Goal: Task Accomplishment & Management: Manage account settings

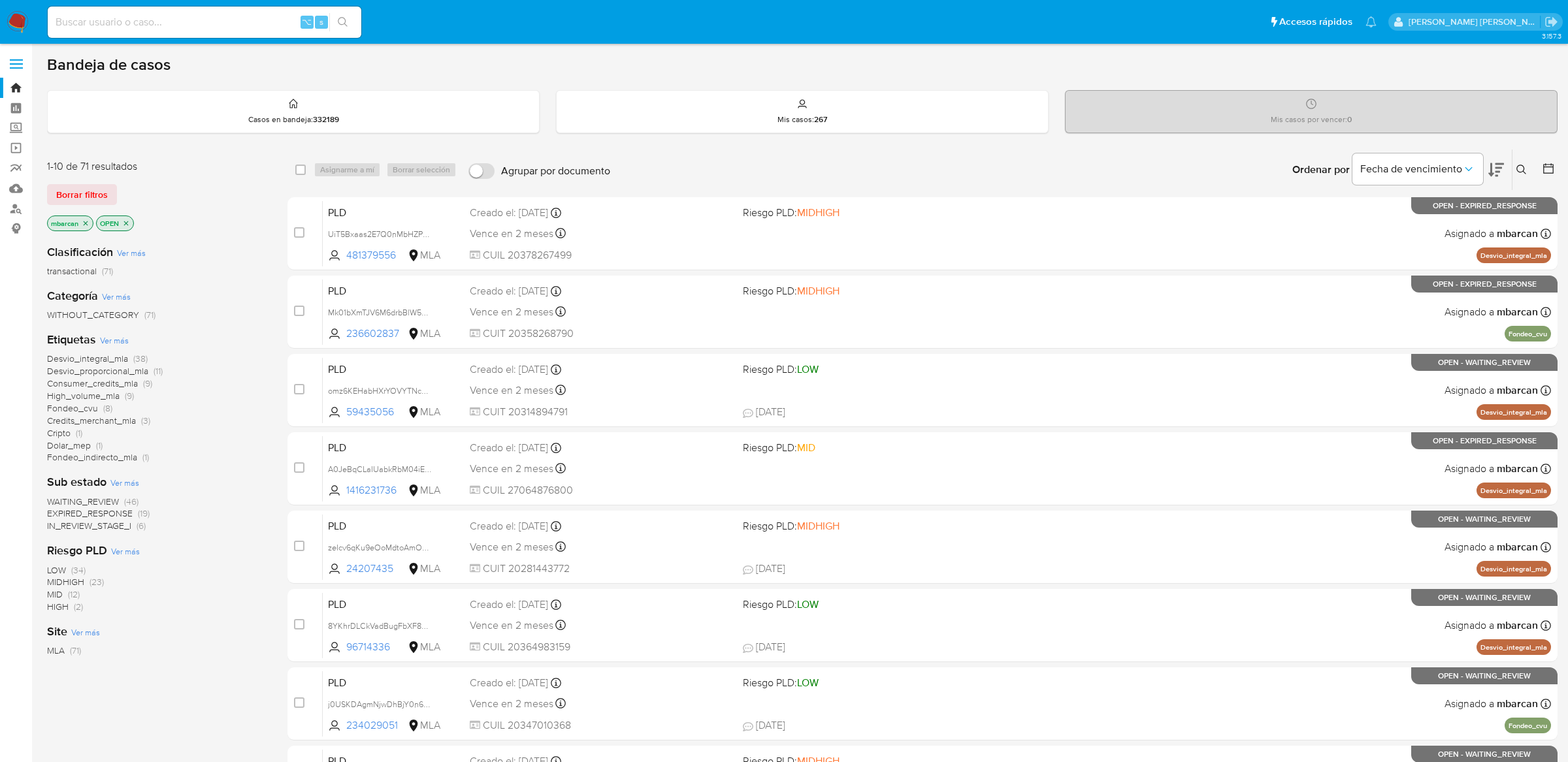
click at [216, 28] on input at bounding box center [204, 22] width 314 height 17
paste input "BRfyh6dIJgdyH0ANRoAlL74l"
type input "BRfyh6dIJgdyH0ANRoAlL74l"
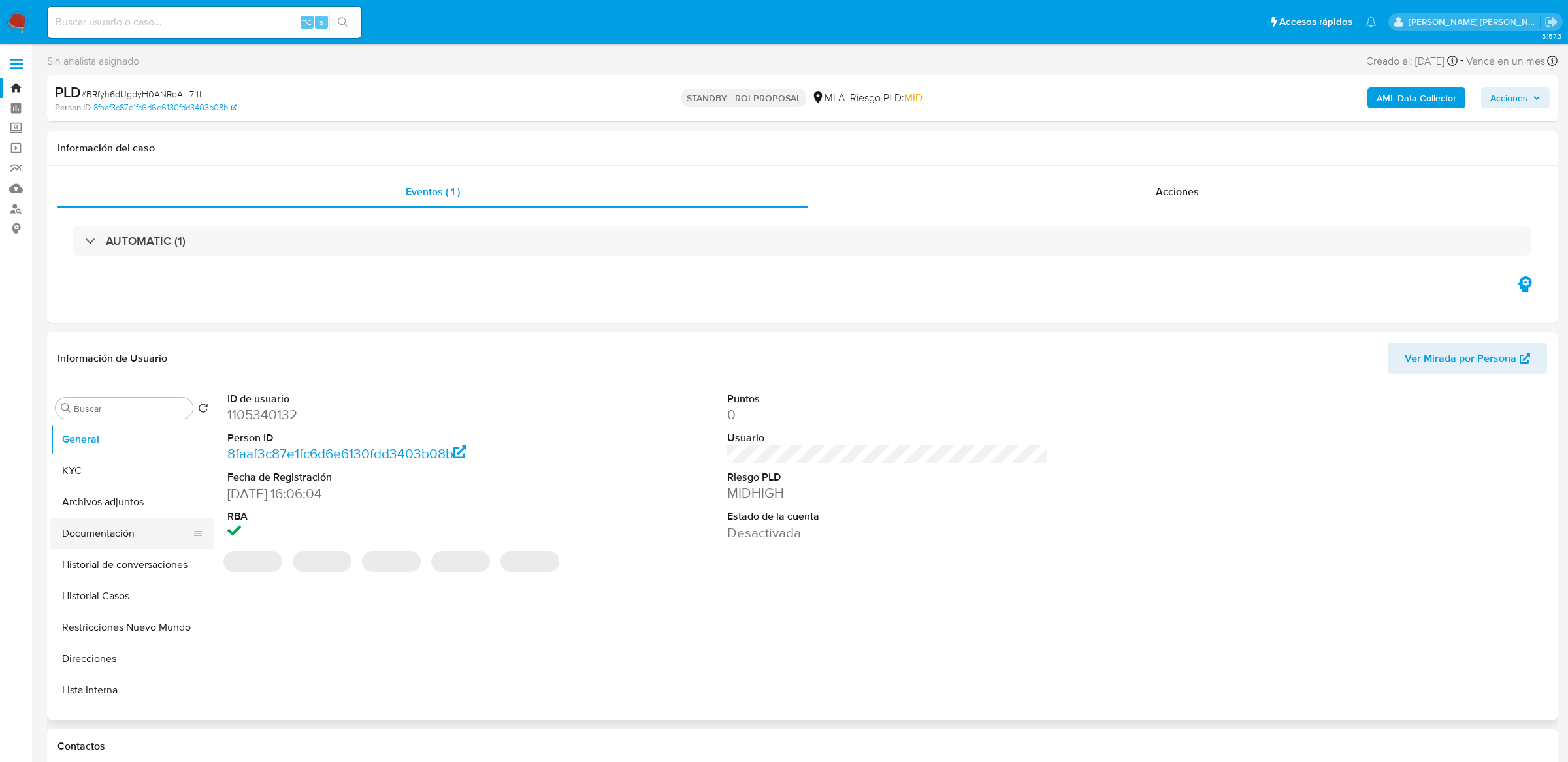
select select "10"
click at [91, 595] on button "Historial Casos" at bounding box center [126, 596] width 153 height 32
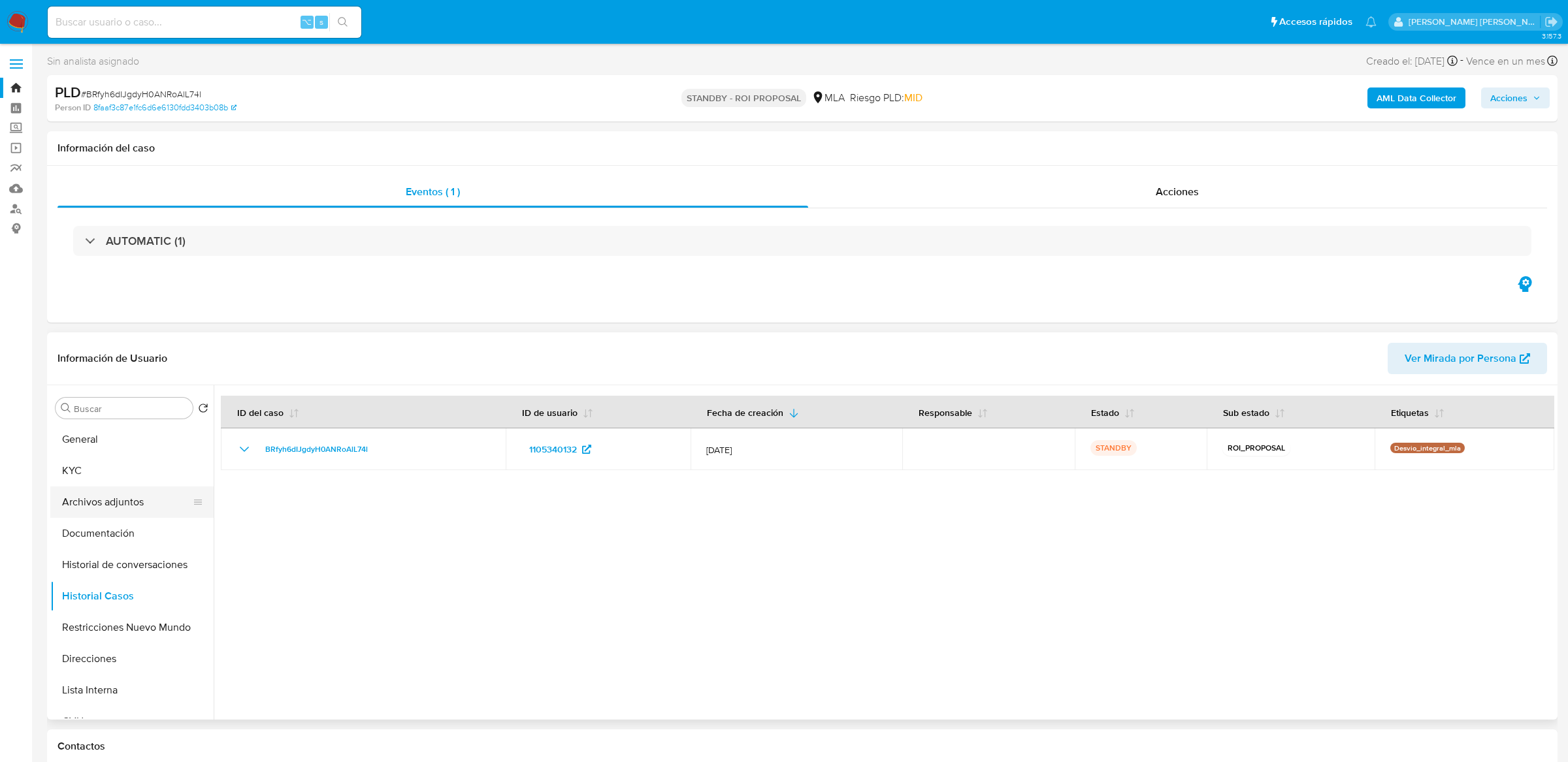
click at [81, 514] on button "Archivos adjuntos" at bounding box center [126, 502] width 153 height 32
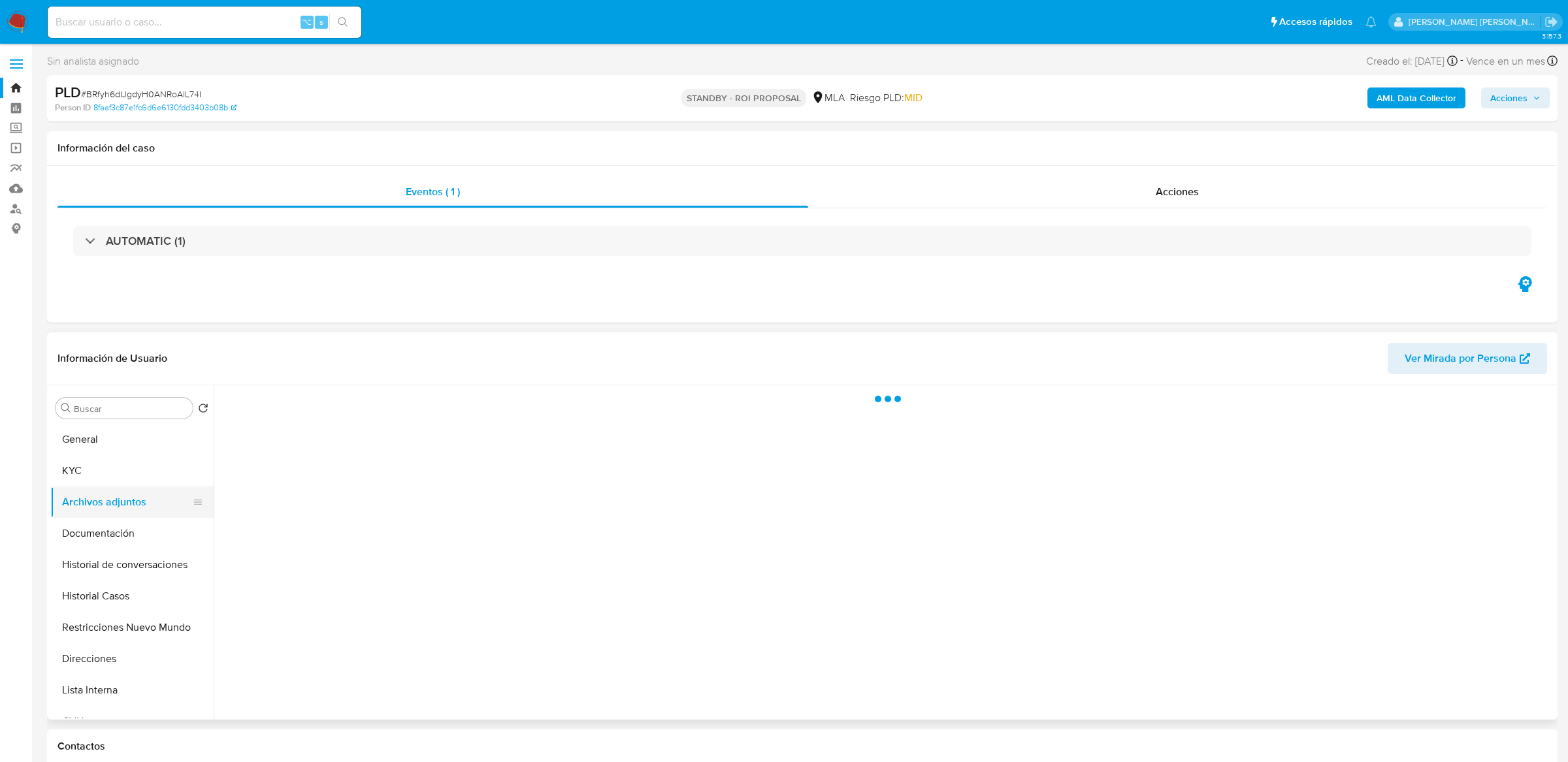
click at [81, 514] on button "Archivos adjuntos" at bounding box center [126, 502] width 153 height 32
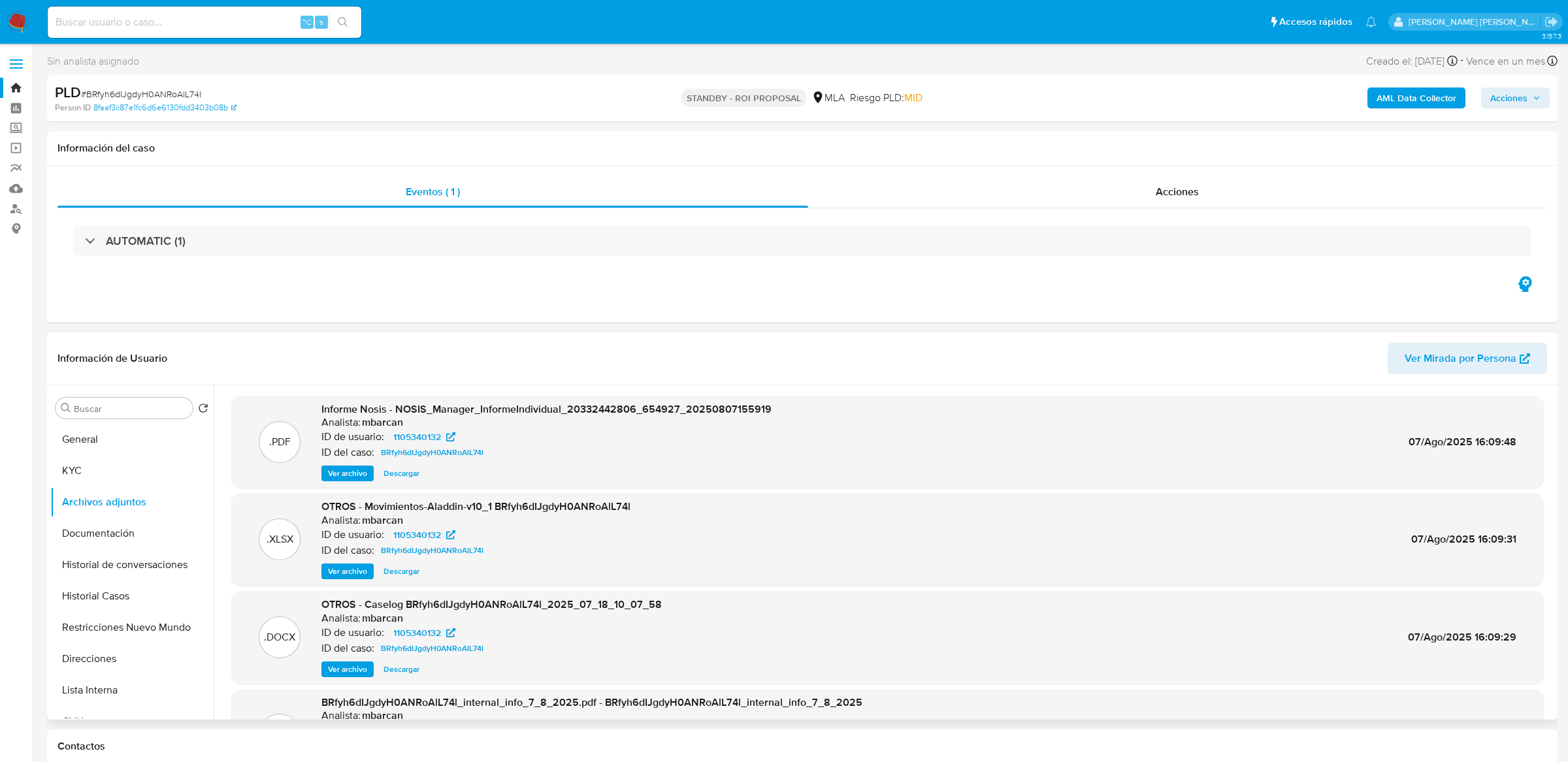
click at [352, 670] on span "Ver archivo" at bounding box center [347, 670] width 39 height 13
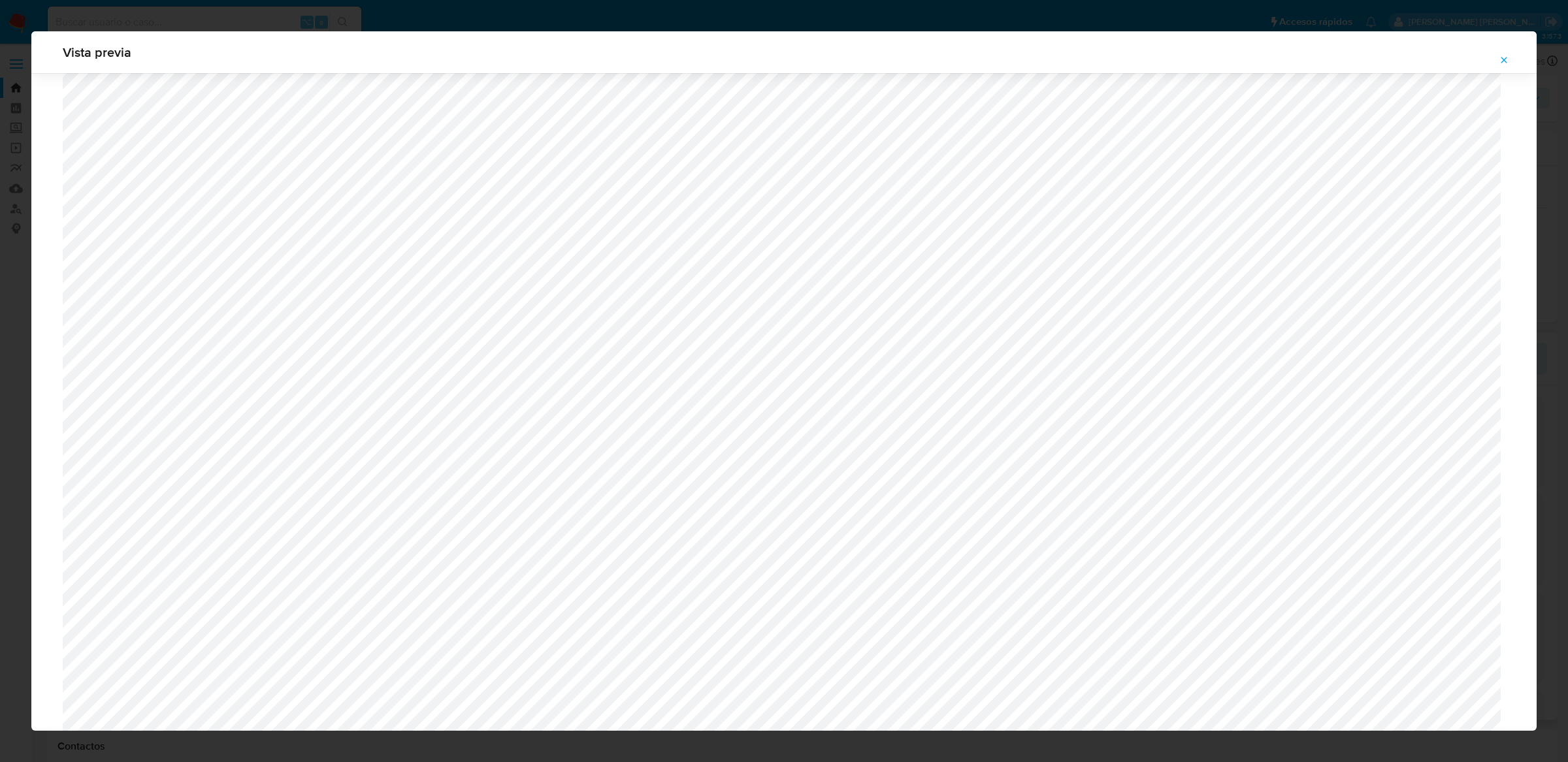
scroll to position [746, 0]
click at [1503, 60] on icon "Attachment preview" at bounding box center [1504, 59] width 6 height 6
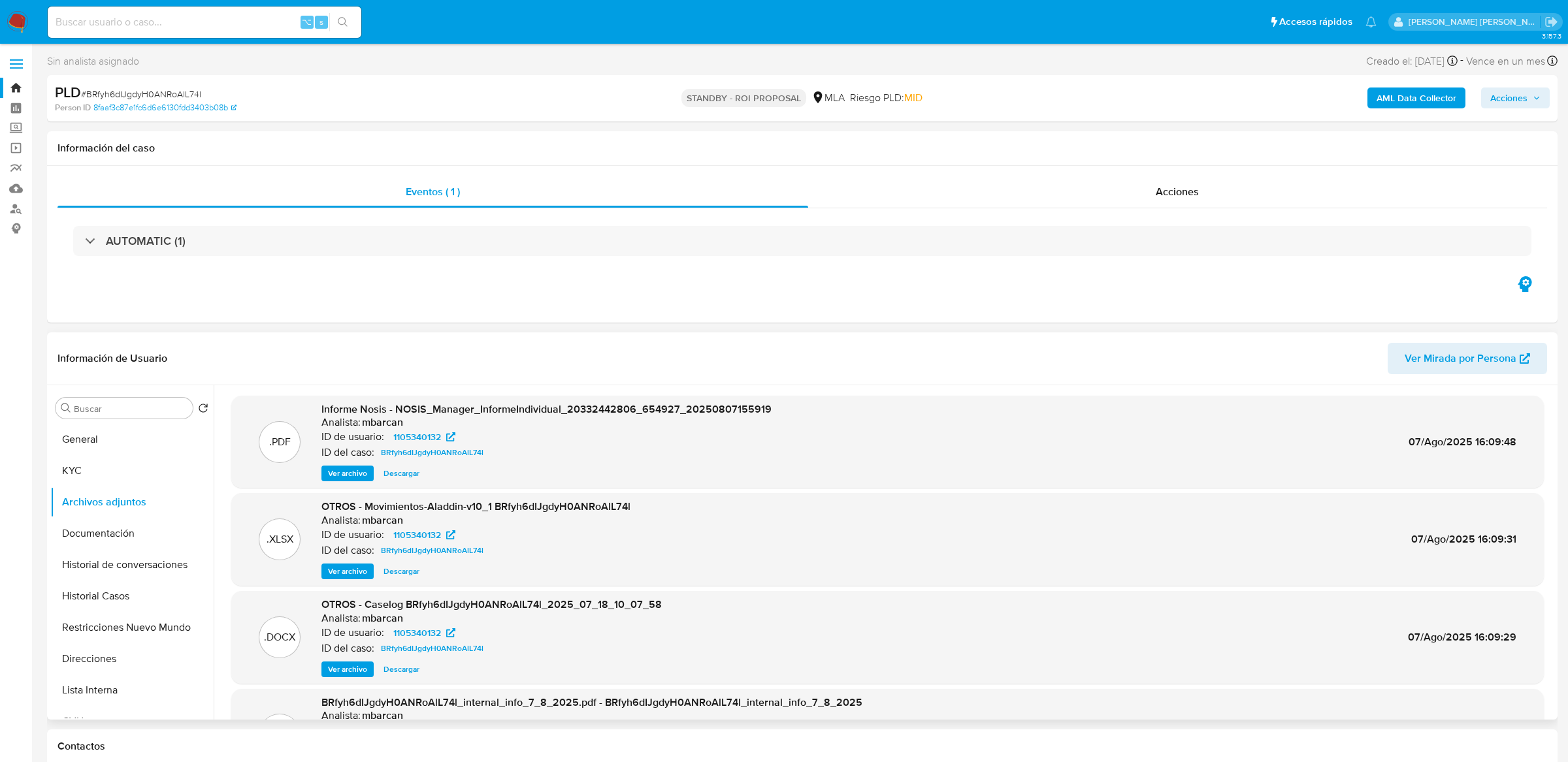
click at [204, 26] on input at bounding box center [204, 22] width 314 height 17
paste input "nONFOKwb9ngDEA1Yjpp1qm1W"
type input "nONFOKwb9ngDEA1Yjpp1qm1W"
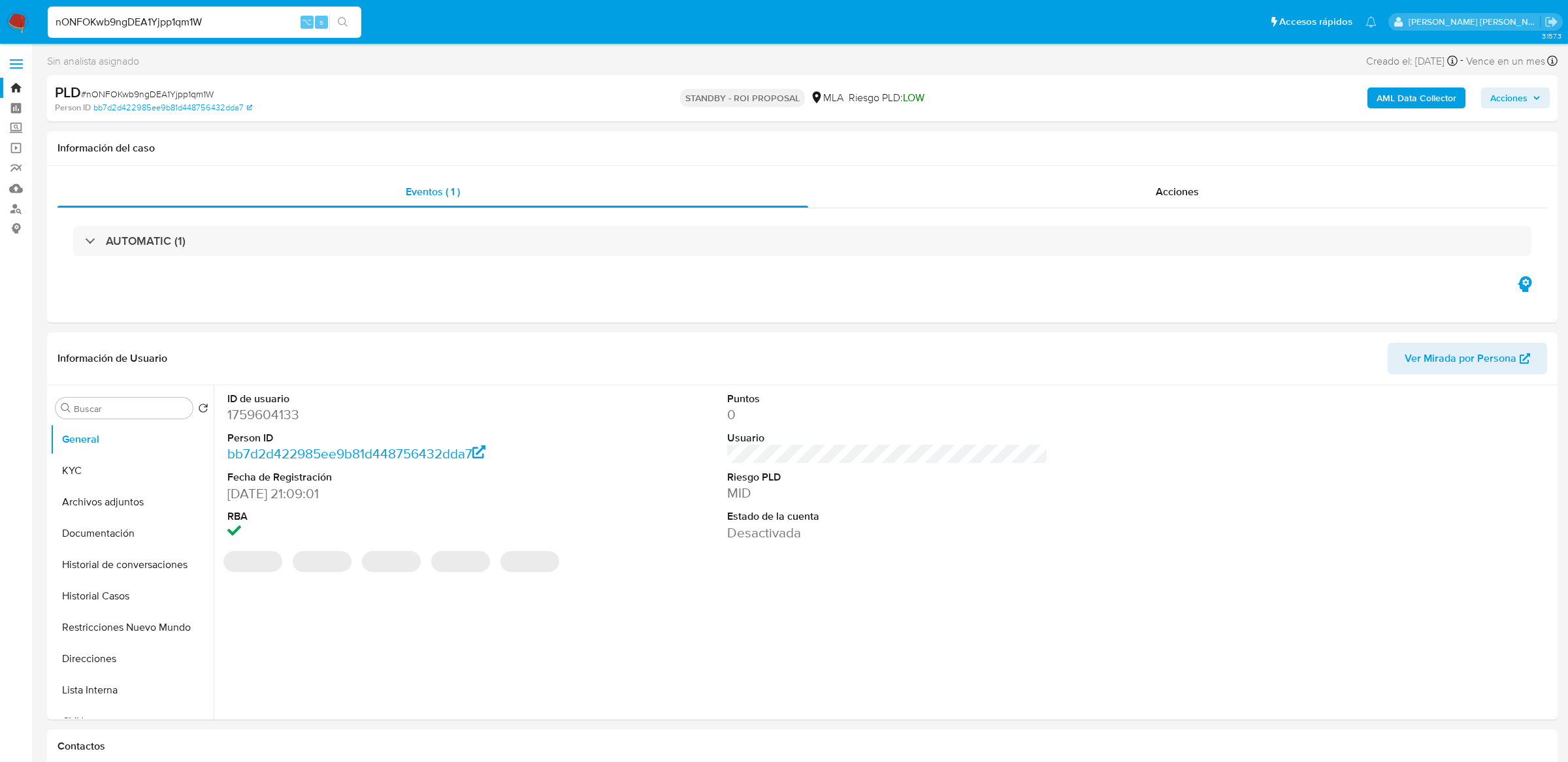
select select "10"
click at [128, 588] on button "Historial Casos" at bounding box center [126, 596] width 153 height 32
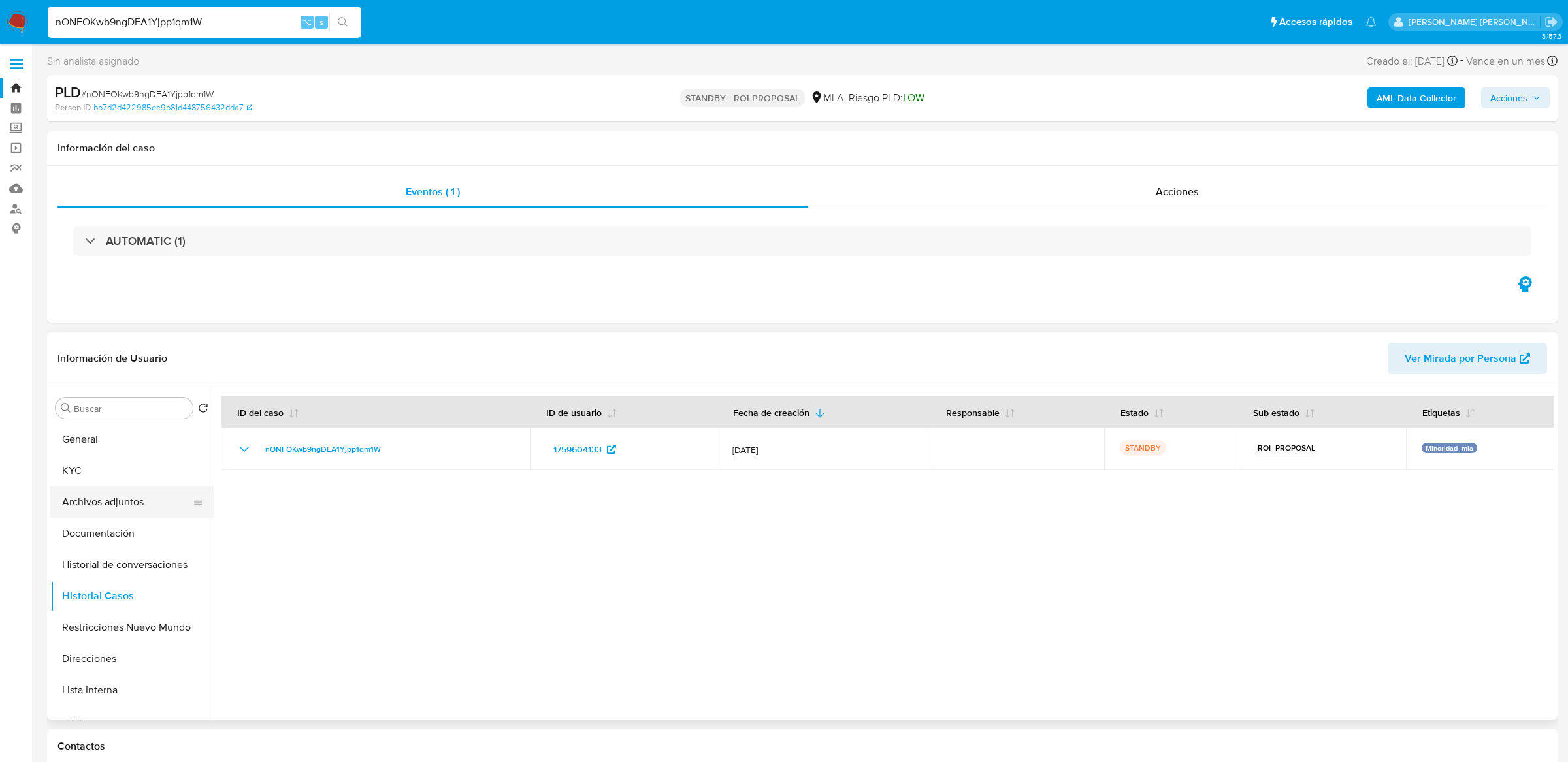
click at [103, 509] on button "Archivos adjuntos" at bounding box center [126, 502] width 153 height 32
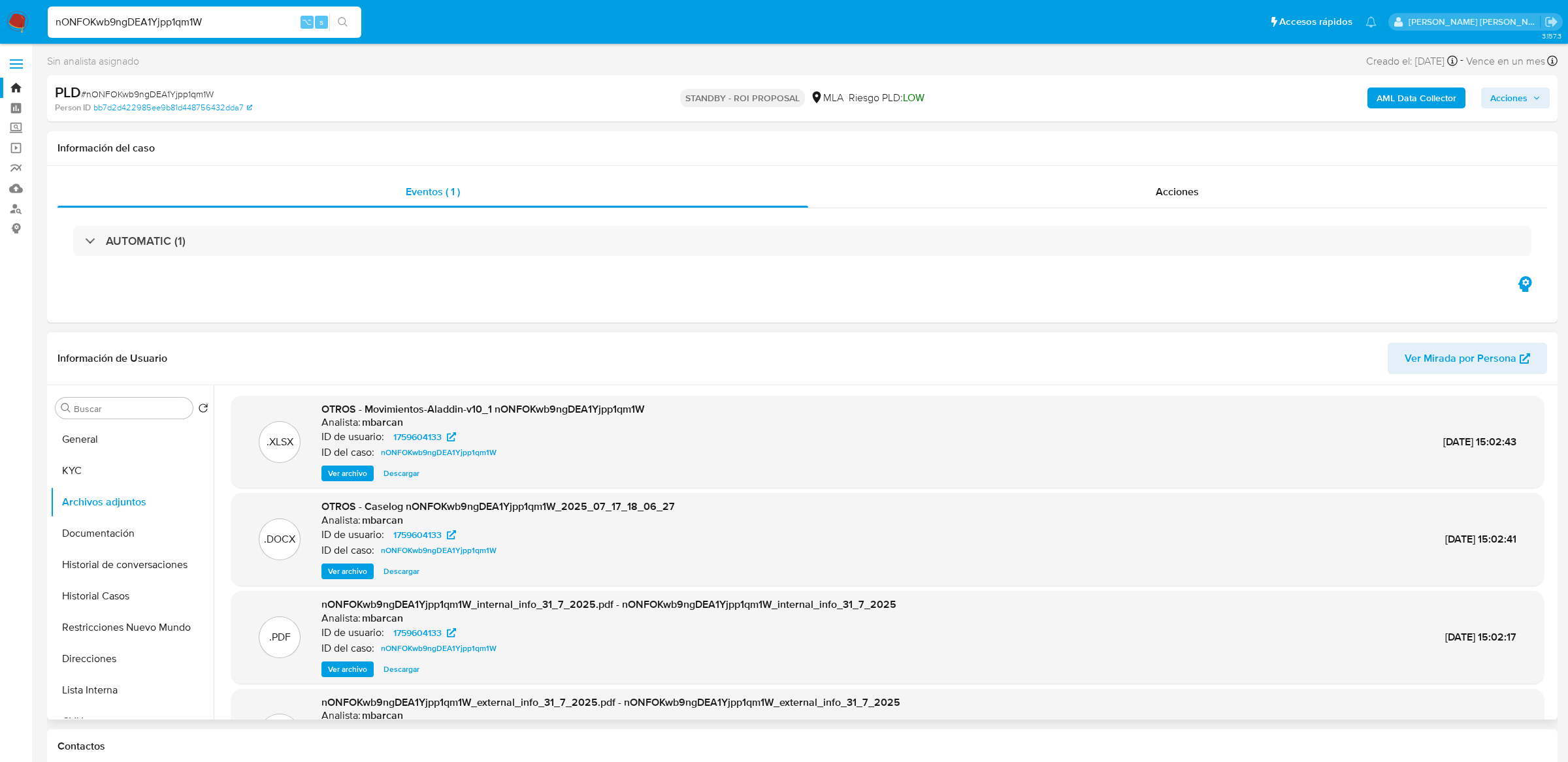
click at [339, 569] on span "Ver archivo" at bounding box center [347, 571] width 39 height 13
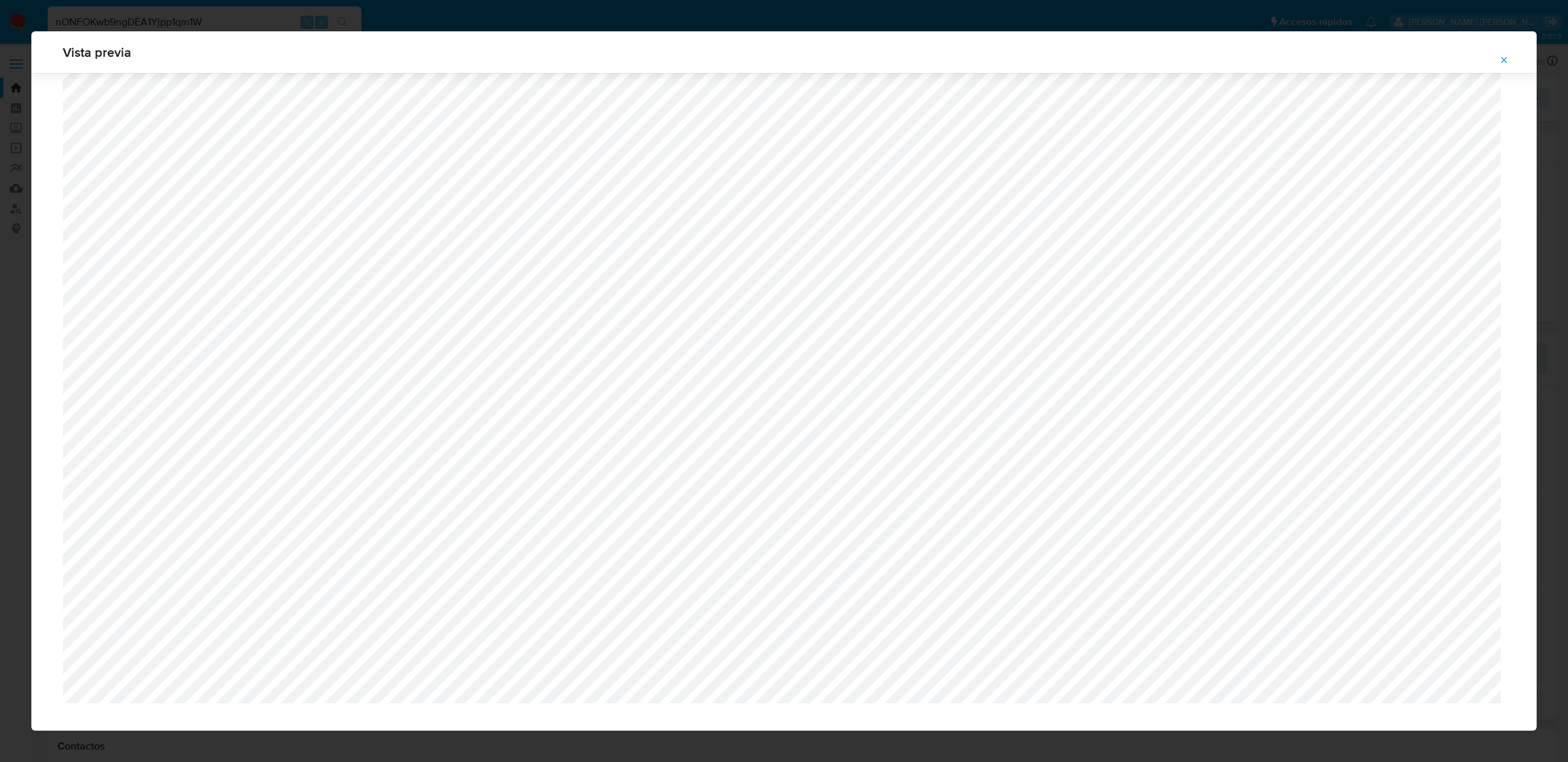
scroll to position [792, 0]
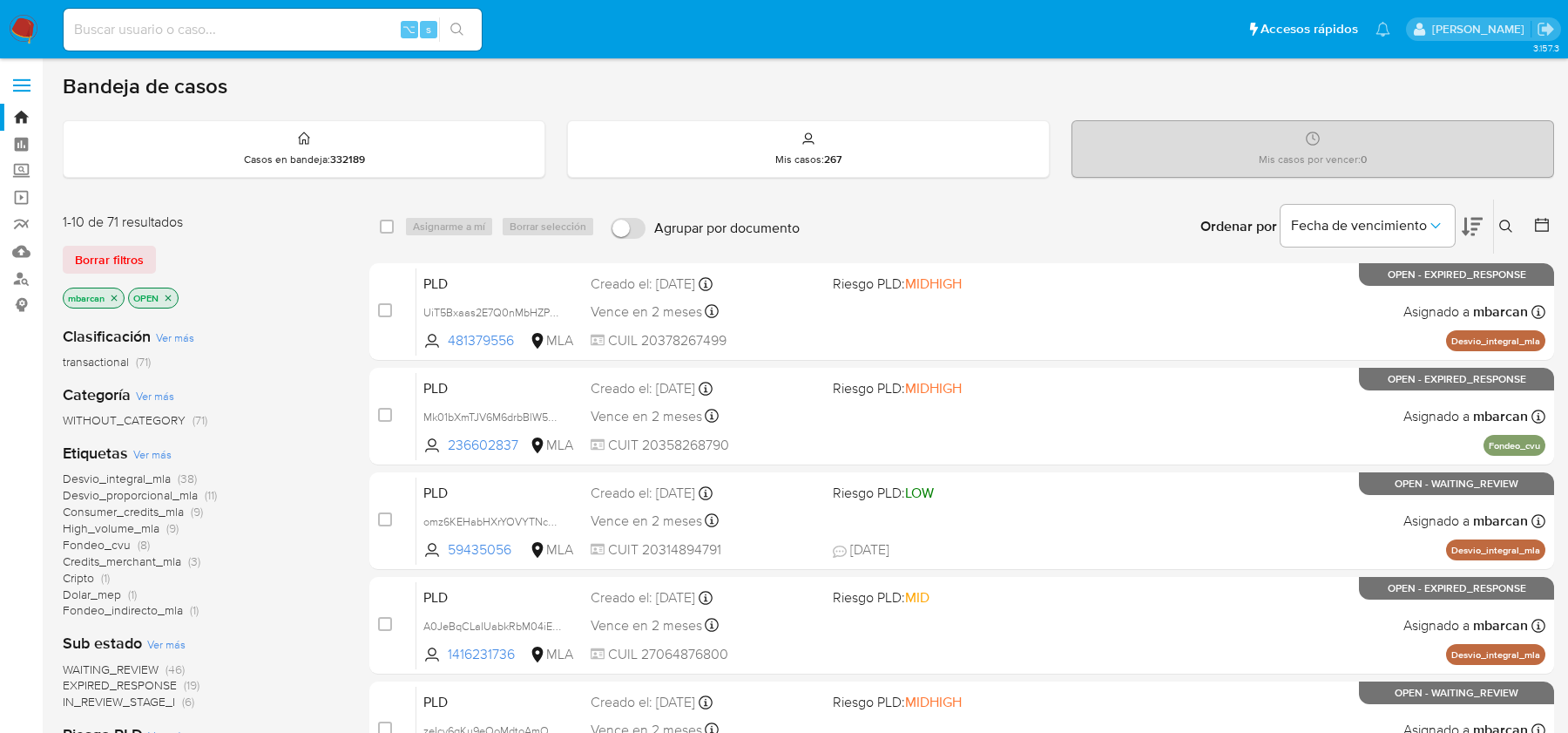
click at [1513, 220] on button at bounding box center [1508, 226] width 28 height 21
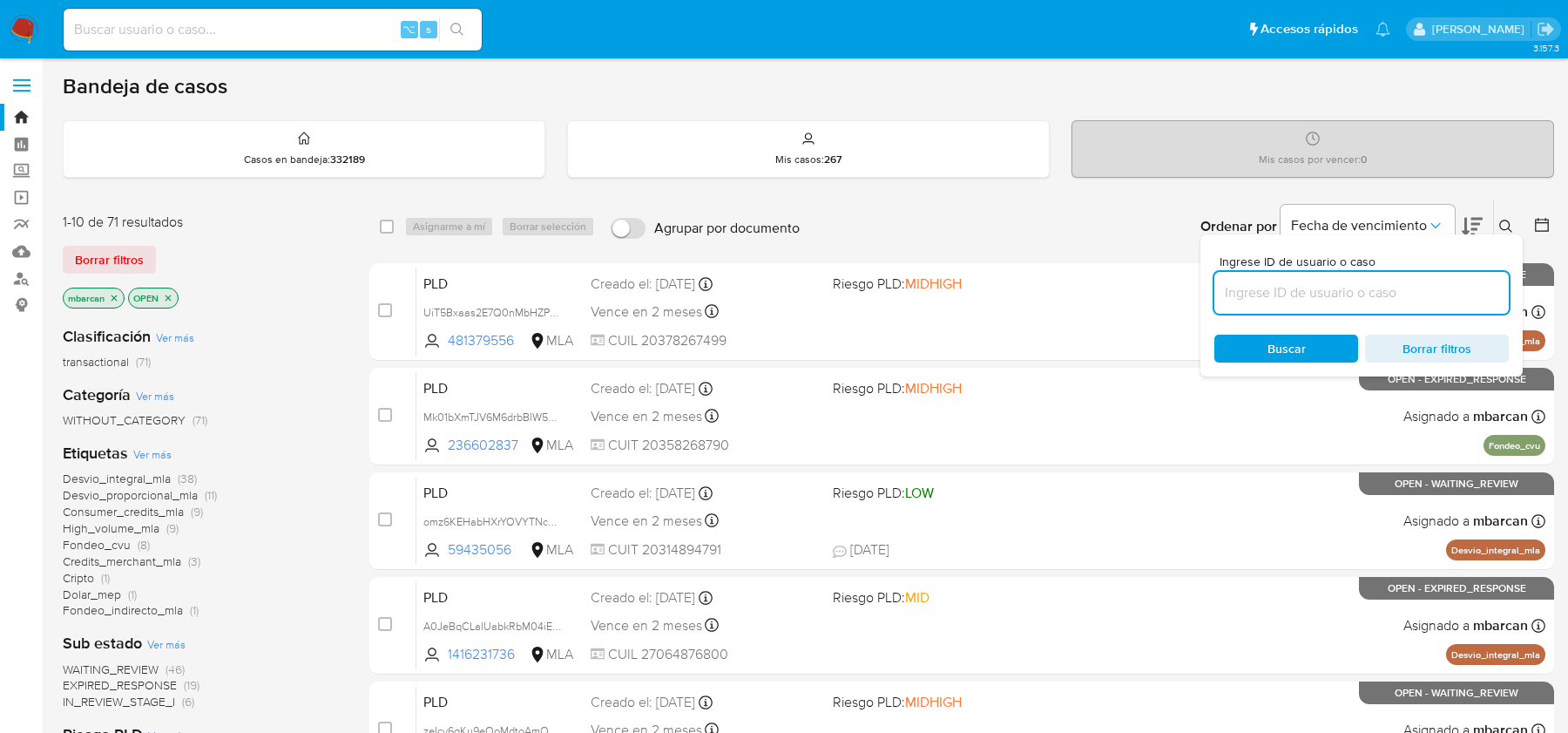
click at [1363, 291] on input at bounding box center [1361, 292] width 295 height 23
type input "rmwqCt4PuHUcgPXtMtOmRW7t"
click at [1514, 224] on button at bounding box center [1508, 226] width 28 height 21
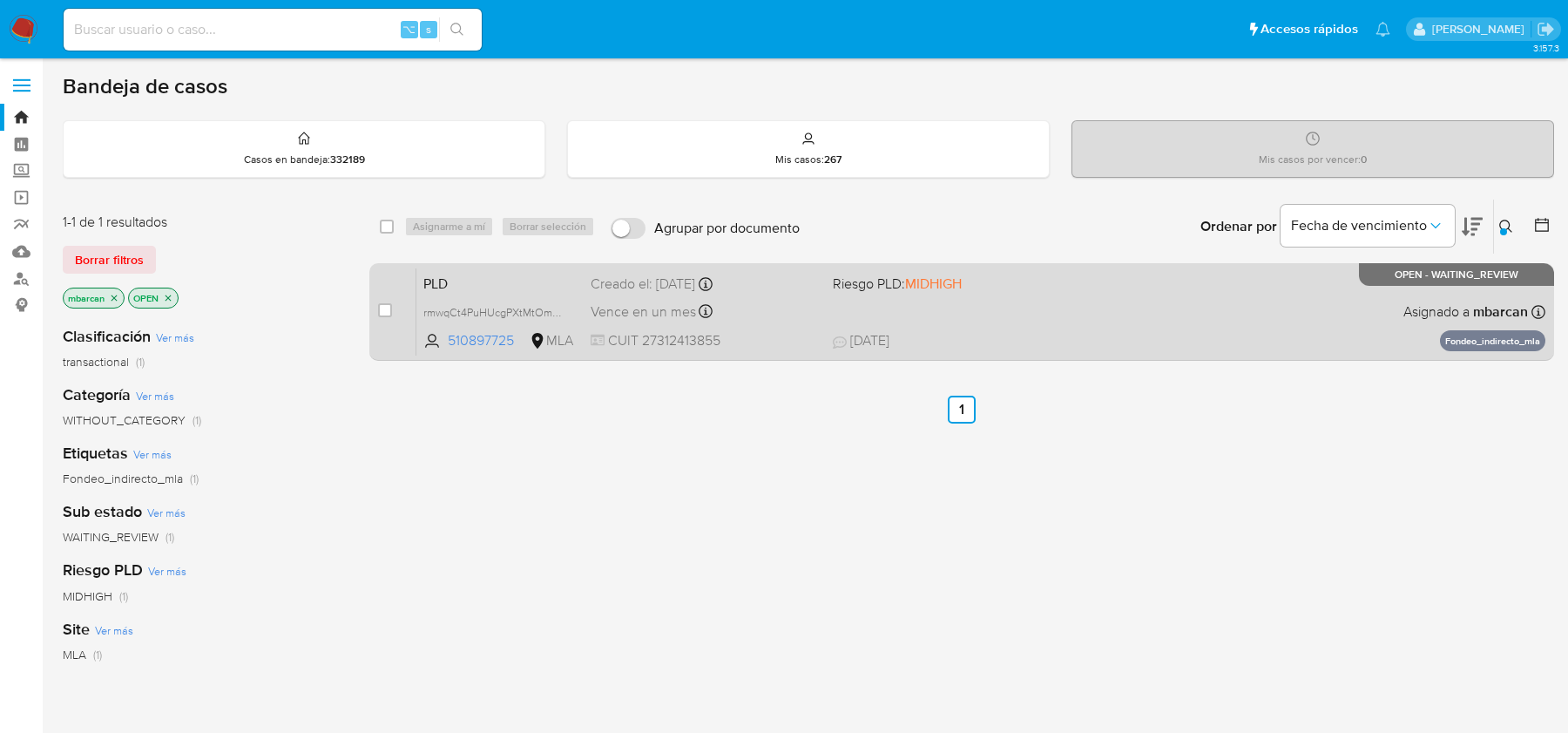
click at [385, 304] on input "checkbox" at bounding box center [385, 311] width 14 height 14
checkbox input "true"
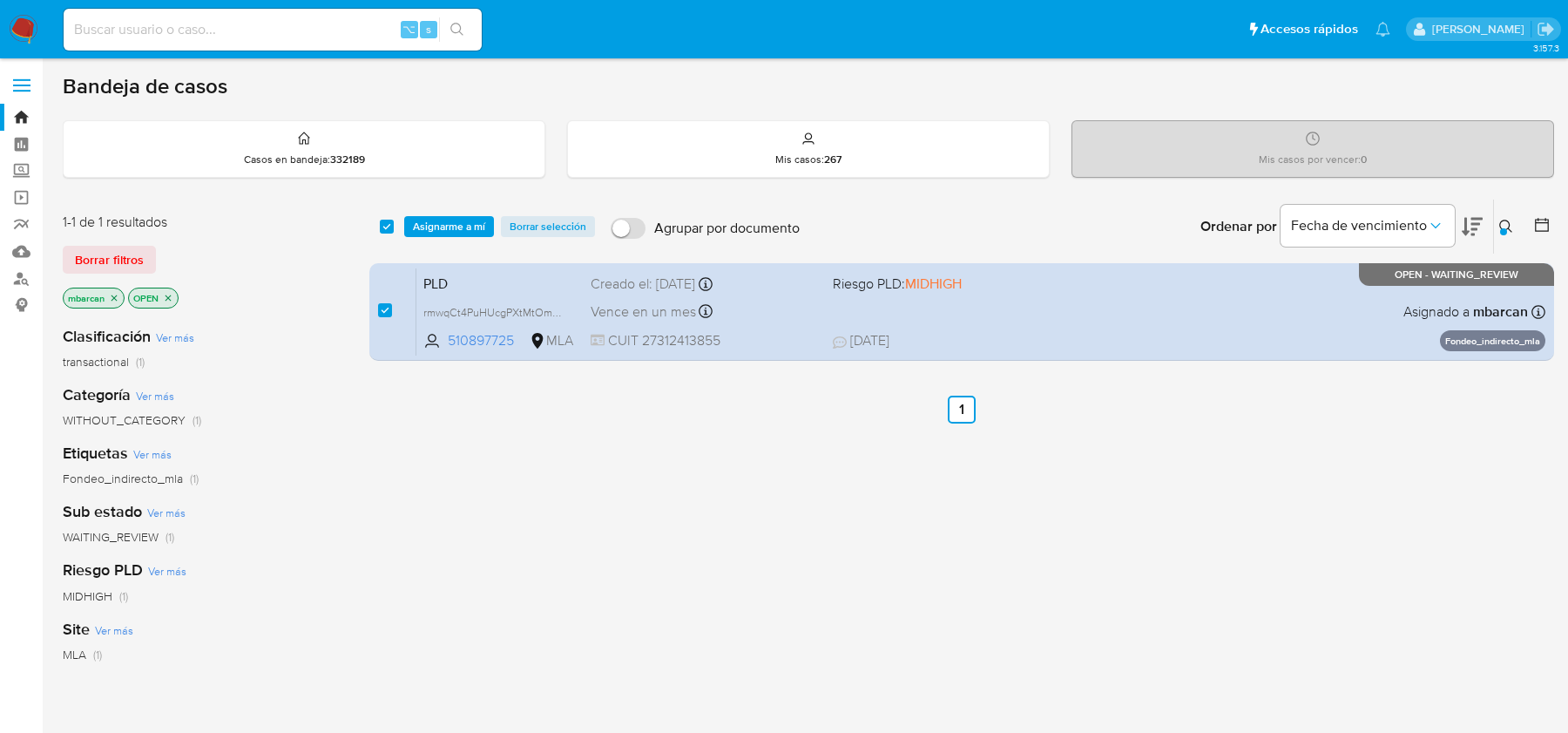
click at [432, 240] on div "select-all-cases-checkbox Asignarme a mí Borrar selección Agrupar por documento…" at bounding box center [962, 226] width 1185 height 54
click at [438, 233] on span "Asignarme a mí" at bounding box center [450, 226] width 72 height 18
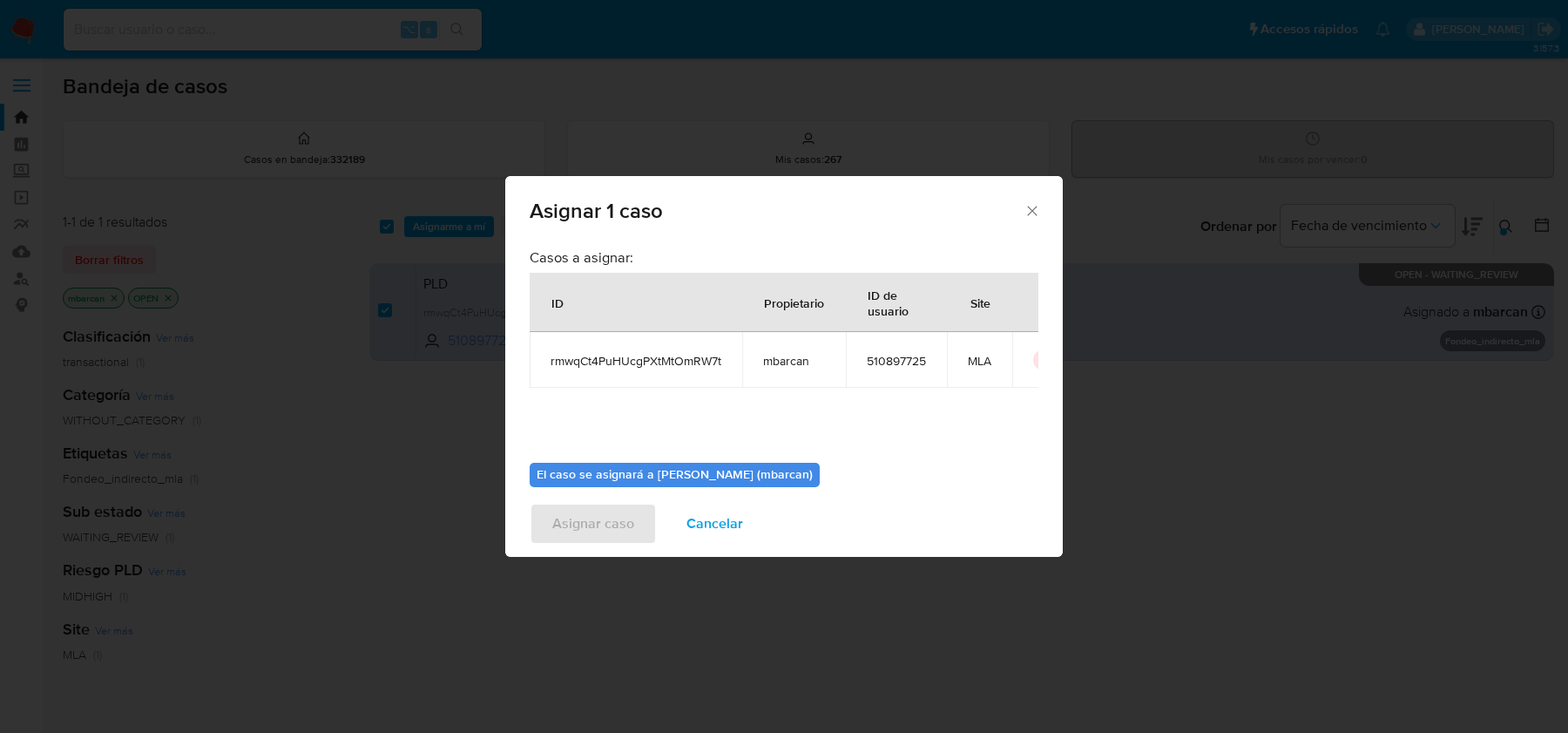
scroll to position [89, 0]
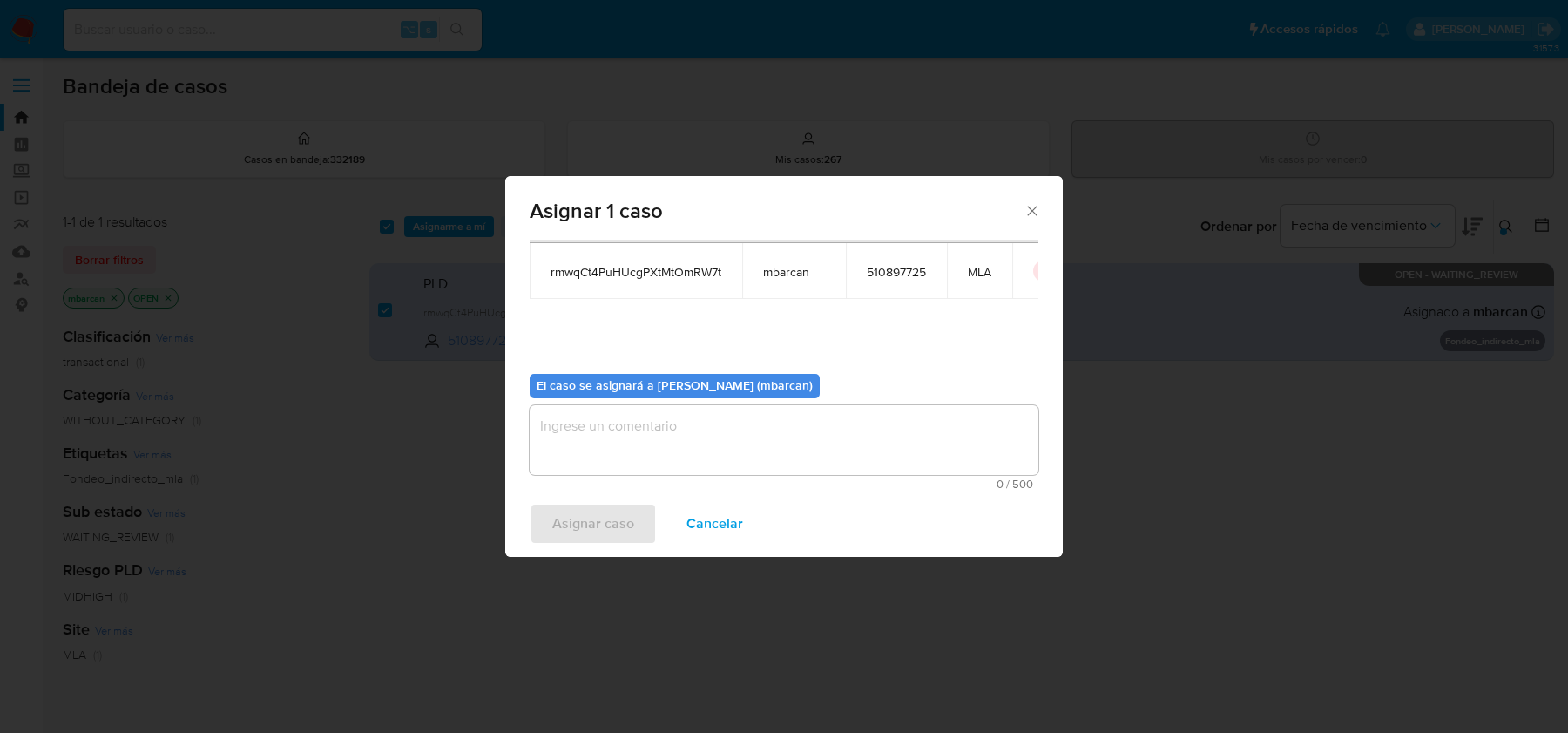
click at [692, 462] on textarea "assign-modal" at bounding box center [784, 440] width 509 height 70
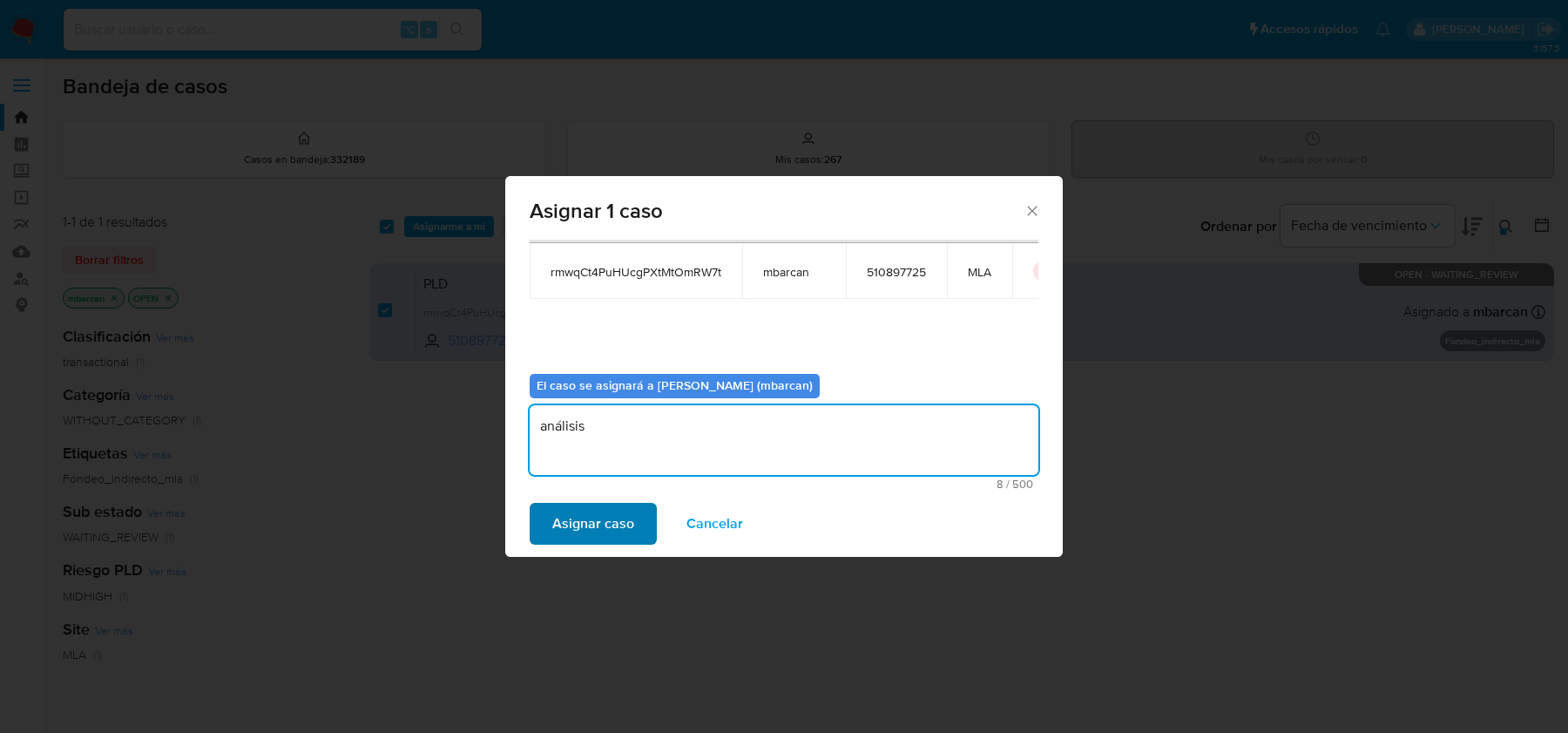
type textarea "análisis"
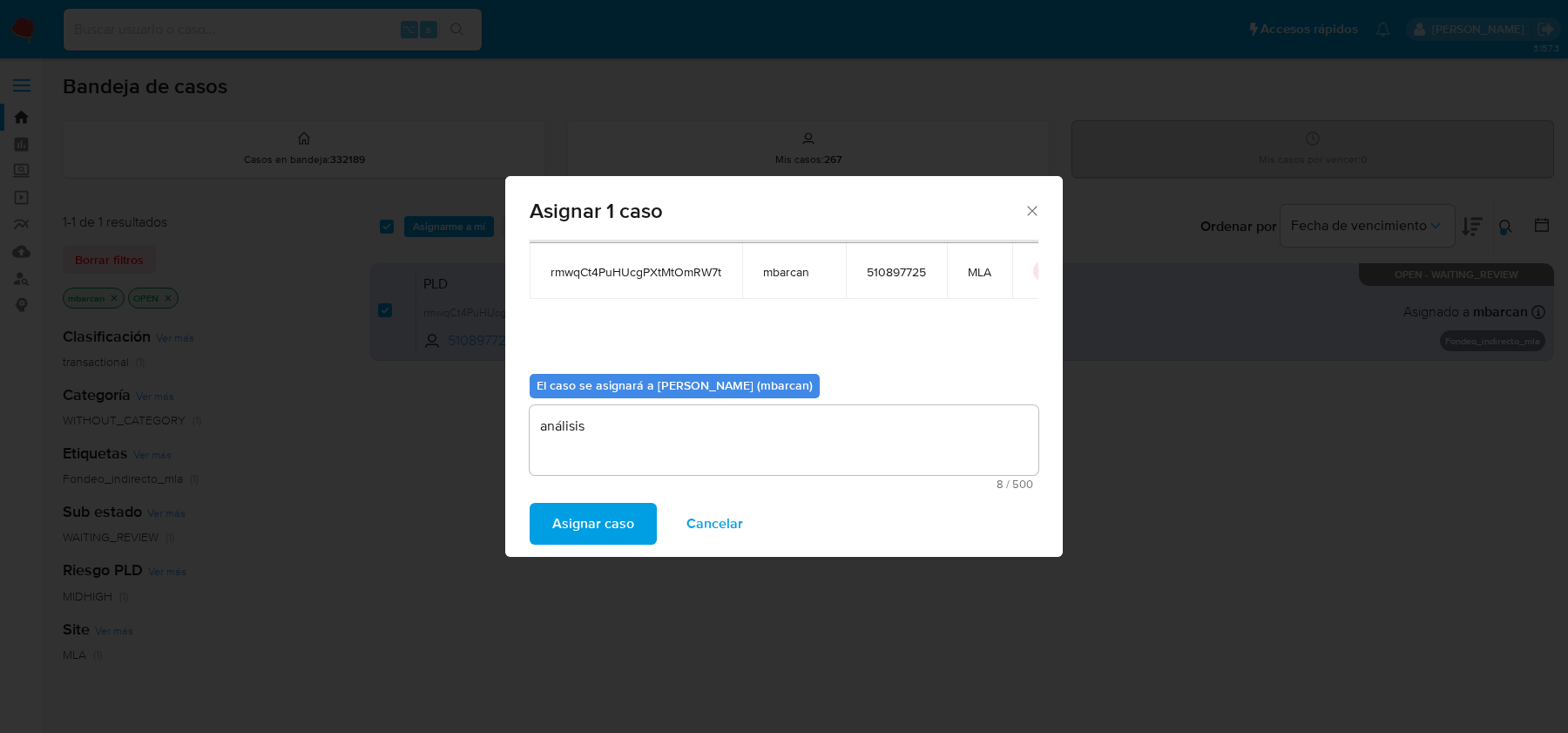
click at [612, 517] on span "Asignar caso" at bounding box center [594, 523] width 82 height 38
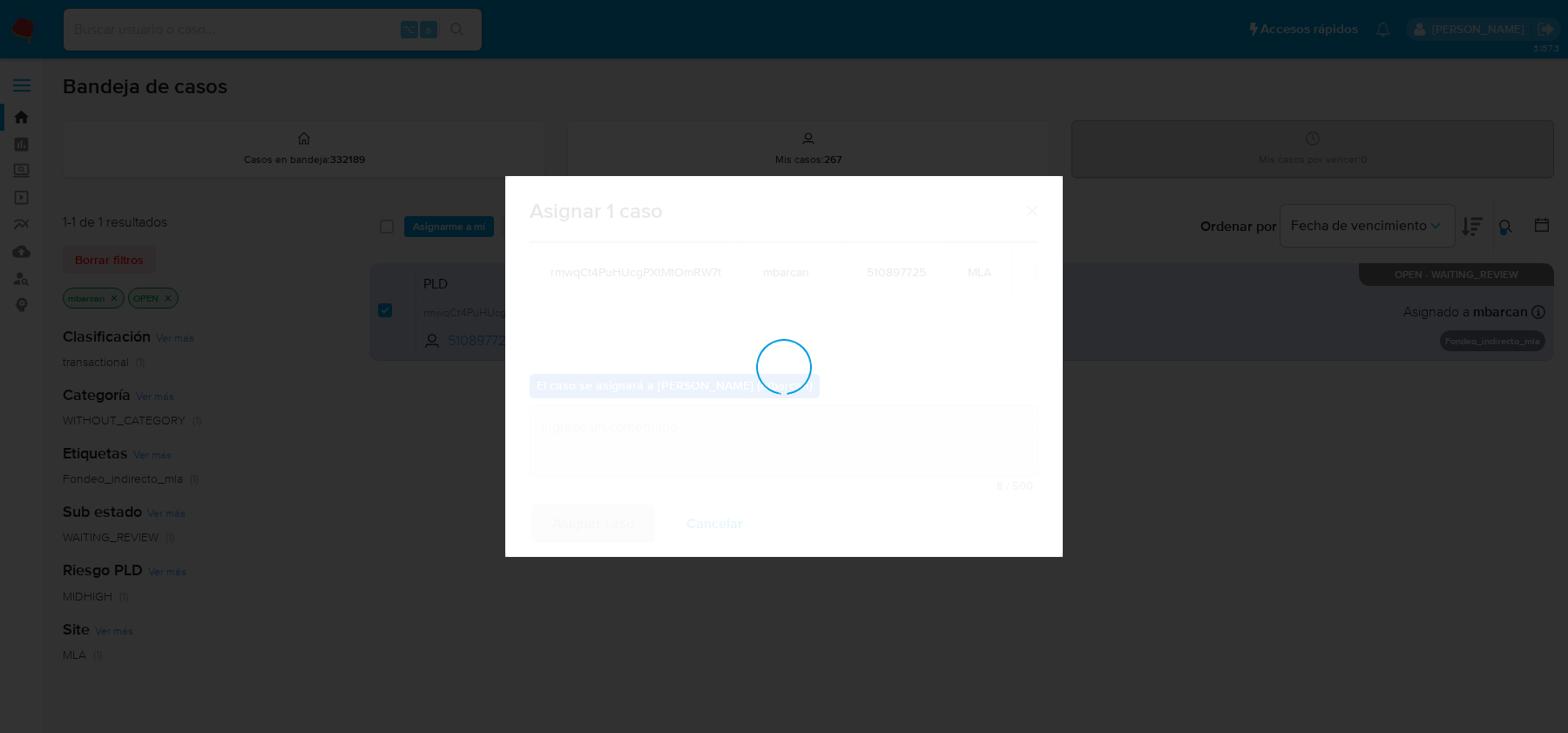
checkbox input "false"
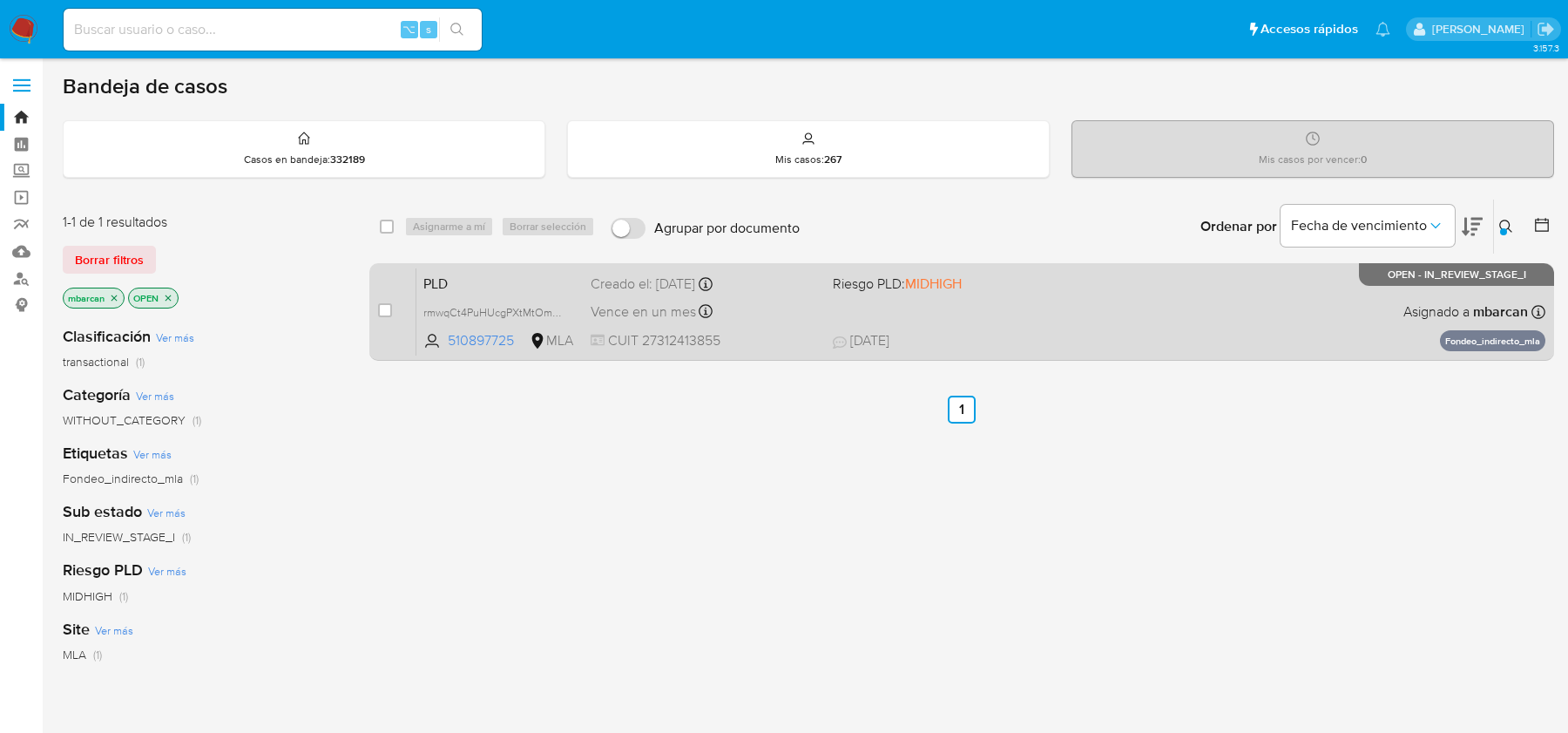
click at [501, 288] on span "PLD" at bounding box center [499, 282] width 154 height 23
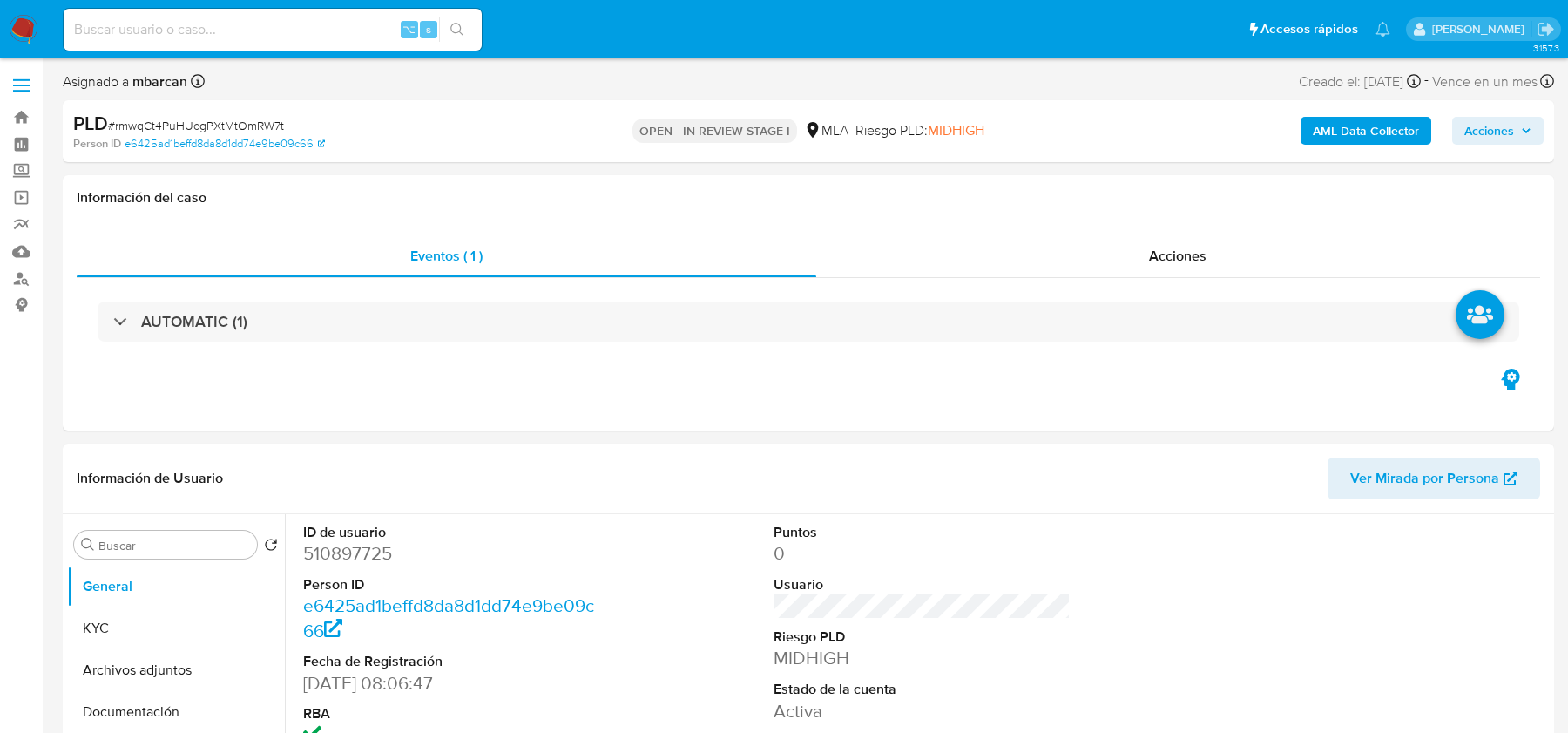
select select "10"
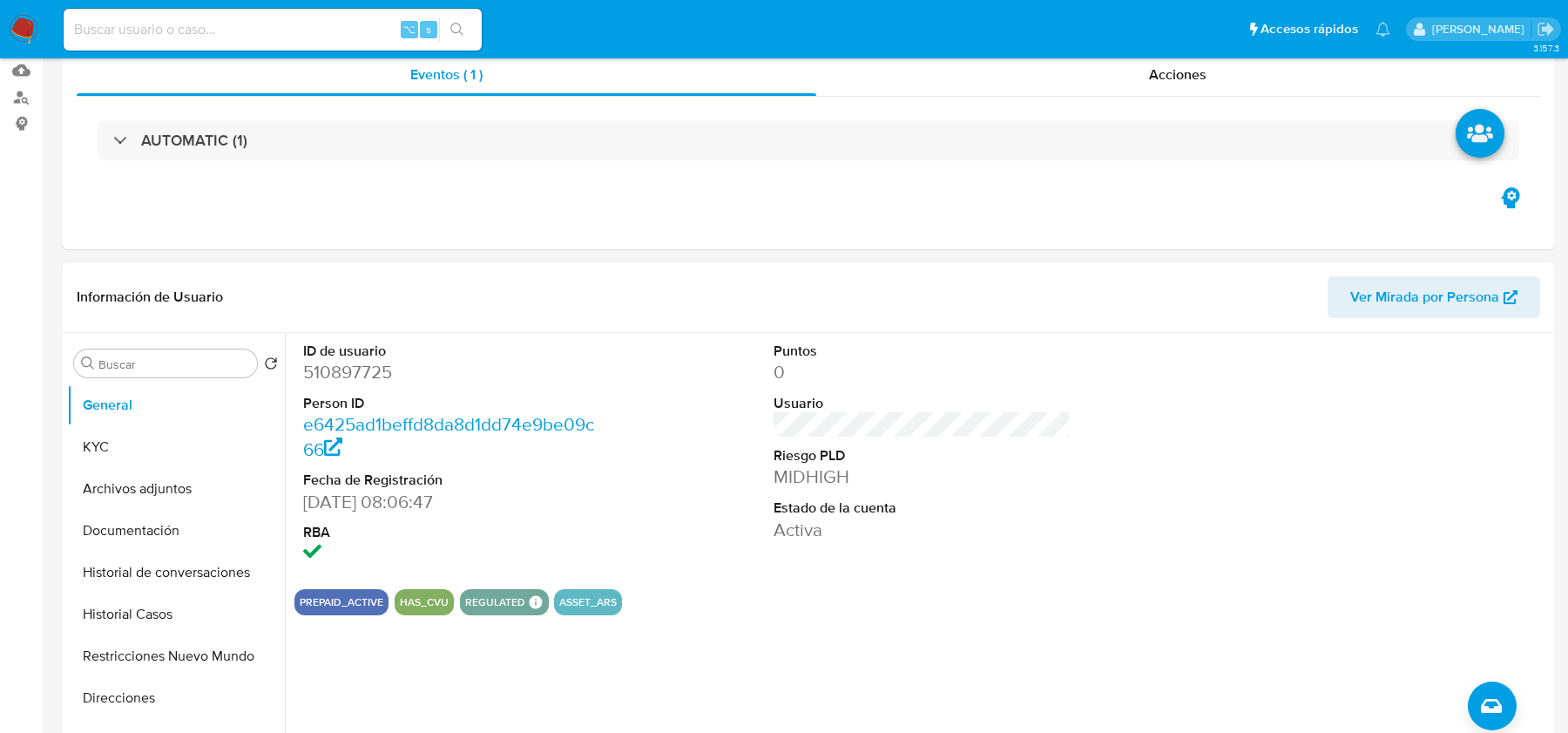
scroll to position [449, 0]
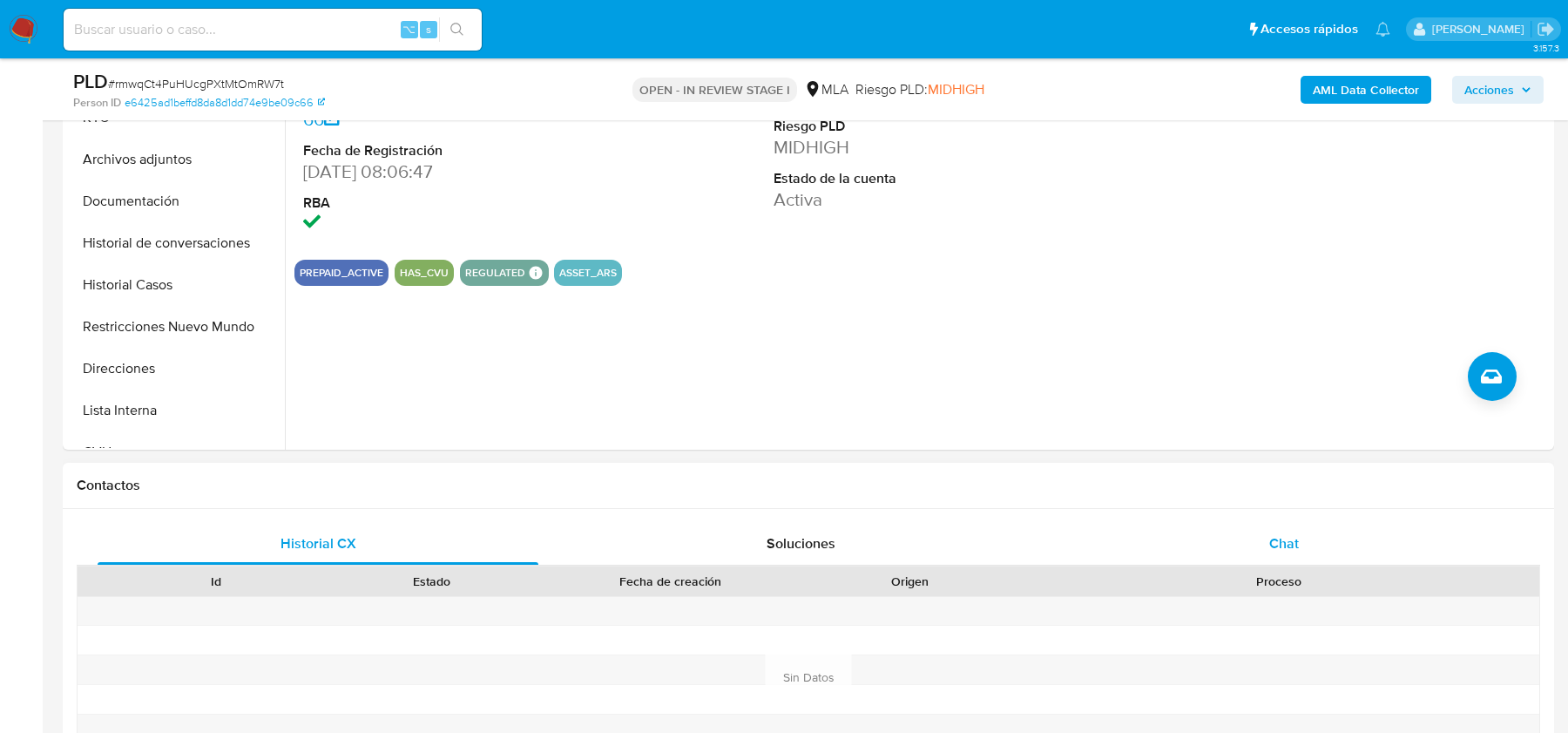
click at [1251, 525] on div "Chat" at bounding box center [1284, 544] width 441 height 42
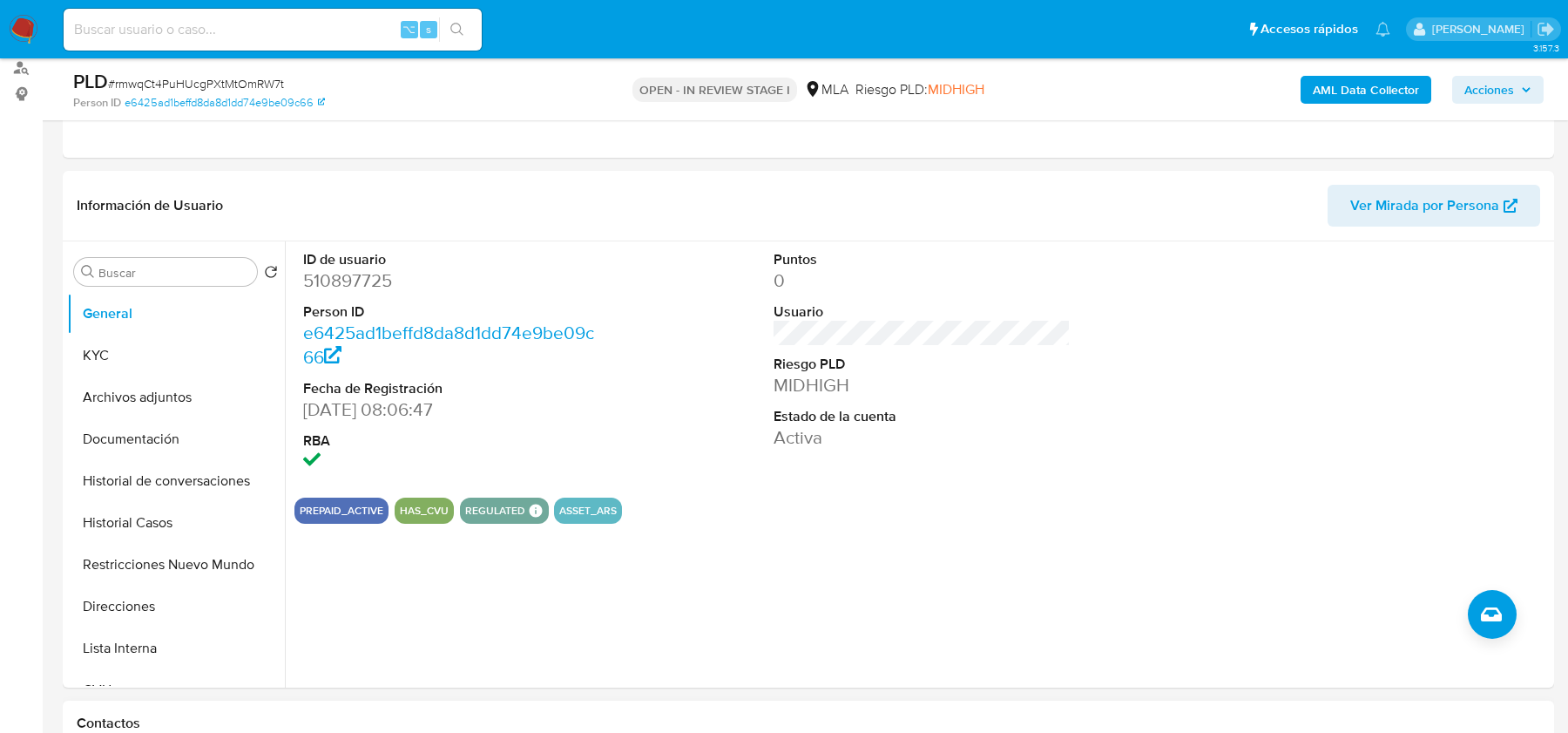
scroll to position [166, 0]
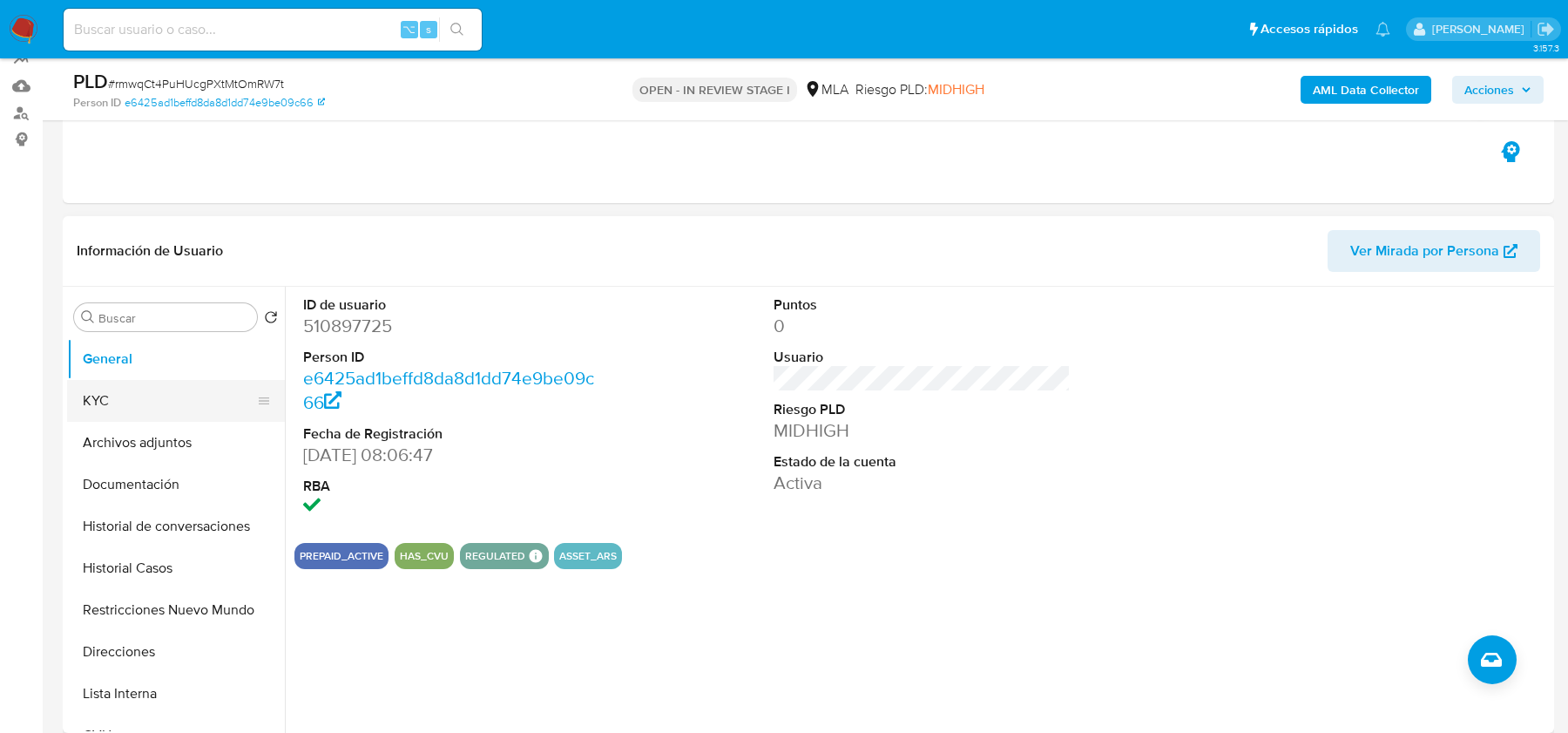
click at [99, 380] on button "KYC" at bounding box center [168, 401] width 204 height 42
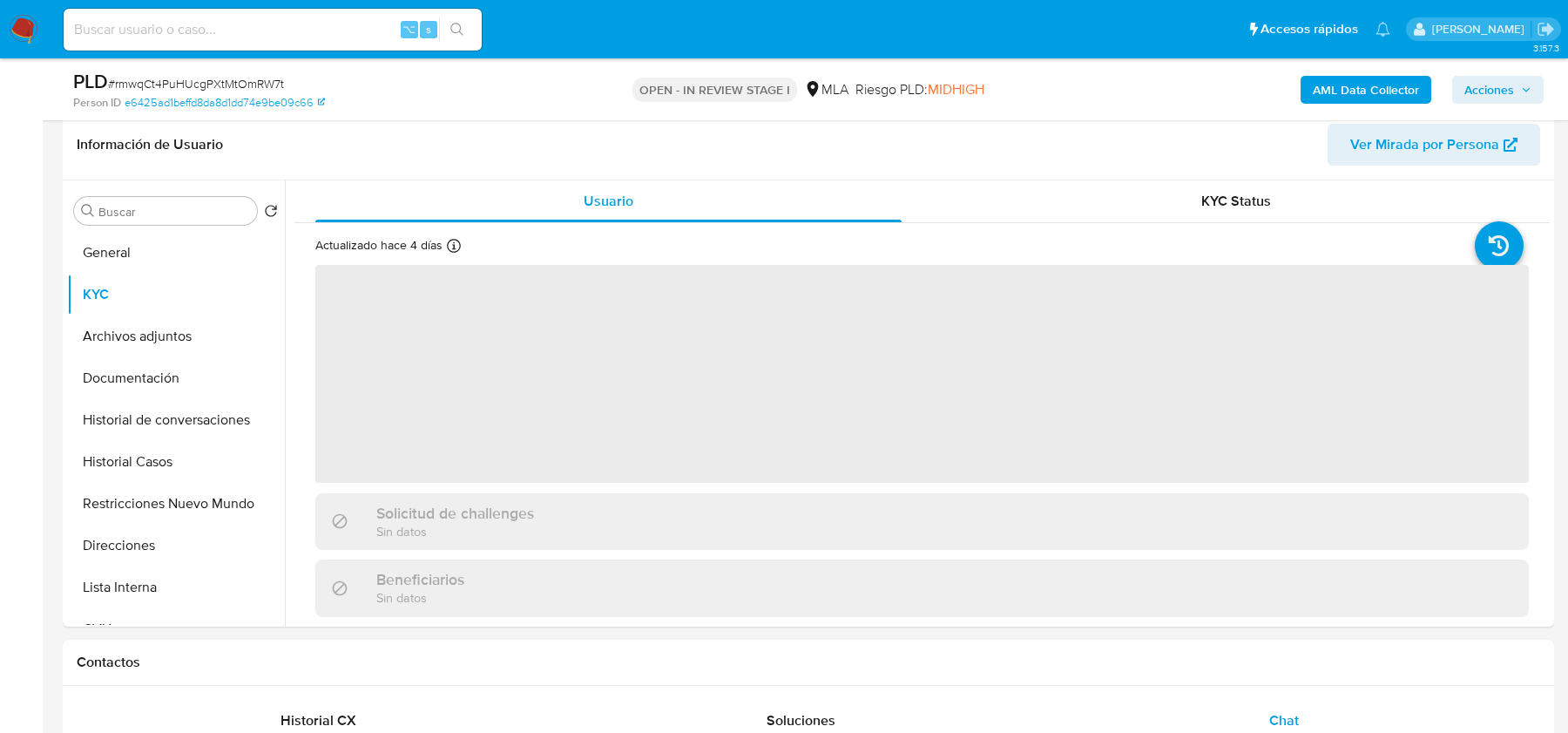
scroll to position [275, 0]
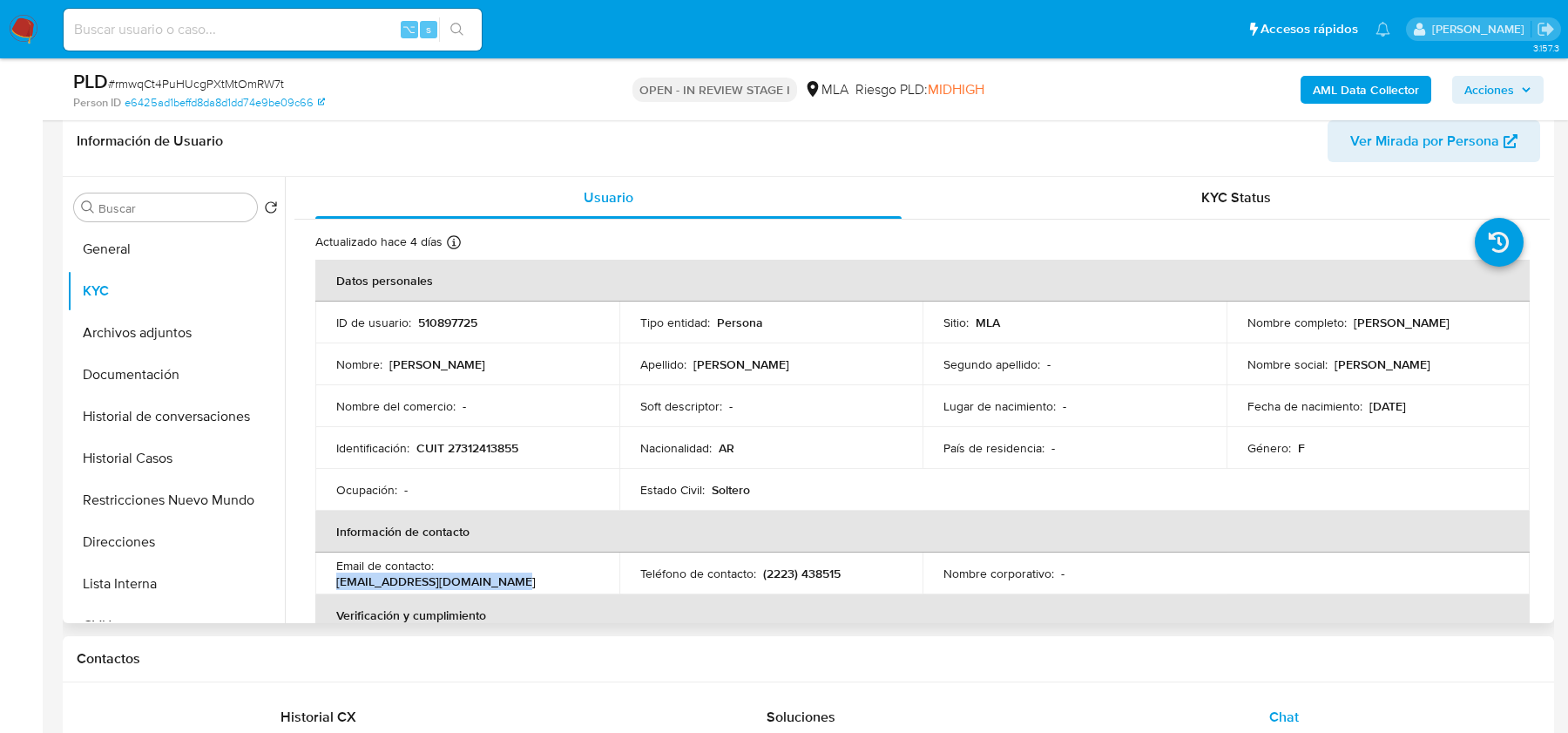
drag, startPoint x: 336, startPoint y: 581, endPoint x: 530, endPoint y: 581, distance: 194.0
click at [530, 581] on div "Email de contacto : lau_prisci_angi@hotmail.com" at bounding box center [467, 573] width 262 height 31
copy p "lau_prisci_angi@hotmail.com"
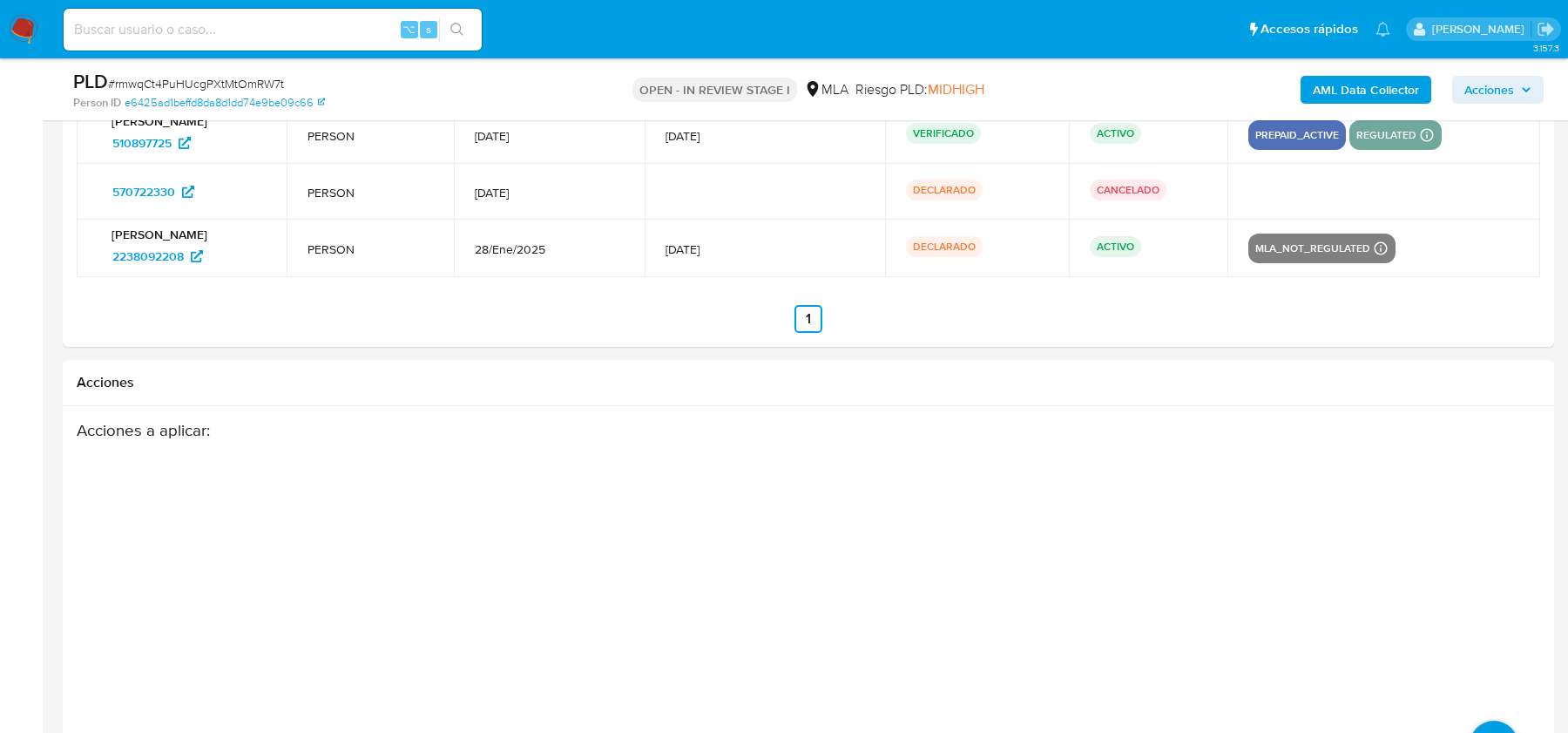
scroll to position [3169, 0]
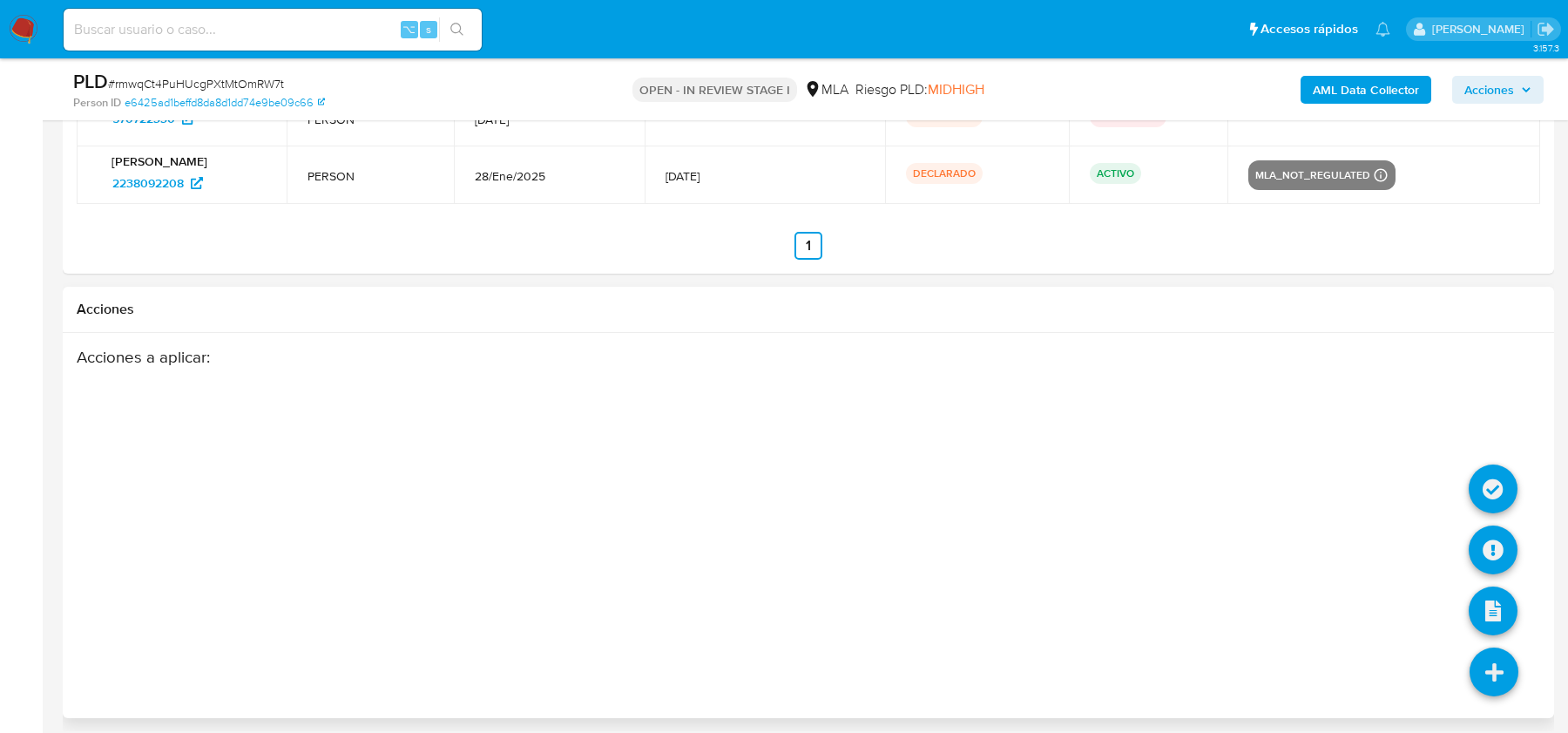
click at [1505, 671] on icon at bounding box center [1495, 672] width 49 height 49
click at [1499, 570] on li at bounding box center [1494, 553] width 49 height 72
click at [1497, 554] on icon at bounding box center [1494, 550] width 49 height 49
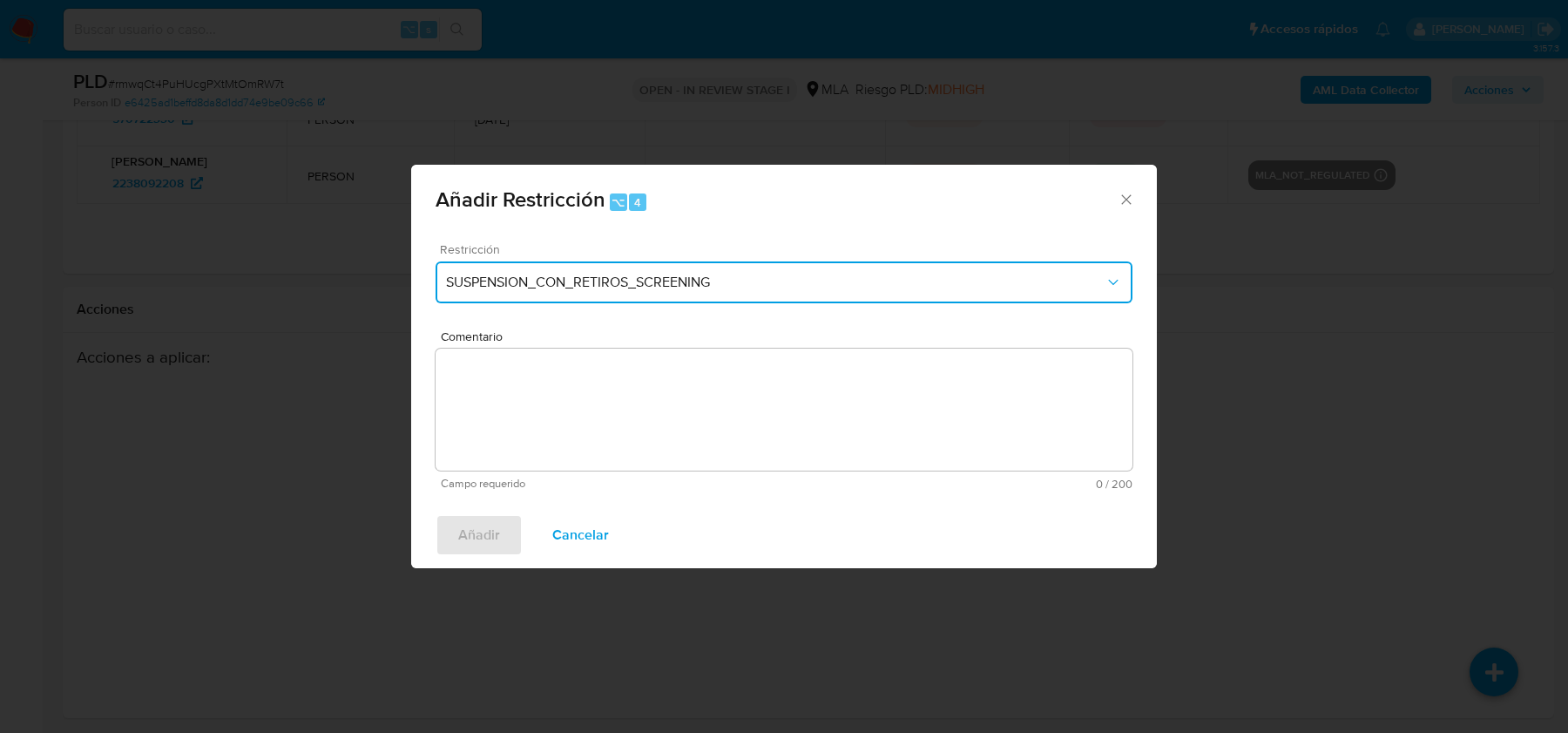
click at [549, 293] on button "SUSPENSION_CON_RETIROS_SCREENING" at bounding box center [784, 282] width 697 height 42
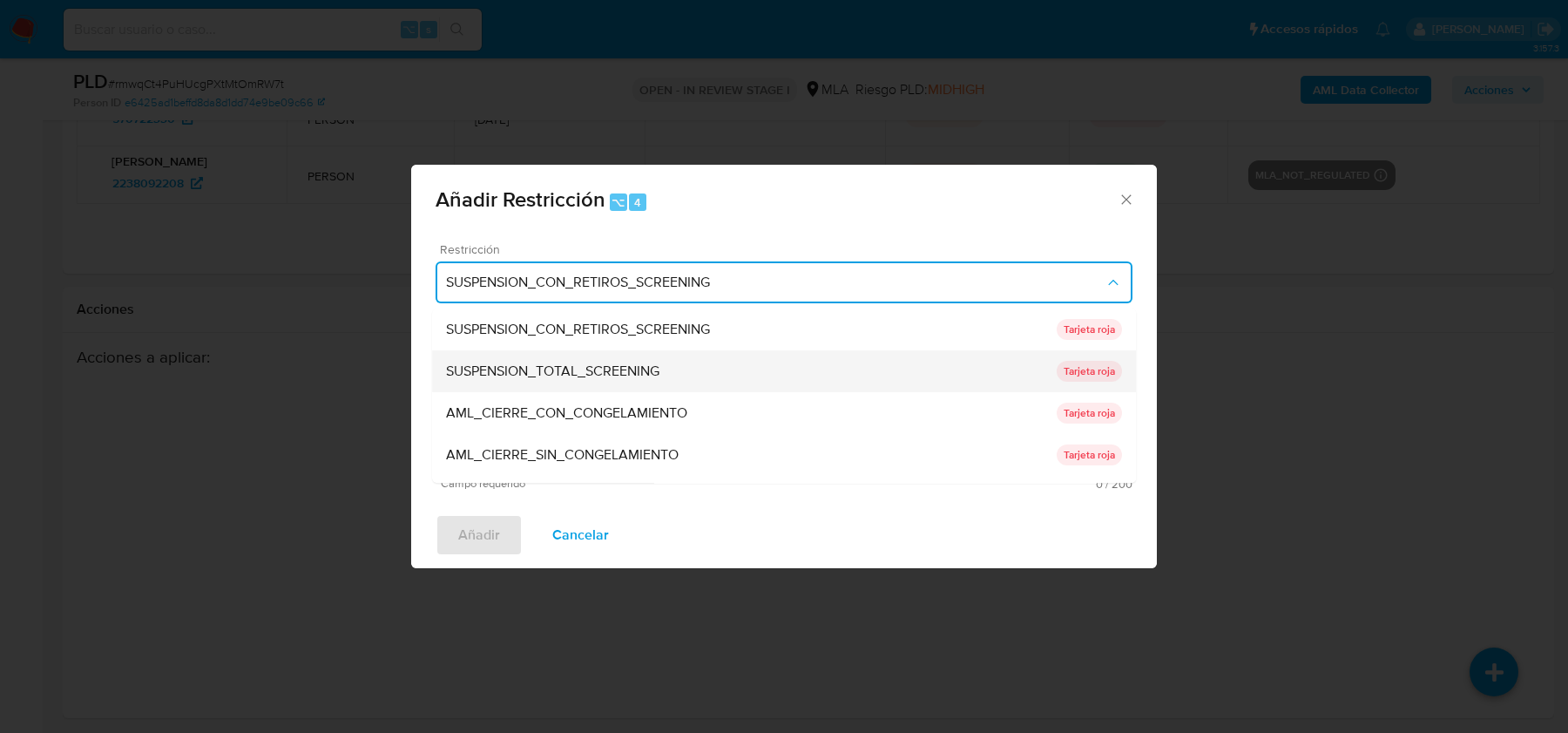
scroll to position [368, 0]
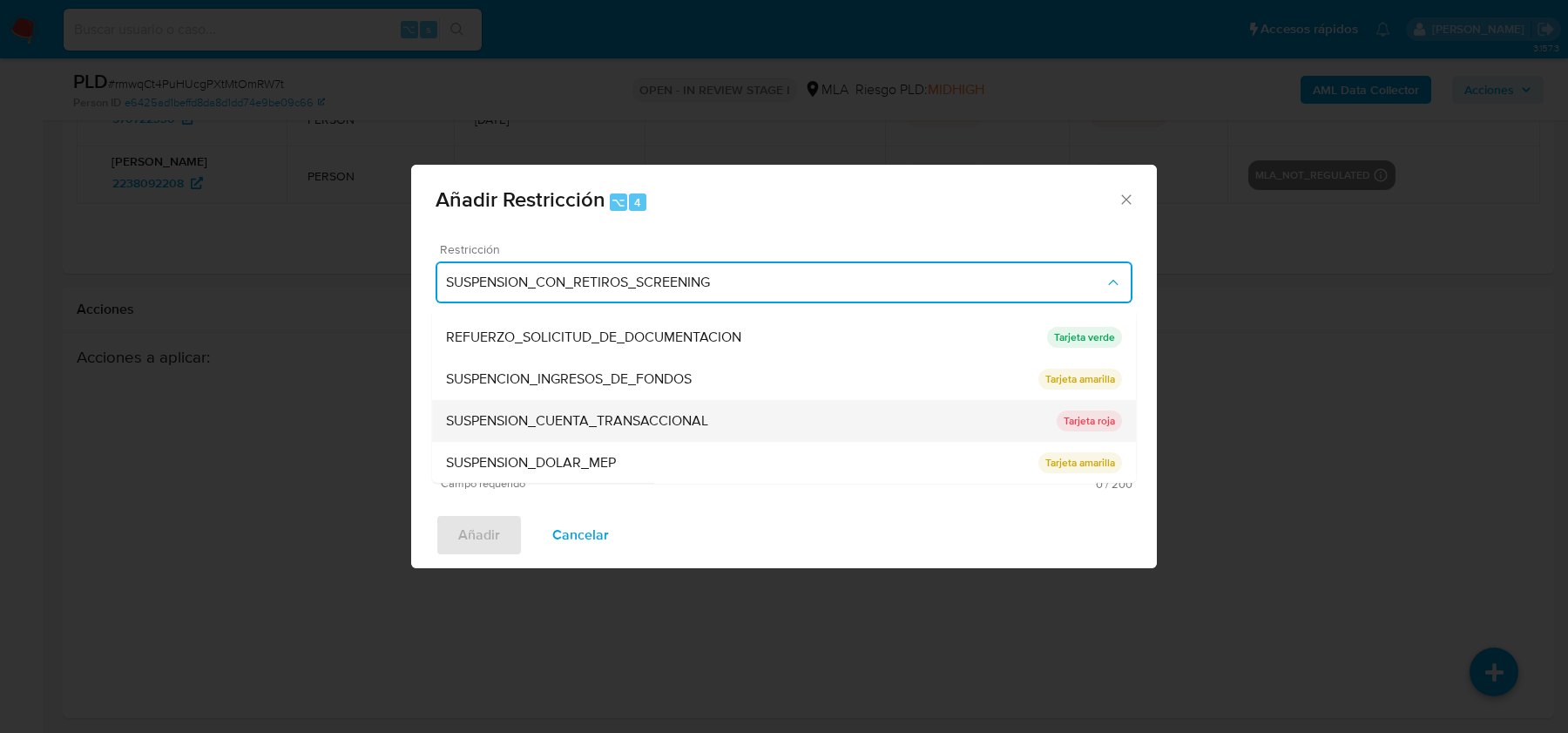
click at [554, 416] on span "SUSPENSION_CUENTA_TRANSACCIONAL" at bounding box center [577, 421] width 262 height 18
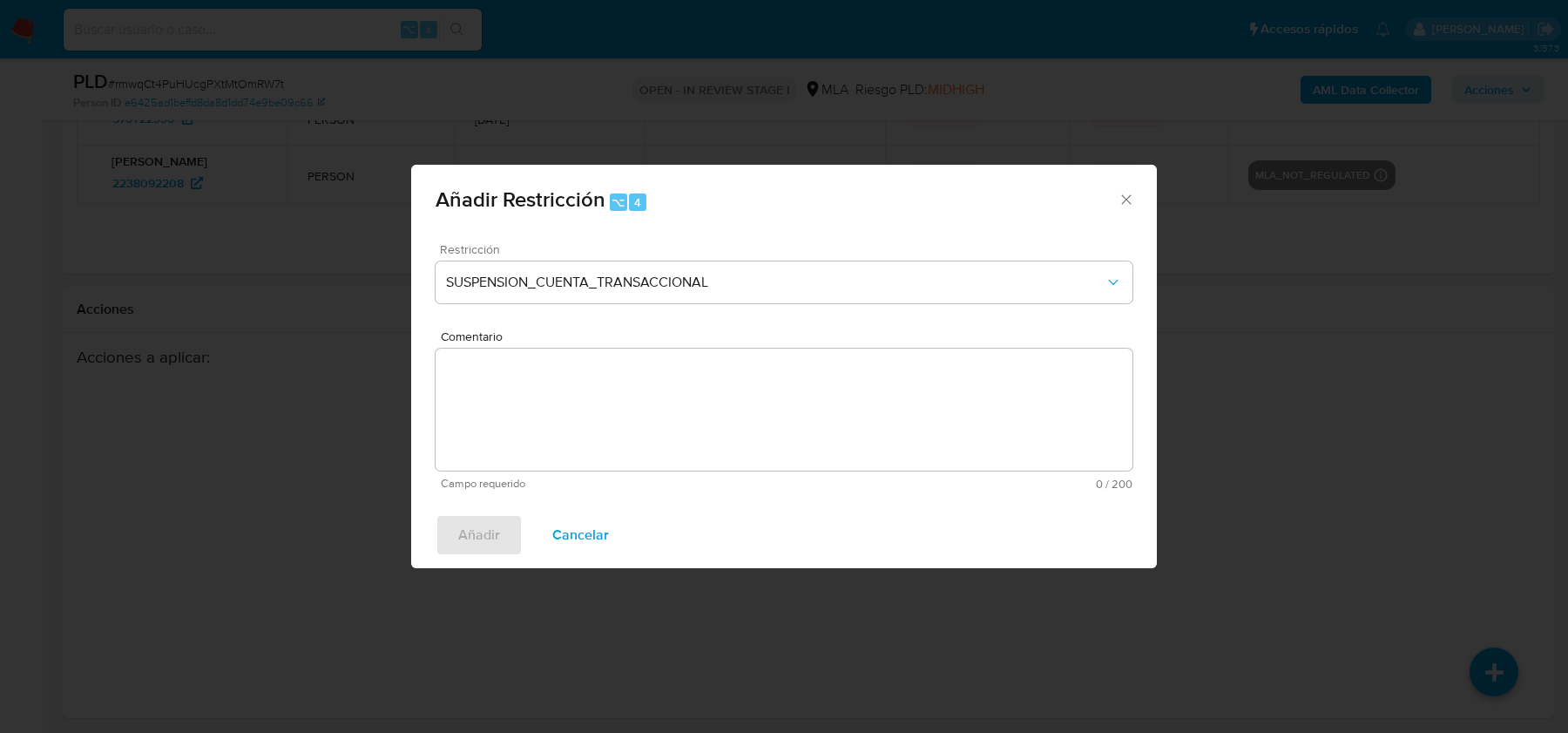
click at [554, 416] on textarea "Comentario" at bounding box center [784, 410] width 697 height 122
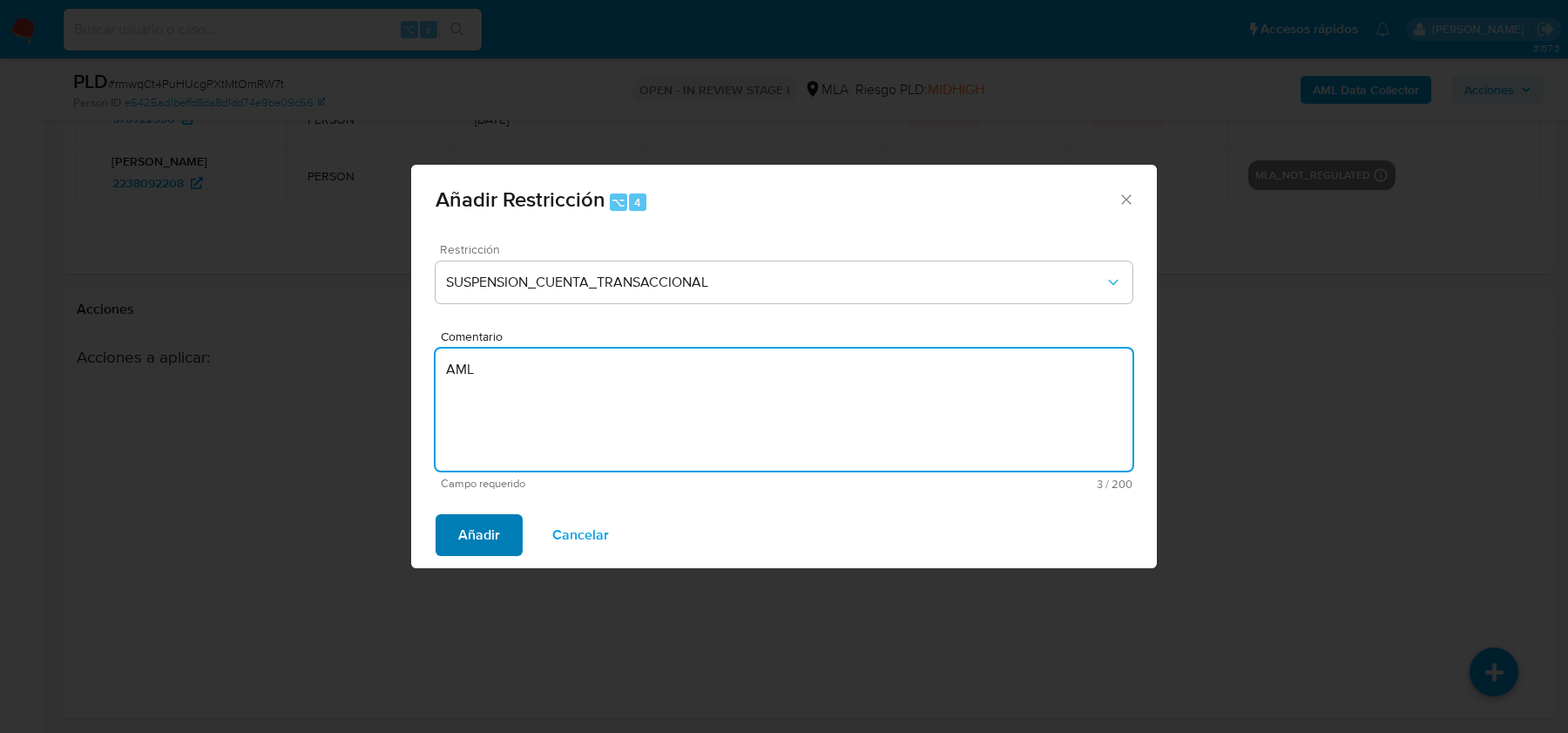
type textarea "AML"
click at [481, 530] on span "Añadir" at bounding box center [479, 535] width 42 height 38
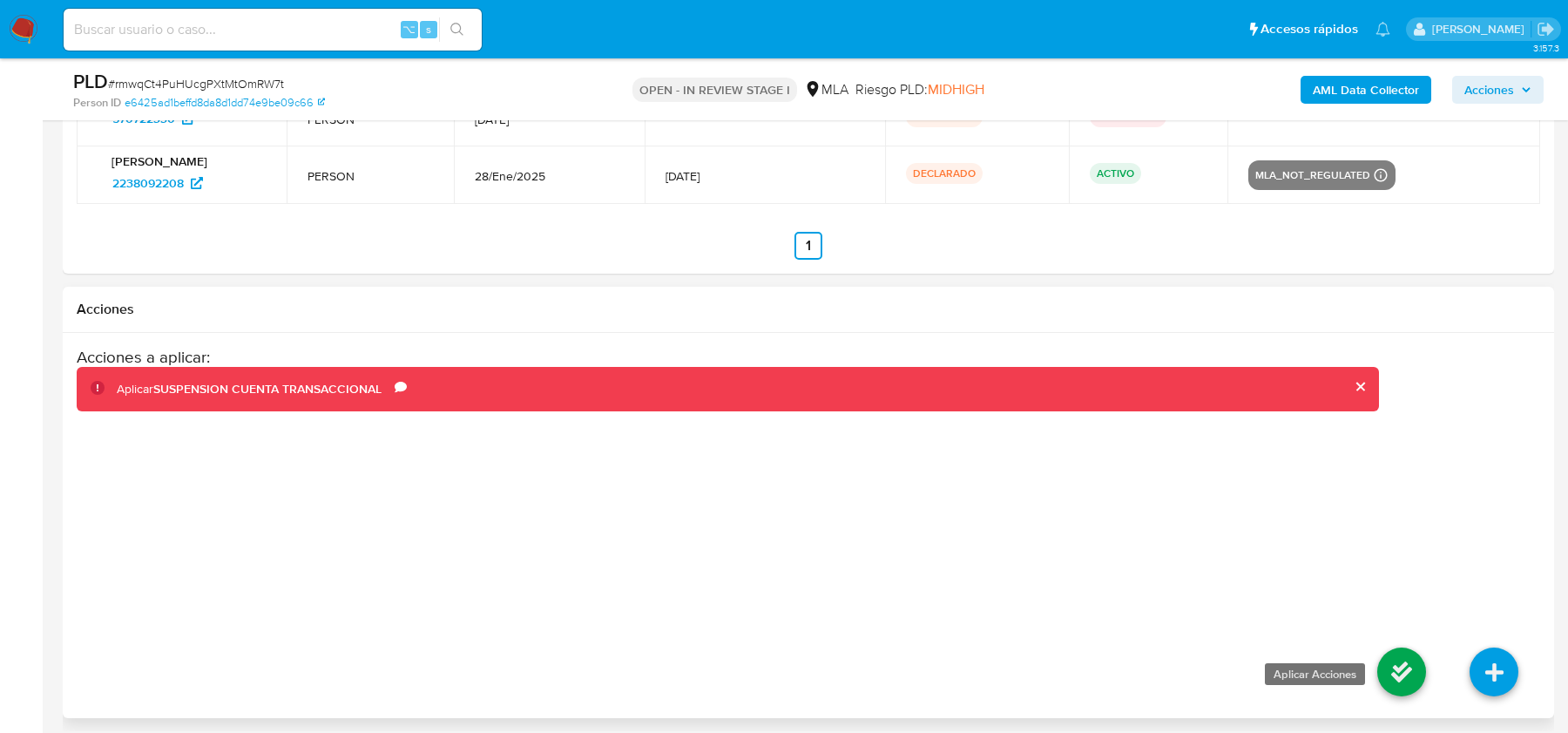
click at [1382, 648] on icon at bounding box center [1402, 672] width 49 height 49
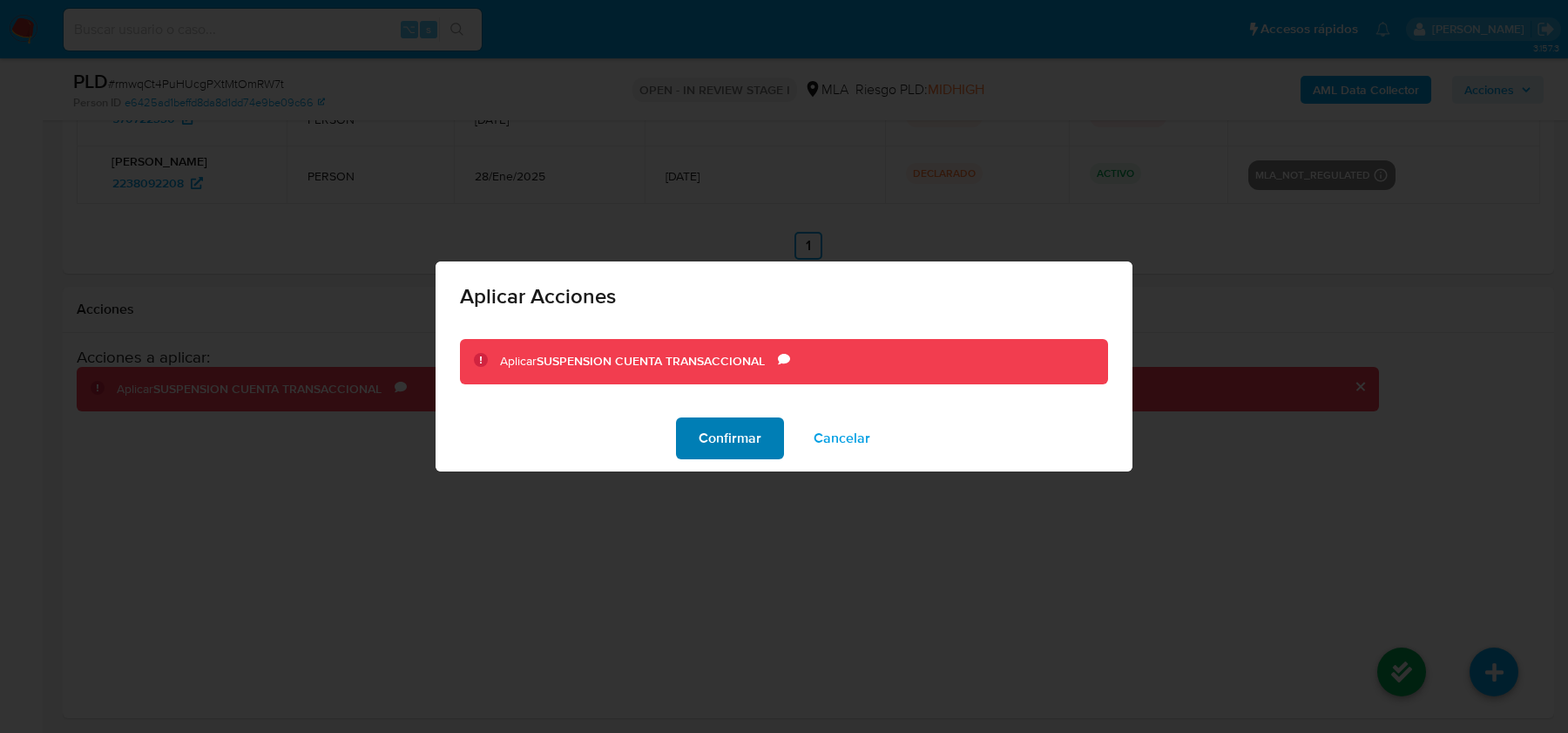
click at [736, 441] on span "Confirmar" at bounding box center [730, 438] width 63 height 38
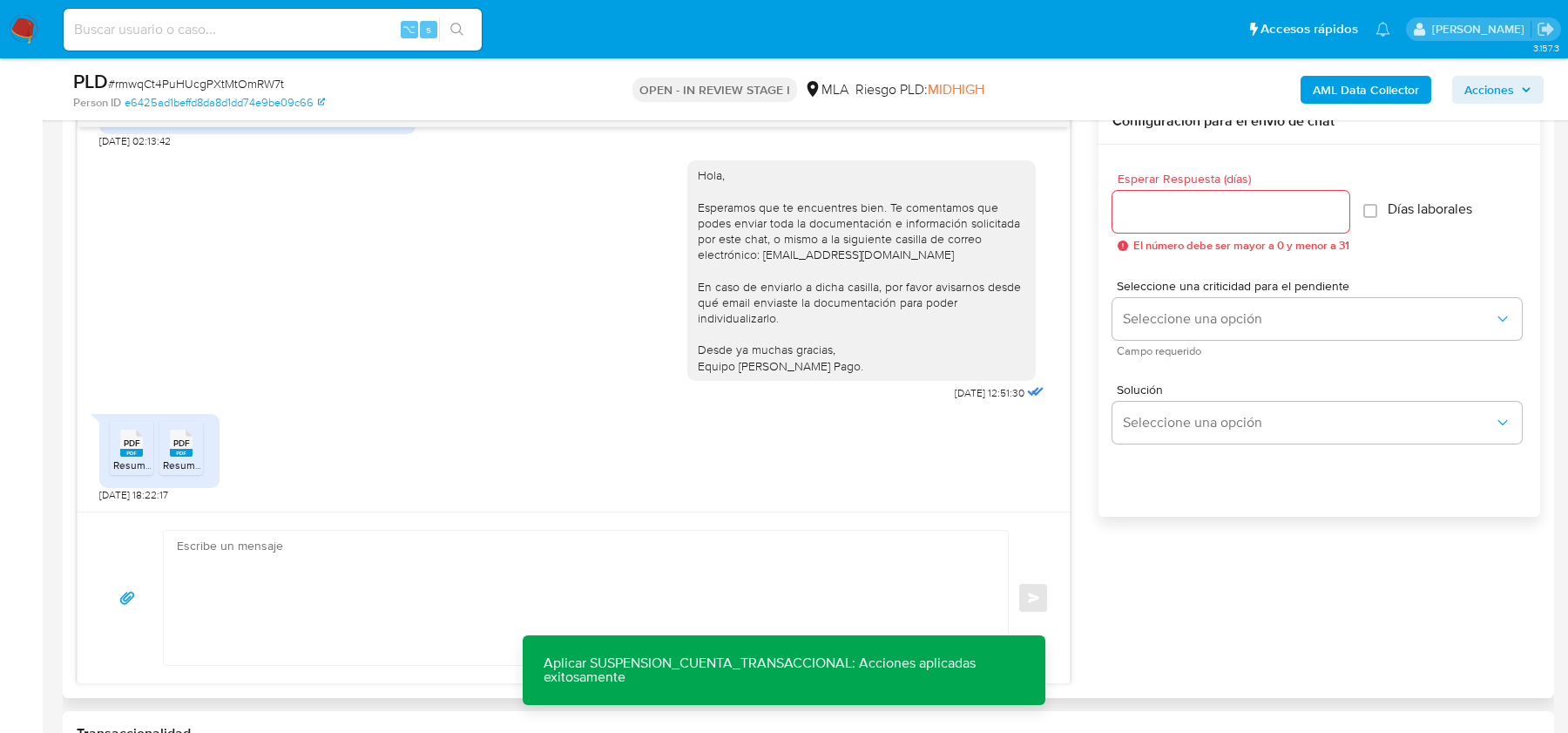
scroll to position [935, 0]
click at [317, 554] on textarea at bounding box center [582, 593] width 809 height 134
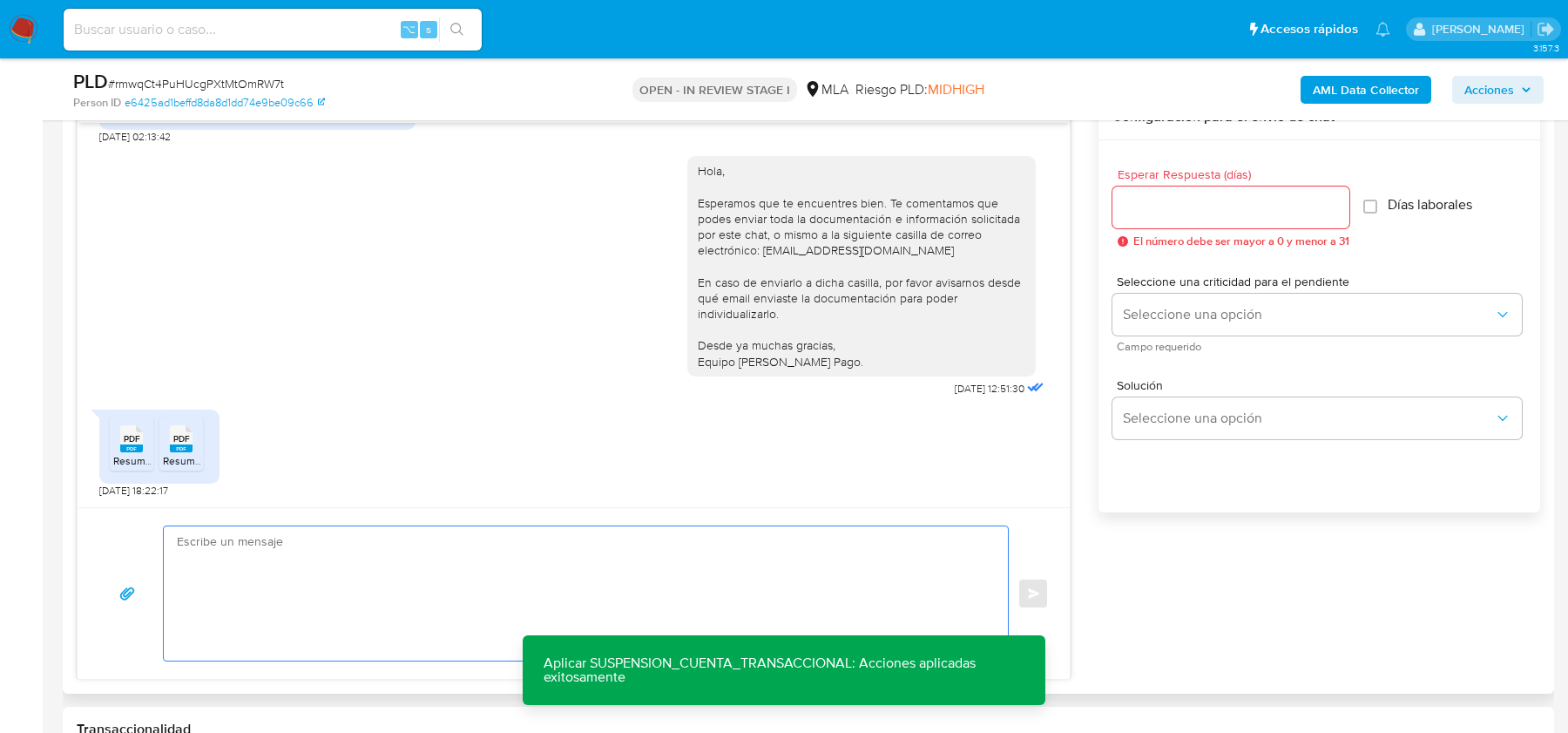
paste textarea "Hola, Muchas gracias por la respuesta. Analizamos tu caso y notamos que la info…"
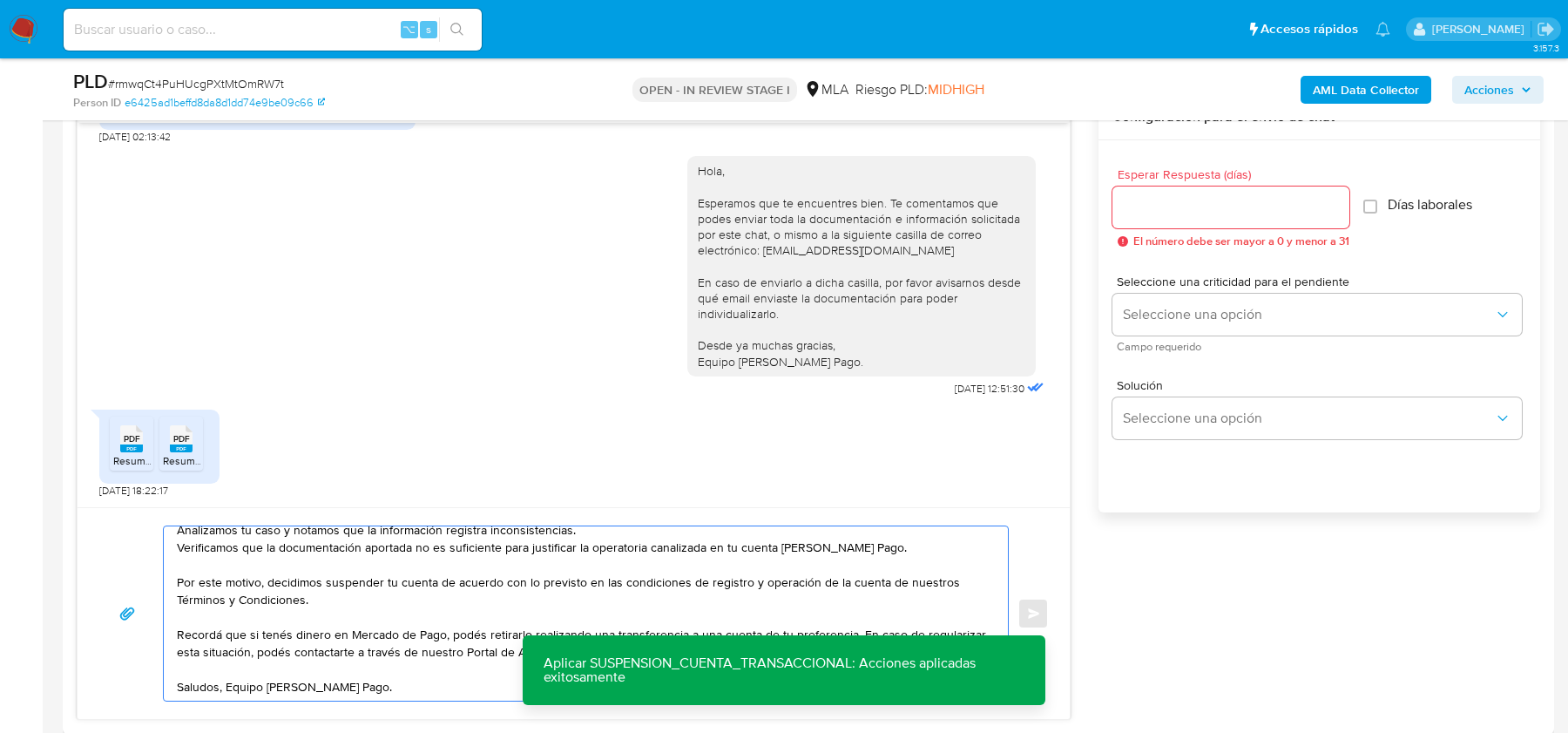
type textarea "Hola, Muchas gracias por la respuesta. Analizamos tu caso y notamos que la info…"
click at [1170, 235] on span "El número debe ser mayor a 0 y menor a 31" at bounding box center [1241, 241] width 216 height 12
click at [1170, 201] on input "Esperar Respuesta (días)" at bounding box center [1231, 207] width 237 height 23
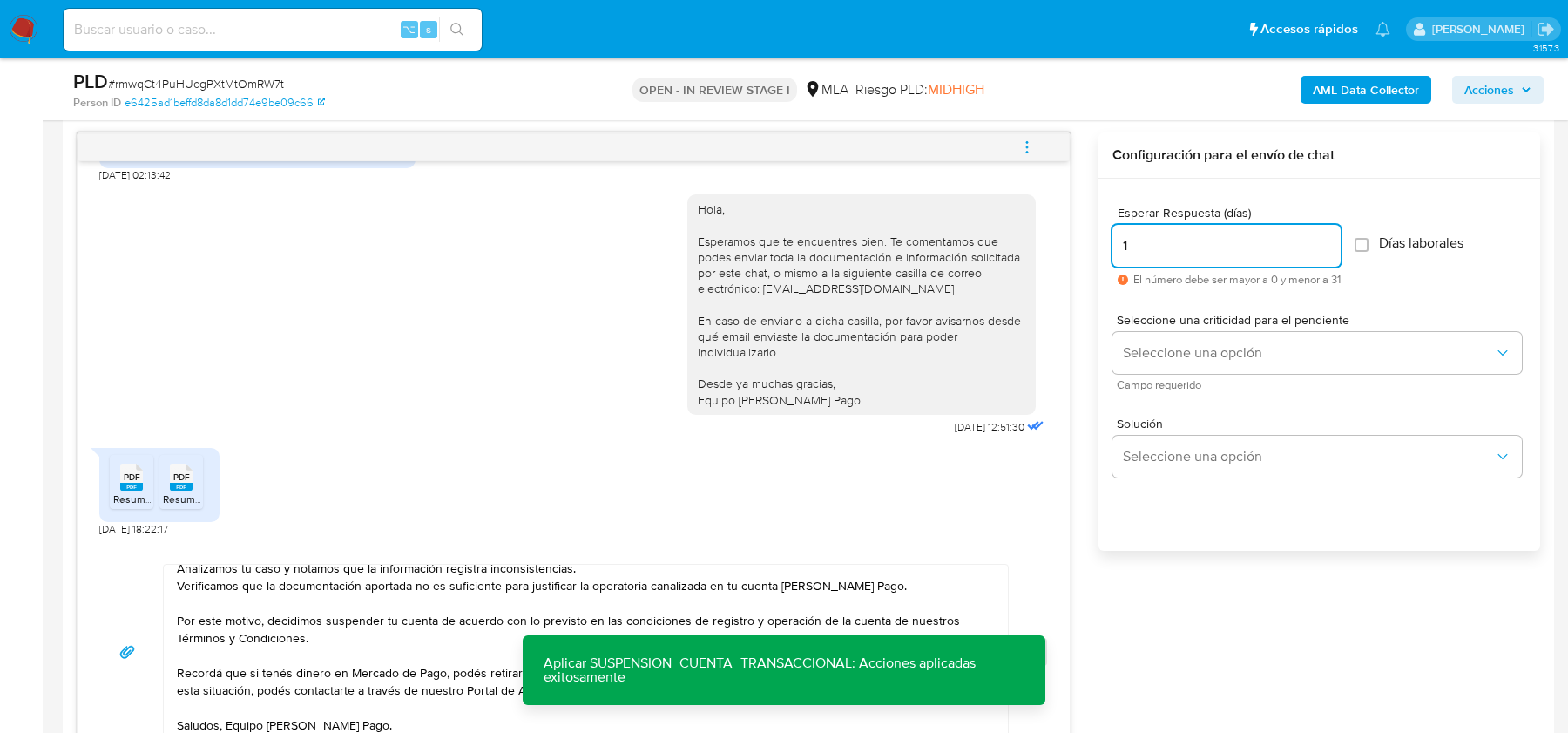
scroll to position [977, 0]
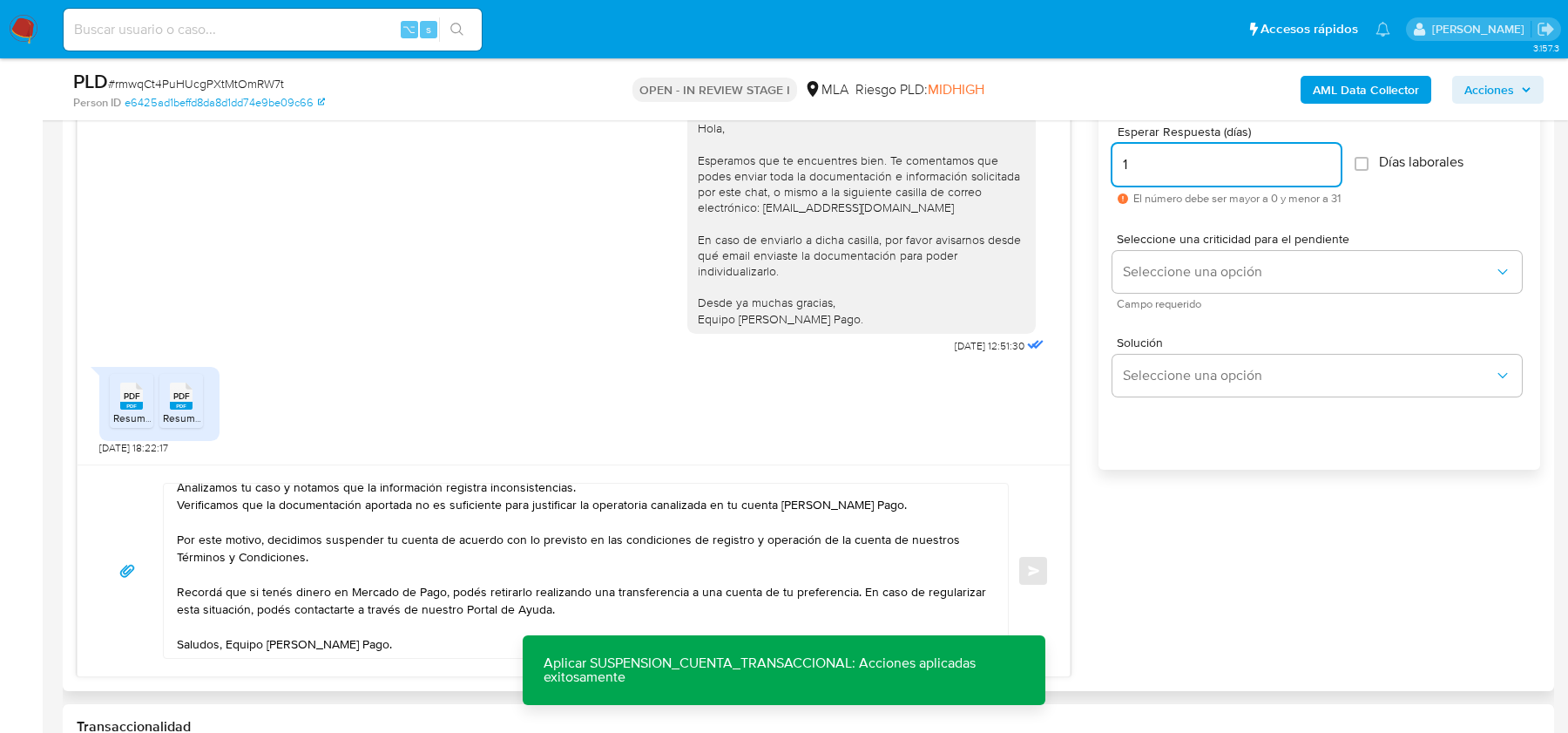
drag, startPoint x: 1182, startPoint y: 163, endPoint x: 1101, endPoint y: 163, distance: 81.0
click at [1101, 163] on div "Esperar Respuesta (días) 1 El número debe ser mayor a 0 y menor a 31 Días labor…" at bounding box center [1319, 307] width 442 height 418
type input "0"
click at [1038, 571] on span "Enviar" at bounding box center [1034, 570] width 12 height 11
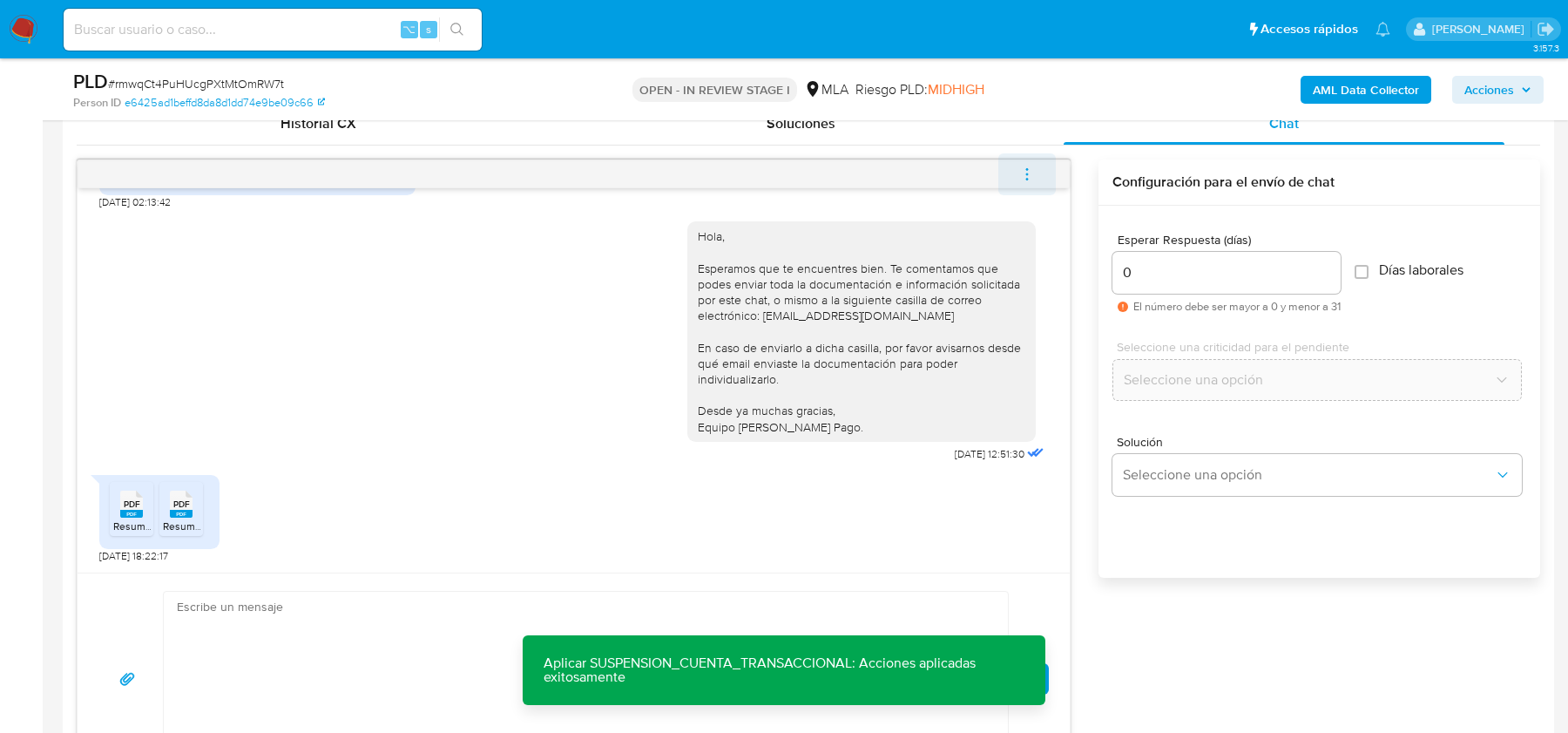
scroll to position [0, 0]
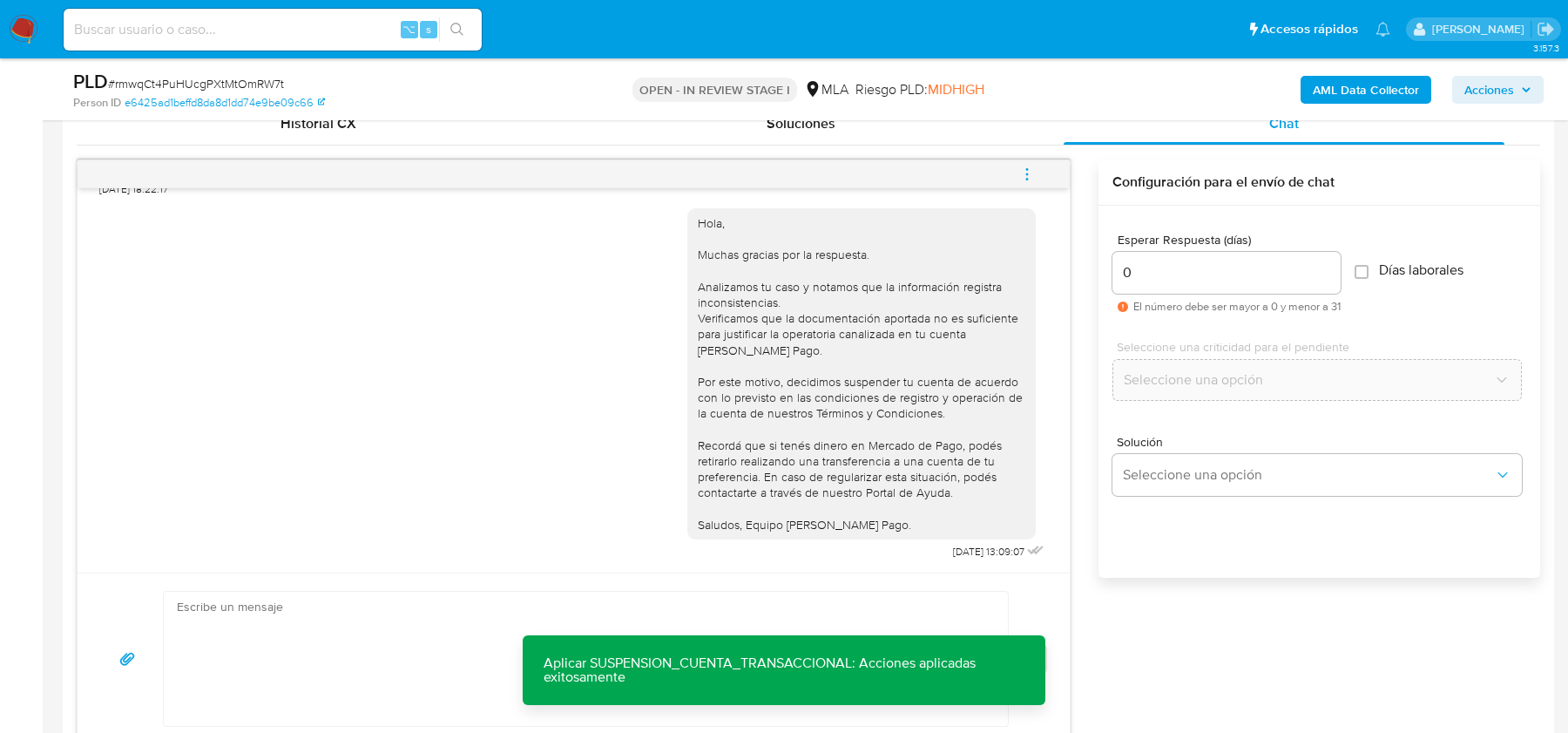
click at [1017, 165] on button "menu-action" at bounding box center [1026, 174] width 58 height 42
click at [892, 143] on li "Cerrar conversación" at bounding box center [910, 138] width 178 height 31
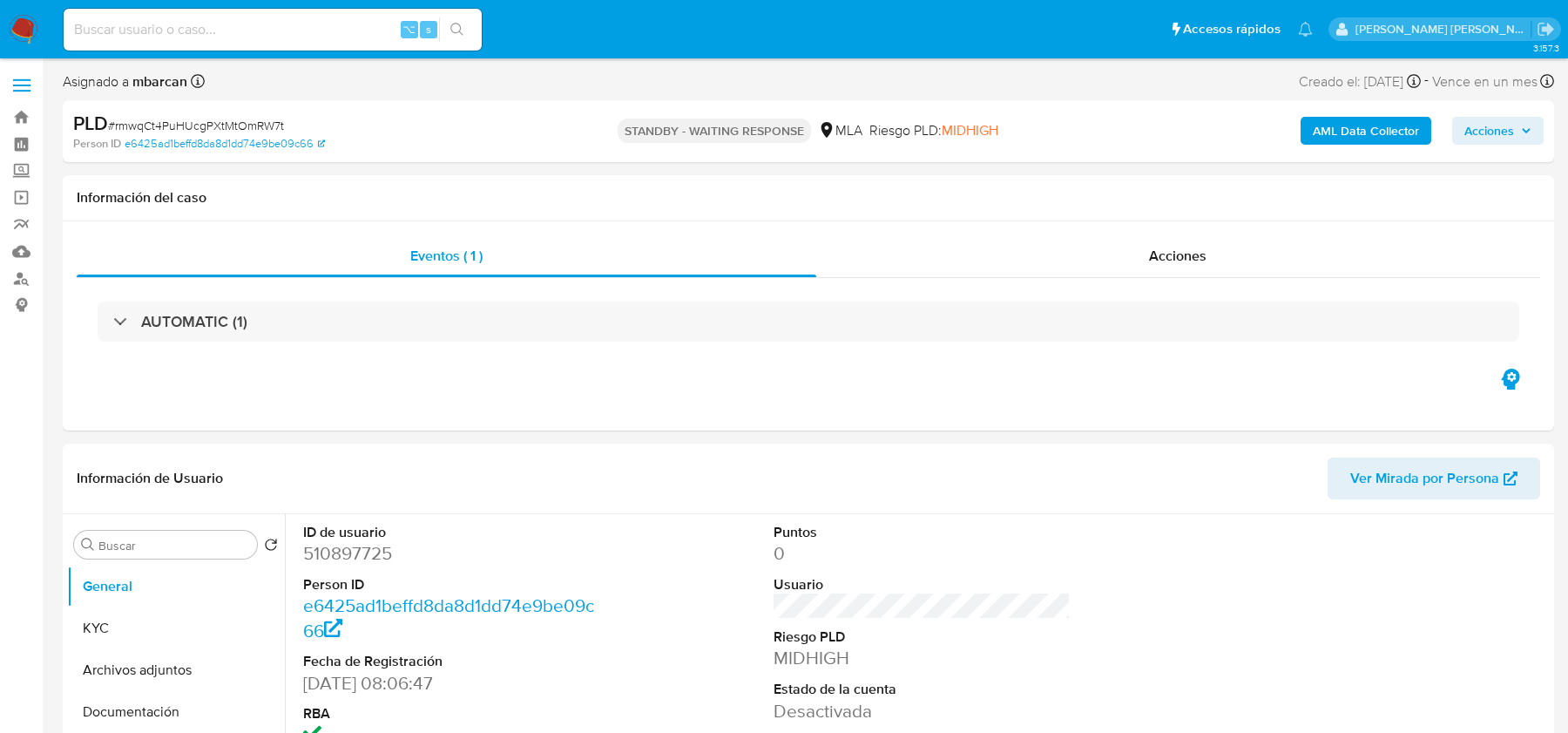
select select "10"
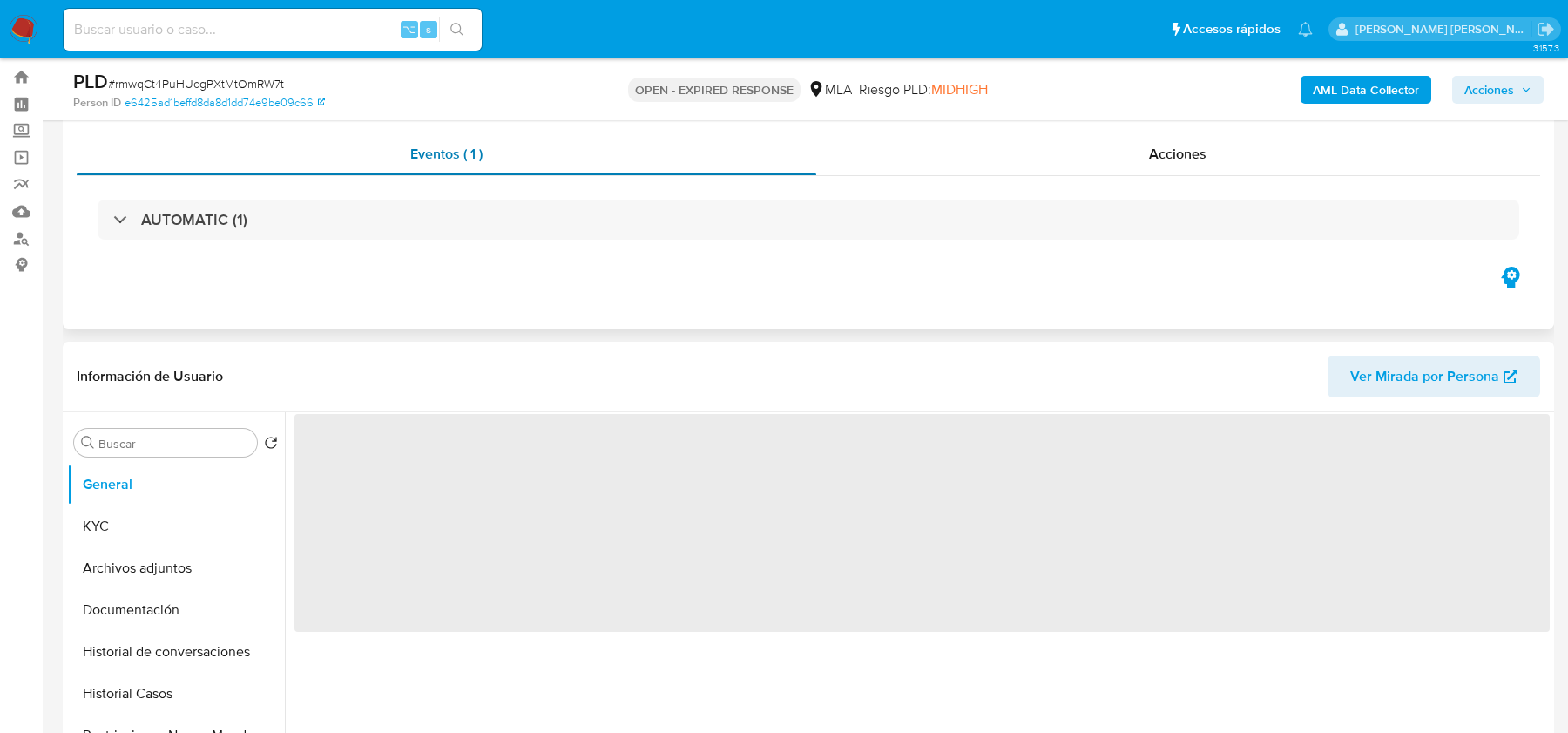
scroll to position [71, 0]
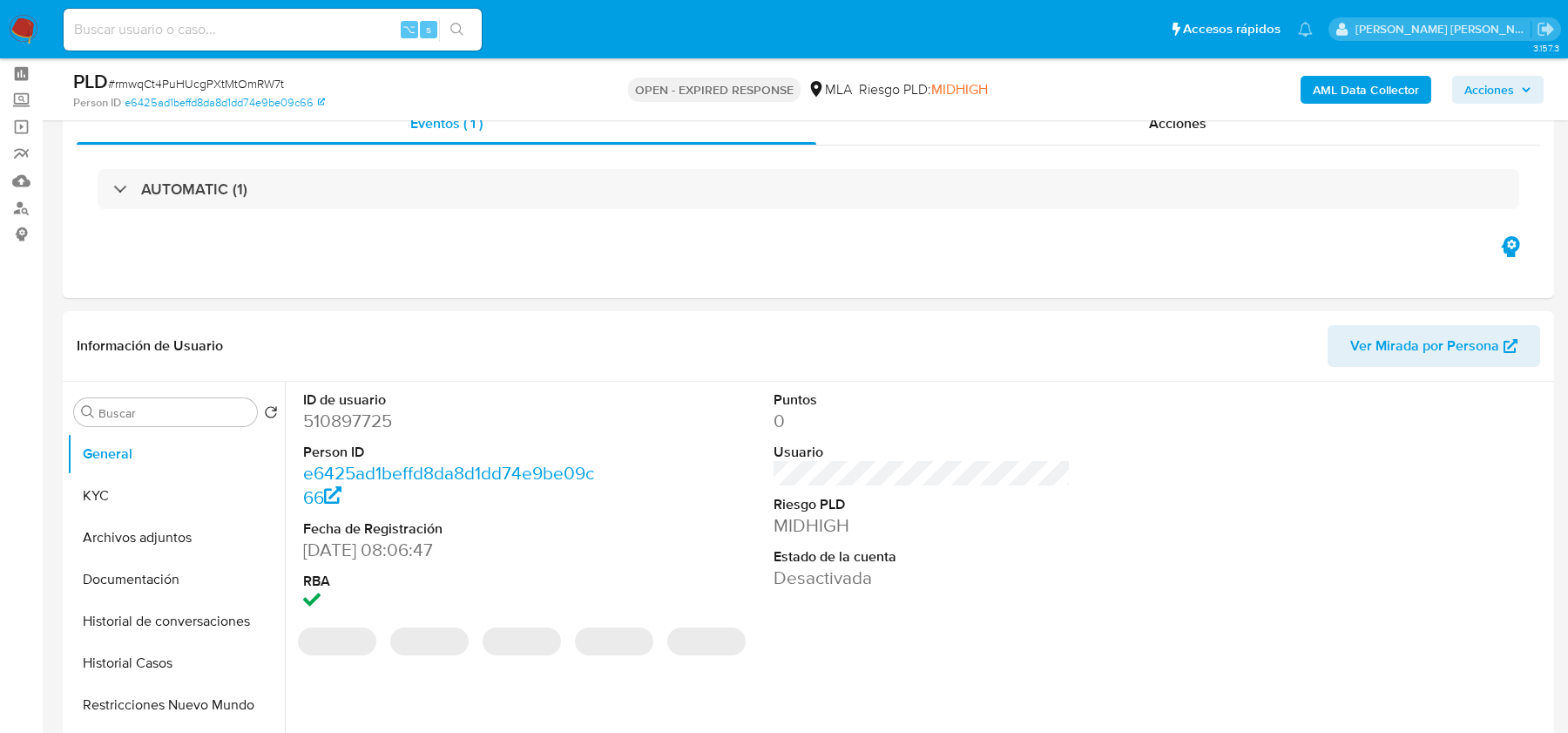
click at [214, 91] on span "# rmwqCt4PuHUcgPXtMtOmRW7t" at bounding box center [196, 84] width 176 height 18
select select "10"
copy span "rmwqCt4PuHUcgPXtMtOmRW7t"
click at [21, 25] on img at bounding box center [24, 29] width 29 height 29
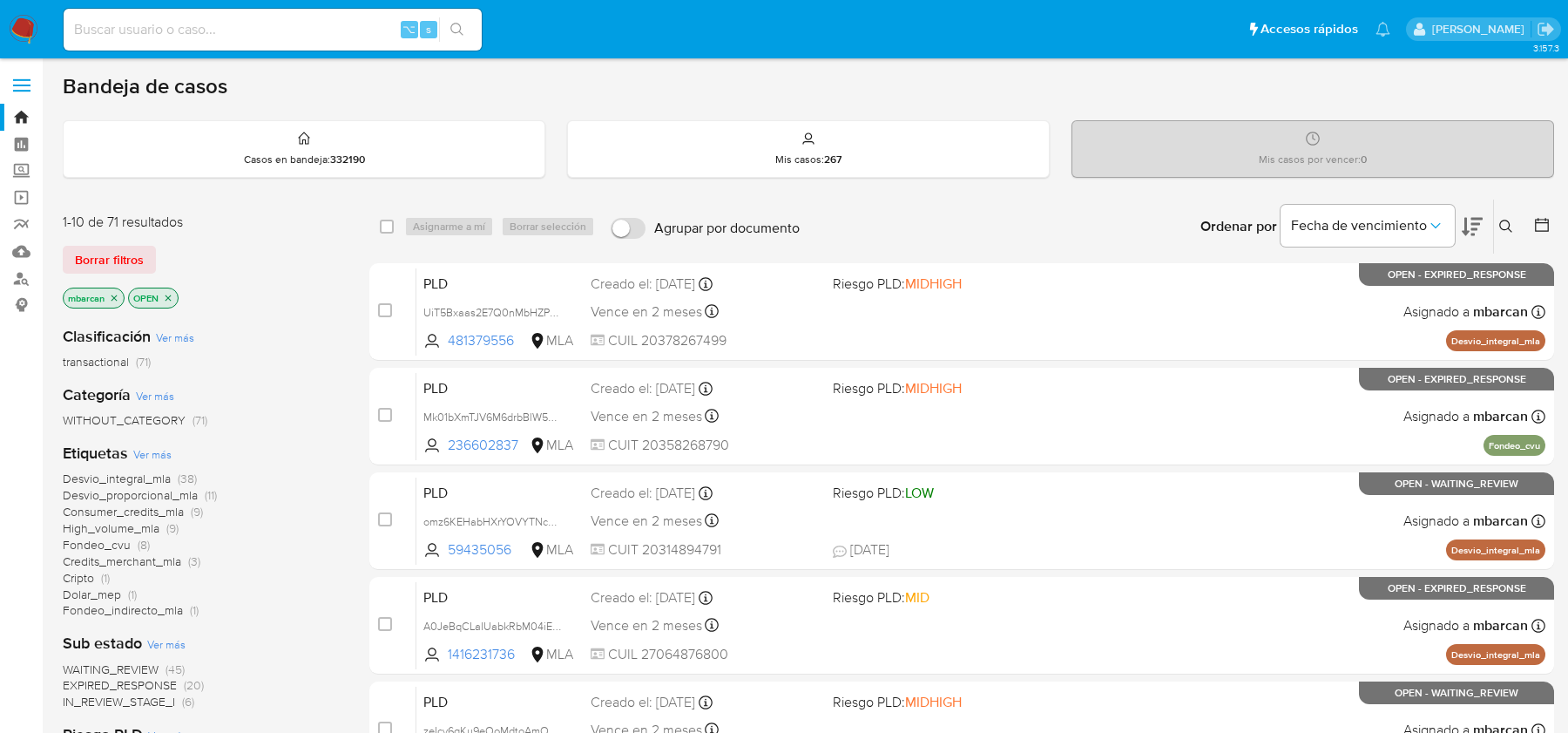
click at [1503, 222] on icon at bounding box center [1506, 226] width 14 height 14
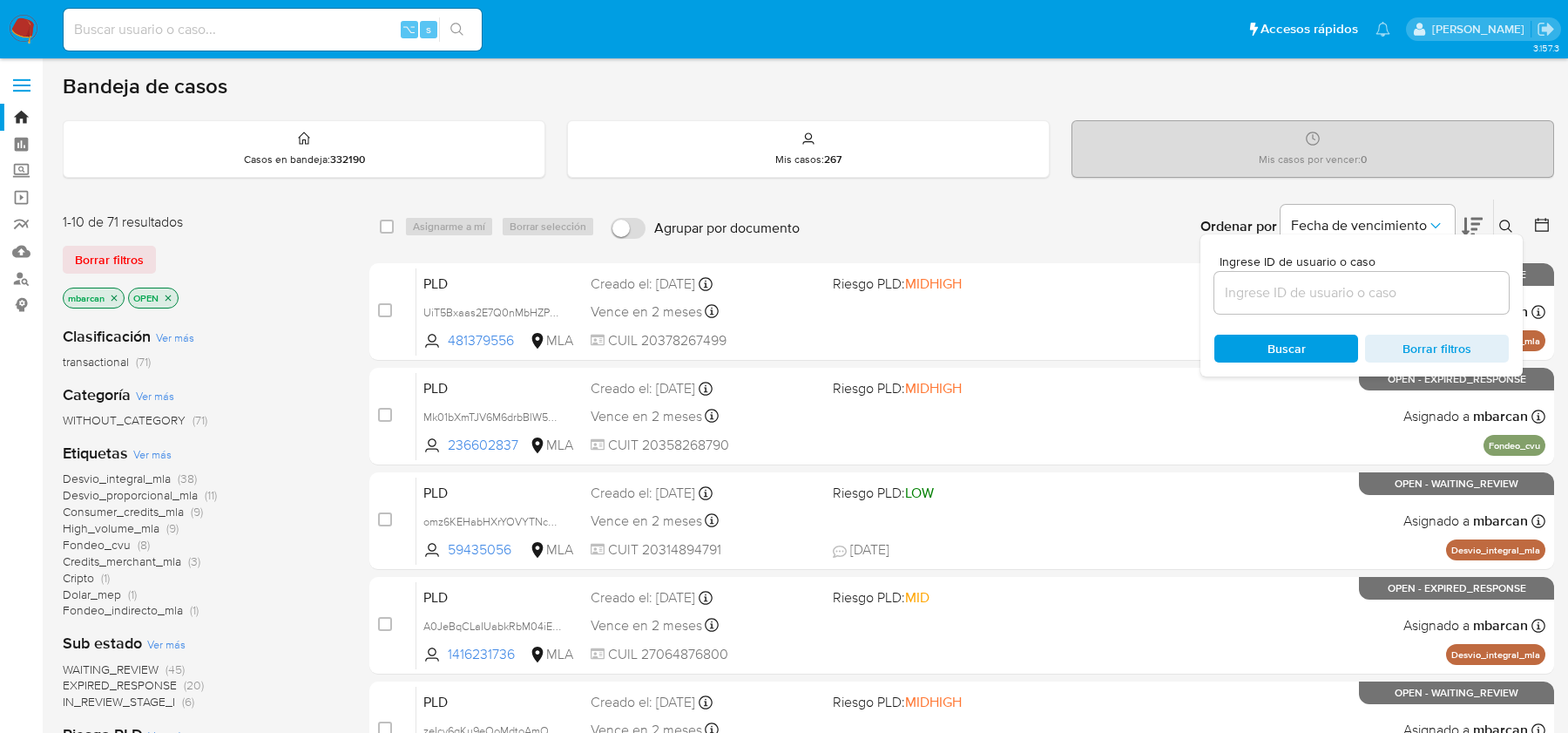
click at [1374, 284] on input at bounding box center [1361, 292] width 295 height 23
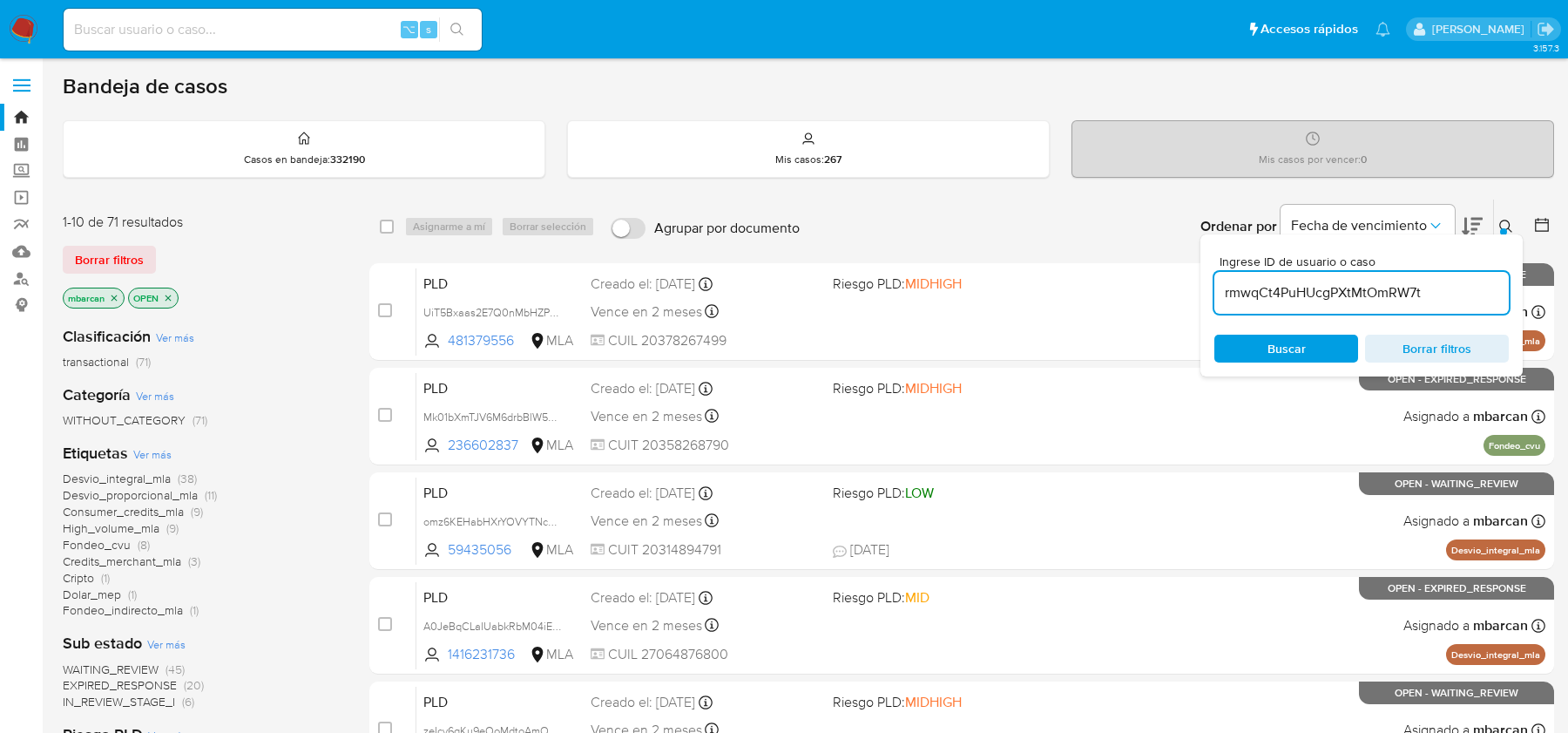
type input "rmwqCt4PuHUcgPXtMtOmRW7t"
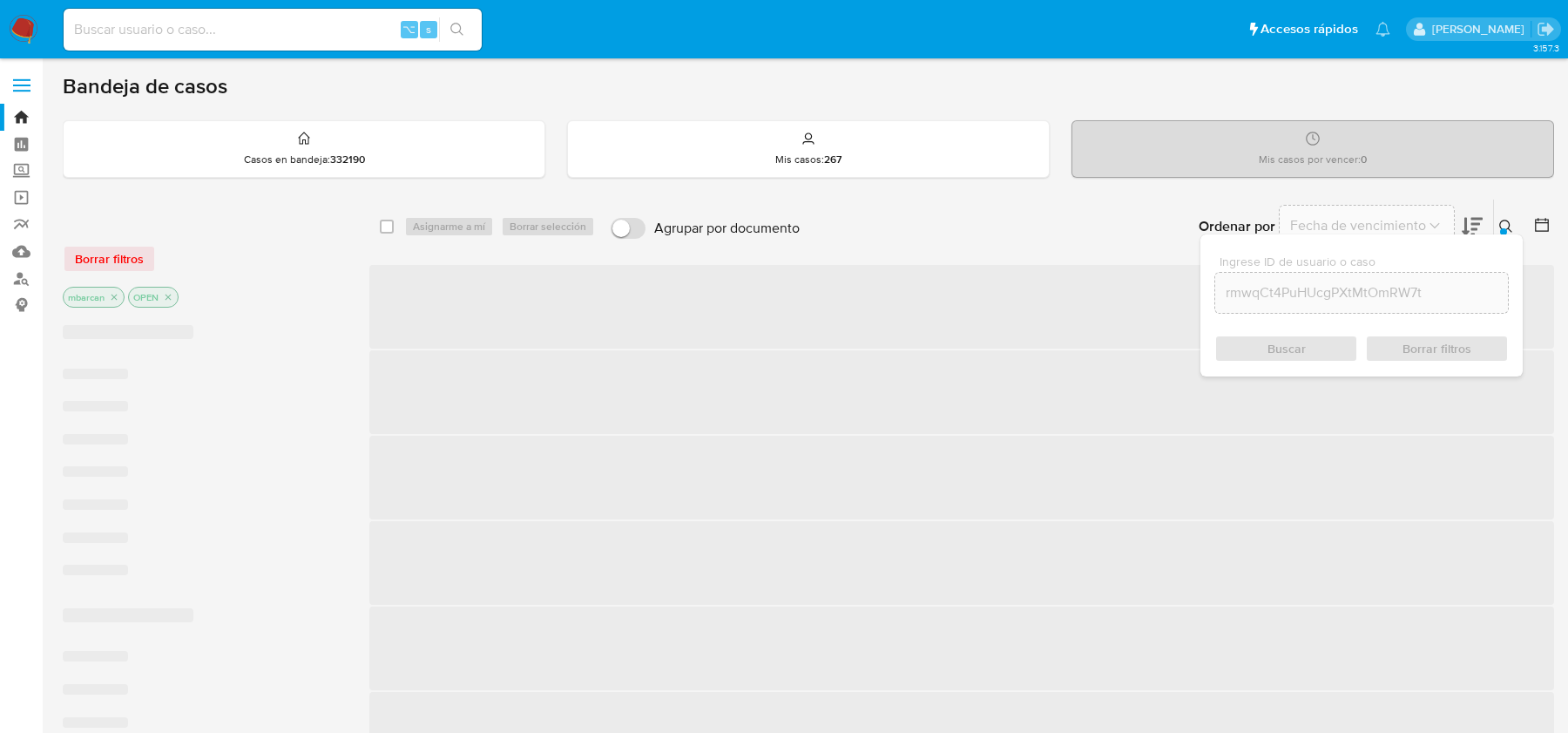
click at [1510, 225] on icon at bounding box center [1506, 226] width 14 height 14
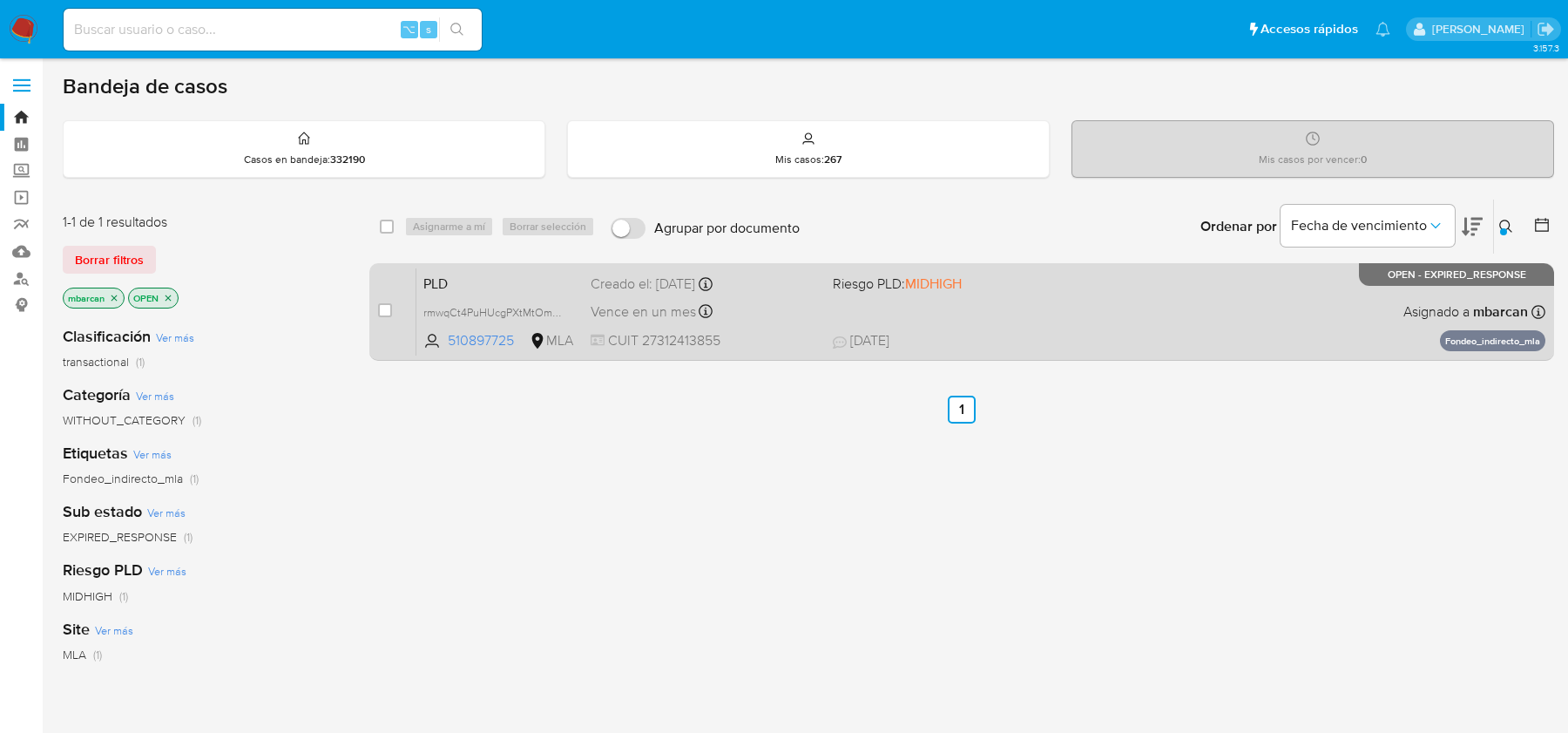
click at [383, 317] on div "case-item-checkbox" at bounding box center [385, 311] width 14 height 18
click at [383, 312] on input "checkbox" at bounding box center [385, 311] width 14 height 14
checkbox input "true"
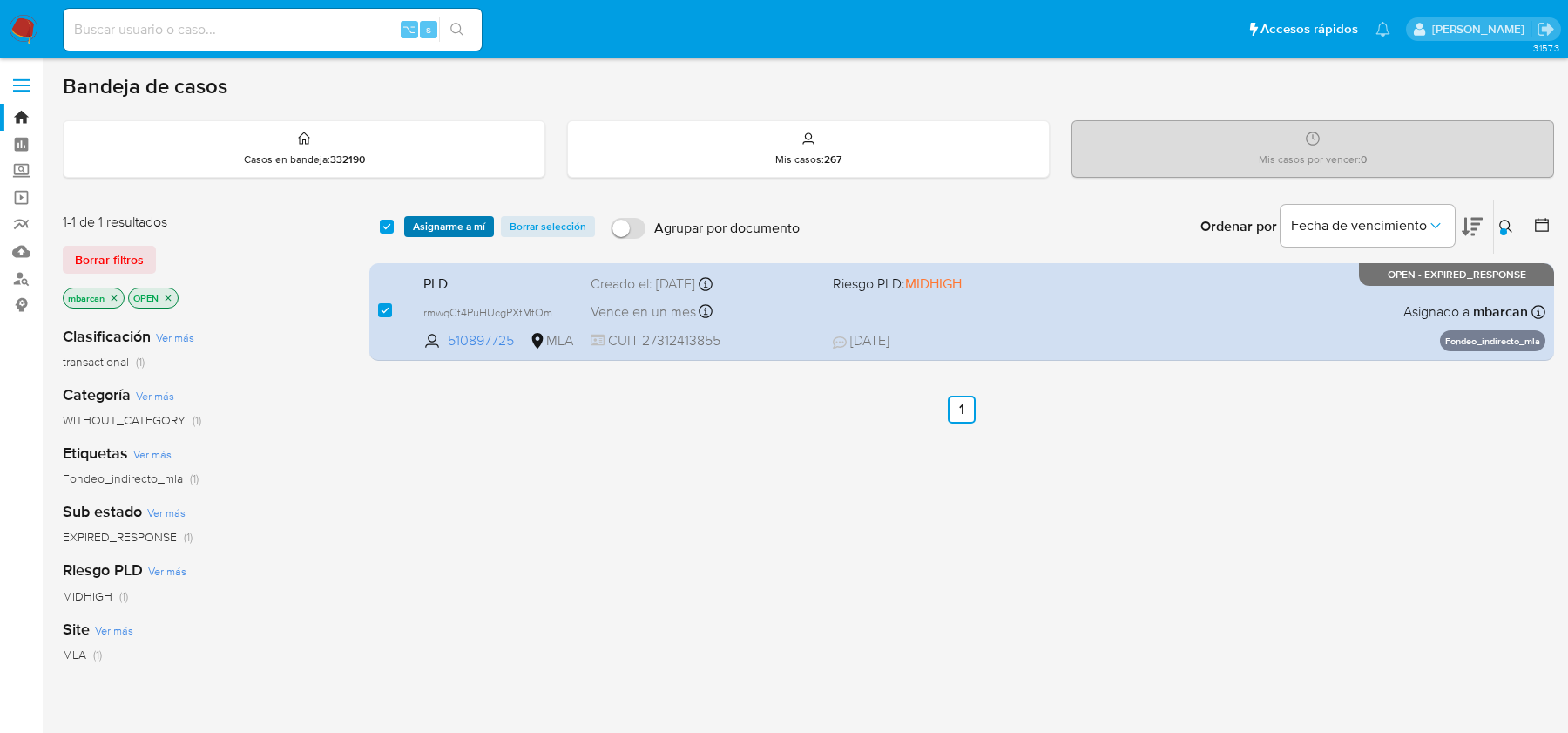
click at [449, 225] on span "Asignarme a mí" at bounding box center [450, 226] width 72 height 18
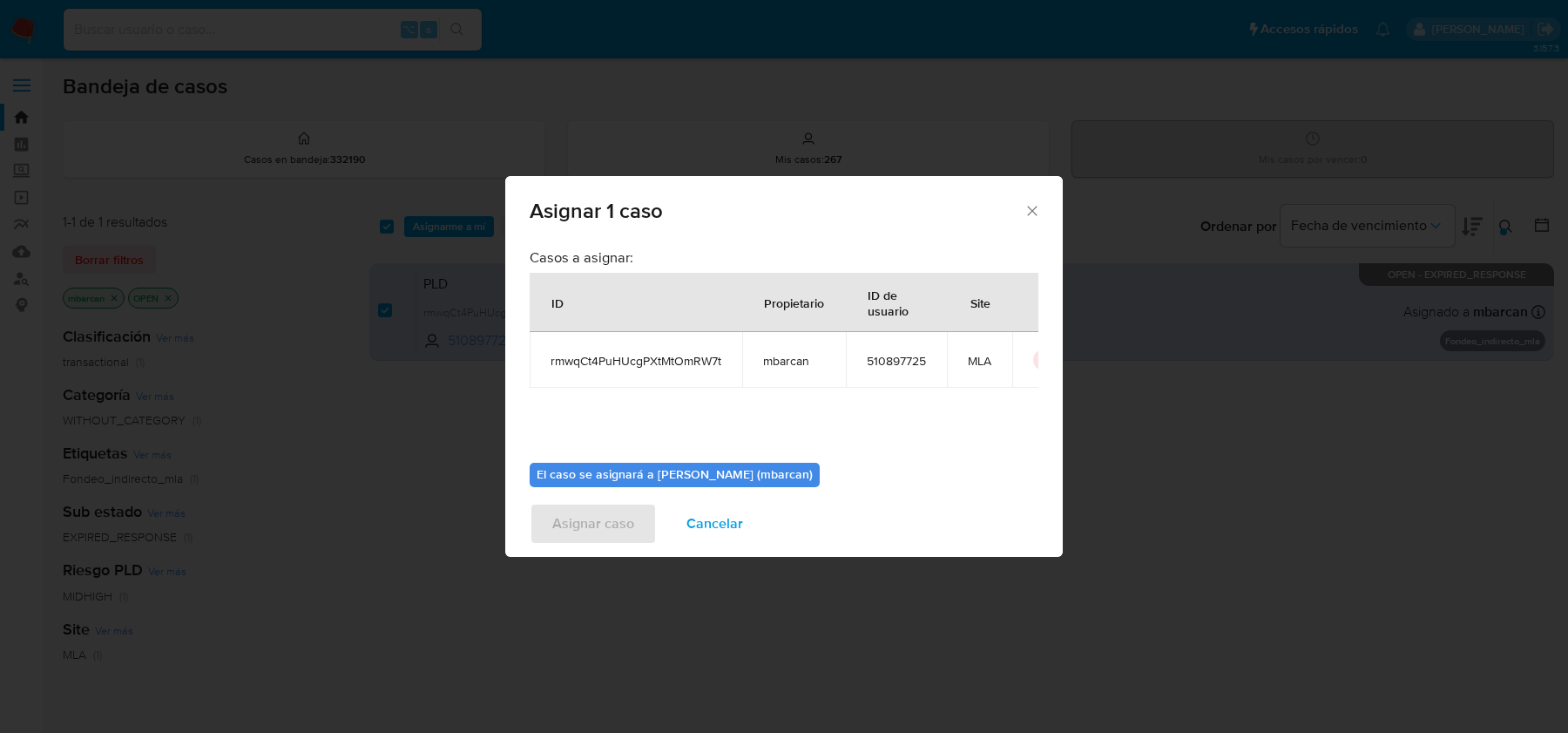
scroll to position [89, 0]
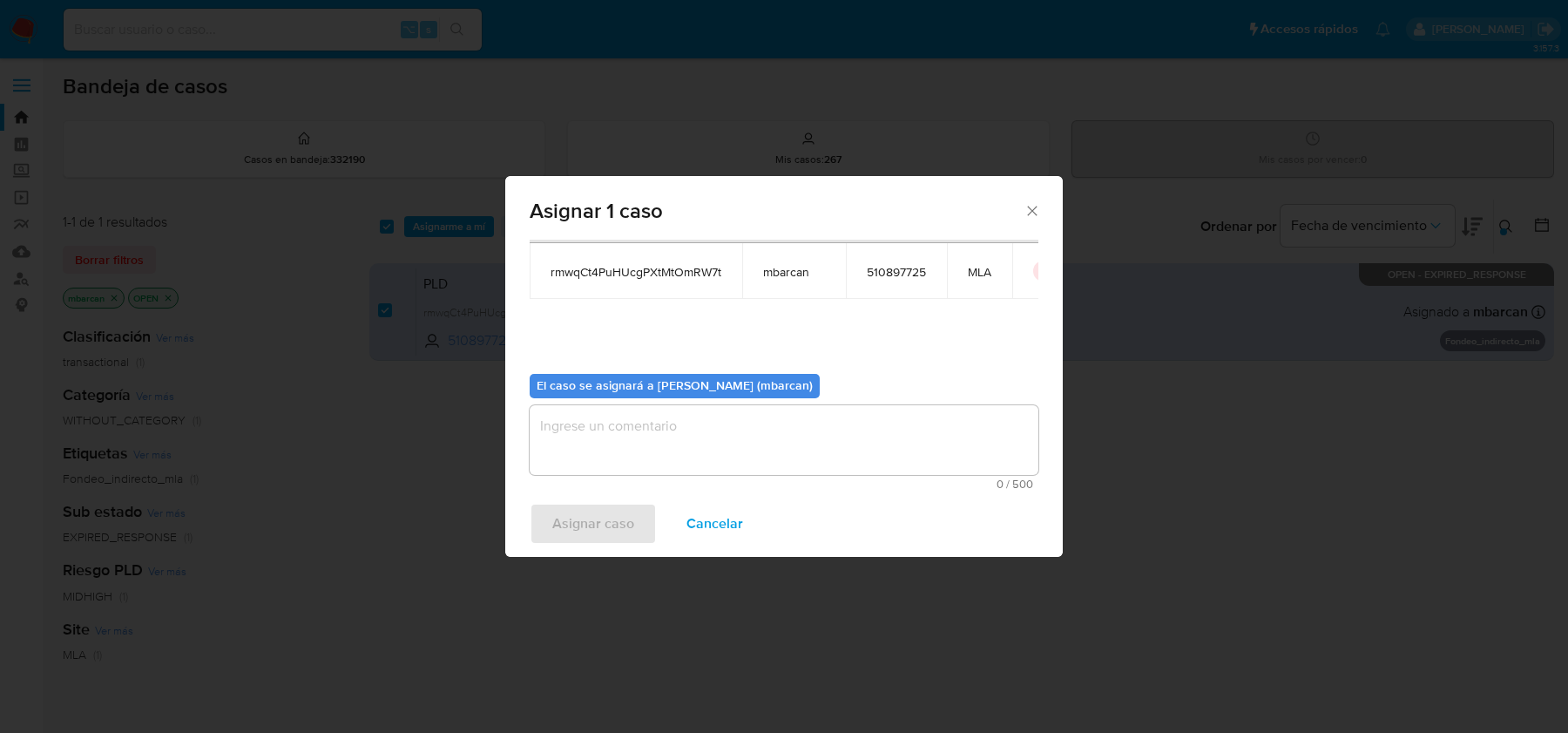
click at [633, 452] on textarea "assign-modal" at bounding box center [784, 440] width 509 height 70
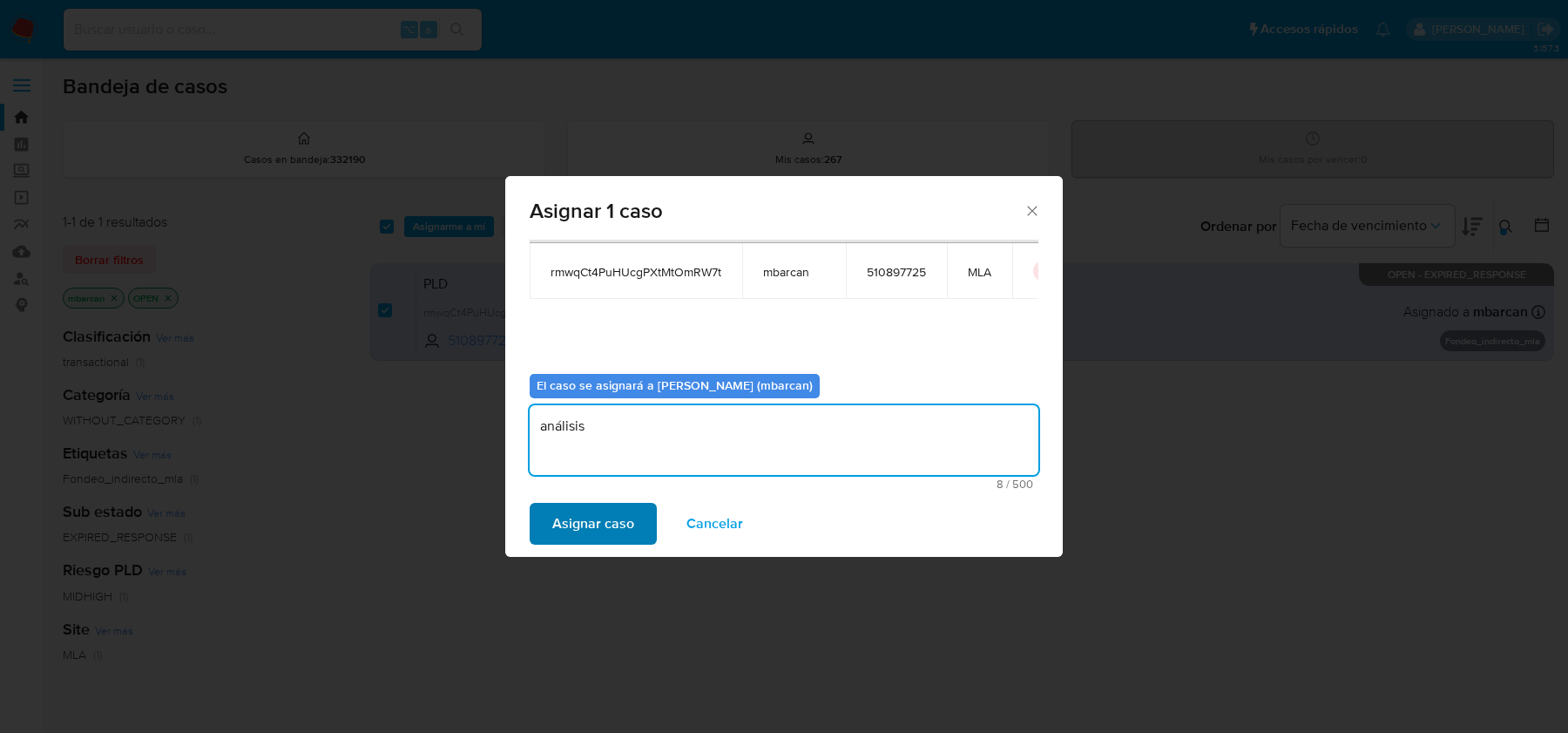
type textarea "análisis"
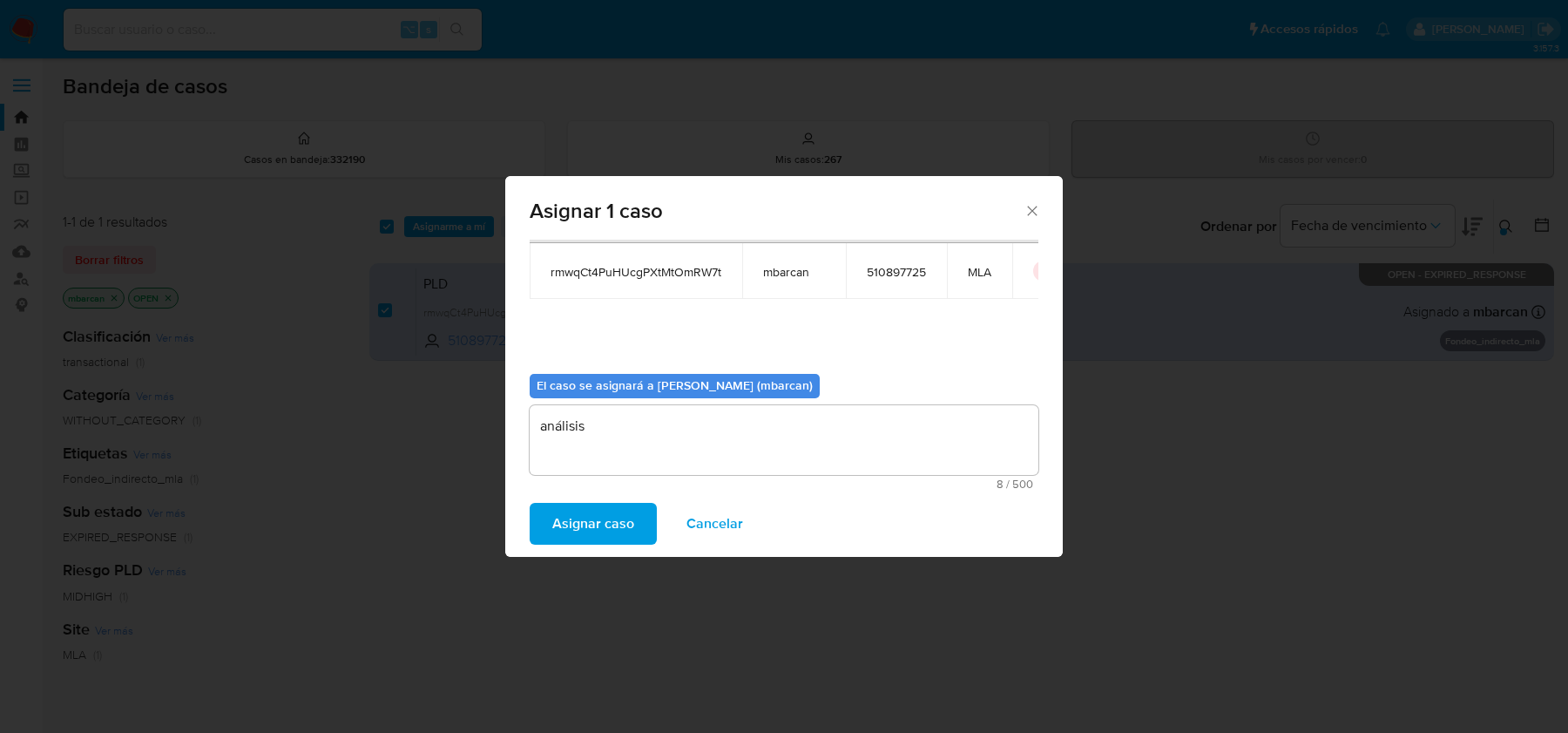
click at [559, 517] on span "Asignar caso" at bounding box center [594, 523] width 82 height 38
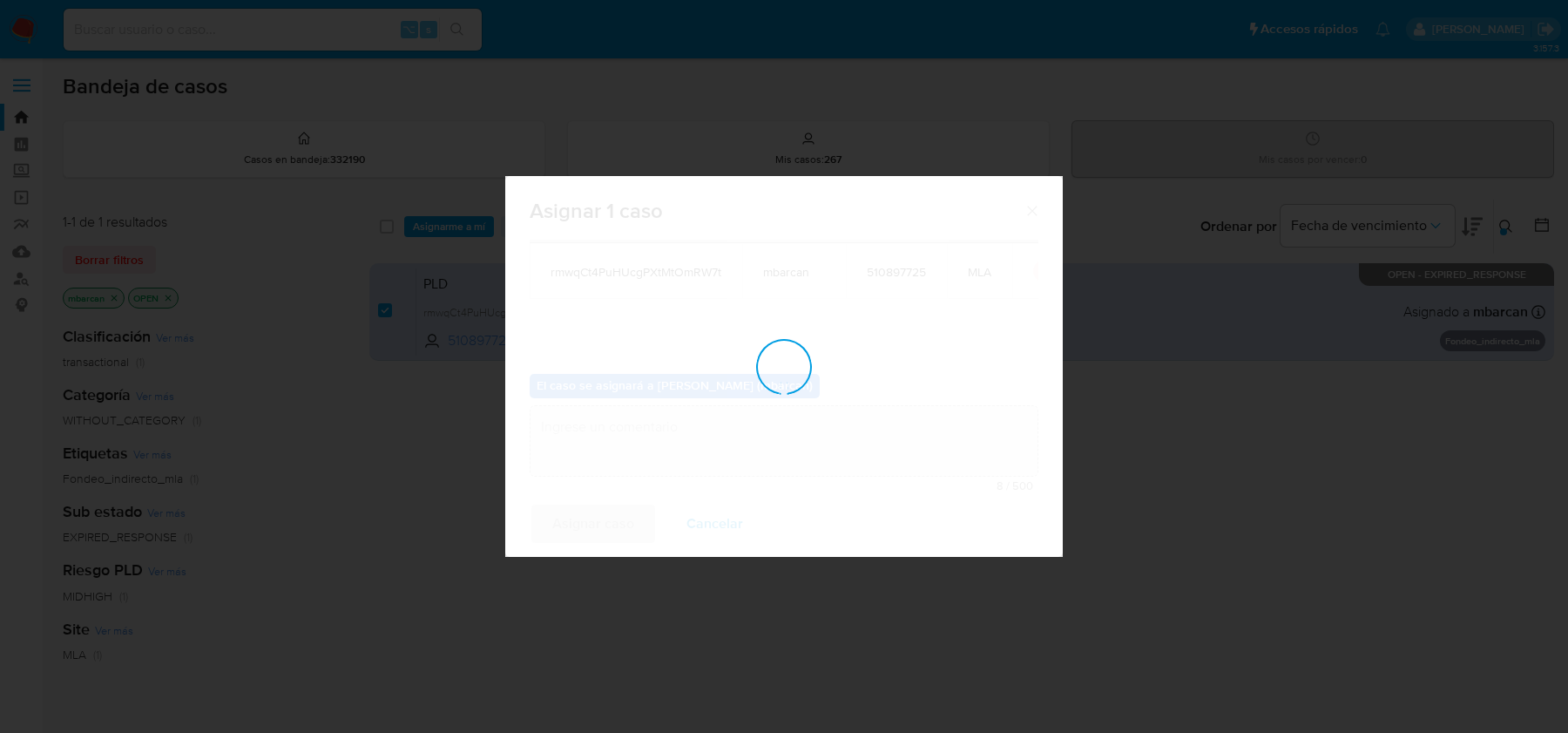
checkbox input "false"
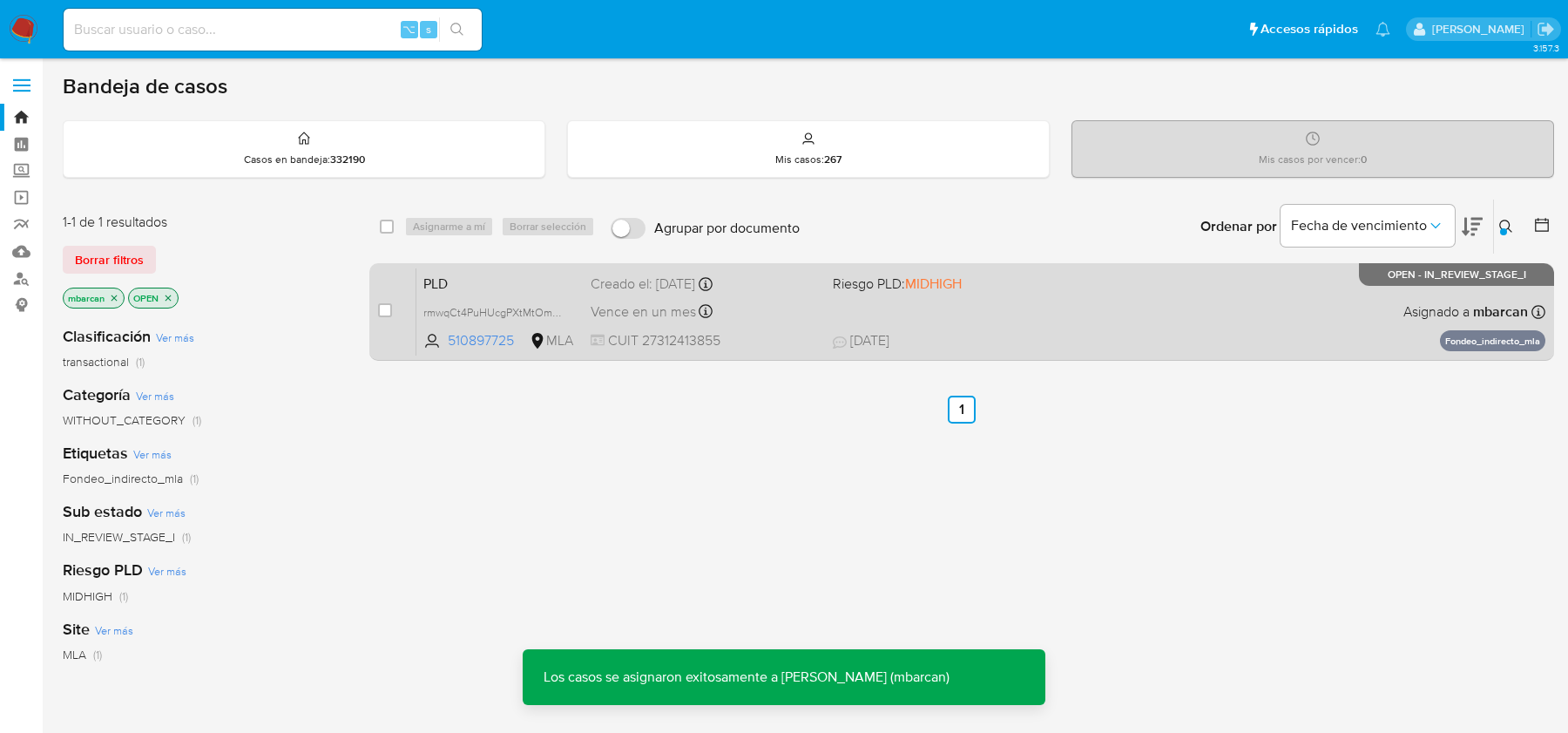
click at [497, 280] on span "PLD" at bounding box center [499, 282] width 154 height 23
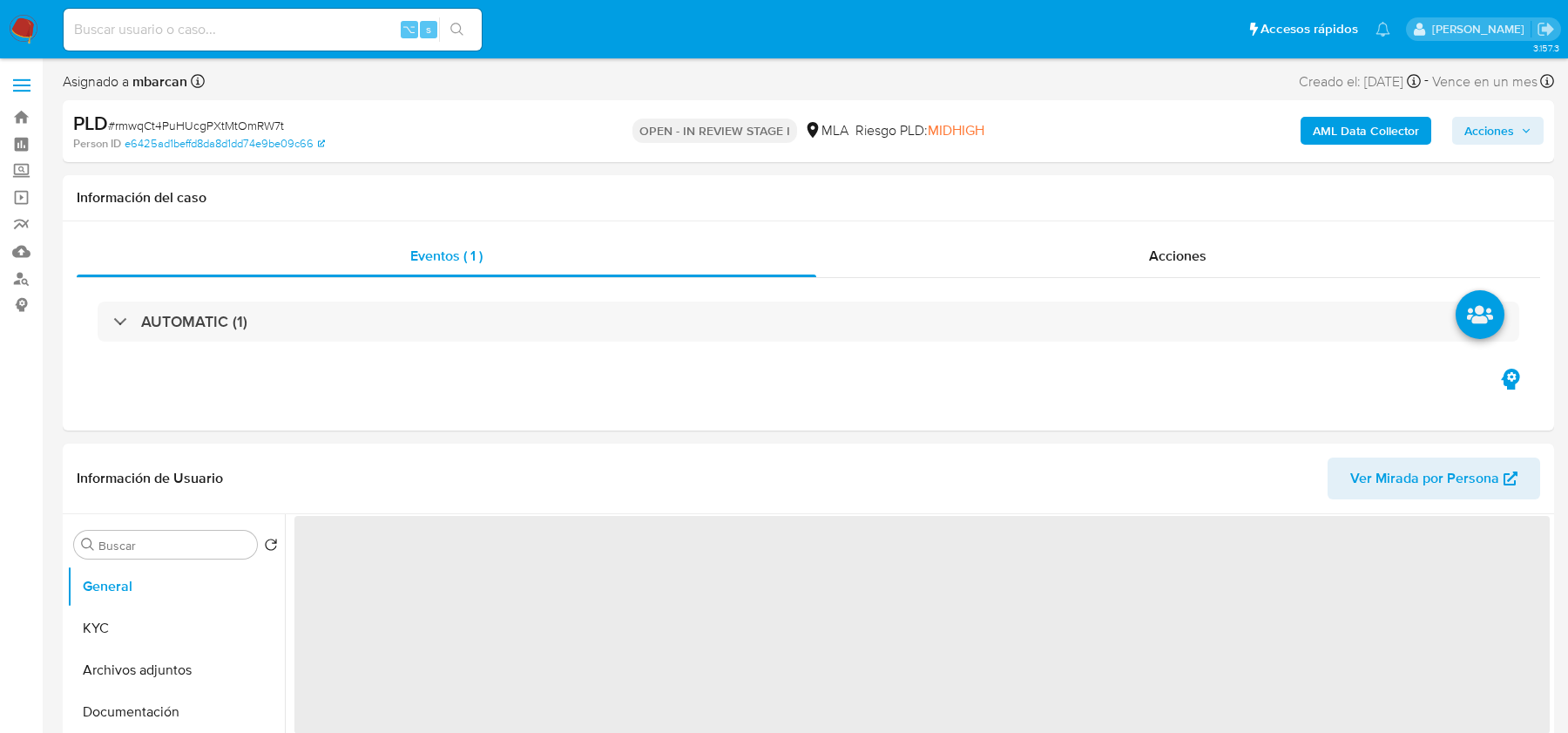
click at [227, 122] on span "# rmwqCt4PuHUcgPXtMtOmRW7t" at bounding box center [196, 125] width 176 height 18
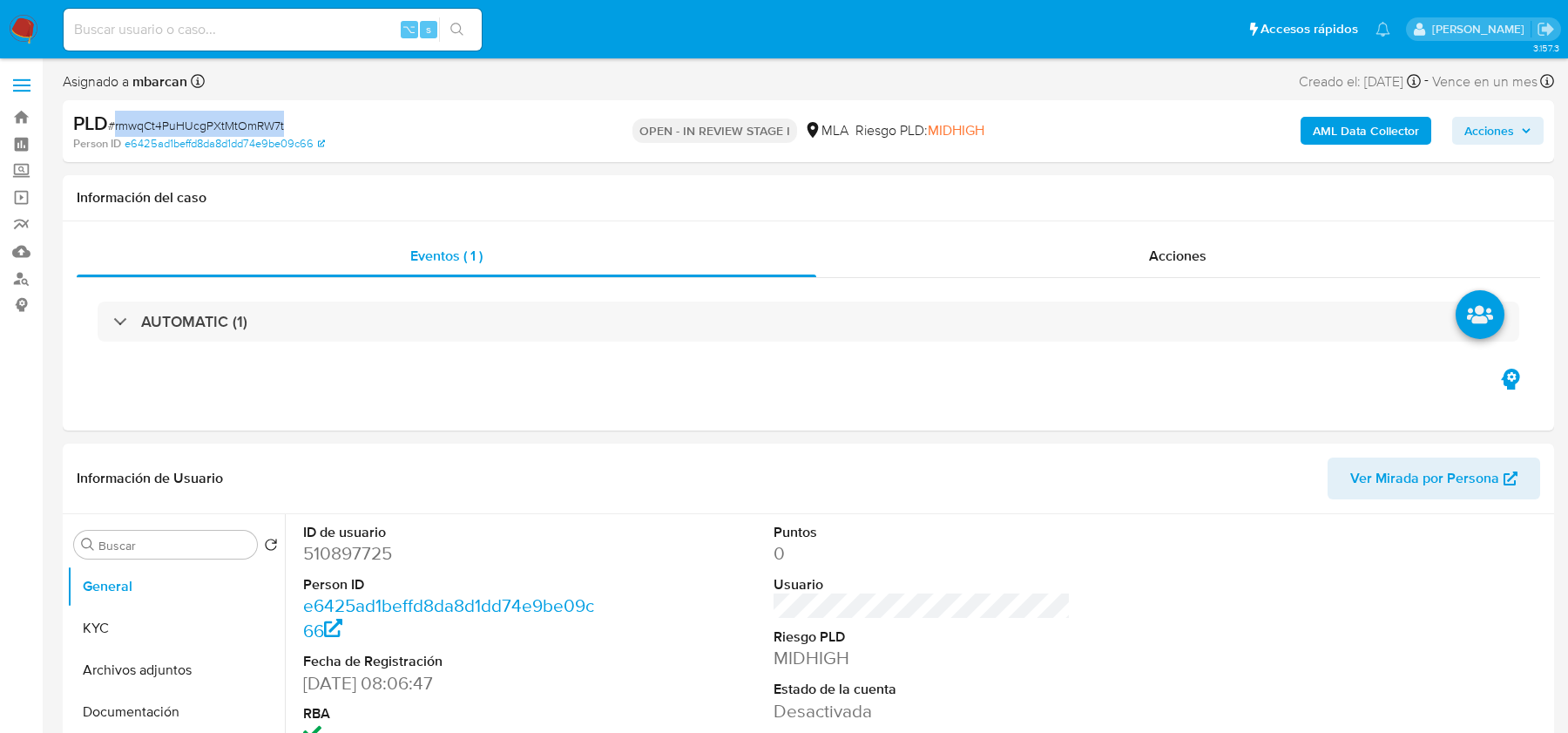
select select "10"
copy span "rmwqCt4PuHUcgPXtMtOmRW7t"
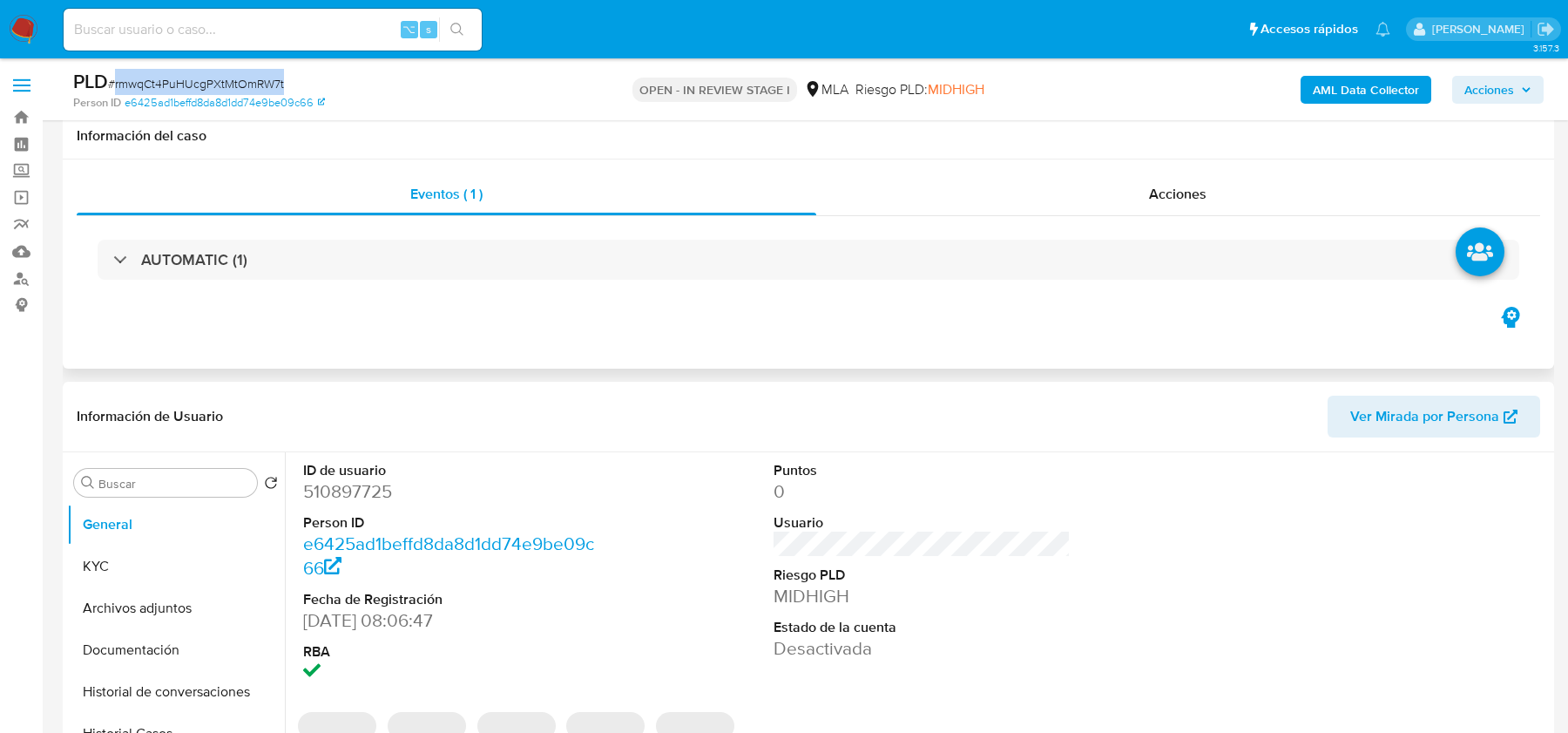
scroll to position [563, 0]
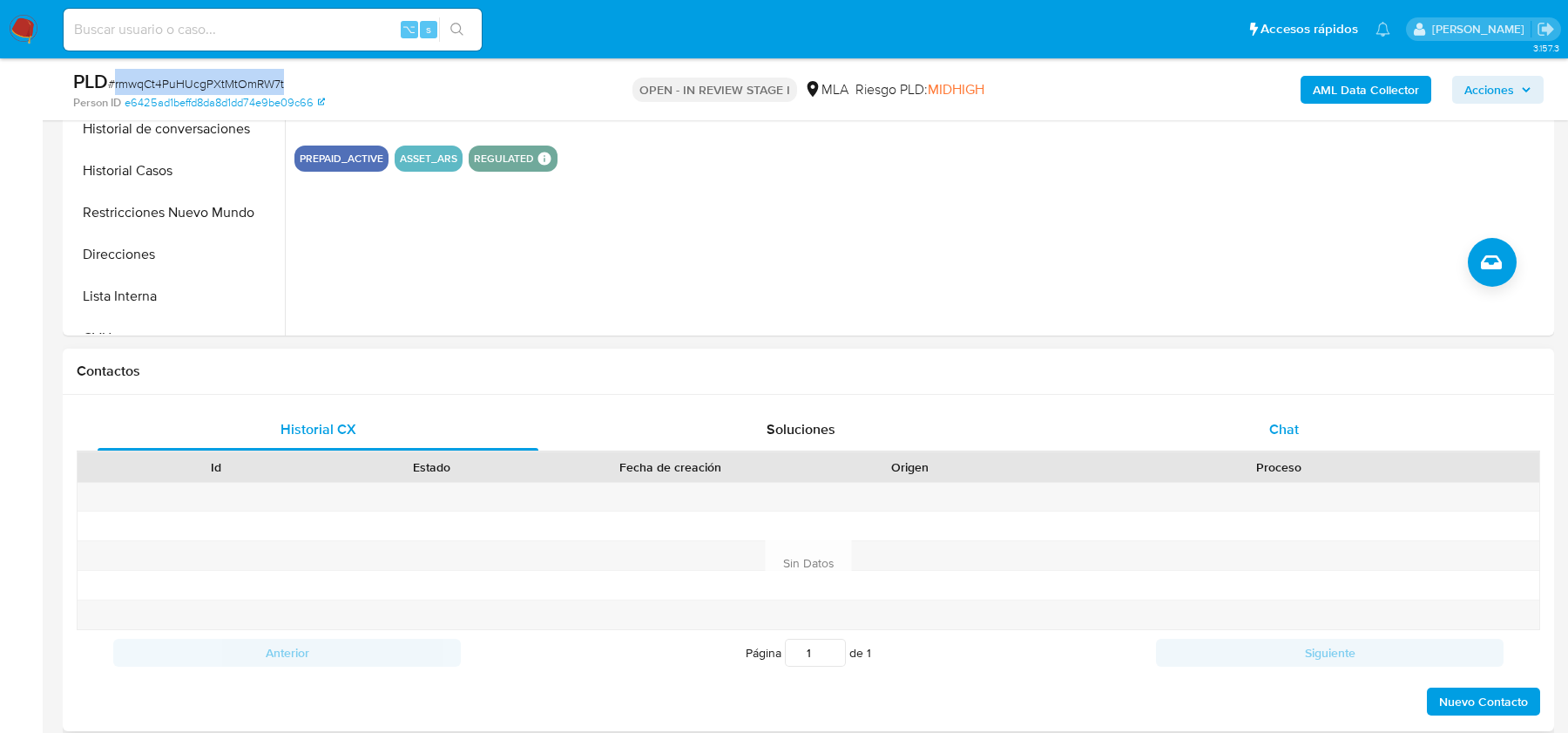
click at [1292, 429] on span "Chat" at bounding box center [1284, 429] width 29 height 20
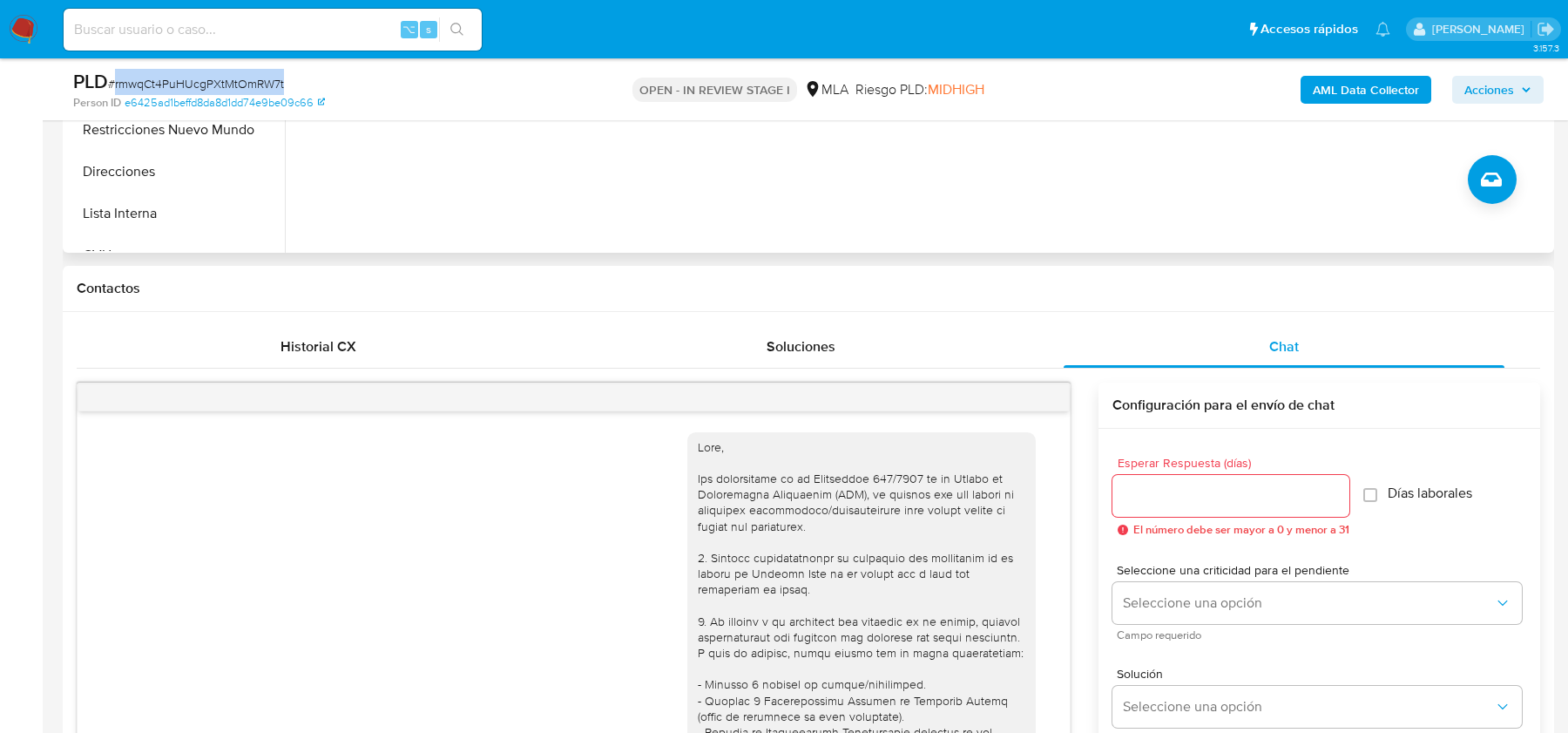
scroll to position [294, 0]
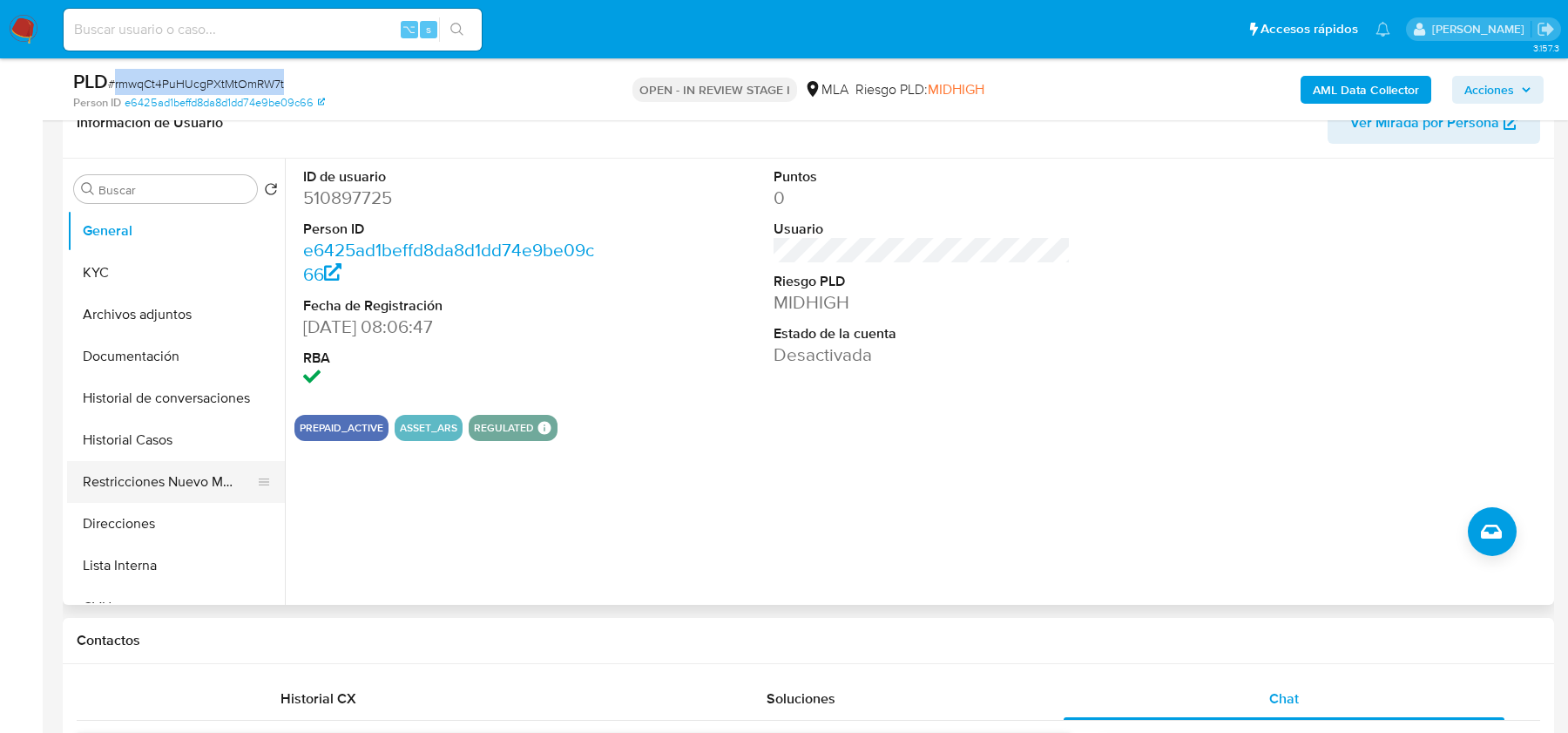
click at [167, 493] on button "Restricciones Nuevo Mundo" at bounding box center [168, 482] width 204 height 42
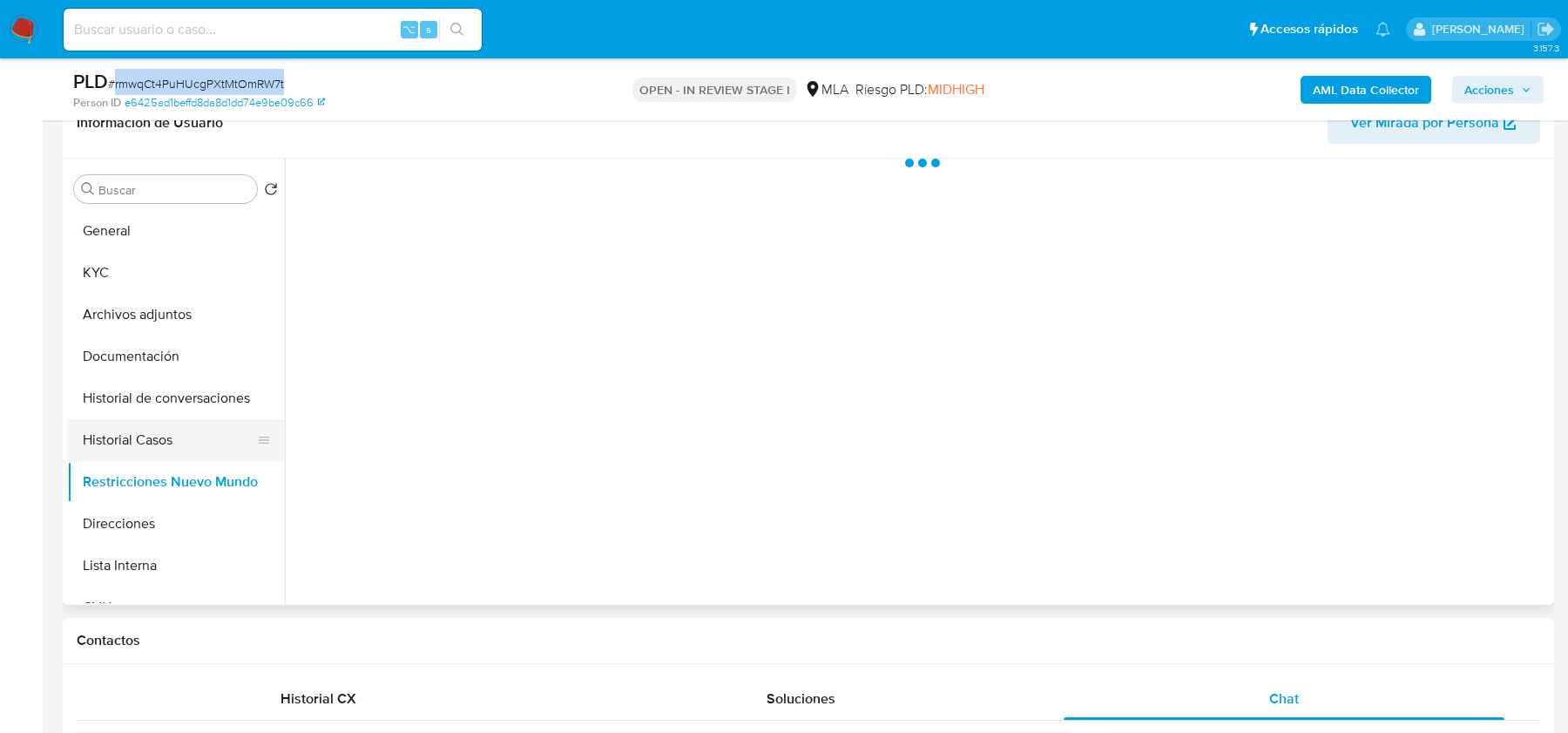
scroll to position [228, 0]
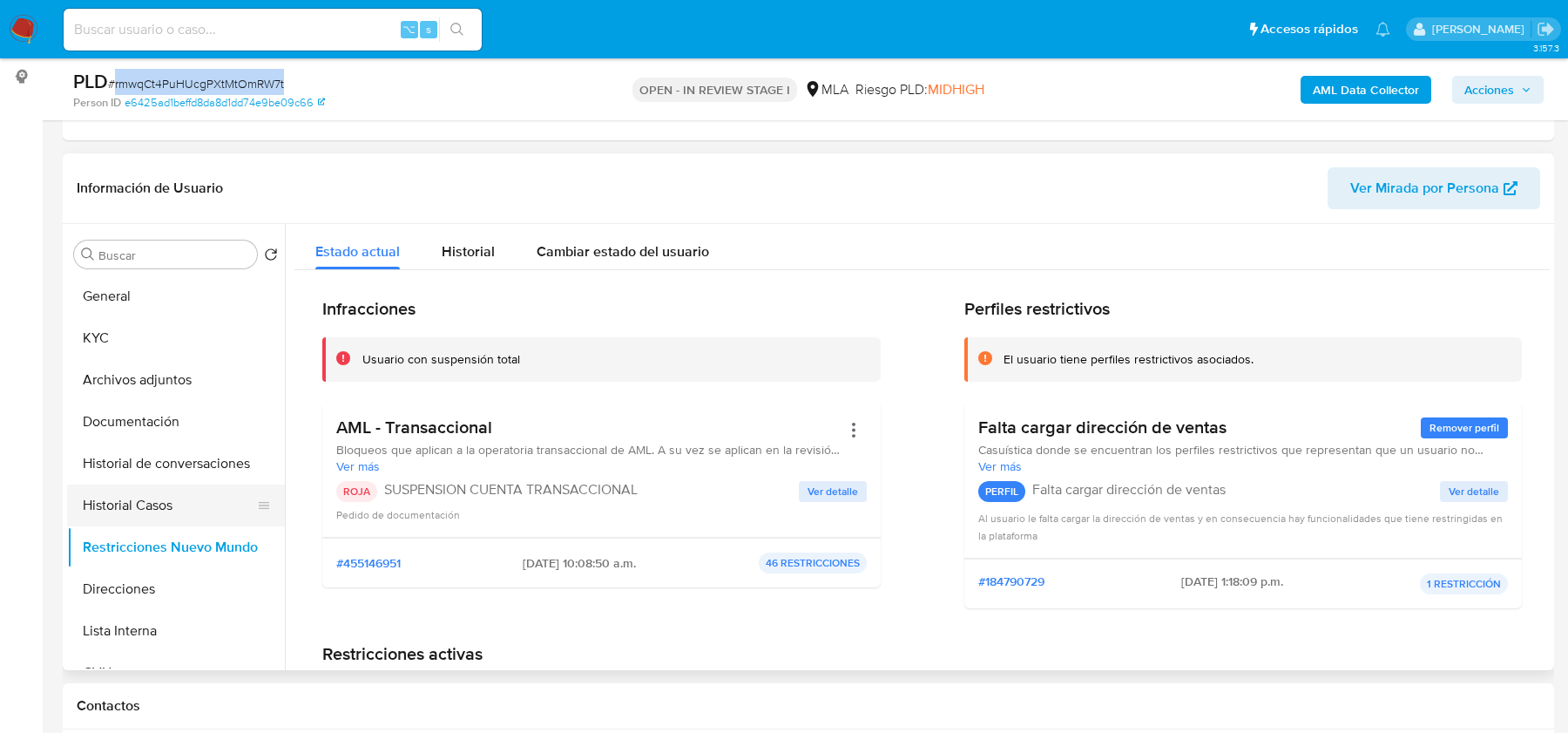
click at [134, 498] on button "Historial Casos" at bounding box center [168, 506] width 204 height 42
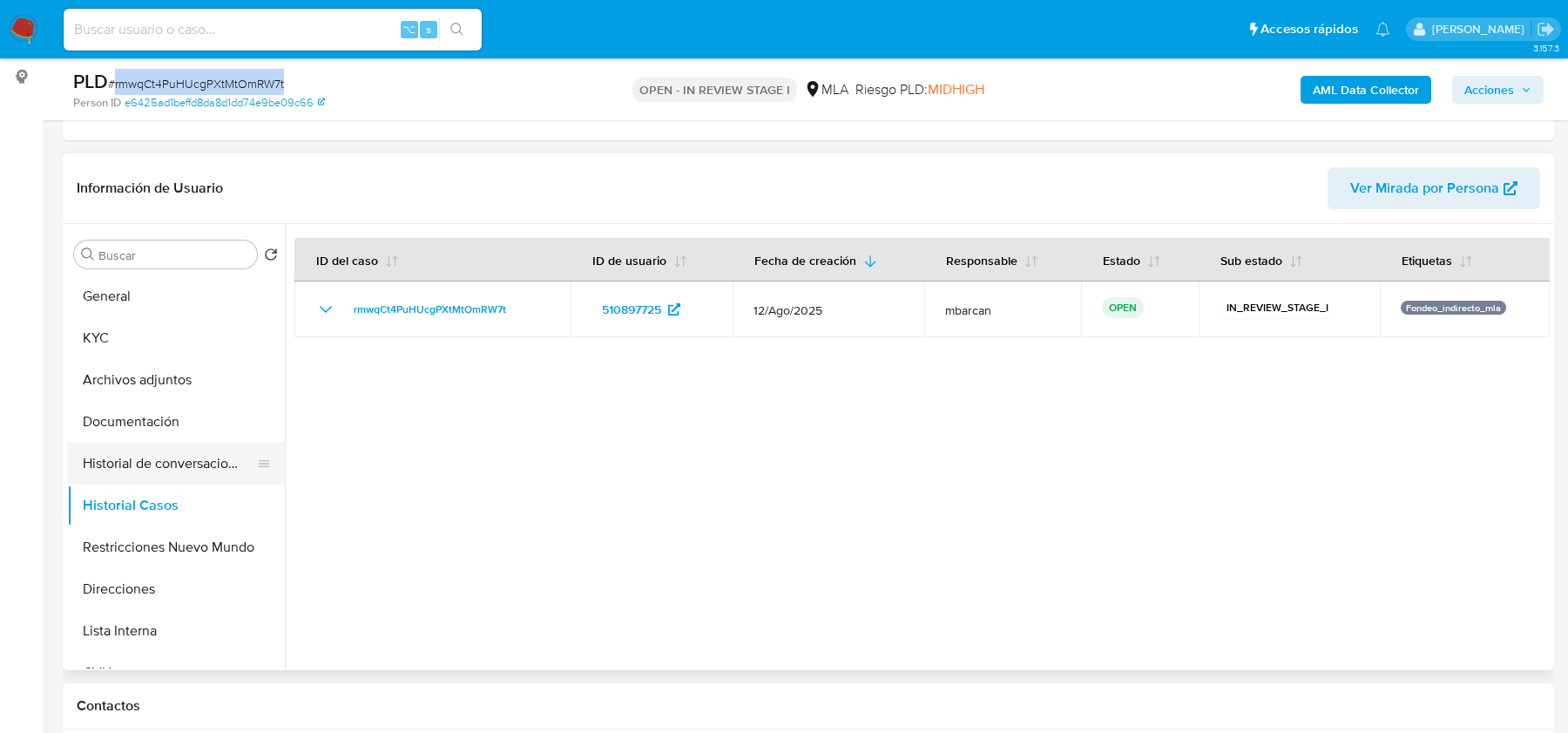
click at [150, 456] on button "Historial de conversaciones" at bounding box center [168, 464] width 204 height 42
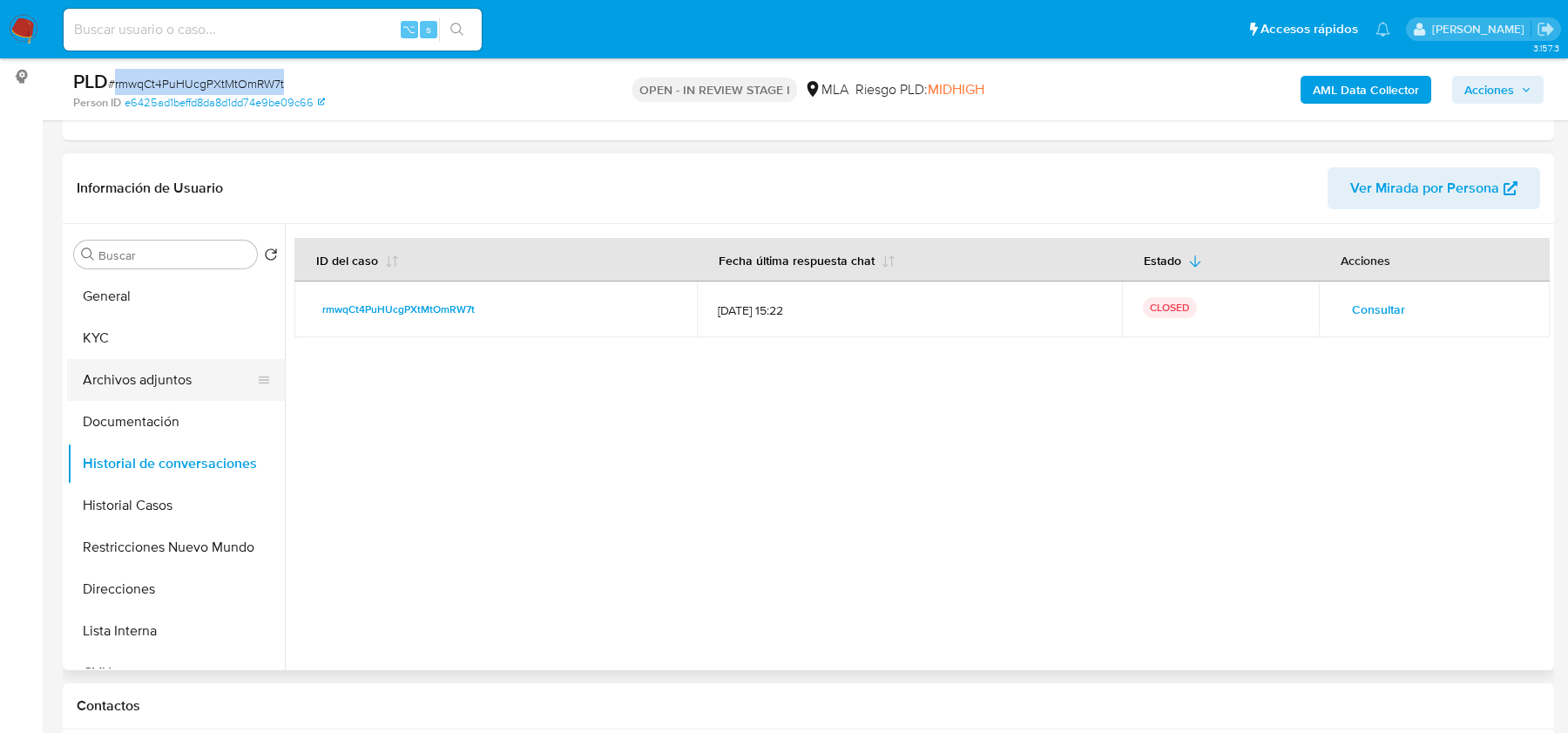
click at [134, 369] on button "Archivos adjuntos" at bounding box center [168, 380] width 204 height 42
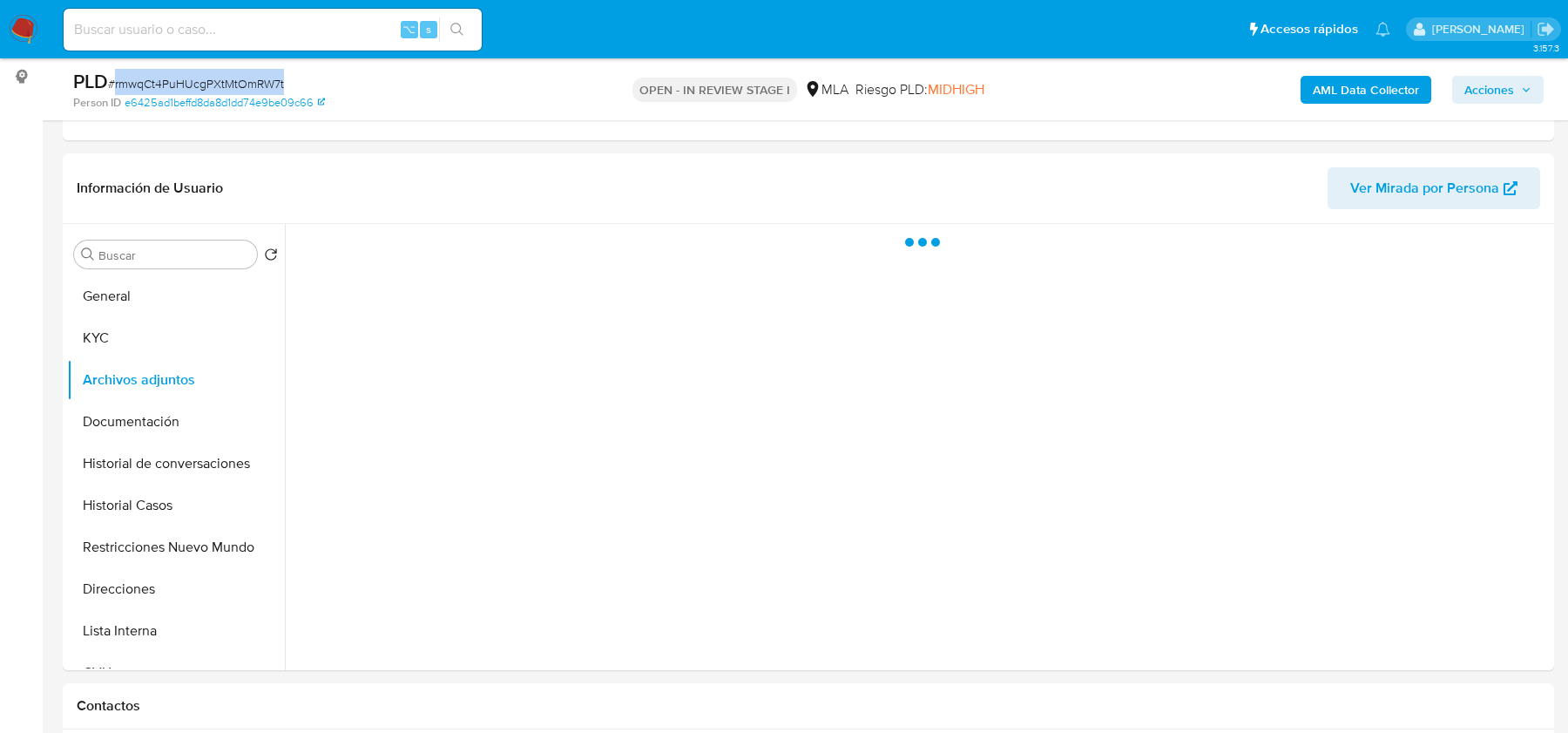
click at [1485, 86] on span "Acciones" at bounding box center [1489, 89] width 50 height 27
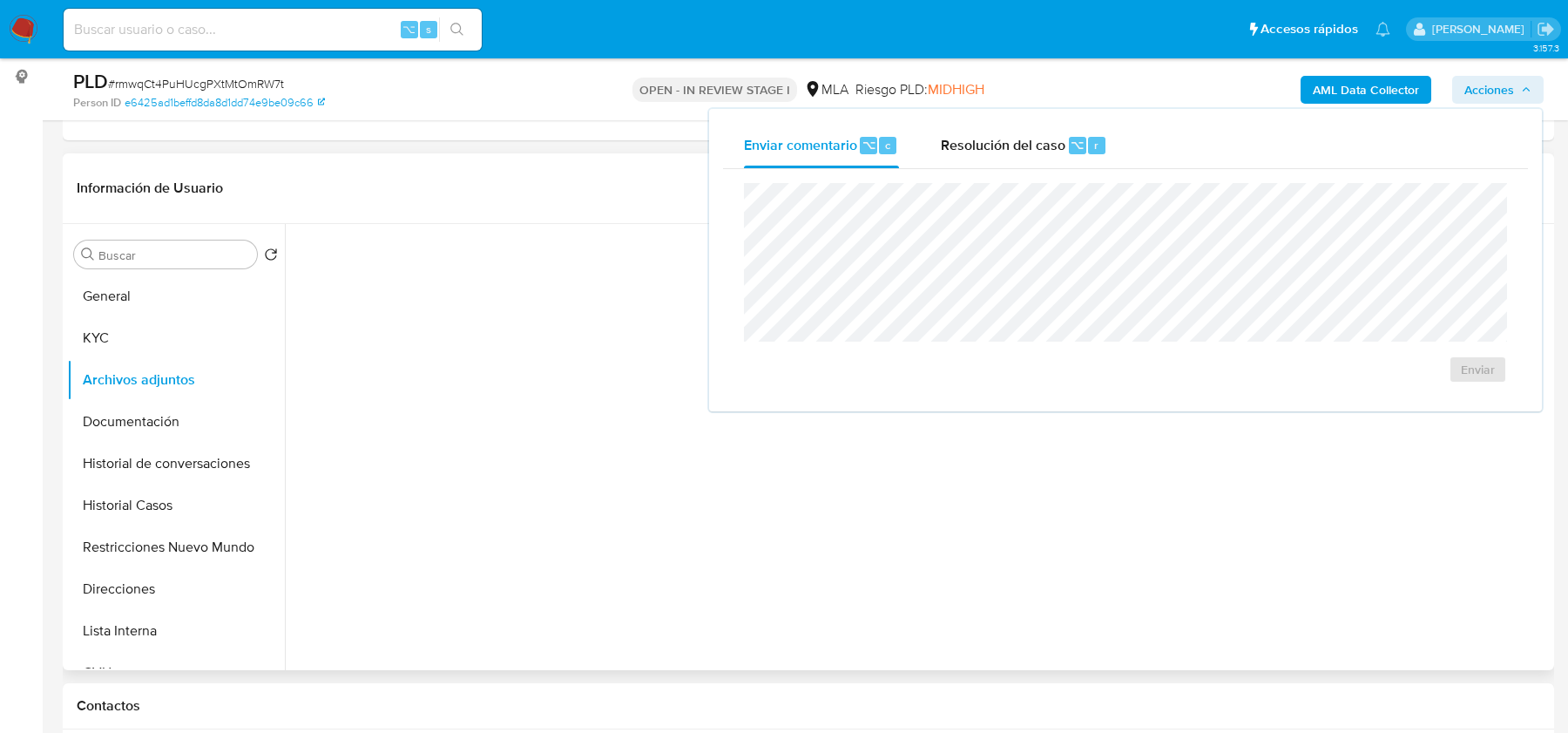
click at [550, 296] on div at bounding box center [918, 447] width 1265 height 446
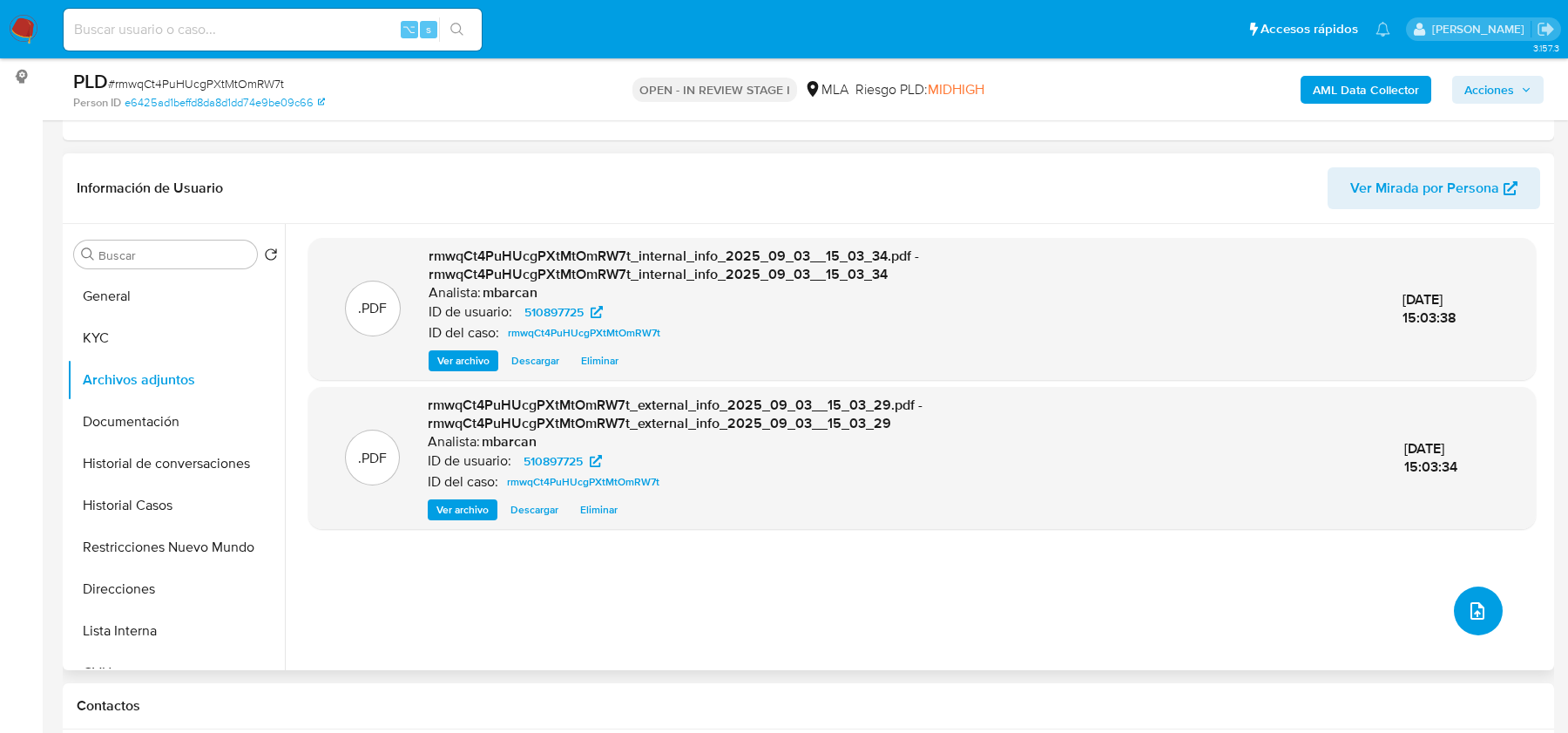
click at [1471, 617] on icon "upload-file" at bounding box center [1478, 611] width 14 height 18
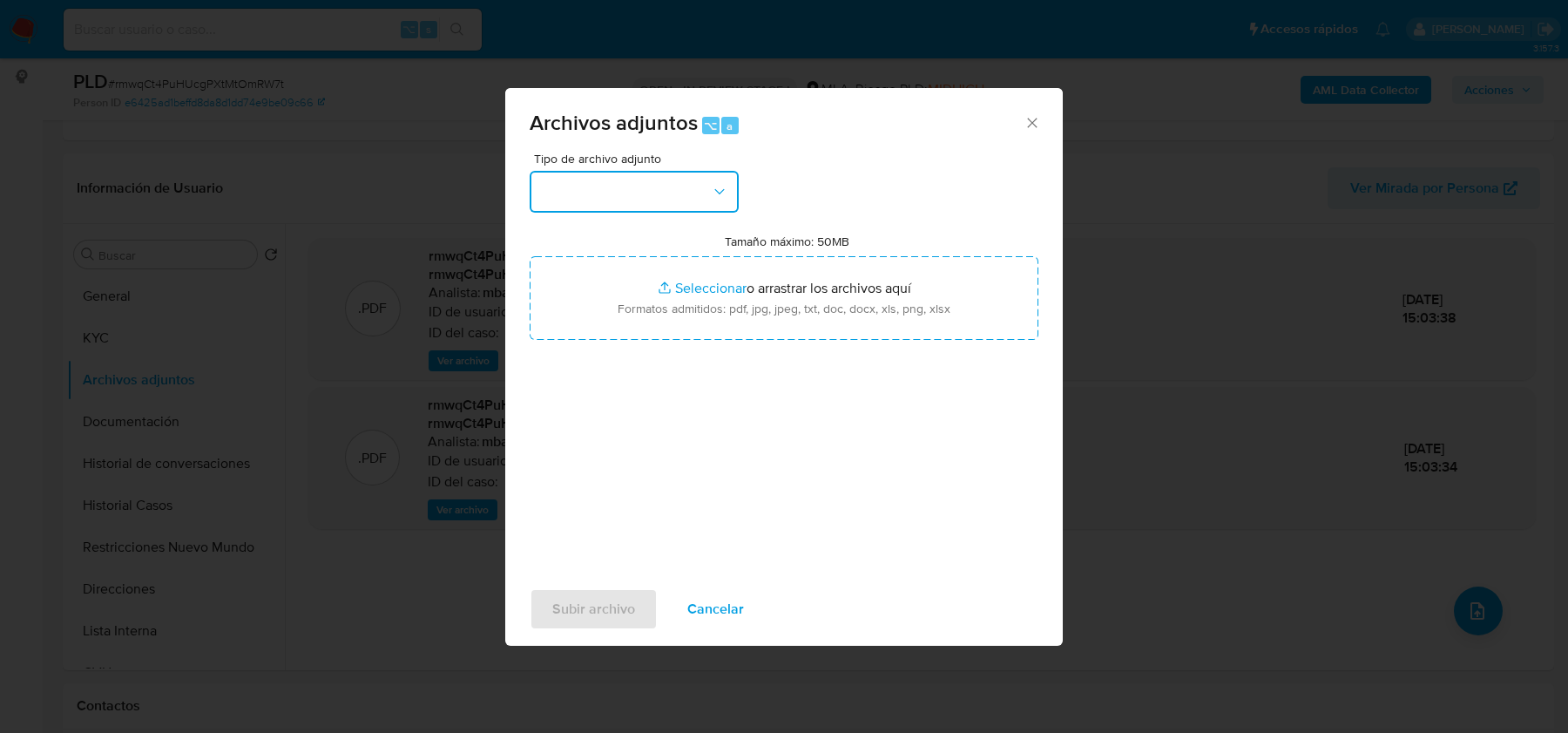
click at [582, 177] on button "button" at bounding box center [634, 191] width 209 height 42
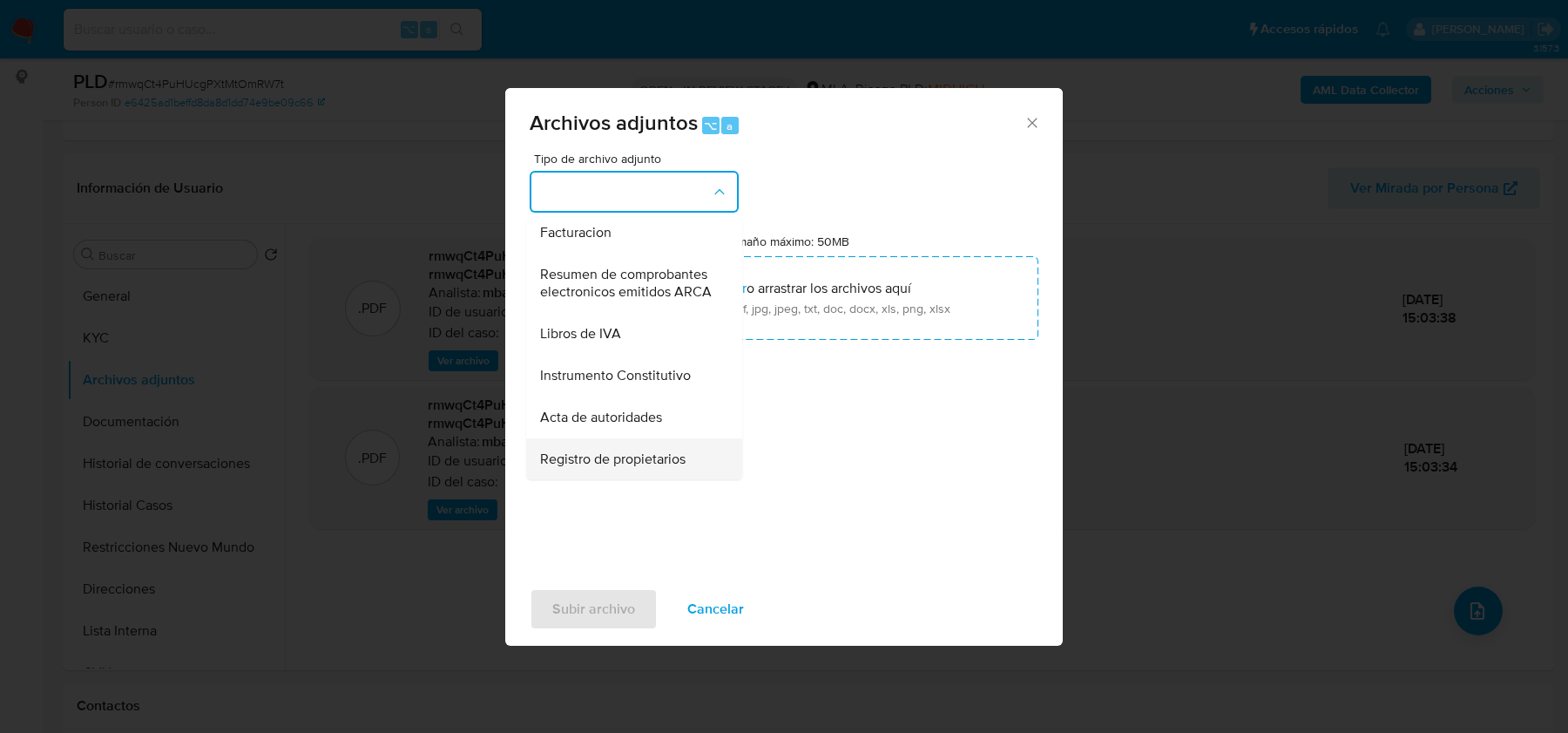
scroll to position [685, 0]
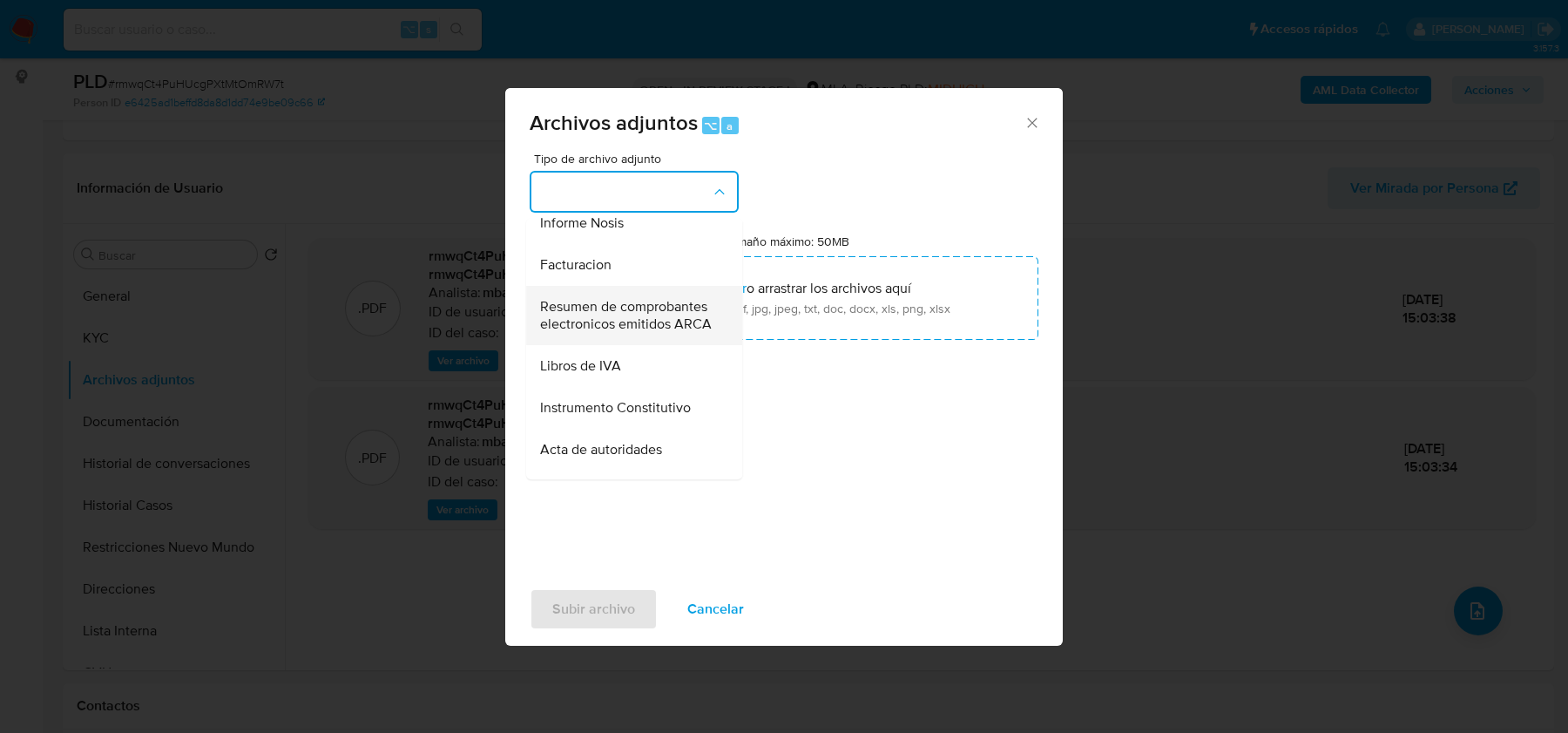
click at [595, 325] on span "Resumen de comprobantes electronicos emitidos ARCA" at bounding box center [629, 316] width 177 height 35
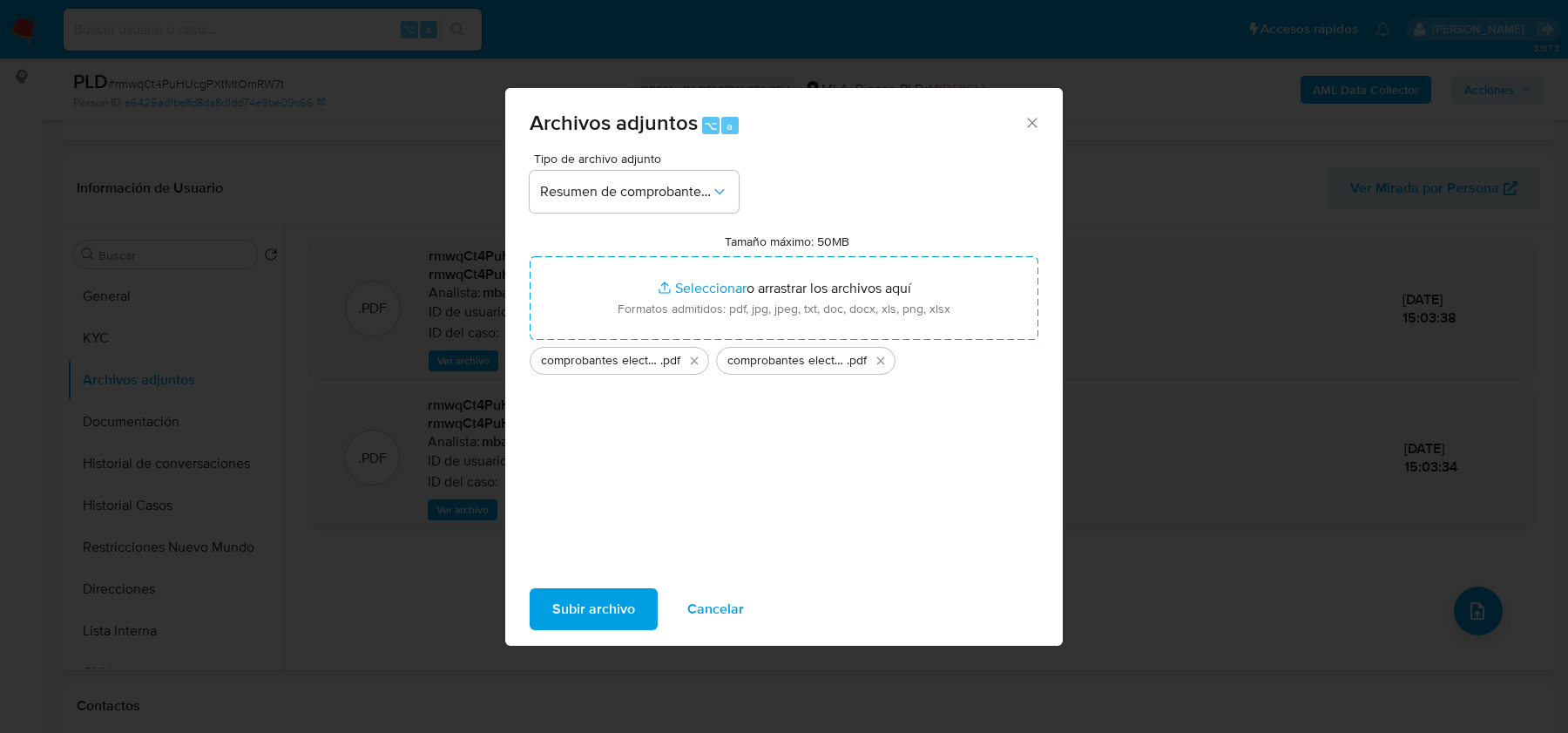
click at [592, 602] on span "Subir archivo" at bounding box center [594, 609] width 83 height 38
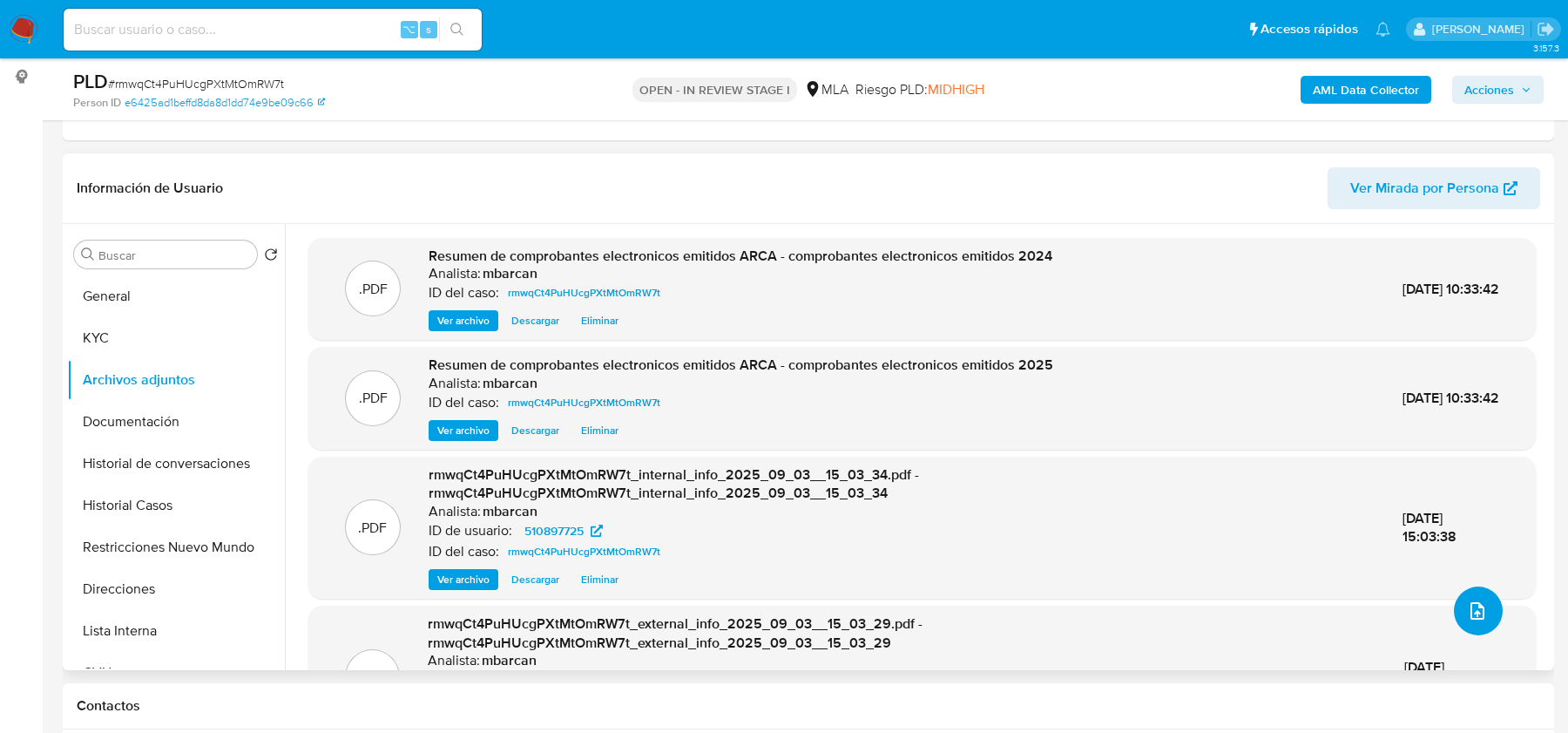
click at [1467, 619] on span "upload-file" at bounding box center [1477, 611] width 21 height 21
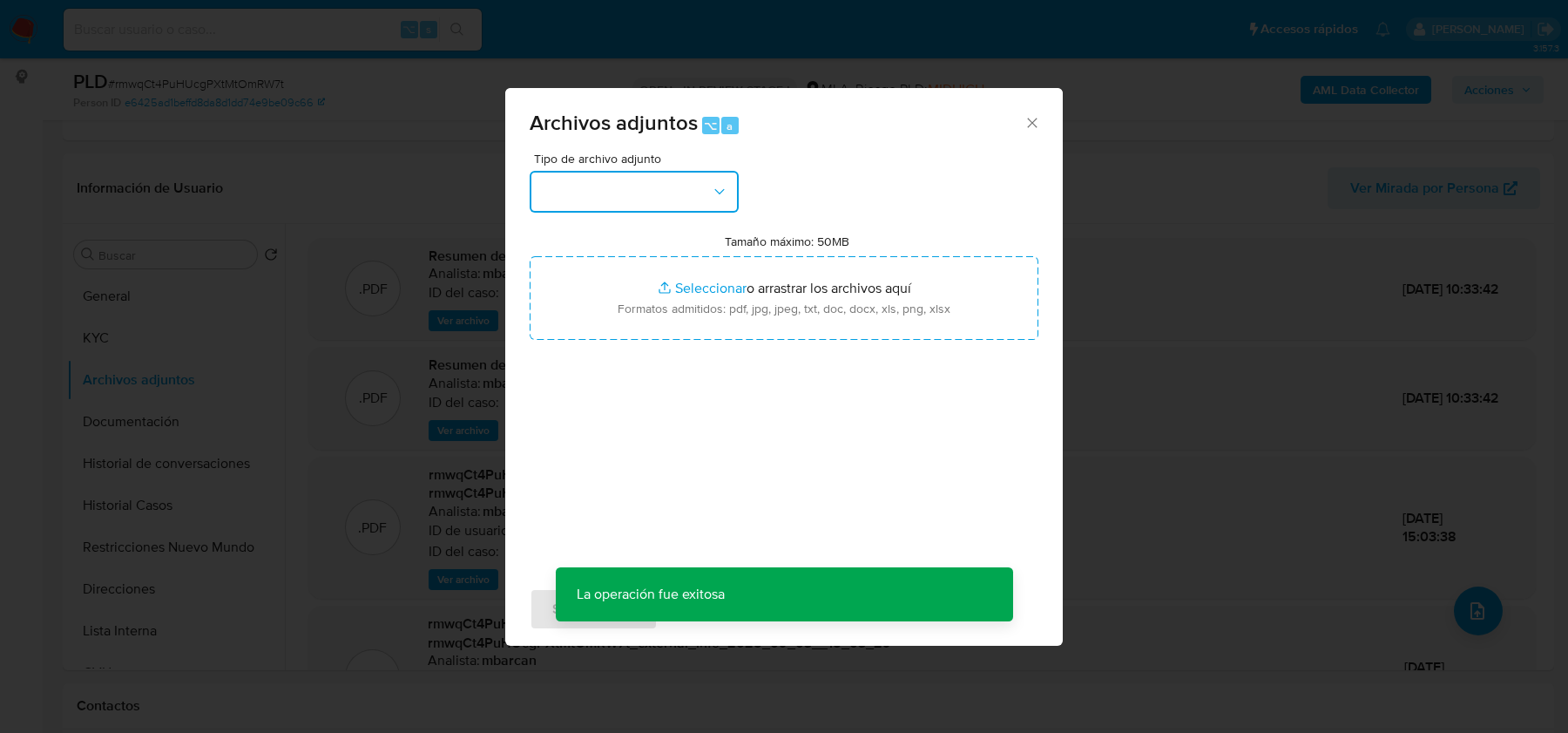
click at [620, 202] on button "button" at bounding box center [634, 191] width 209 height 42
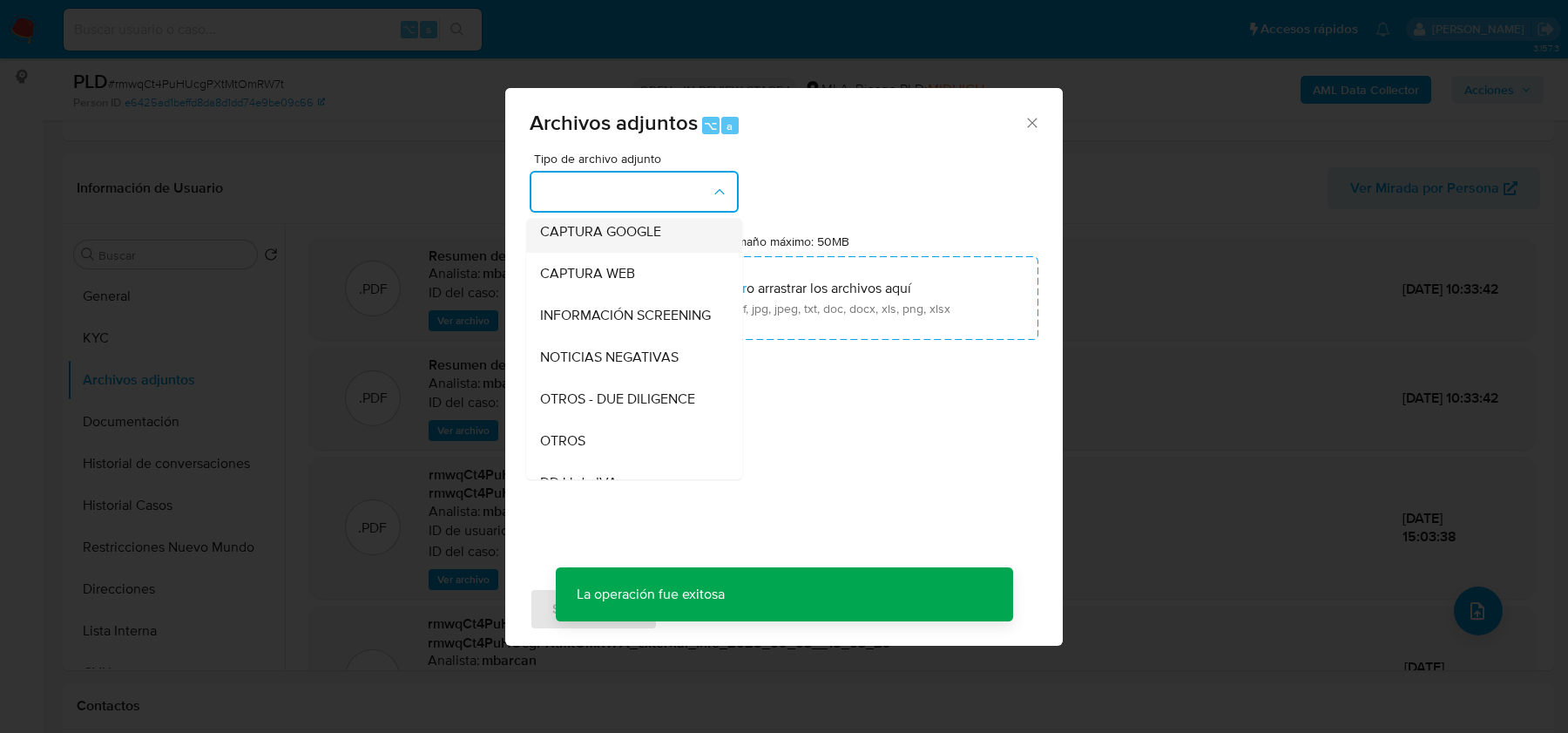
scroll to position [145, 0]
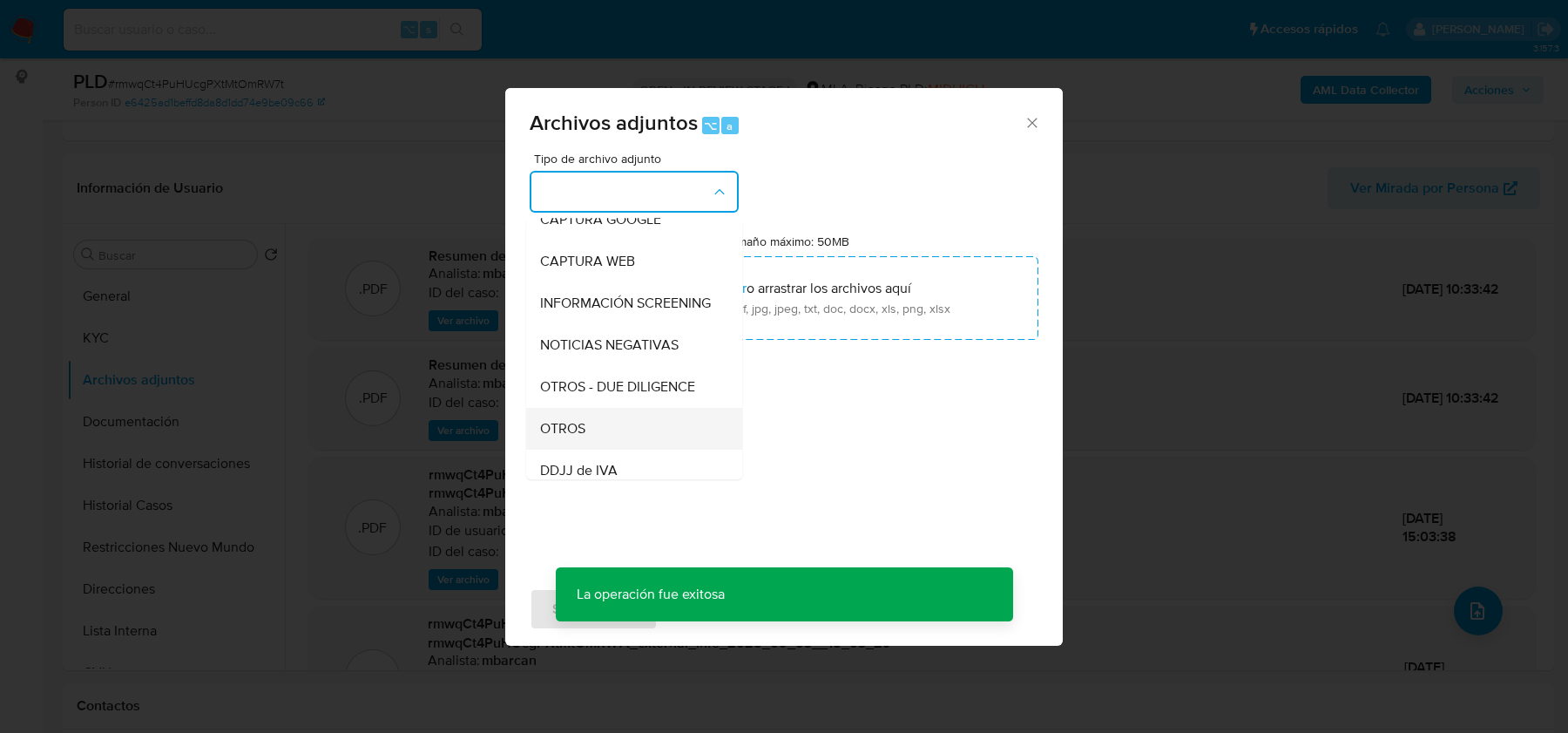
click at [594, 415] on div "OTROS" at bounding box center [629, 428] width 177 height 42
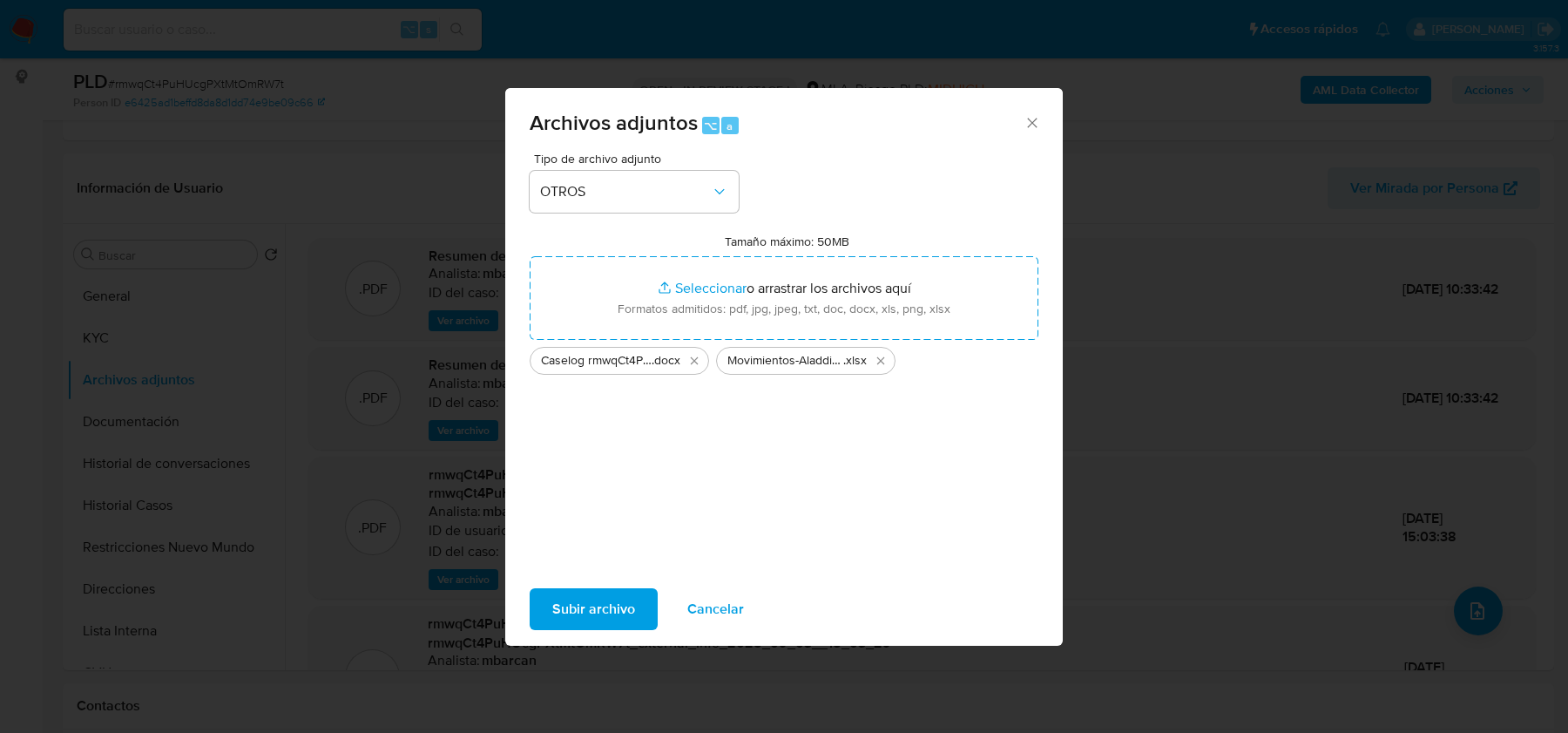
click at [604, 601] on span "Subir archivo" at bounding box center [594, 609] width 83 height 38
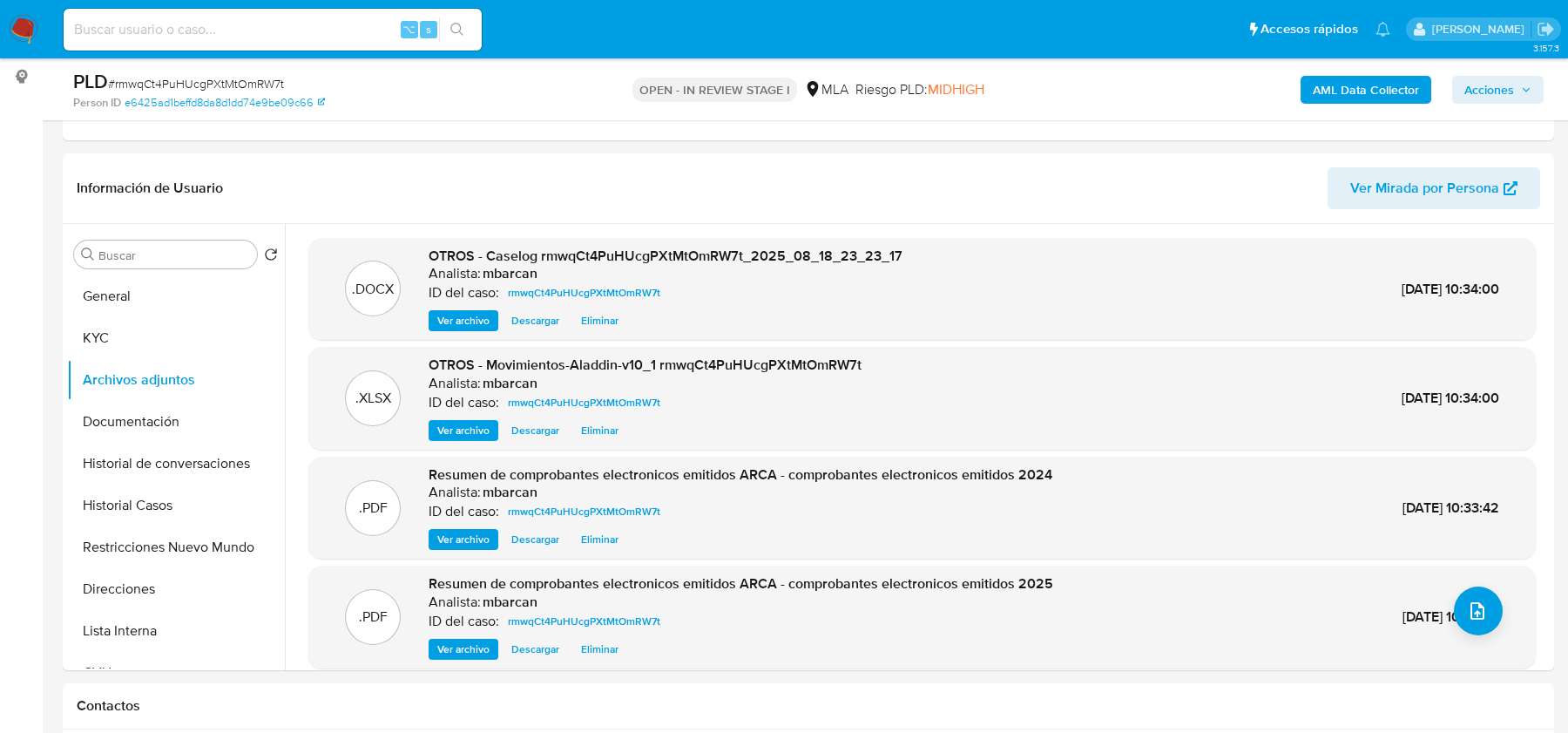
click at [1497, 91] on span "Acciones" at bounding box center [1489, 89] width 50 height 27
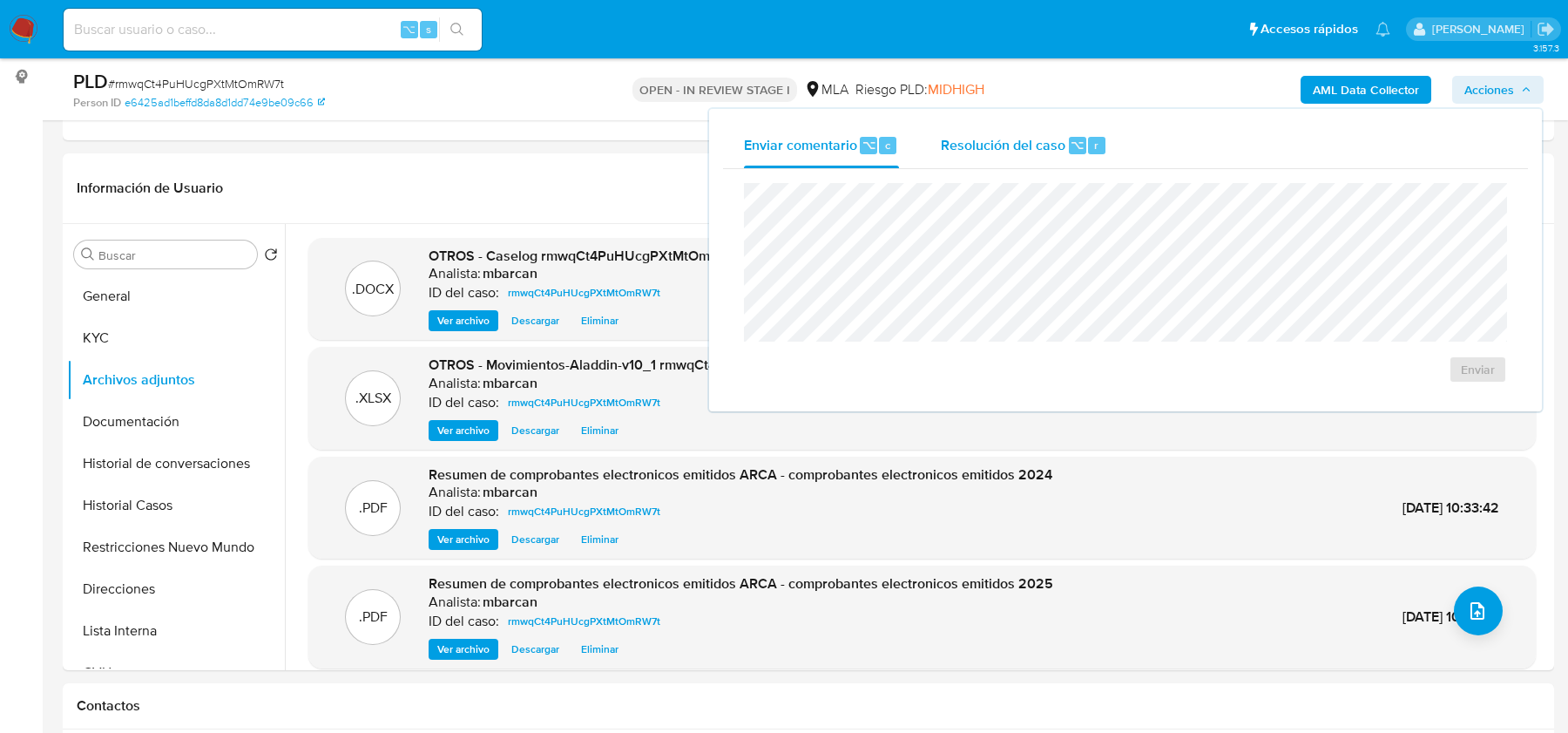
click at [1053, 154] on span "Resolución del caso" at bounding box center [1003, 144] width 124 height 20
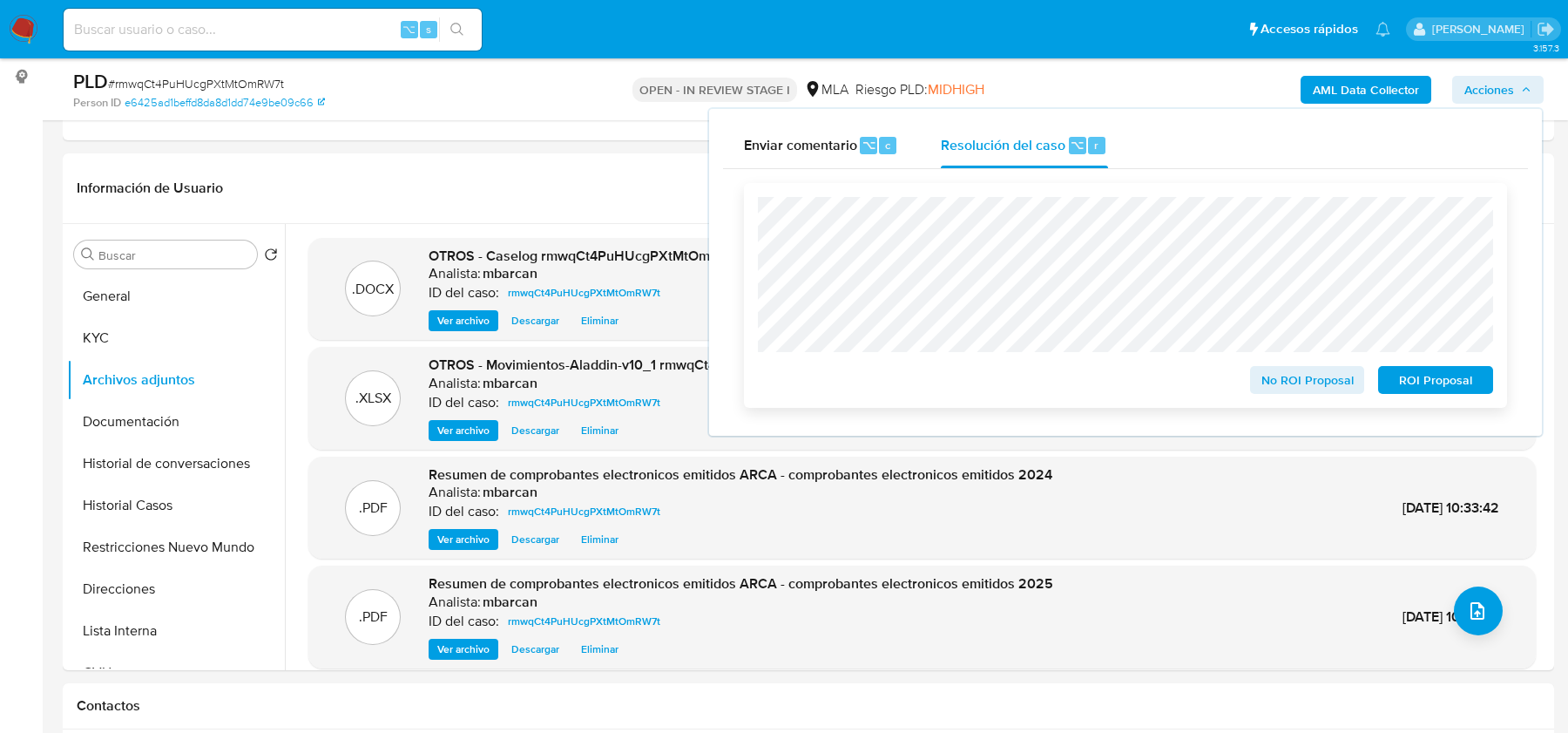
click at [1444, 383] on span "ROI Proposal" at bounding box center [1436, 379] width 91 height 24
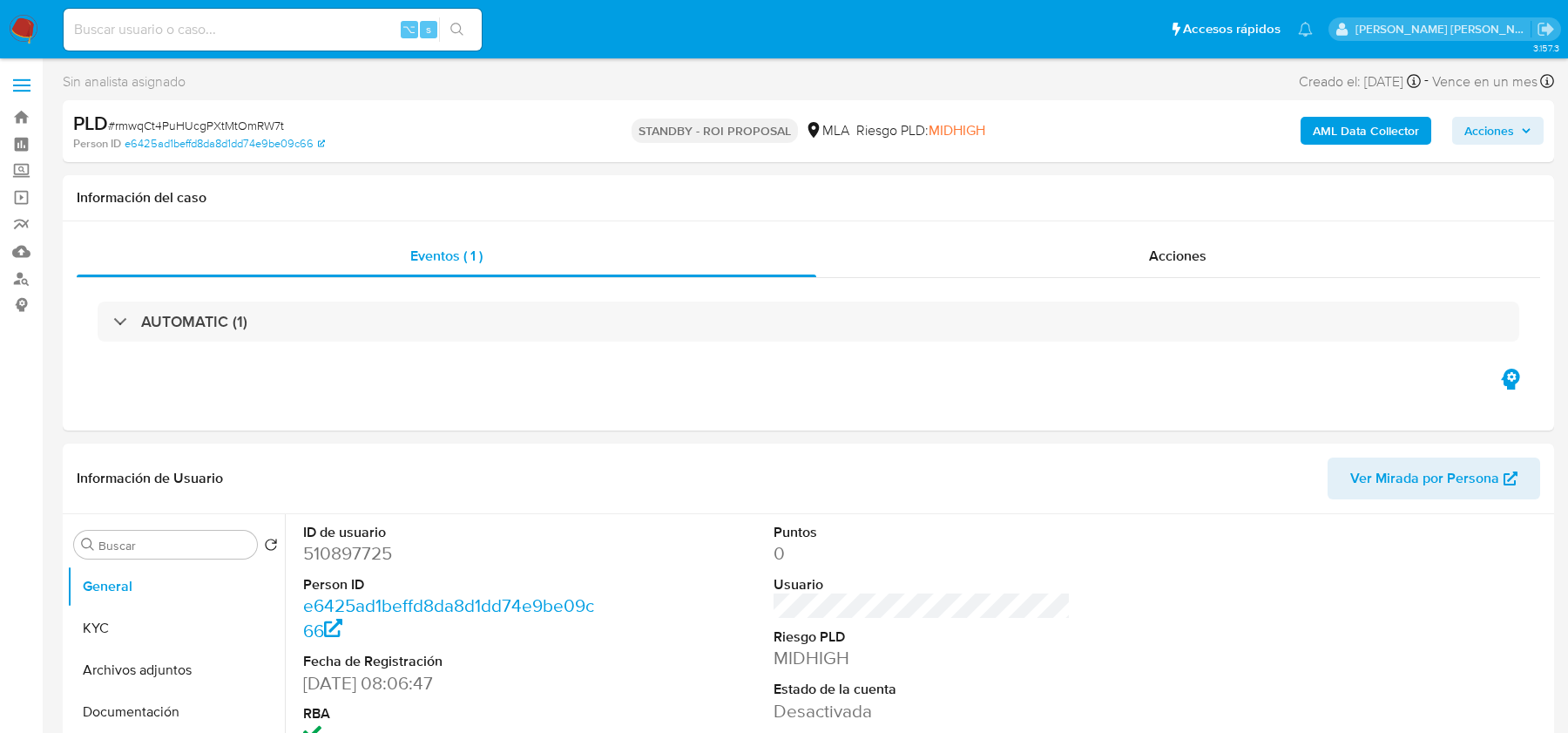
select select "10"
click at [301, 24] on input at bounding box center [272, 29] width 418 height 23
paste input "6WiPkHNeudyBeRhMkbpIgO1t"
type input "6WiPkHNeudyBeRhMkbpIgO1t"
select select "10"
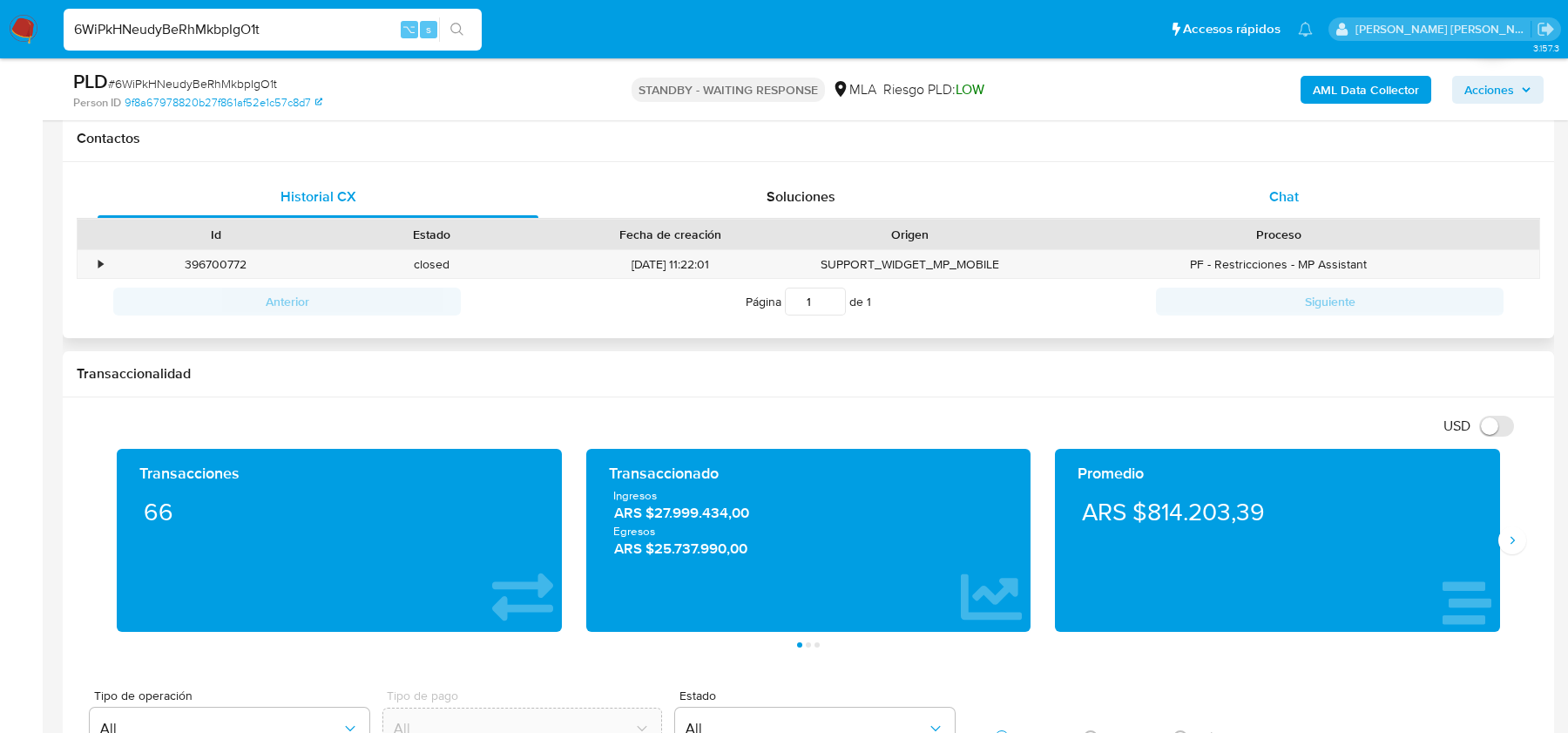
click at [1266, 183] on div "Chat" at bounding box center [1284, 197] width 441 height 42
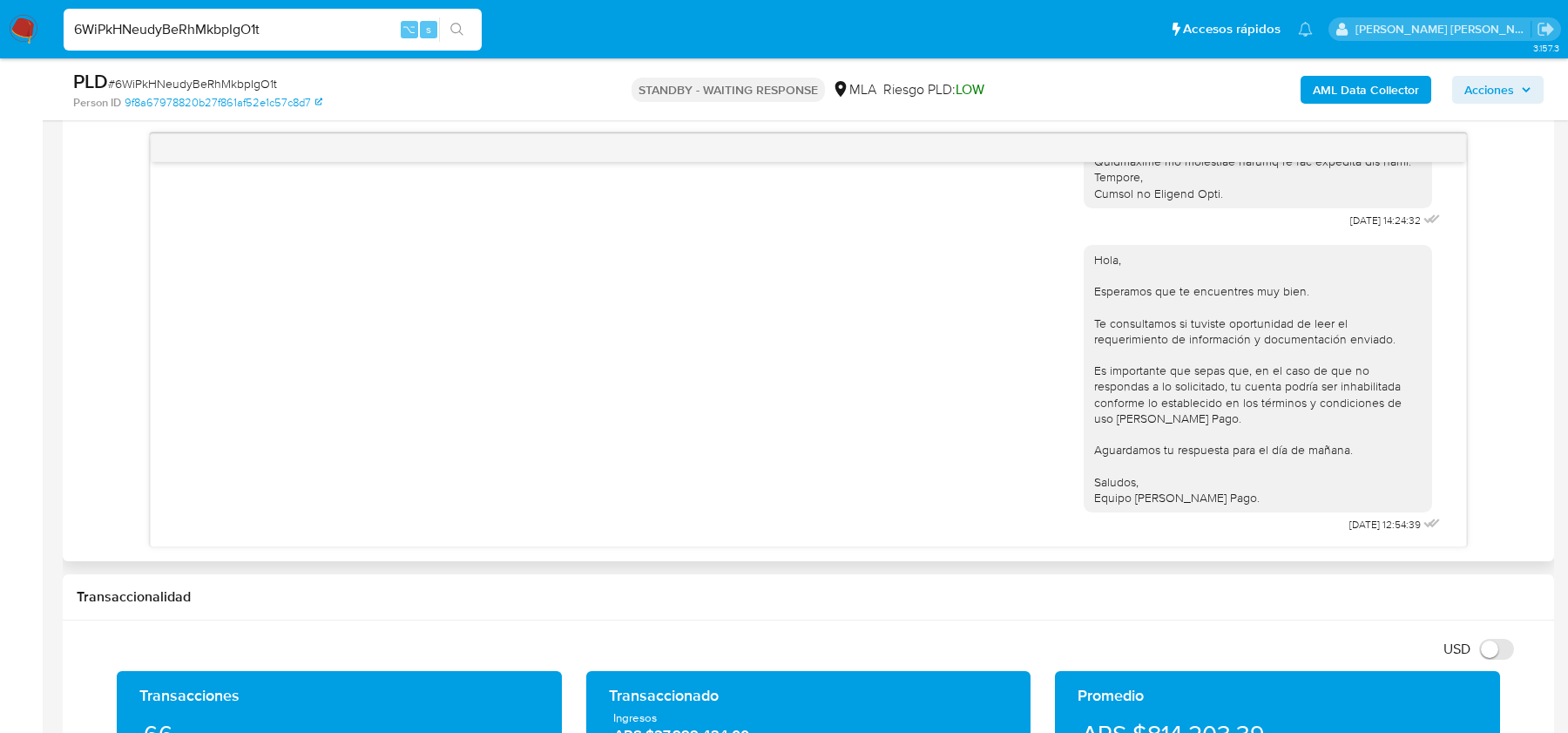
scroll to position [981, 0]
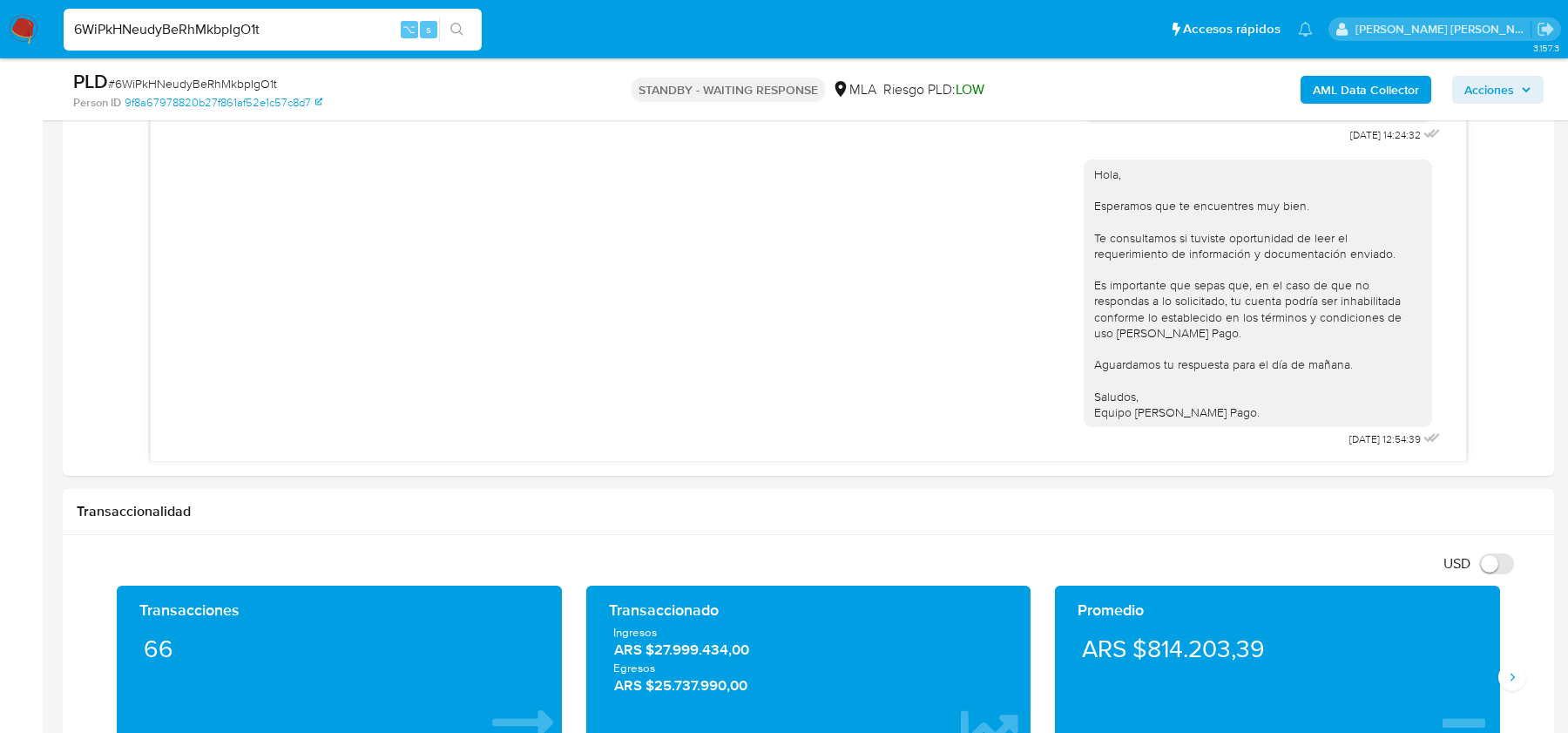
click at [165, 88] on span "# 6WiPkHNeudyBeRhMkbpIgO1t" at bounding box center [192, 84] width 169 height 18
copy span "6WiPkHNeudyBeRhMkbpIgO1t"
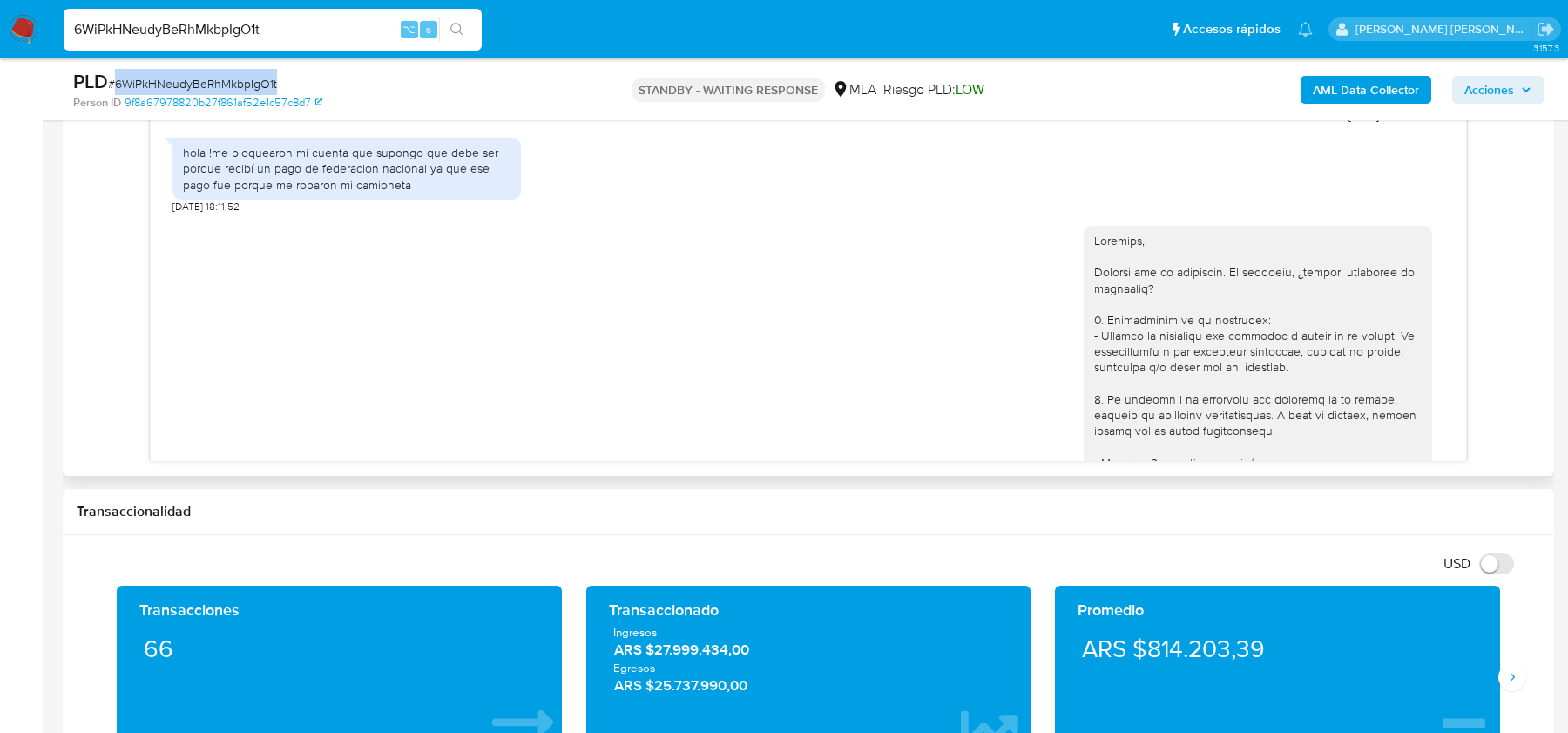
scroll to position [1226, 0]
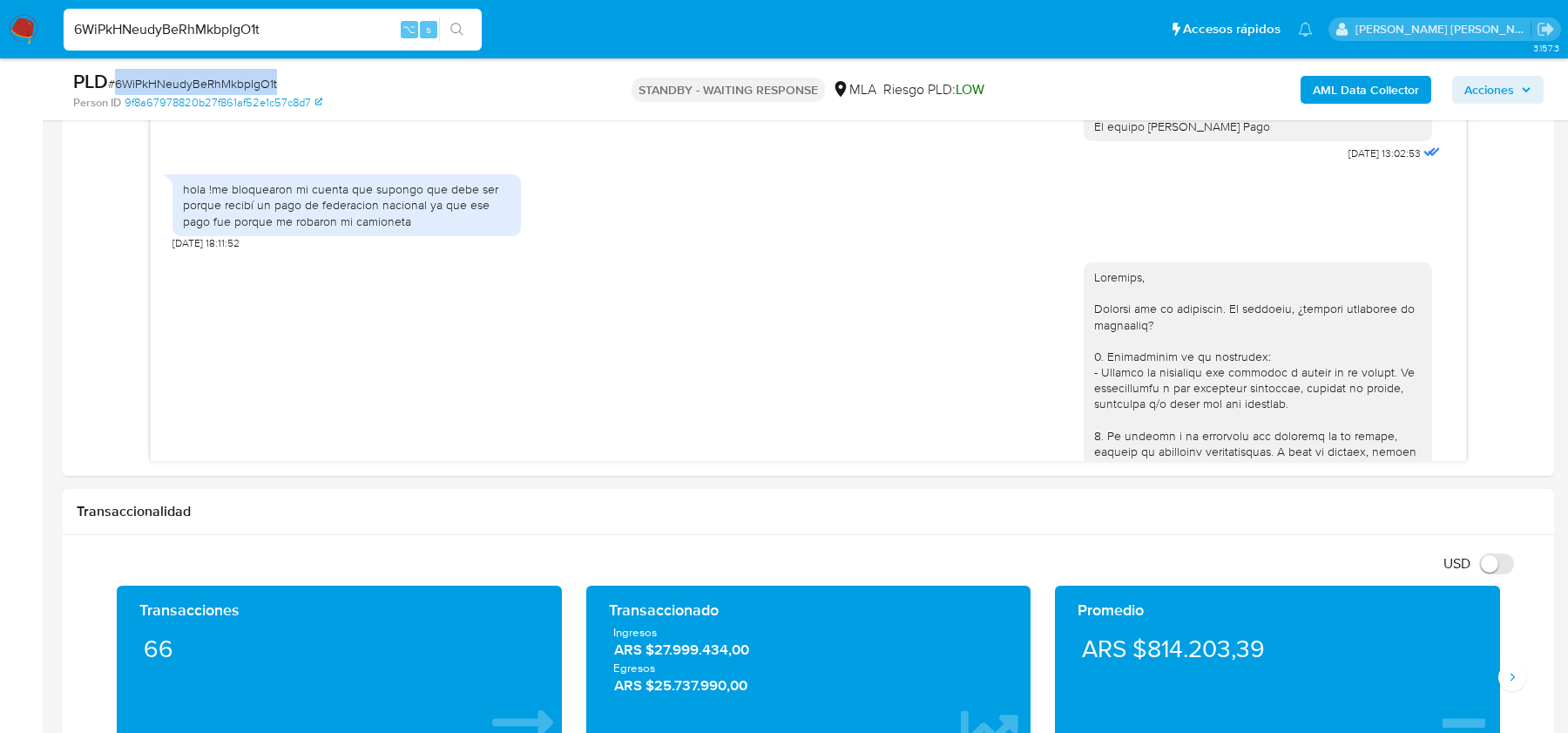
click at [343, 38] on input "6WiPkHNeudyBeRhMkbpIgO1t" at bounding box center [272, 29] width 418 height 23
paste input "Pchpjmv3ldhUdpUhAUwiSHaM"
type input "Pchpjmv3ldhUdpUhAUwiSHaM"
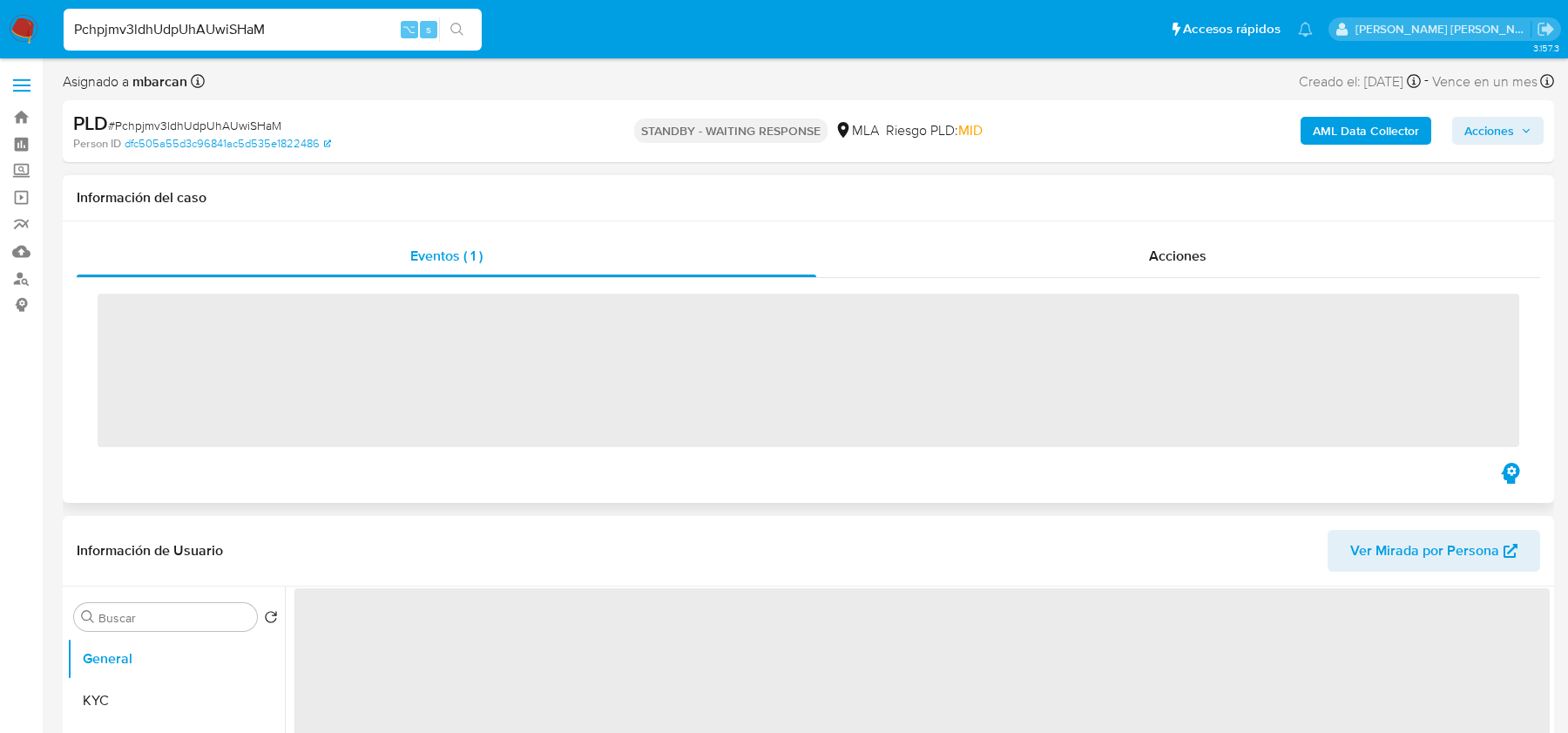
scroll to position [726, 0]
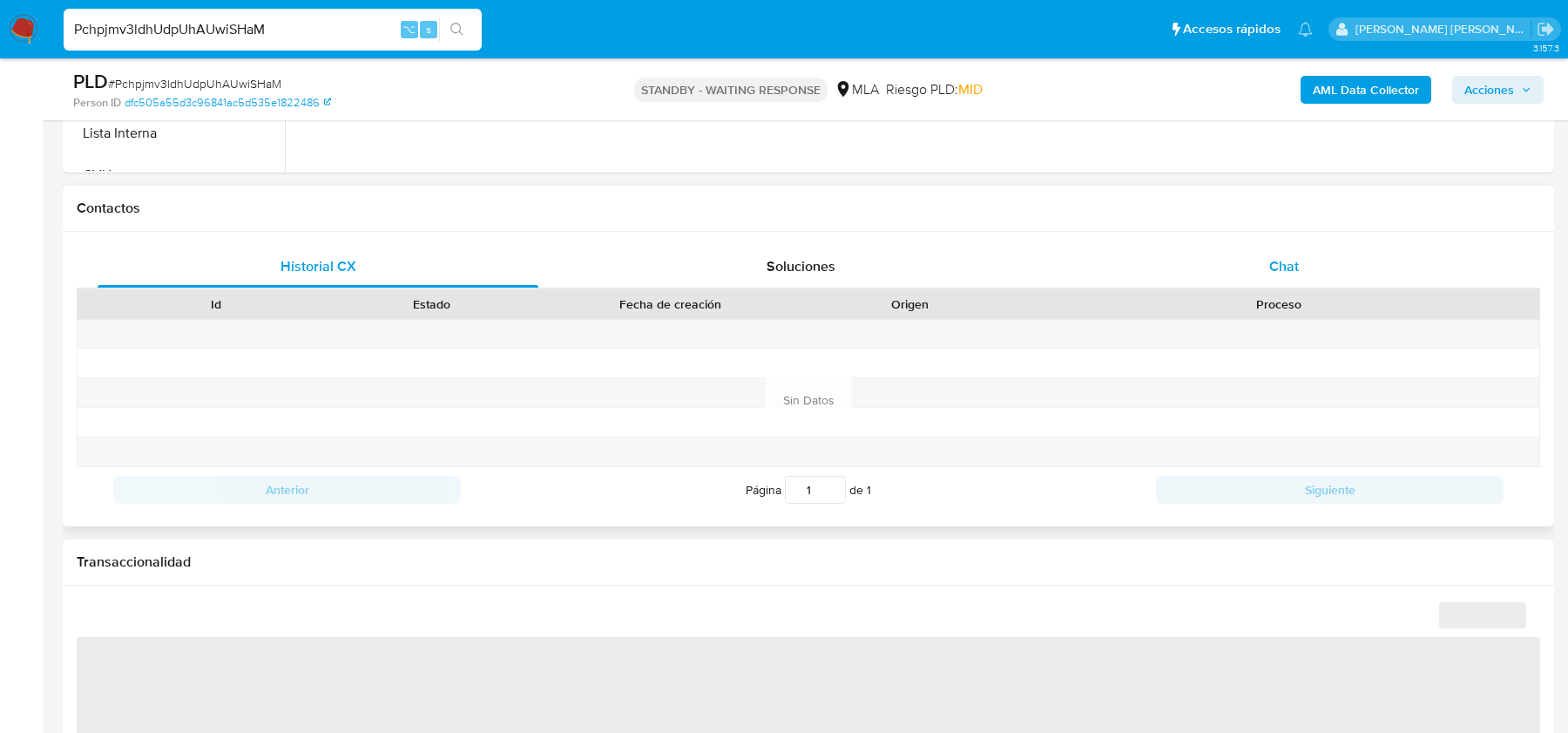
click at [1259, 272] on div "Chat" at bounding box center [1284, 267] width 441 height 42
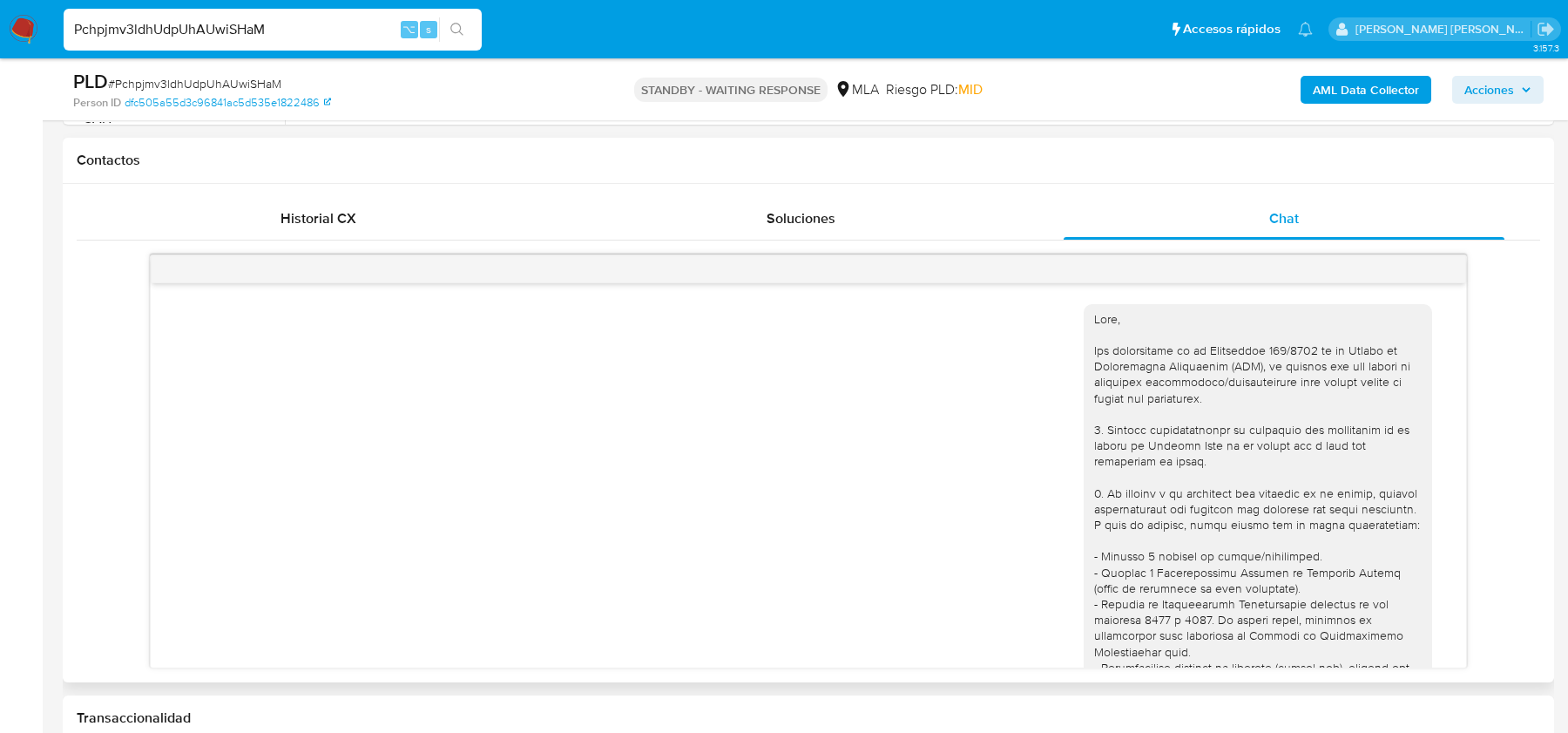
scroll to position [782, 0]
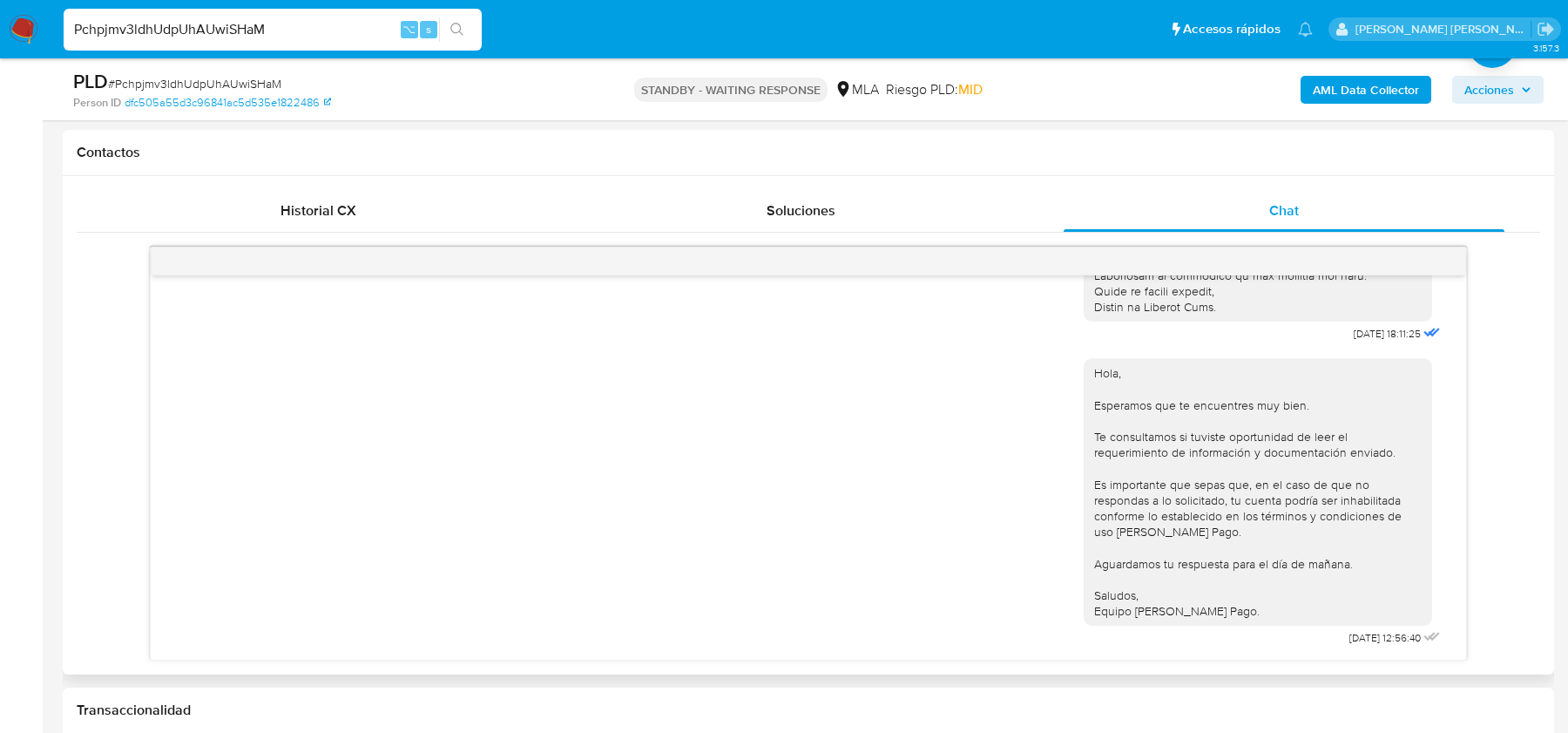
select select "10"
click at [169, 27] on input "Pchpjmv3ldhUdpUhAUwiSHaM" at bounding box center [272, 29] width 418 height 23
paste input "31552570"
type input "31552570"
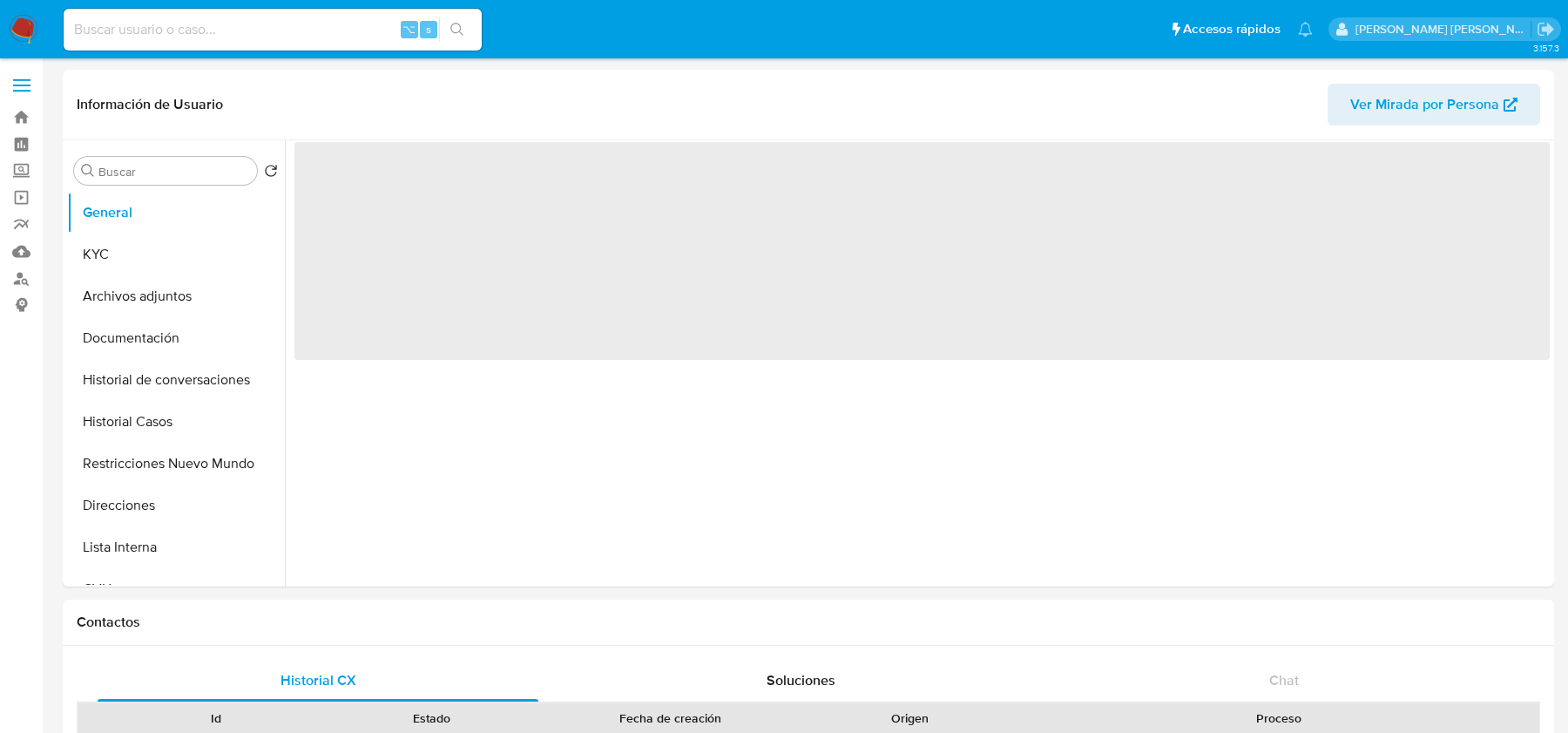
select select "10"
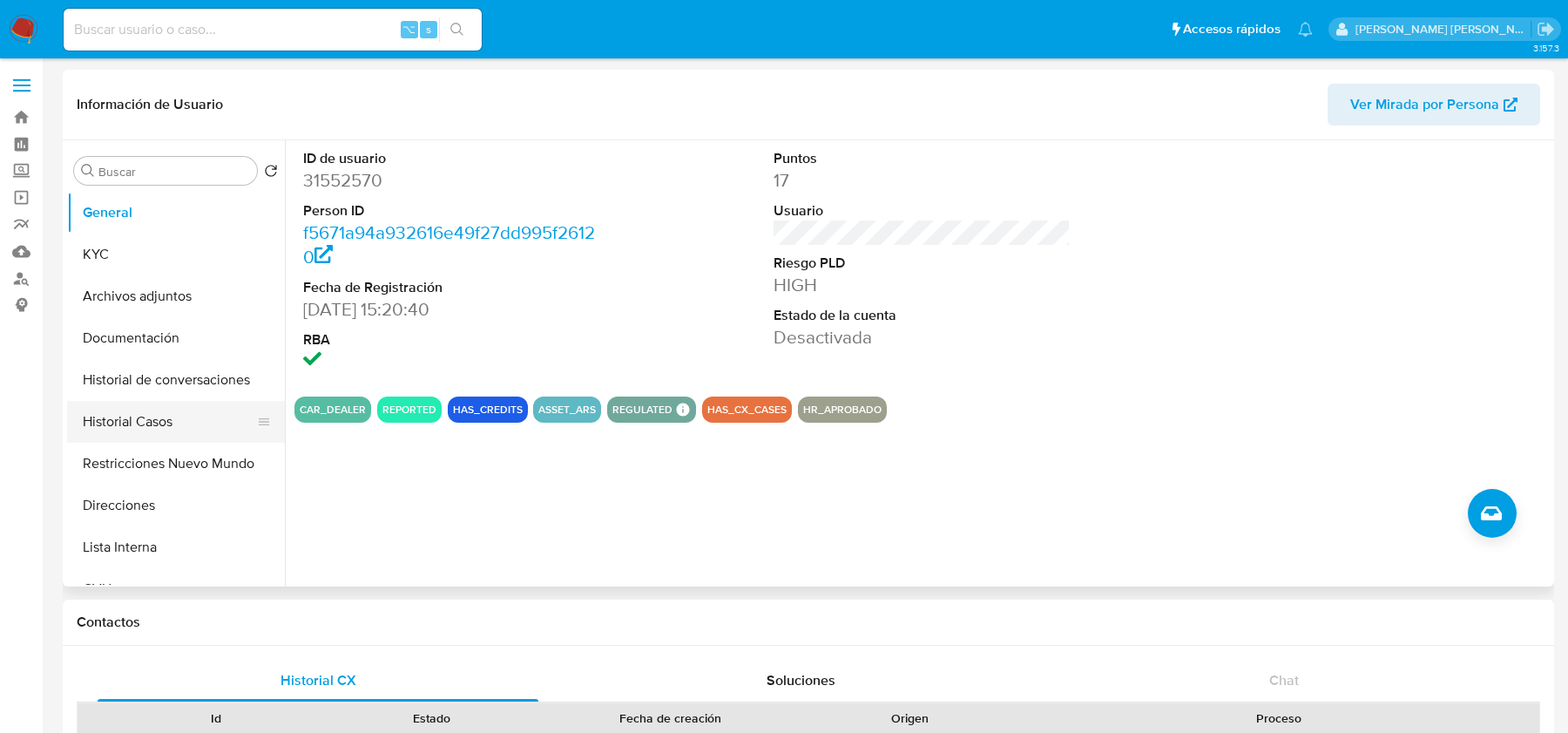
click at [137, 422] on button "Historial Casos" at bounding box center [168, 421] width 204 height 42
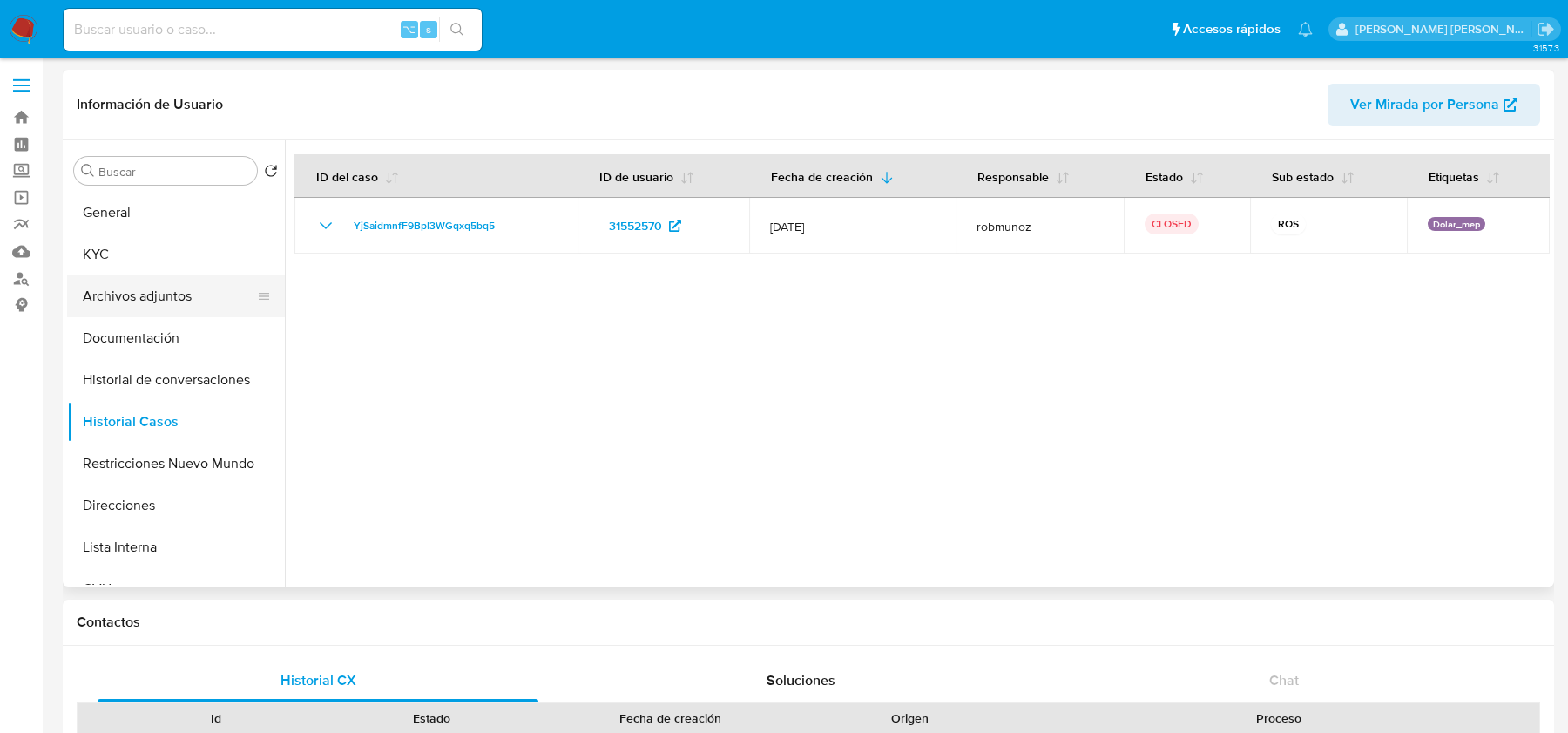
click at [146, 293] on button "Archivos adjuntos" at bounding box center [168, 296] width 204 height 42
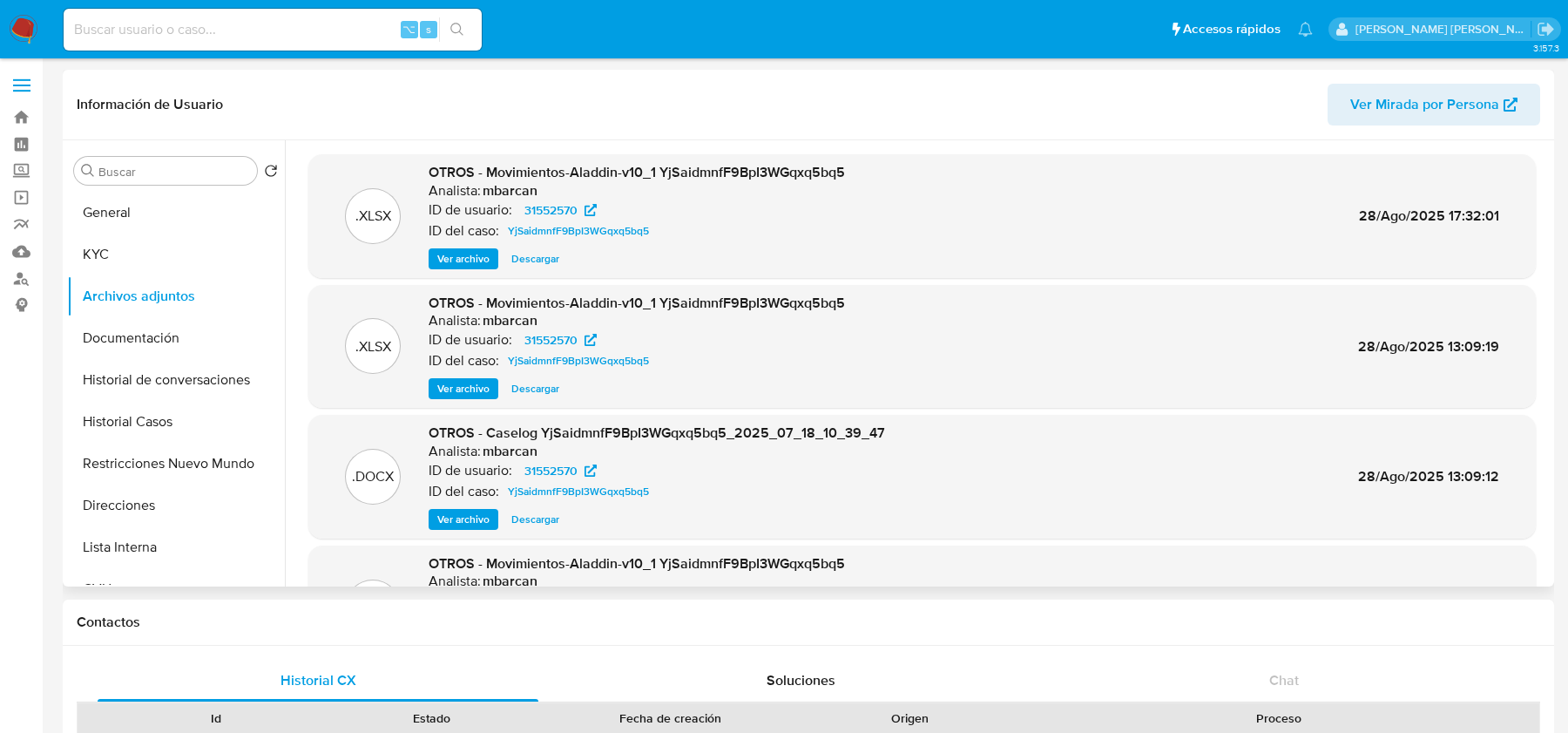
click at [451, 520] on span "Ver archivo" at bounding box center [463, 519] width 52 height 18
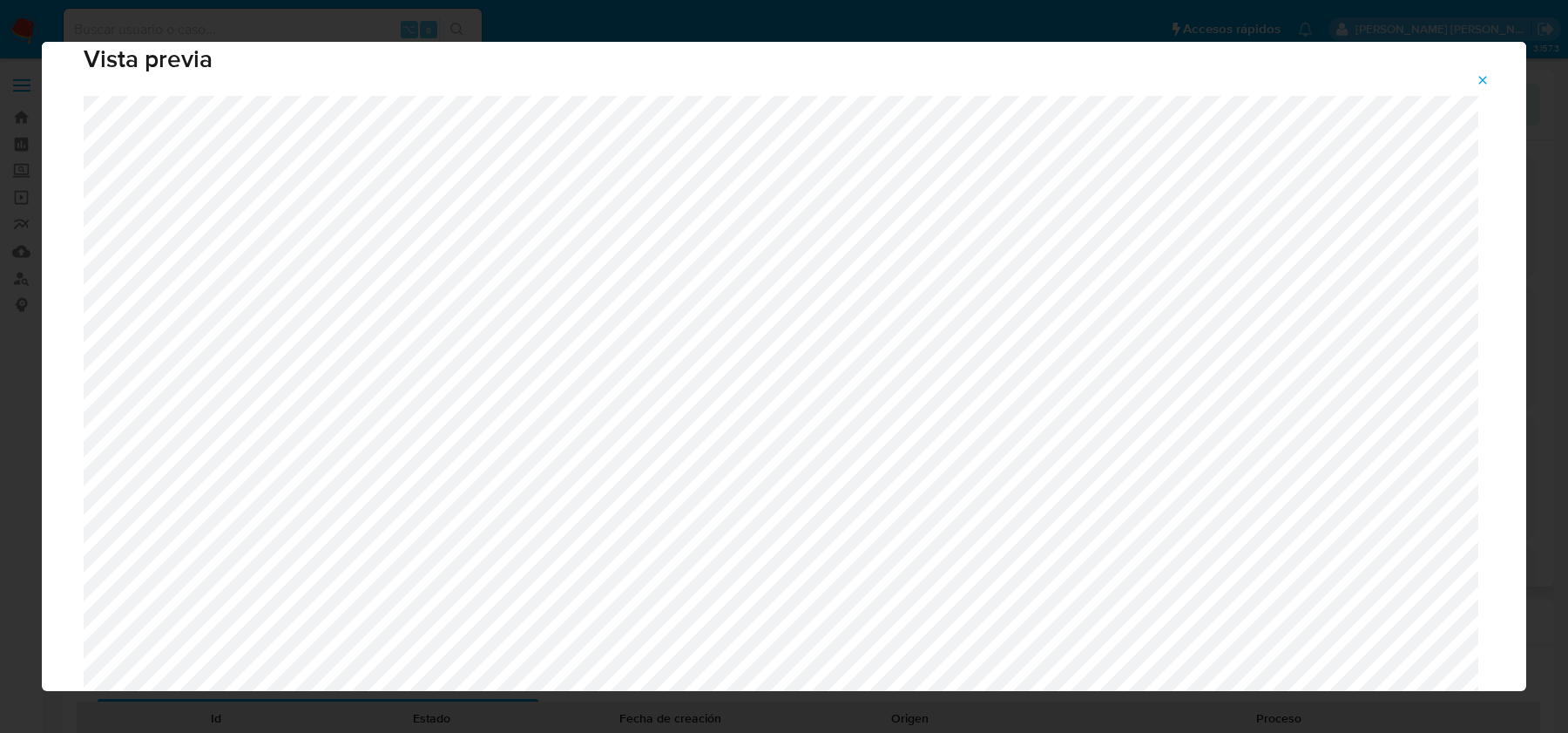
scroll to position [37, 0]
click at [1480, 86] on span "Attachment preview" at bounding box center [1483, 79] width 14 height 24
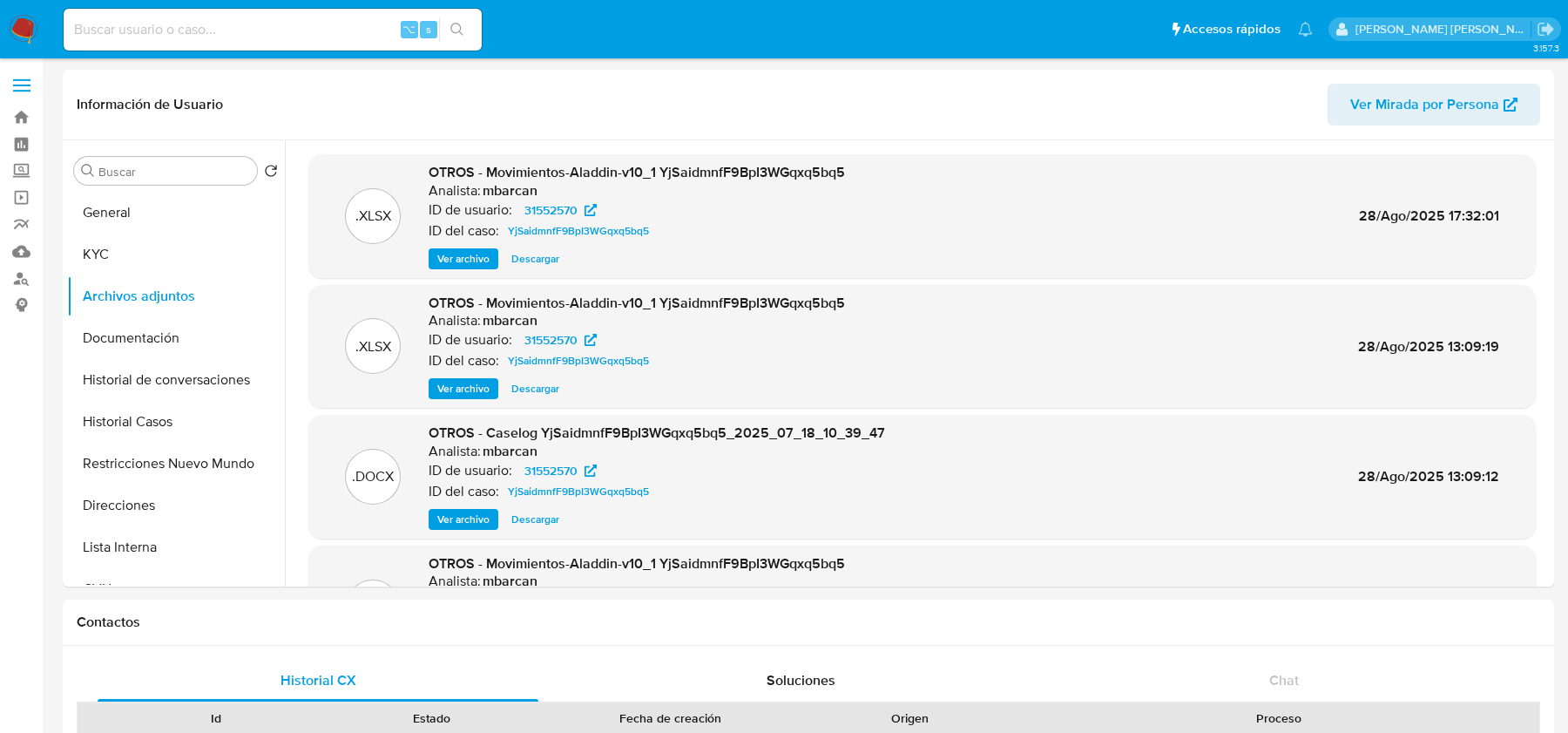
click at [222, 32] on input at bounding box center [272, 29] width 418 height 23
paste input "iLgusfqG3Are2ia8Nl5SpTXi"
type input "iLgusfqG3Are2ia8Nl5SpTXi"
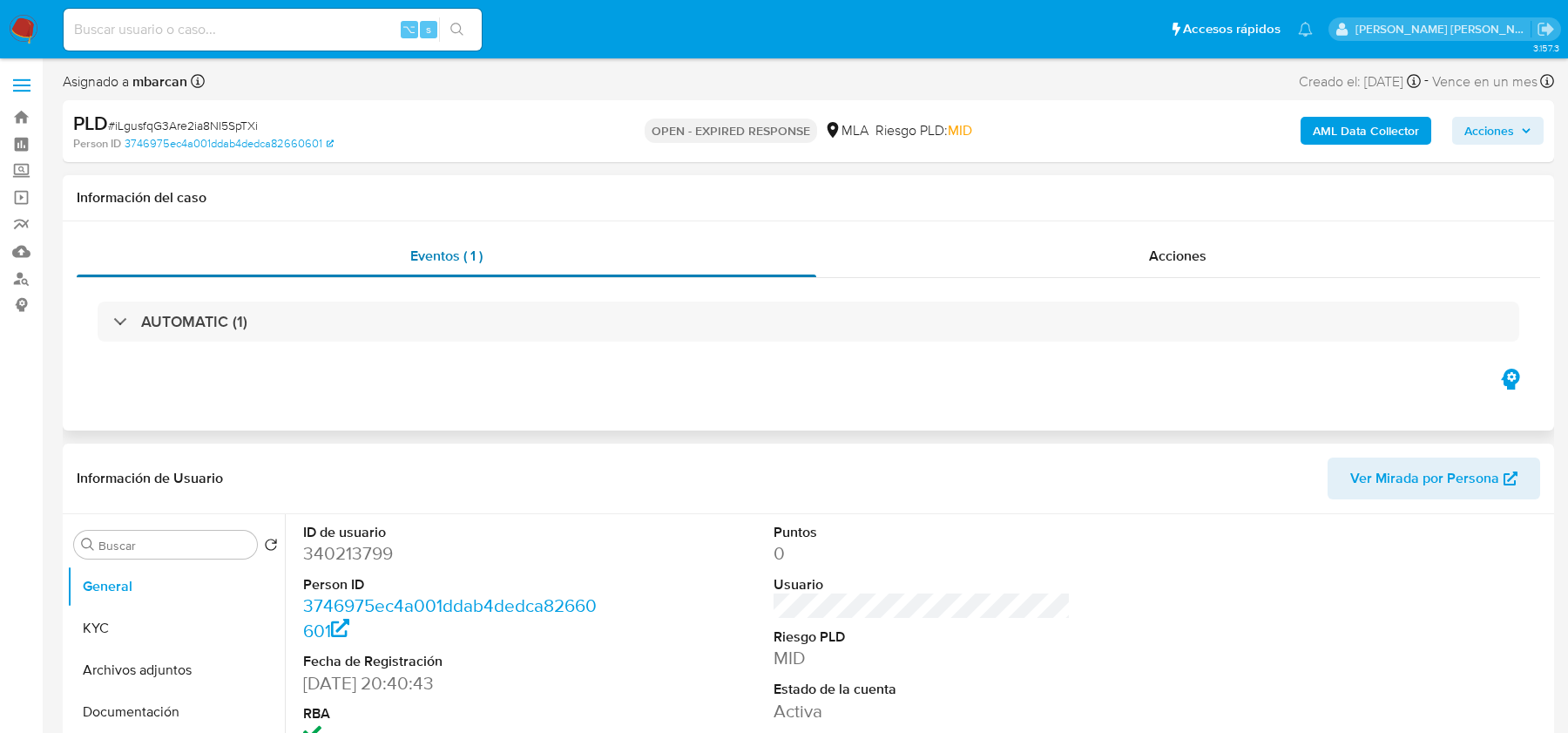
select select "10"
click at [20, 32] on img at bounding box center [24, 29] width 29 height 29
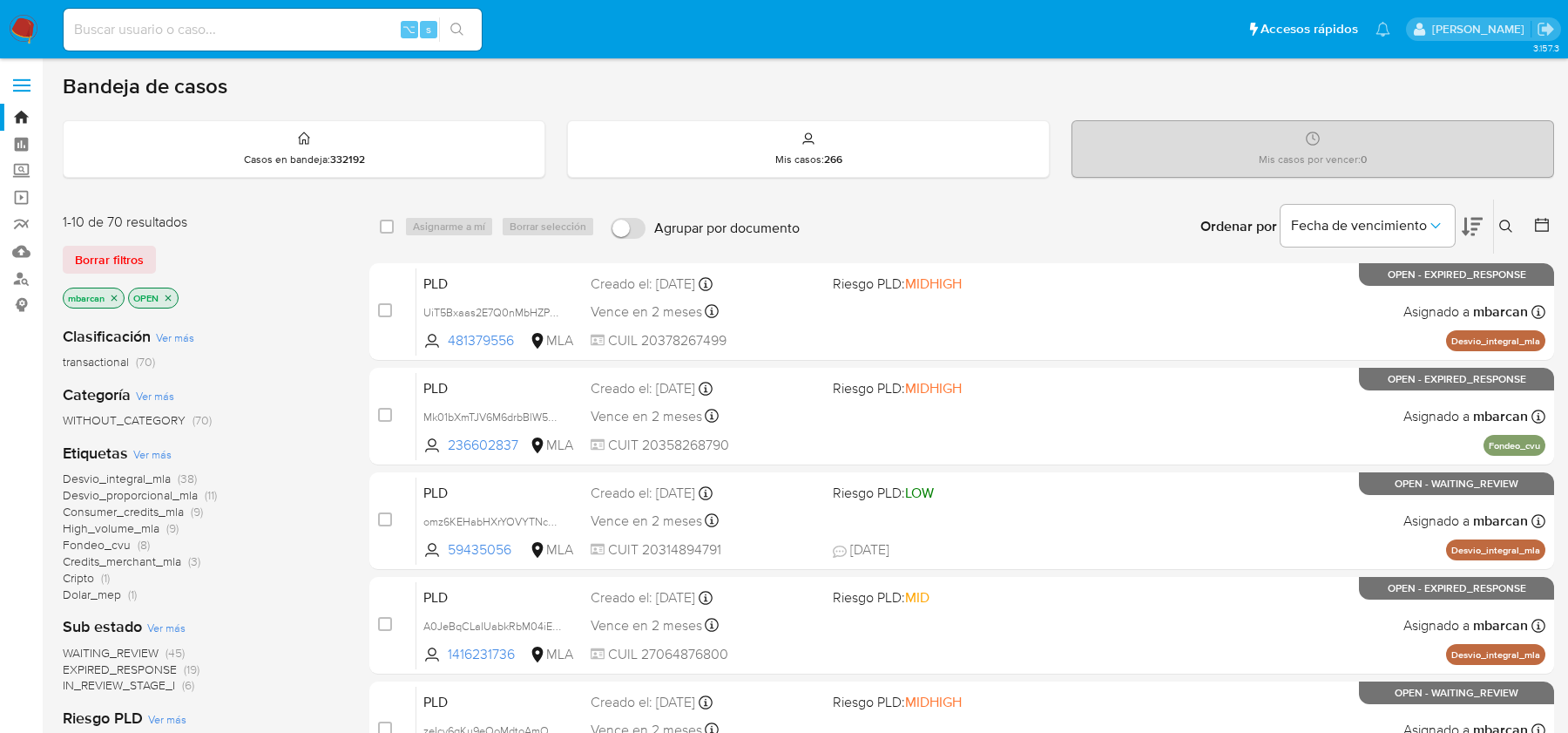
click at [1507, 220] on icon at bounding box center [1505, 225] width 13 height 13
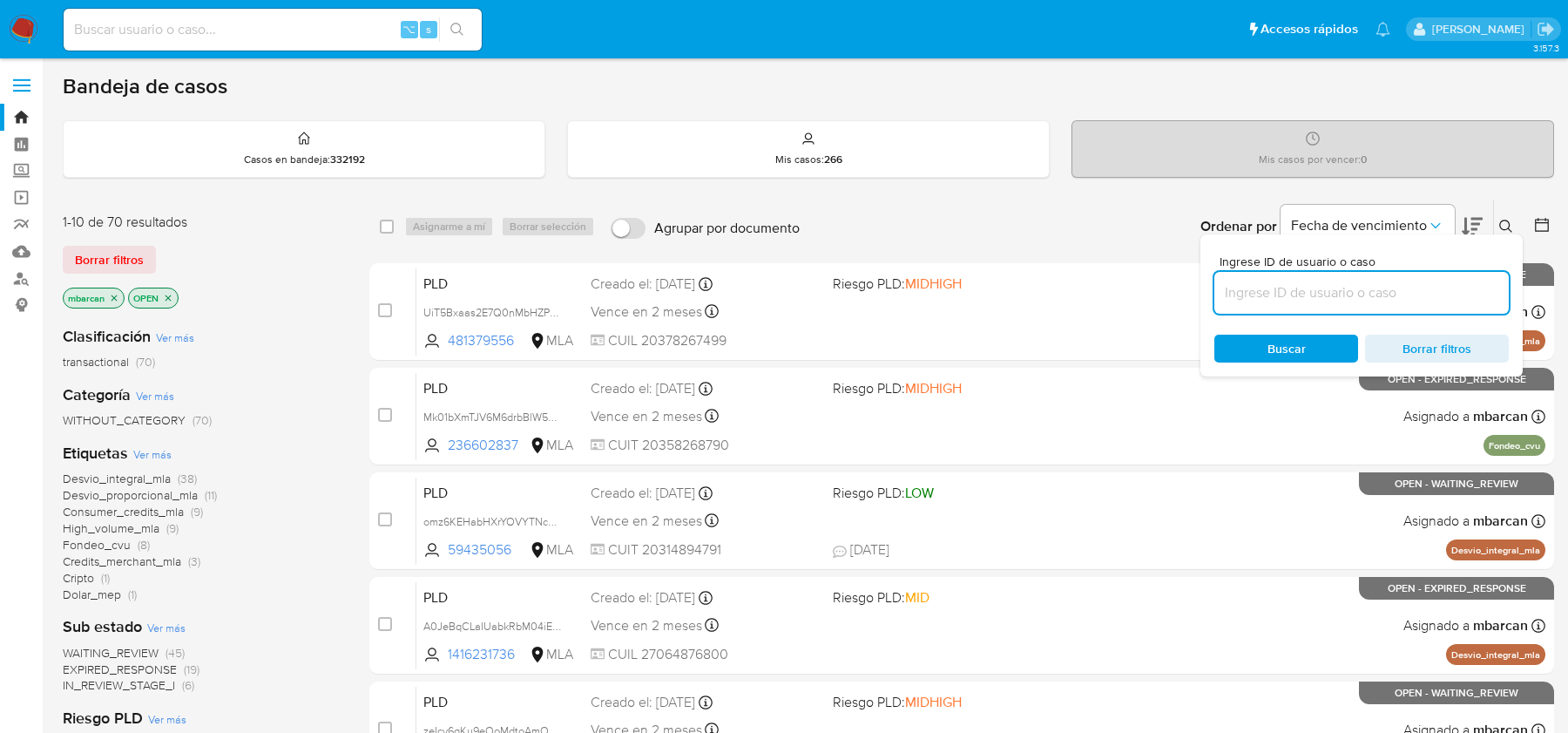
click at [1399, 282] on input at bounding box center [1361, 292] width 295 height 23
type input "iLgusfqG3Are2ia8Nl5SpTXi"
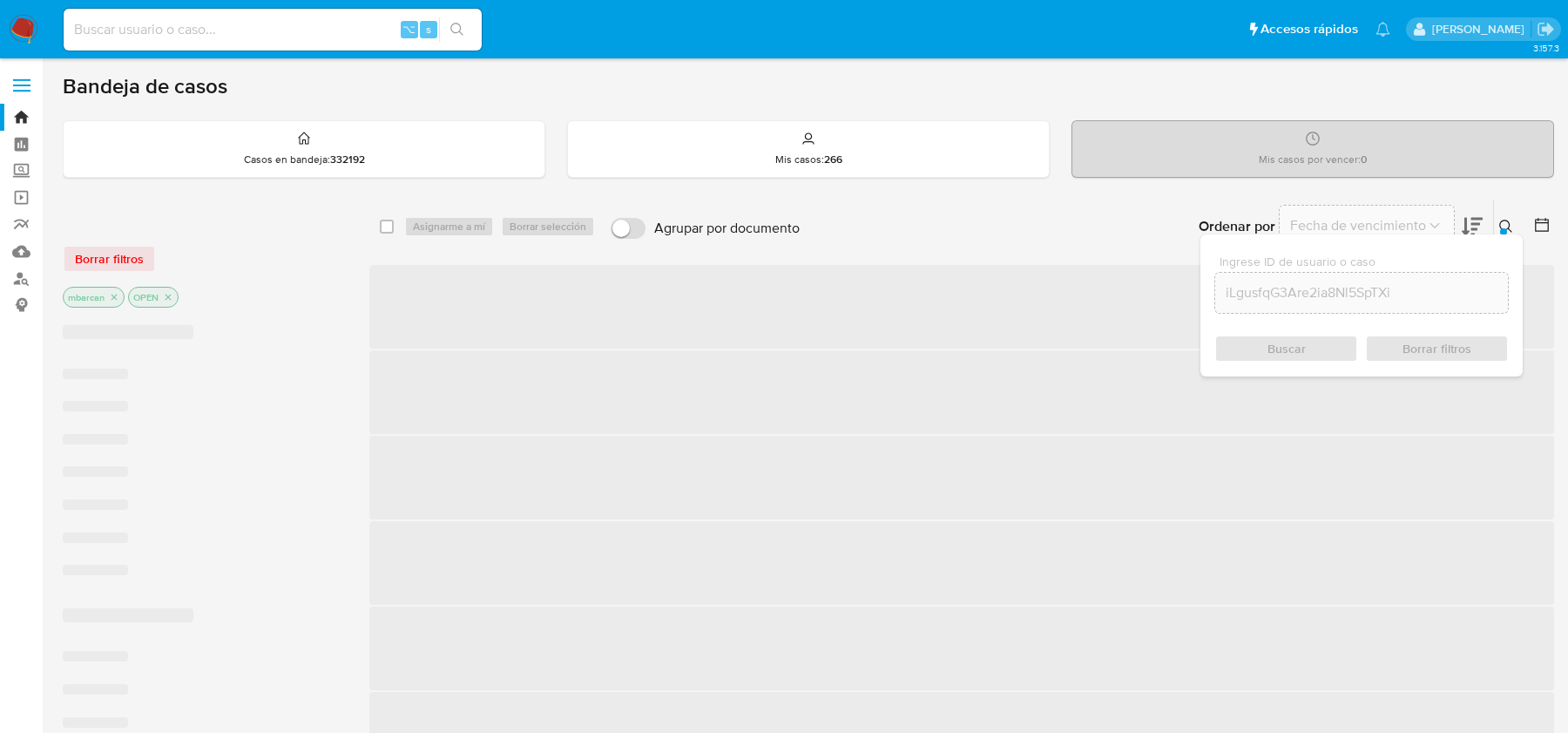
click at [1504, 223] on icon at bounding box center [1506, 226] width 14 height 14
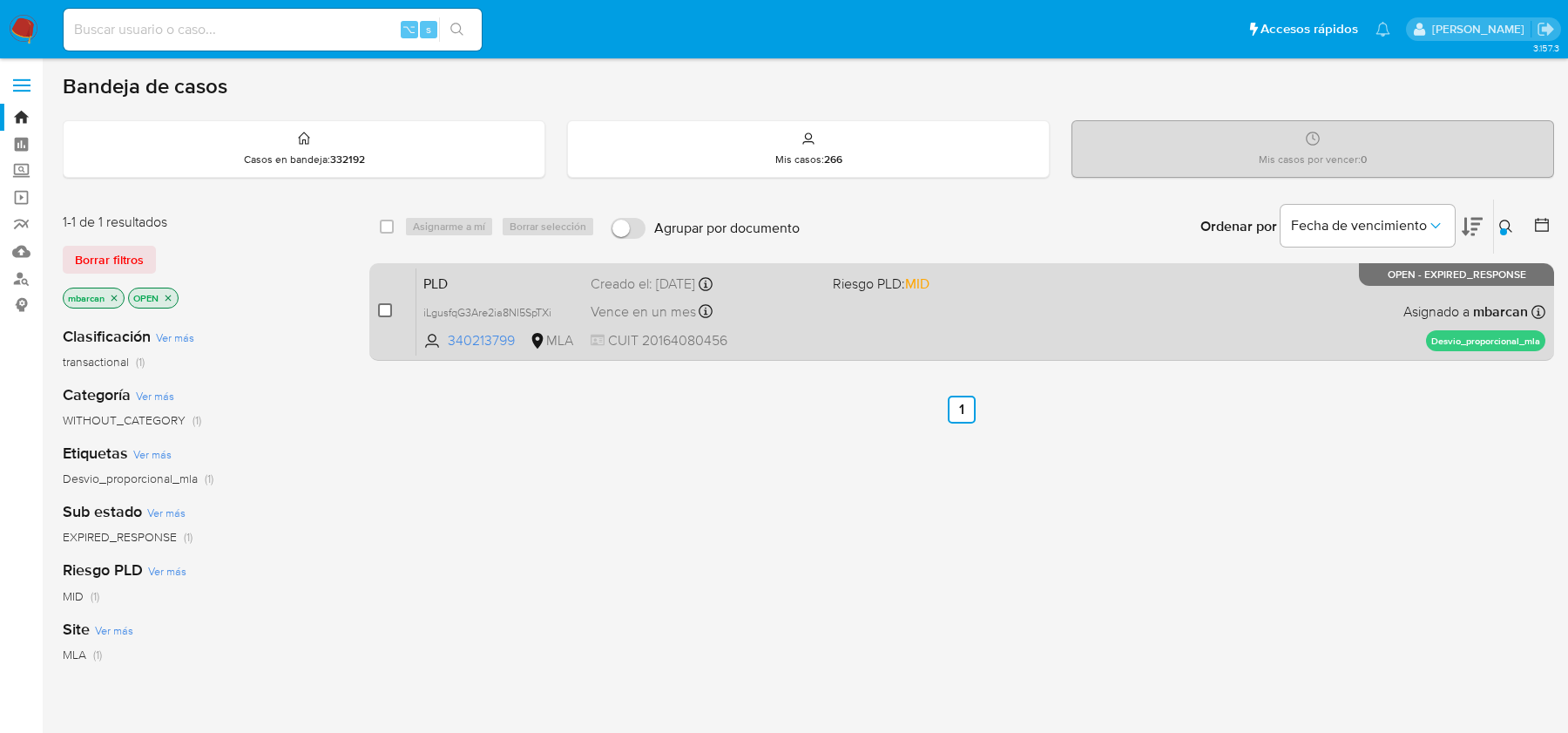
click at [388, 312] on input "checkbox" at bounding box center [385, 311] width 14 height 14
checkbox input "true"
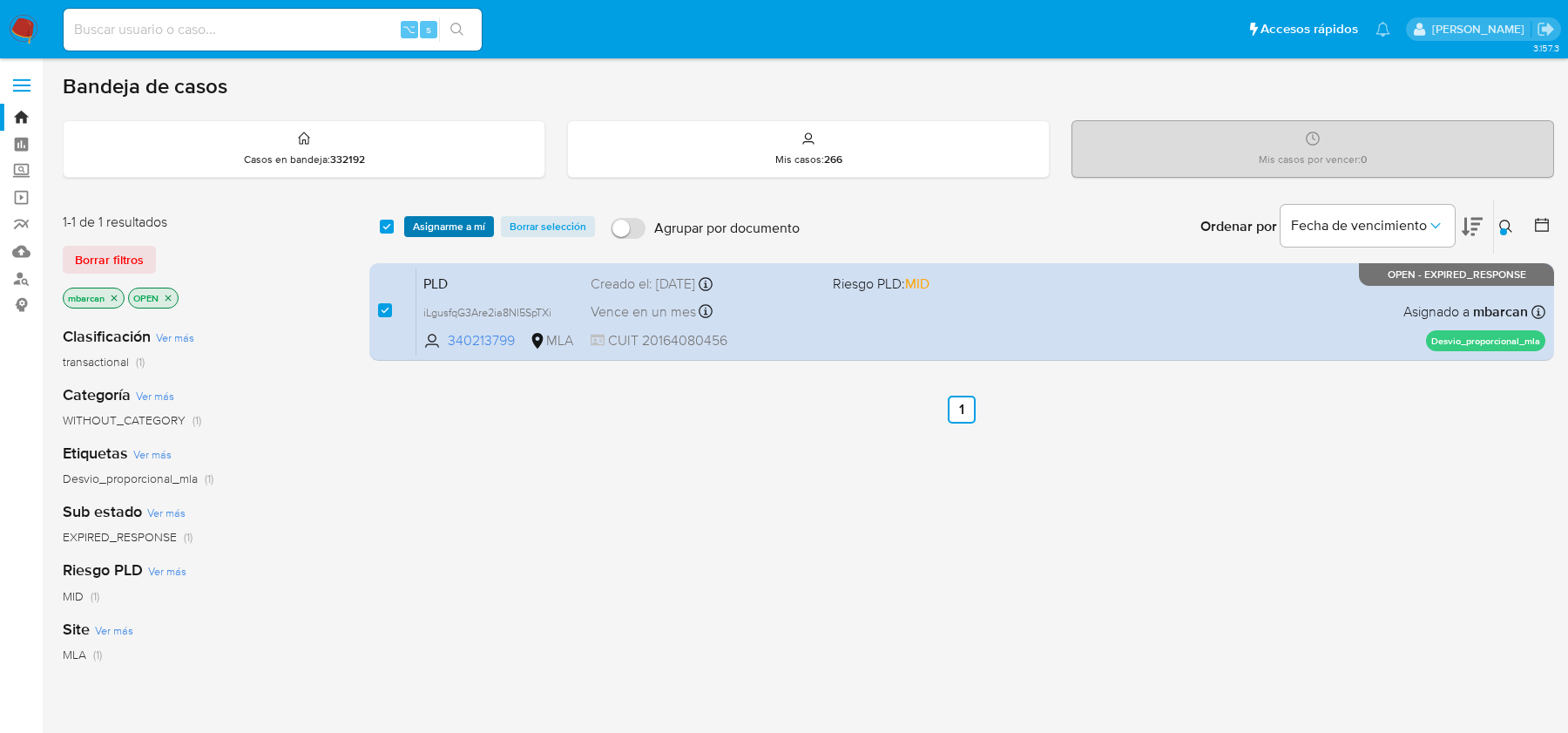
click at [447, 229] on span "Asignarme a mí" at bounding box center [450, 226] width 72 height 18
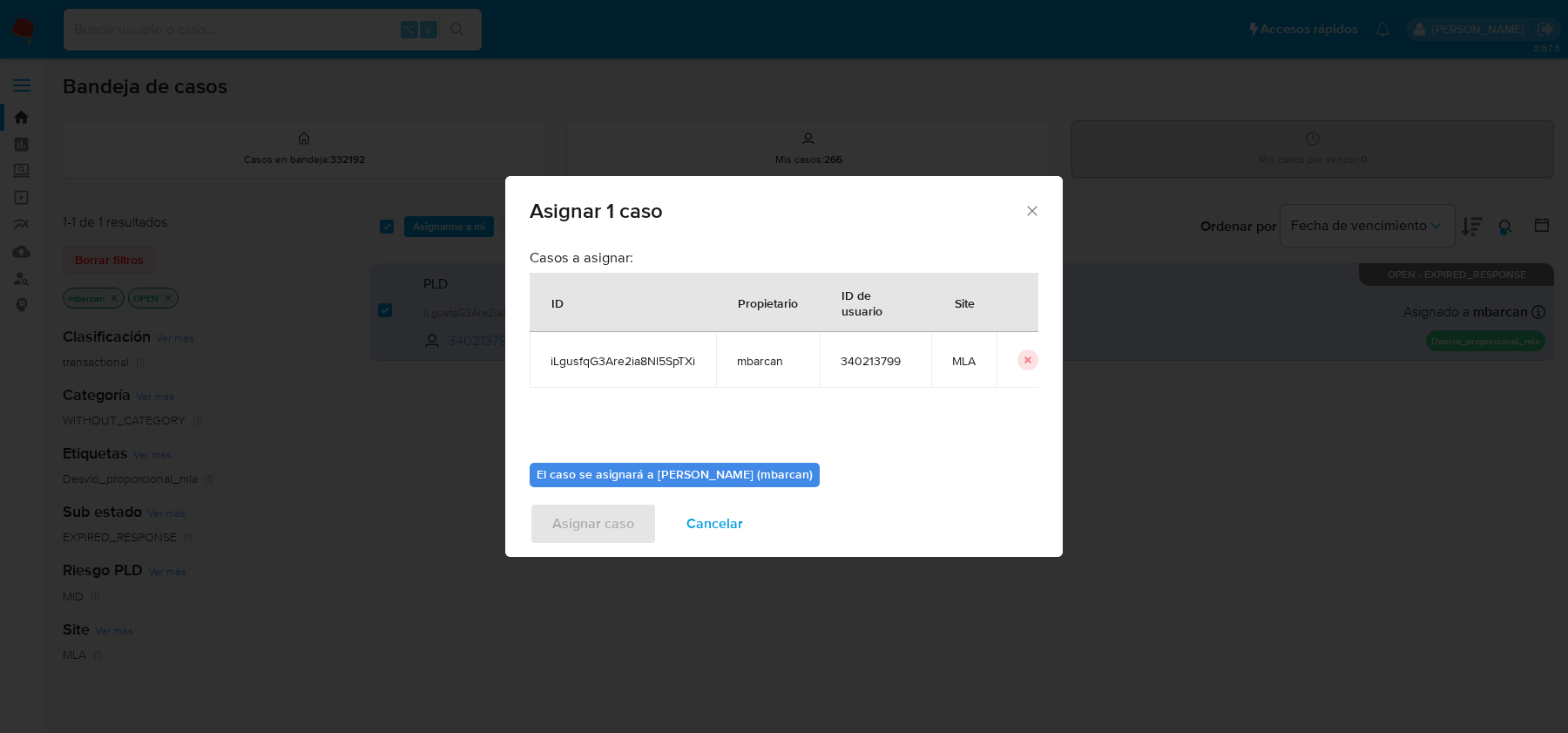
scroll to position [89, 0]
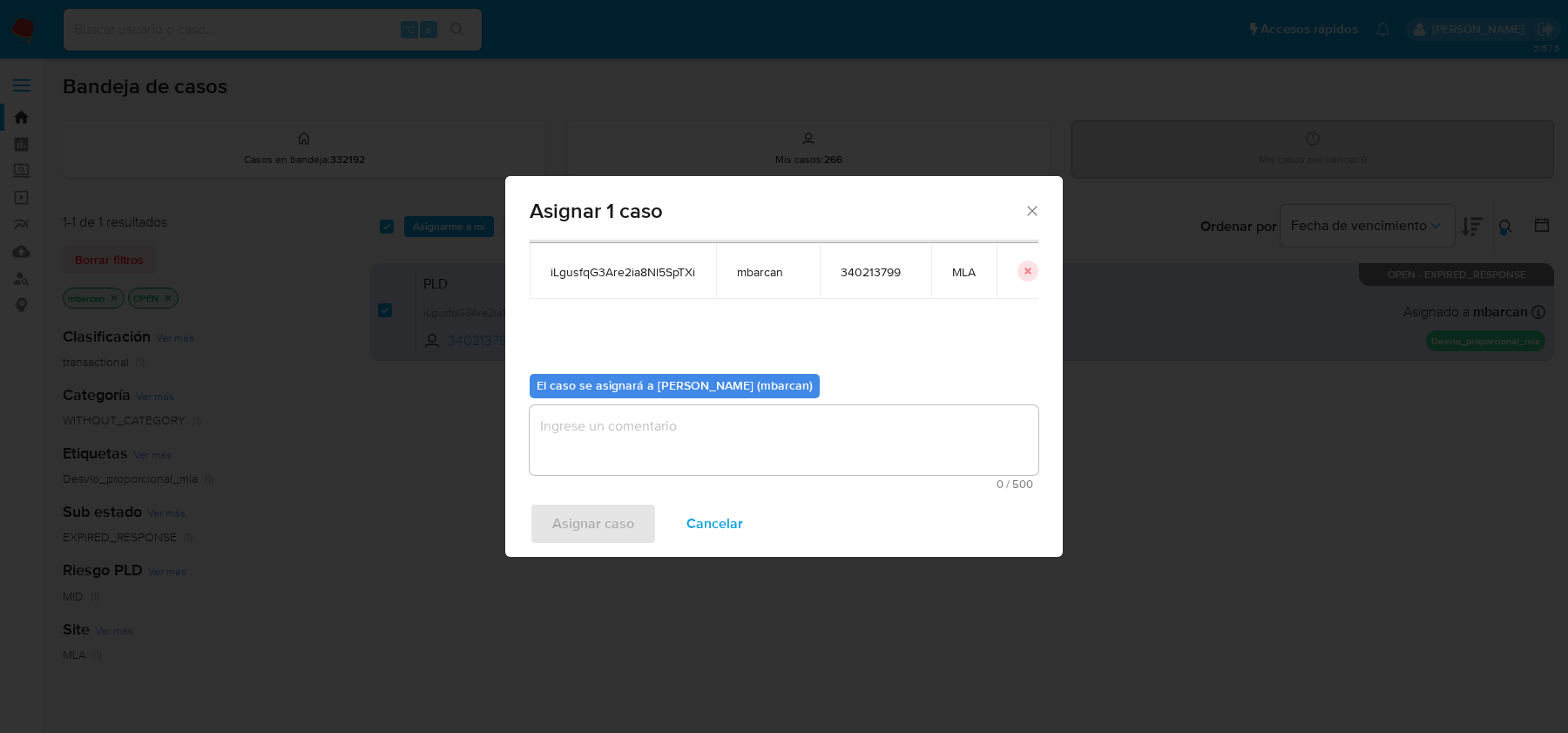
click at [643, 434] on textarea "assign-modal" at bounding box center [784, 440] width 509 height 70
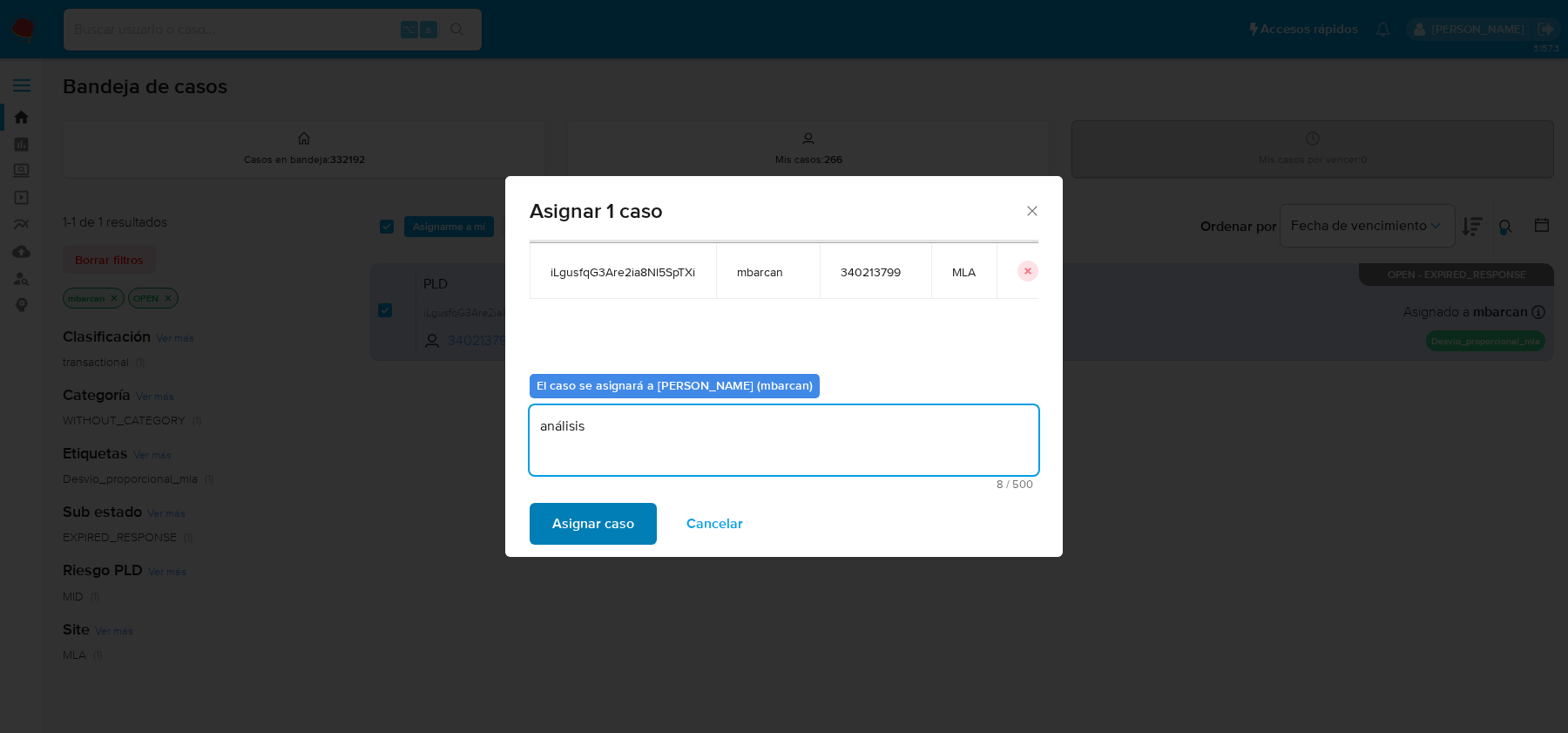
type textarea "análisis"
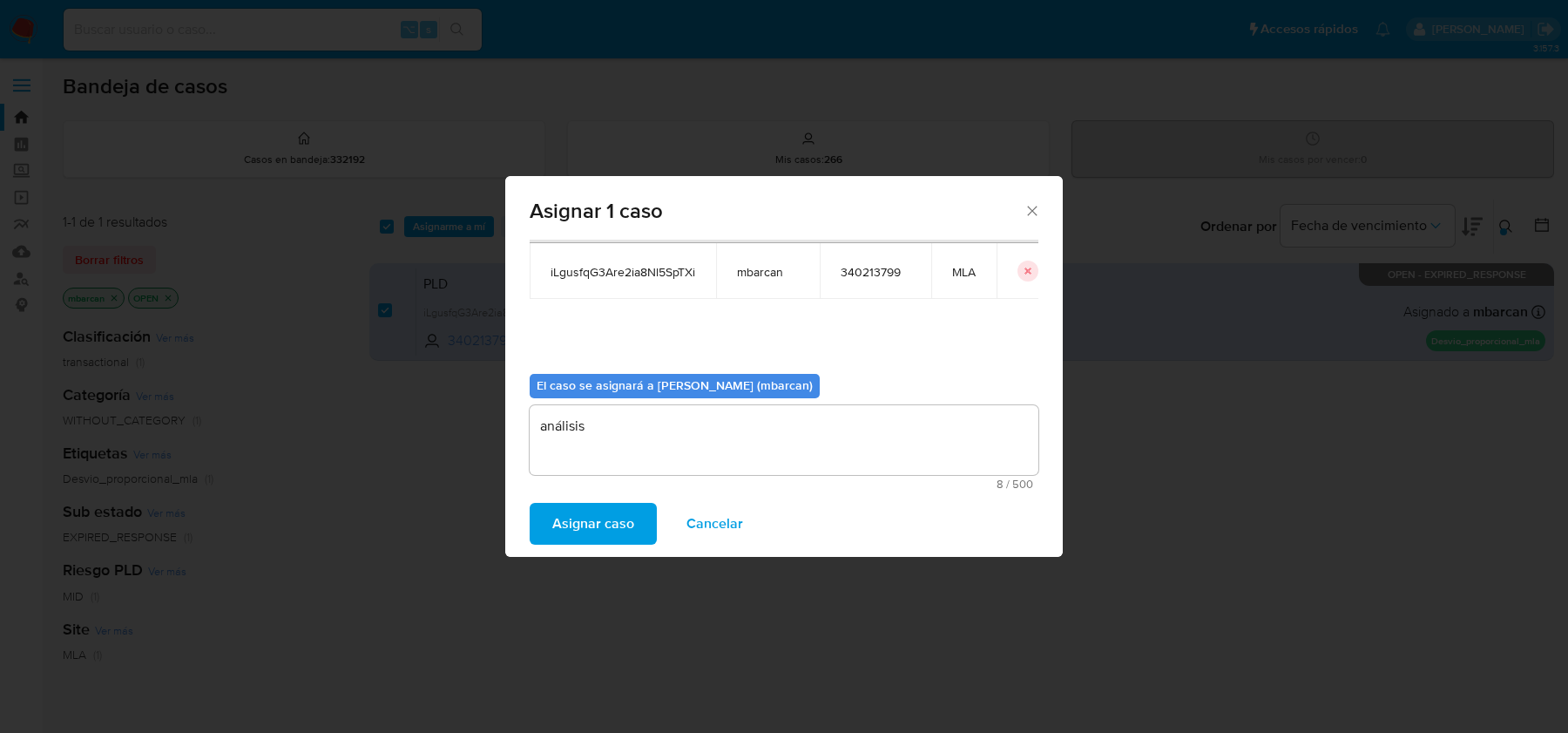
click at [554, 534] on span "Asignar caso" at bounding box center [594, 523] width 82 height 38
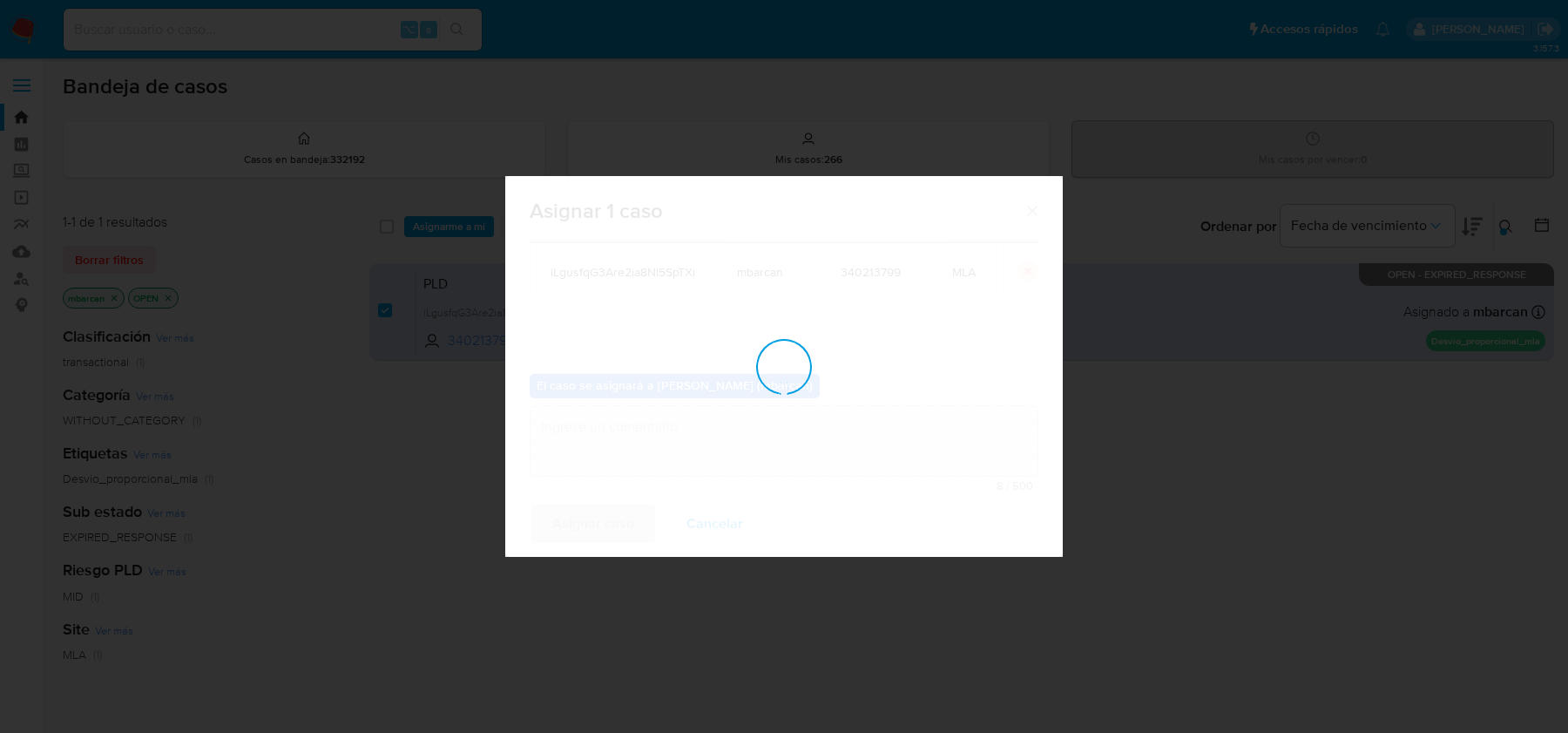
checkbox input "false"
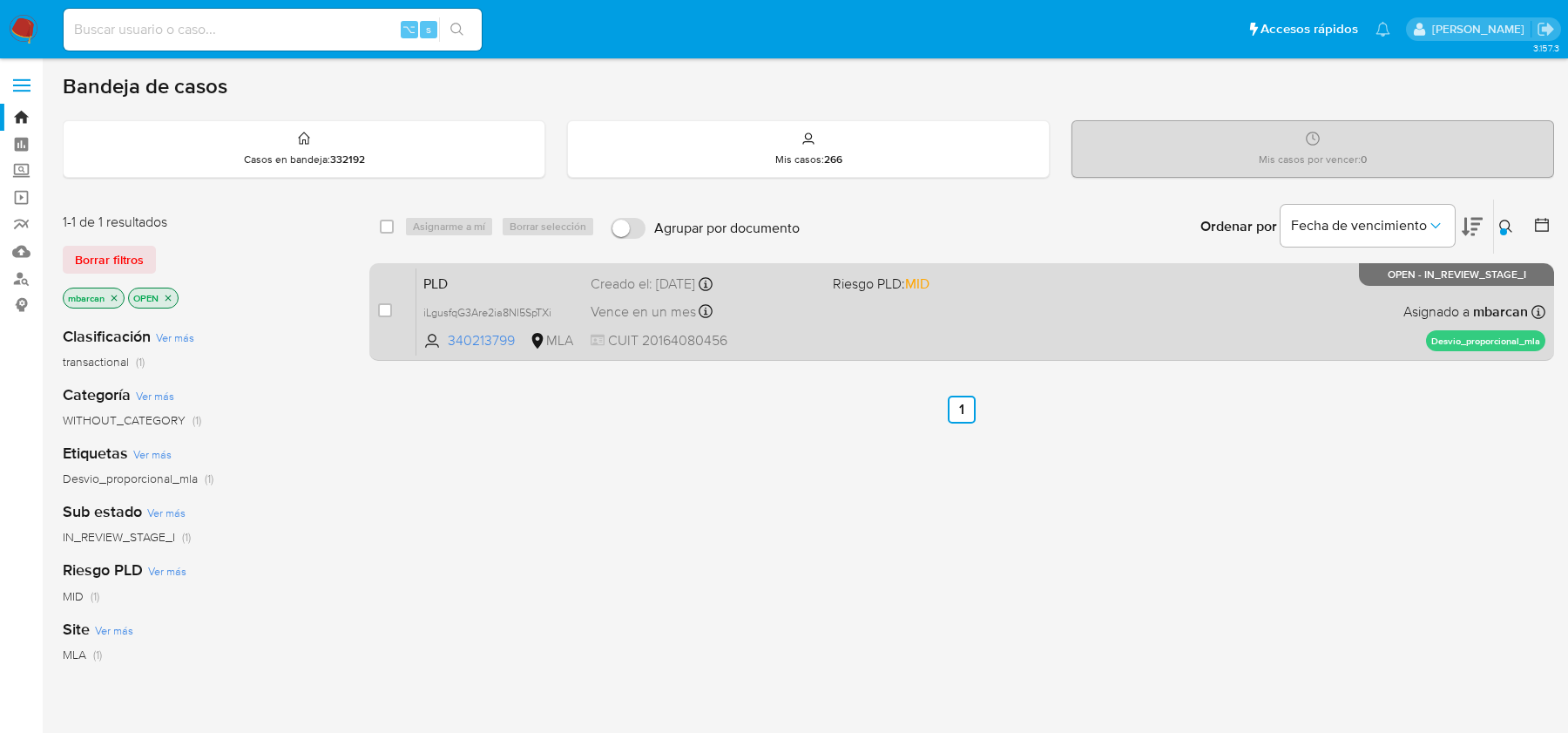
click at [510, 277] on span "PLD" at bounding box center [499, 282] width 154 height 23
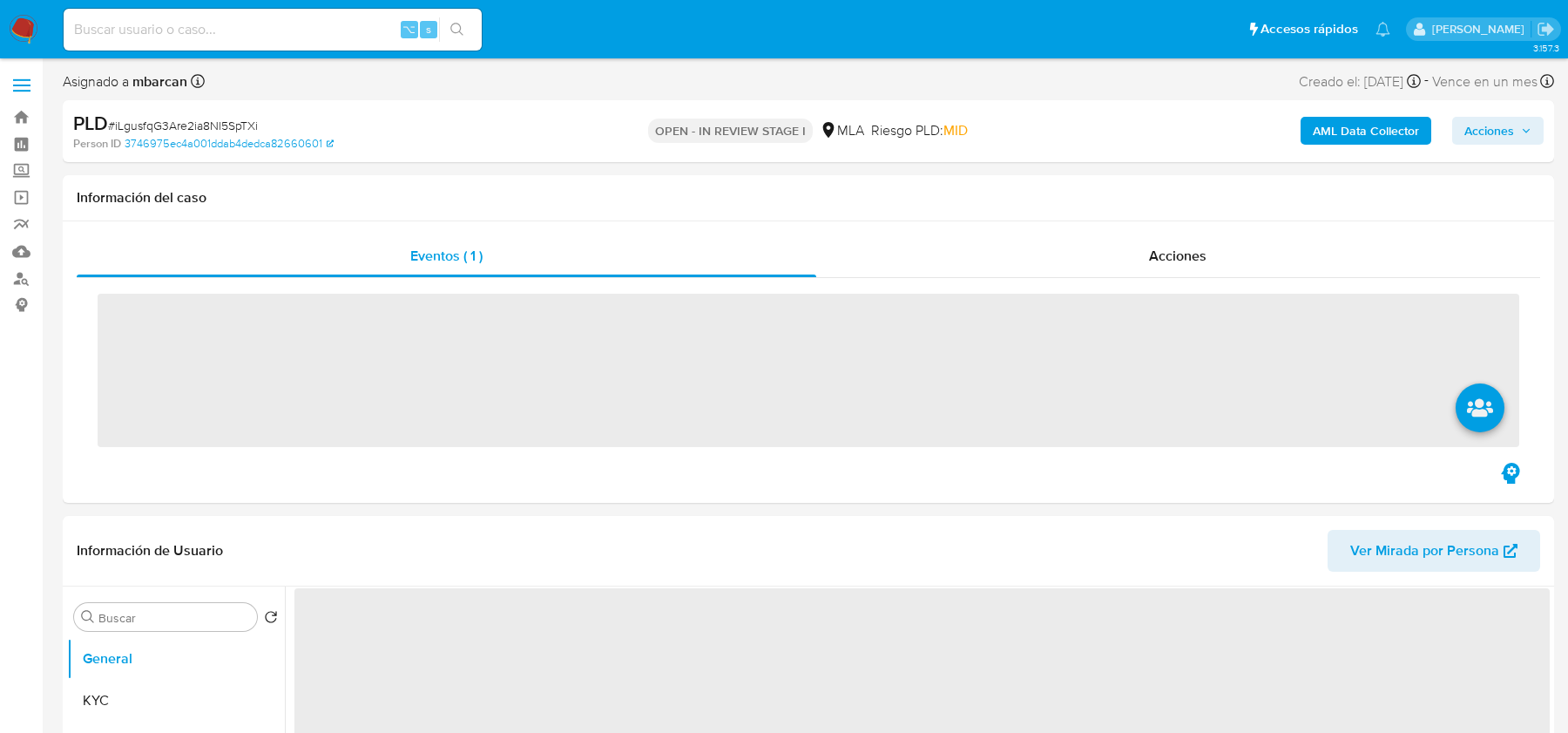
click at [176, 126] on span "# iLgusfqG3Are2ia8Nl5SpTXi" at bounding box center [182, 125] width 150 height 18
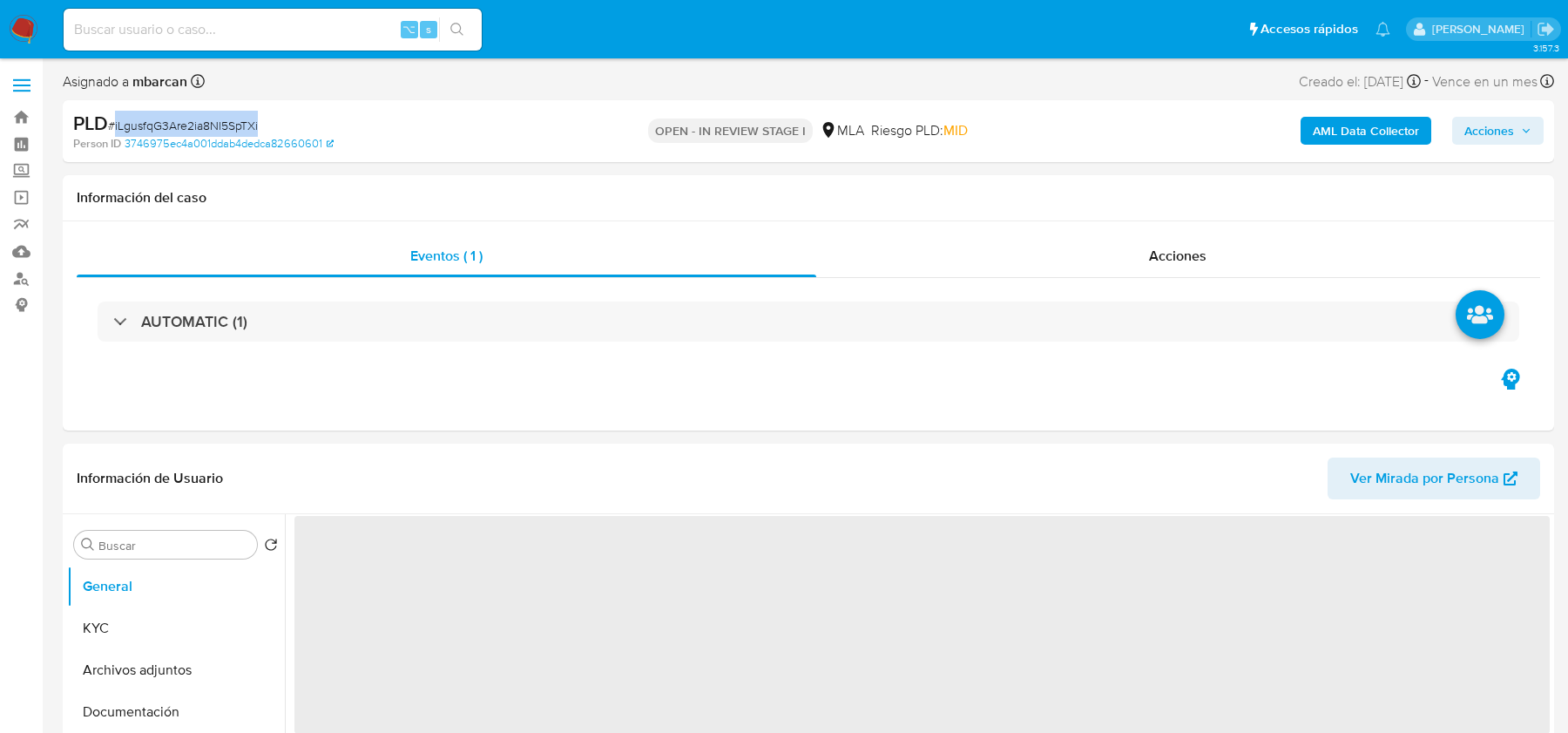
click at [176, 126] on span "# iLgusfqG3Are2ia8Nl5SpTXi" at bounding box center [182, 125] width 150 height 18
copy span "iLgusfqG3Are2ia8Nl5SpTXi"
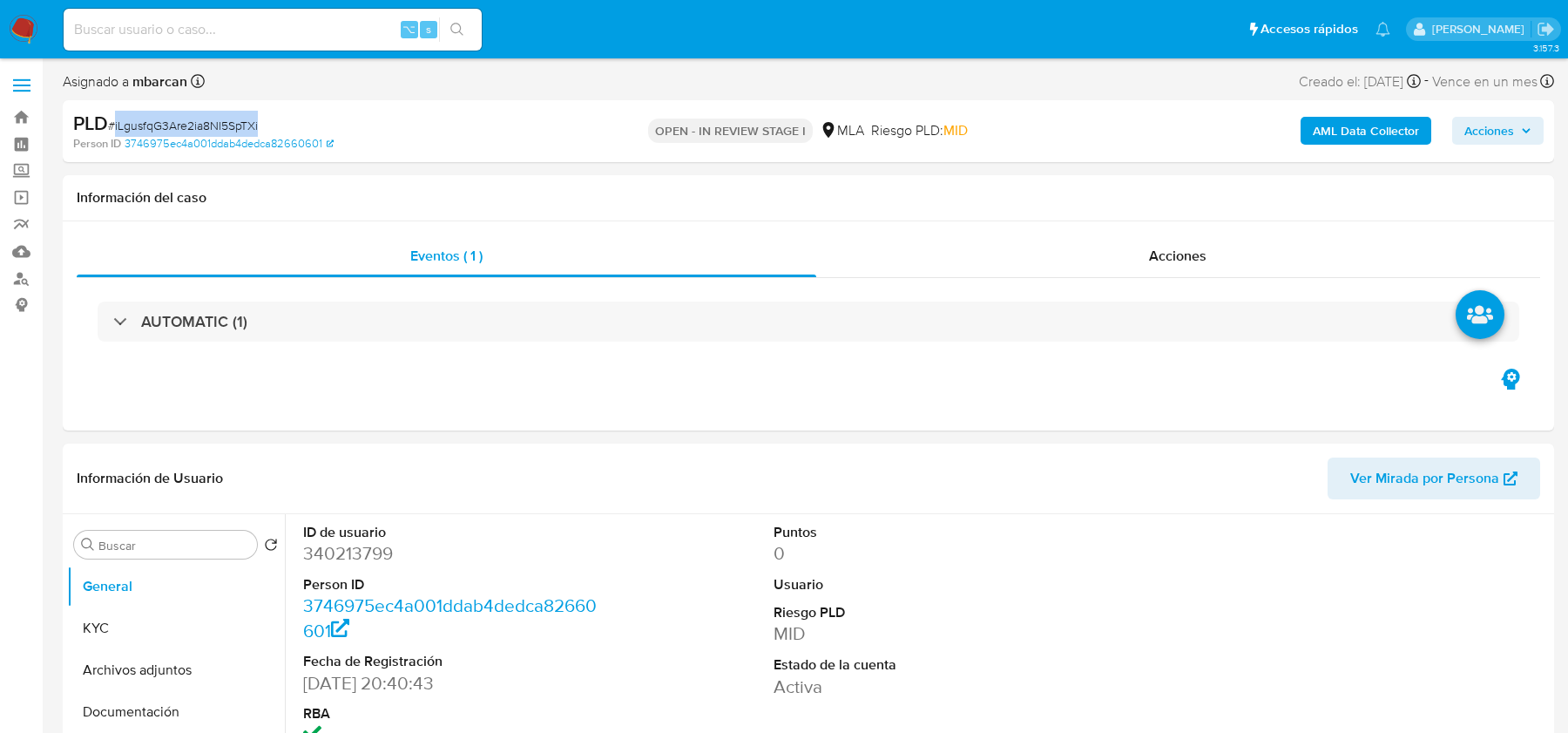
select select "10"
click at [350, 556] on dd "340213799" at bounding box center [451, 553] width 296 height 24
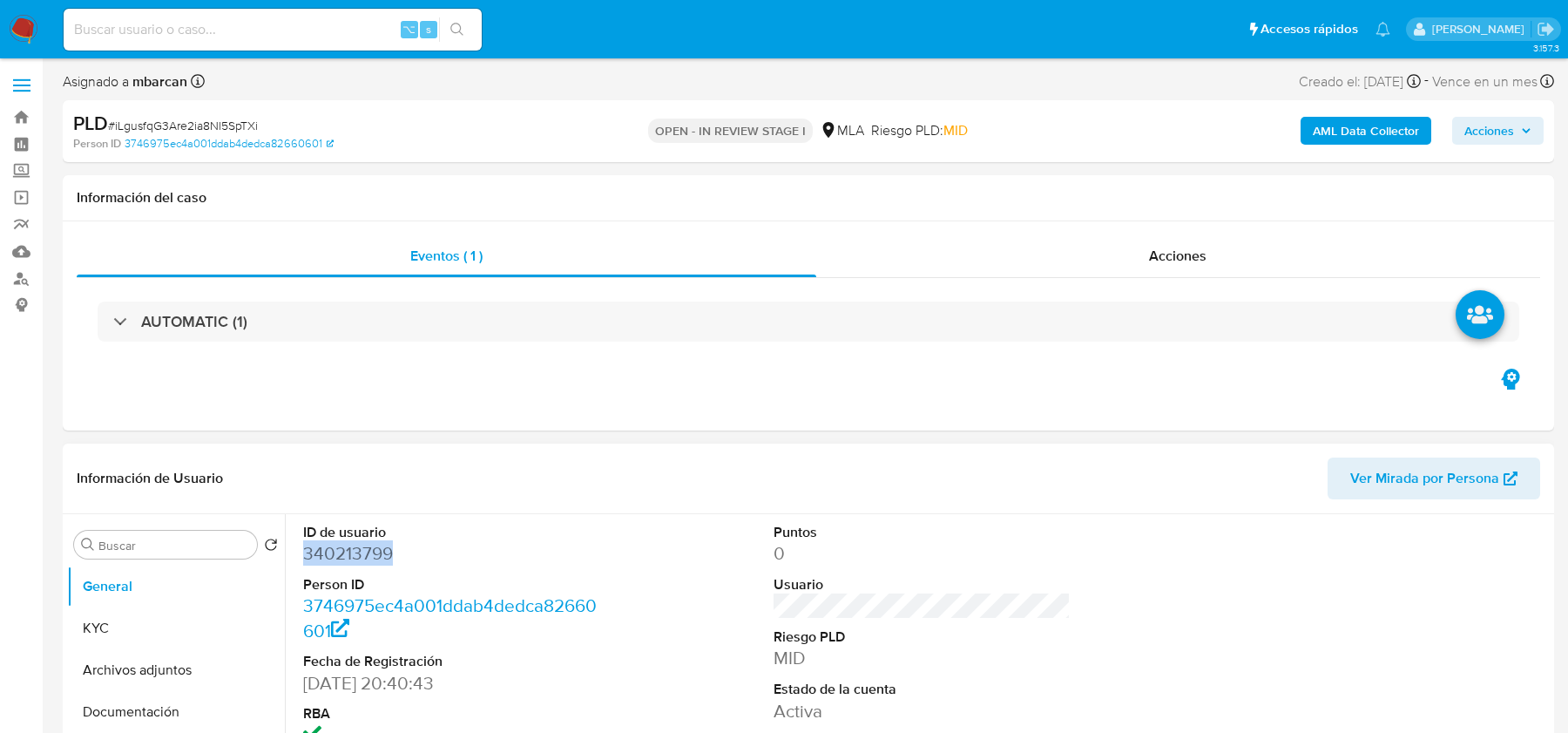
click at [350, 556] on dd "340213799" at bounding box center [451, 553] width 296 height 24
copy dd "340213799"
click at [207, 133] on span "# iLgusfqG3Are2ia8Nl5SpTXi" at bounding box center [182, 125] width 150 height 18
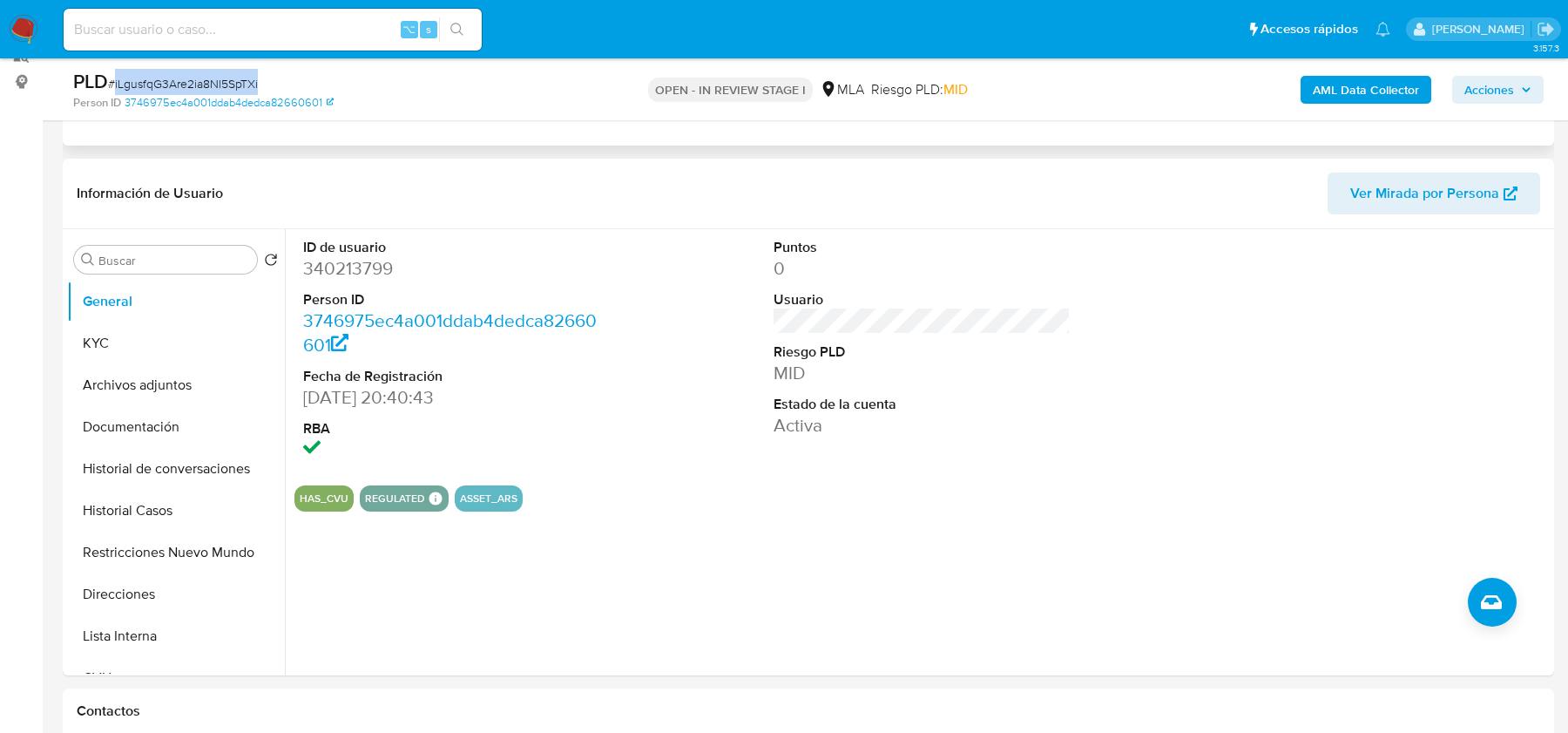
scroll to position [406, 0]
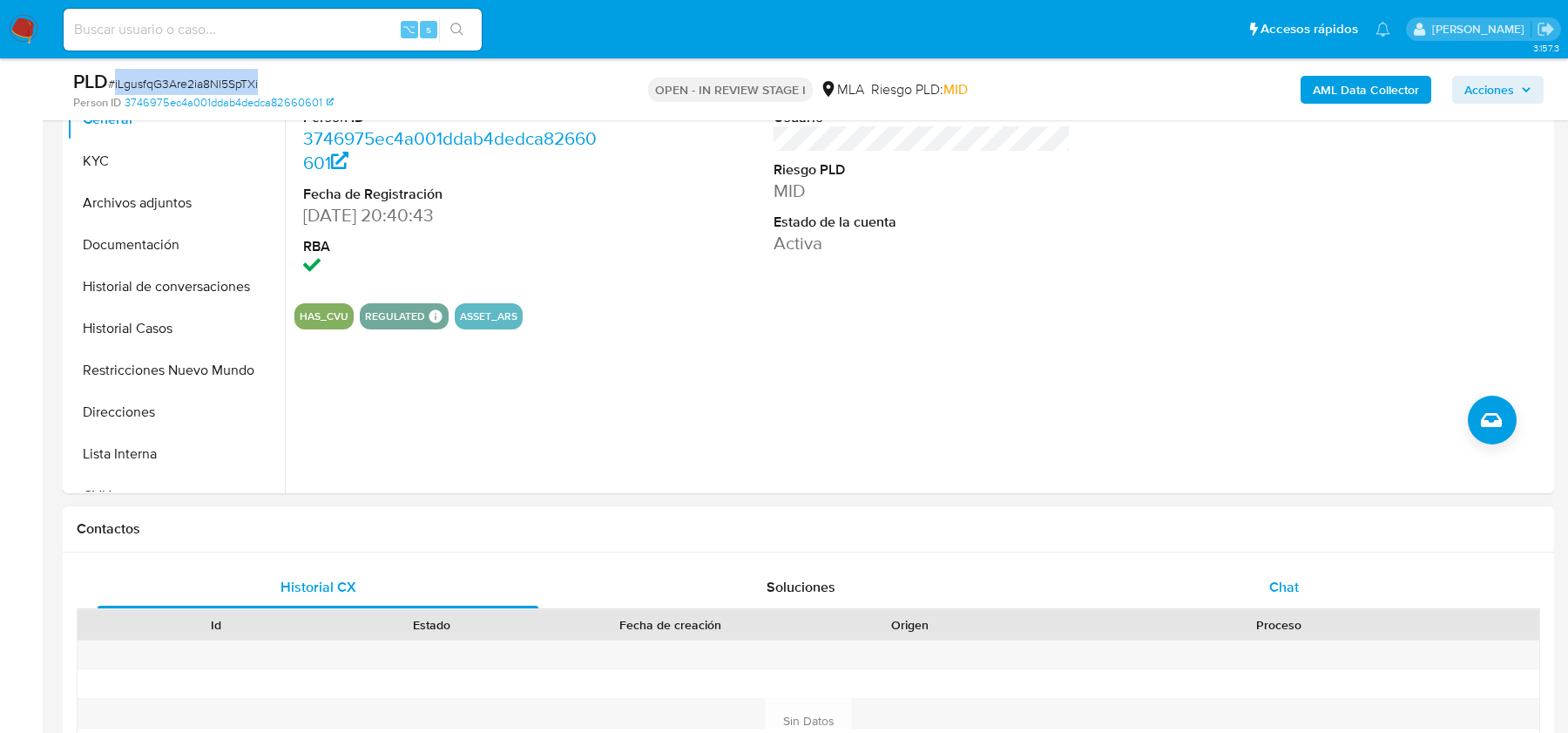
click at [1303, 579] on div "Chat" at bounding box center [1284, 587] width 441 height 42
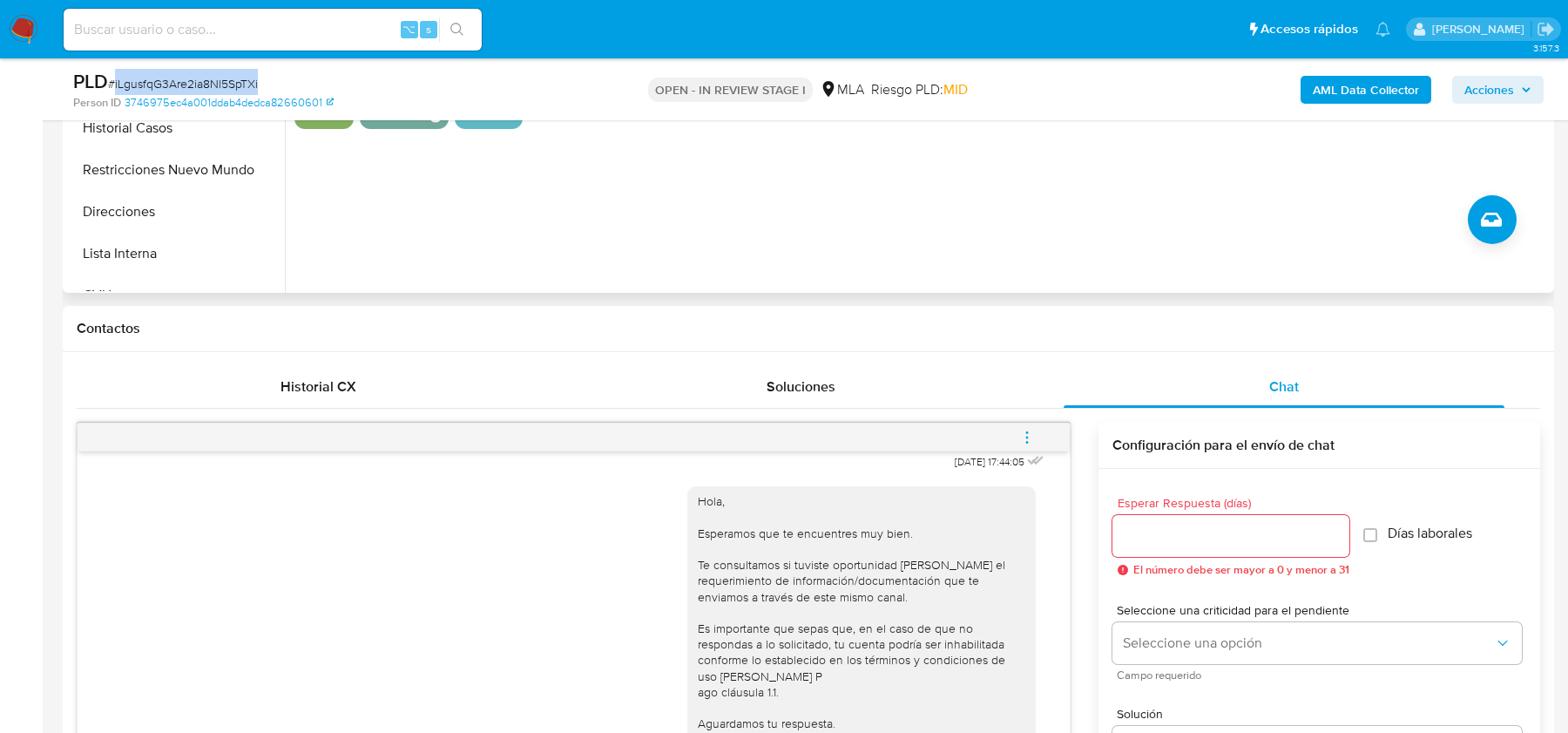
scroll to position [571, 0]
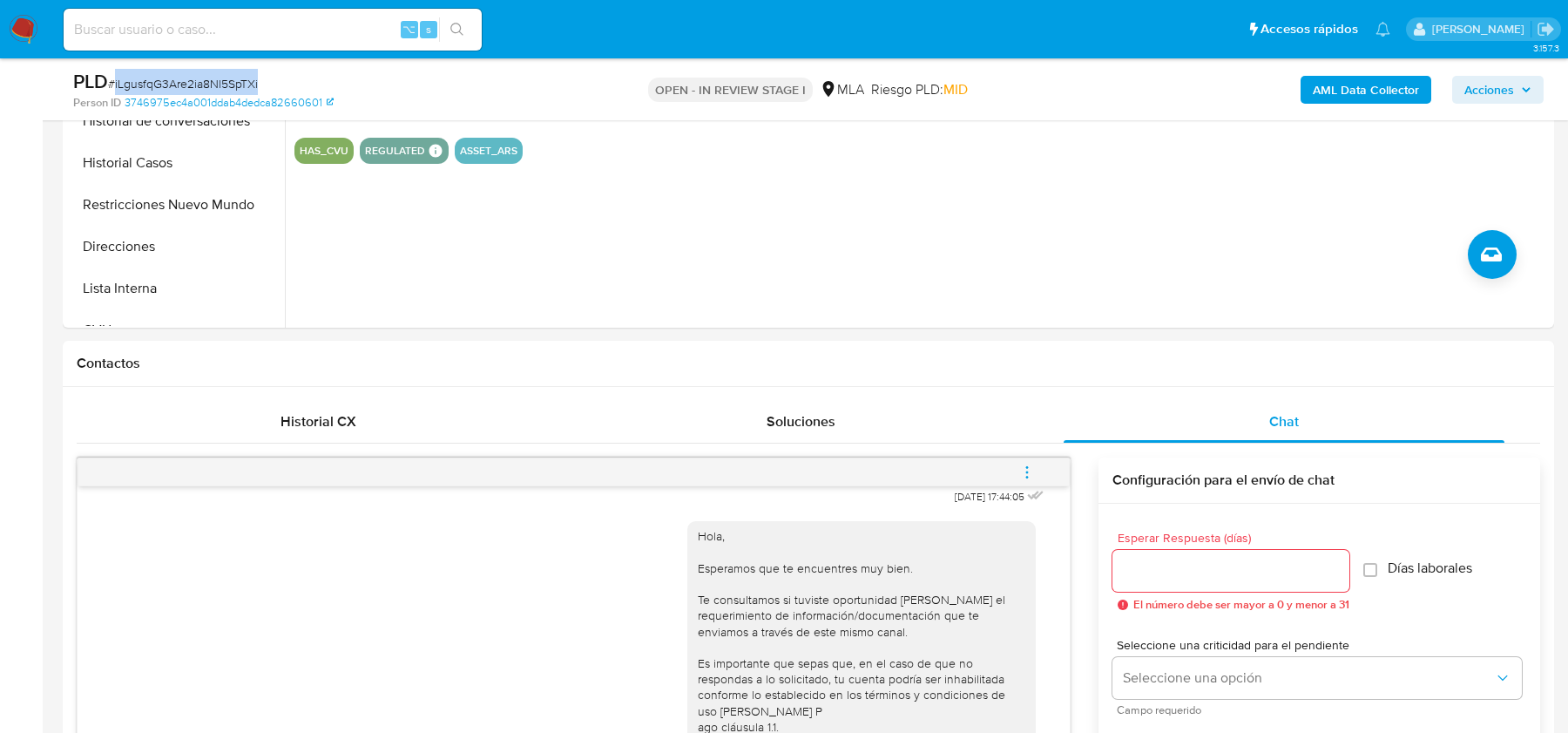
click at [1373, 86] on b "AML Data Collector" at bounding box center [1366, 89] width 107 height 27
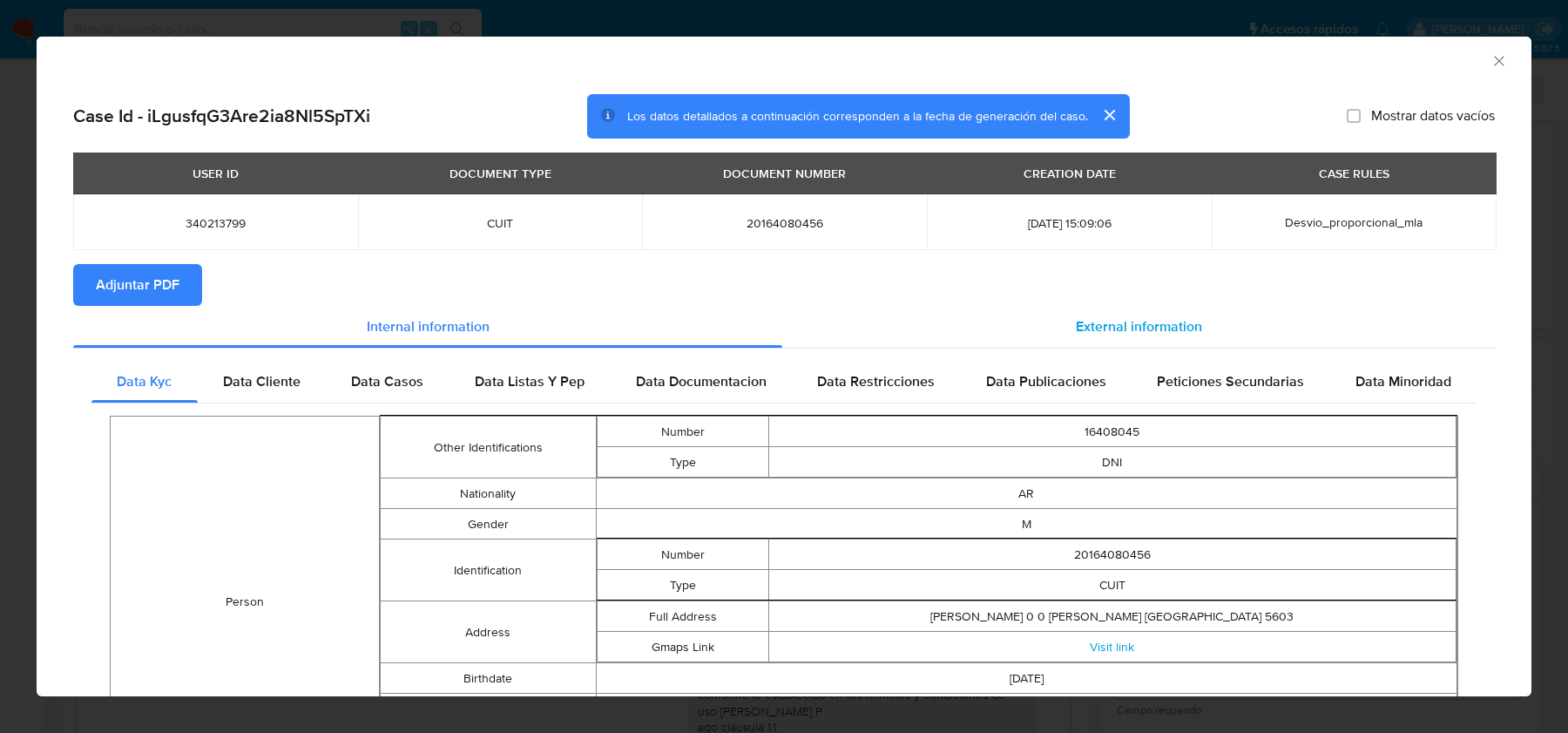
click at [1148, 310] on div "External information" at bounding box center [1139, 326] width 713 height 42
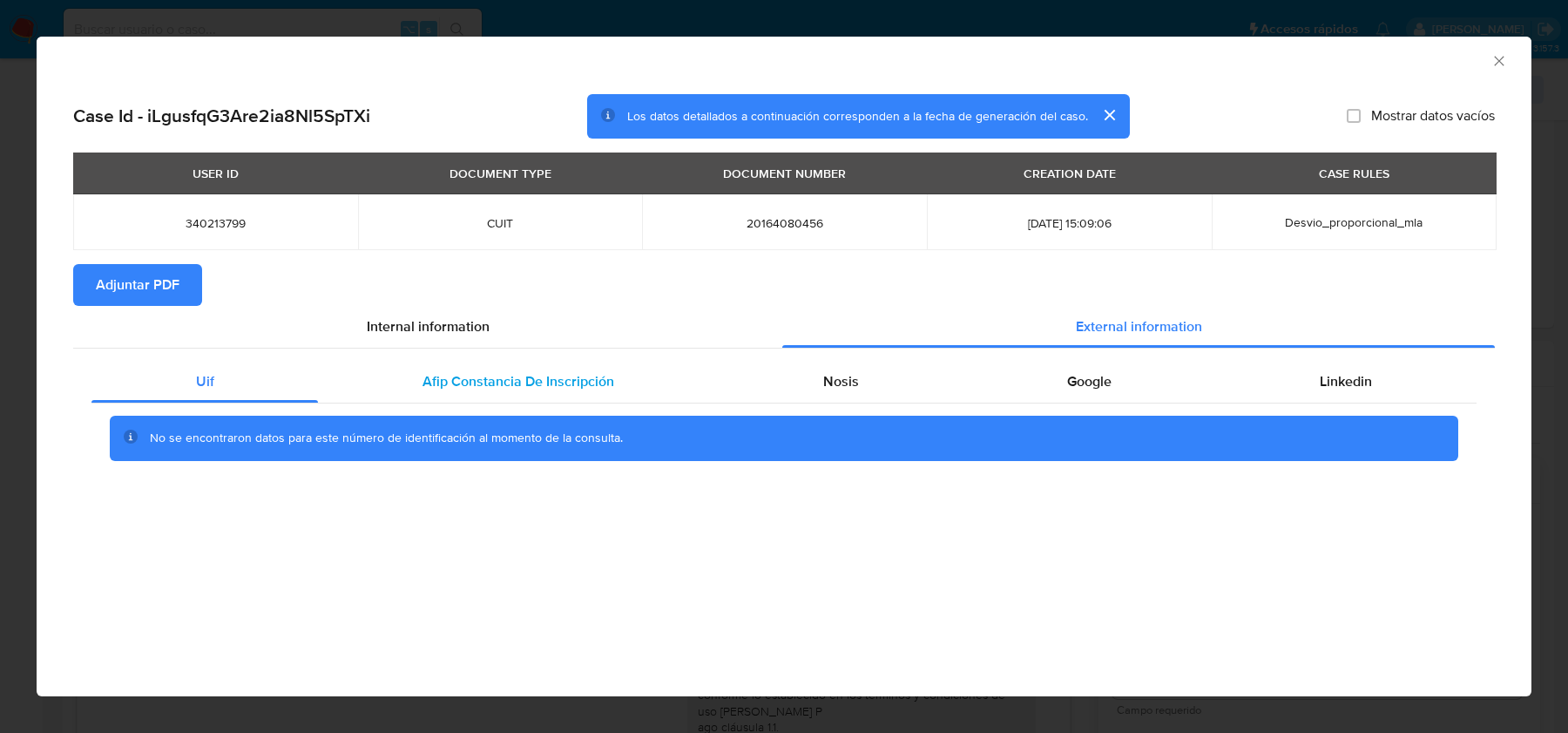
click at [560, 374] on span "Afip Constancia De Inscripción" at bounding box center [518, 381] width 192 height 20
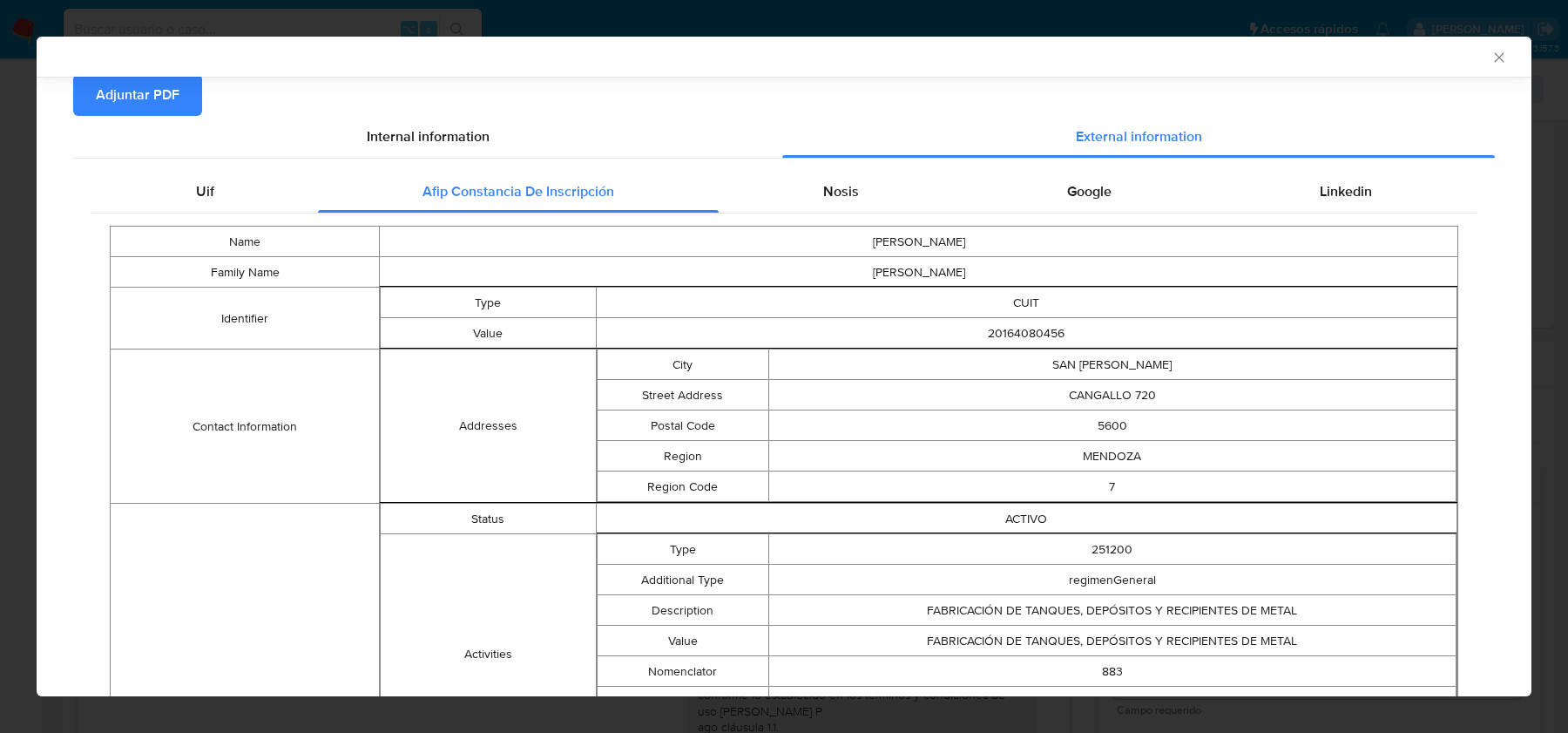
scroll to position [108, 0]
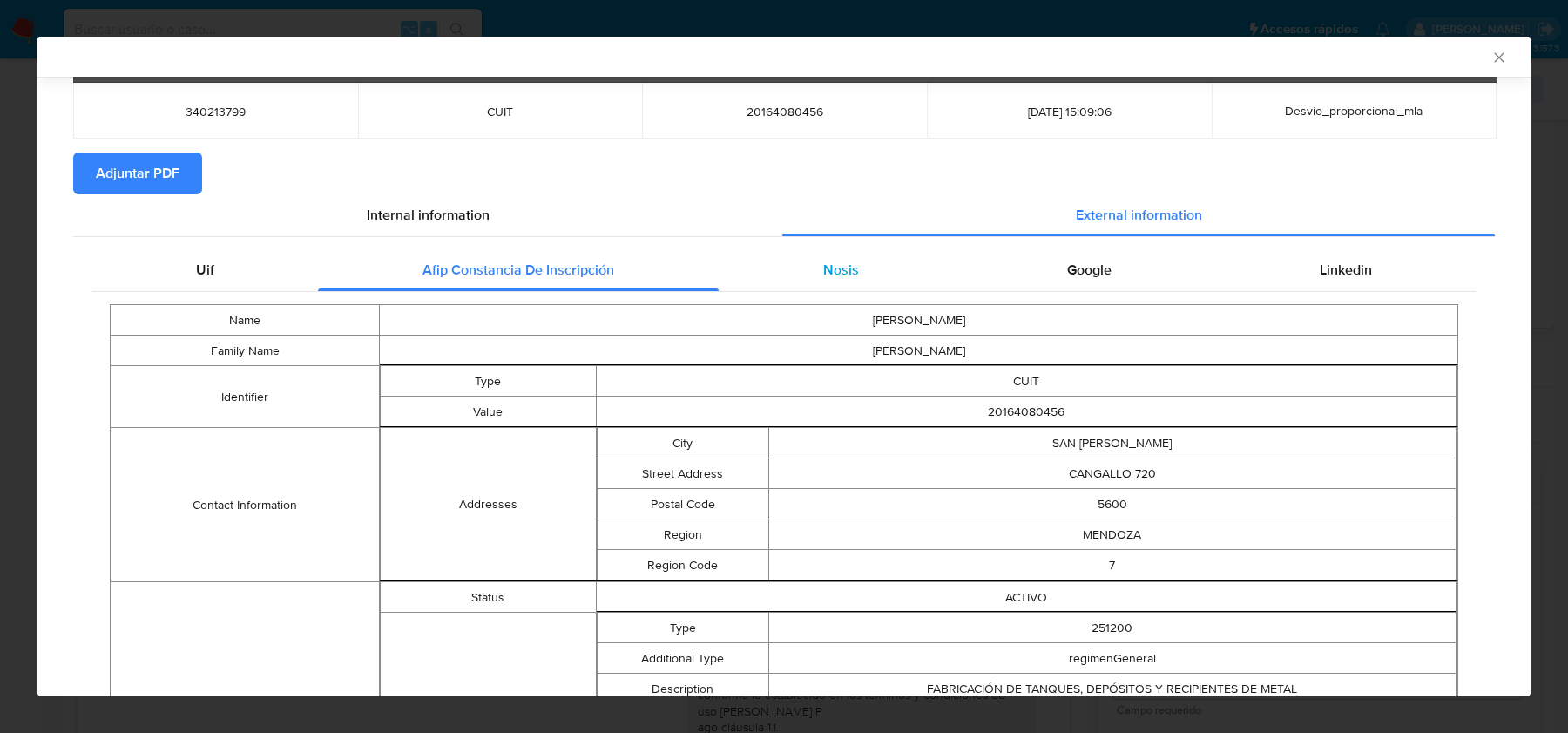
click at [827, 261] on span "Nosis" at bounding box center [841, 269] width 35 height 20
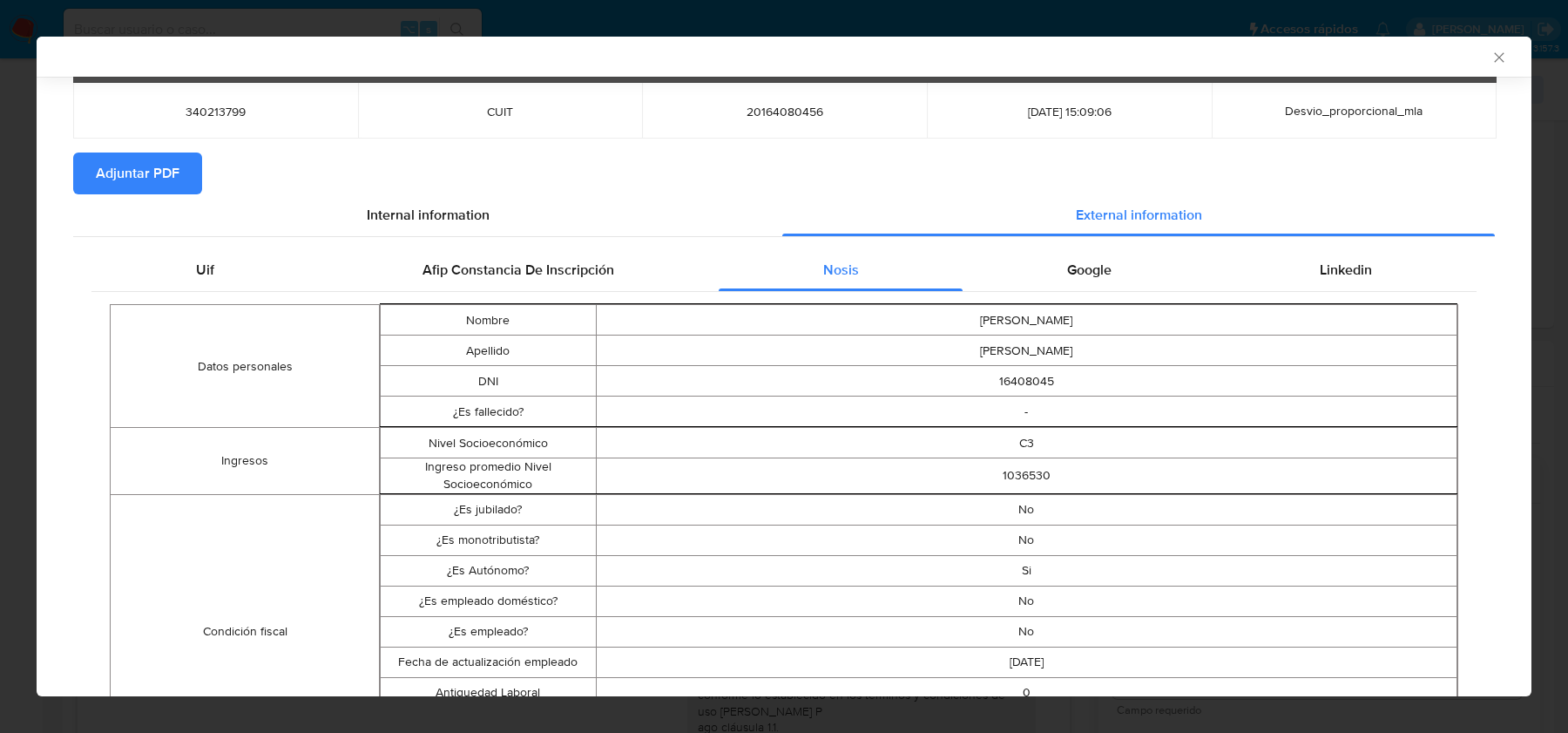
click at [1021, 564] on td "Si" at bounding box center [1026, 570] width 862 height 30
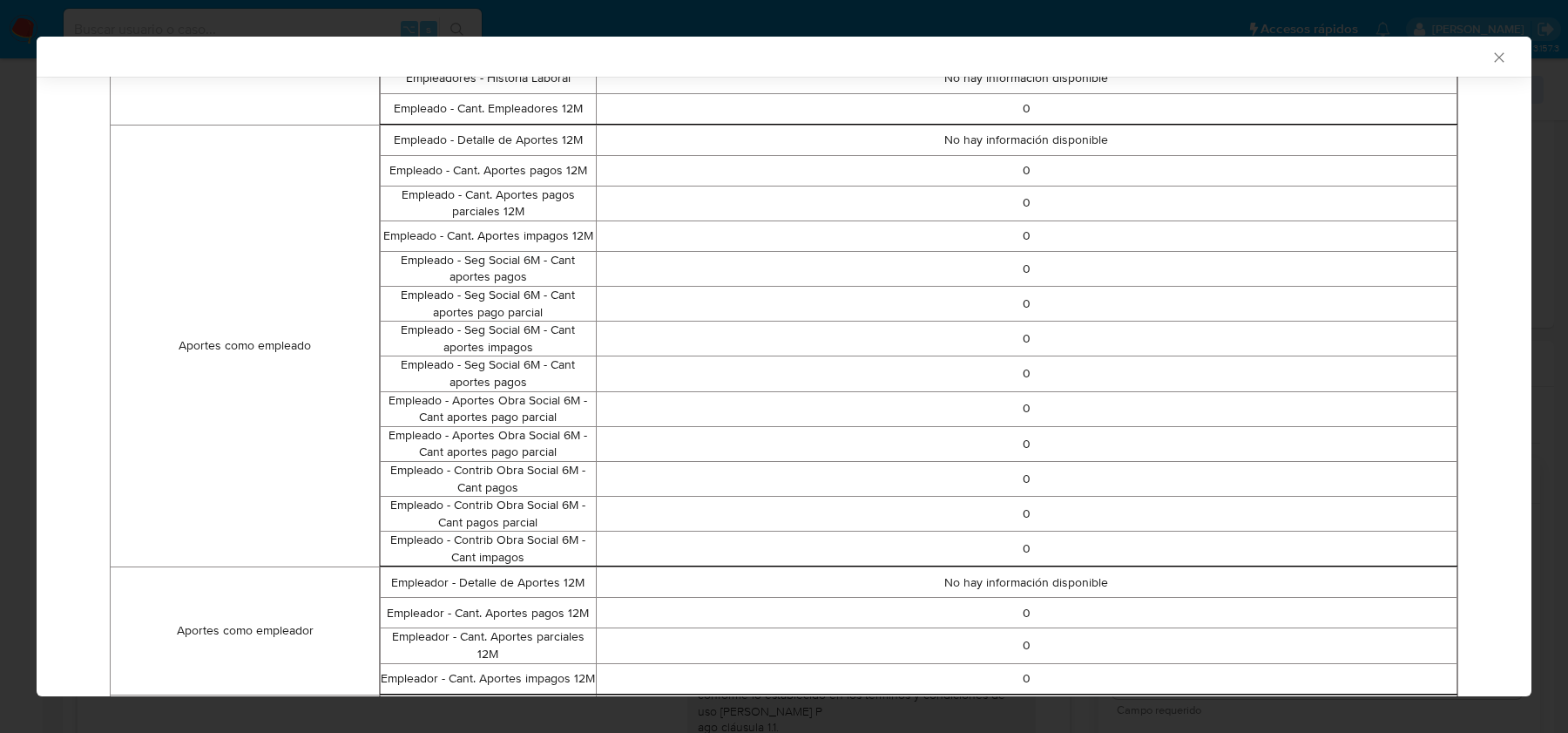
scroll to position [186, 0]
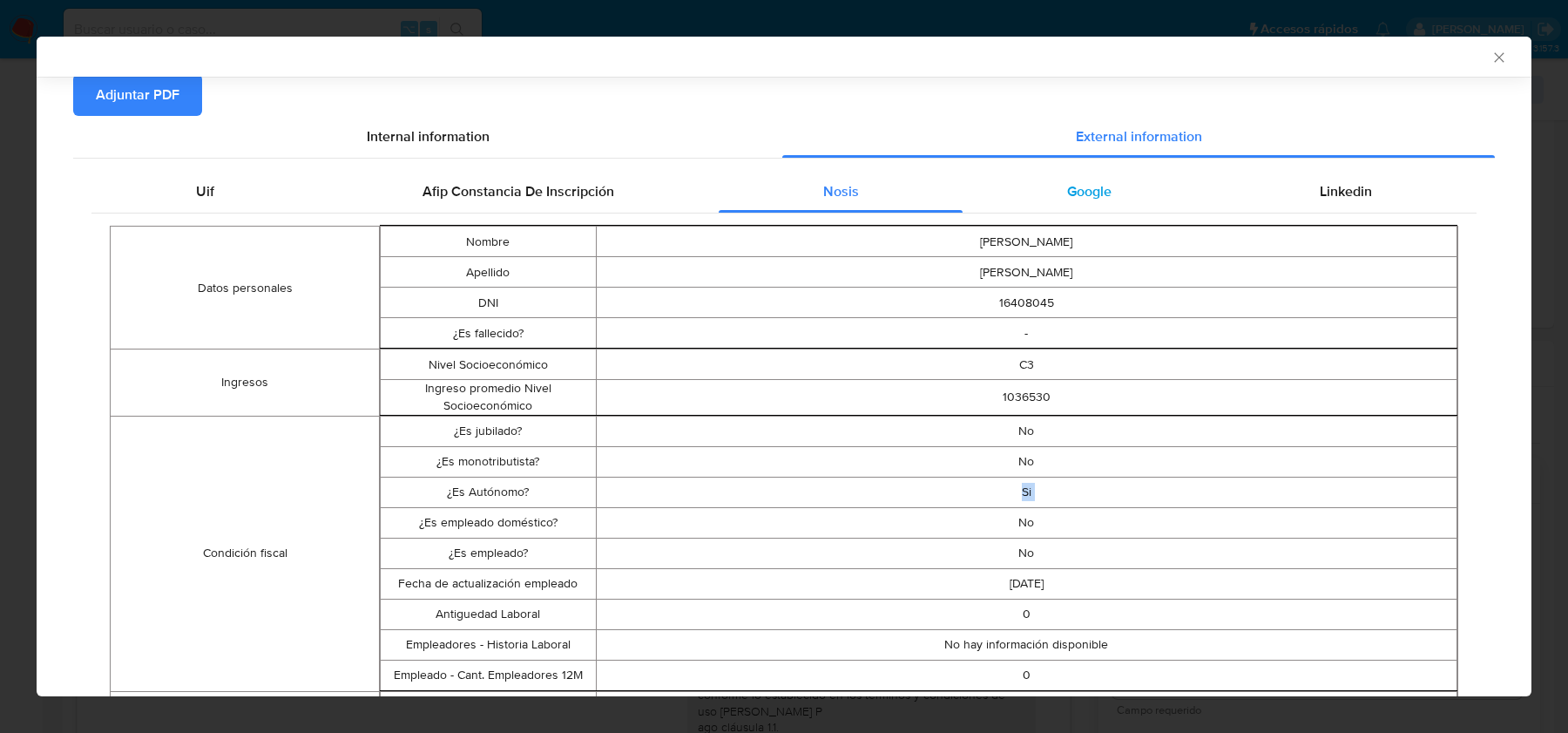
click at [1083, 185] on span "Google" at bounding box center [1089, 191] width 44 height 20
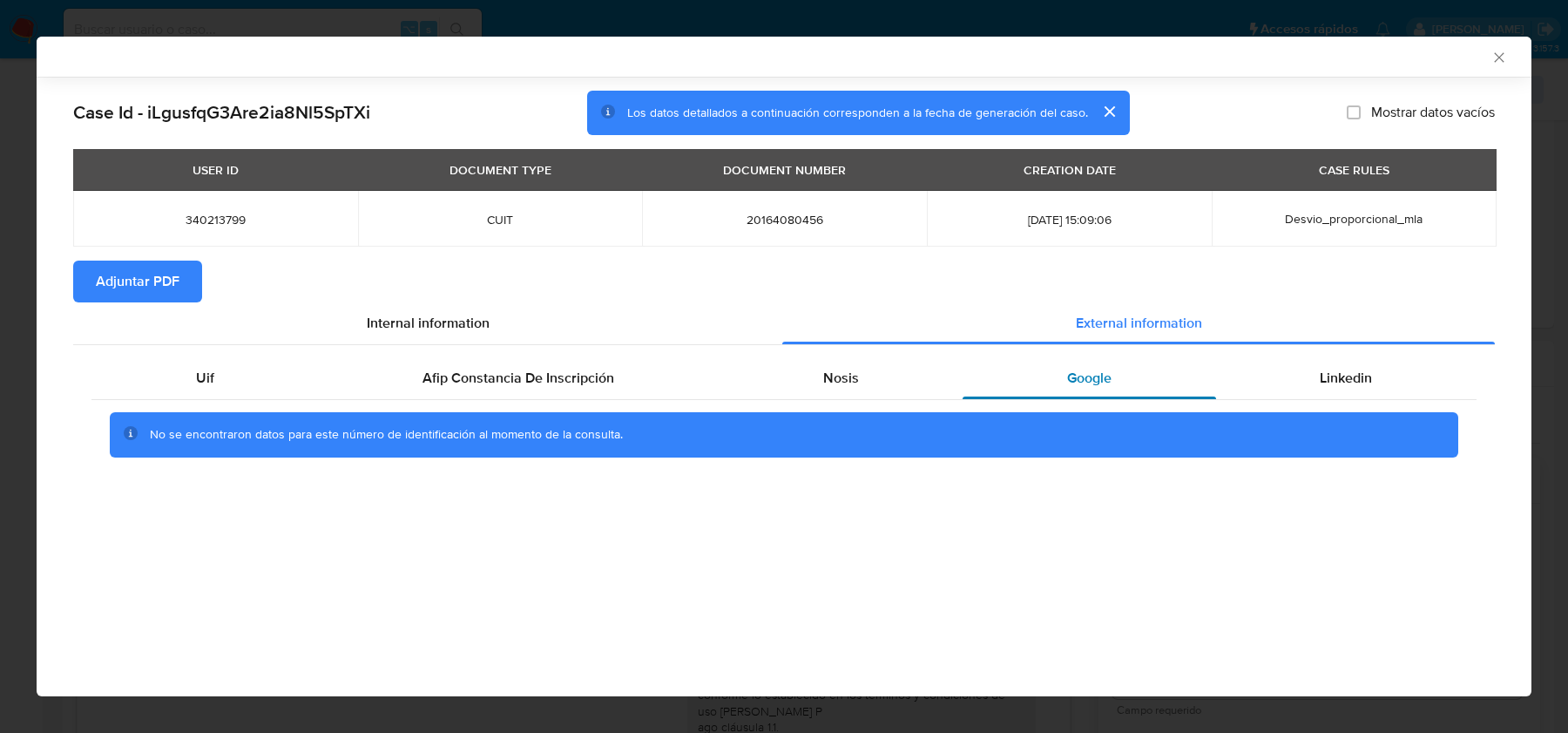
scroll to position [0, 0]
click at [1404, 379] on div "Linkedin" at bounding box center [1347, 378] width 261 height 42
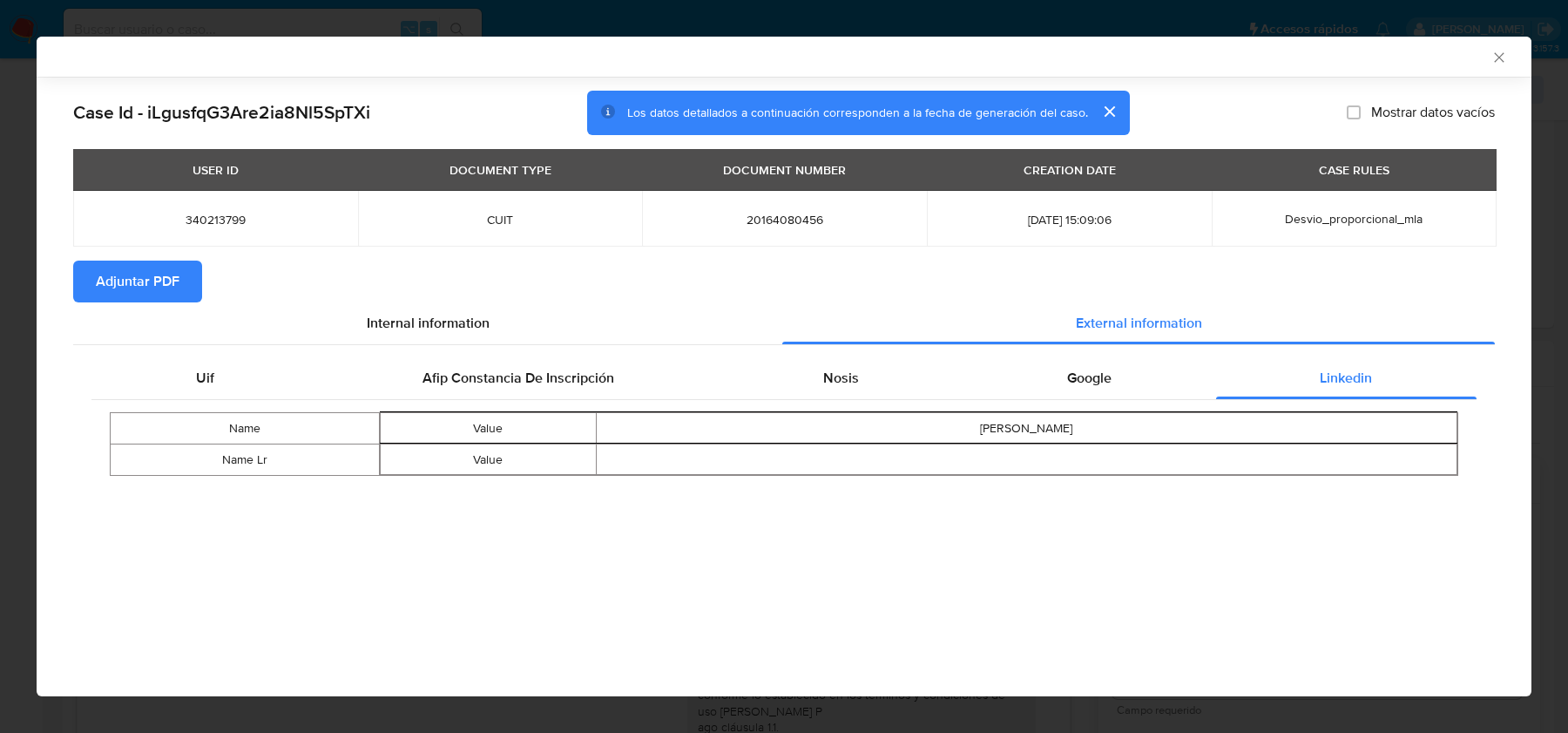
click at [1500, 62] on icon "Cerrar ventana" at bounding box center [1499, 58] width 18 height 18
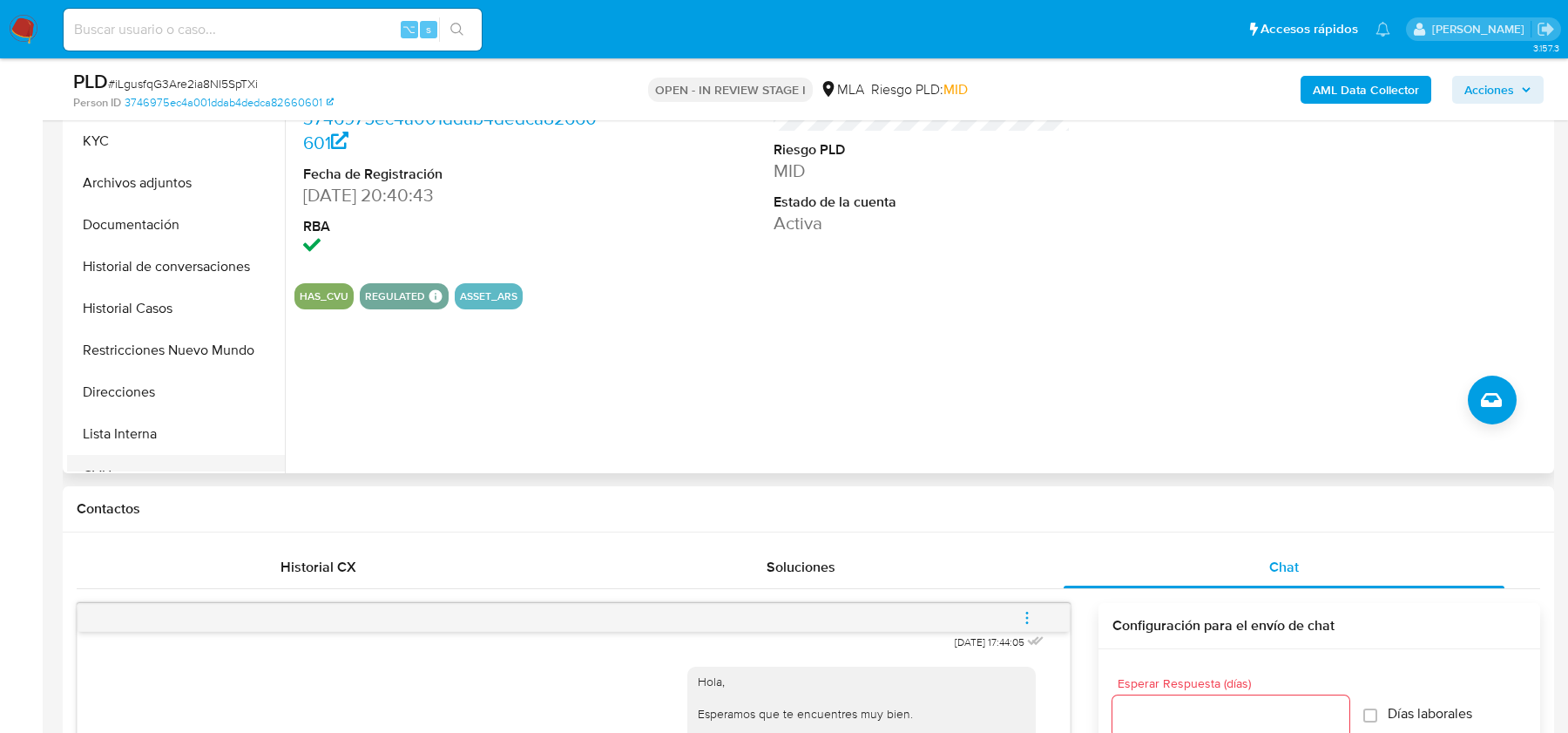
scroll to position [299, 0]
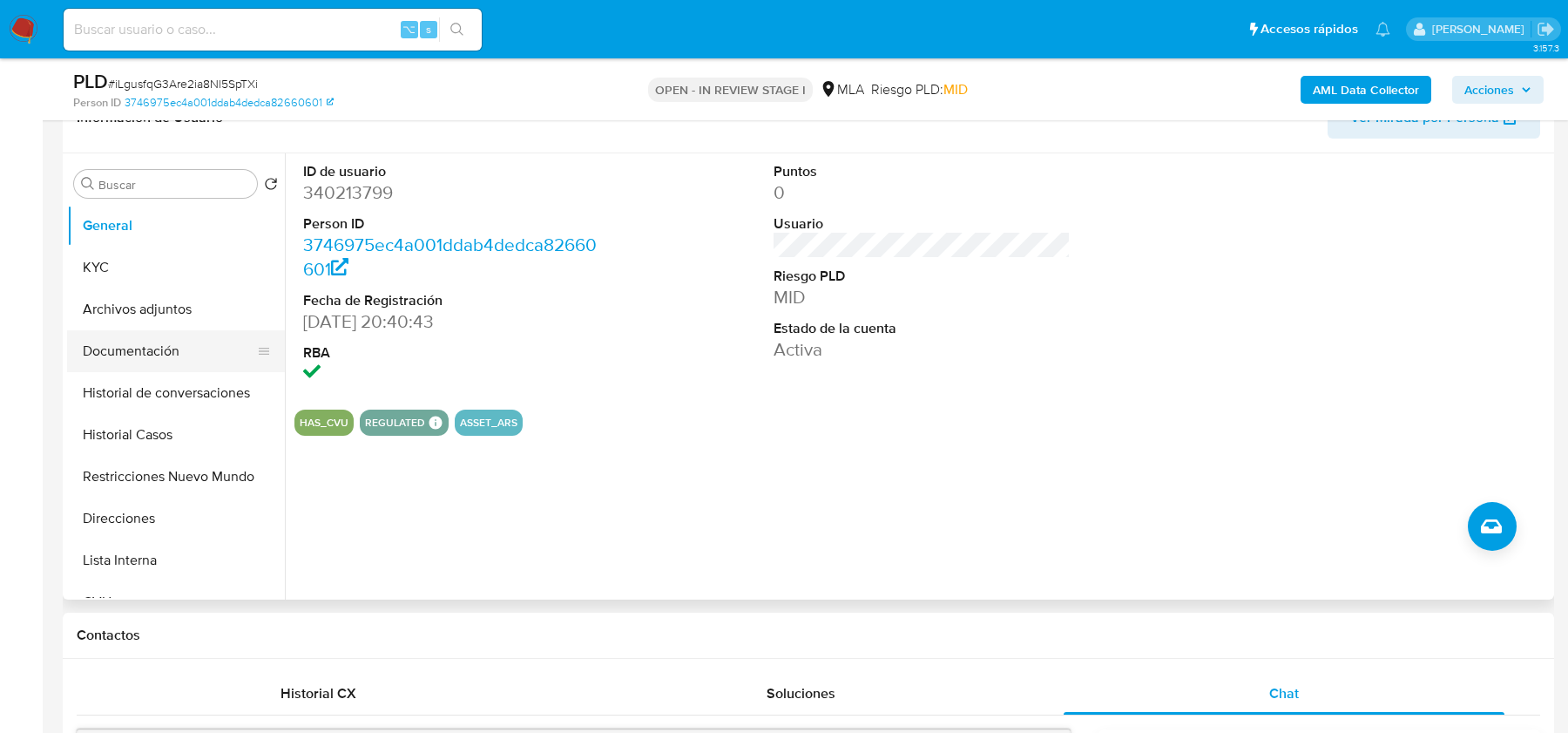
click at [174, 335] on button "Documentación" at bounding box center [168, 351] width 204 height 42
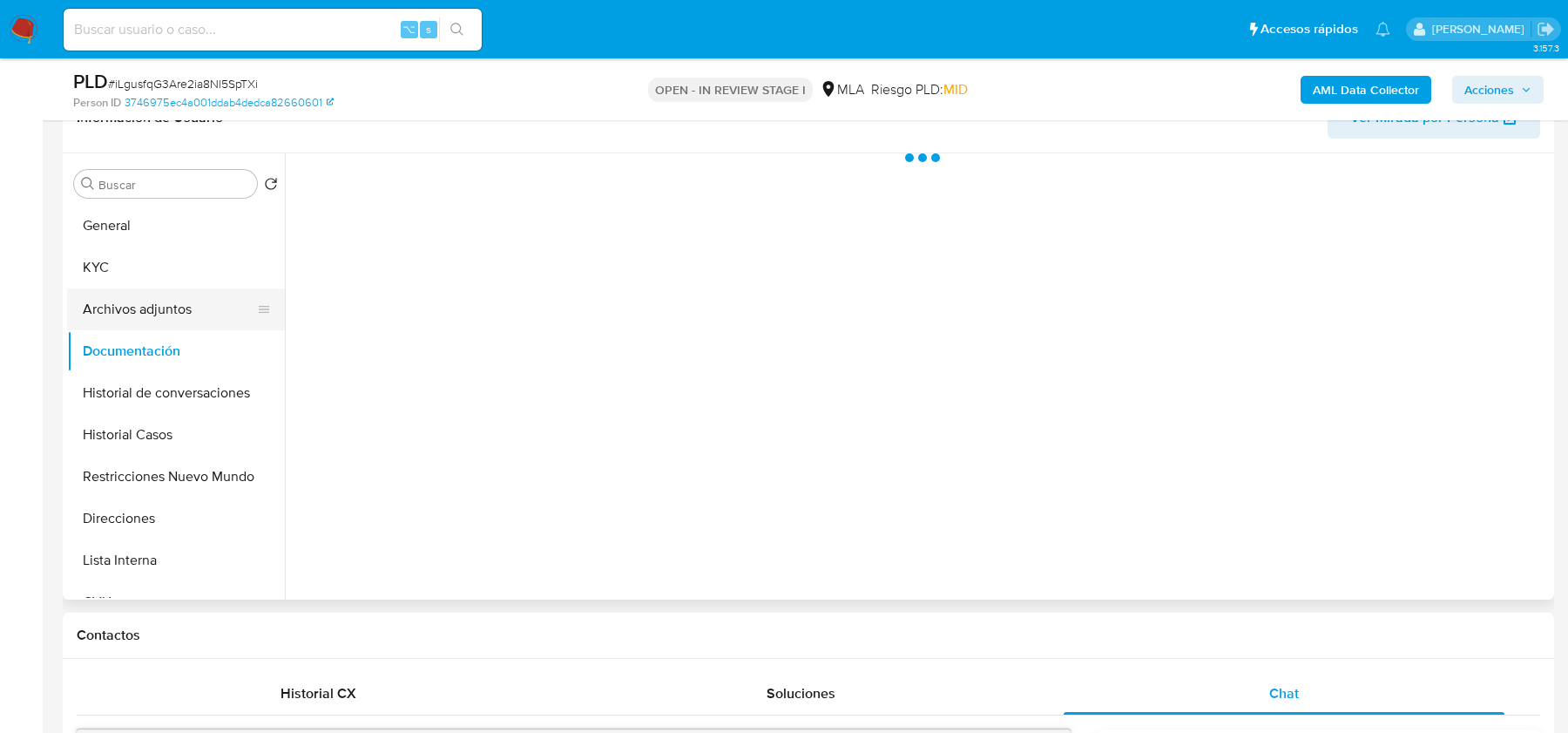
click at [174, 308] on button "Archivos adjuntos" at bounding box center [168, 309] width 204 height 42
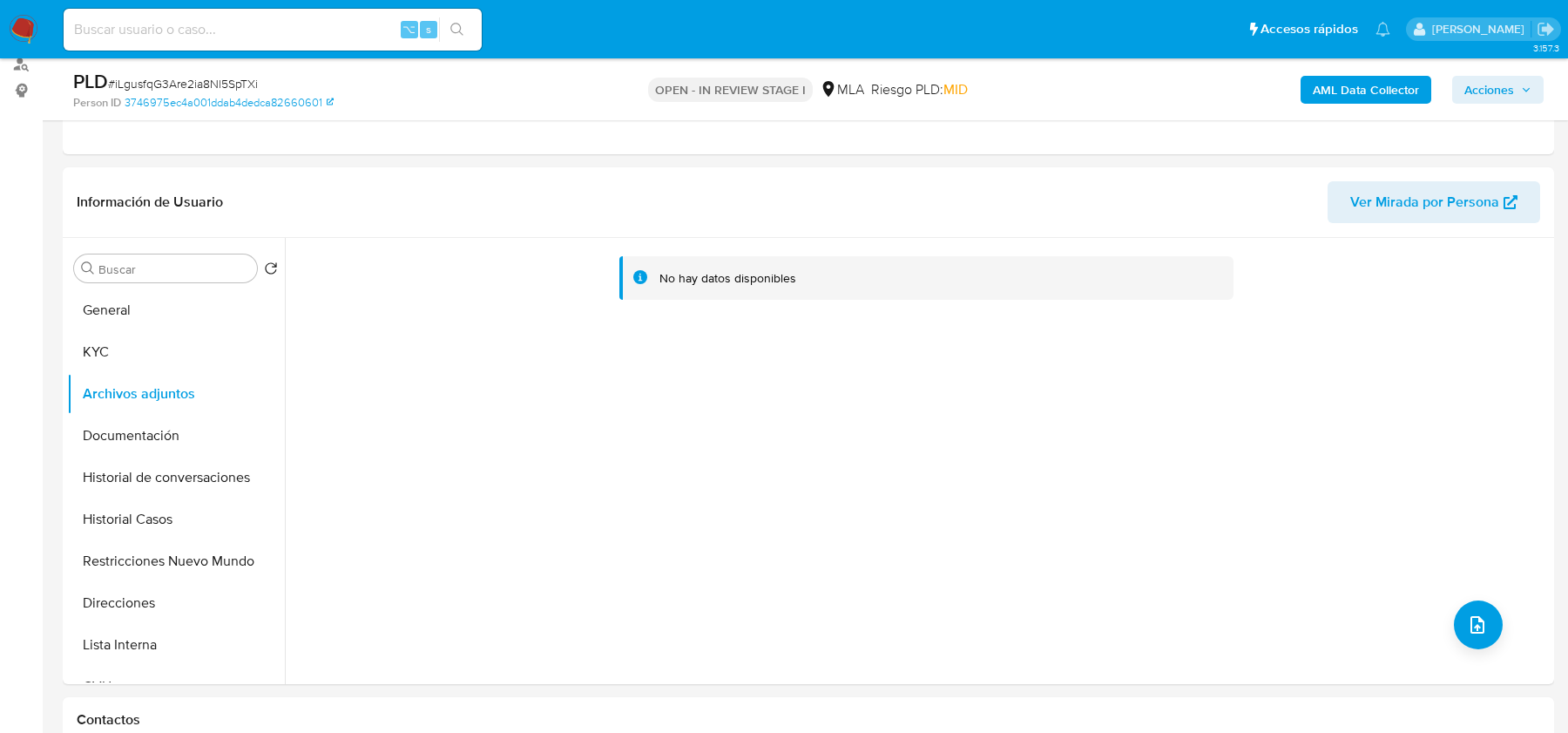
scroll to position [242, 0]
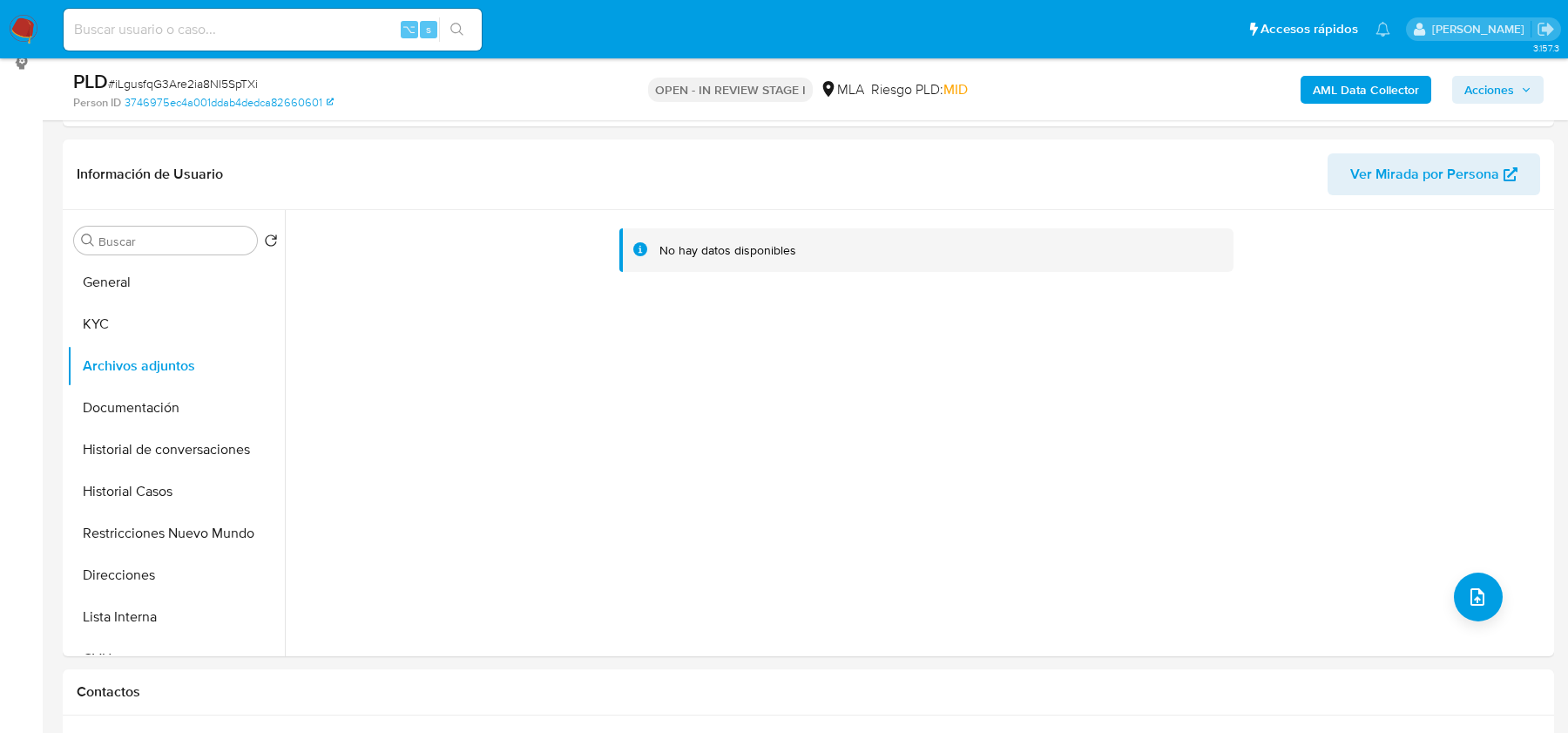
click at [1341, 87] on b "AML Data Collector" at bounding box center [1366, 89] width 107 height 27
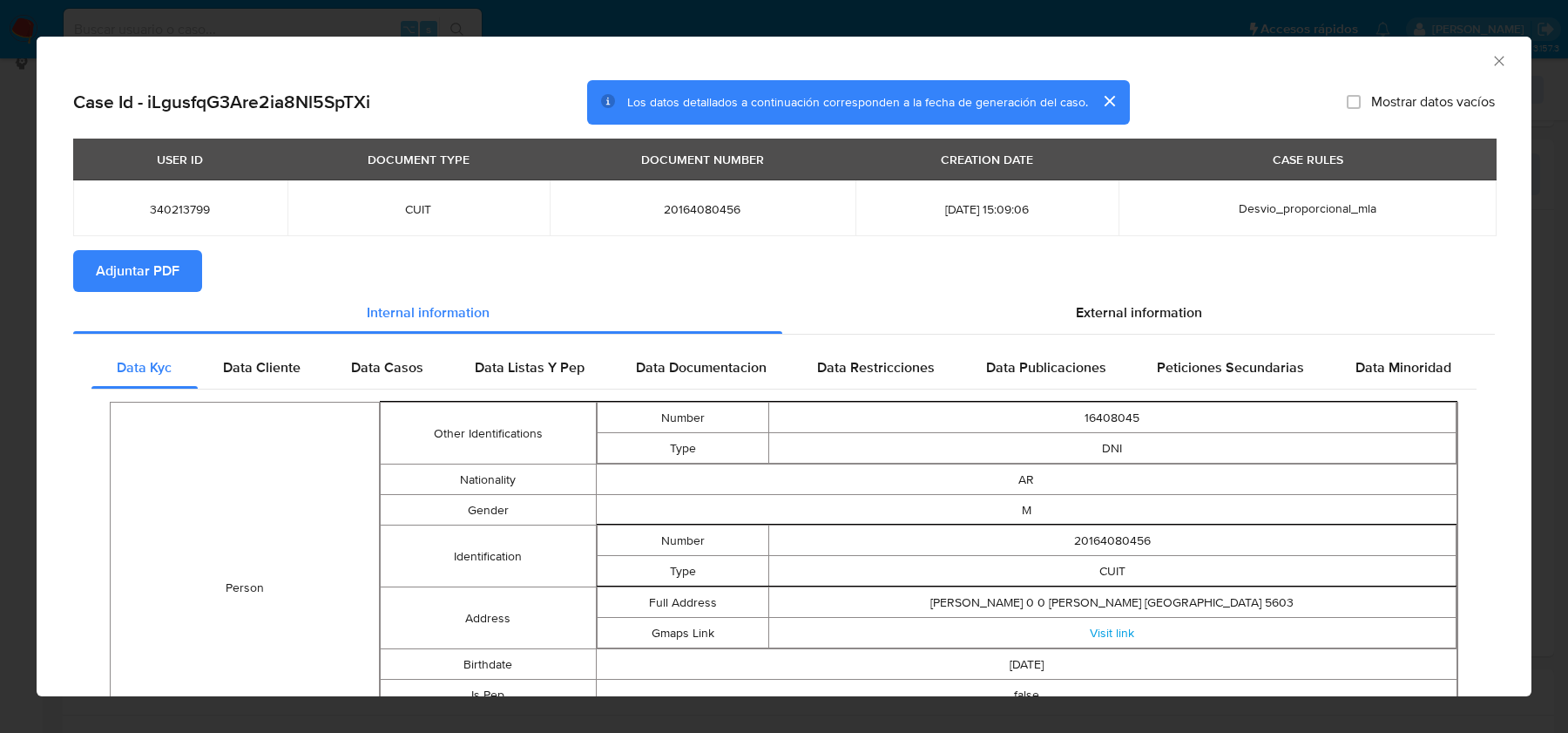
click at [150, 249] on div "USER ID DOCUMENT TYPE DOCUMENT NUMBER CREATION DATE CASE RULES 340213799 CUIT 2…" at bounding box center [784, 194] width 1422 height 112
click at [150, 266] on span "Adjuntar PDF" at bounding box center [137, 270] width 83 height 38
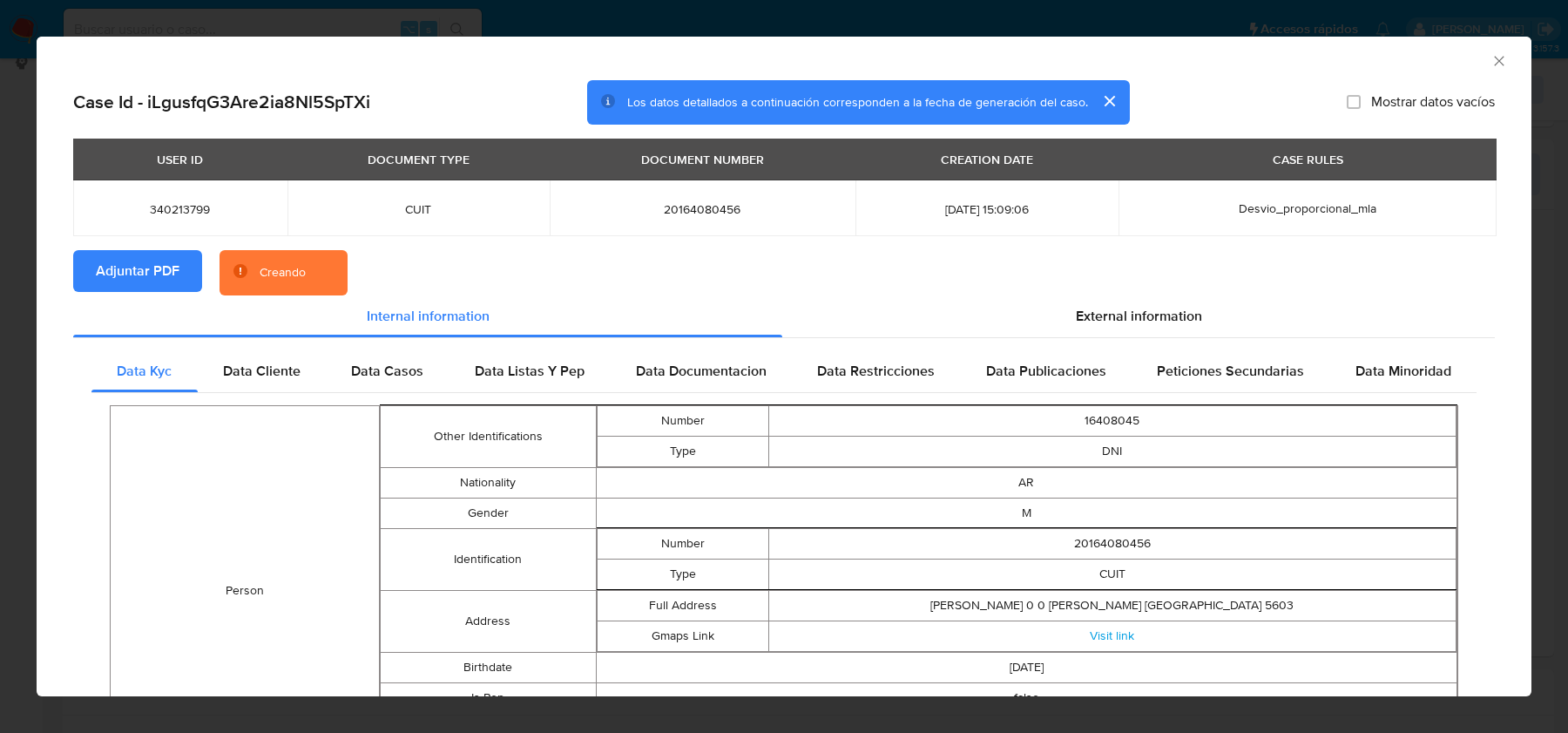
click at [703, 216] on span "20164080456" at bounding box center [703, 209] width 264 height 16
copy span "20164080456"
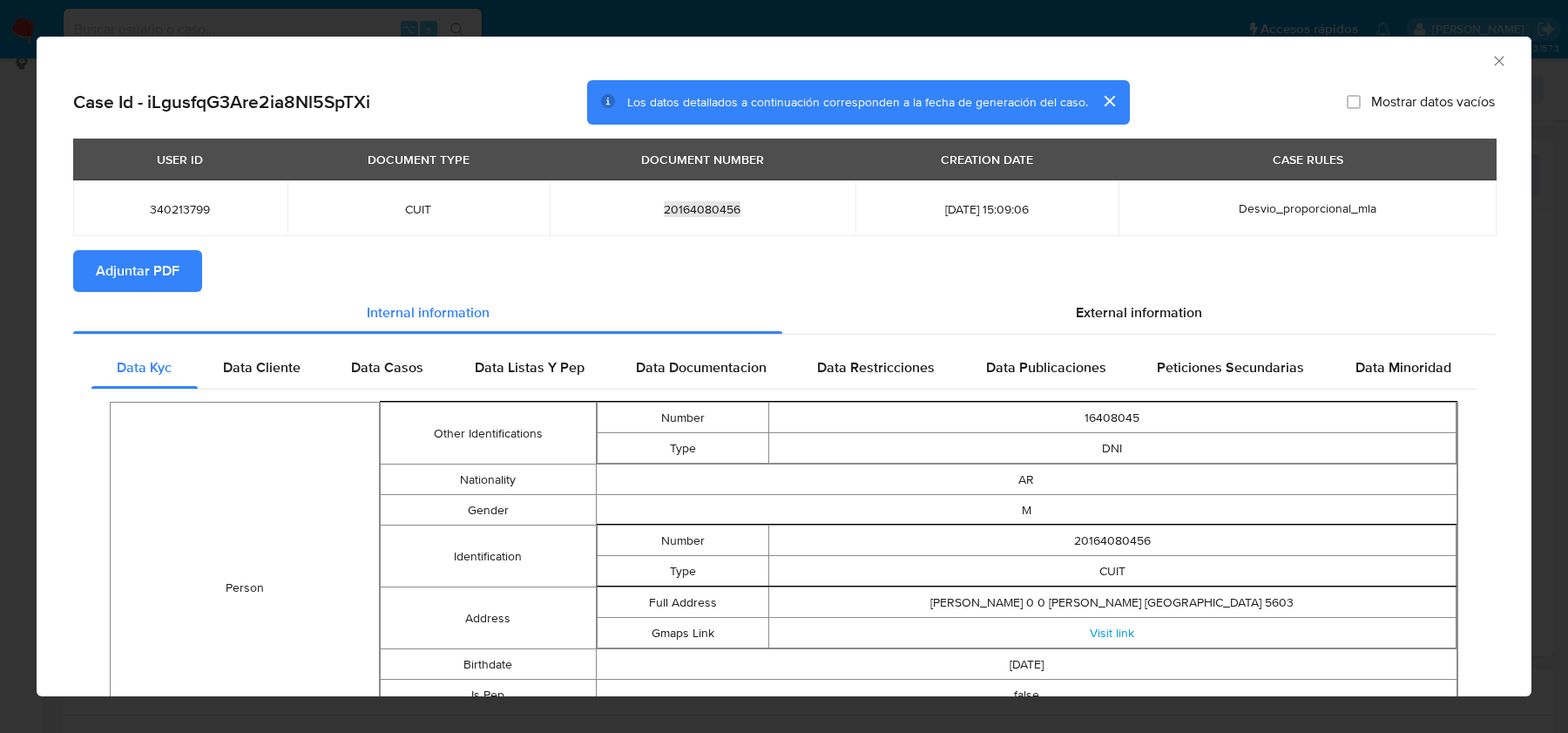
copy span "20164080456"
click at [1495, 57] on icon "Cerrar ventana" at bounding box center [1499, 61] width 18 height 18
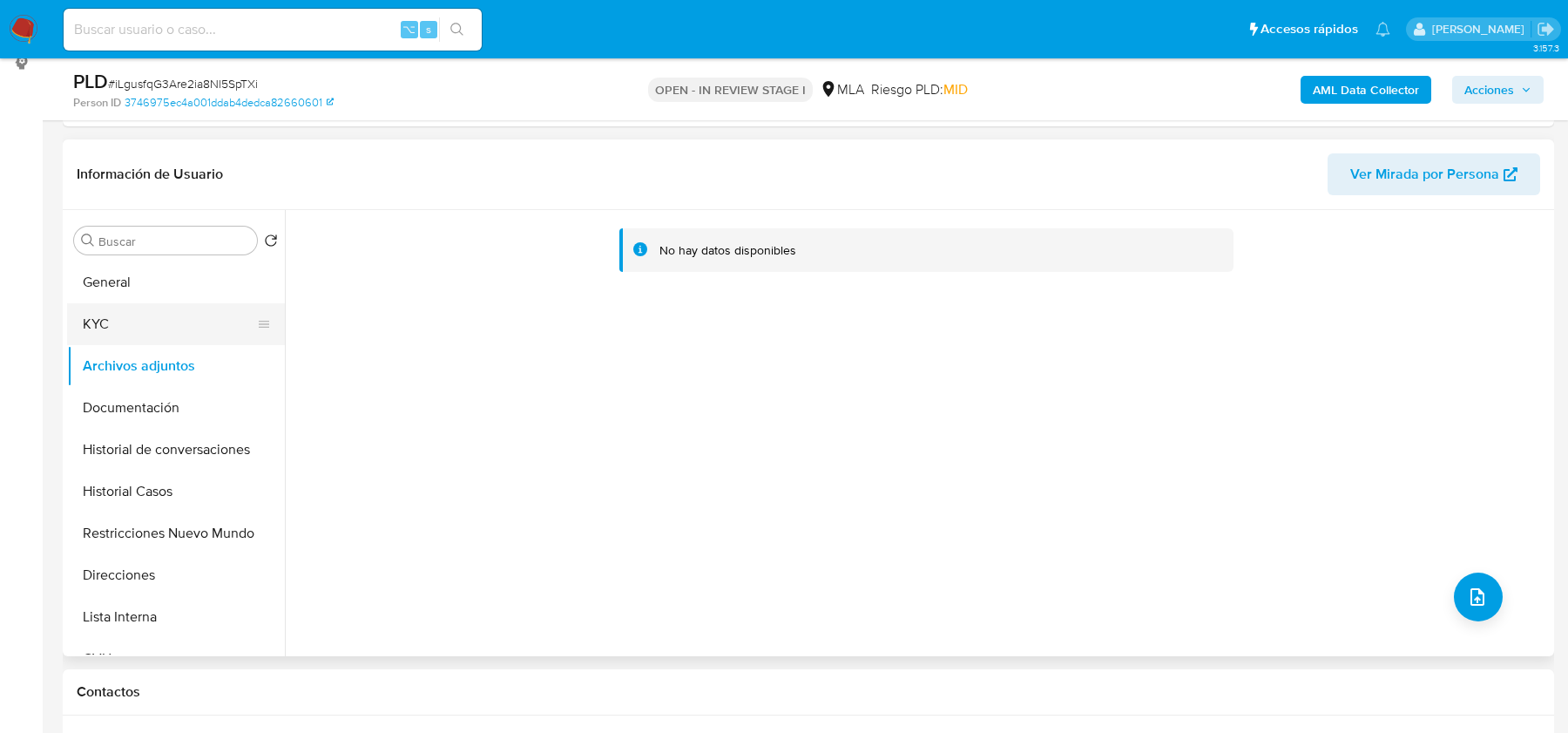
click at [155, 312] on button "KYC" at bounding box center [168, 324] width 204 height 42
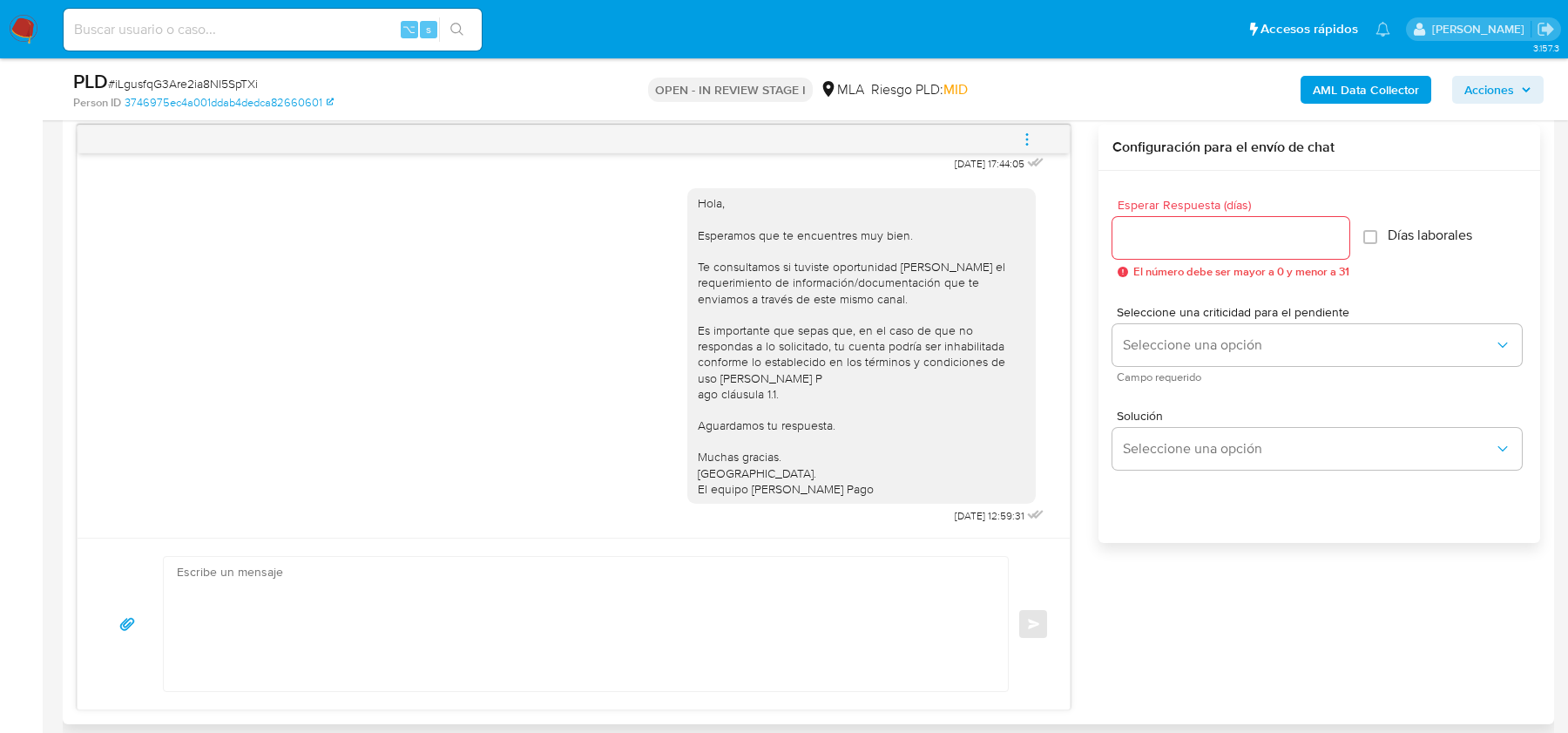
scroll to position [968, 0]
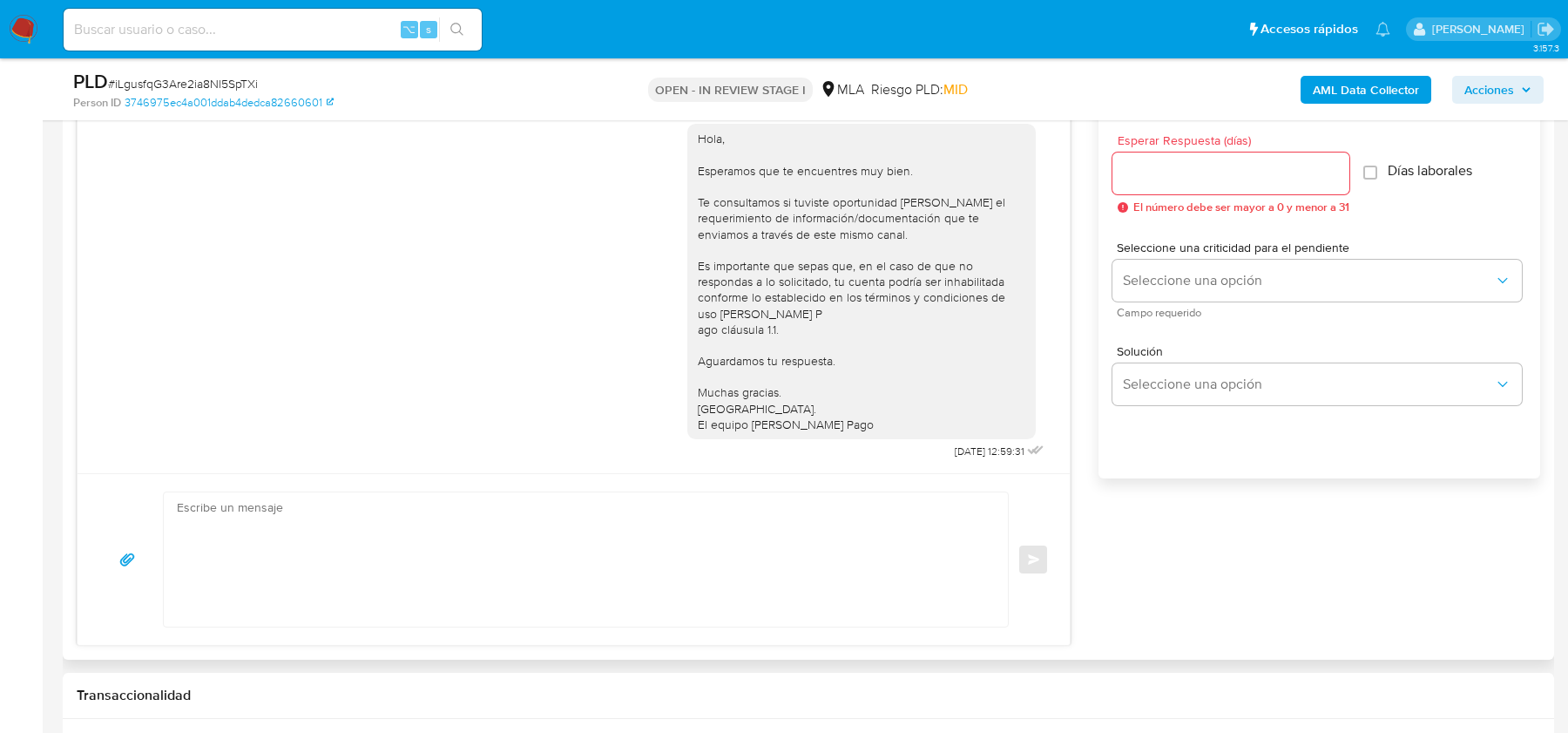
click at [441, 558] on textarea at bounding box center [582, 560] width 809 height 134
paste textarea "Hola, esperamos que te encuentres muy bien. Te consultamos si tuviste oportunid…"
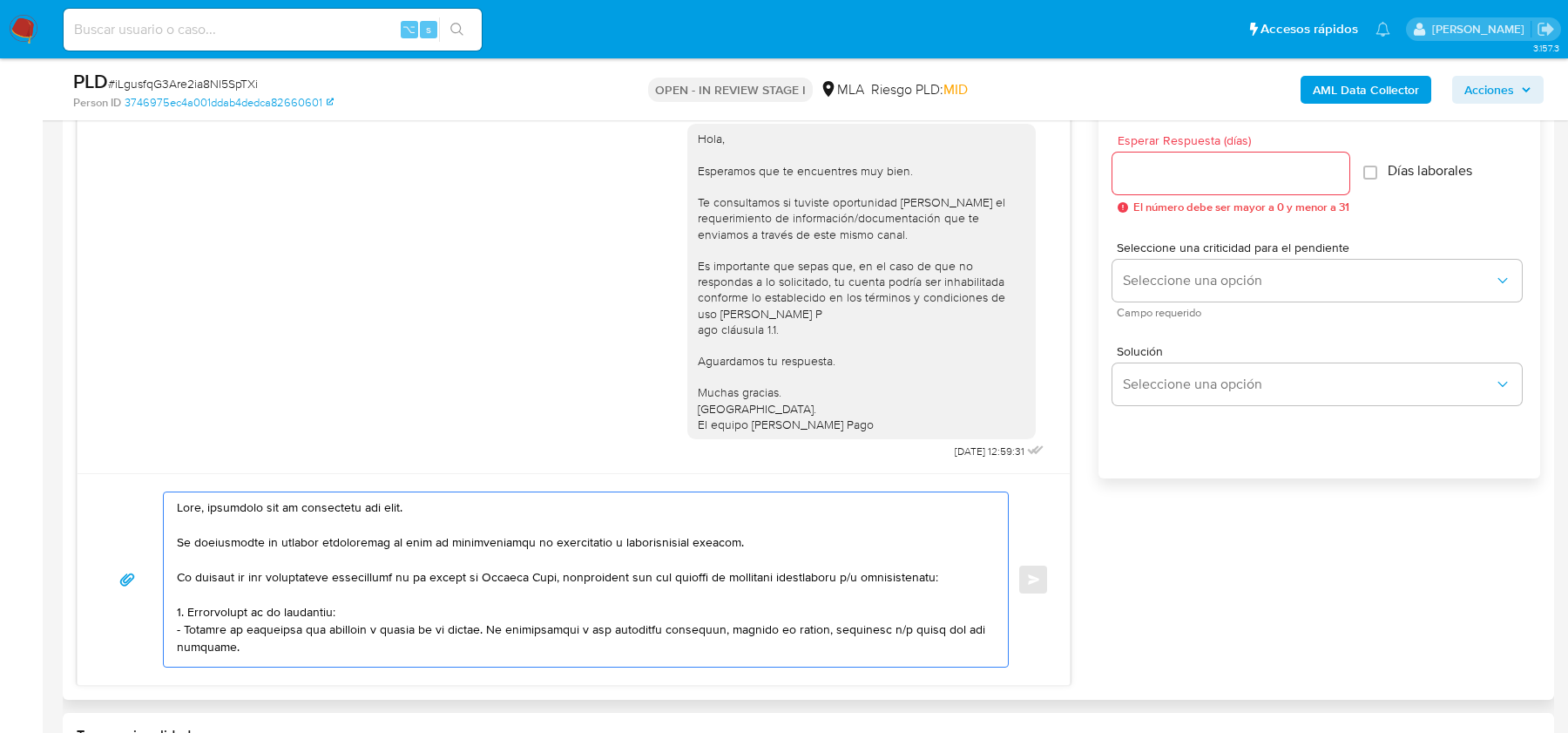
scroll to position [494, 0]
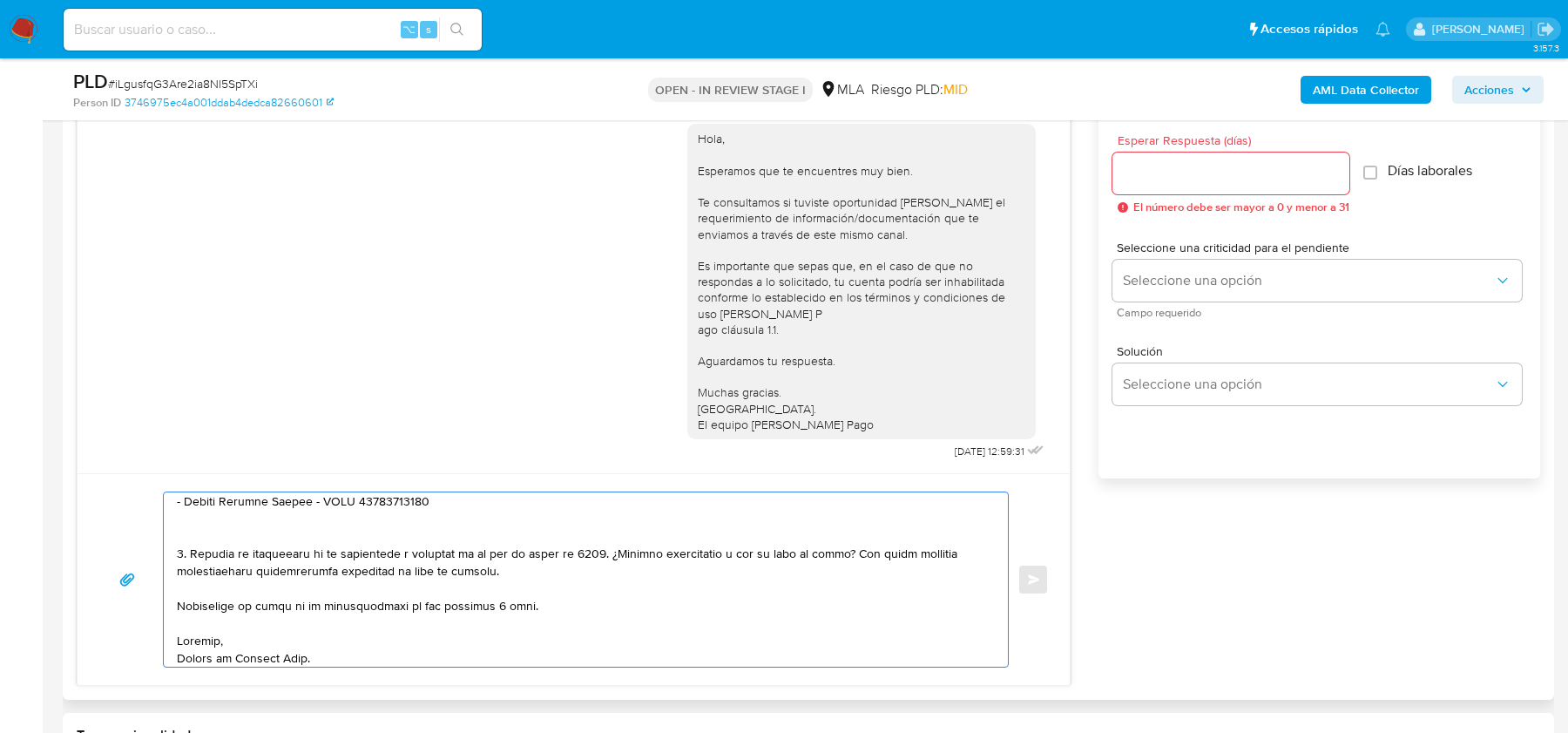
click at [263, 540] on textarea at bounding box center [582, 580] width 809 height 174
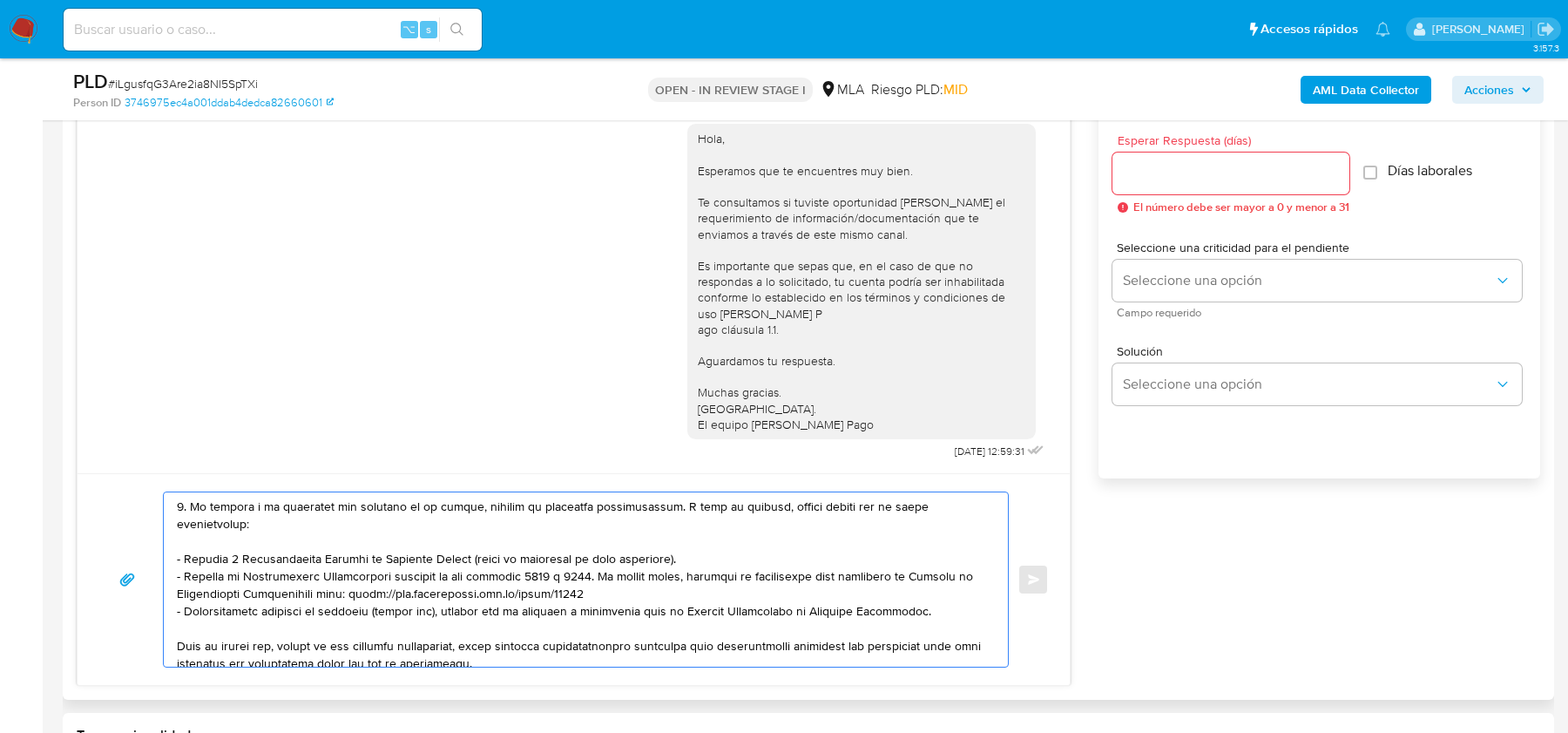
scroll to position [0, 0]
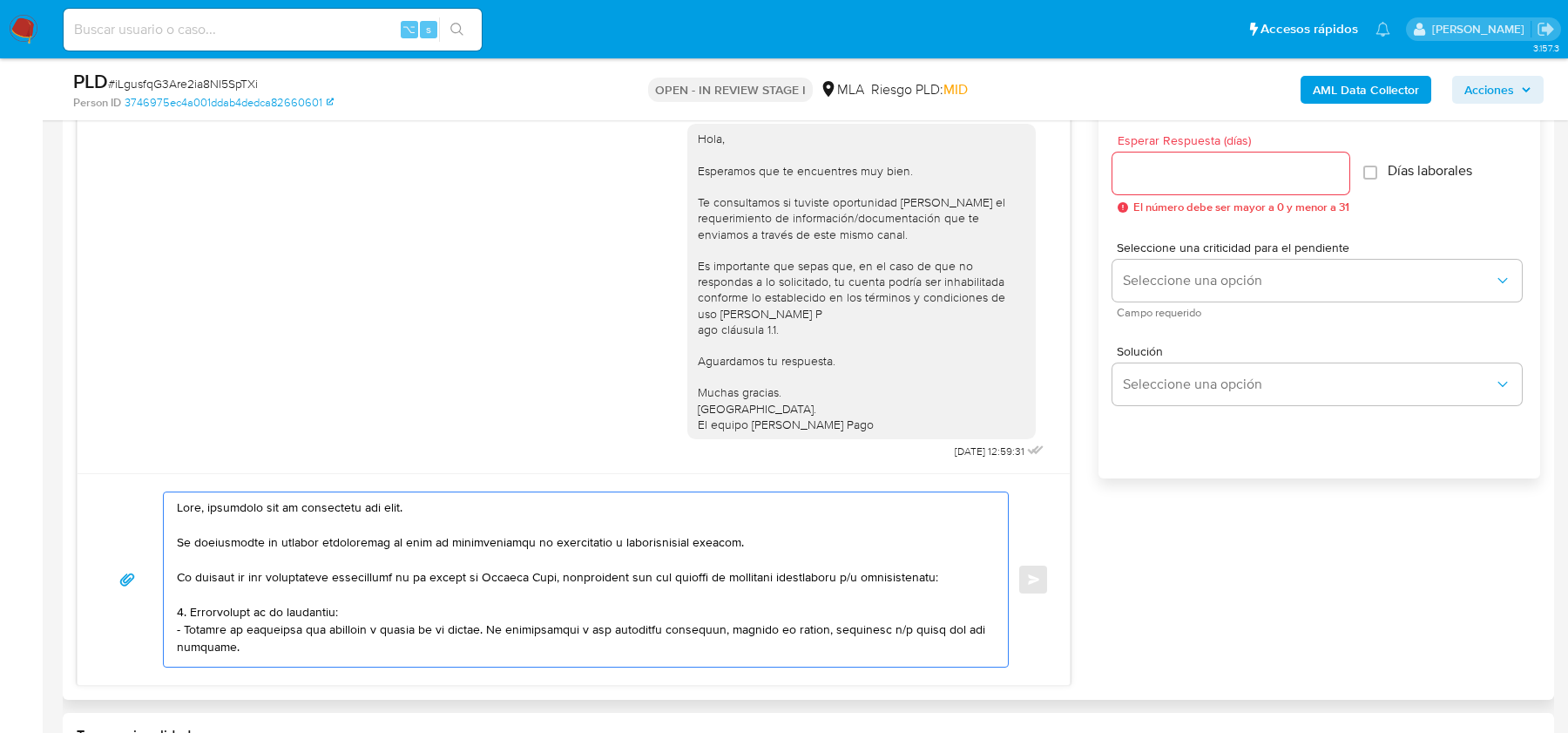
click at [264, 525] on textarea at bounding box center [582, 580] width 809 height 174
click at [212, 504] on textarea at bounding box center [582, 580] width 809 height 174
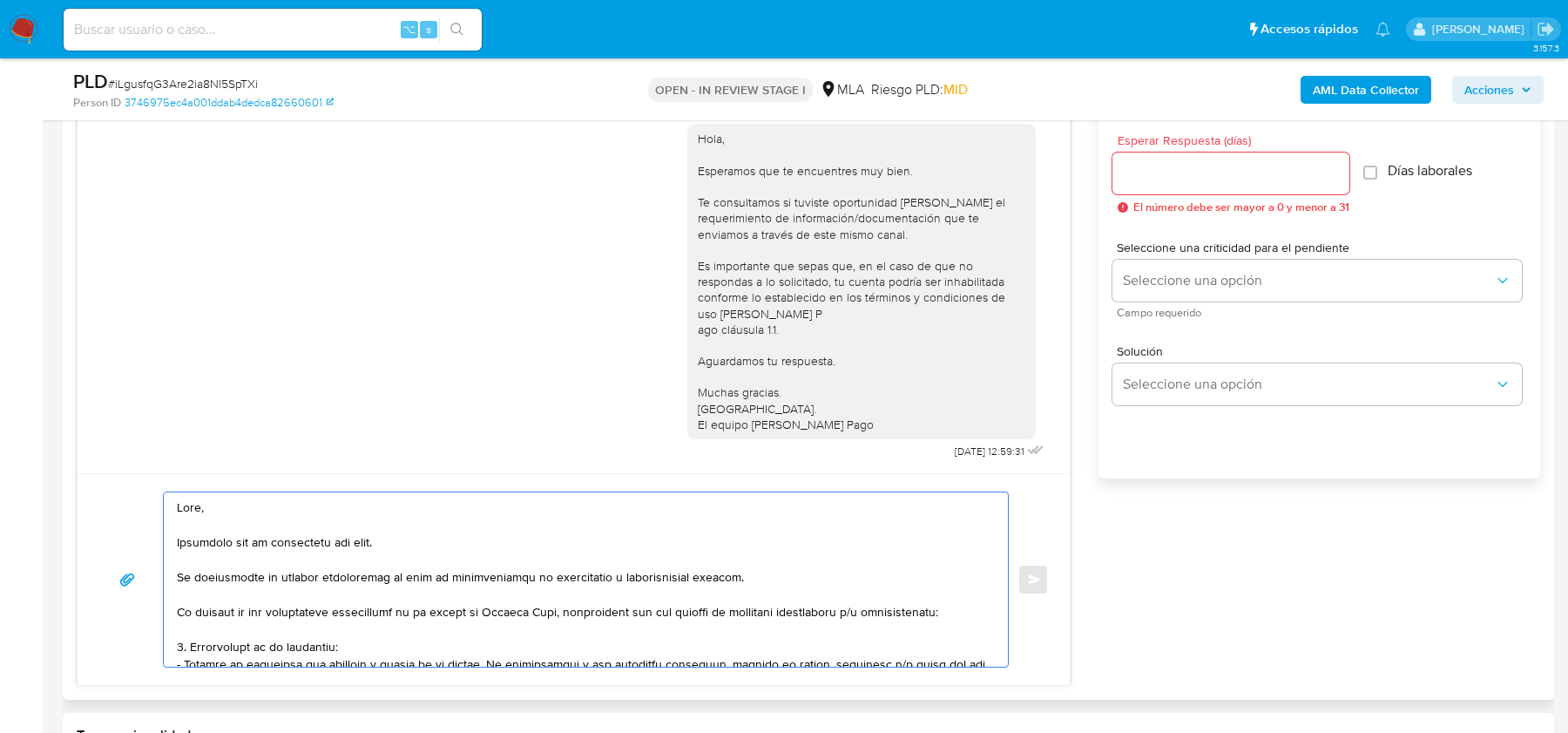
click at [178, 578] on textarea at bounding box center [582, 580] width 809 height 174
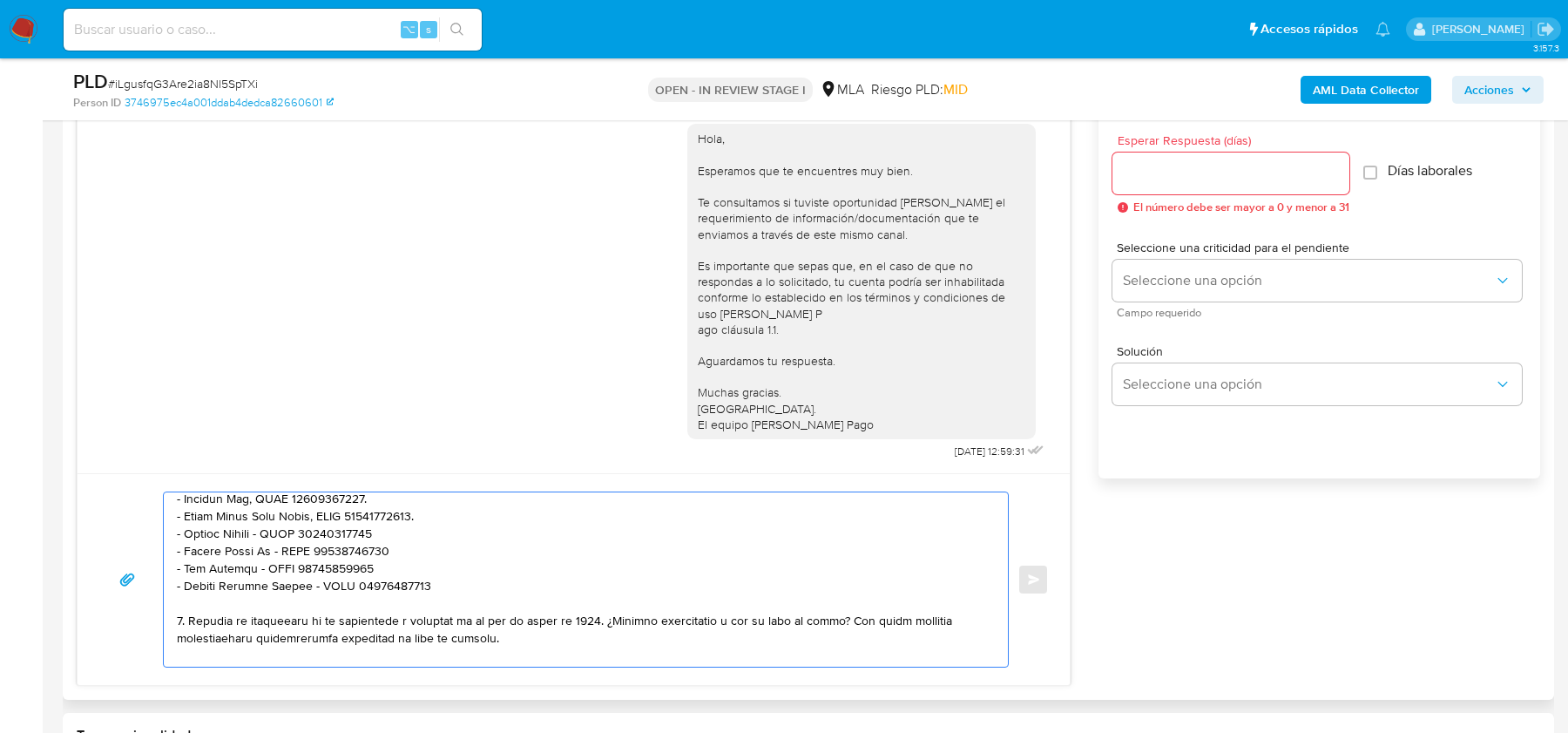
scroll to position [408, 0]
drag, startPoint x: 433, startPoint y: 587, endPoint x: 154, endPoint y: 588, distance: 279.0
click at [154, 587] on div "Enviar" at bounding box center [574, 580] width 951 height 176
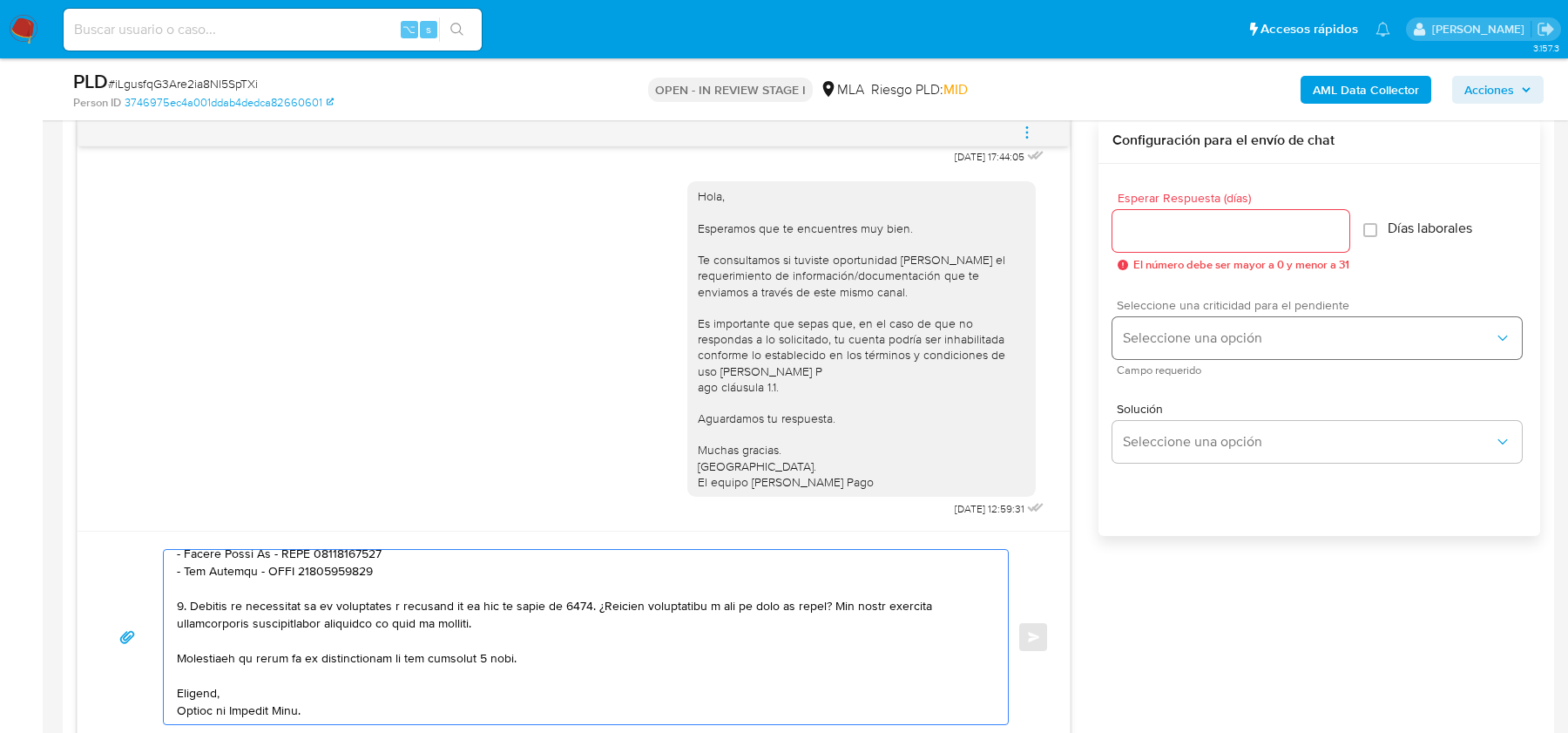
scroll to position [900, 0]
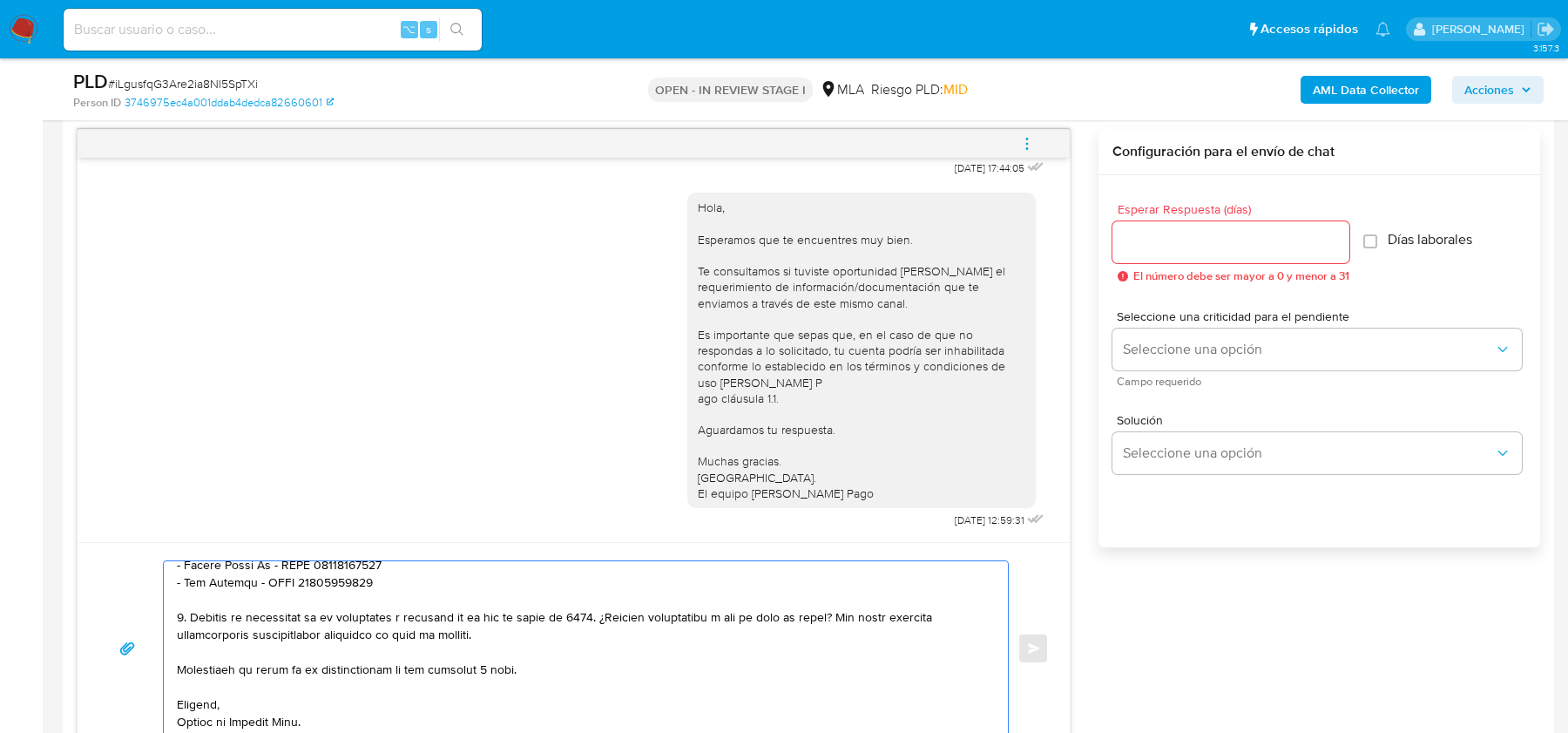
type textarea "Hola, Esperamos que te encuentres muy bien. Te consultamos si tuviste oportunid…"
click at [1156, 245] on input "Esperar Respuesta (días)" at bounding box center [1231, 242] width 237 height 23
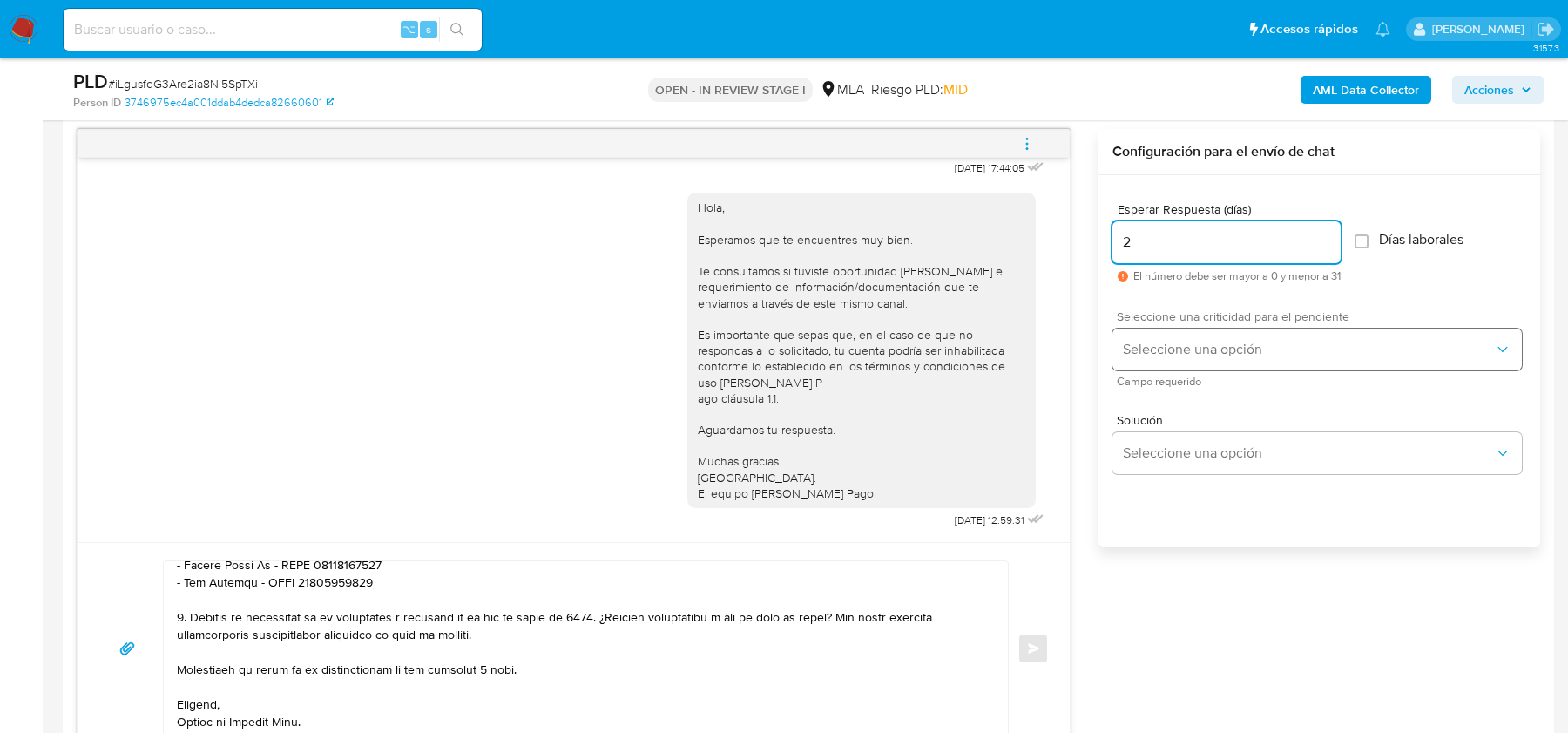
type input "2"
click at [1164, 335] on button "Seleccione una opción" at bounding box center [1317, 349] width 409 height 42
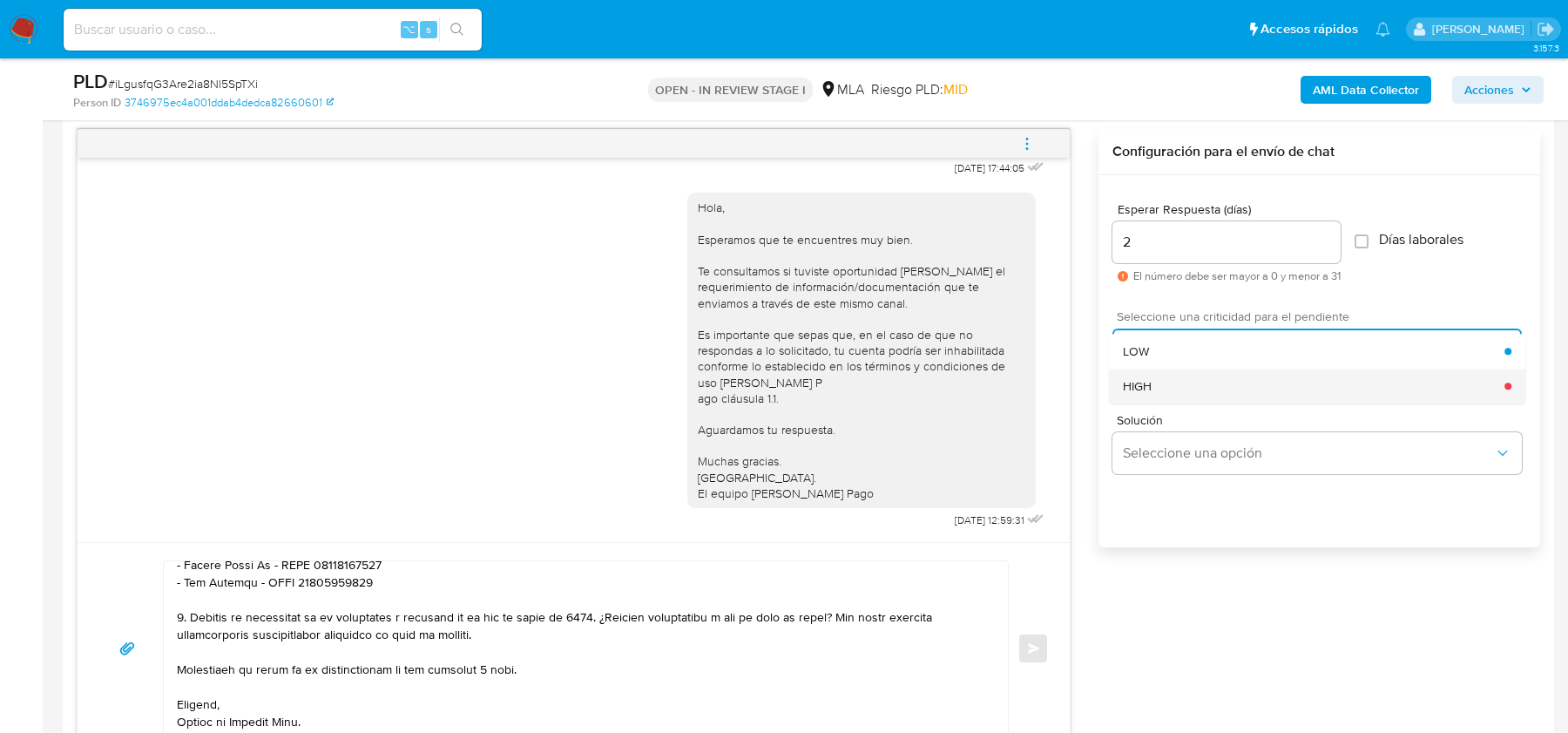
click at [1164, 394] on div "HIGH" at bounding box center [1314, 386] width 382 height 35
click at [1045, 642] on button "Enviar" at bounding box center [1033, 649] width 31 height 31
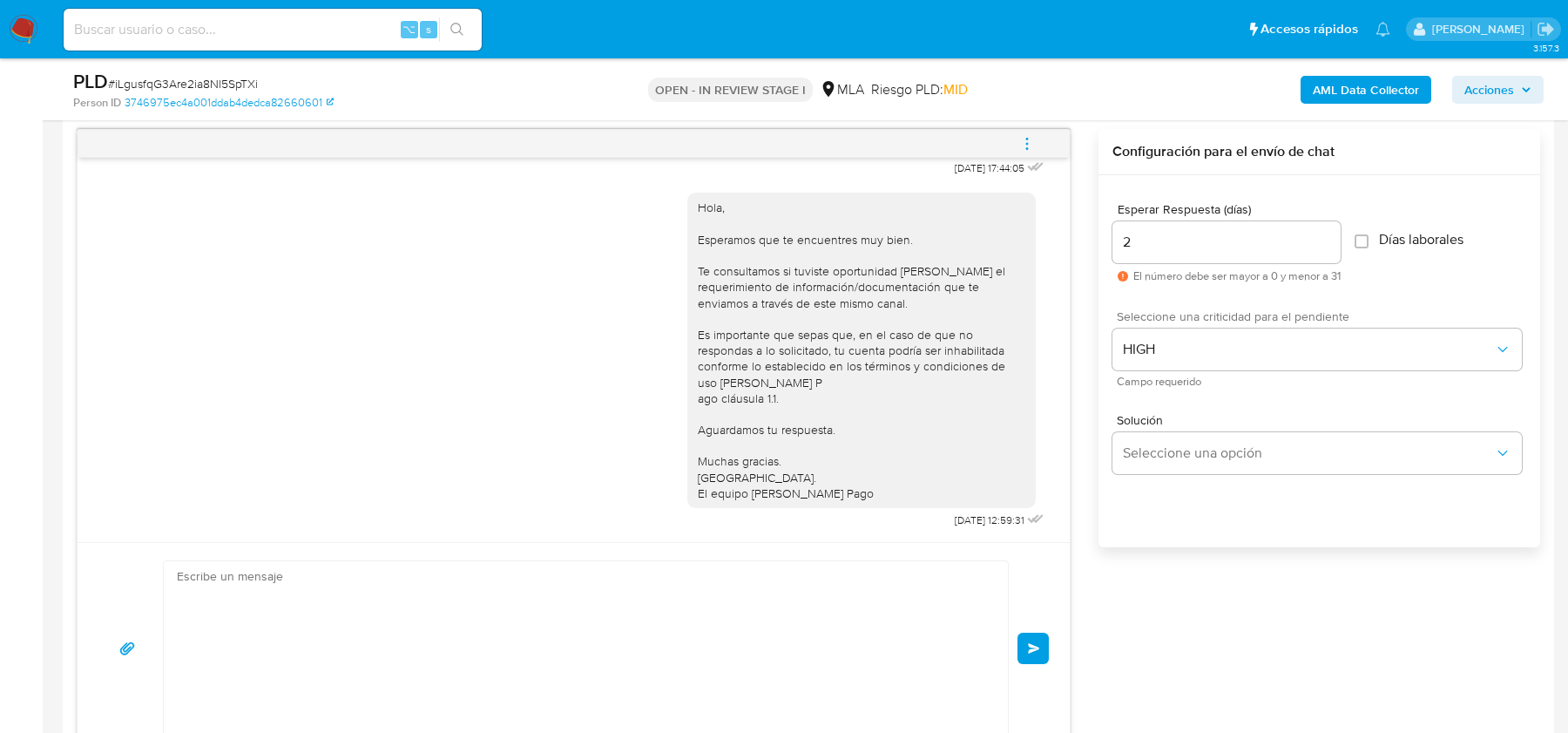
scroll to position [1896, 0]
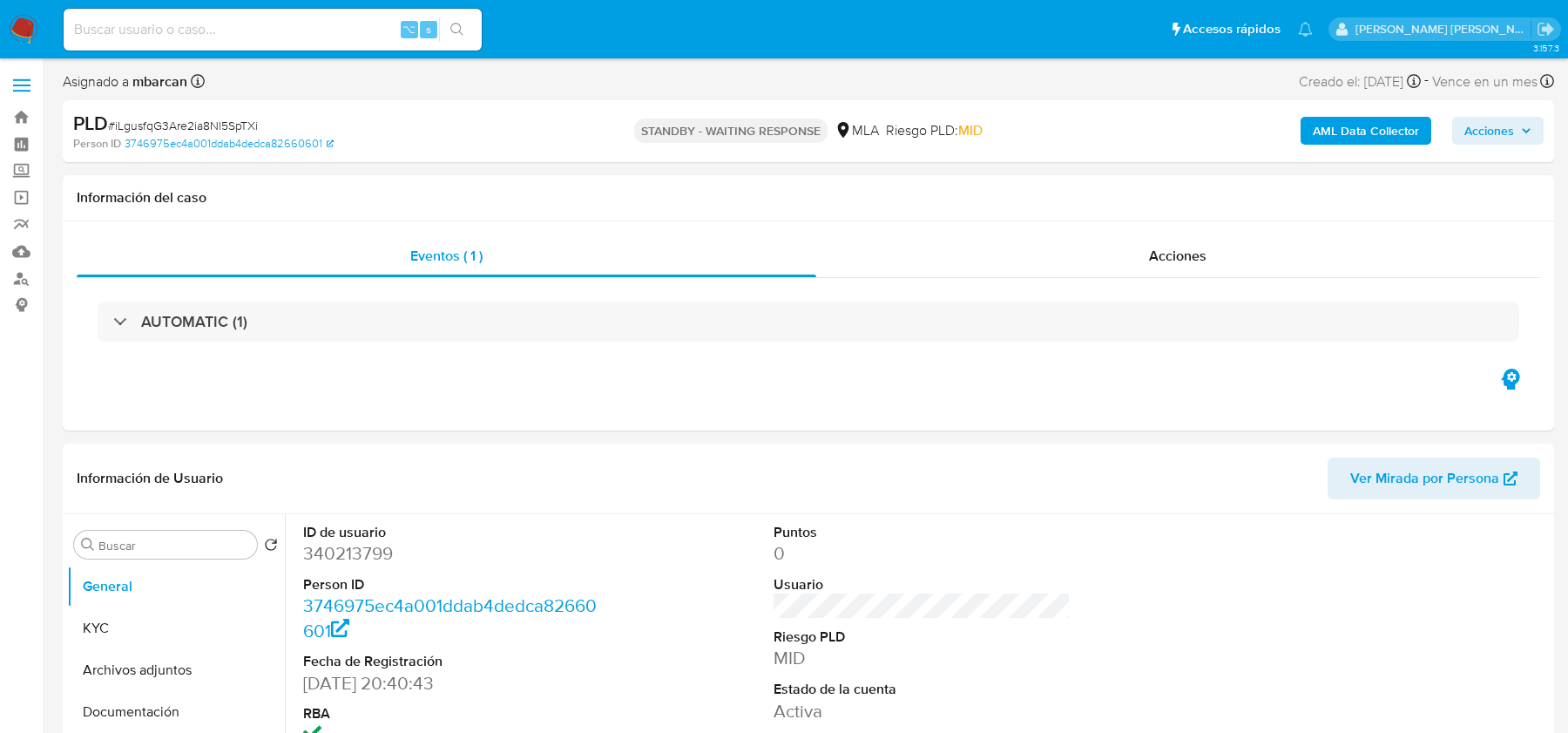
select select "10"
click at [234, 36] on input at bounding box center [272, 29] width 418 height 23
paste input "zKFmQ6zpYrPhjhZdlPrA3GXt"
type input "zKFmQ6zpYrPhjhZdlPrA3GXt"
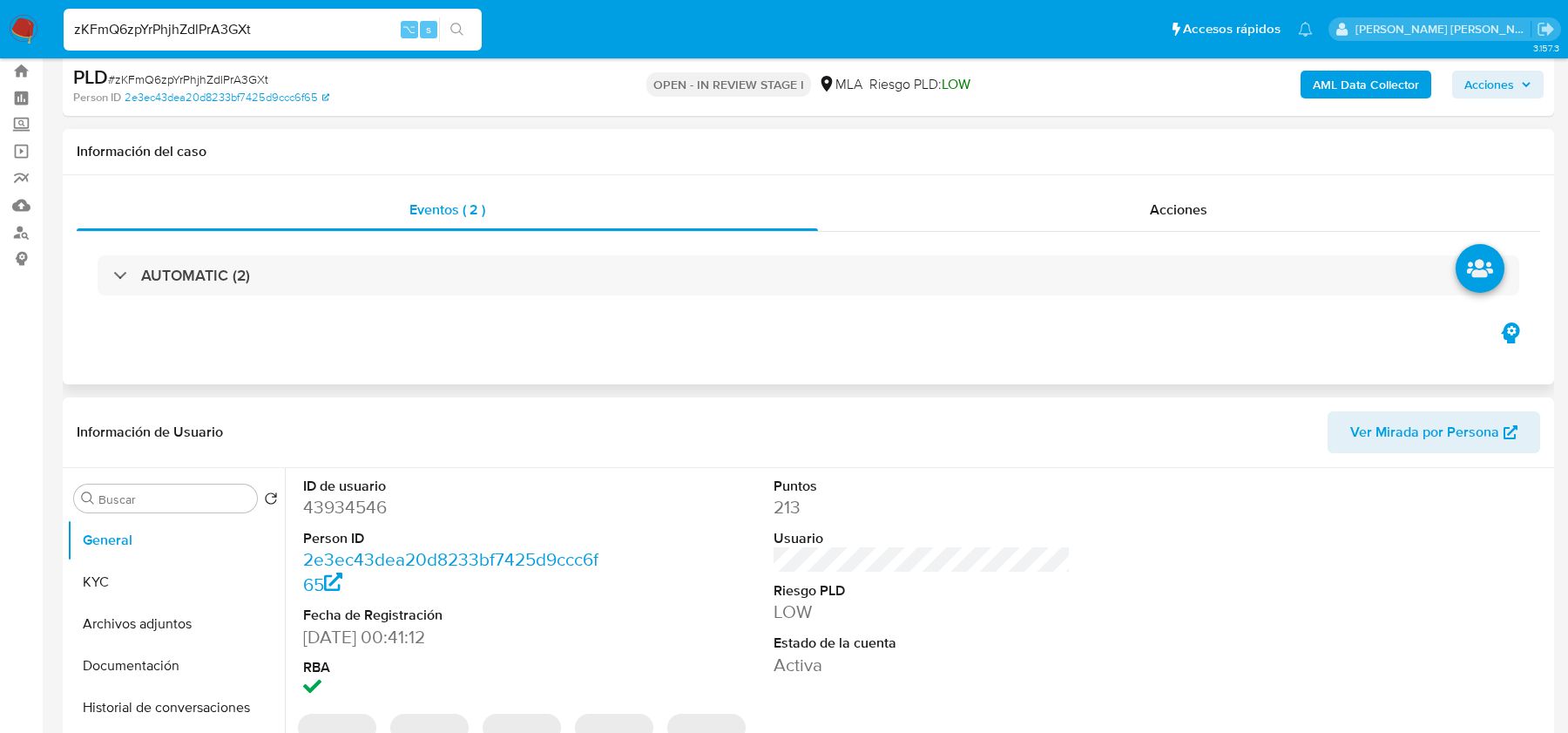
select select "10"
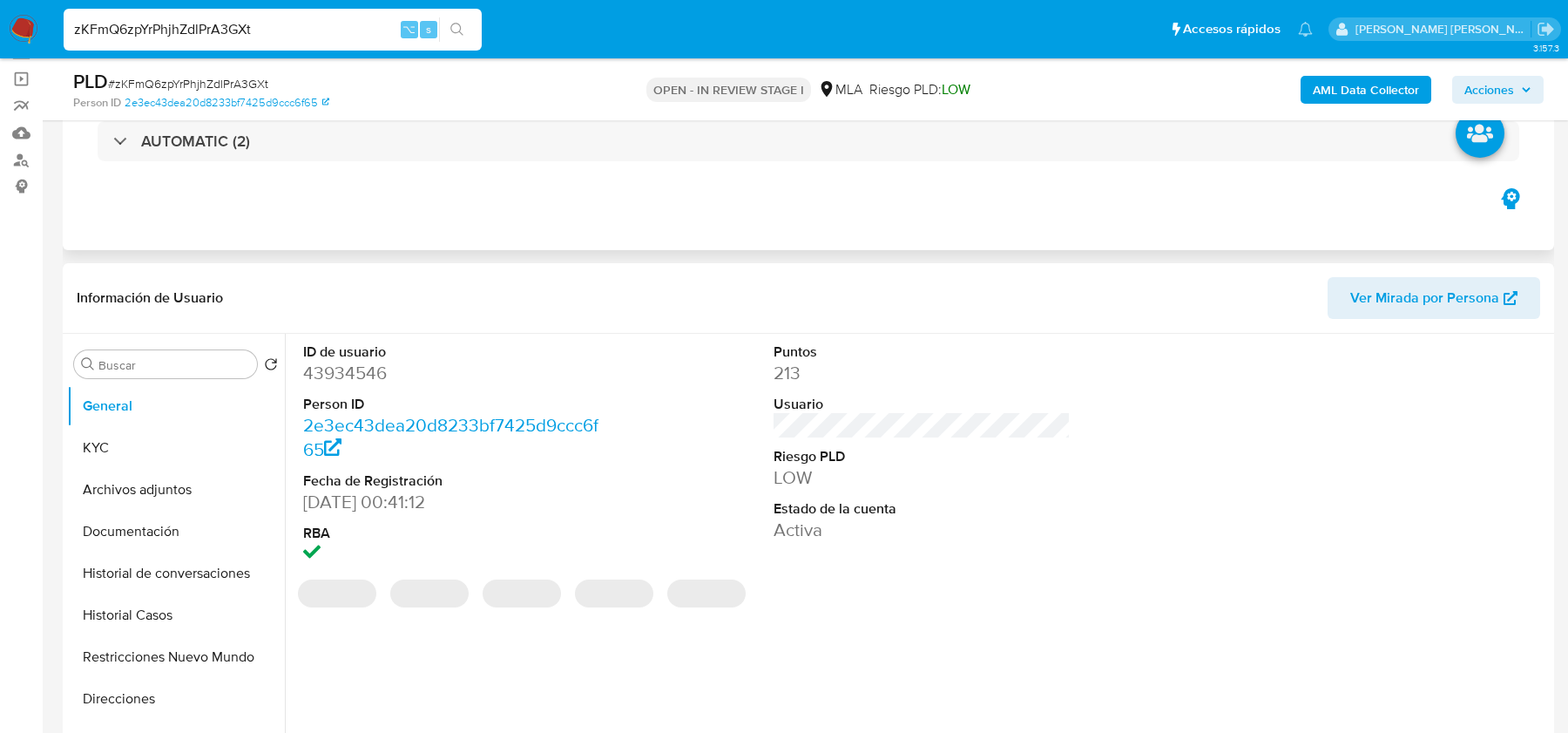
scroll to position [201, 0]
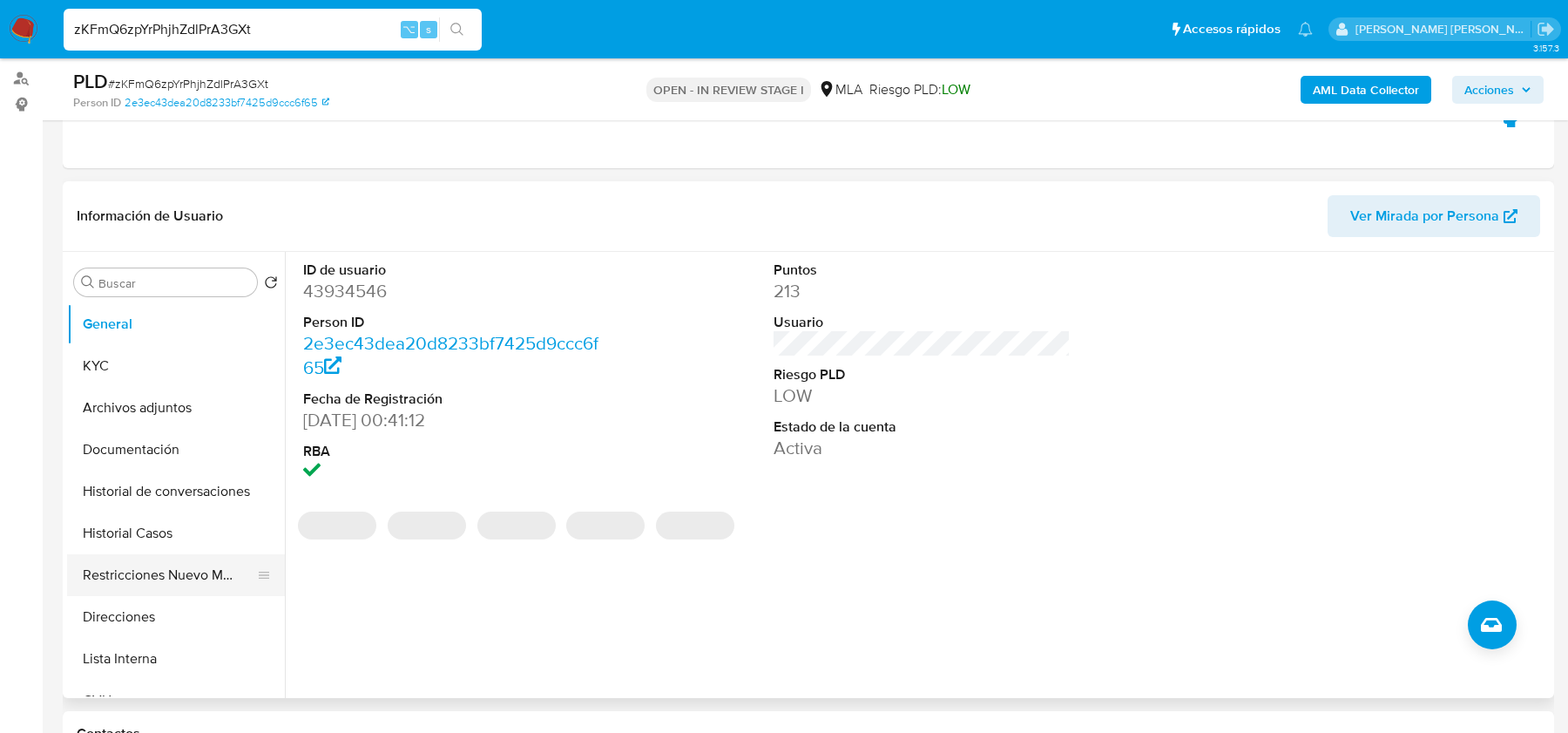
click at [147, 555] on button "Restricciones Nuevo Mundo" at bounding box center [168, 575] width 204 height 42
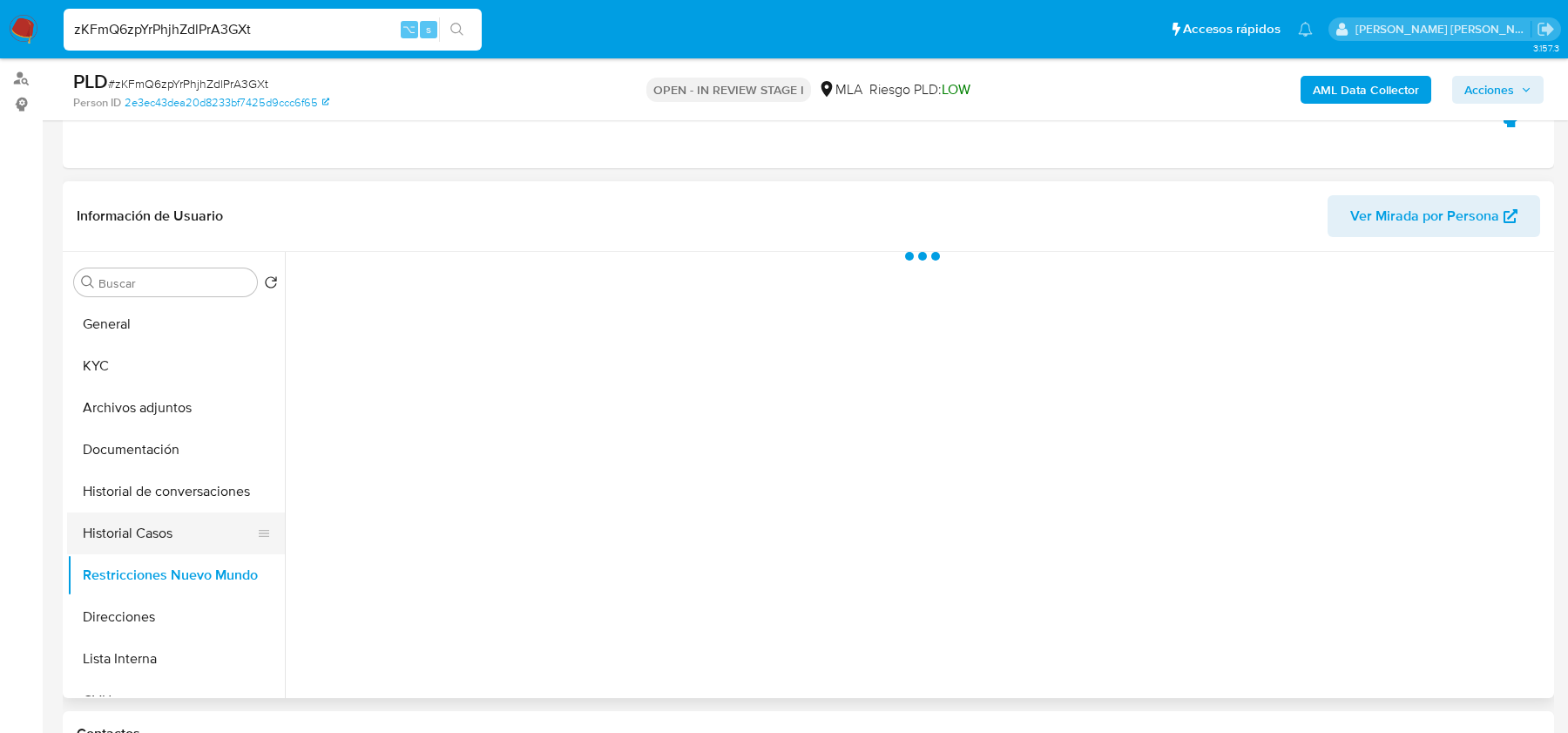
click at [152, 525] on button "Historial Casos" at bounding box center [168, 533] width 204 height 42
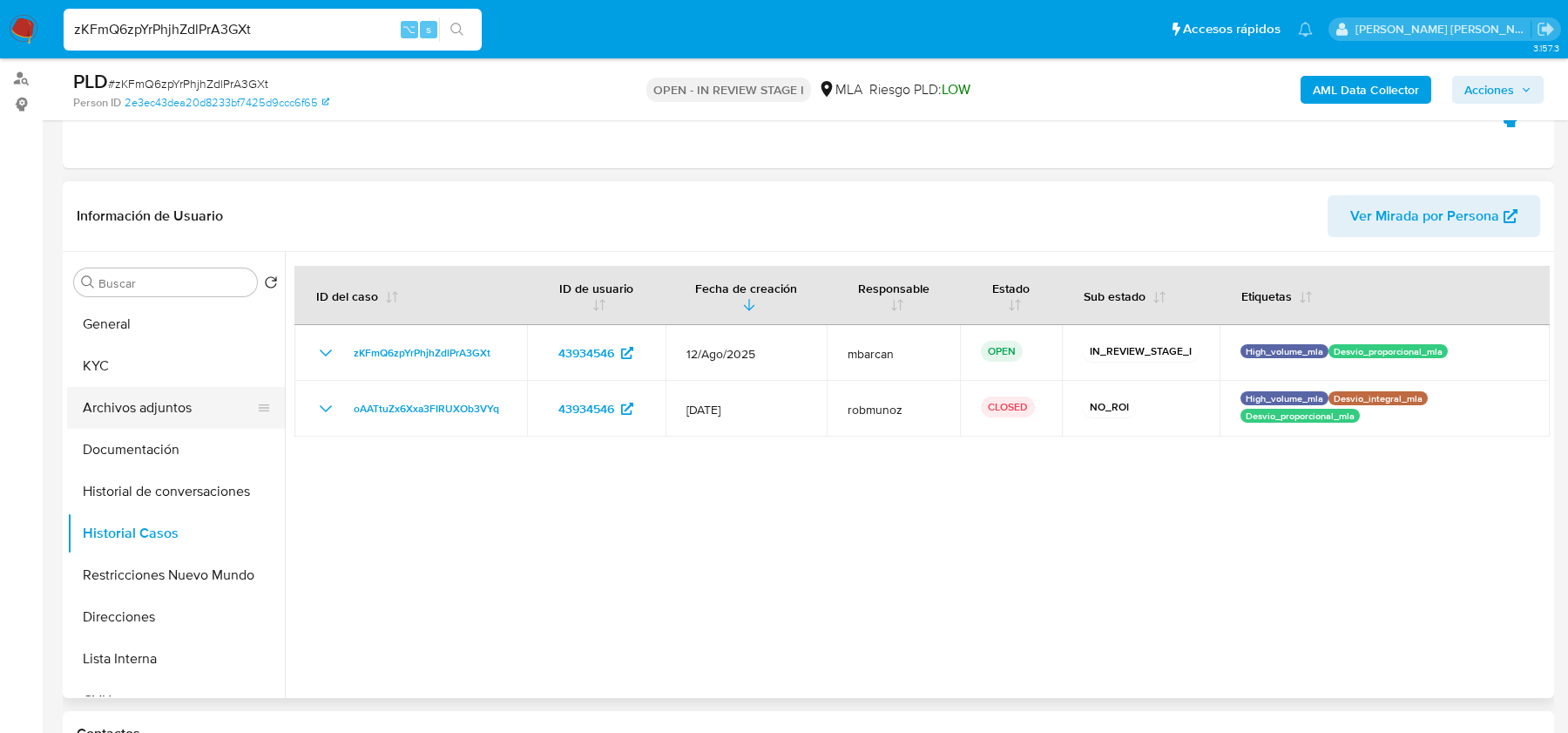
click at [181, 415] on button "Archivos adjuntos" at bounding box center [168, 408] width 204 height 42
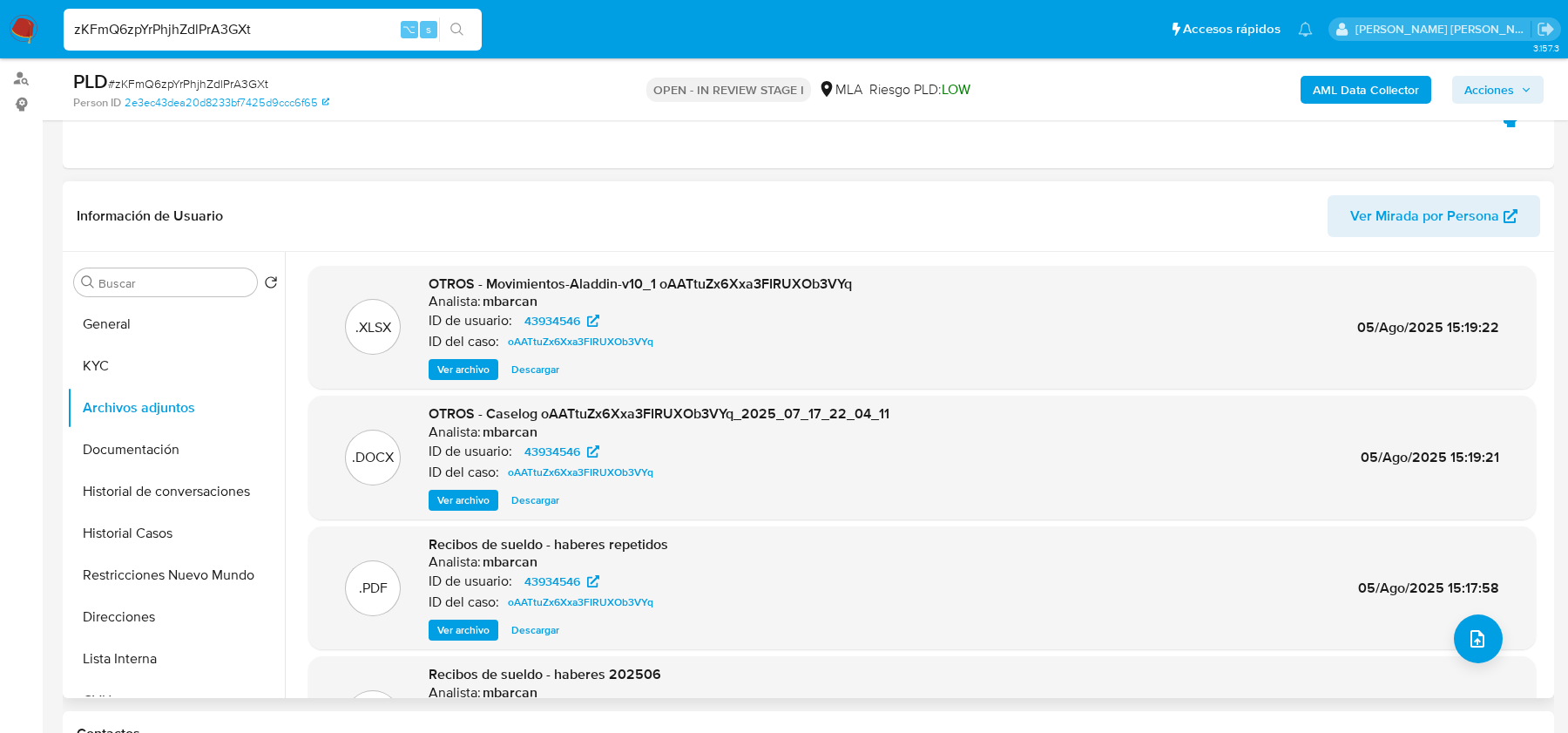
click at [450, 501] on span "Ver archivo" at bounding box center [463, 501] width 52 height 18
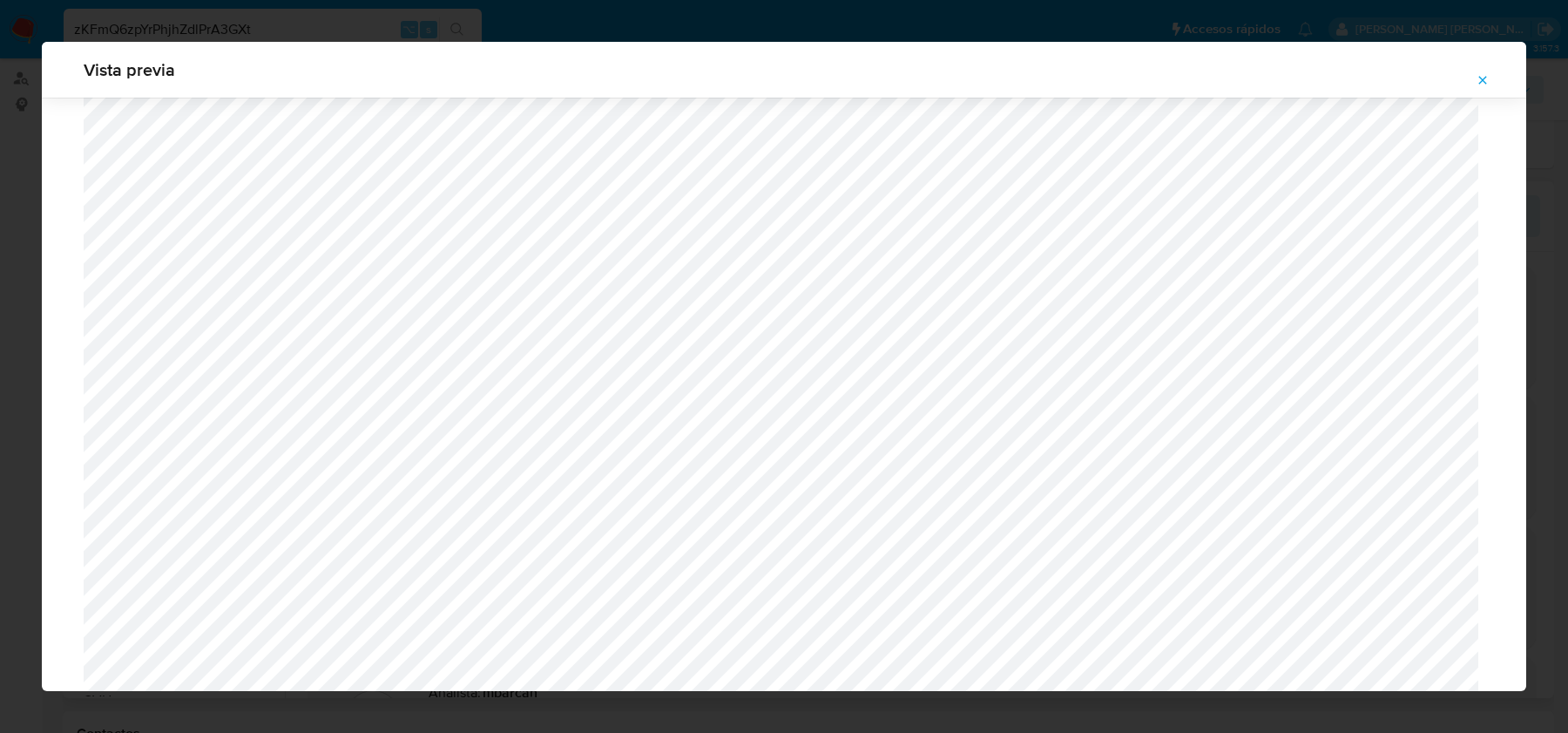
scroll to position [873, 0]
click at [1487, 81] on icon "Attachment preview" at bounding box center [1483, 80] width 14 height 14
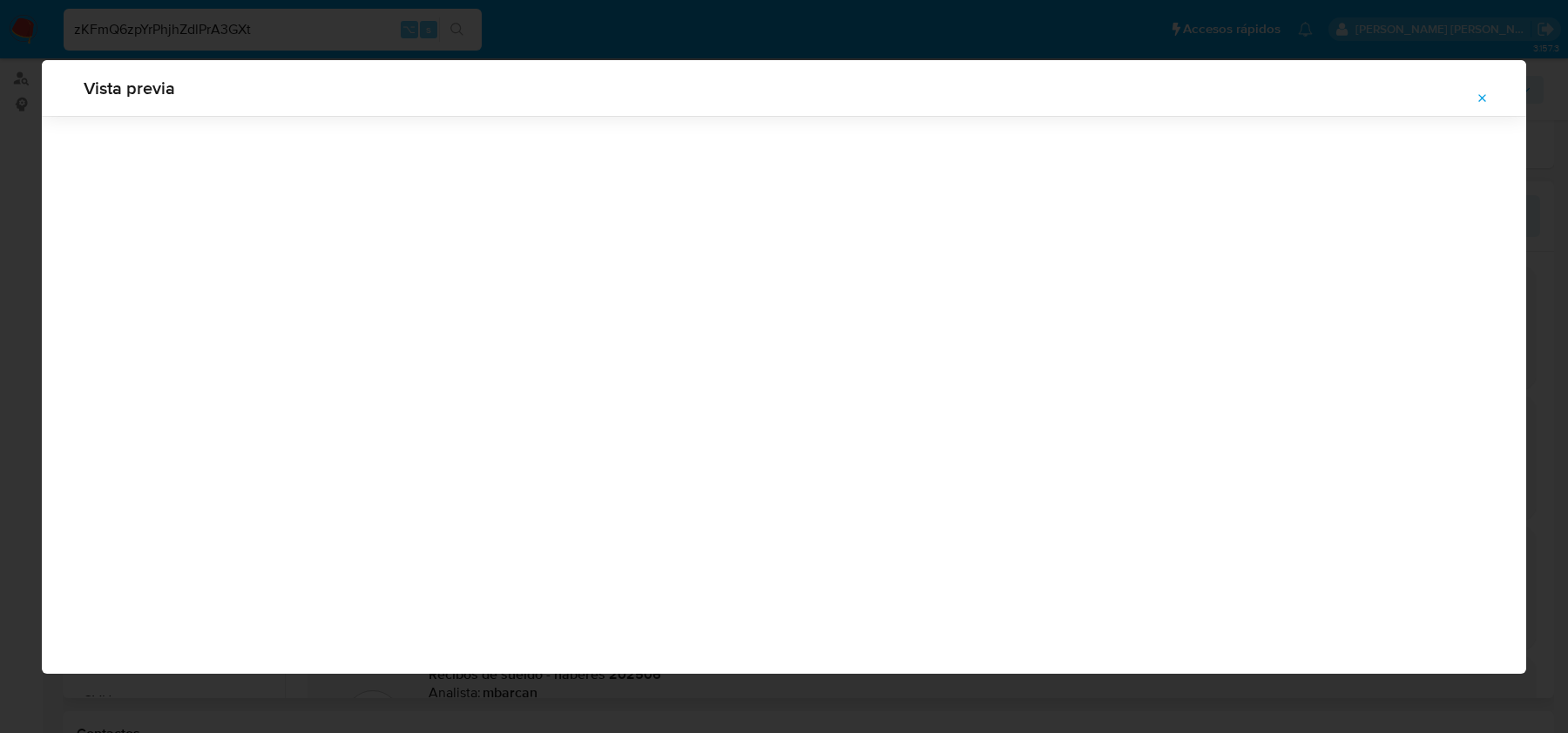
scroll to position [0, 0]
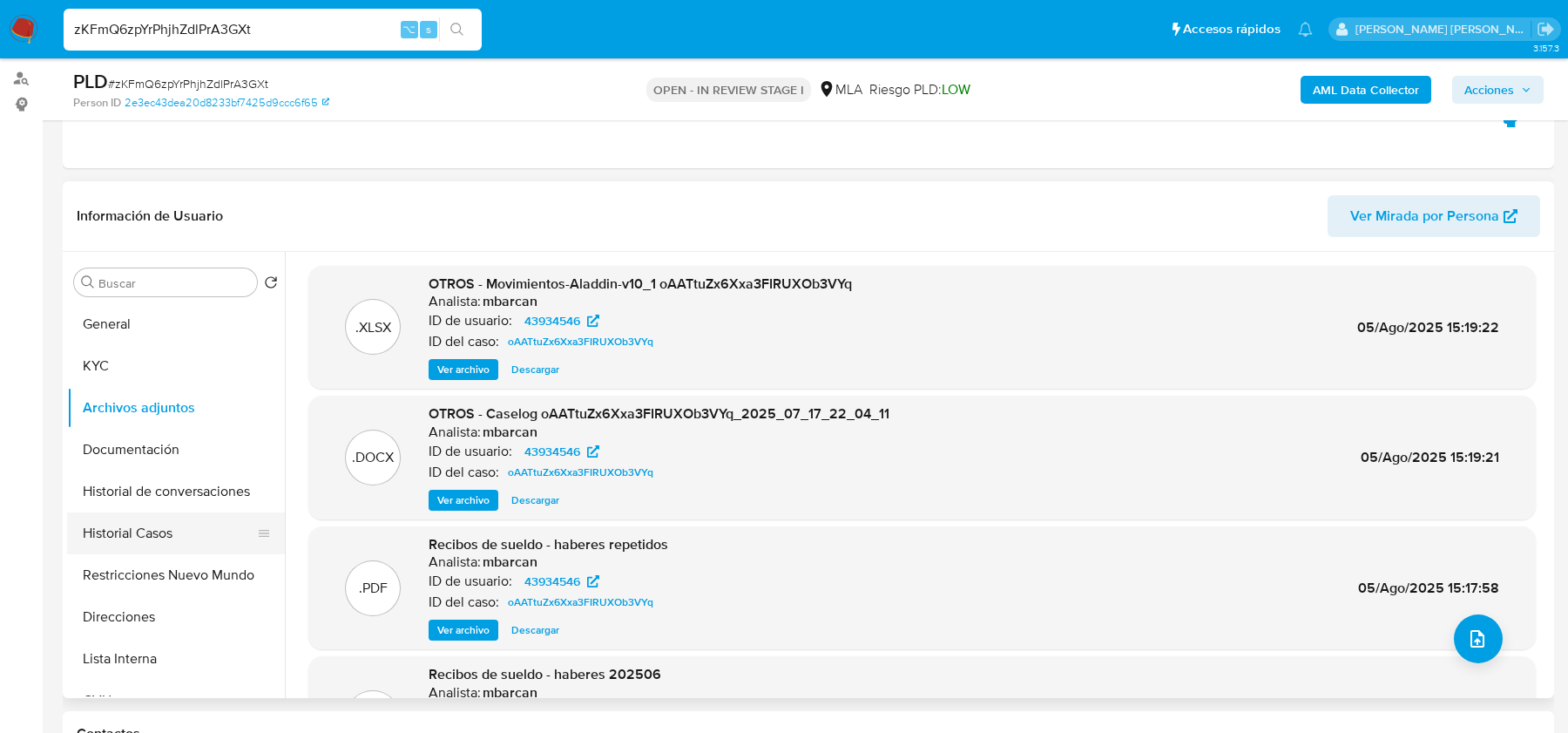
click at [120, 536] on button "Historial Casos" at bounding box center [168, 533] width 204 height 42
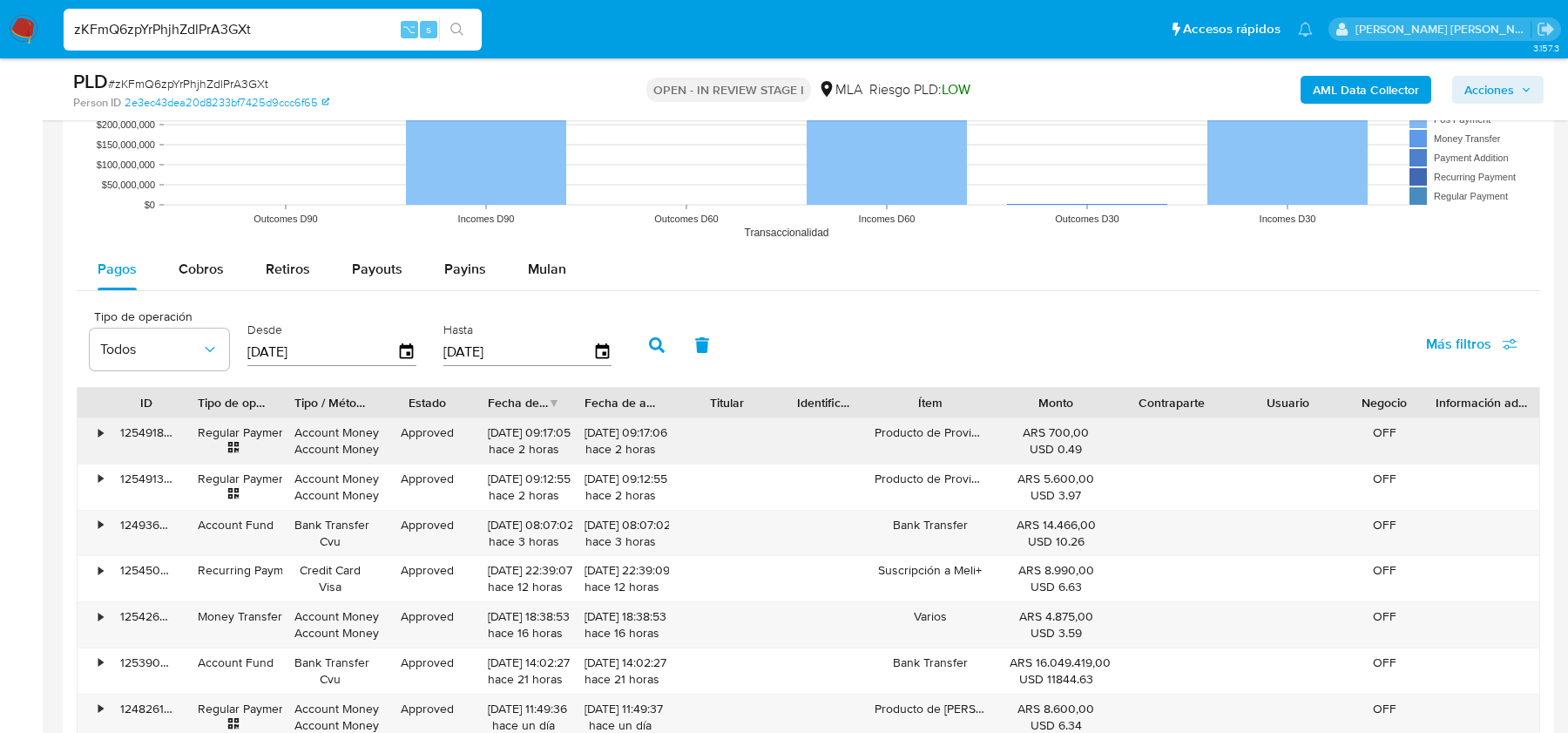
scroll to position [1727, 0]
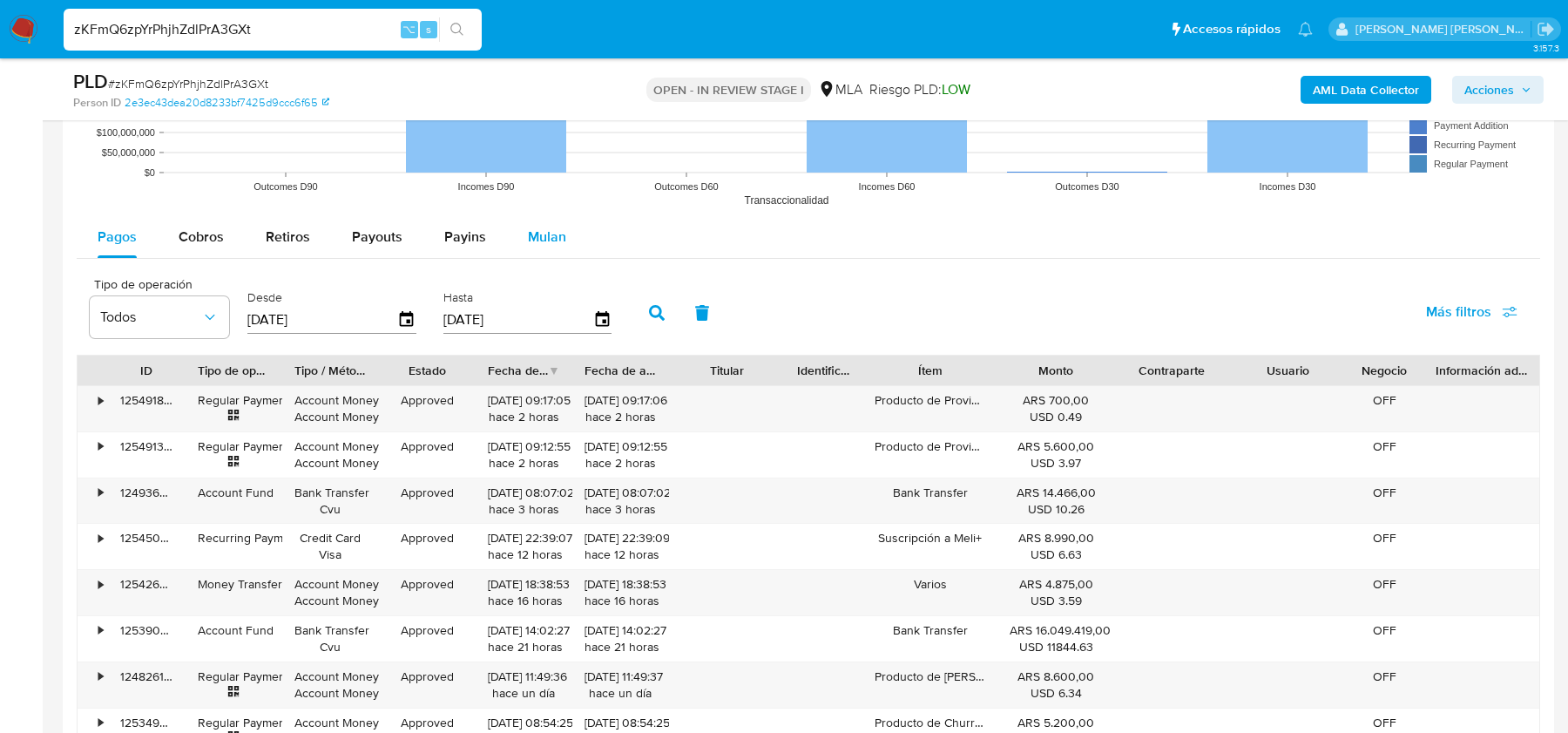
click at [542, 239] on span "Mulan" at bounding box center [546, 236] width 38 height 20
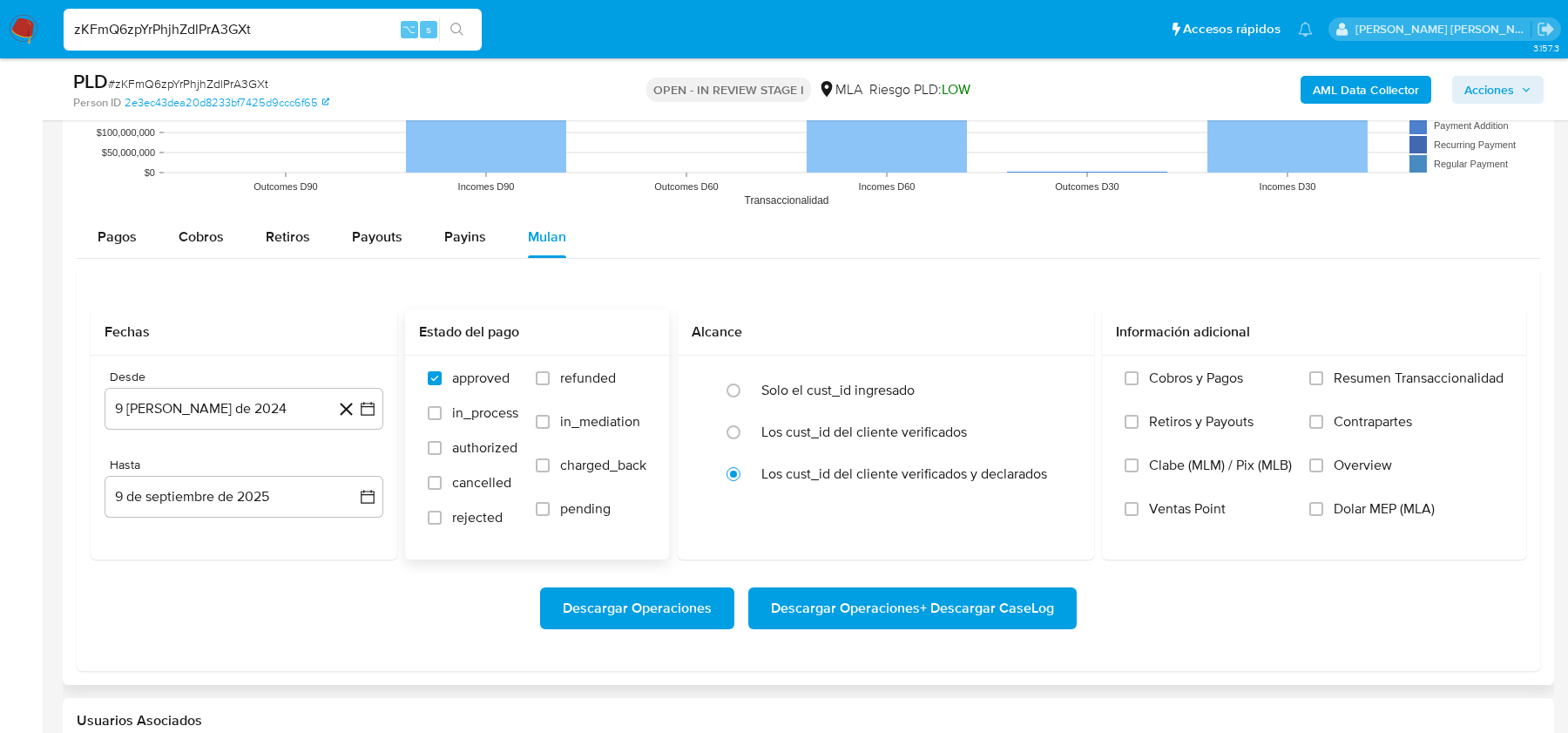
click at [613, 375] on span "refunded" at bounding box center [588, 378] width 56 height 18
click at [549, 375] on input "refunded" at bounding box center [543, 378] width 14 height 14
checkbox input "true"
click at [1388, 521] on label "Dolar MEP (MLA)" at bounding box center [1406, 522] width 194 height 43
click at [1323, 516] on input "Dolar MEP (MLA)" at bounding box center [1316, 509] width 14 height 14
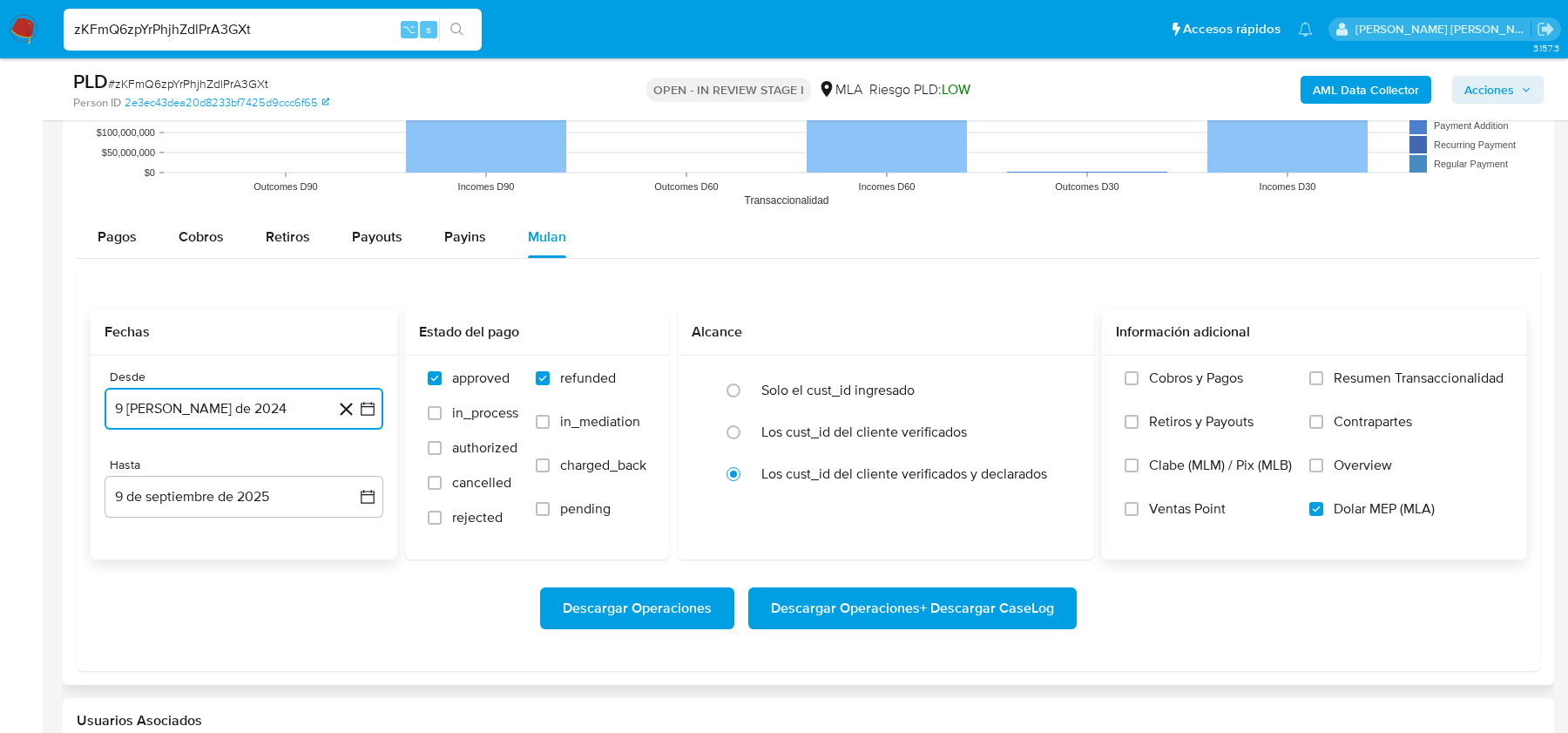
click at [262, 404] on button "9 de agosto de 2024" at bounding box center [244, 409] width 279 height 42
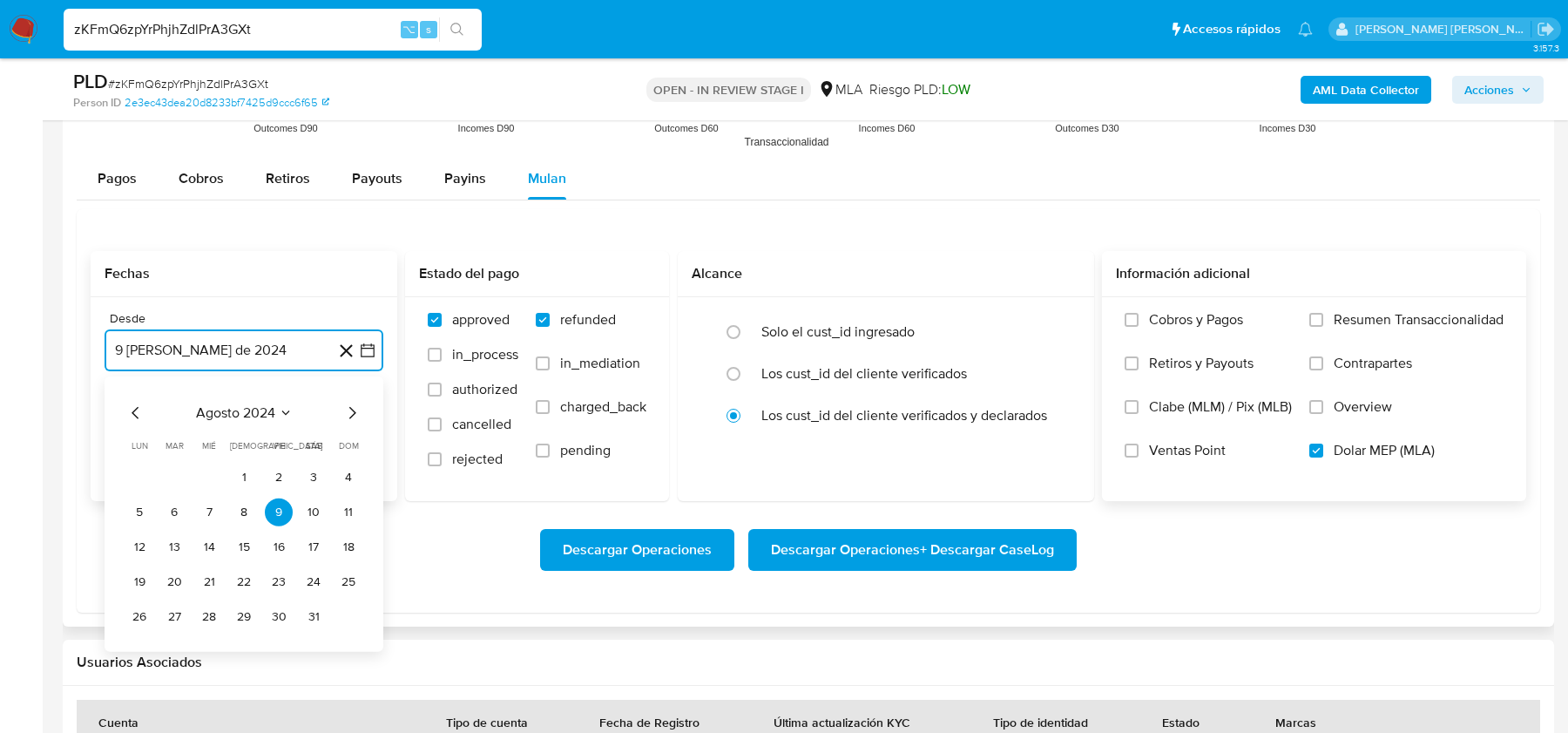
scroll to position [1800, 0]
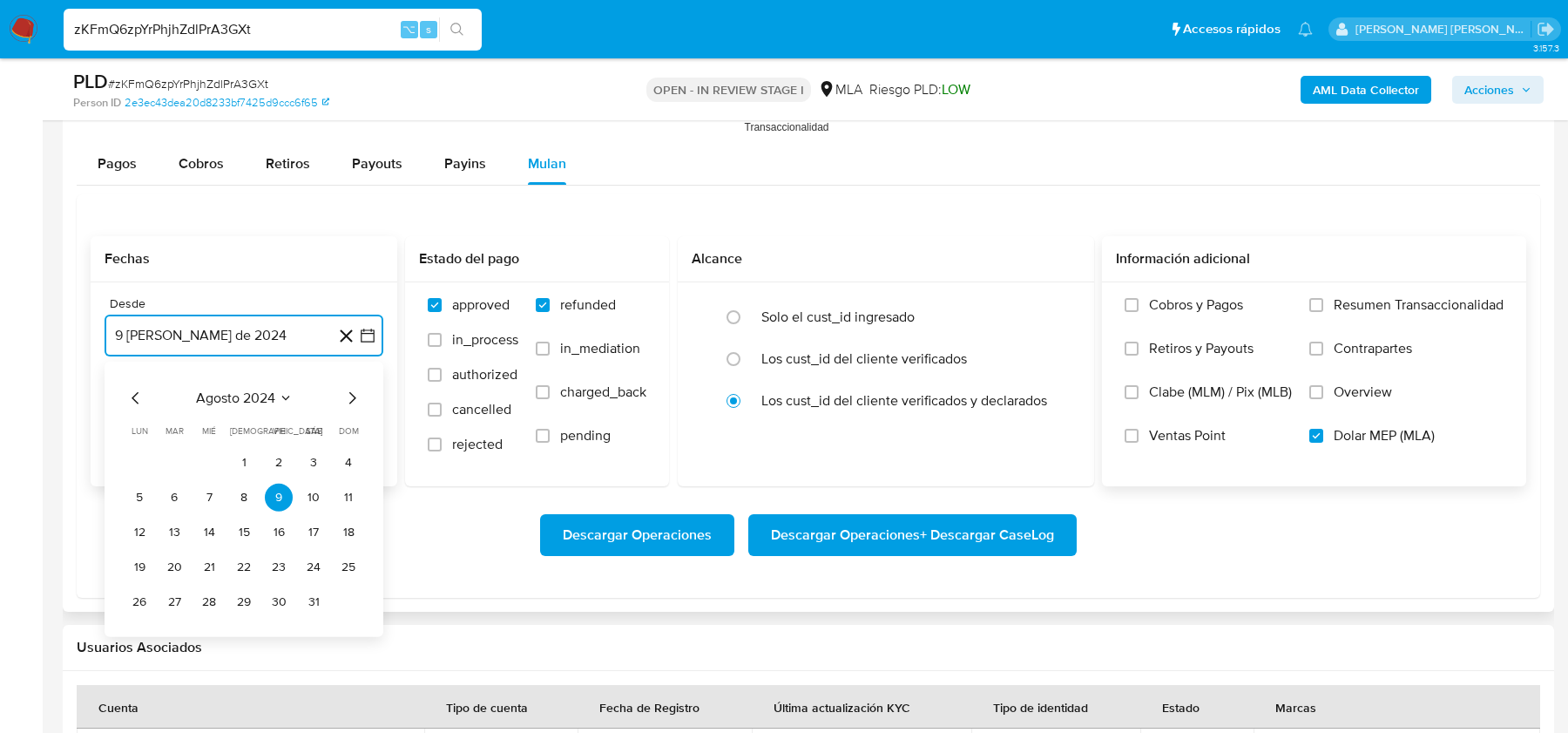
click at [350, 393] on icon "Mes siguiente" at bounding box center [352, 398] width 21 height 21
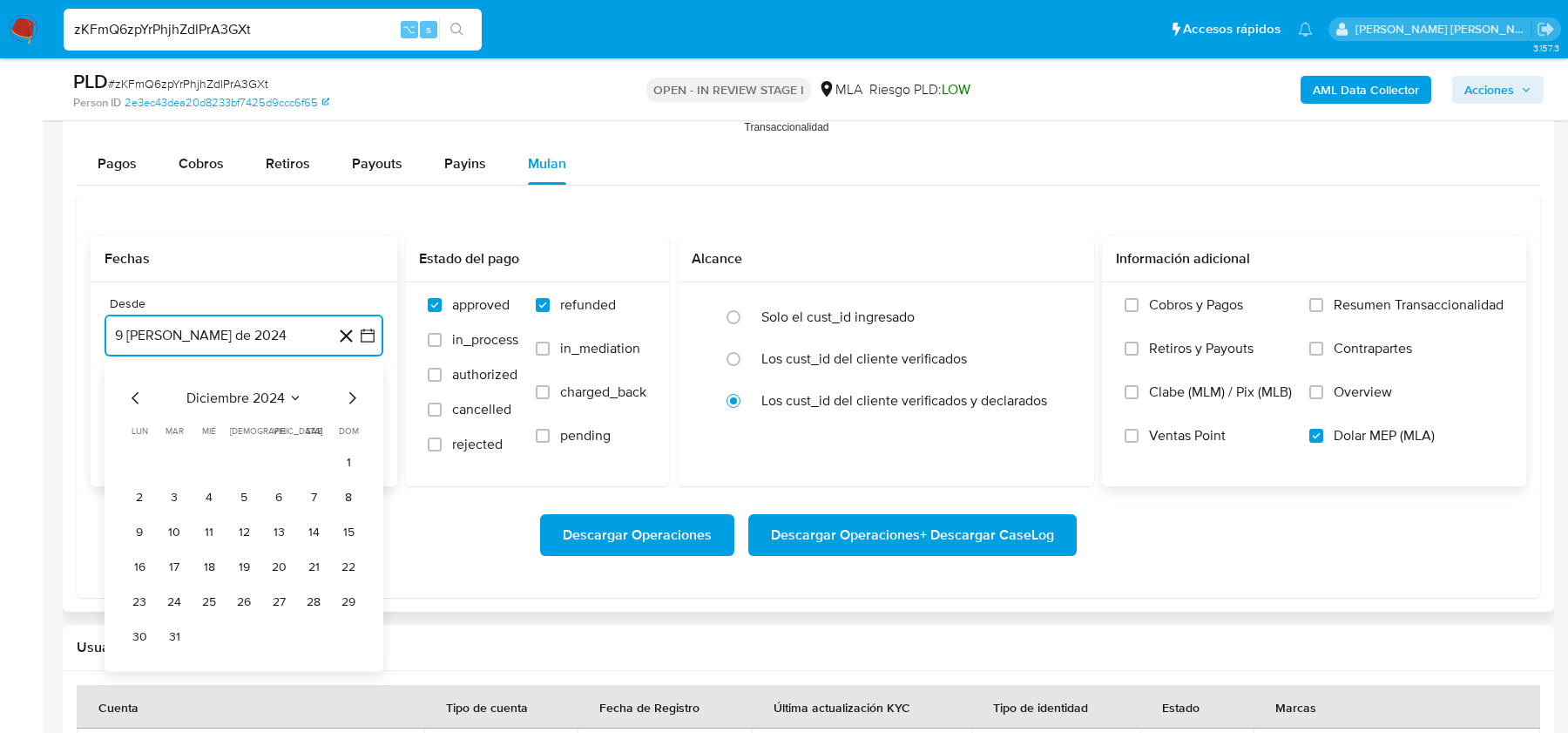
click at [350, 393] on icon "Mes siguiente" at bounding box center [352, 398] width 21 height 21
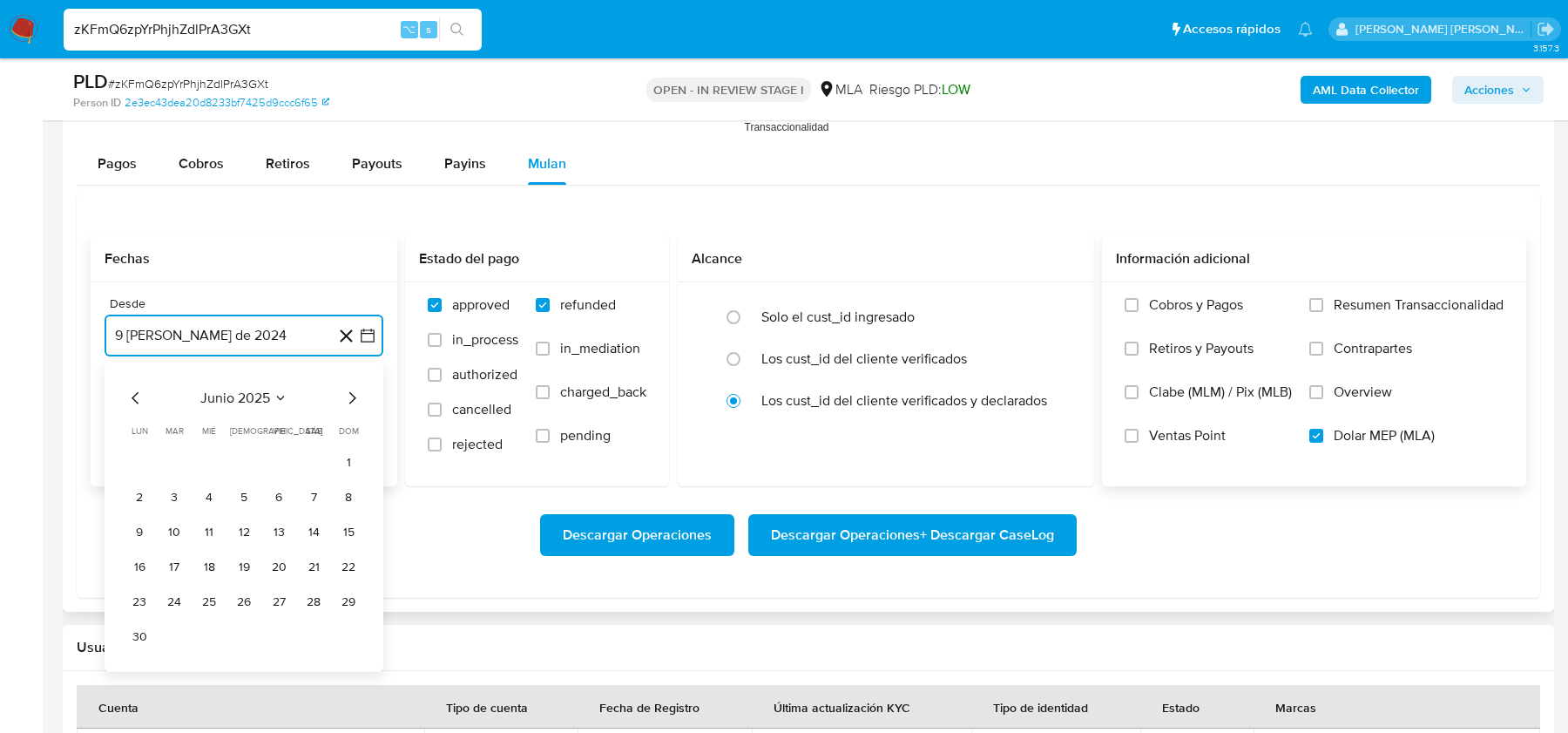
click at [350, 393] on icon "Mes siguiente" at bounding box center [352, 398] width 21 height 21
click at [181, 449] on button "1" at bounding box center [174, 463] width 27 height 27
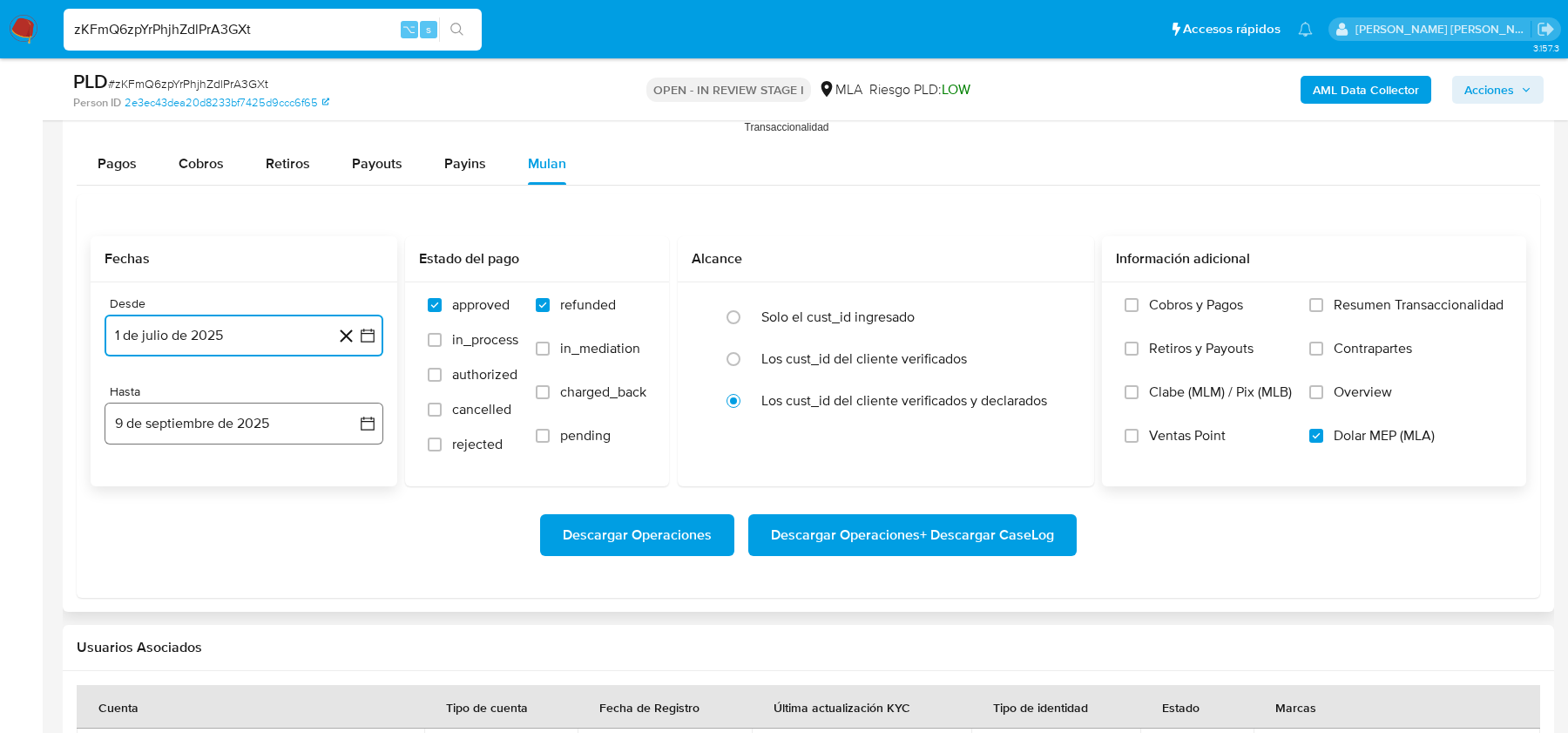
click at [180, 413] on button "9 de septiembre de 2025" at bounding box center [244, 423] width 279 height 42
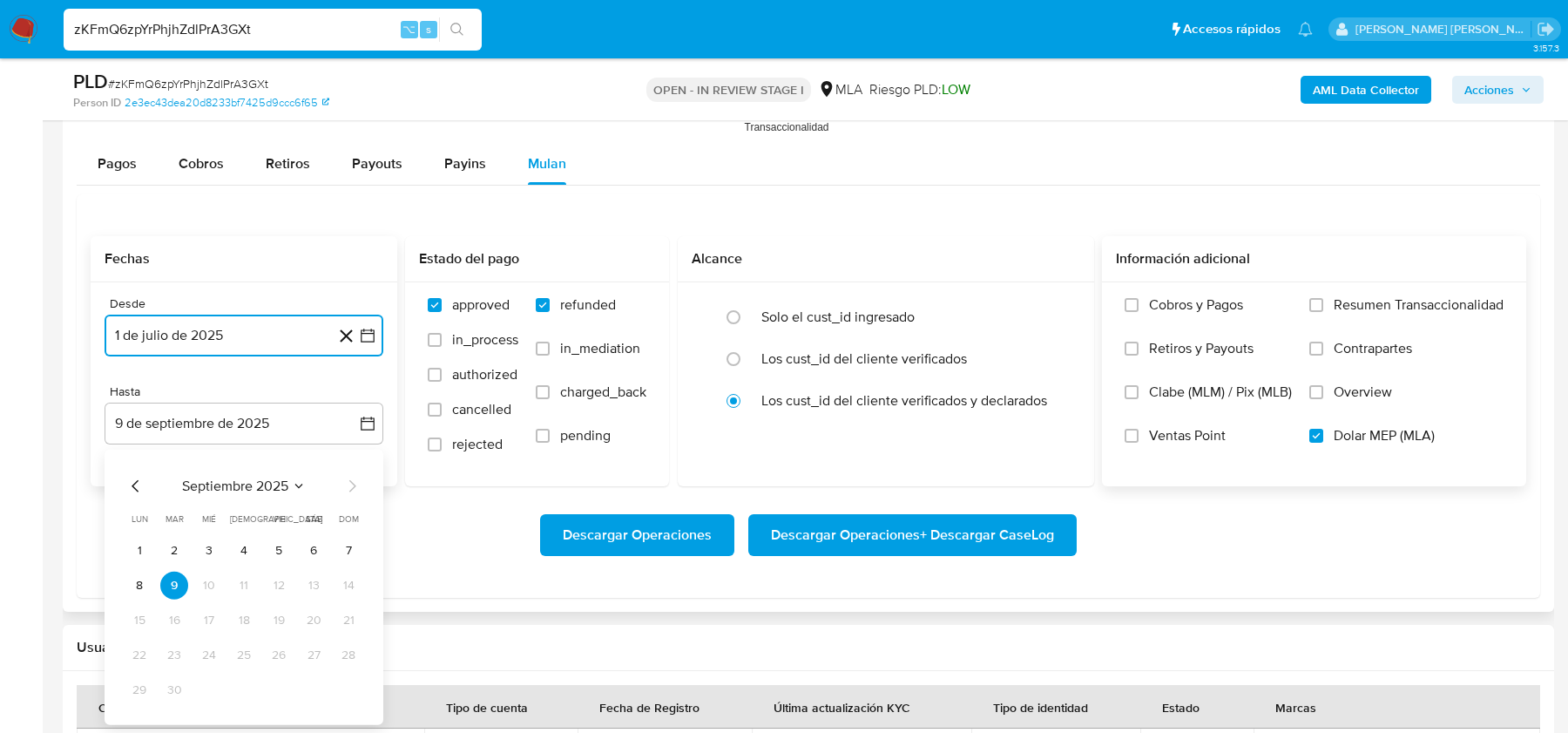
click at [130, 481] on icon "Mes anterior" at bounding box center [135, 486] width 21 height 21
click at [240, 685] on button "31" at bounding box center [244, 690] width 27 height 27
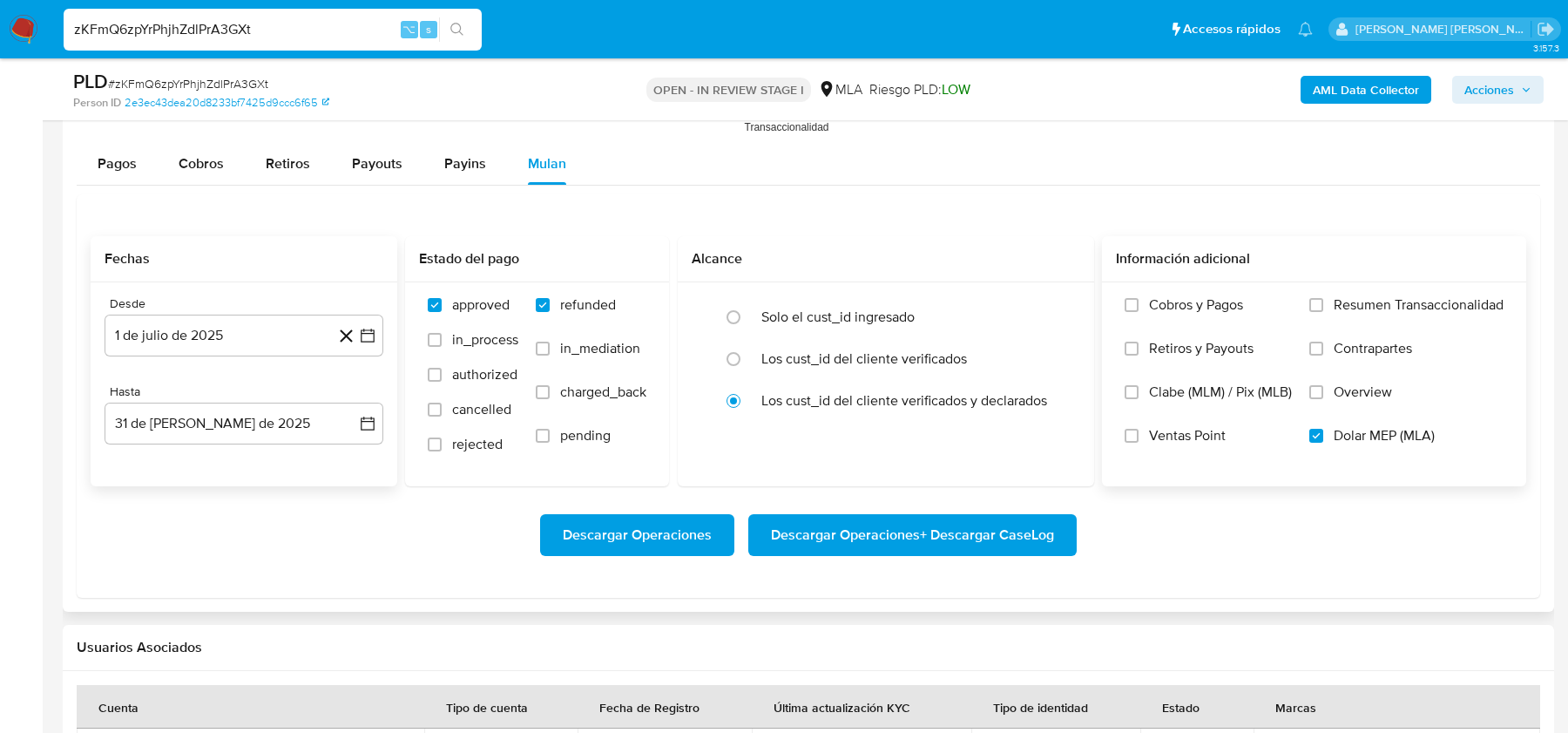
click at [414, 547] on div "Descargar Operaciones Descargar Operaciones + Descargar CaseLog" at bounding box center [809, 535] width 1436 height 42
click at [882, 540] on span "Descargar Operaciones + Descargar CaseLog" at bounding box center [912, 535] width 283 height 38
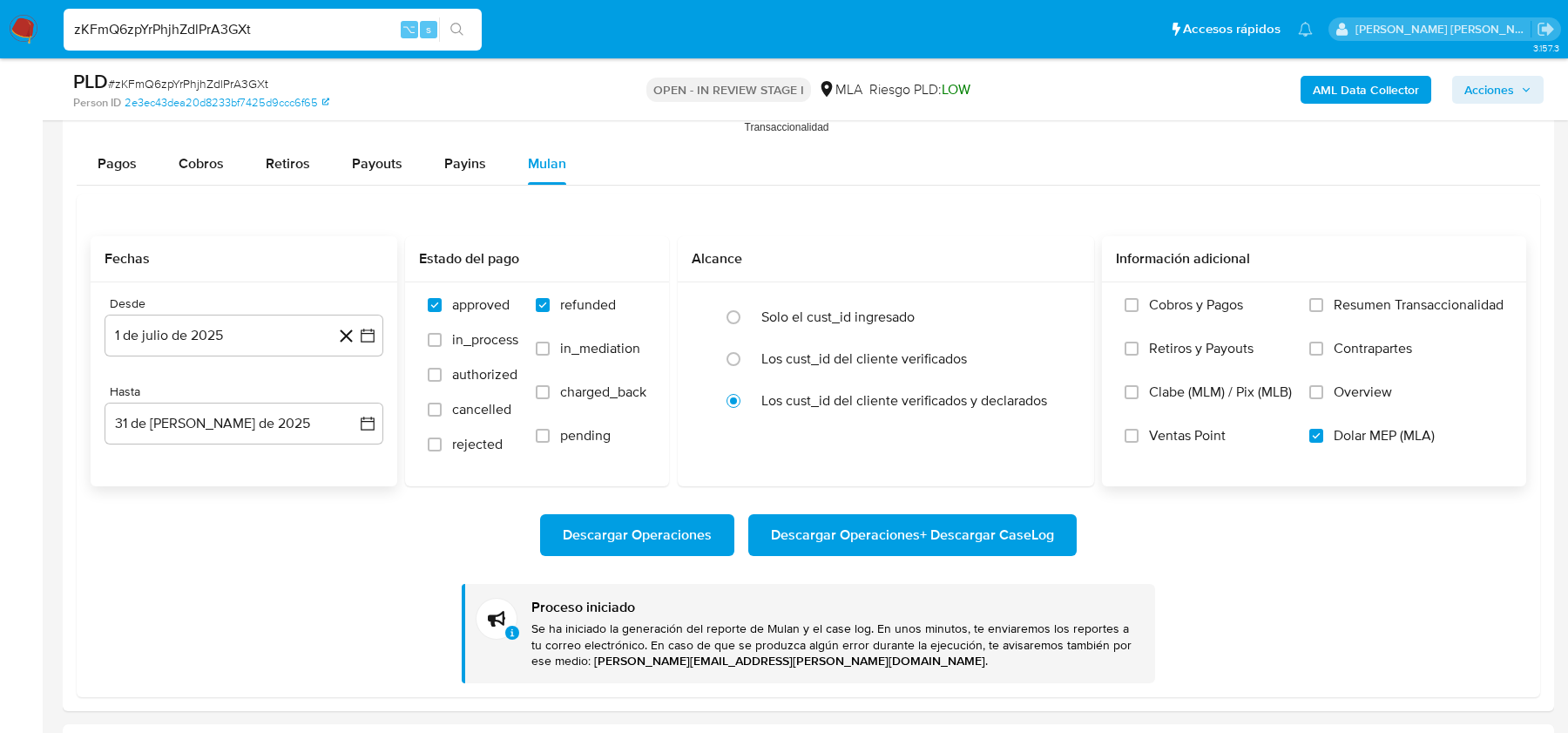
click at [23, 29] on img at bounding box center [24, 29] width 29 height 29
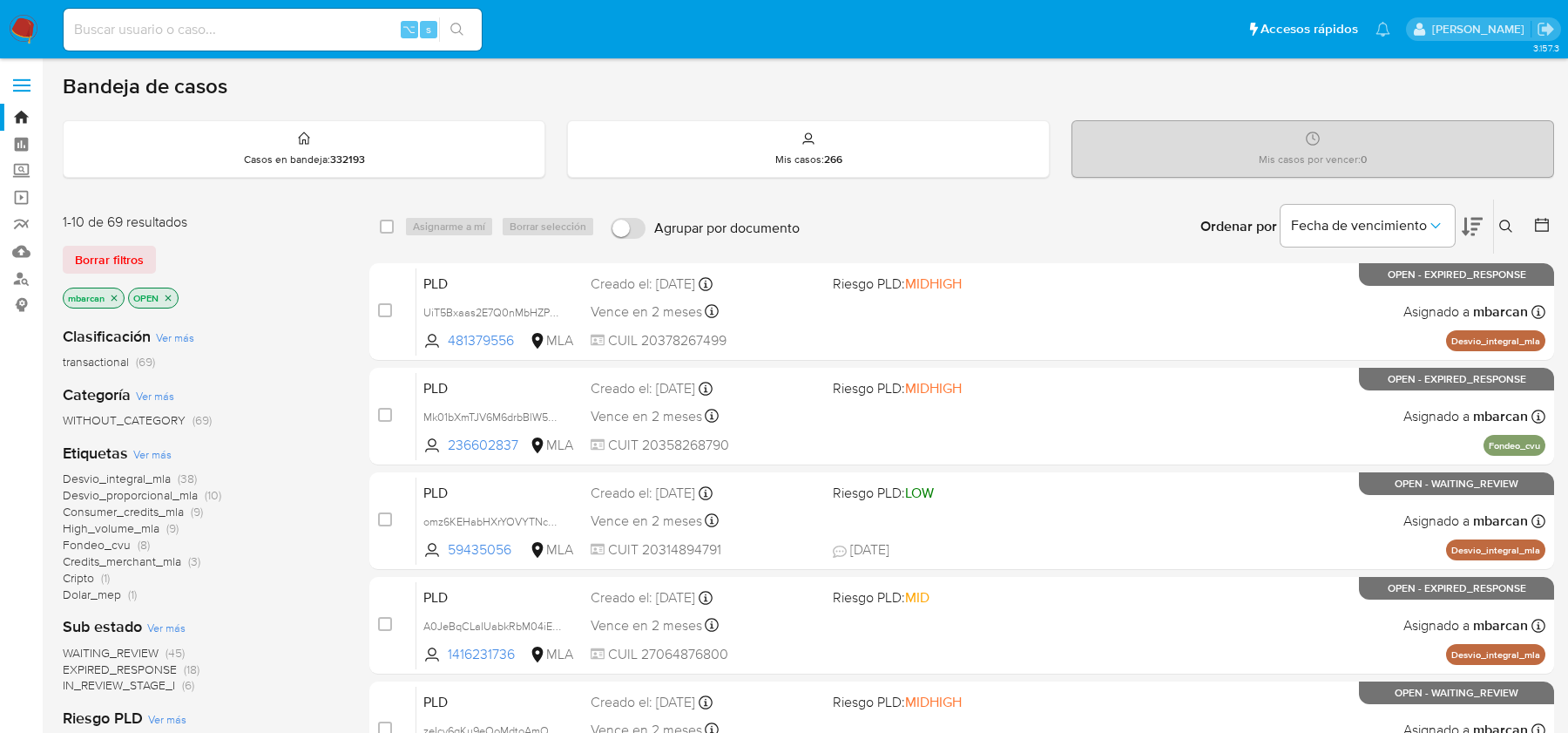
click at [1497, 221] on button at bounding box center [1508, 226] width 28 height 21
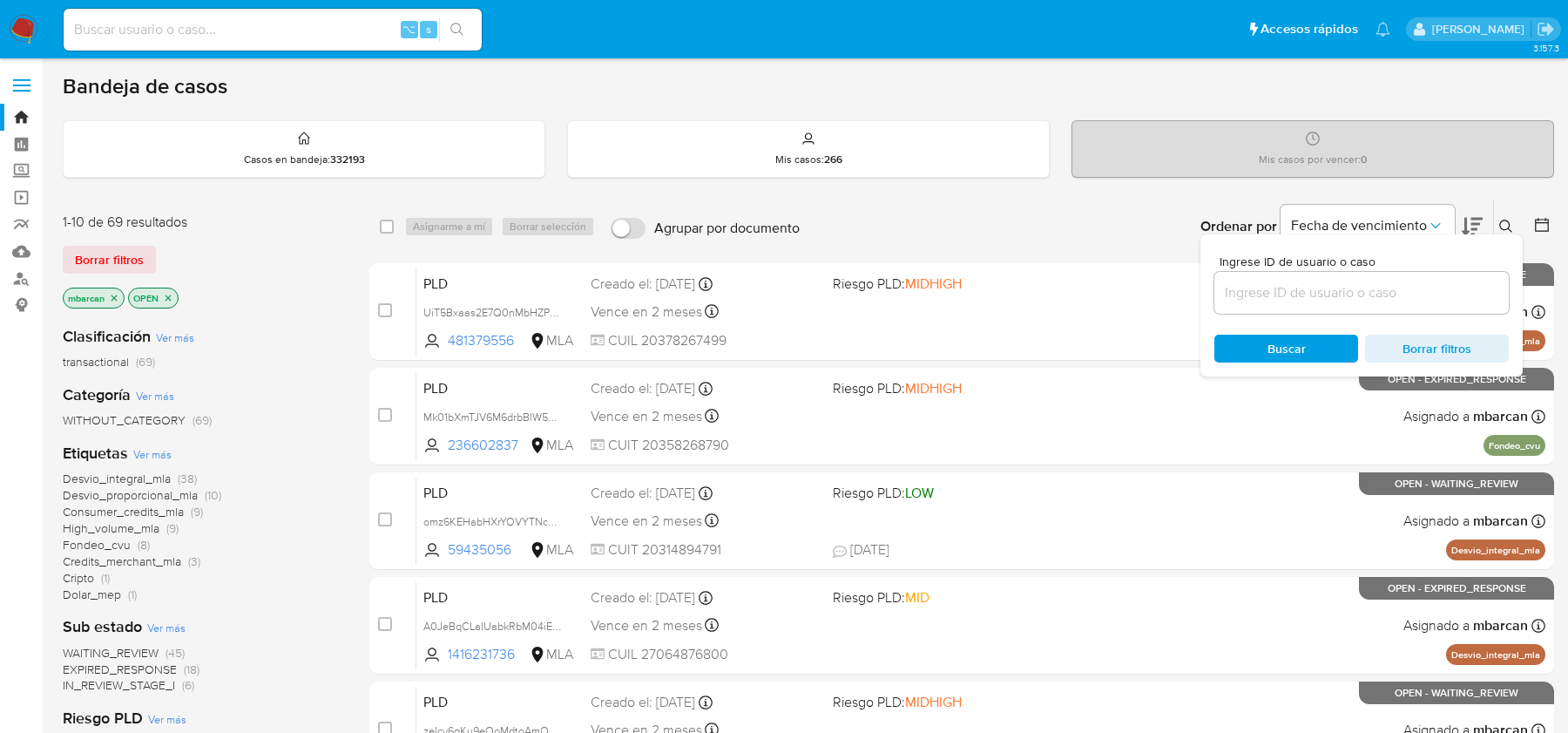
click at [1416, 274] on div at bounding box center [1361, 293] width 295 height 42
click at [1414, 287] on input at bounding box center [1361, 292] width 295 height 23
paste input "XqUIapmcMgyXxSJQpGY62Qnr"
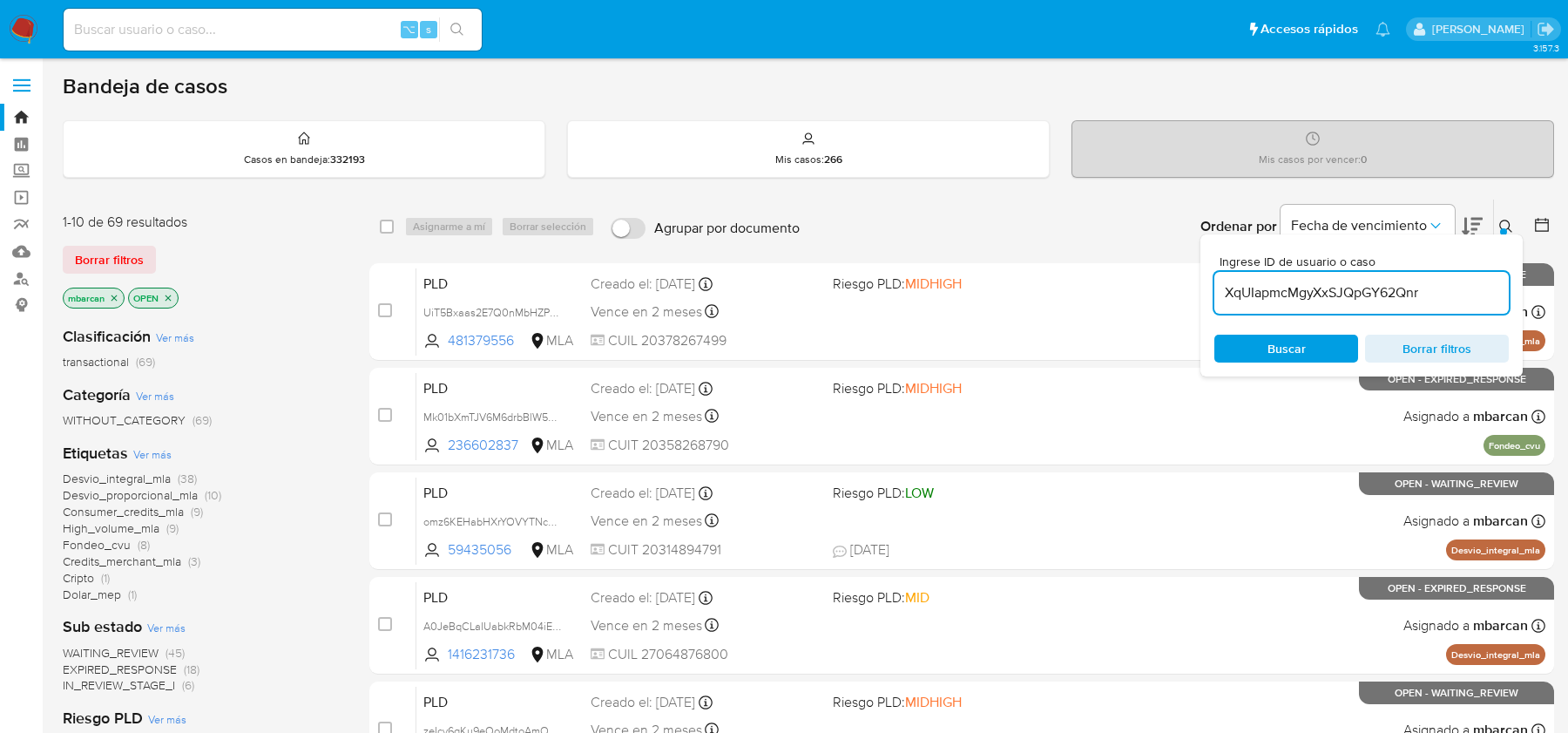
type input "XqUIapmcMgyXxSJQpGY62Qnr"
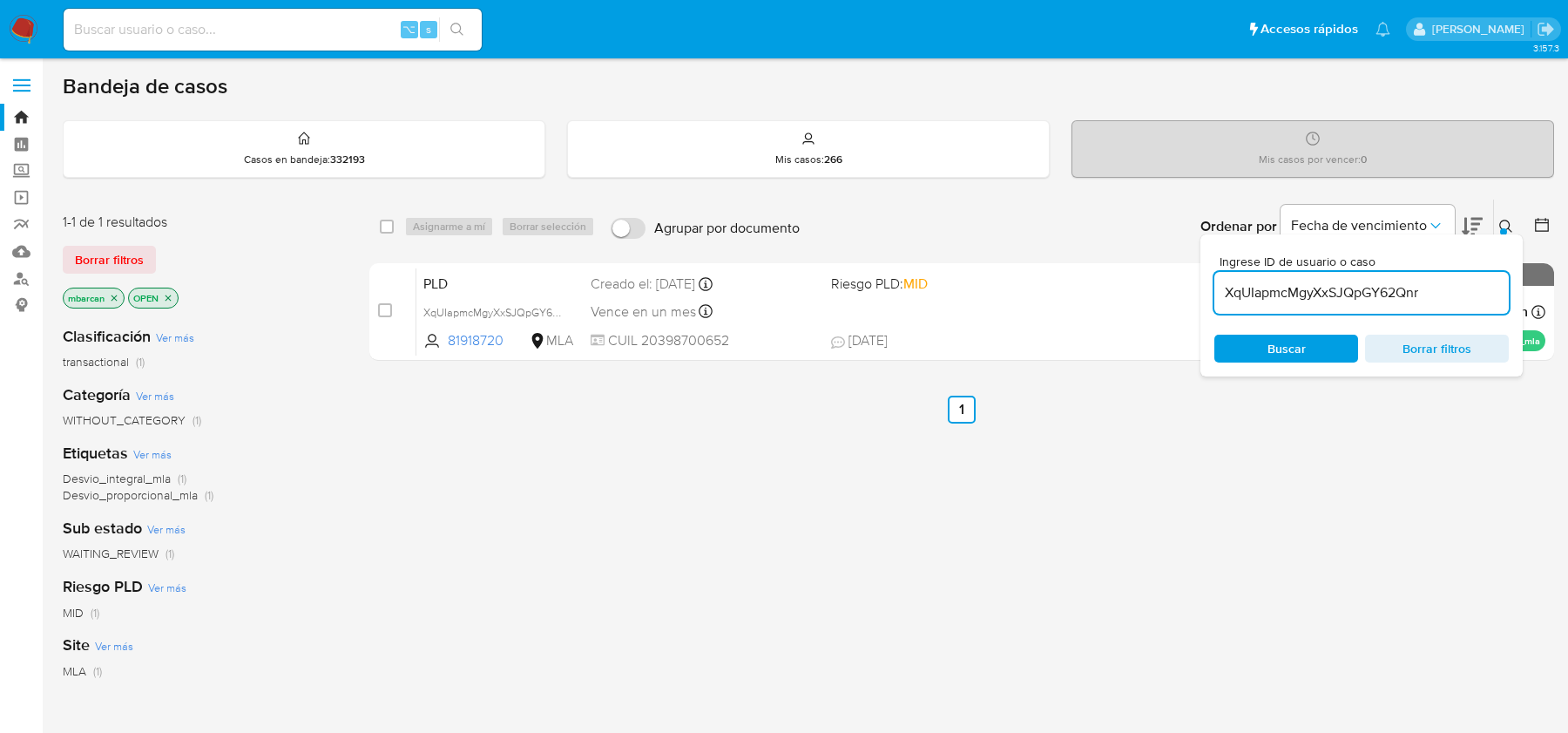
click at [974, 564] on div "select-all-cases-checkbox Asignarme a mí Borrar selección Agrupar por documento…" at bounding box center [962, 594] width 1185 height 790
click at [1505, 228] on div at bounding box center [1503, 231] width 7 height 7
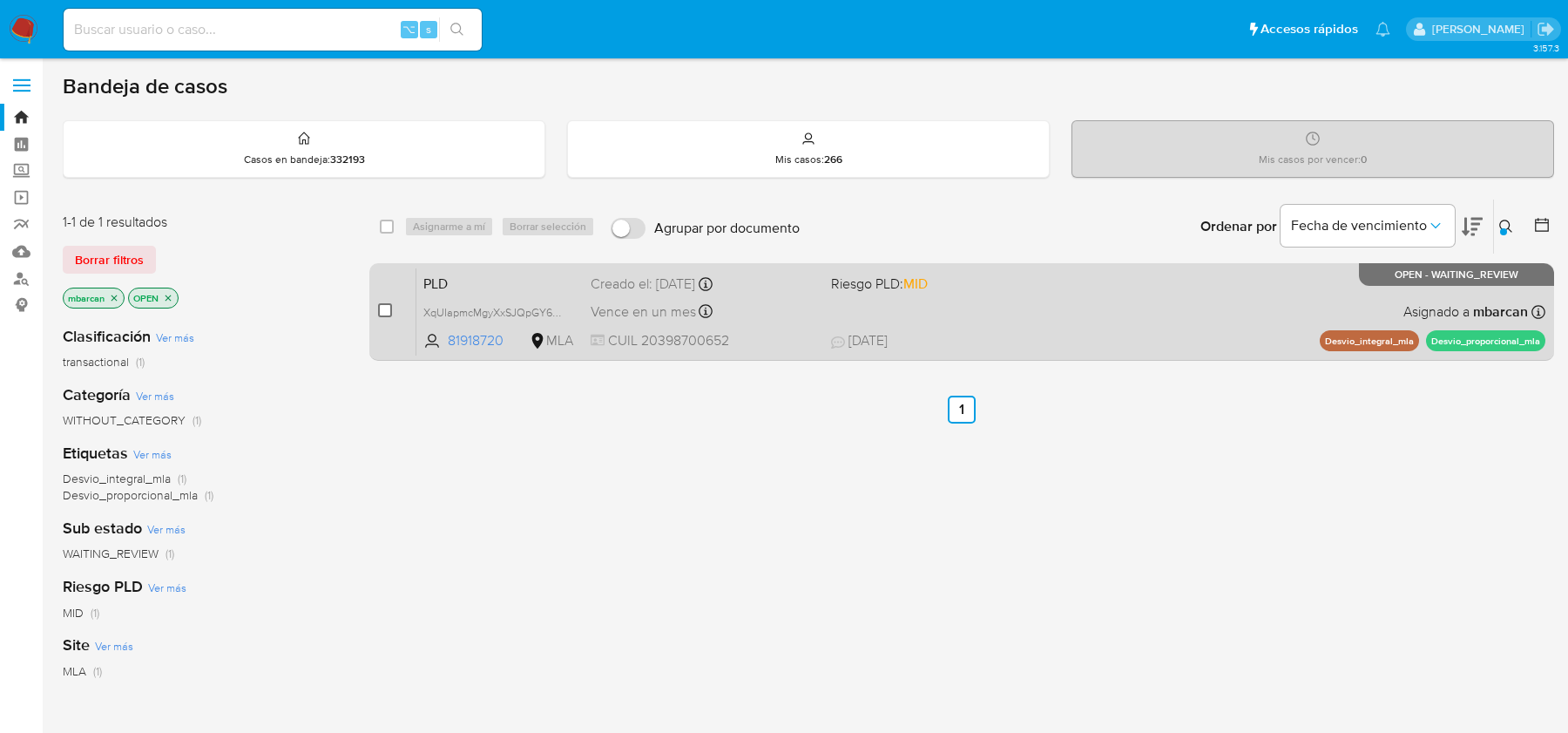
click at [385, 305] on input "checkbox" at bounding box center [385, 311] width 14 height 14
checkbox input "true"
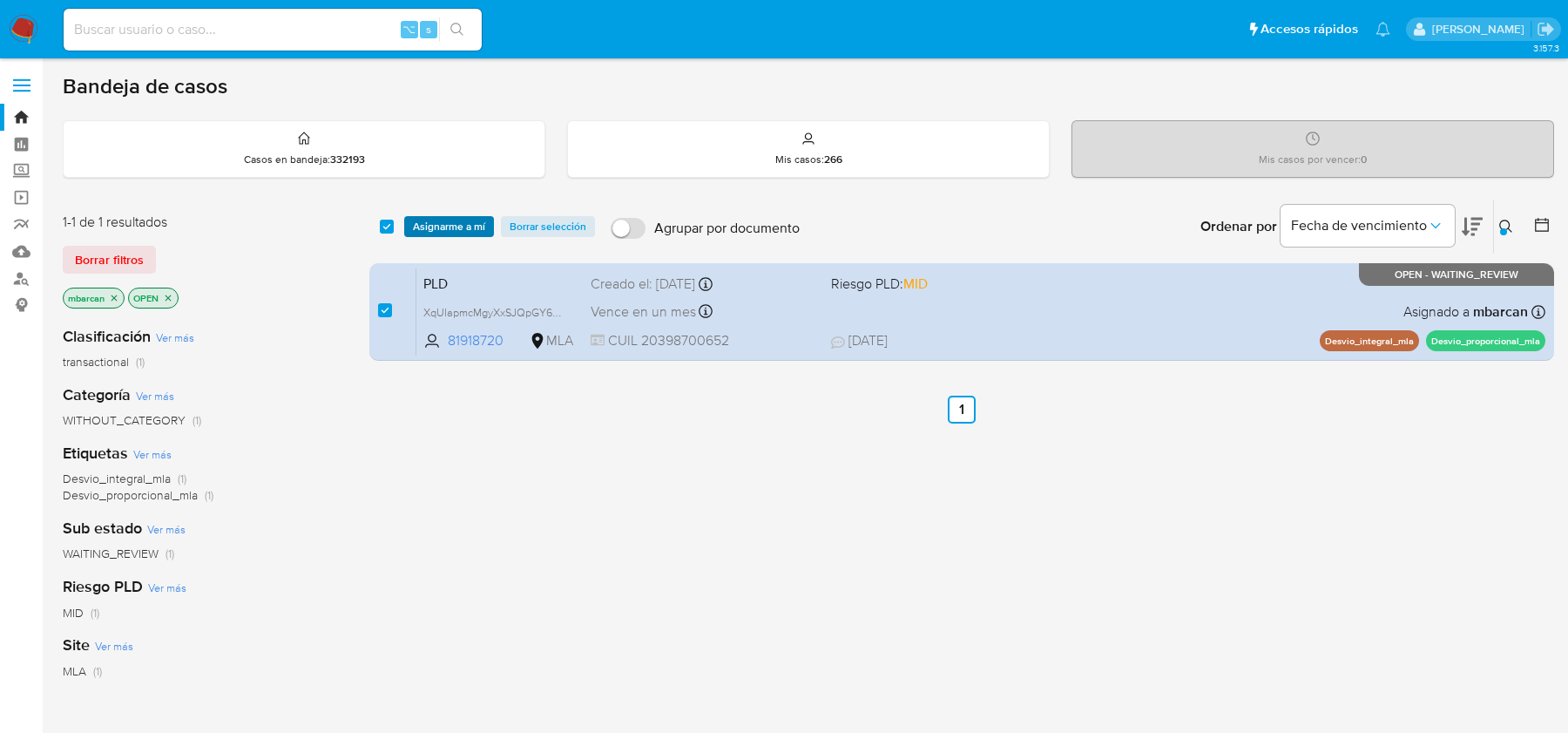
click at [446, 223] on span "Asignarme a mí" at bounding box center [450, 226] width 72 height 18
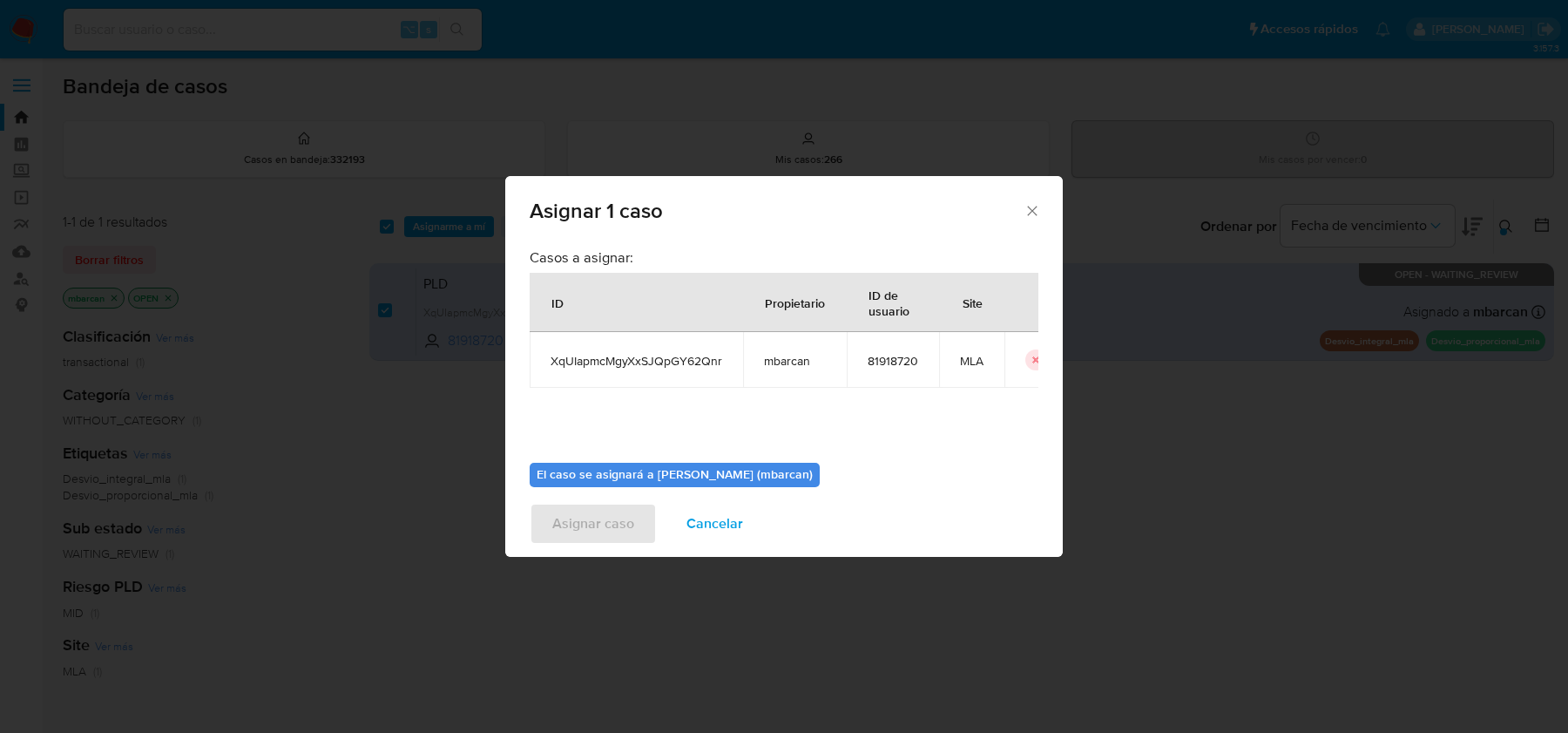
scroll to position [89, 0]
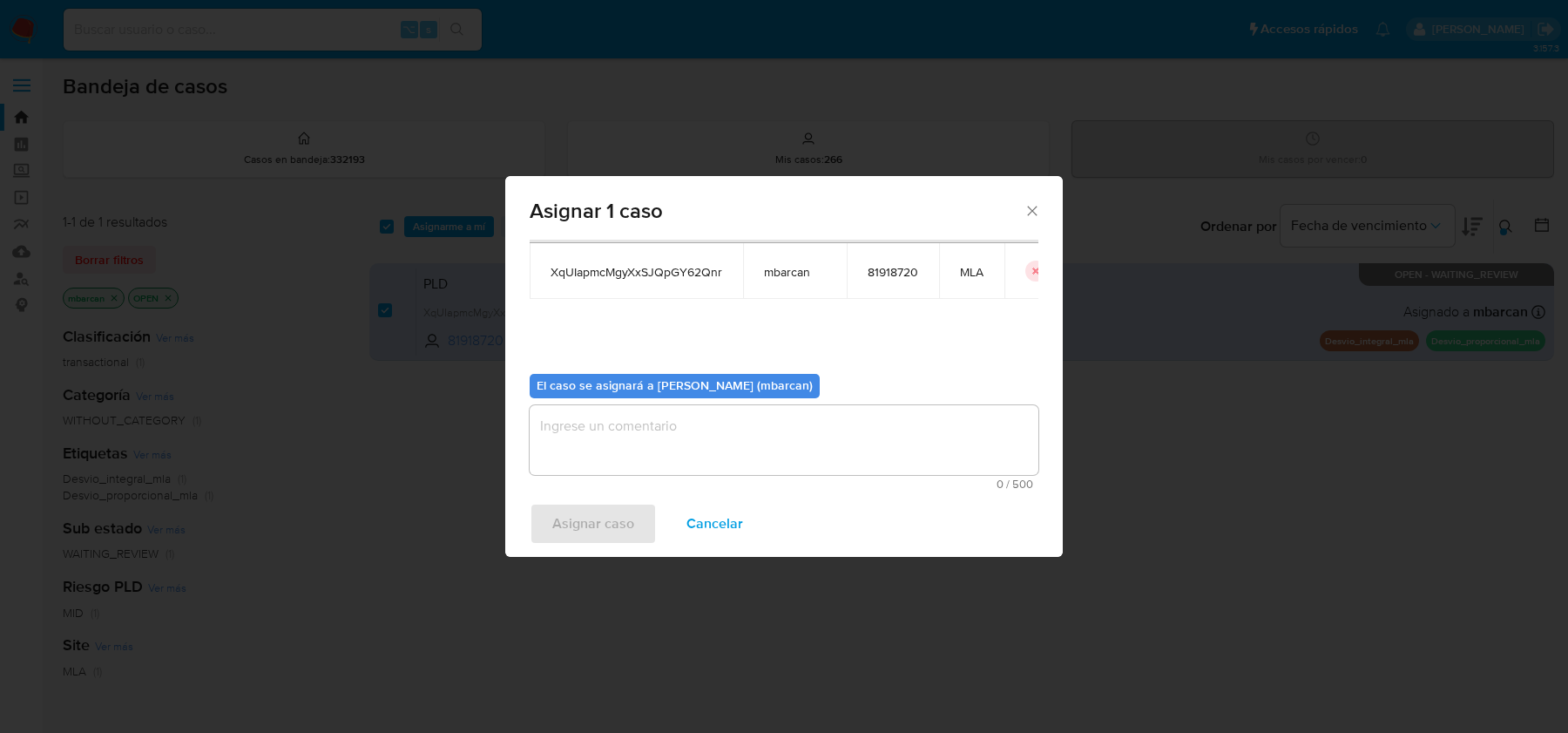
click at [686, 446] on textarea "assign-modal" at bounding box center [784, 440] width 509 height 70
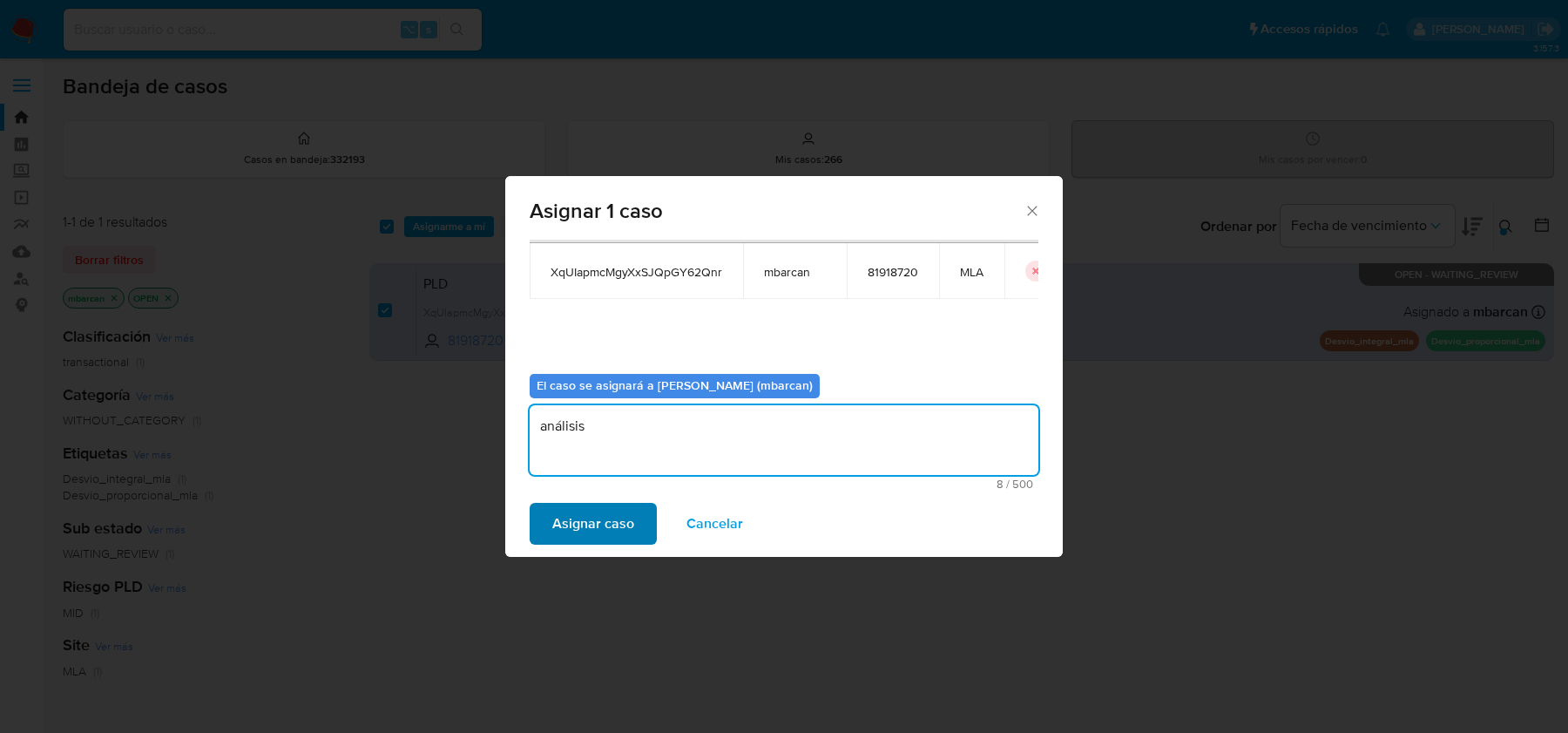
type textarea "análisis"
click at [572, 533] on span "Asignar caso" at bounding box center [594, 523] width 82 height 38
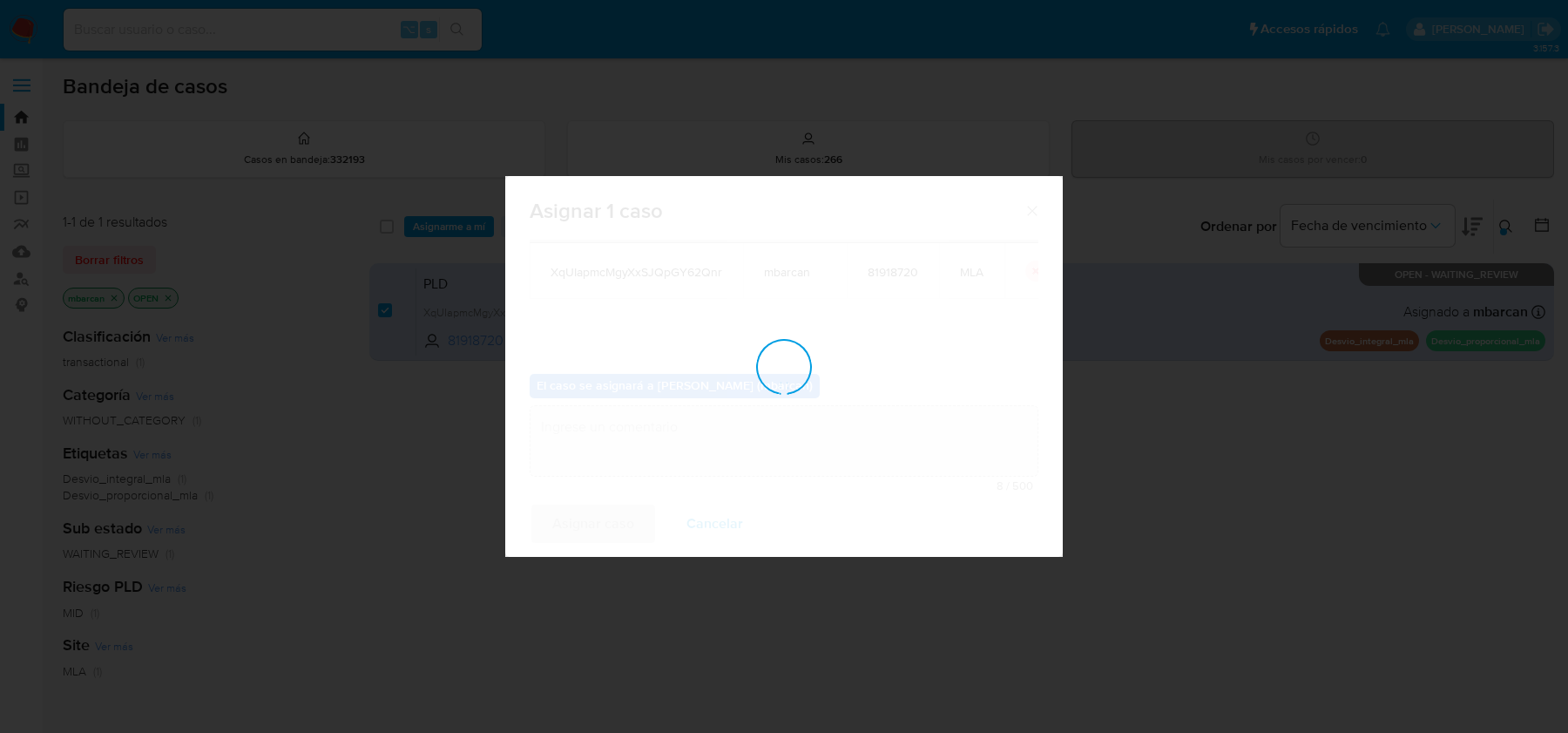
checkbox input "false"
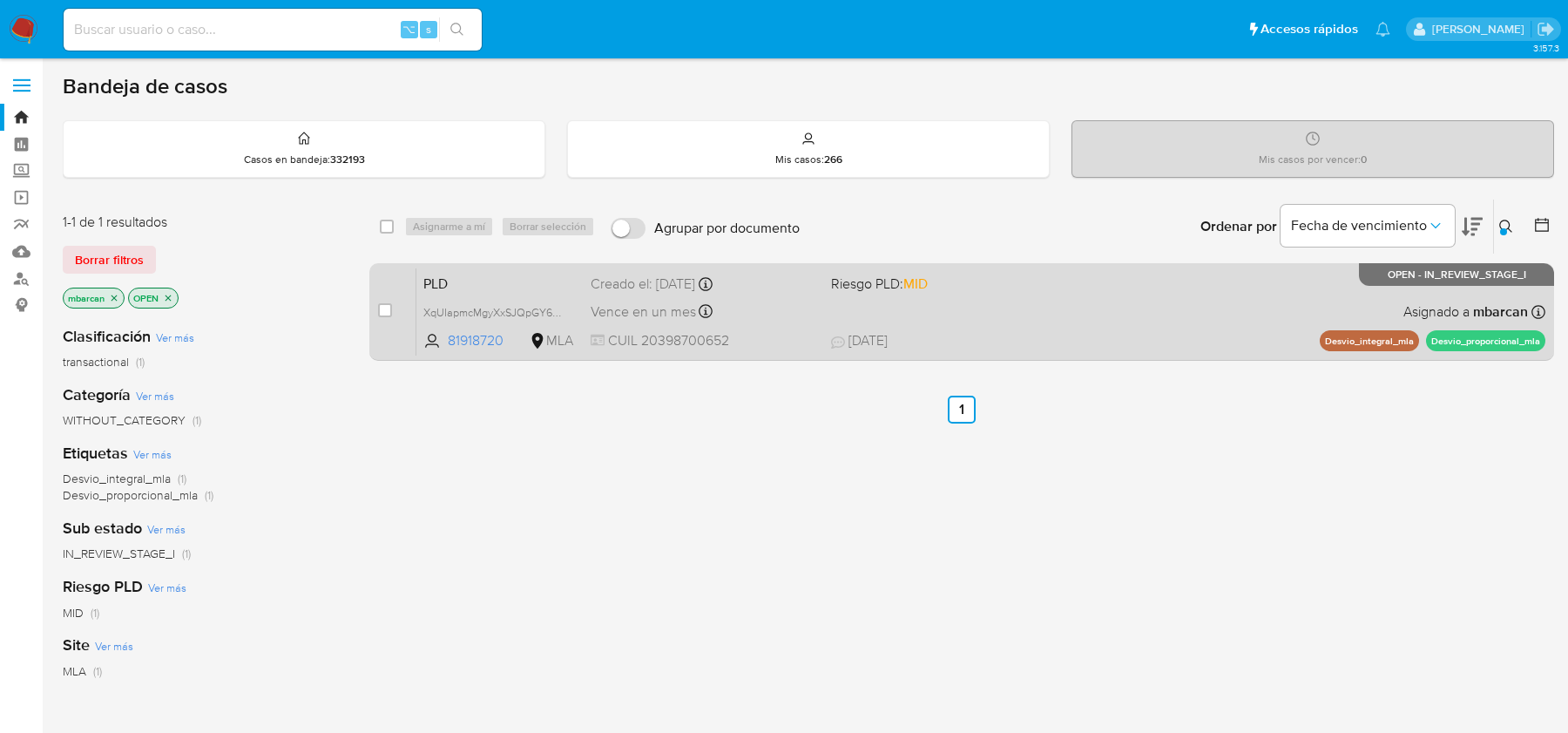
click at [443, 283] on span "PLD" at bounding box center [499, 282] width 154 height 23
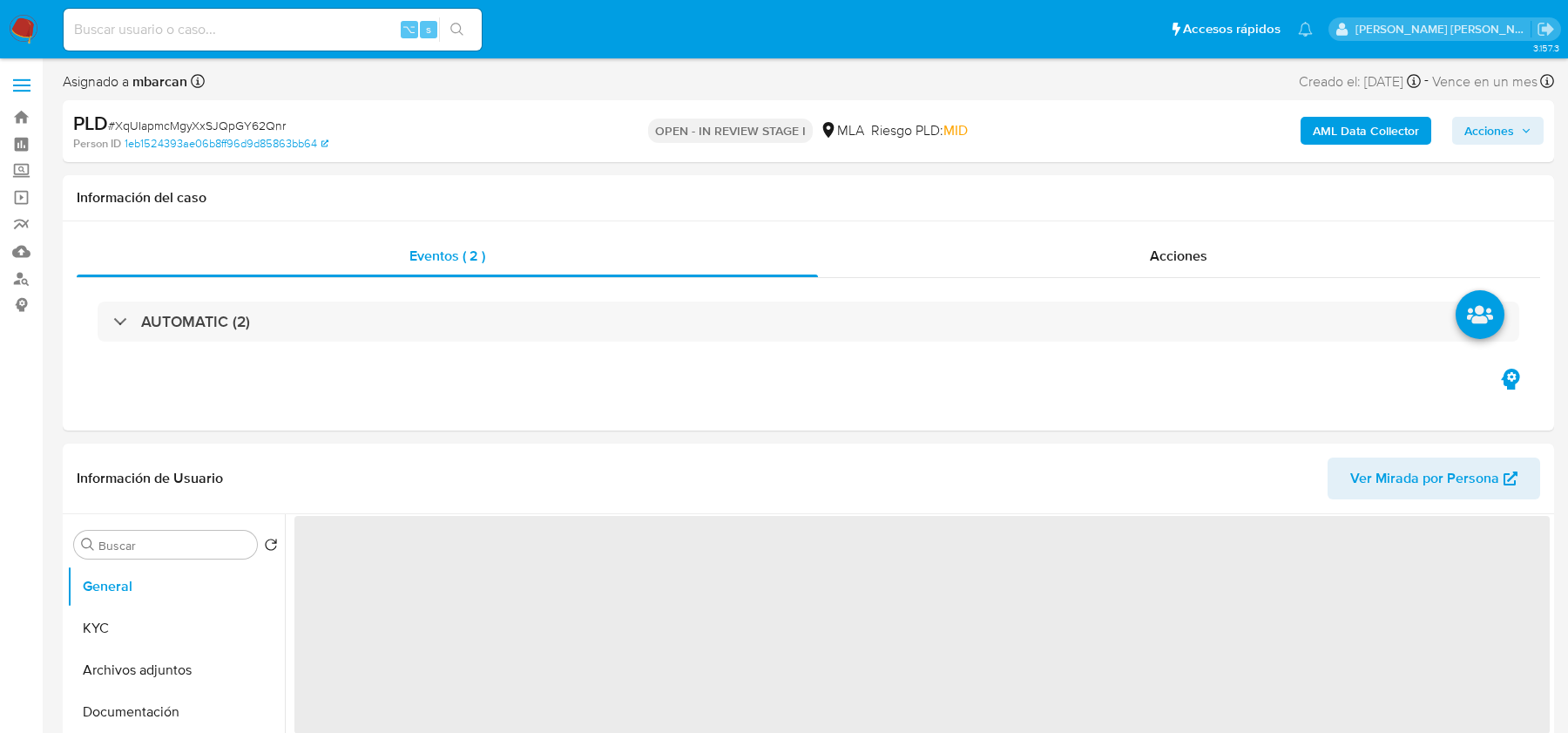
click at [253, 127] on span "# XqUIapmcMgyXxSJQpGY62Qnr" at bounding box center [196, 125] width 177 height 18
copy span "XqUIapmcMgyXxSJQpGY62Qnr"
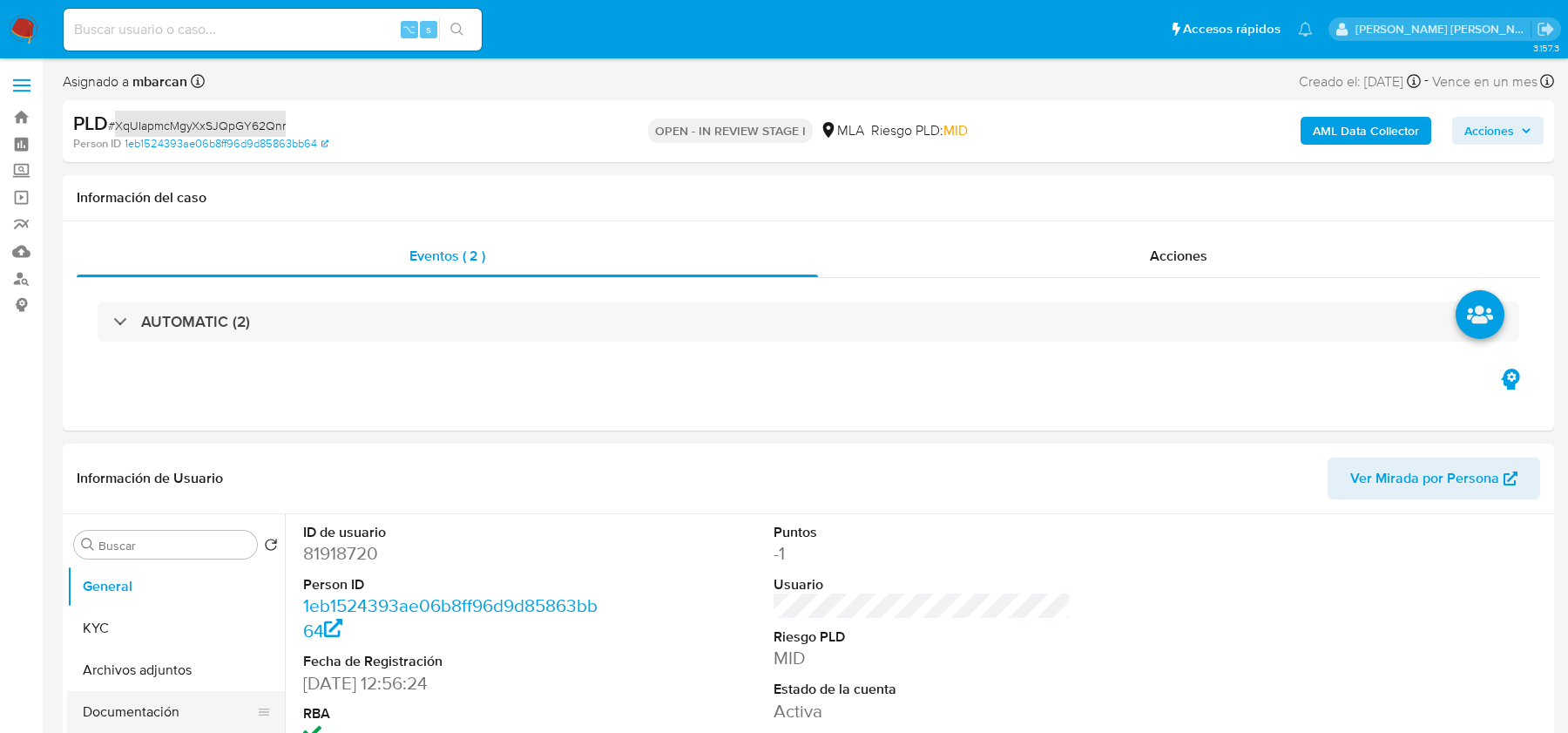
select select "10"
copy span "XqUIapmcMgyXxSJQpGY62Qnr"
click at [320, 549] on dd "81918720" at bounding box center [451, 553] width 296 height 24
copy dd "81918720"
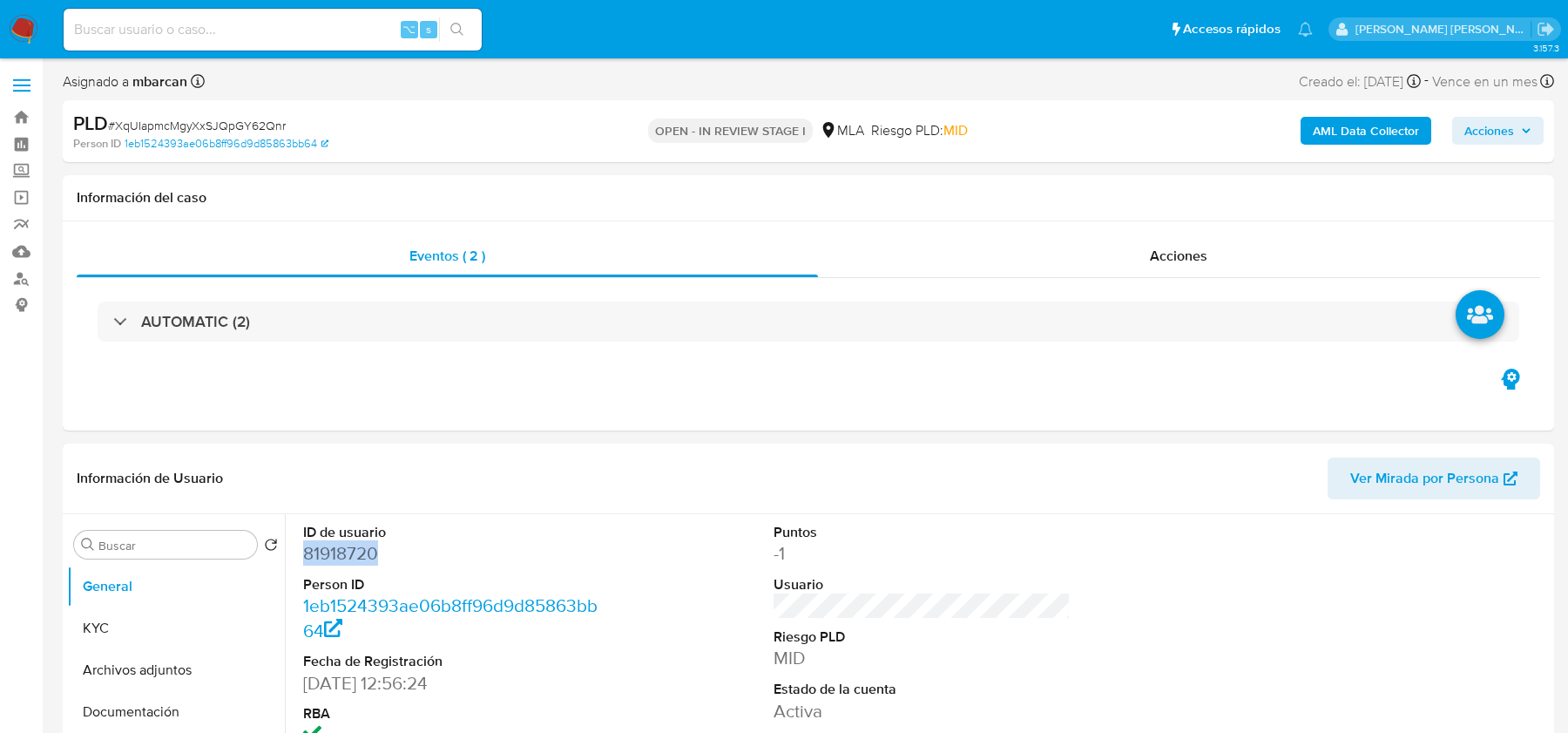
click at [1324, 130] on b "AML Data Collector" at bounding box center [1366, 130] width 107 height 27
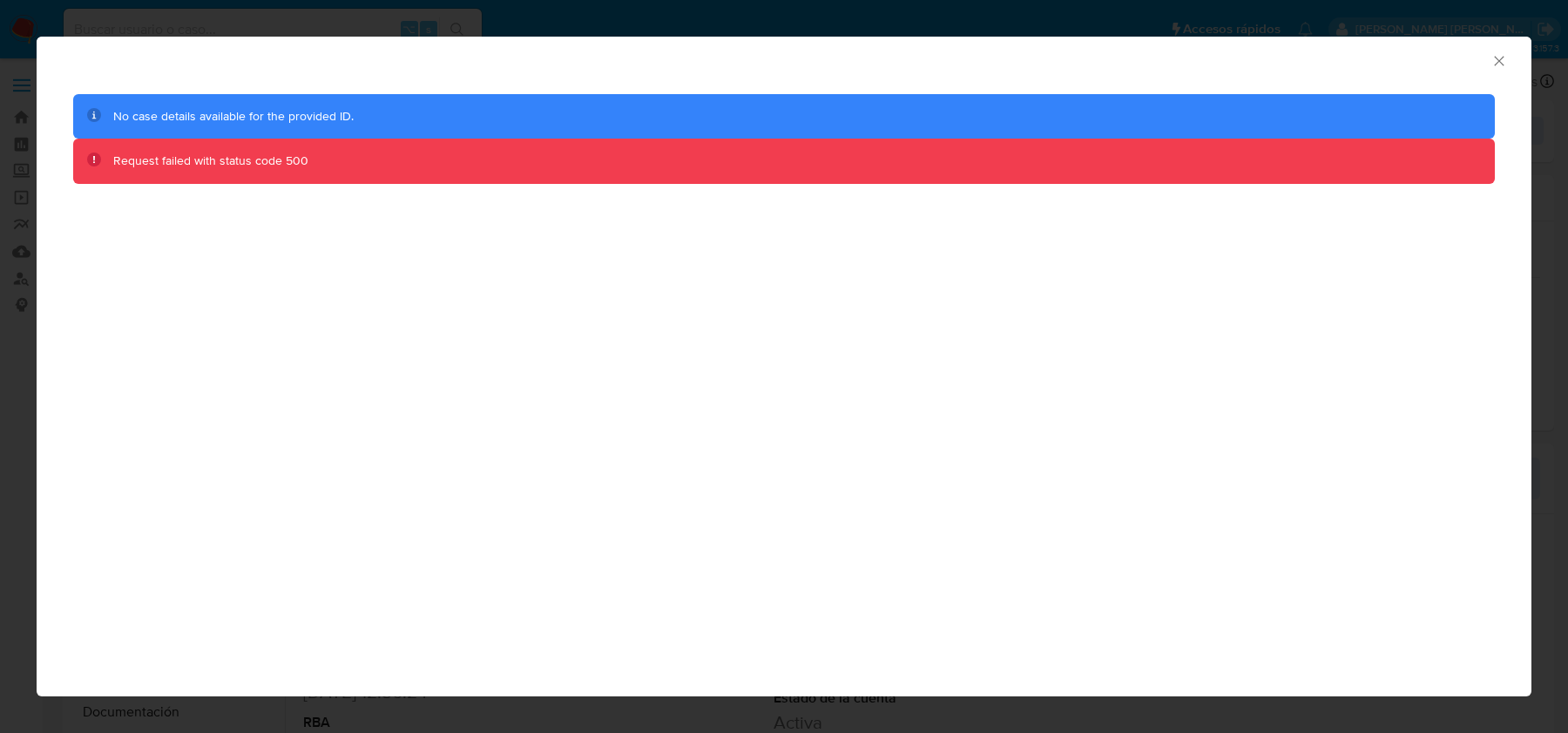
click at [1497, 67] on icon "Cerrar ventana" at bounding box center [1499, 61] width 18 height 18
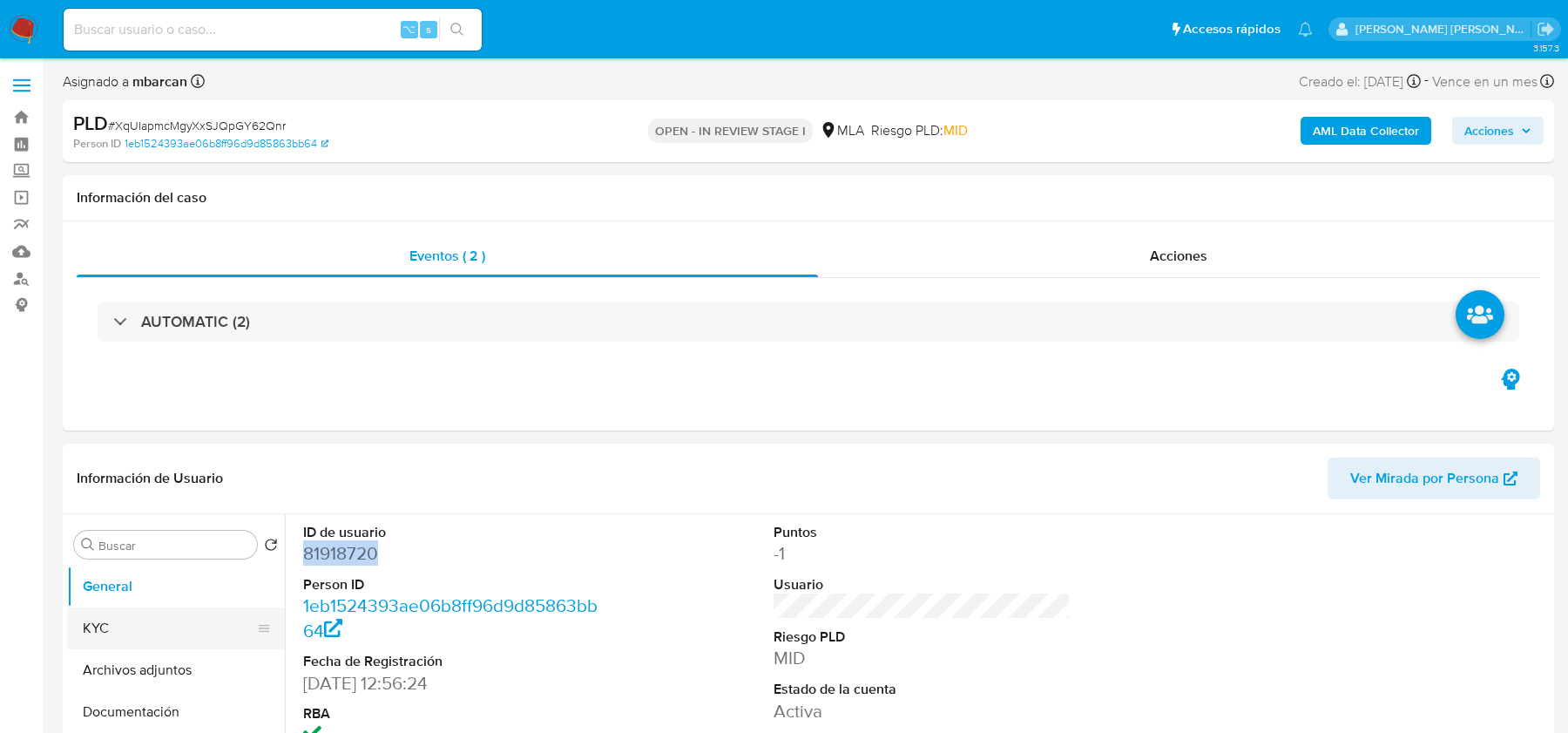
click at [158, 642] on button "KYC" at bounding box center [168, 628] width 204 height 42
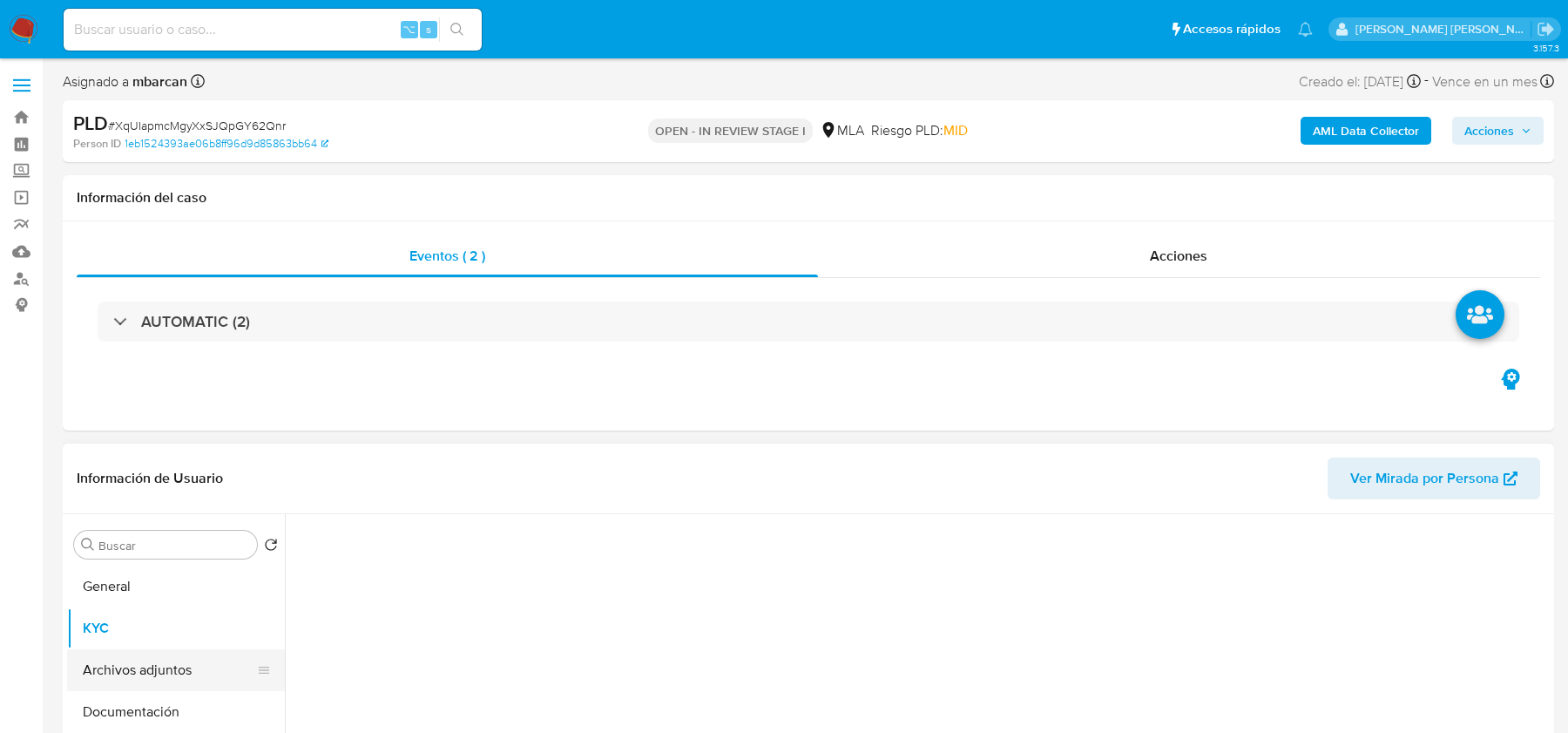
click at [158, 660] on button "Archivos adjuntos" at bounding box center [168, 670] width 204 height 42
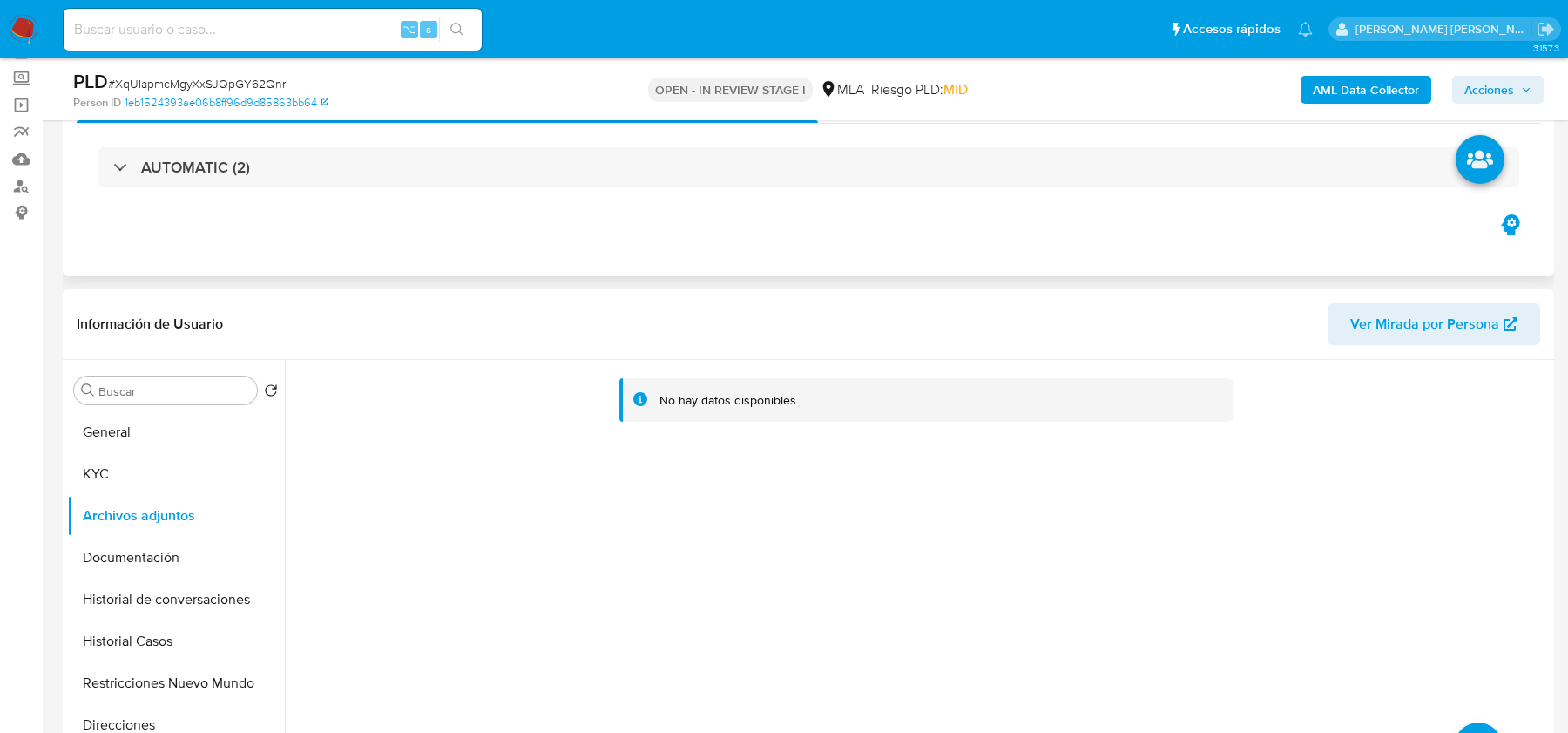
scroll to position [103, 0]
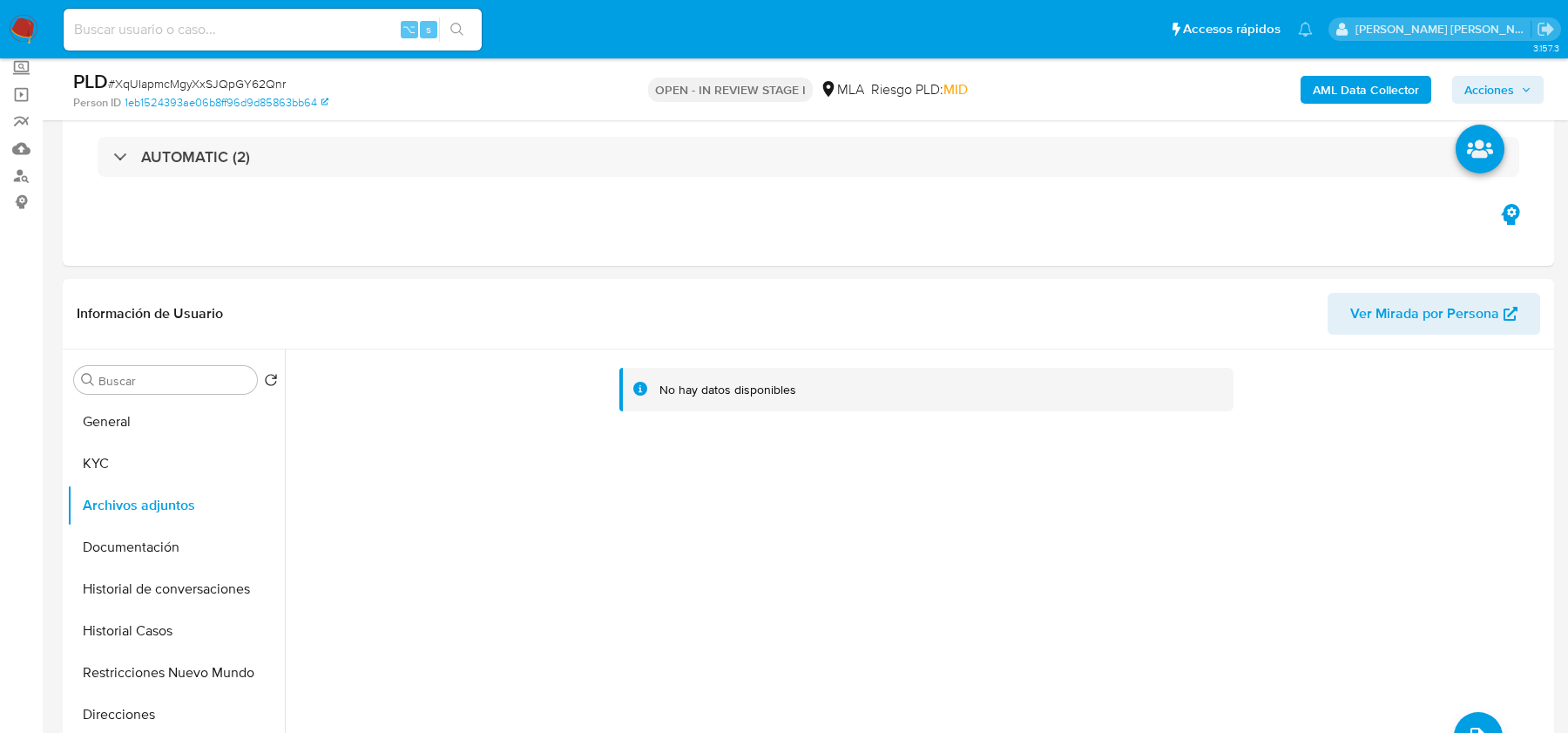
click at [1398, 89] on b "AML Data Collector" at bounding box center [1366, 89] width 107 height 27
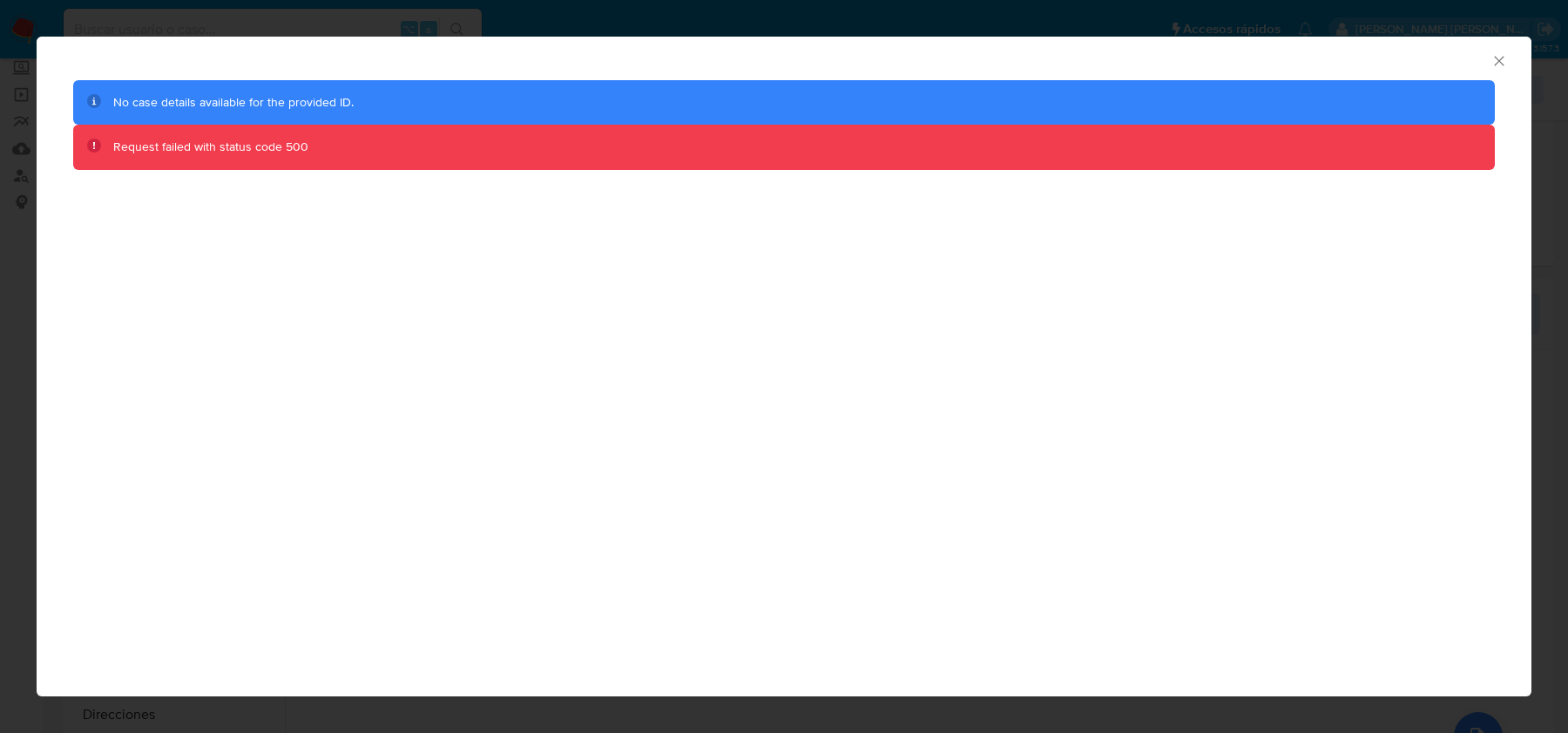
click at [1496, 61] on icon "Cerrar ventana" at bounding box center [1499, 61] width 18 height 18
click at [1496, 61] on div "AML Data Collector No case details available for the provided ID. Request faile…" at bounding box center [784, 366] width 1568 height 733
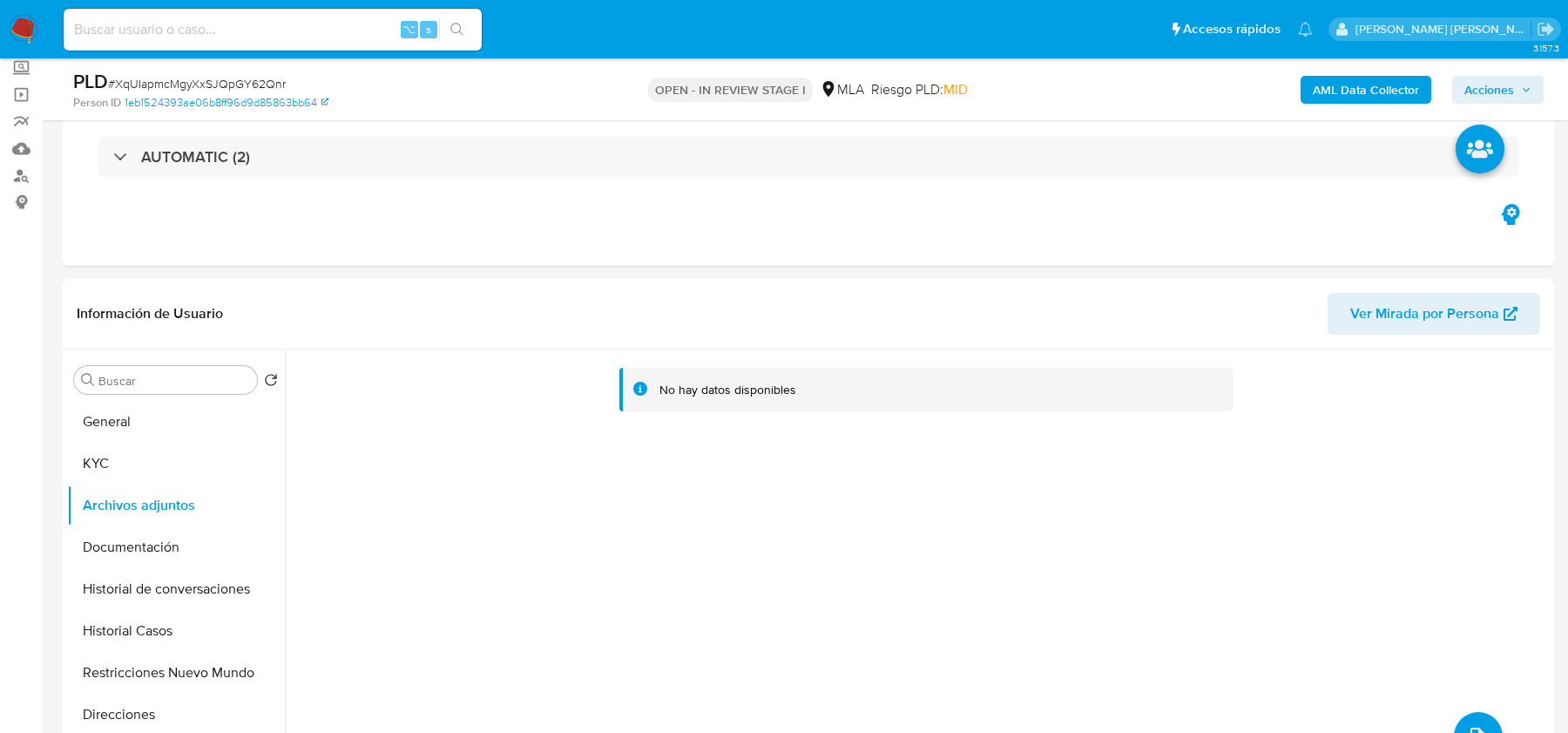
click at [1315, 95] on b "AML Data Collector" at bounding box center [1366, 89] width 107 height 27
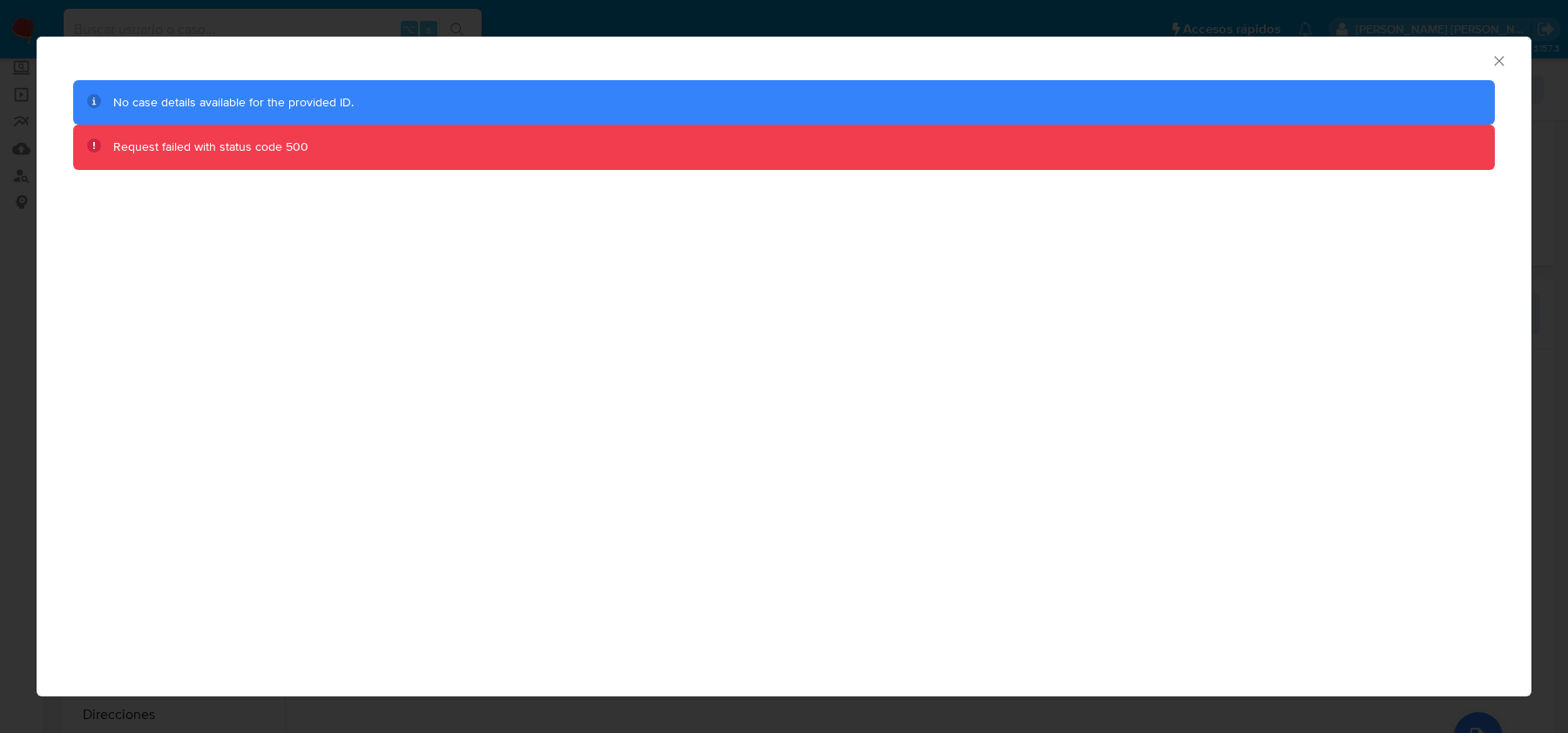
click at [832, 489] on div "AML Data Collector No case details available for the provided ID. Request faile…" at bounding box center [784, 366] width 1496 height 660
click at [1505, 58] on icon "Cerrar ventana" at bounding box center [1499, 61] width 18 height 18
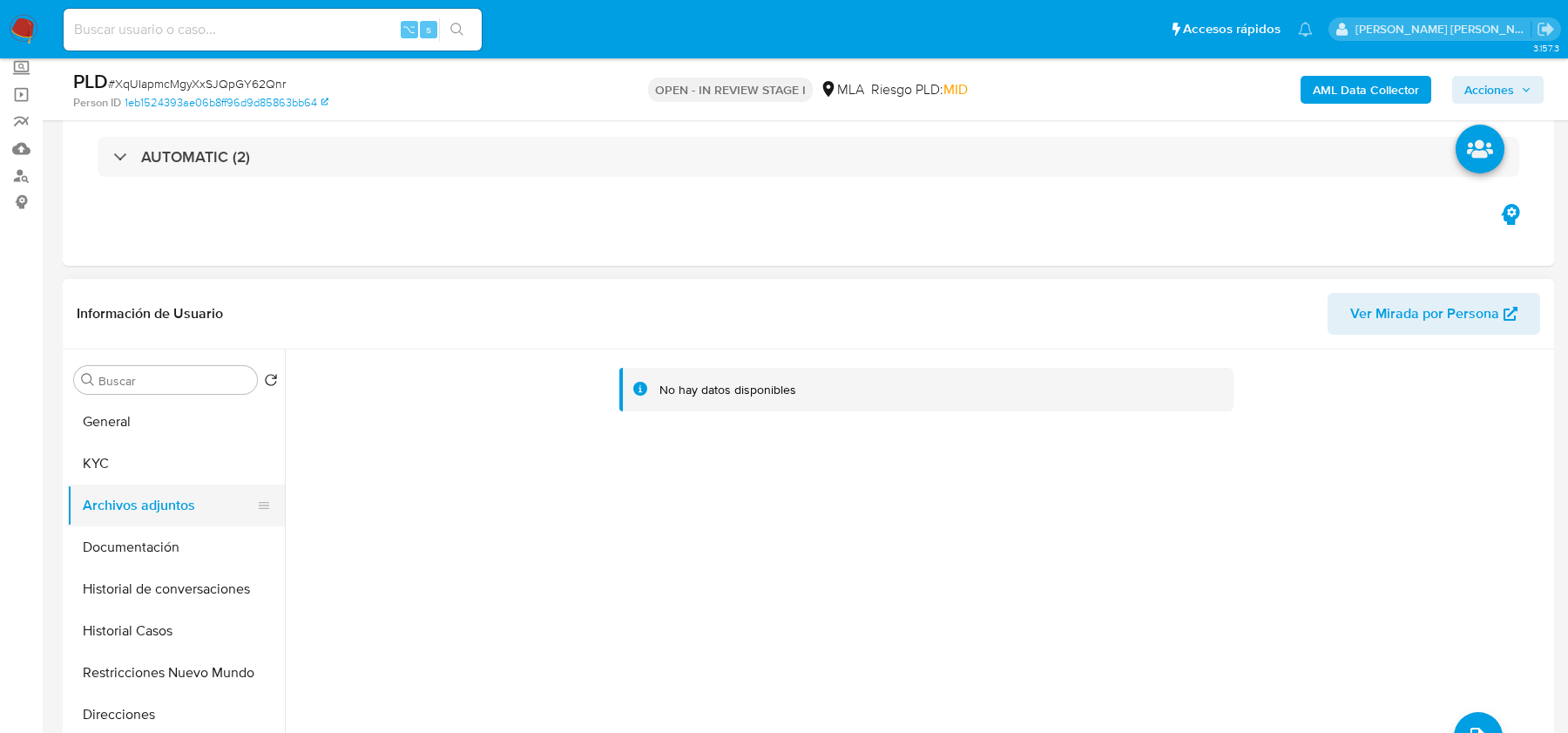
click at [180, 522] on button "Archivos adjuntos" at bounding box center [168, 506] width 204 height 42
click at [174, 568] on button "Historial de conversaciones" at bounding box center [168, 589] width 204 height 42
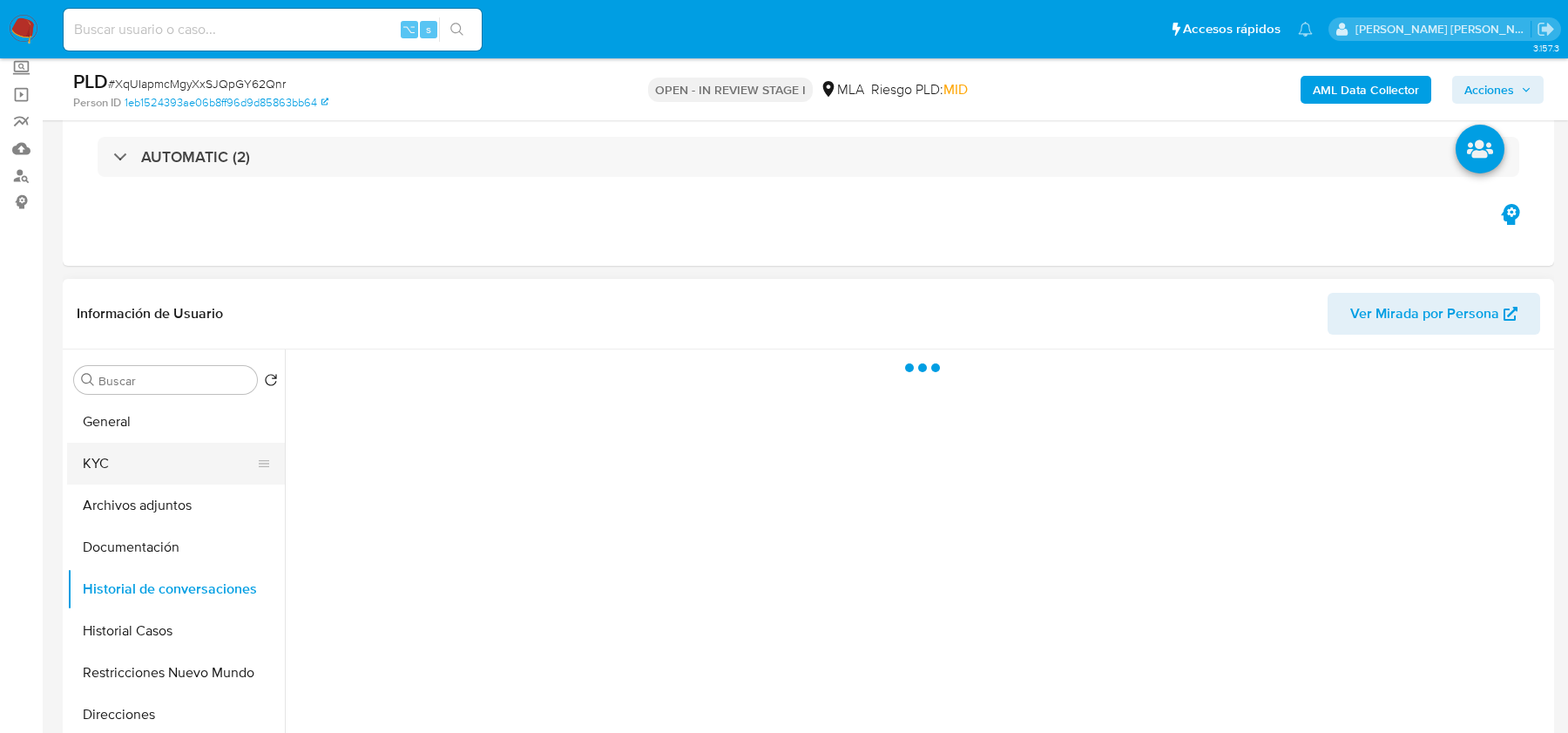
click at [173, 477] on button "KYC" at bounding box center [168, 464] width 204 height 42
click at [172, 507] on button "Archivos adjuntos" at bounding box center [168, 506] width 204 height 42
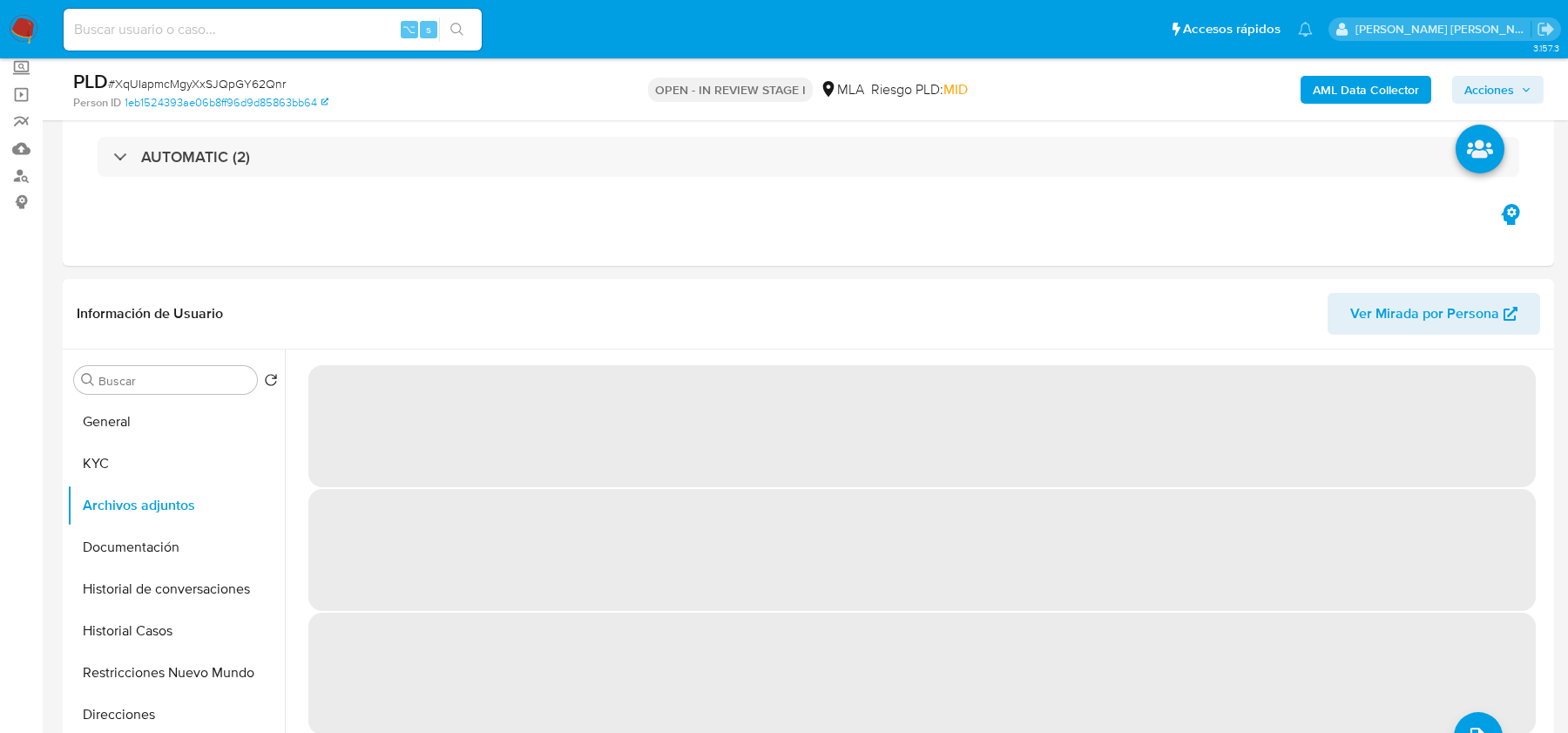
click at [1381, 75] on b "AML Data Collector" at bounding box center [1366, 89] width 107 height 27
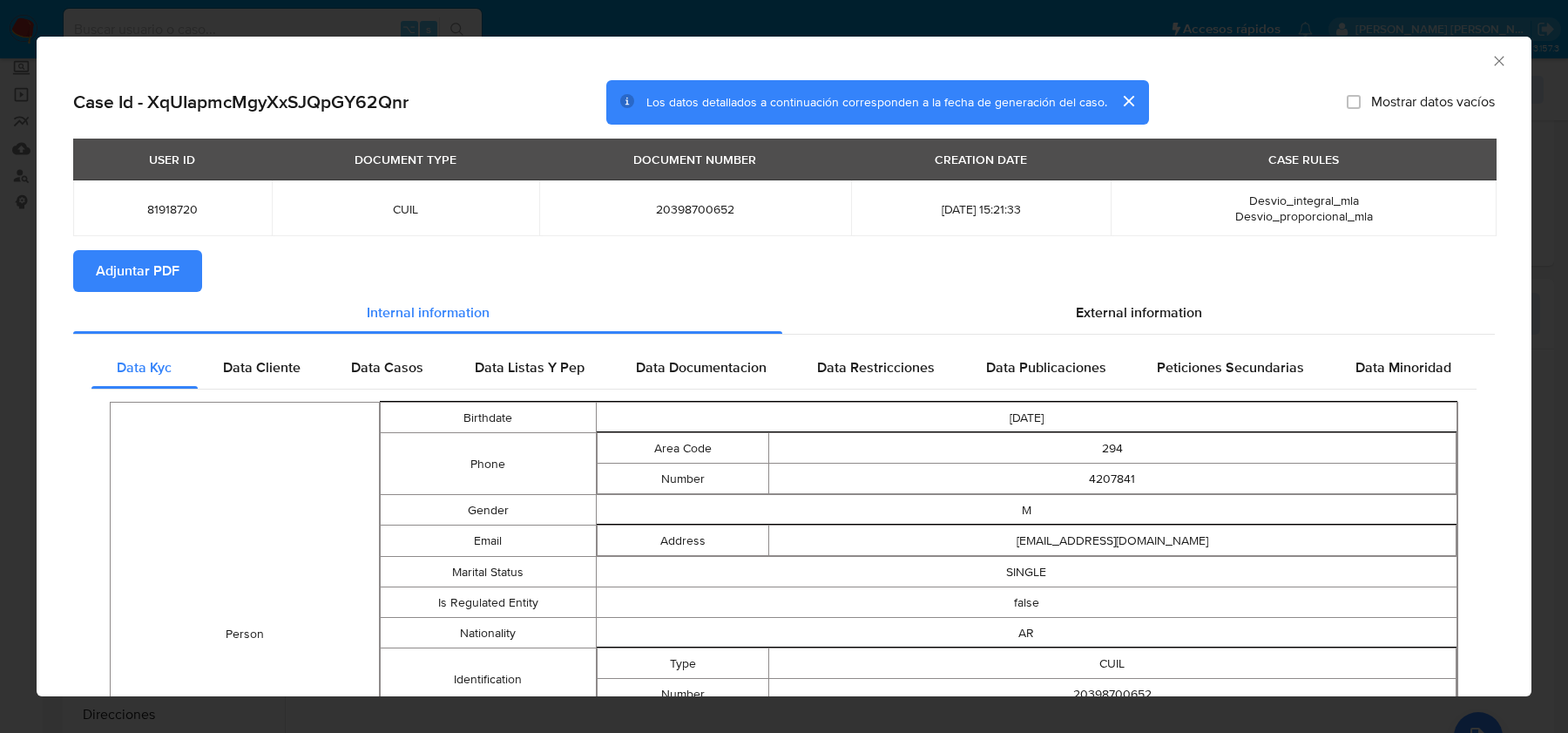
click at [173, 270] on span "Adjuntar PDF" at bounding box center [137, 270] width 83 height 38
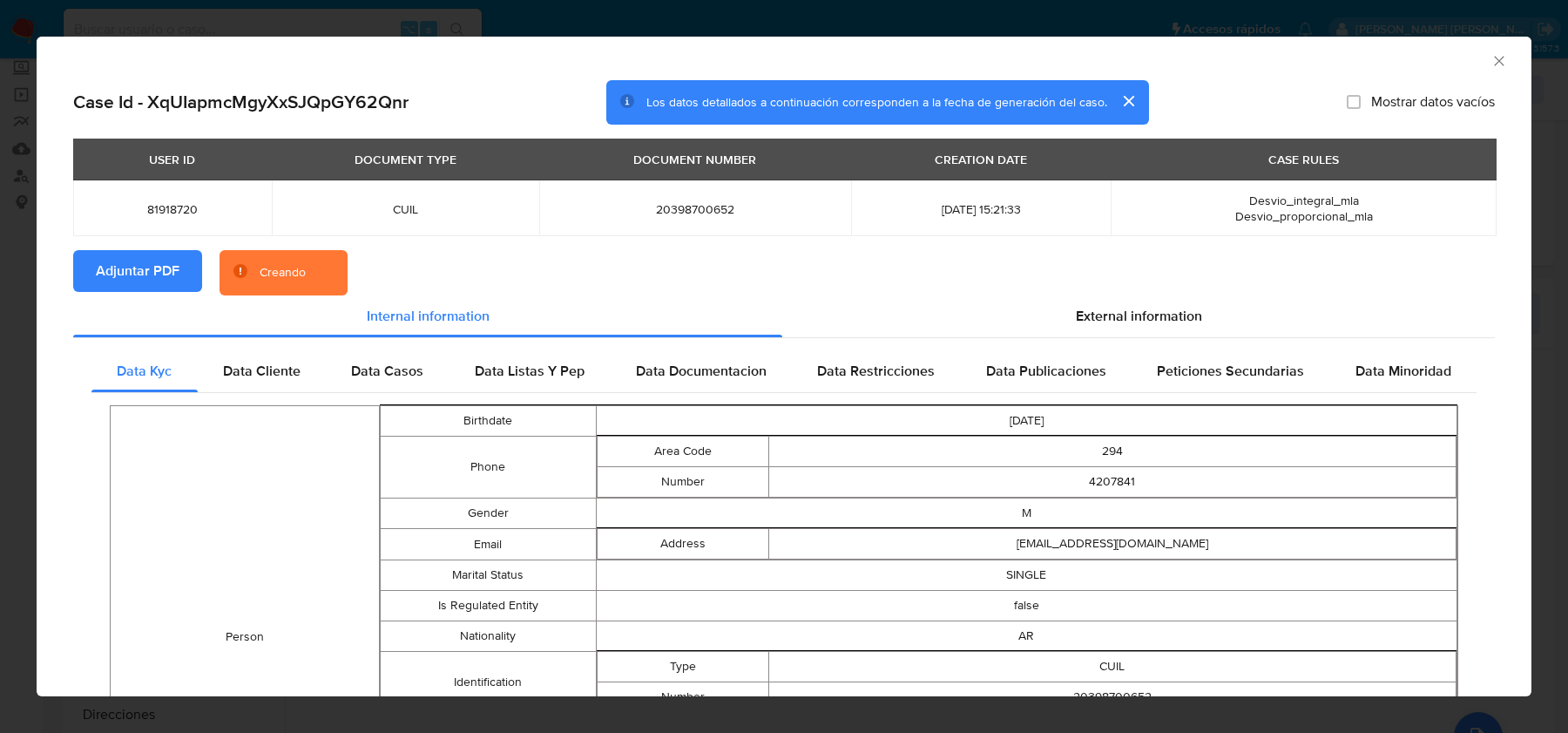
click at [1073, 281] on section "Adjuntar PDF Creando" at bounding box center [784, 272] width 1422 height 45
click at [1069, 302] on div "External information" at bounding box center [1139, 317] width 713 height 42
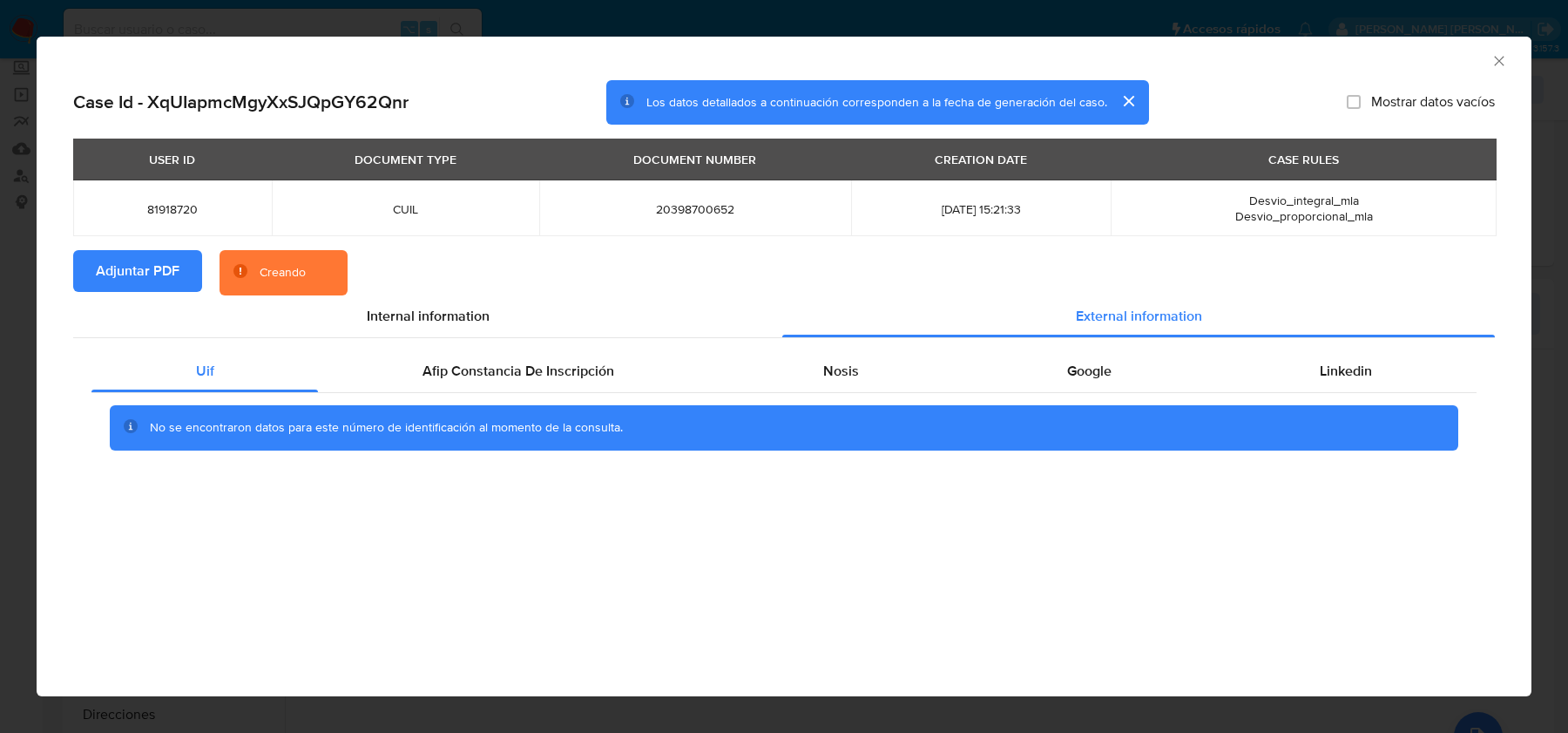
click at [468, 397] on div "No se encontraron datos para este número de identificación al momento de la con…" at bounding box center [784, 427] width 1385 height 70
click at [666, 378] on div "Afip Constancia De Inscripción" at bounding box center [518, 371] width 400 height 42
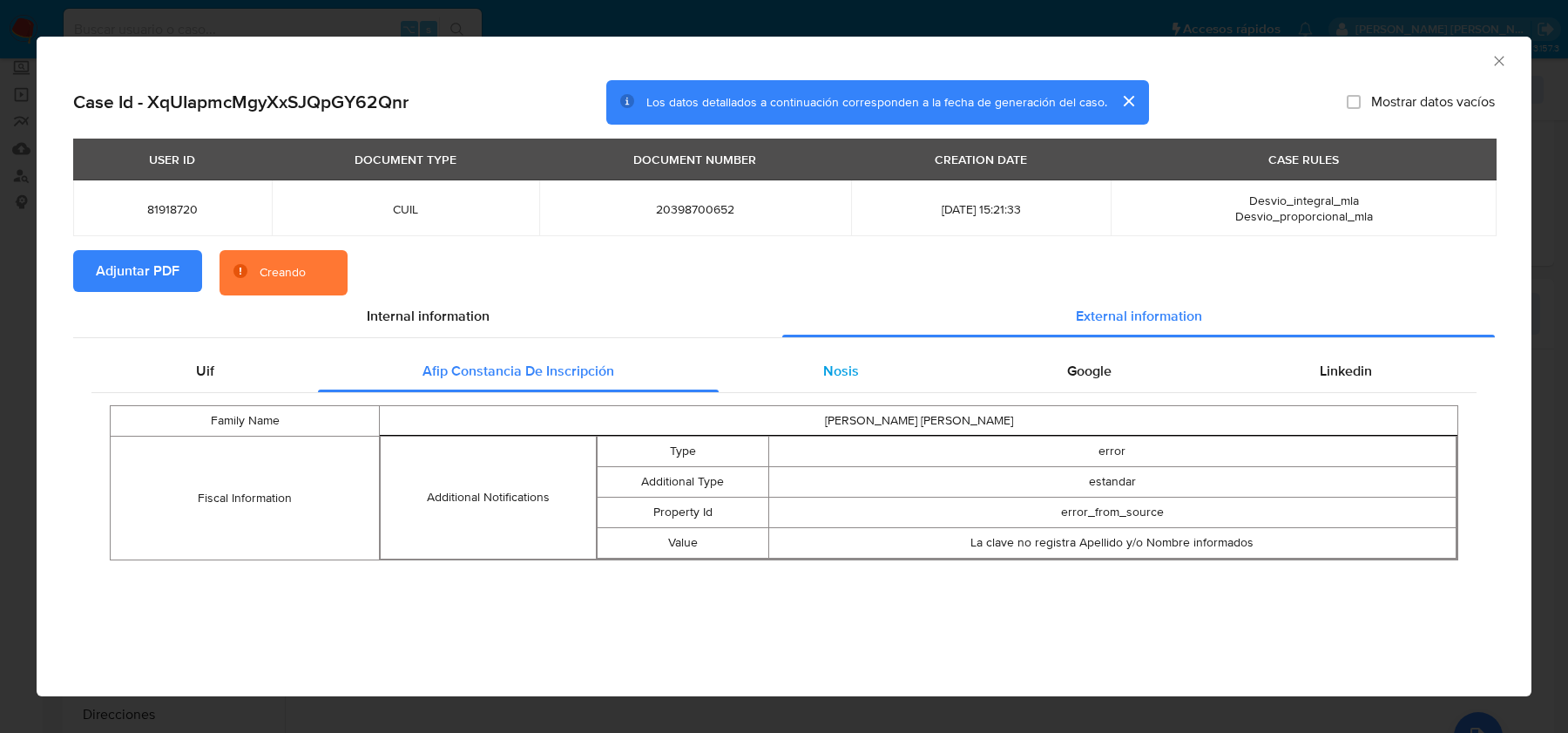
click at [854, 371] on span "Nosis" at bounding box center [841, 370] width 35 height 20
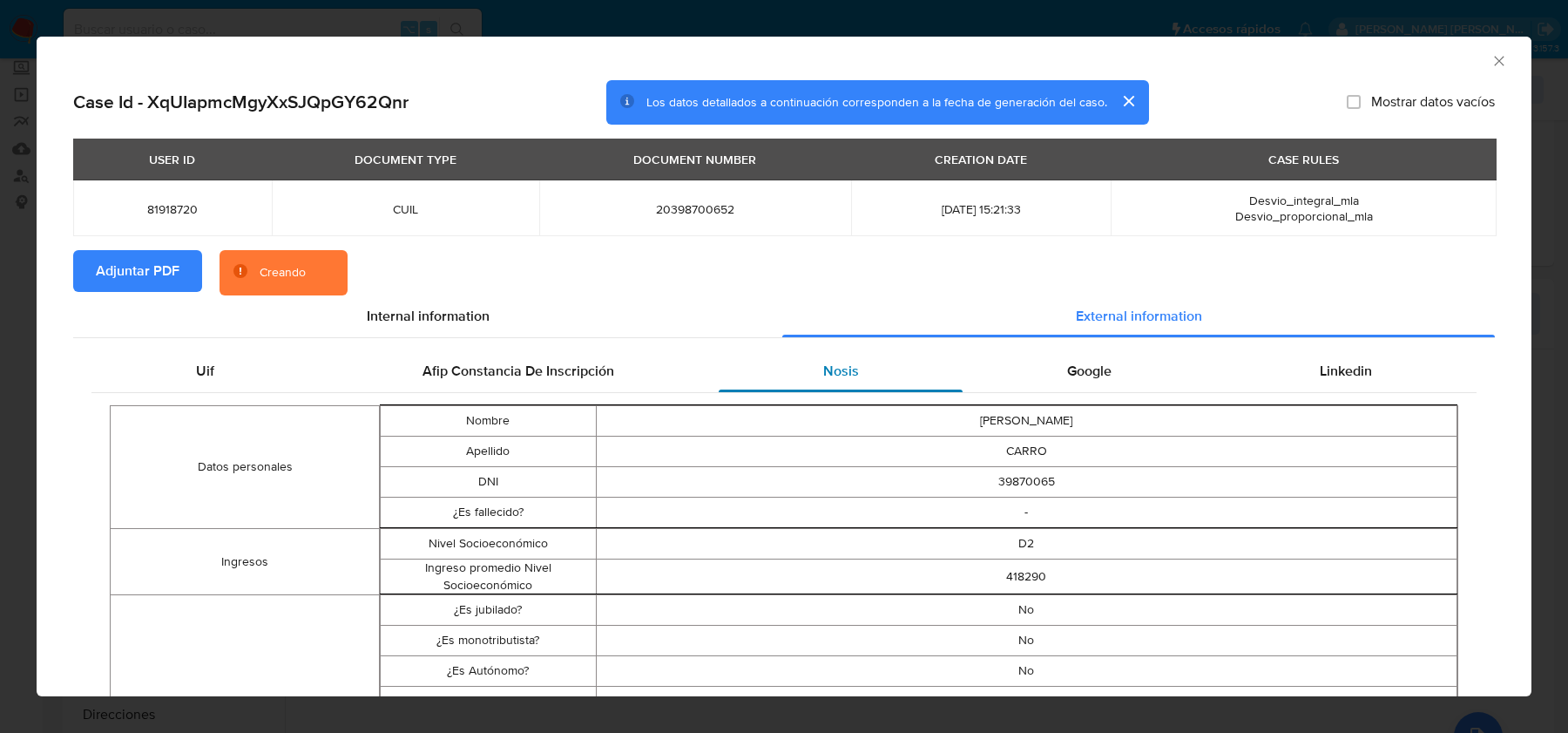
click at [854, 371] on span "Nosis" at bounding box center [841, 370] width 35 height 20
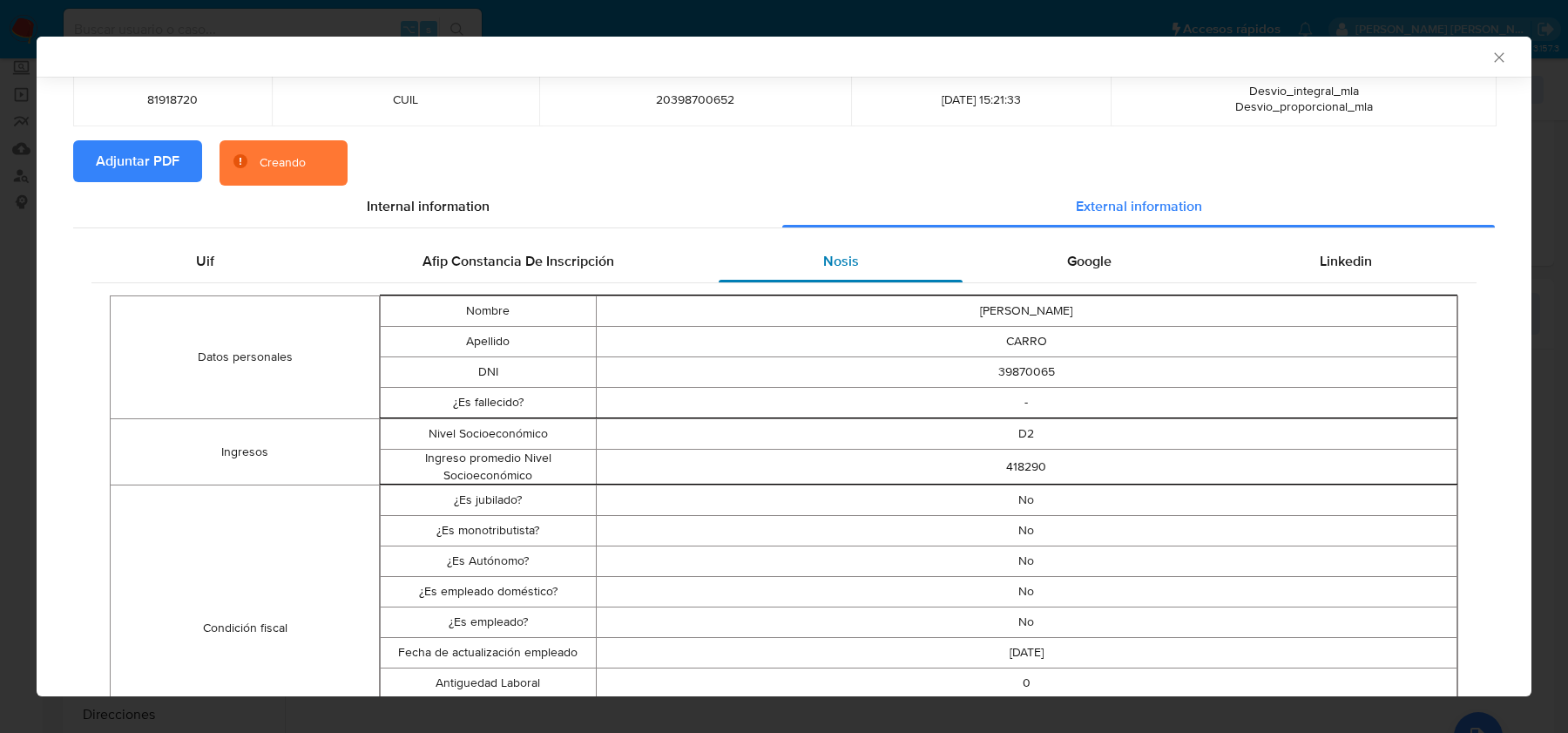
scroll to position [107, 0]
click at [1026, 252] on div "Google" at bounding box center [1089, 261] width 253 height 42
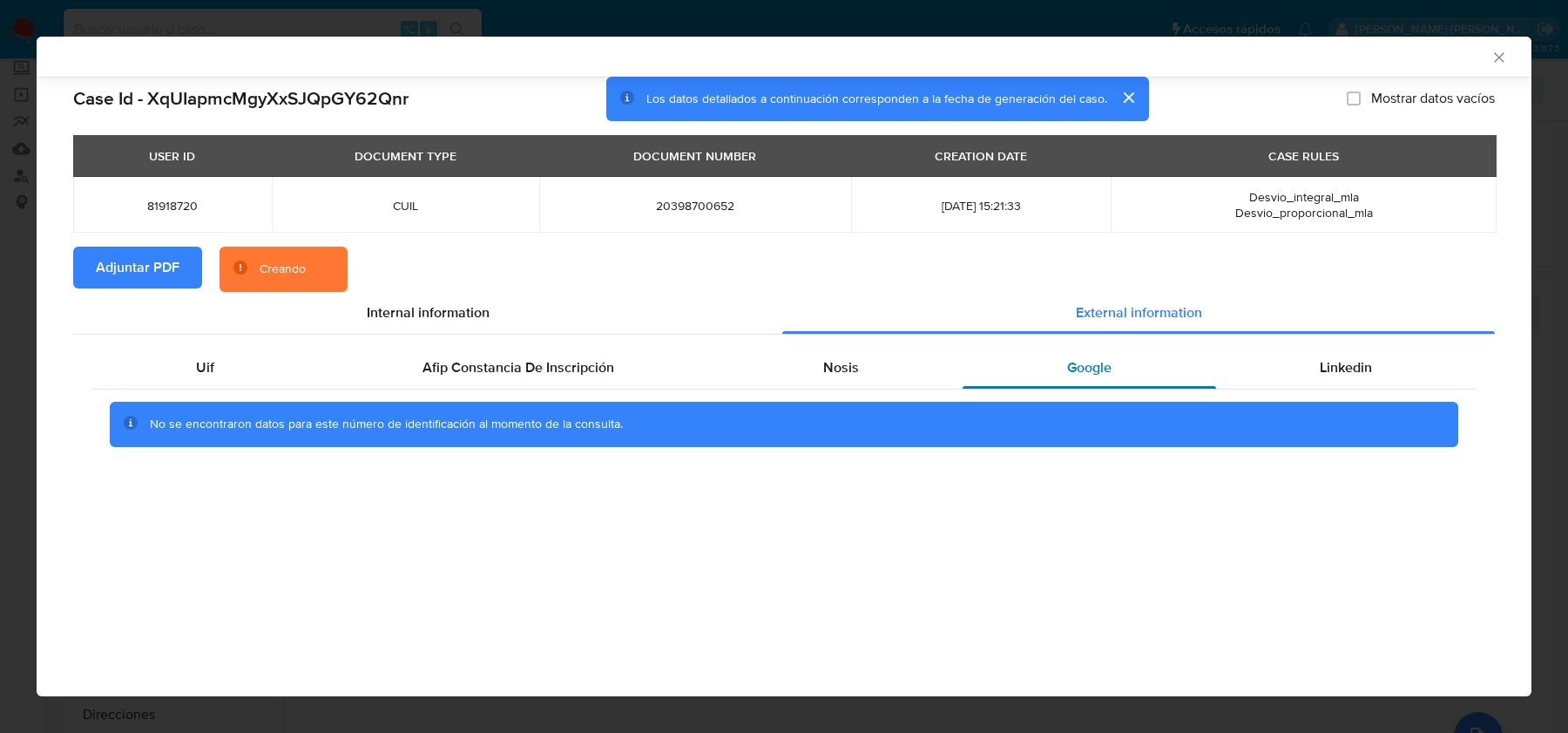
scroll to position [0, 0]
click at [1364, 379] on div "Linkedin" at bounding box center [1347, 367] width 261 height 42
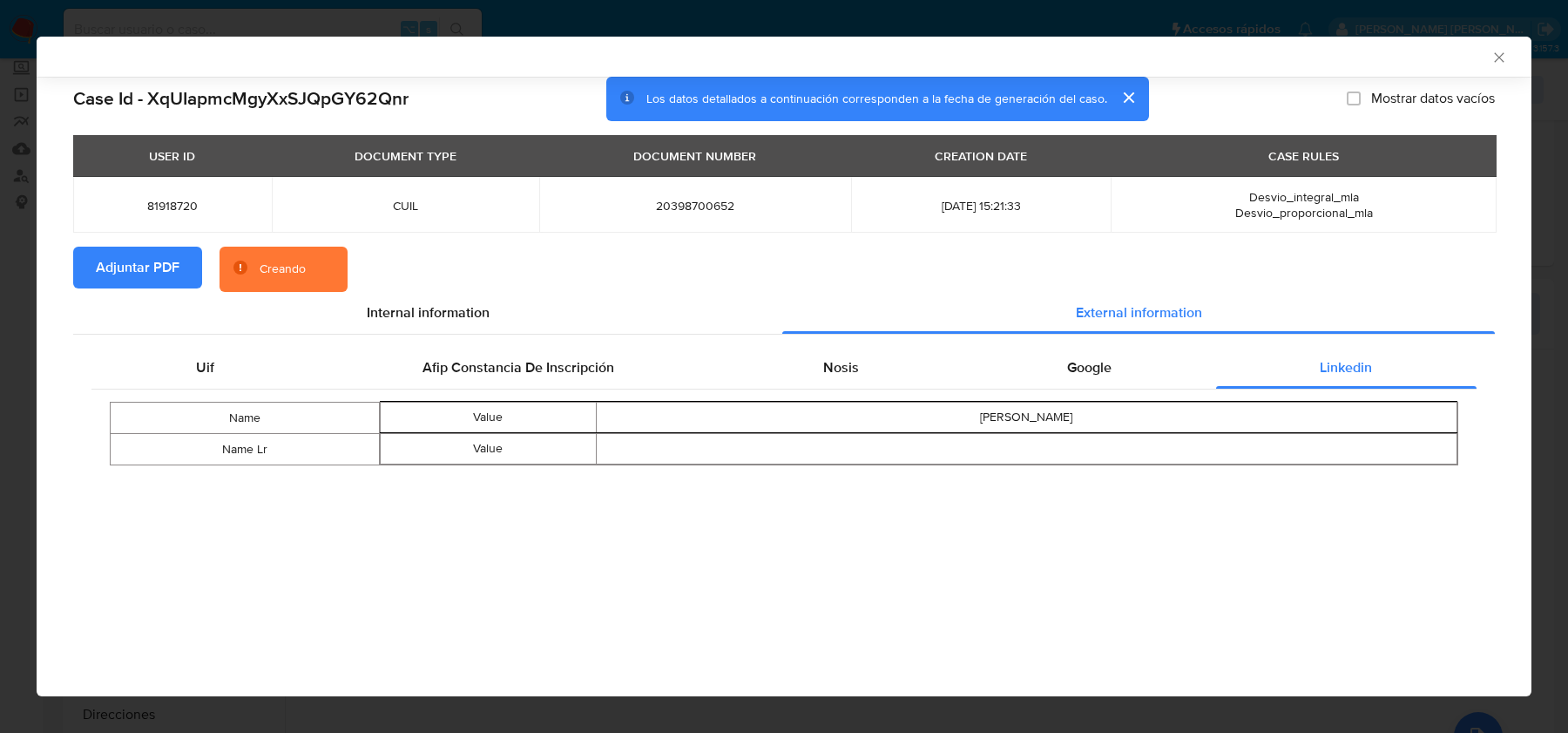
click at [666, 212] on span "20398700652" at bounding box center [695, 206] width 270 height 16
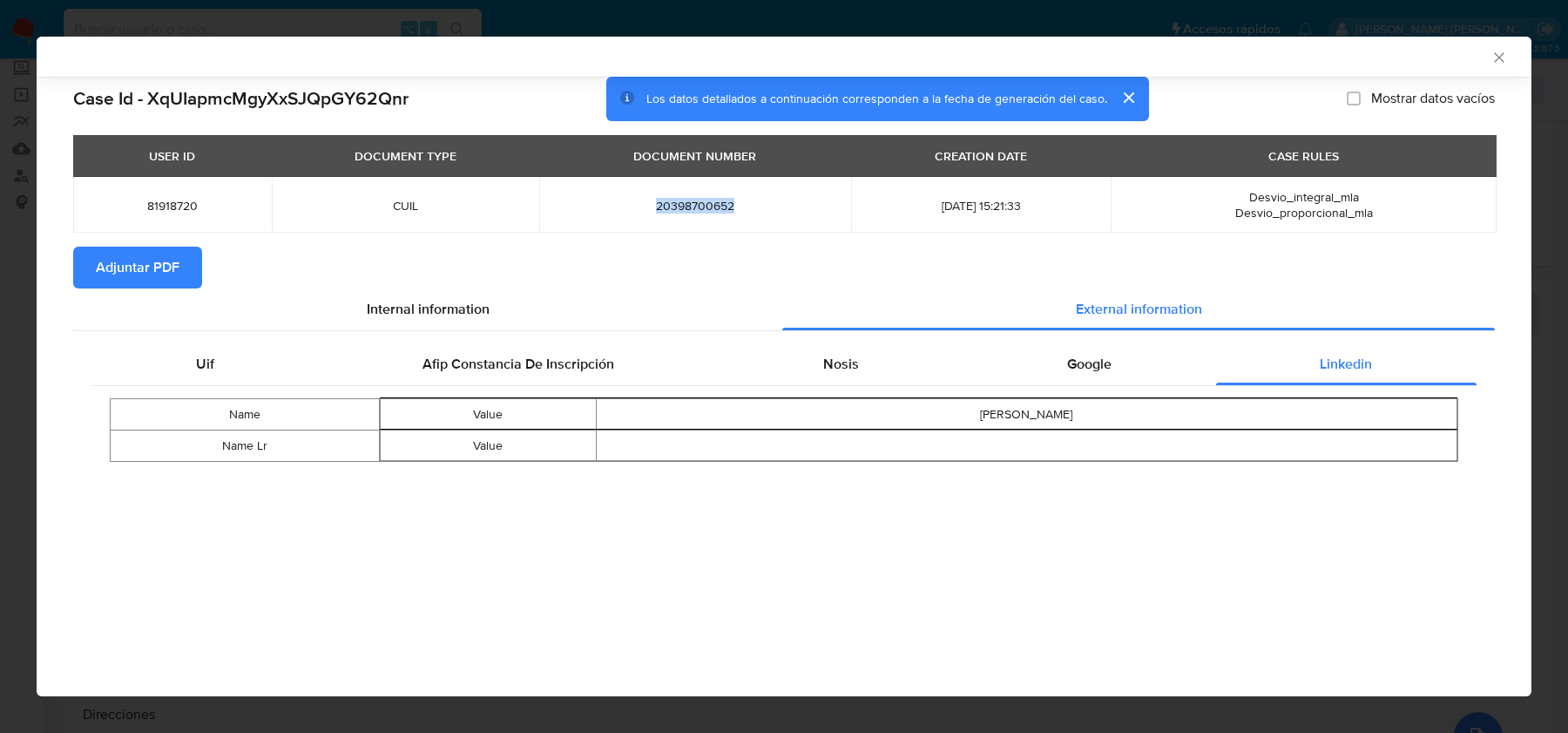
copy span "20398700652"
click at [1503, 51] on icon "Cerrar ventana" at bounding box center [1499, 58] width 18 height 18
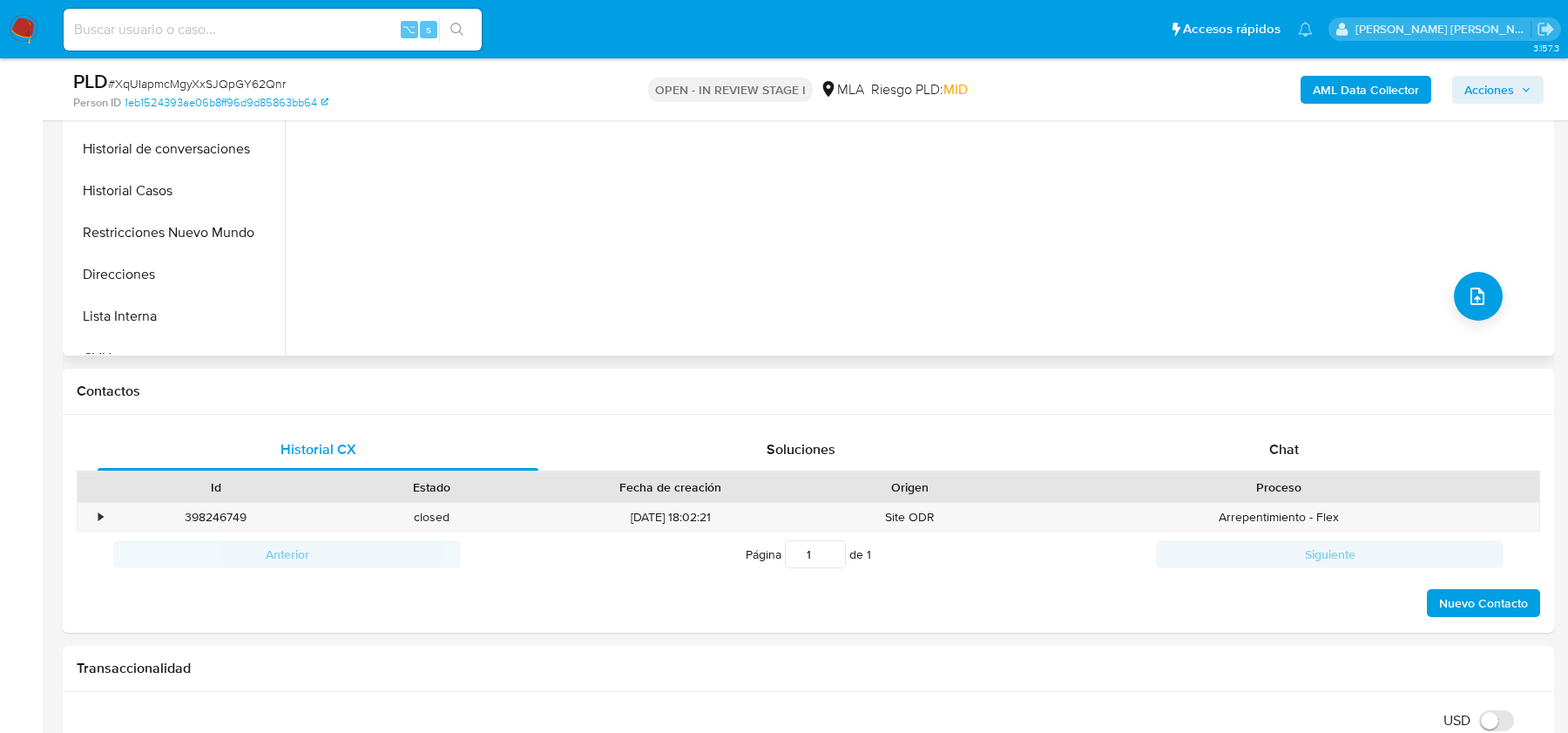
scroll to position [652, 0]
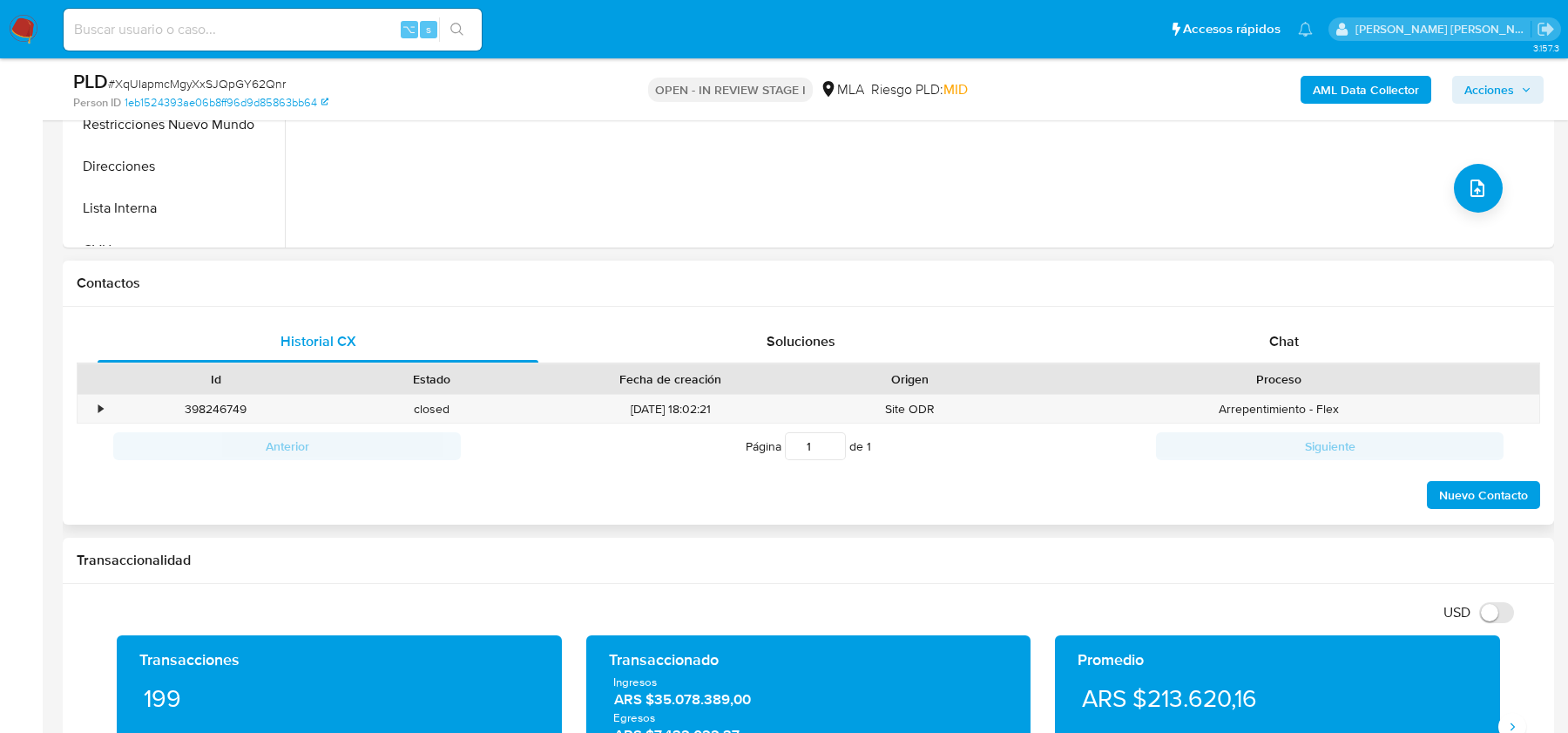
click at [1272, 388] on div "Proceso" at bounding box center [1278, 379] width 522 height 29
click at [1272, 327] on div "Chat" at bounding box center [1284, 341] width 441 height 42
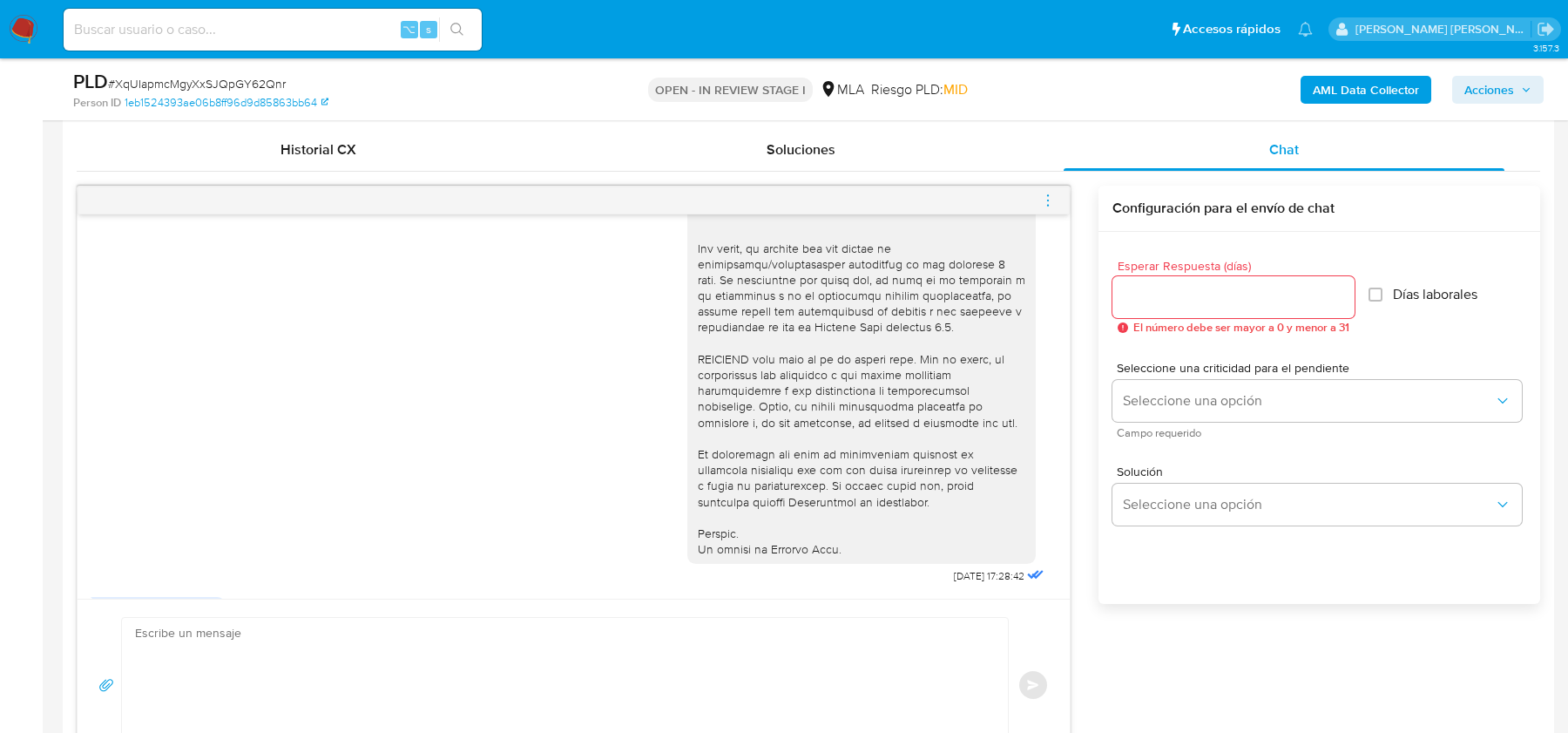
scroll to position [672, 0]
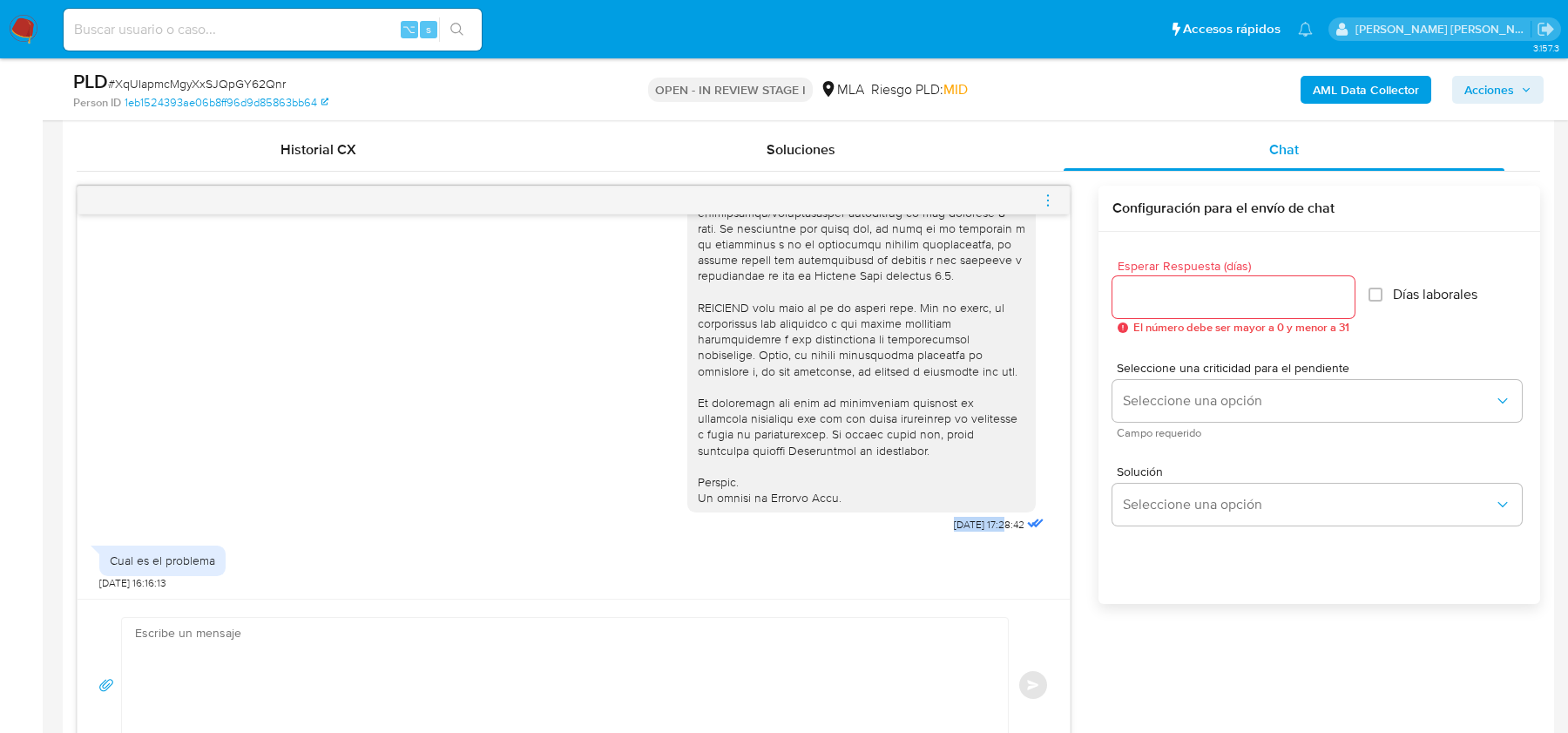
drag, startPoint x: 930, startPoint y: 522, endPoint x: 986, endPoint y: 520, distance: 56.0
click at [986, 520] on div "18/08/2025 17:28:42" at bounding box center [868, 61] width 360 height 954
copy span "[DATE]"
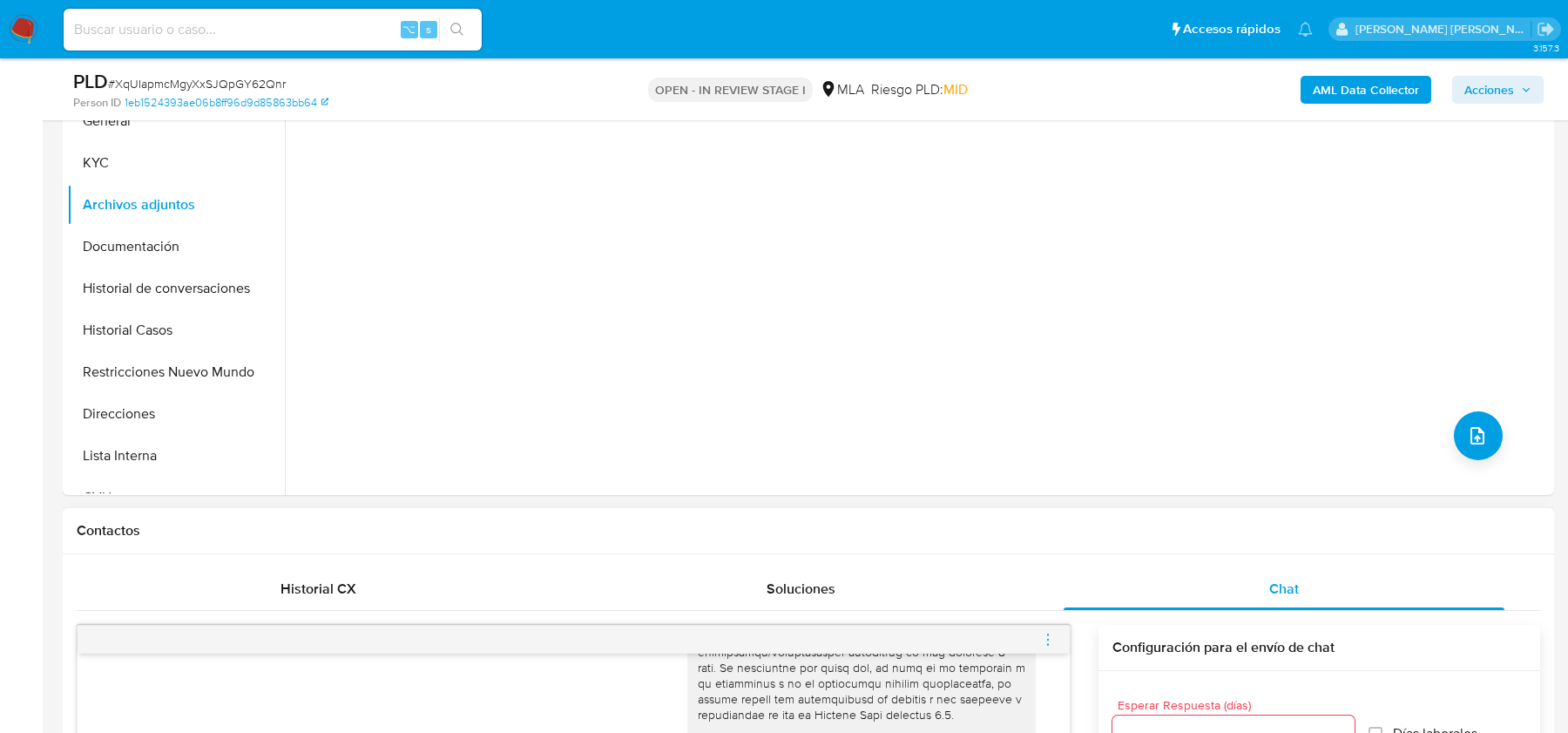
scroll to position [302, 0]
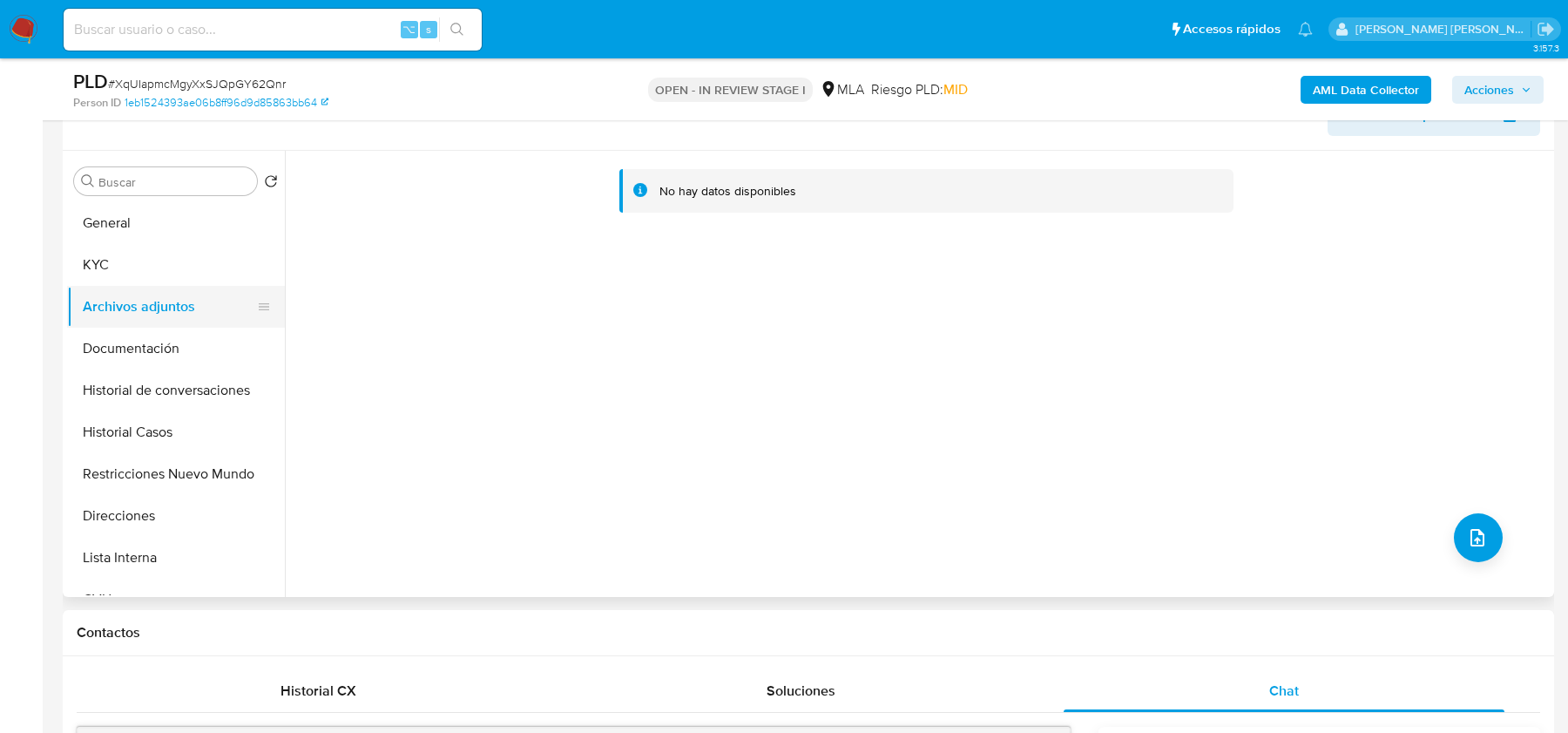
click at [140, 286] on button "Archivos adjuntos" at bounding box center [168, 307] width 204 height 42
click at [143, 269] on button "KYC" at bounding box center [168, 265] width 204 height 42
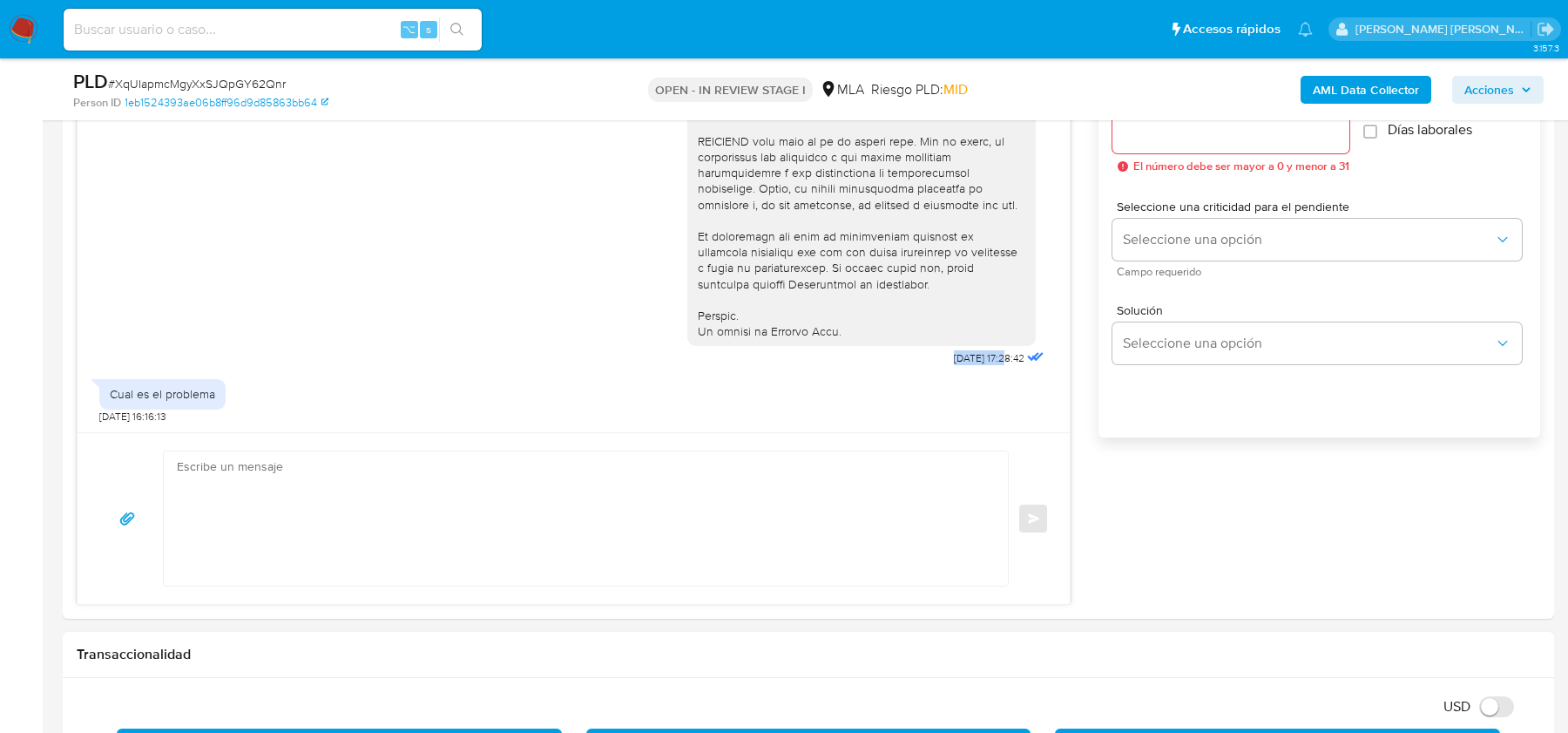
scroll to position [1061, 0]
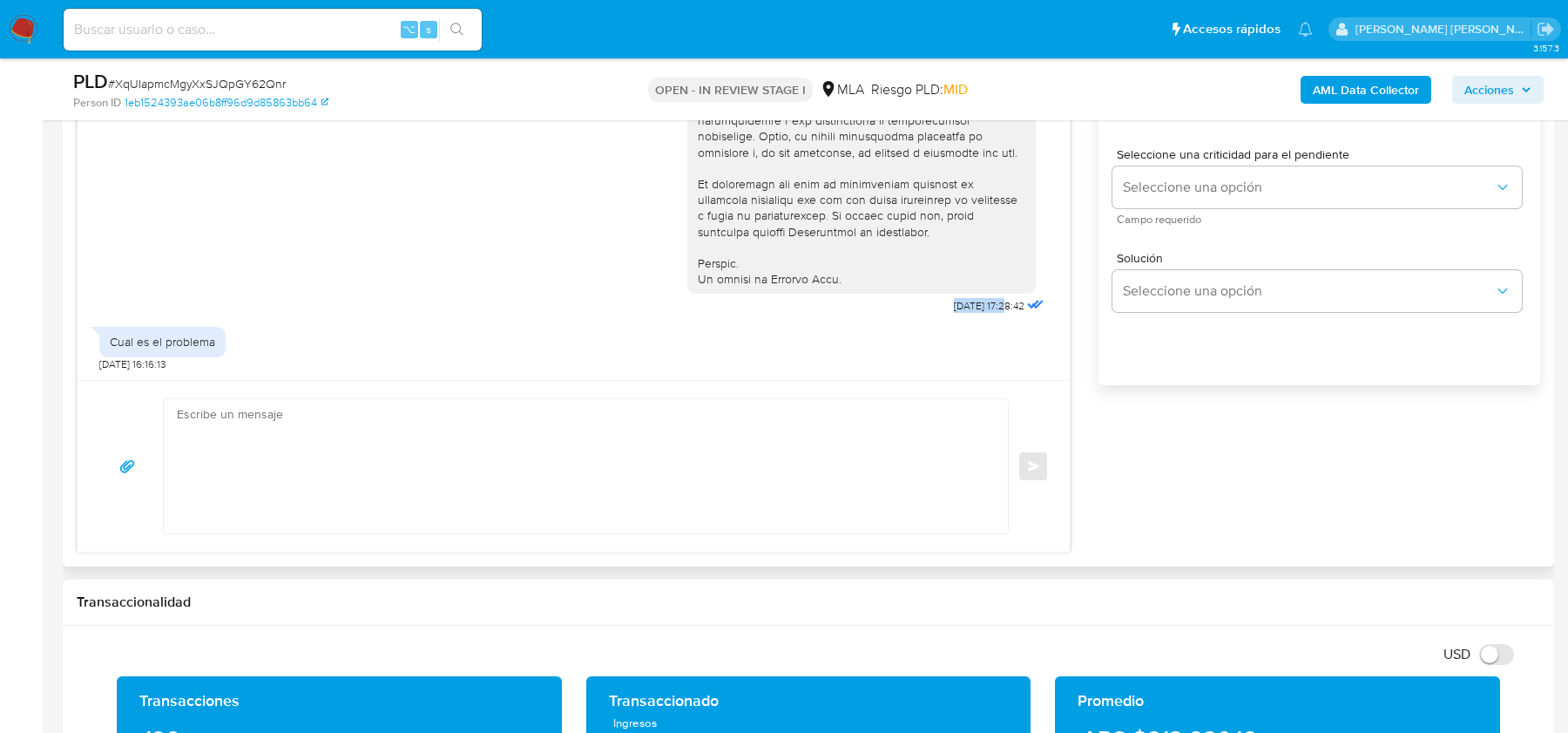
click at [448, 425] on textarea at bounding box center [582, 465] width 809 height 134
paste textarea "Hola, esperamos que te encuentres muy bien. Te consultamos si tuviste oportunid…"
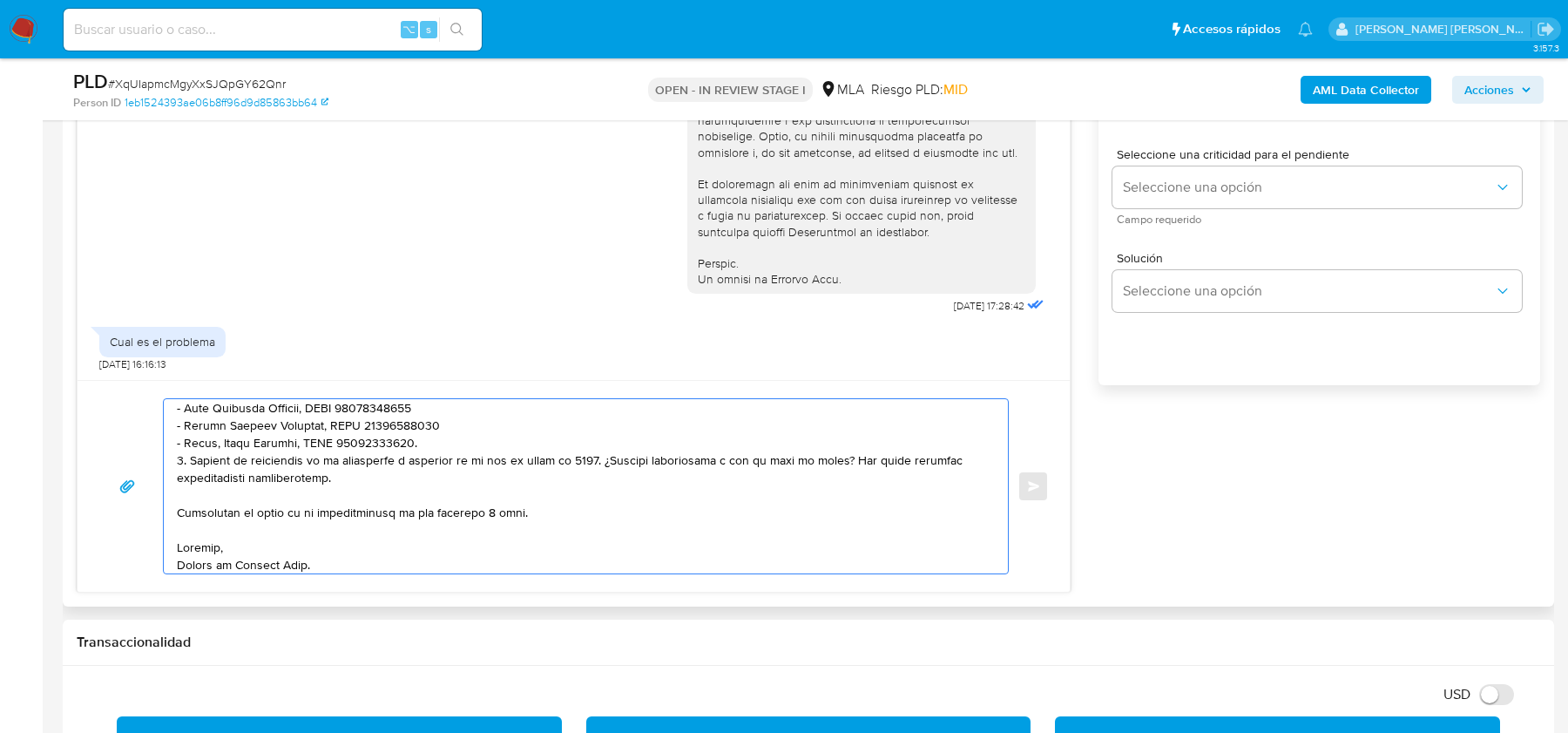
scroll to position [0, 0]
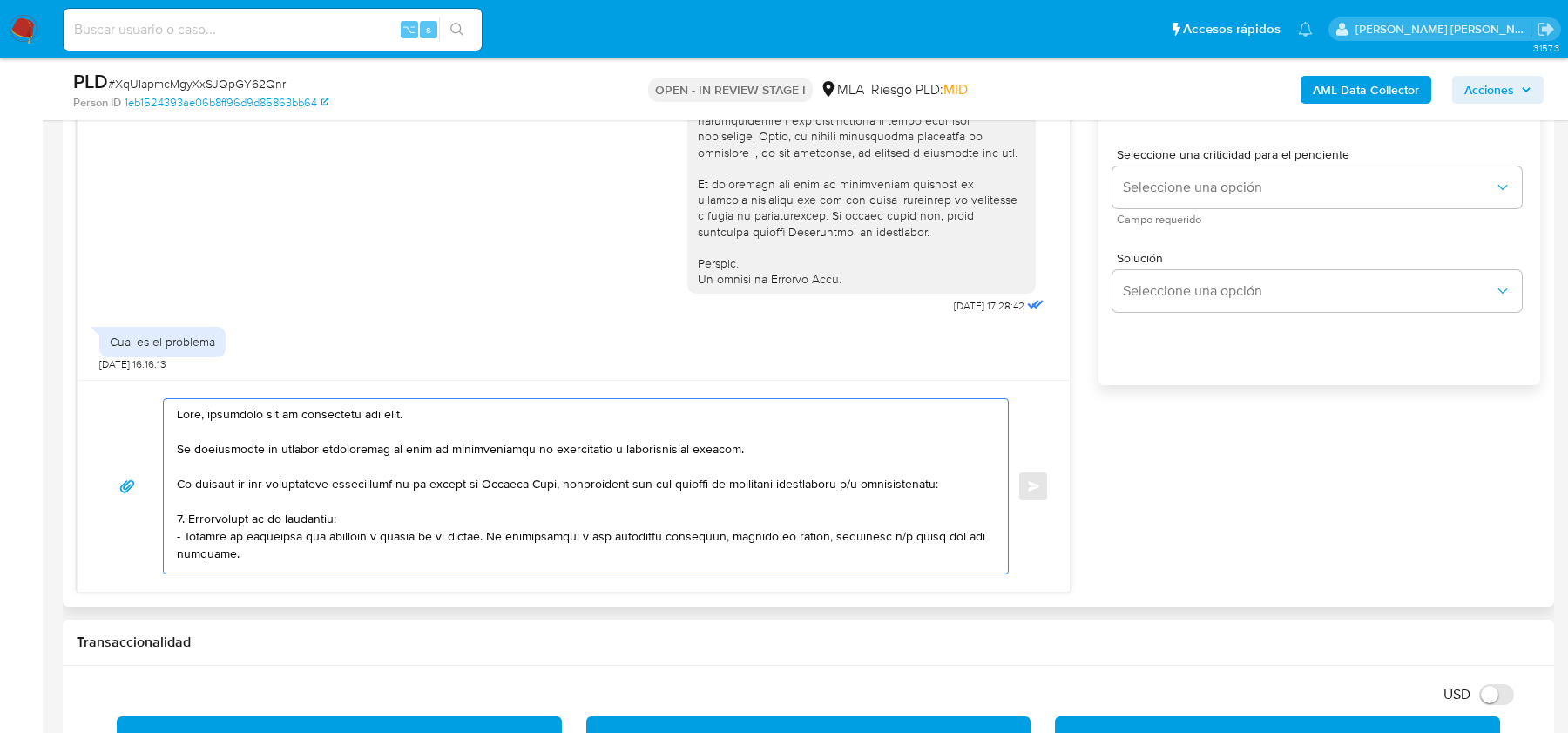
click at [211, 414] on textarea at bounding box center [582, 486] width 809 height 174
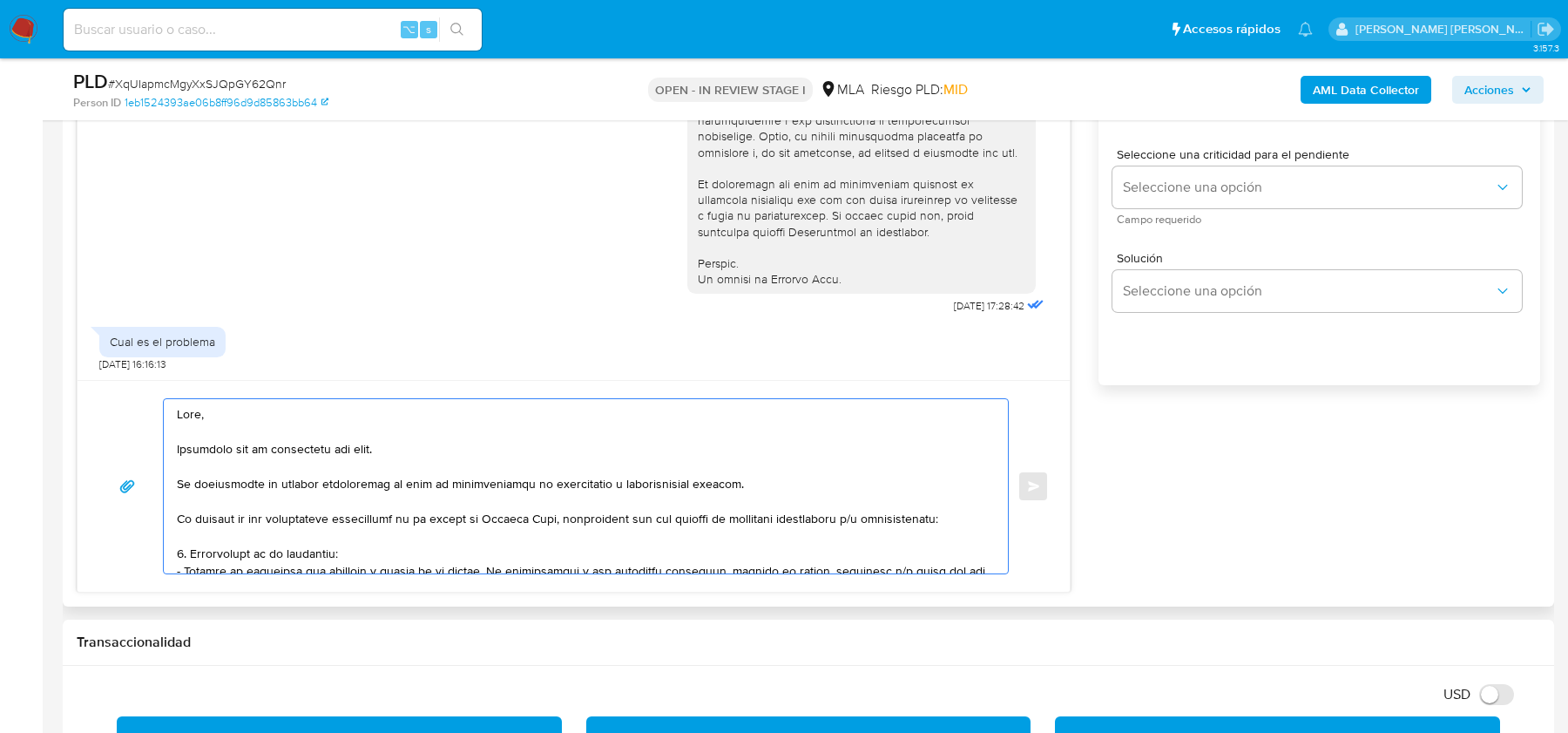
click at [201, 492] on textarea at bounding box center [582, 486] width 809 height 174
click at [205, 478] on textarea at bounding box center [582, 486] width 809 height 174
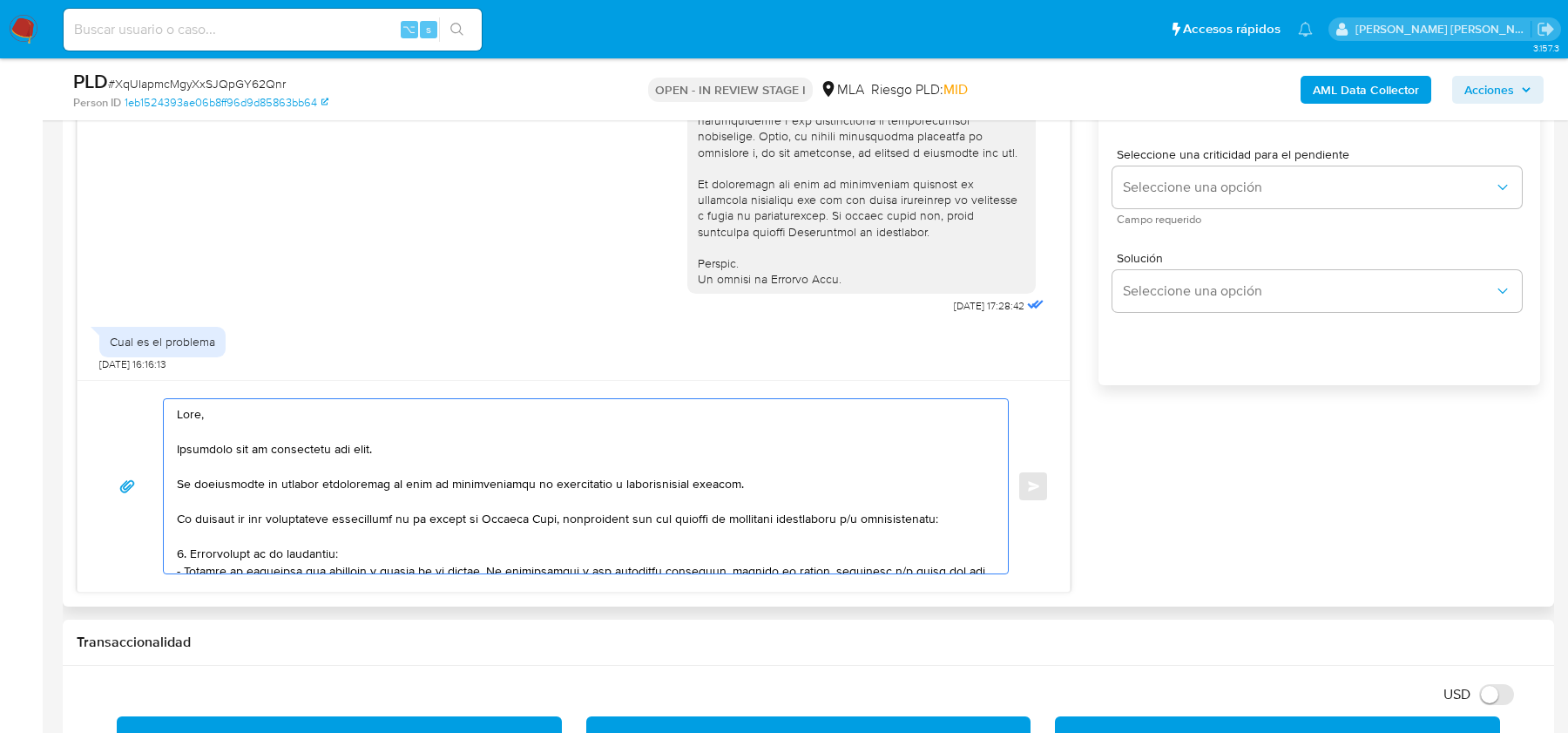
click at [205, 478] on textarea at bounding box center [582, 486] width 809 height 174
click at [288, 513] on textarea at bounding box center [582, 486] width 809 height 174
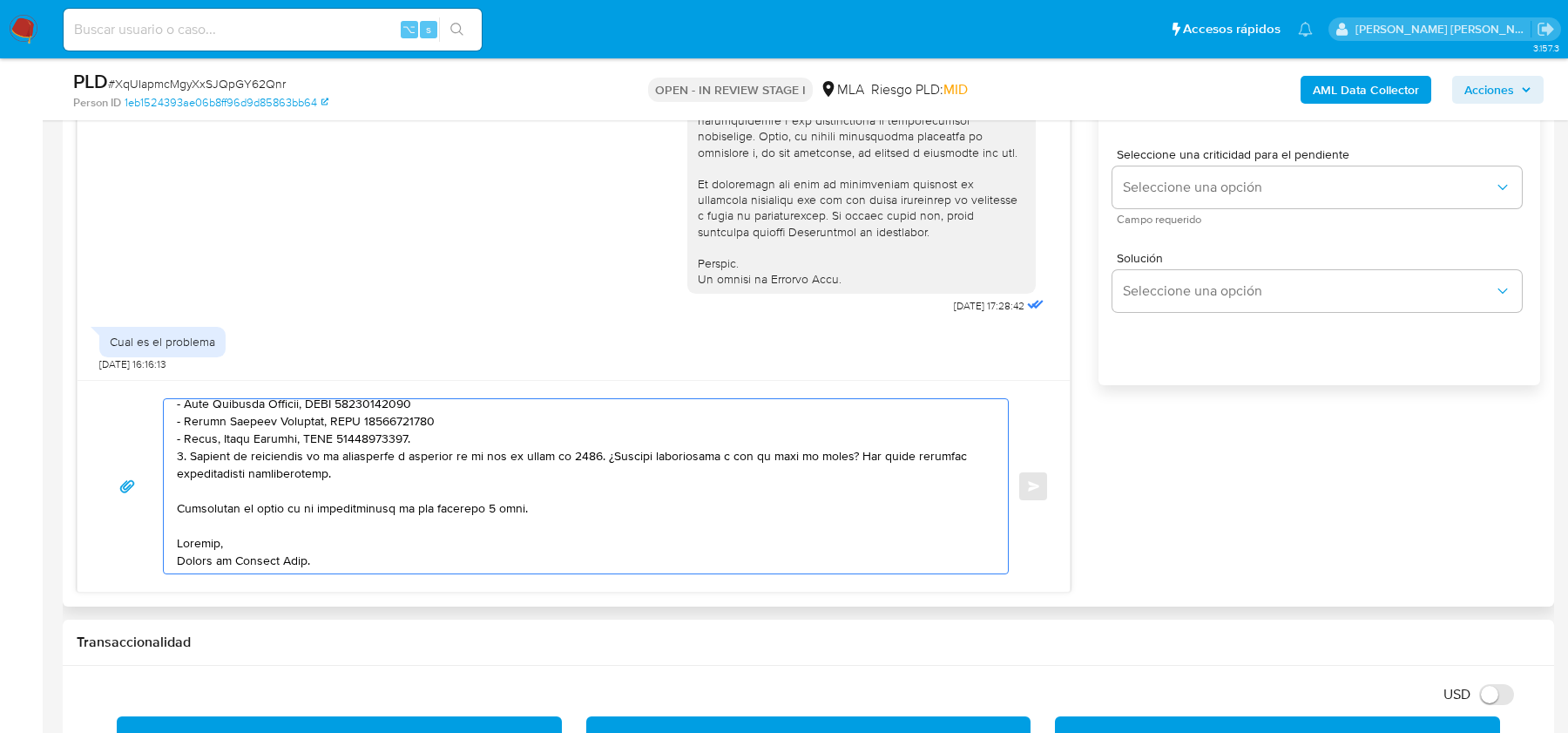
scroll to position [517, 0]
click at [430, 449] on textarea at bounding box center [582, 486] width 809 height 174
click at [424, 434] on textarea at bounding box center [582, 486] width 809 height 174
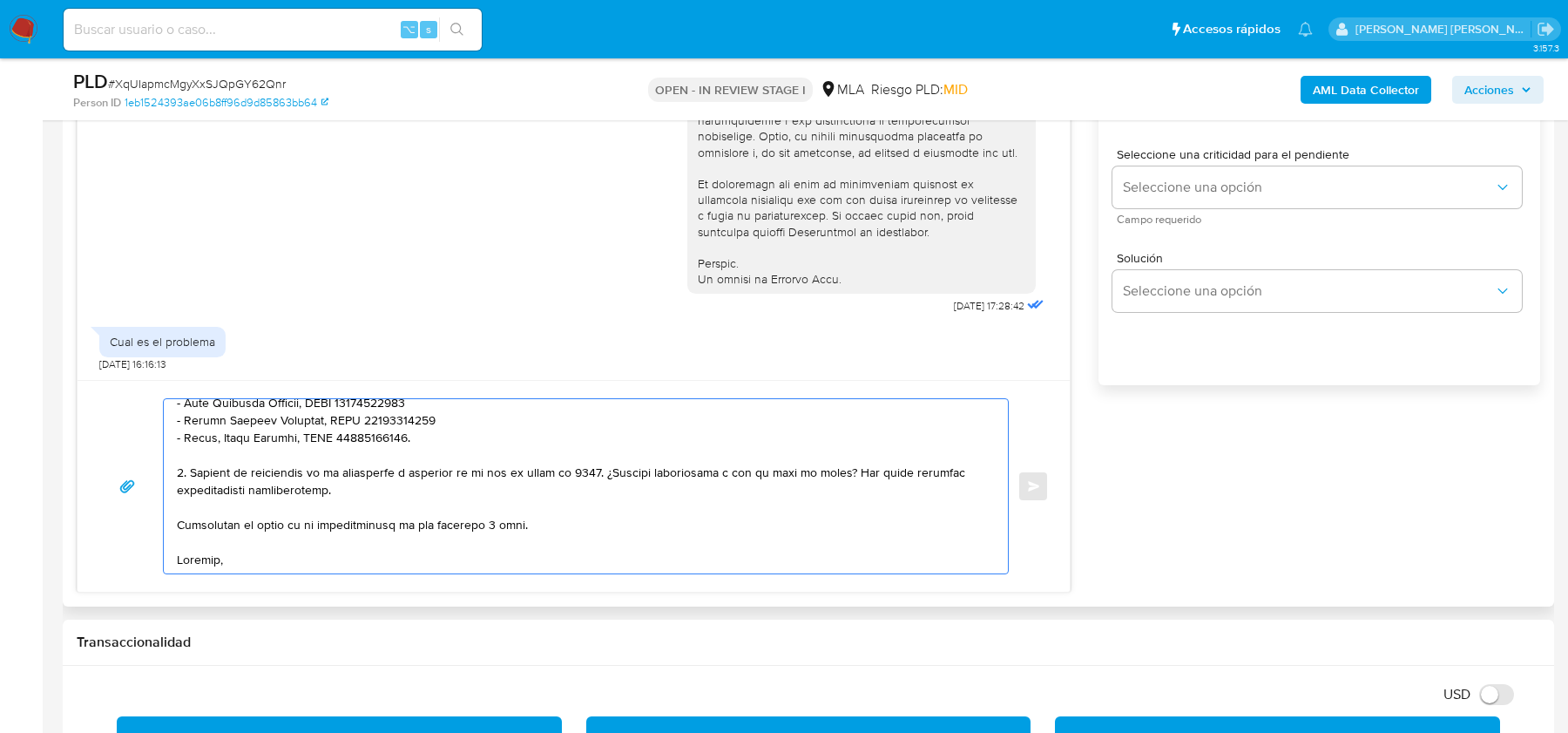
scroll to position [534, 0]
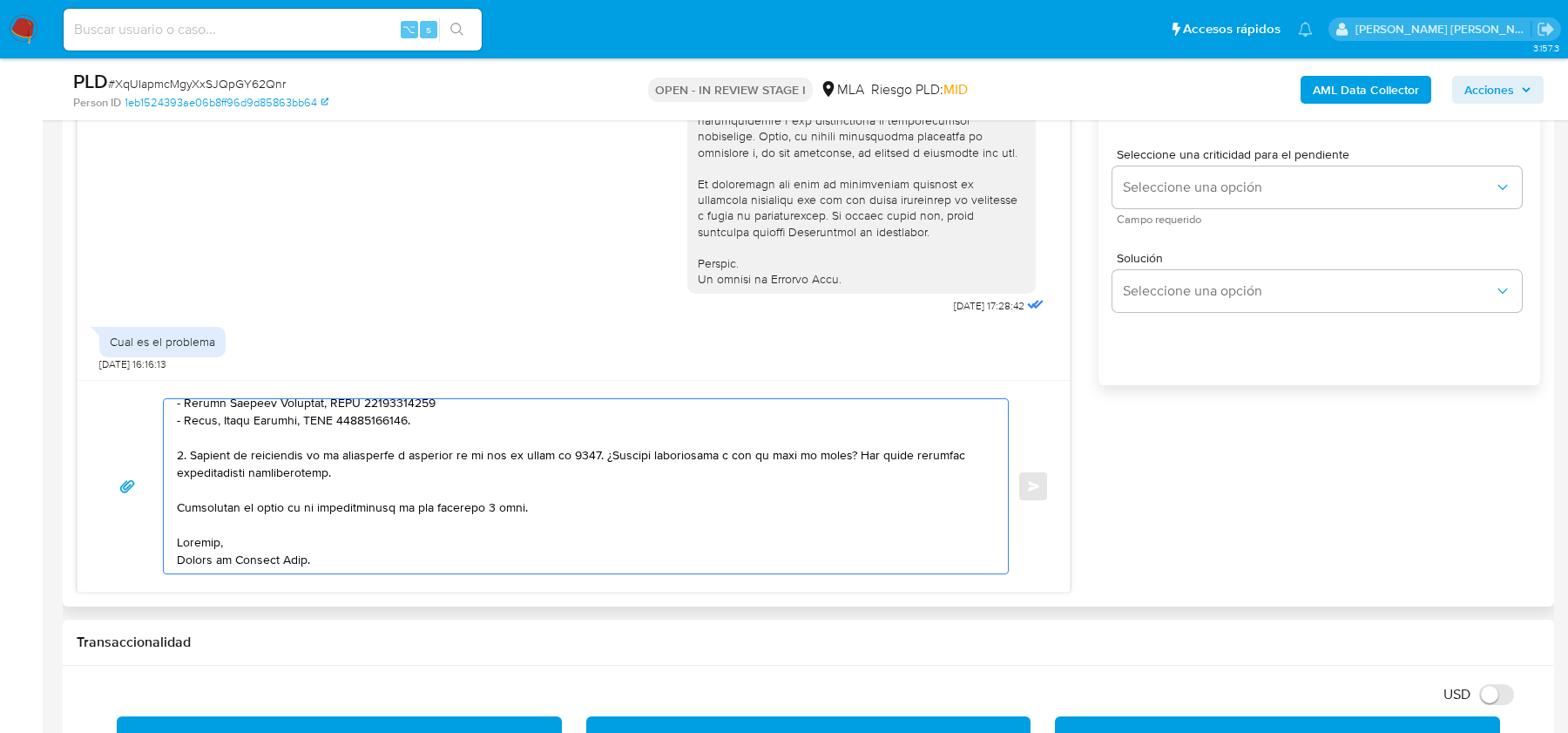
drag, startPoint x: 410, startPoint y: 503, endPoint x: 580, endPoint y: 503, distance: 170.0
click at [580, 503] on textarea at bounding box center [582, 486] width 809 height 174
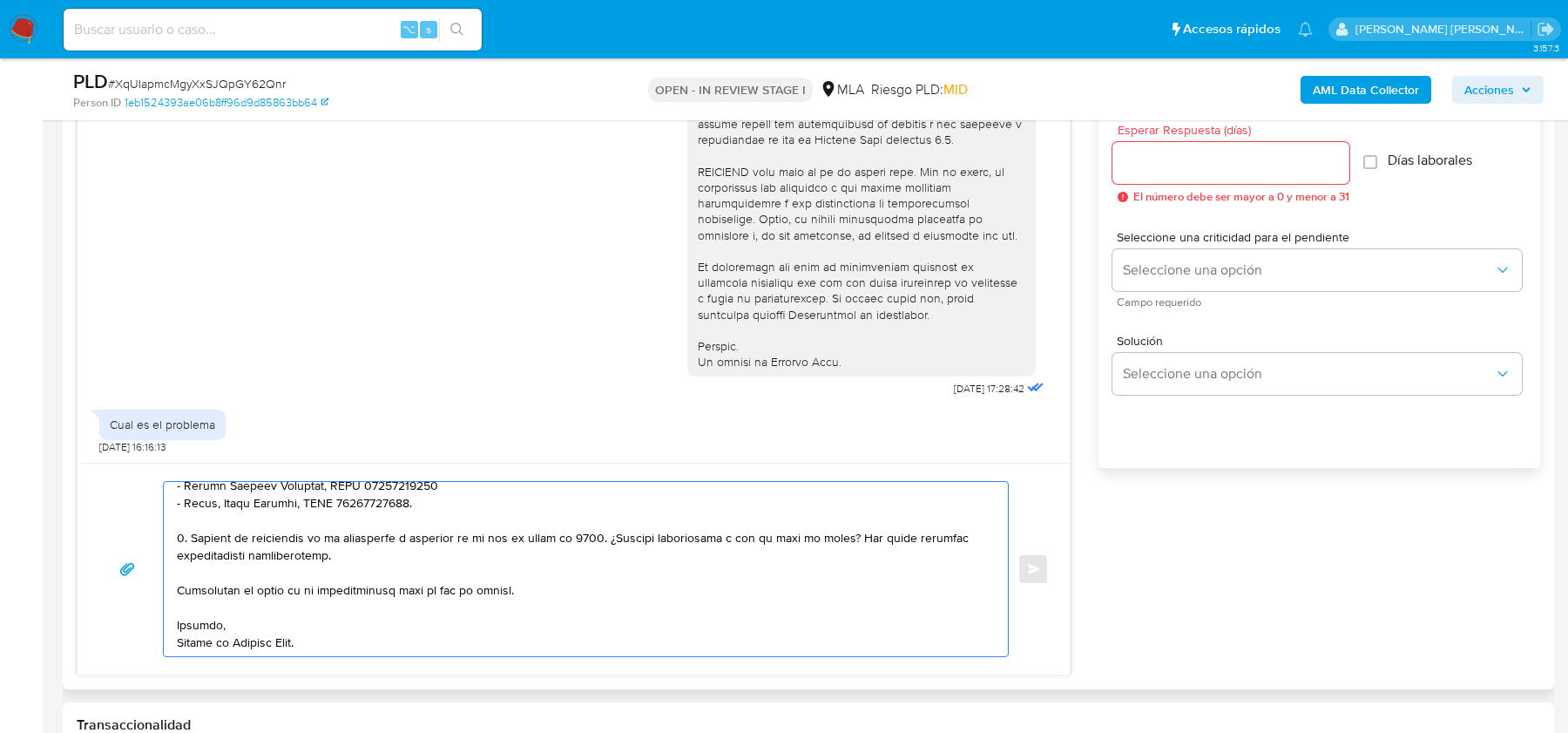
type textarea "Hola, Esperamos que te encuentres muy bien. Te consultamos si tuviste oportunid…"
click at [1180, 164] on input "Esperar Respuesta (días)" at bounding box center [1231, 163] width 237 height 23
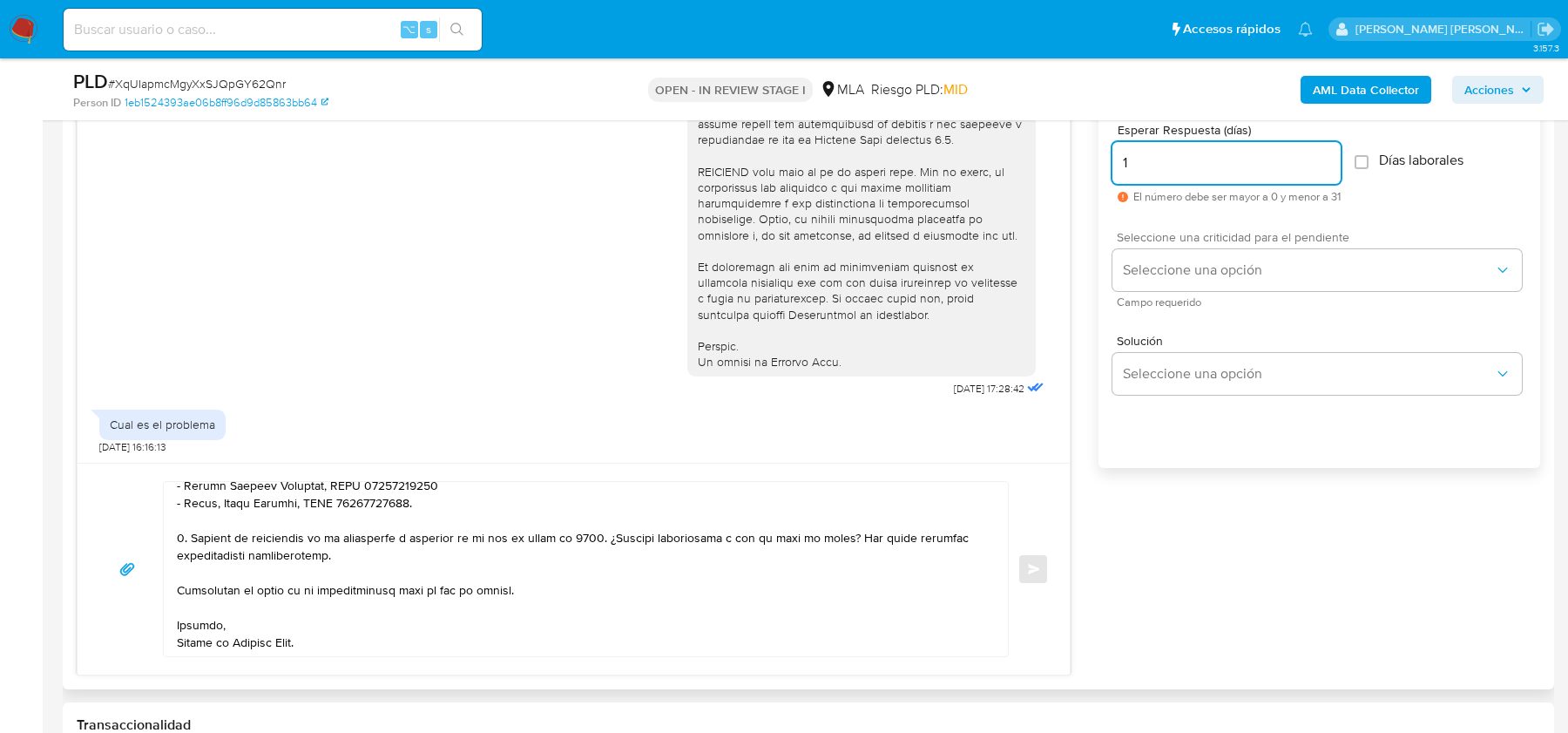
type input "1"
click at [1174, 240] on span "Seleccione una criticidad para el pendiente" at bounding box center [1321, 237] width 409 height 12
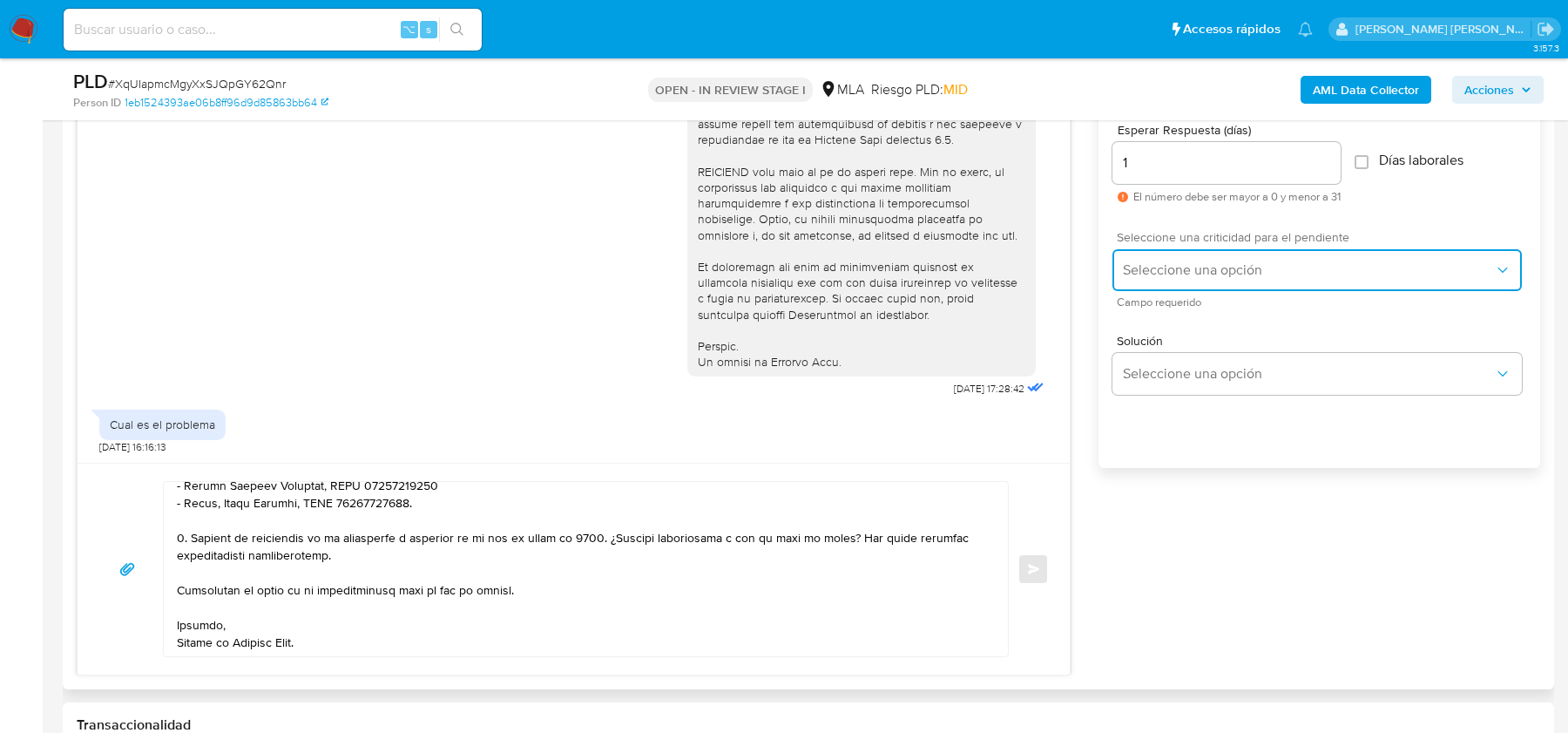
click at [1166, 283] on button "Seleccione una opción" at bounding box center [1317, 269] width 409 height 42
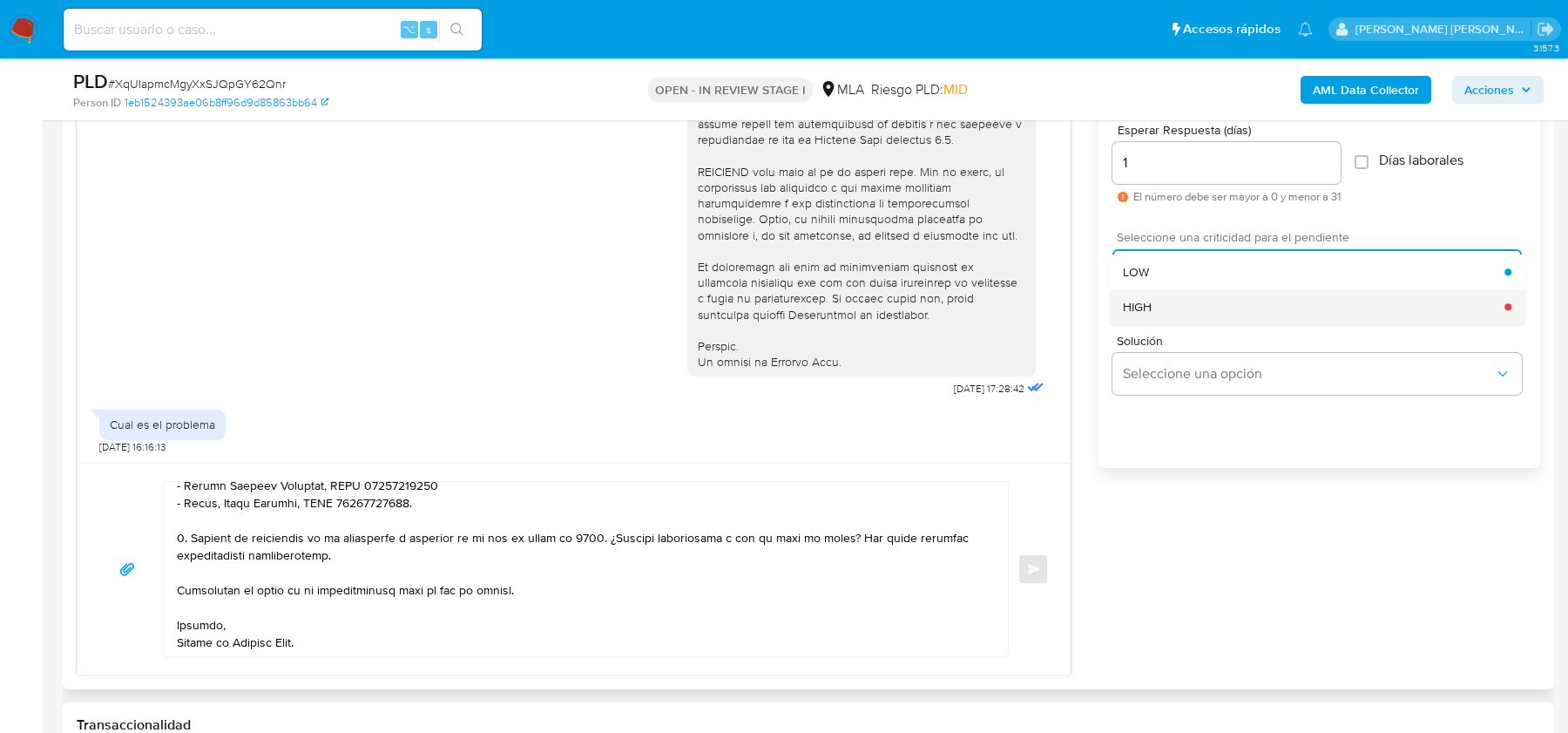
click at [1166, 313] on div "HIGH" at bounding box center [1314, 307] width 382 height 35
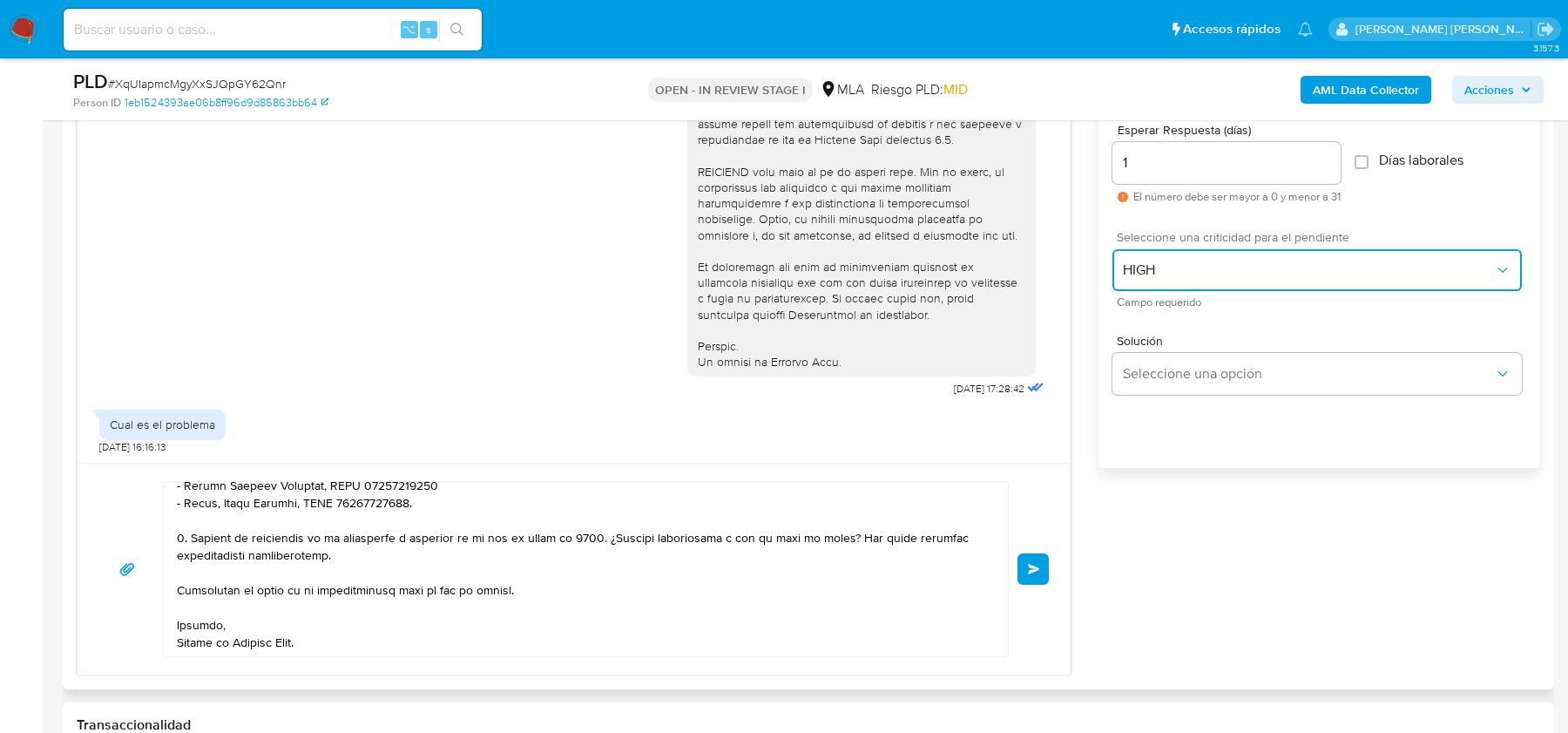
scroll to position [1038, 0]
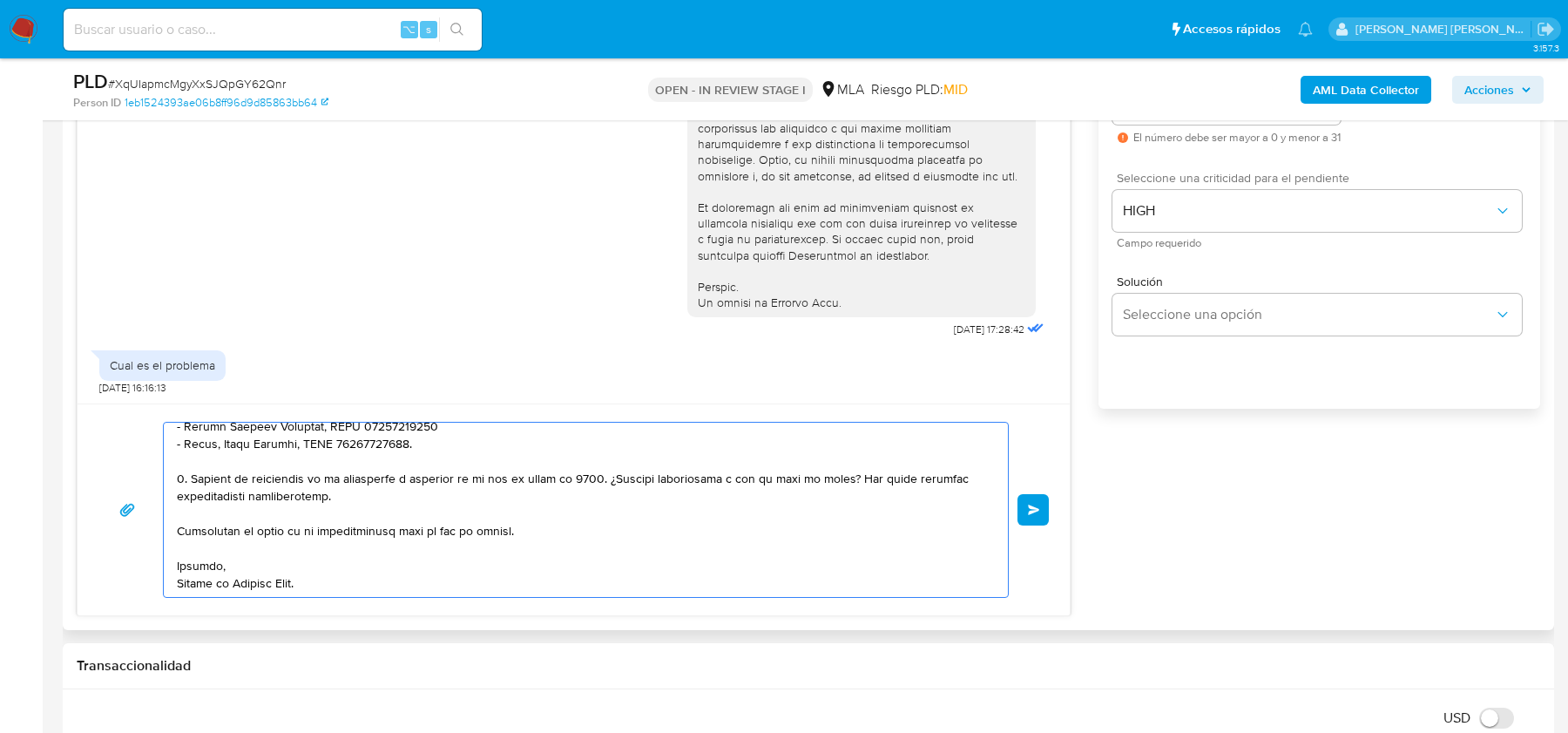
click at [879, 590] on textarea at bounding box center [582, 510] width 809 height 174
click at [1030, 512] on span "Enviar" at bounding box center [1034, 510] width 12 height 11
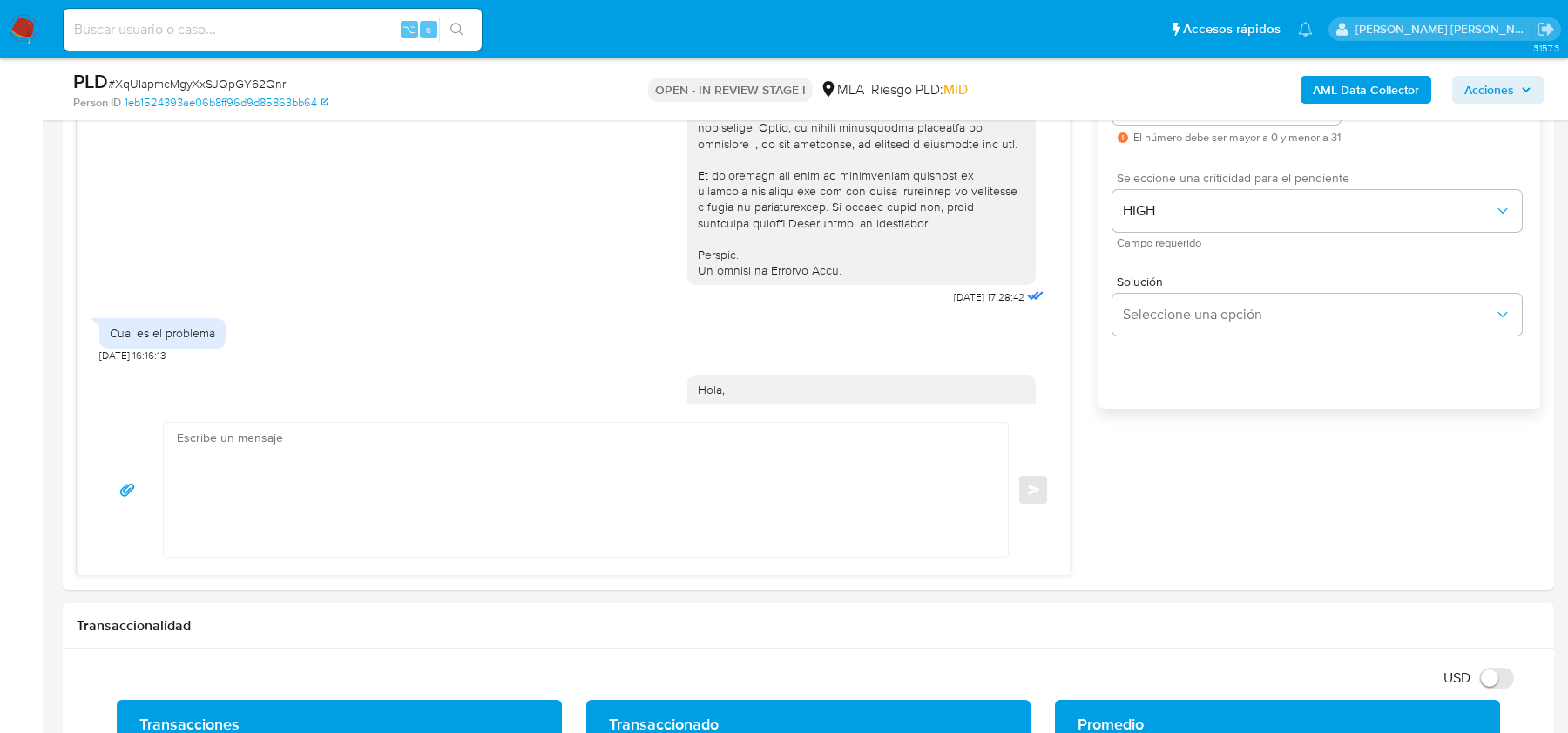
scroll to position [1612, 0]
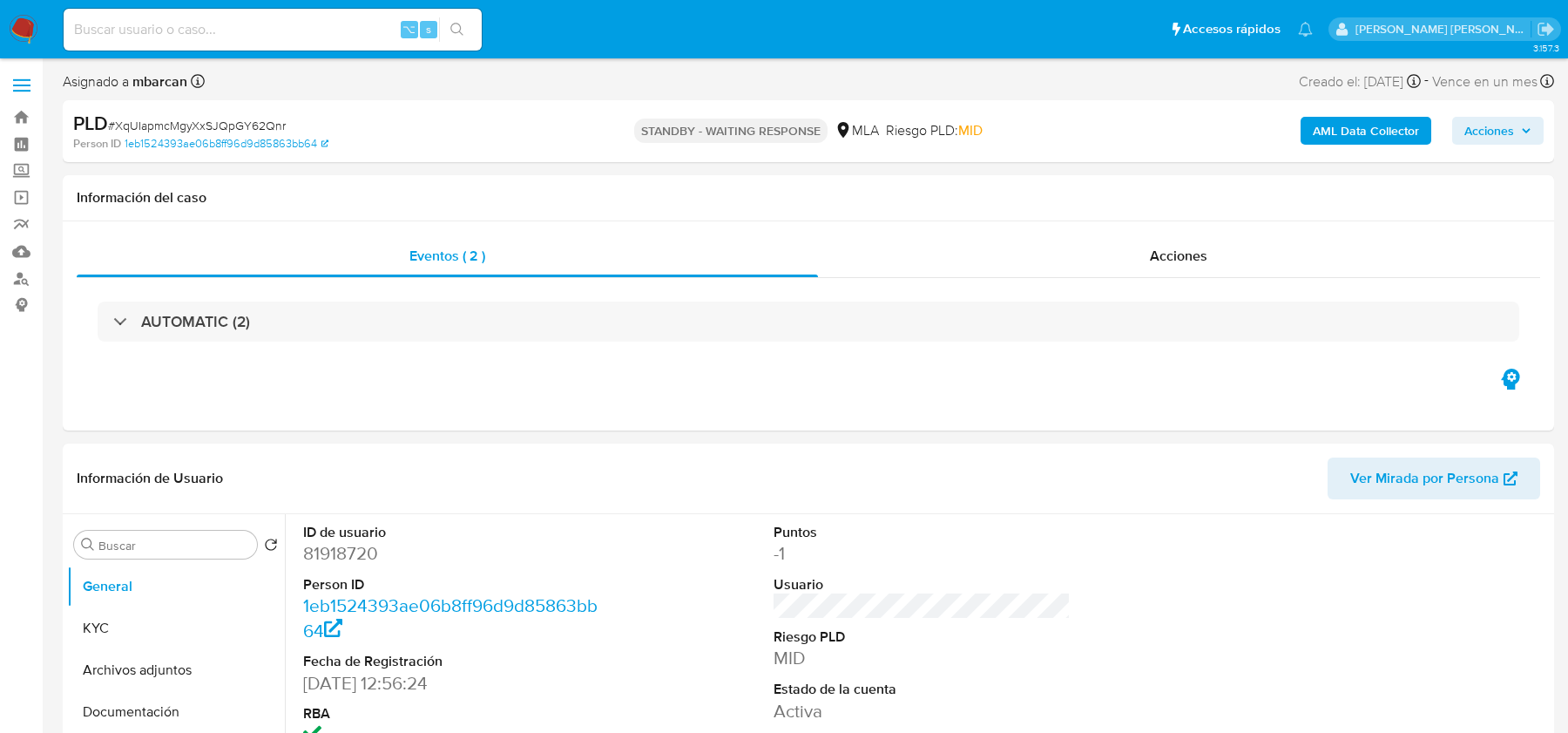
select select "10"
click at [247, 131] on span "# XqUIapmcMgyXxSJQpGY62Qnr" at bounding box center [196, 125] width 177 height 18
click at [29, 39] on img at bounding box center [24, 29] width 29 height 29
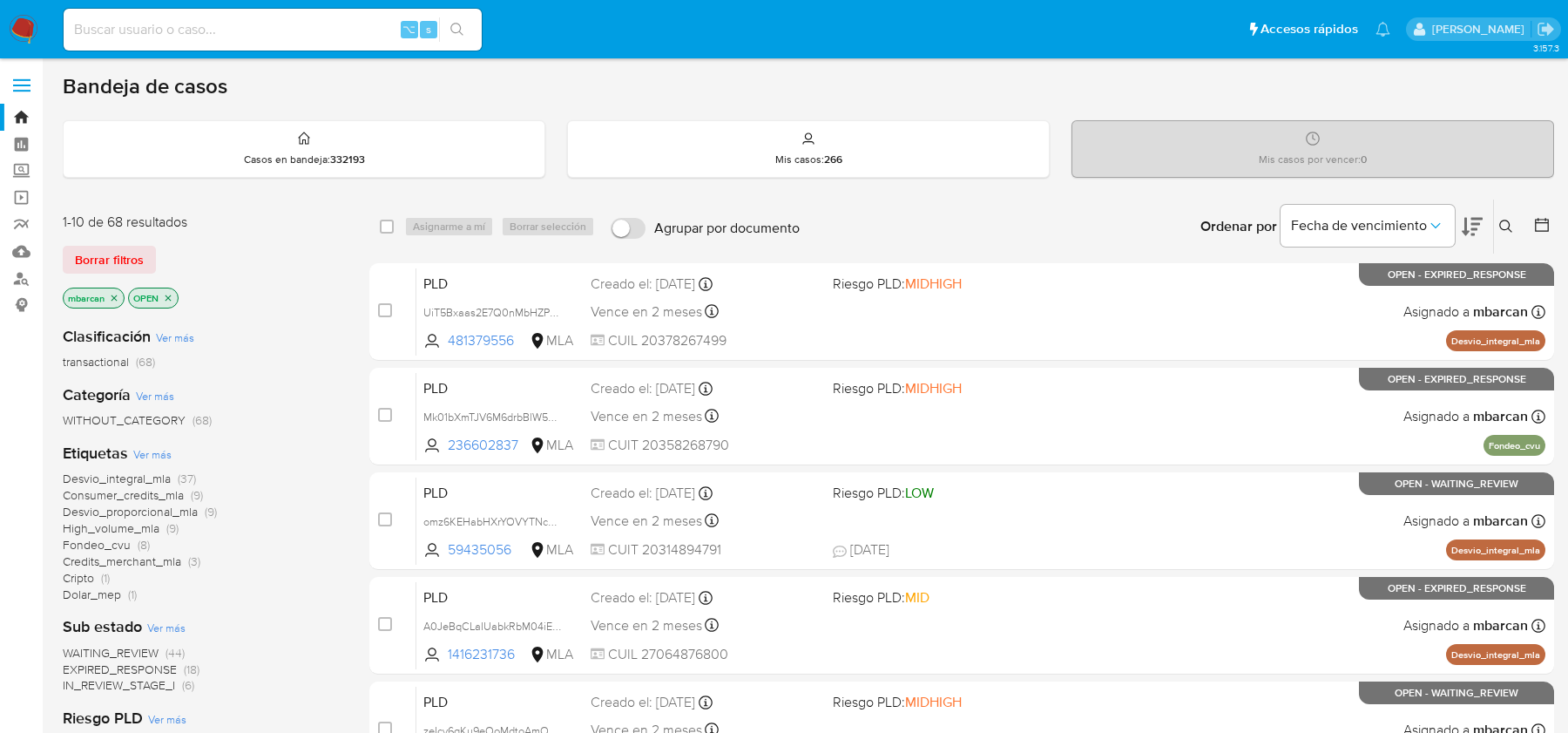
click at [1513, 225] on button at bounding box center [1508, 226] width 28 height 21
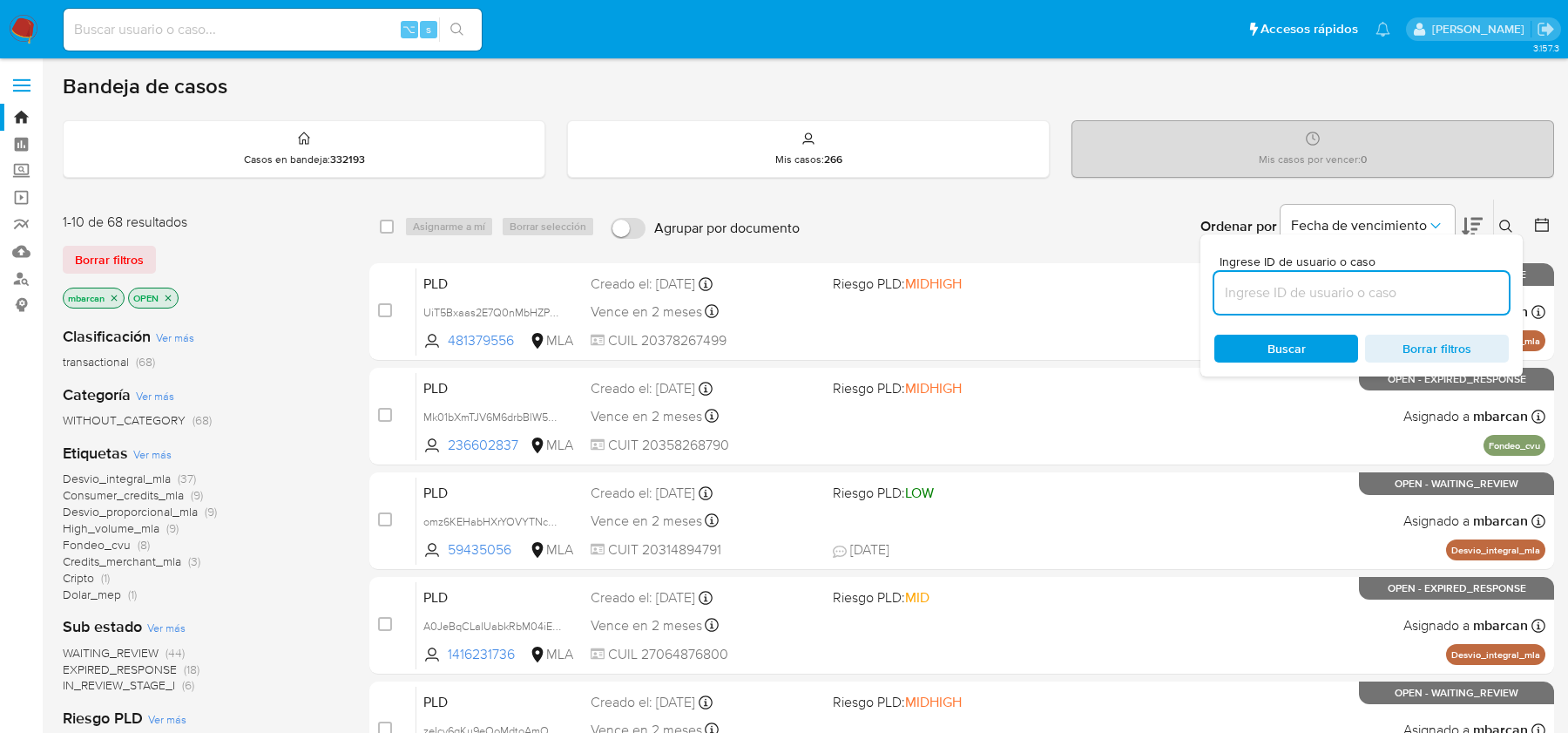
click at [1426, 288] on input at bounding box center [1361, 292] width 295 height 23
type input "kS6Jpx7U5FjO1G3xSBcOUsxf"
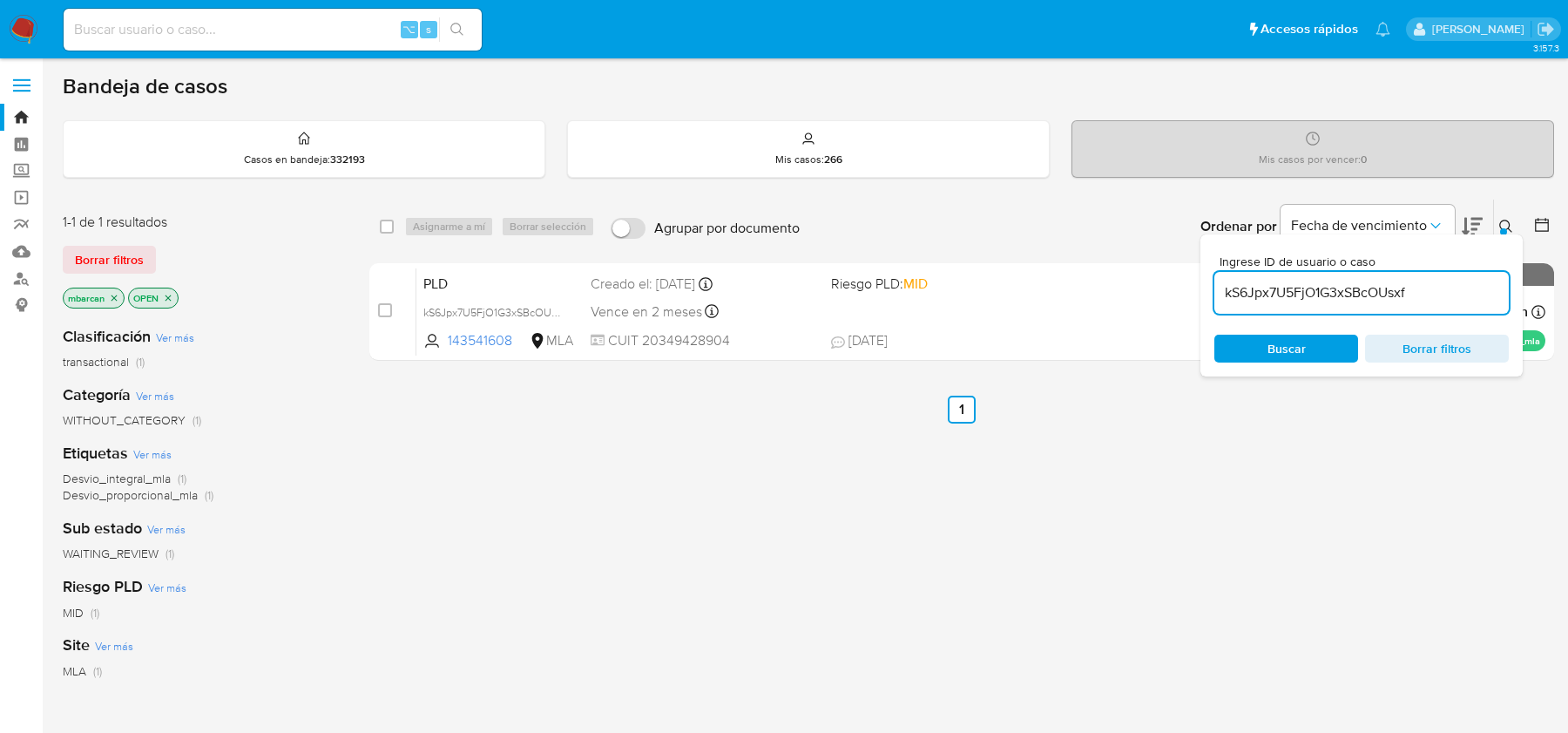
click at [1503, 223] on icon at bounding box center [1506, 226] width 14 height 14
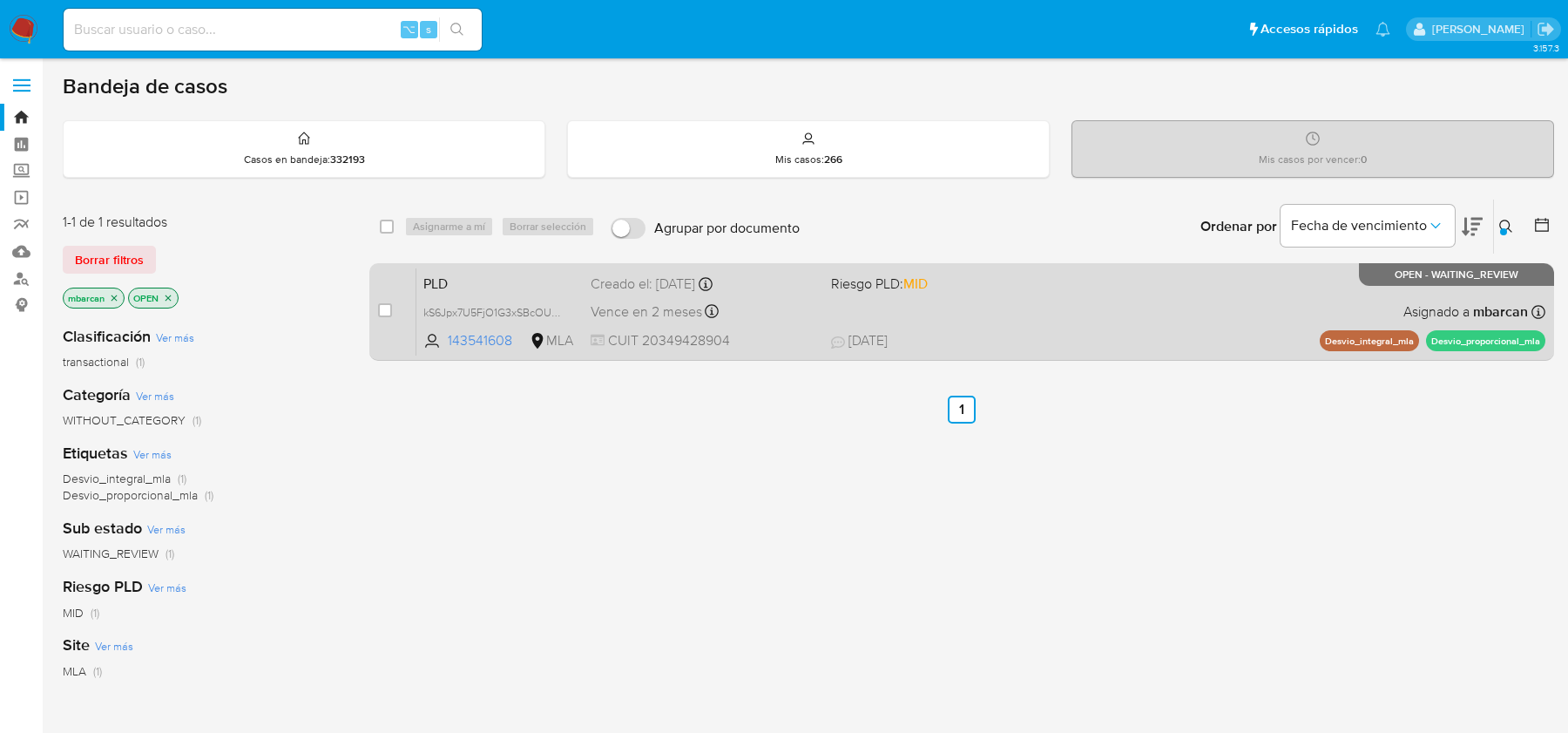
click at [392, 310] on div "case-item-checkbox No es posible asignar el caso" at bounding box center [397, 312] width 38 height 88
click at [395, 304] on div "case-item-checkbox No es posible asignar el caso" at bounding box center [397, 312] width 38 height 88
click at [391, 304] on input "checkbox" at bounding box center [385, 311] width 14 height 14
checkbox input "true"
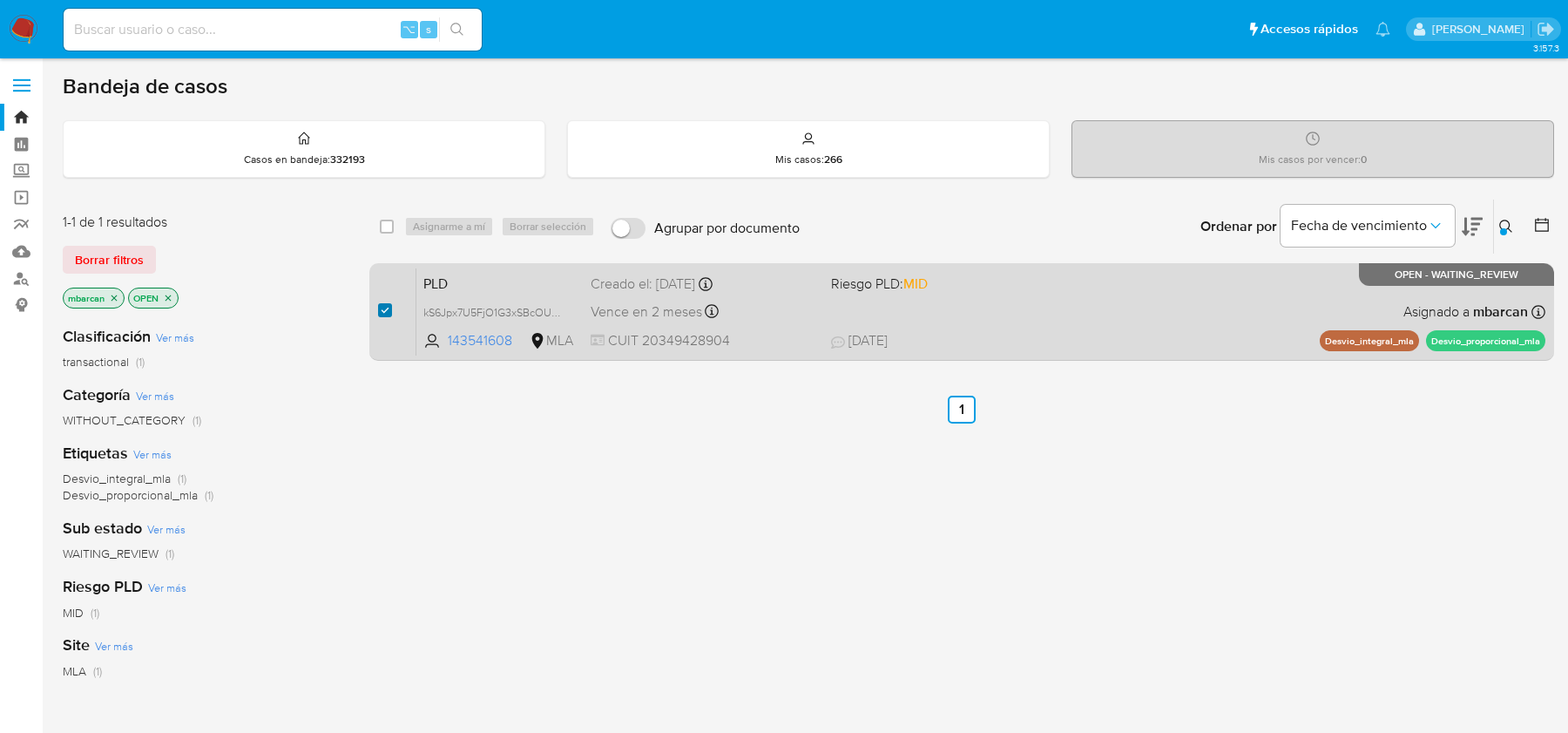
checkbox input "true"
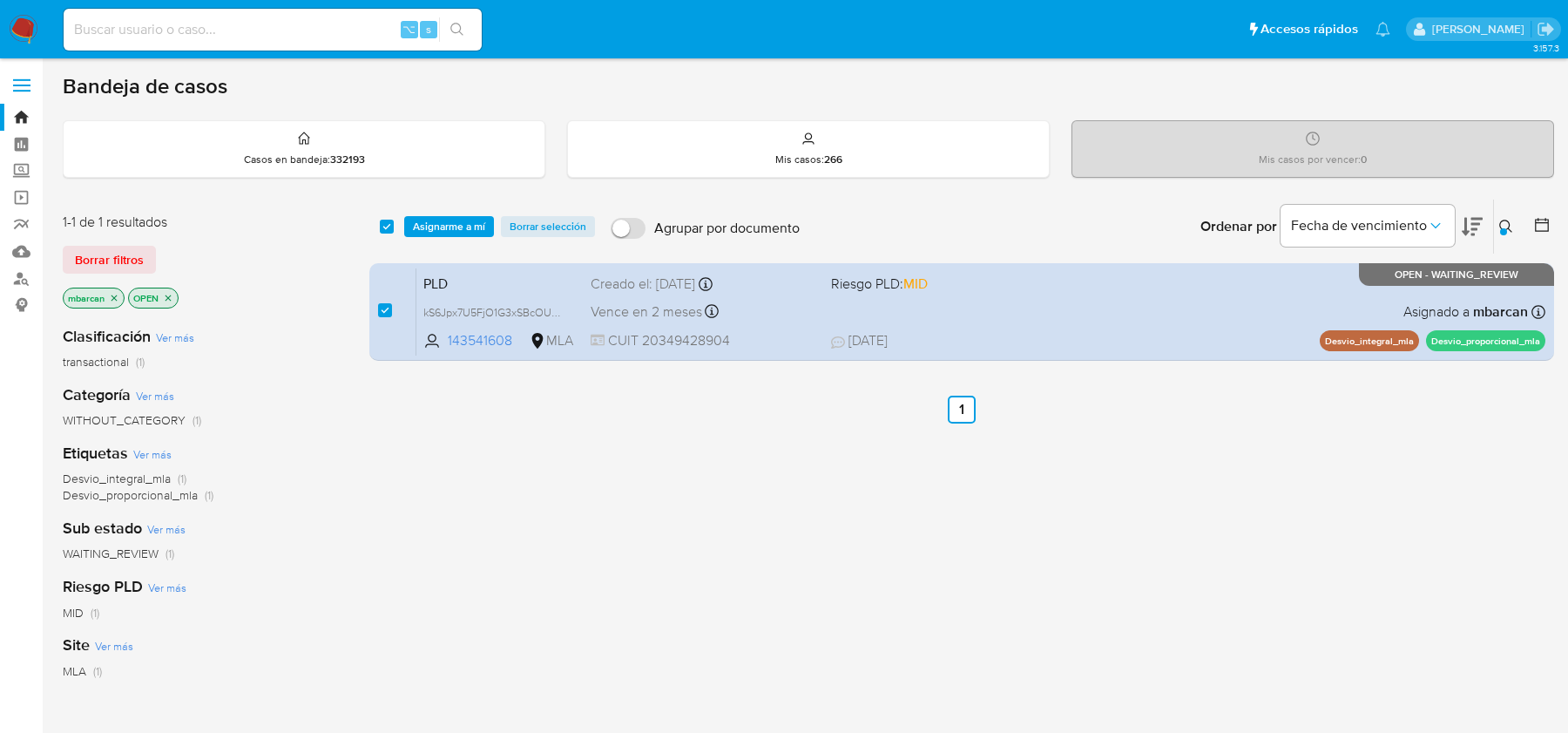
click at [439, 237] on div "select-all-cases-checkbox Asignarme a mí Borrar selección Agrupar por documento…" at bounding box center [962, 226] width 1185 height 54
click at [441, 231] on span "Asignarme a mí" at bounding box center [450, 226] width 72 height 18
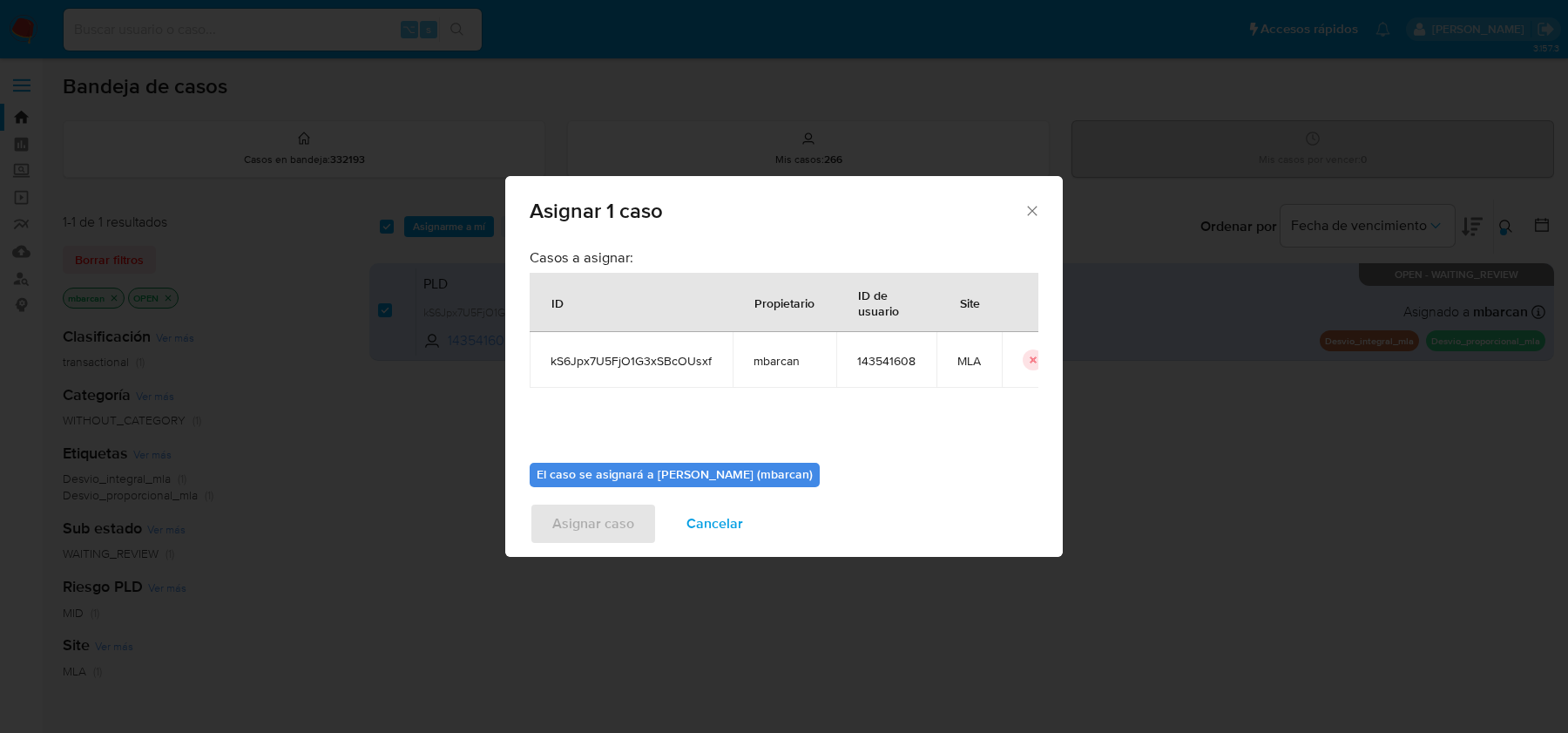
scroll to position [89, 0]
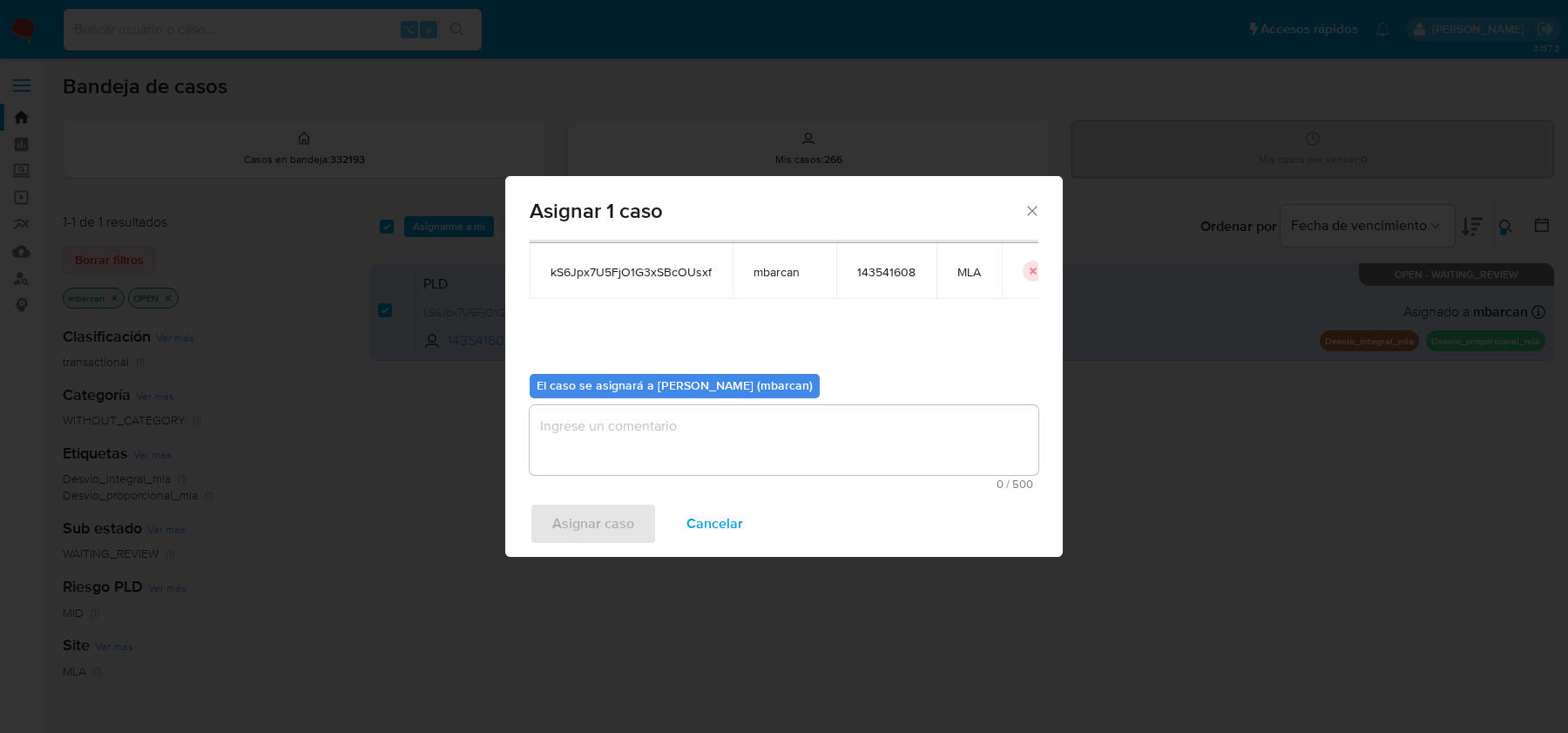
click at [672, 427] on textarea "assign-modal" at bounding box center [784, 440] width 509 height 70
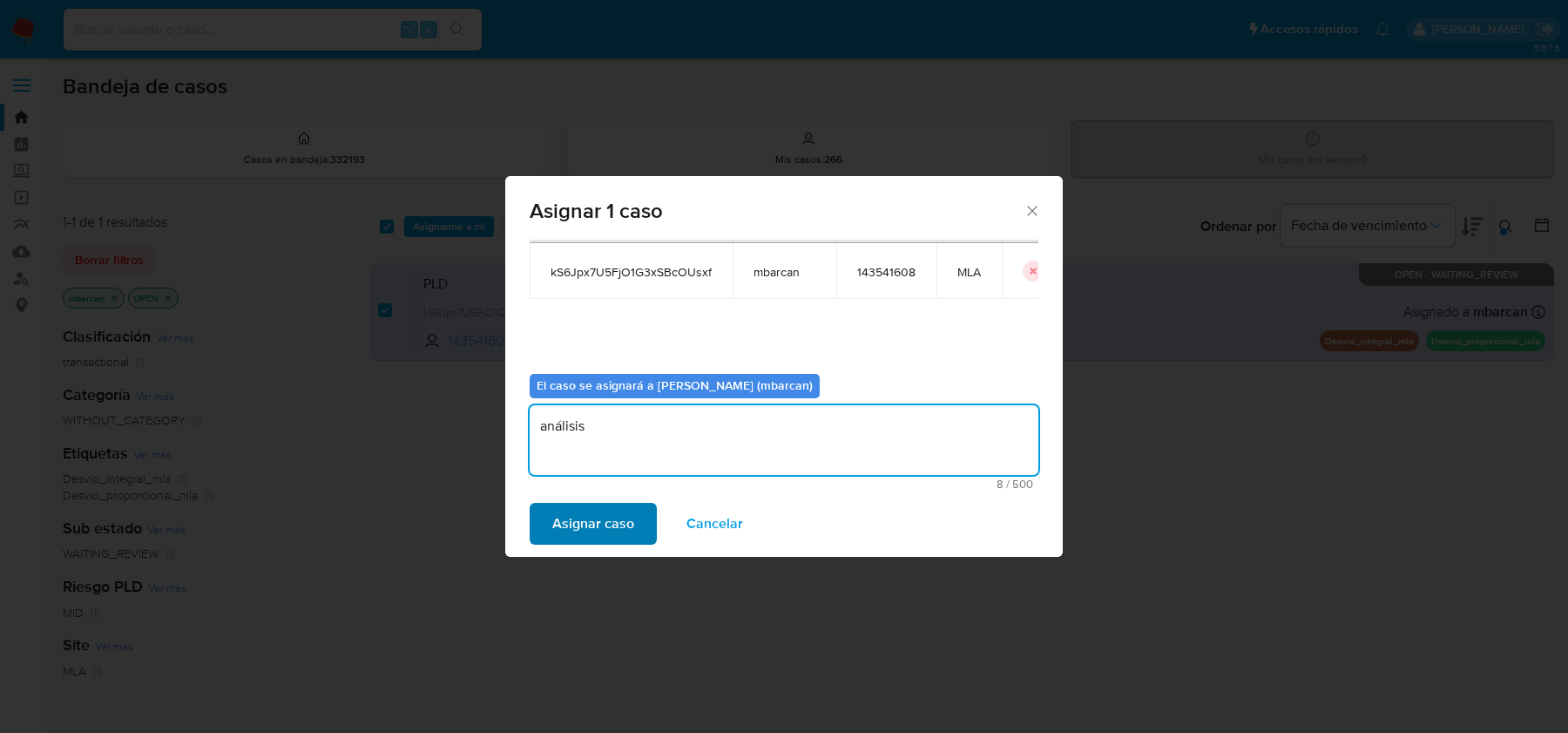
type textarea "análisis"
click at [587, 510] on span "Asignar caso" at bounding box center [594, 523] width 82 height 38
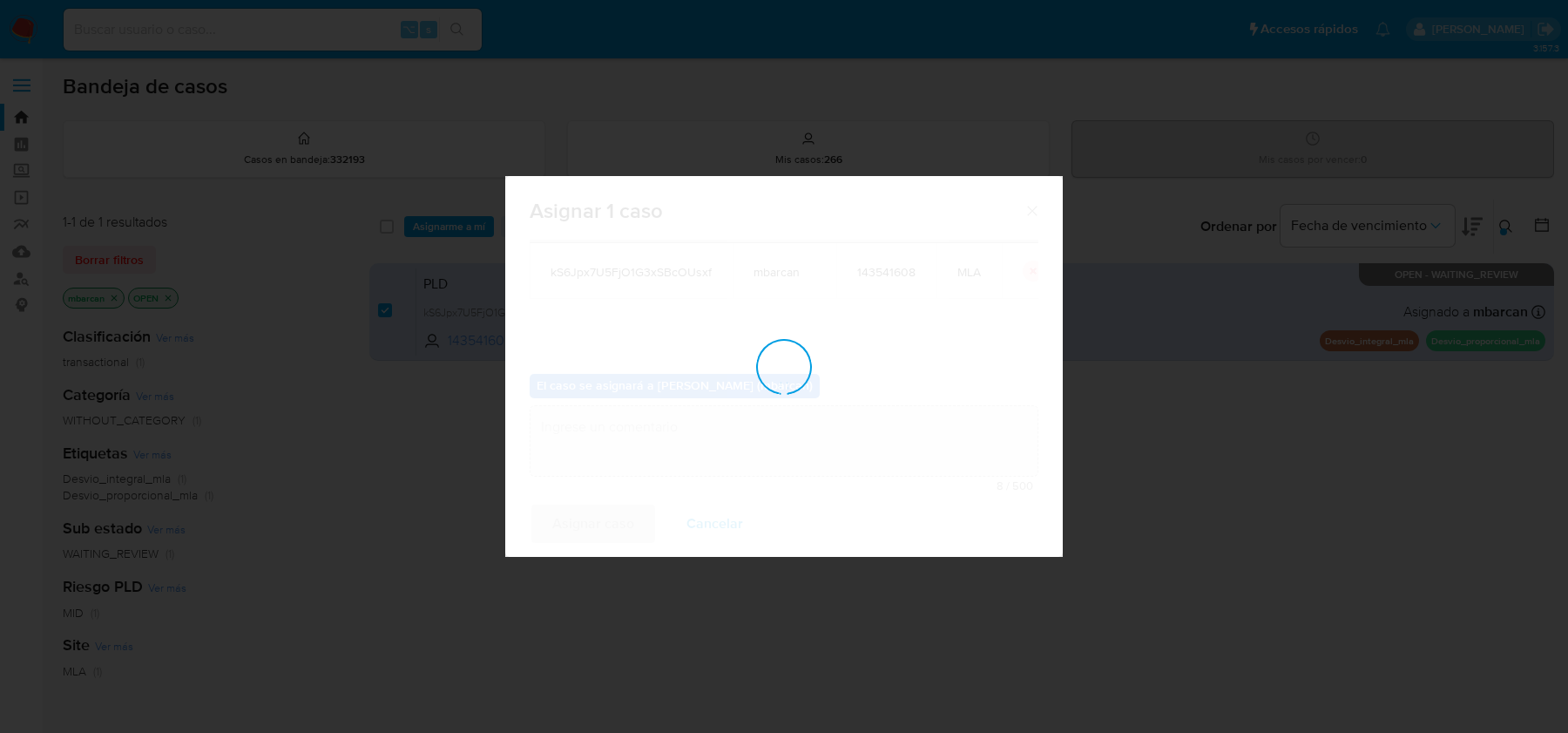
checkbox input "false"
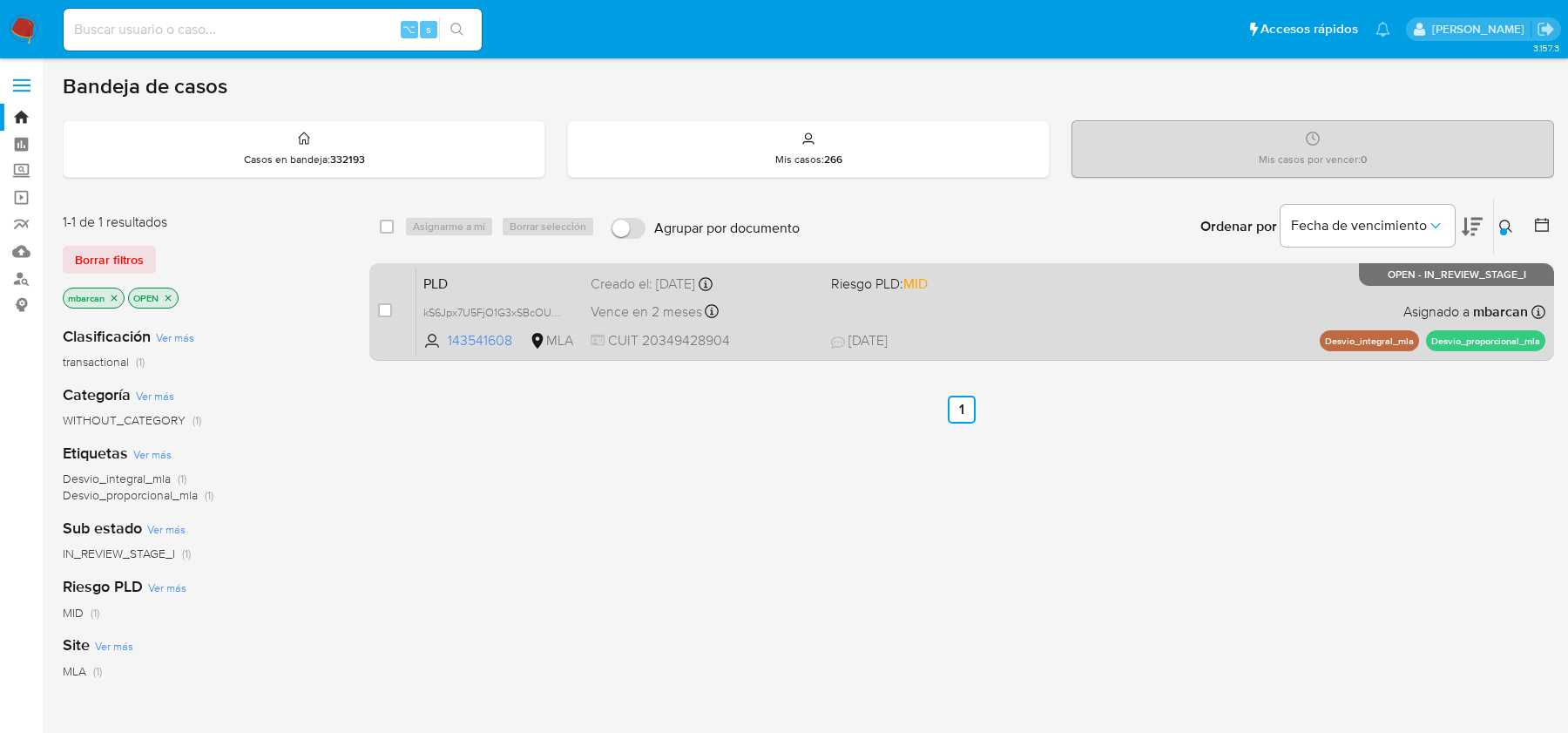
click at [509, 278] on span "PLD" at bounding box center [499, 282] width 154 height 23
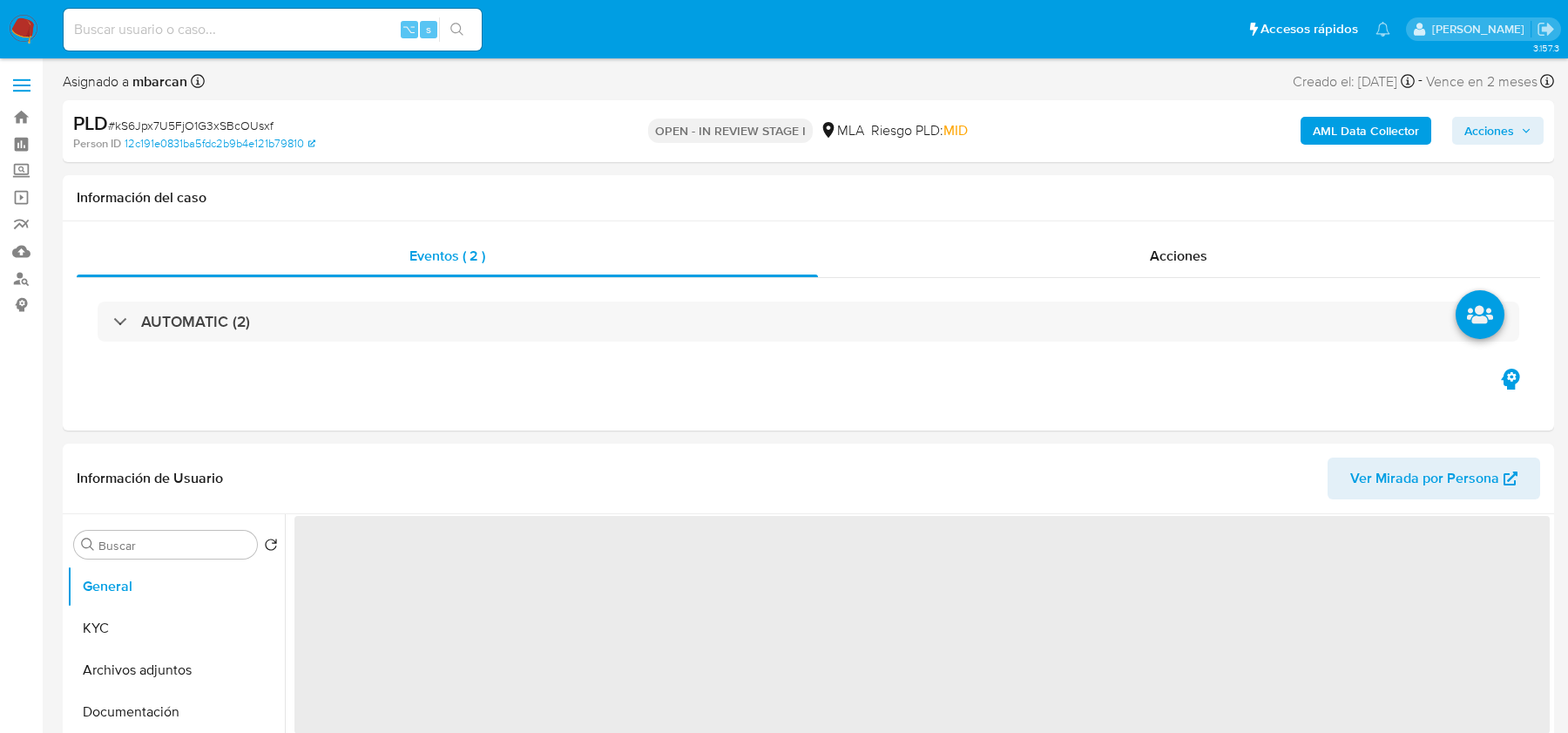
click at [169, 125] on span "# kS6Jpx7U5FjO1G3xSBcOUsxf" at bounding box center [190, 125] width 166 height 18
copy span "kS6Jpx7U5FjO1G3xSBcOUsxf"
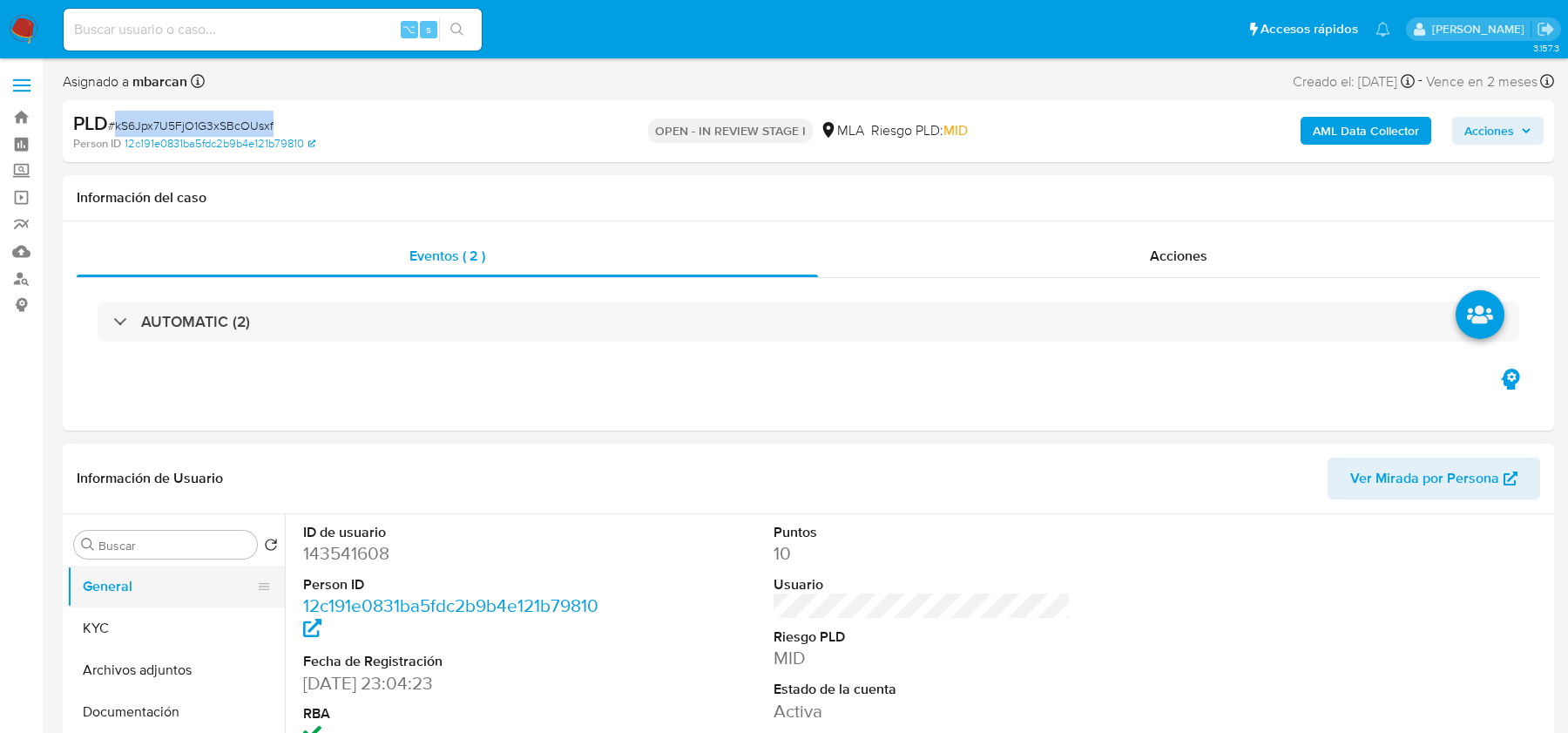
scroll to position [74, 0]
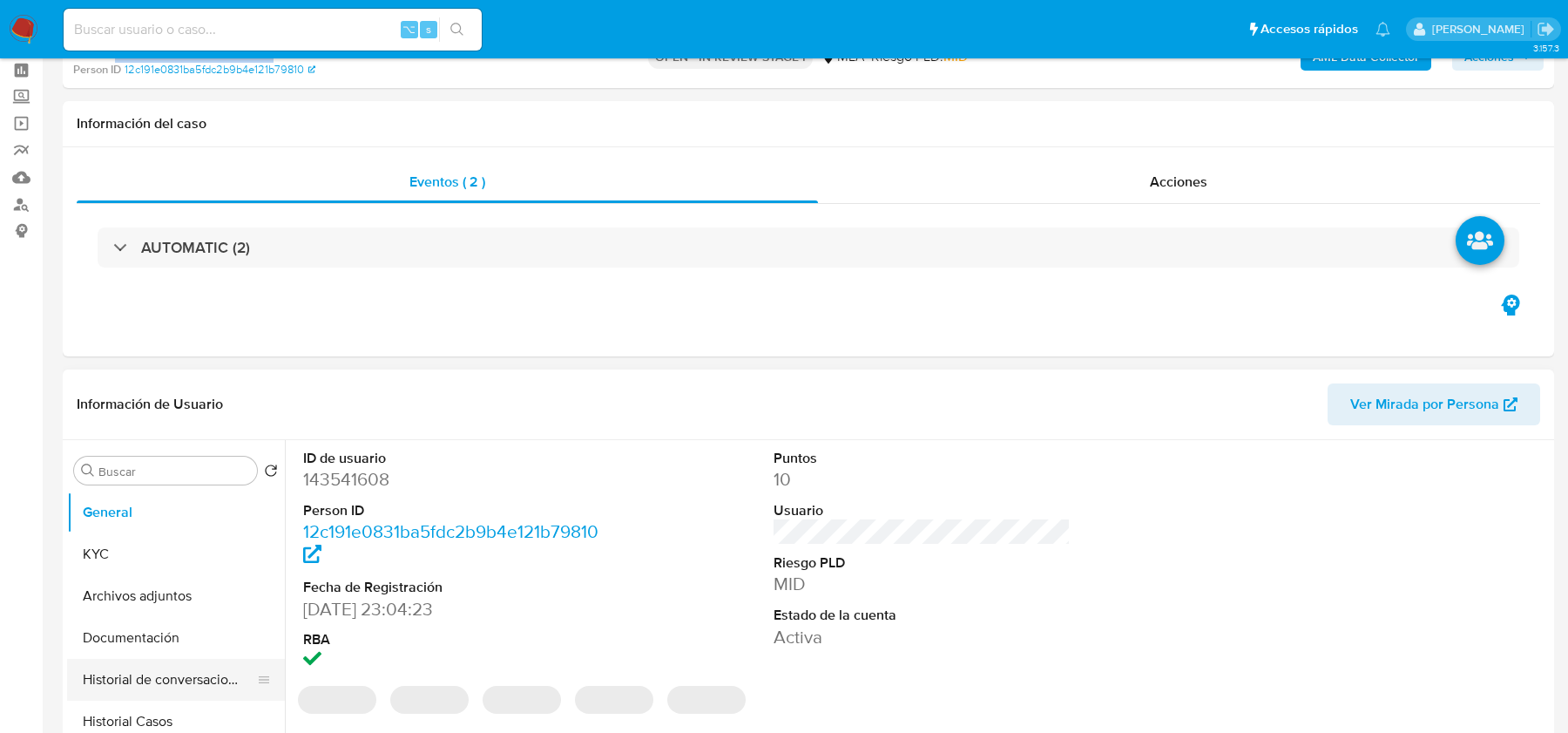
select select "10"
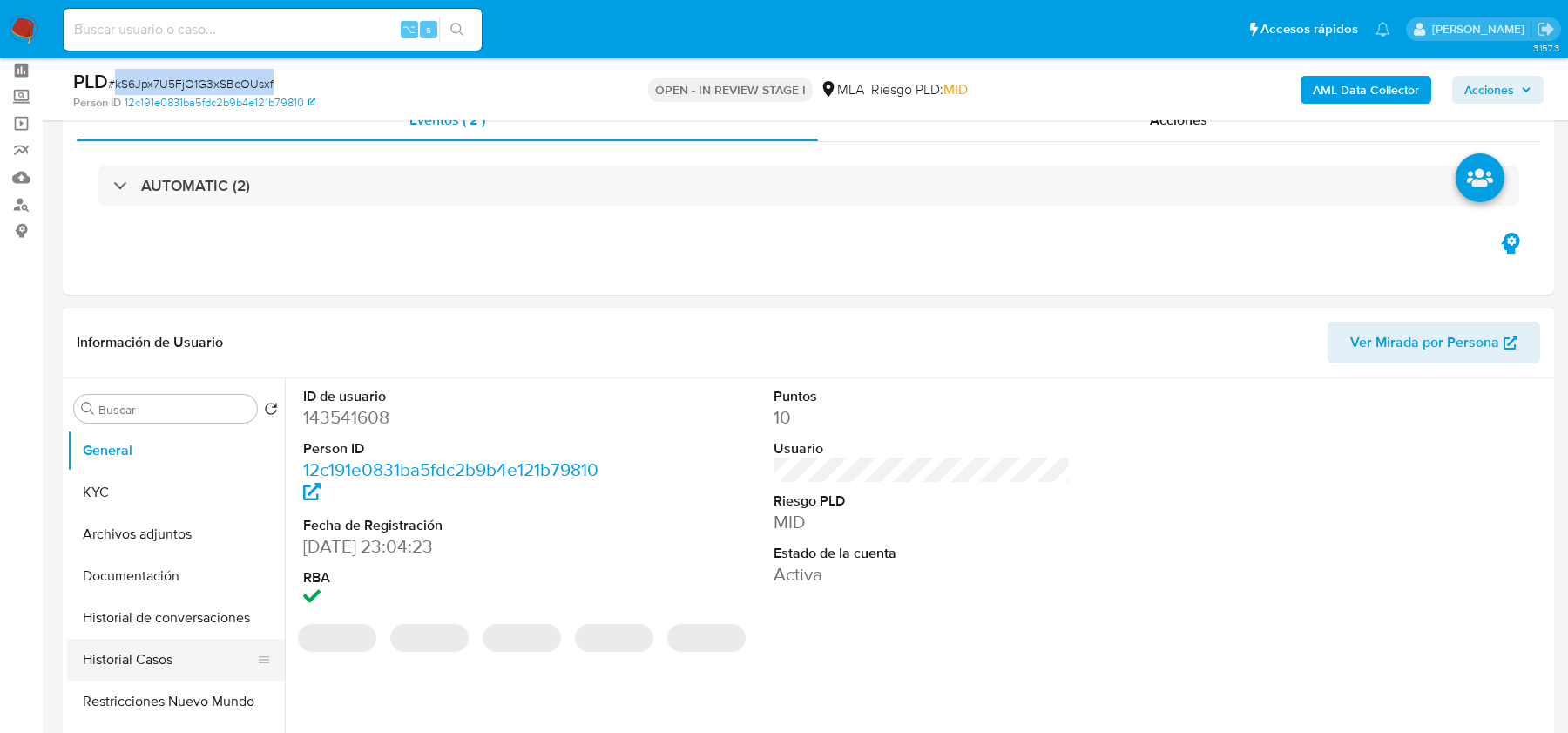
click at [141, 666] on button "Historial Casos" at bounding box center [168, 660] width 204 height 42
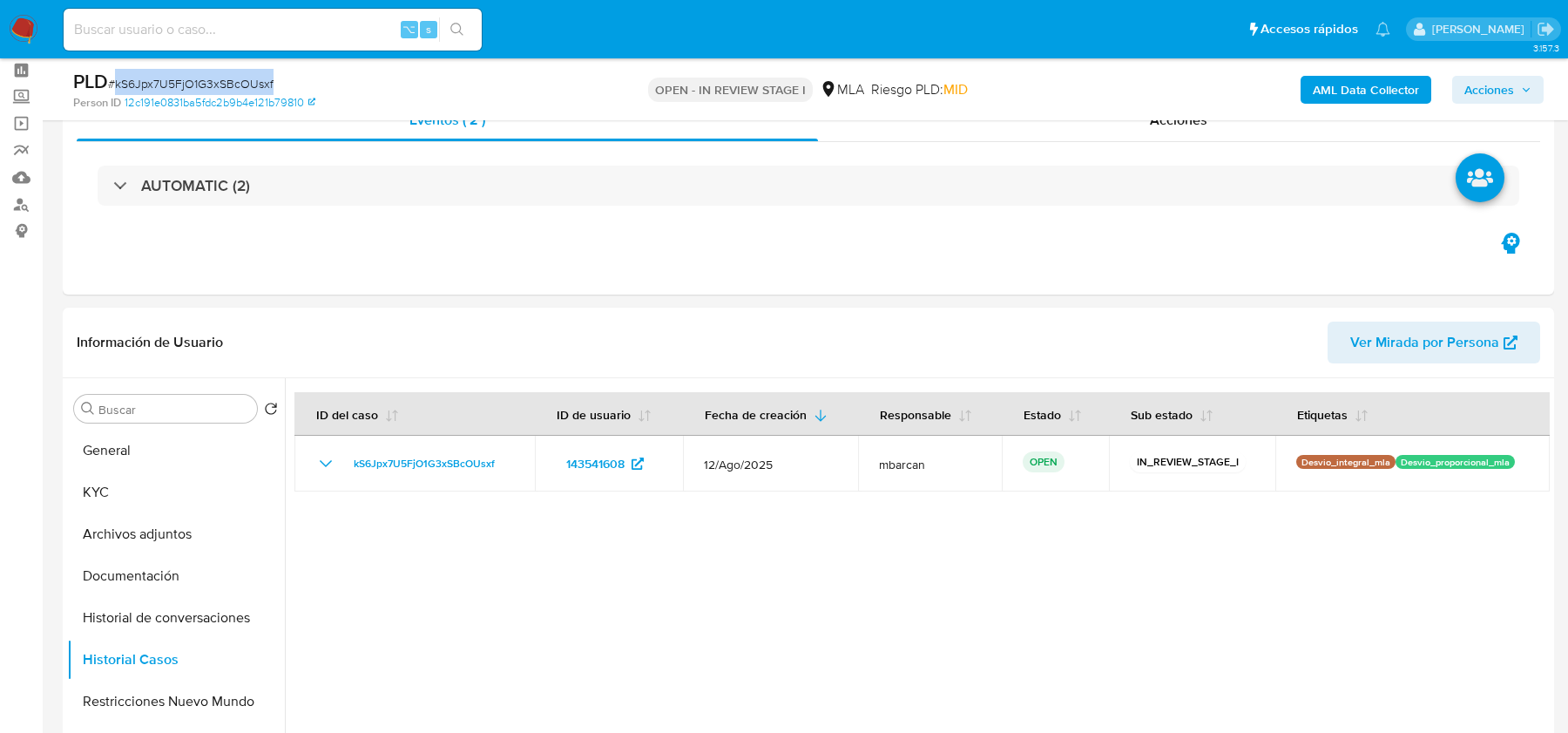
click at [1373, 86] on b "AML Data Collector" at bounding box center [1366, 89] width 107 height 27
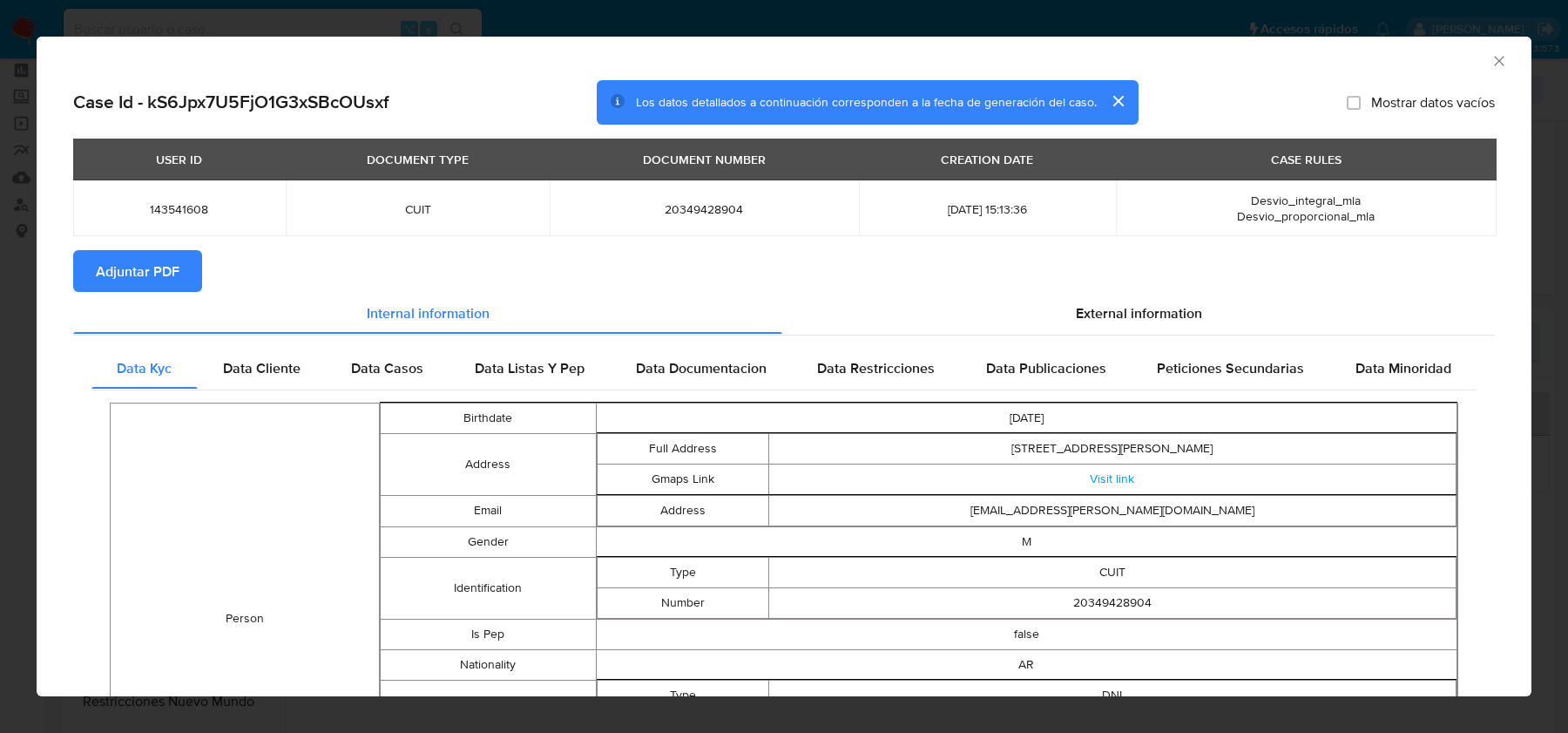
click at [221, 103] on h2 "Case Id - kS6Jpx7U5FjO1G3xSBcOUsxf" at bounding box center [231, 102] width 315 height 23
copy h2 "kS6Jpx7U5FjO1G3xSBcOUsxf"
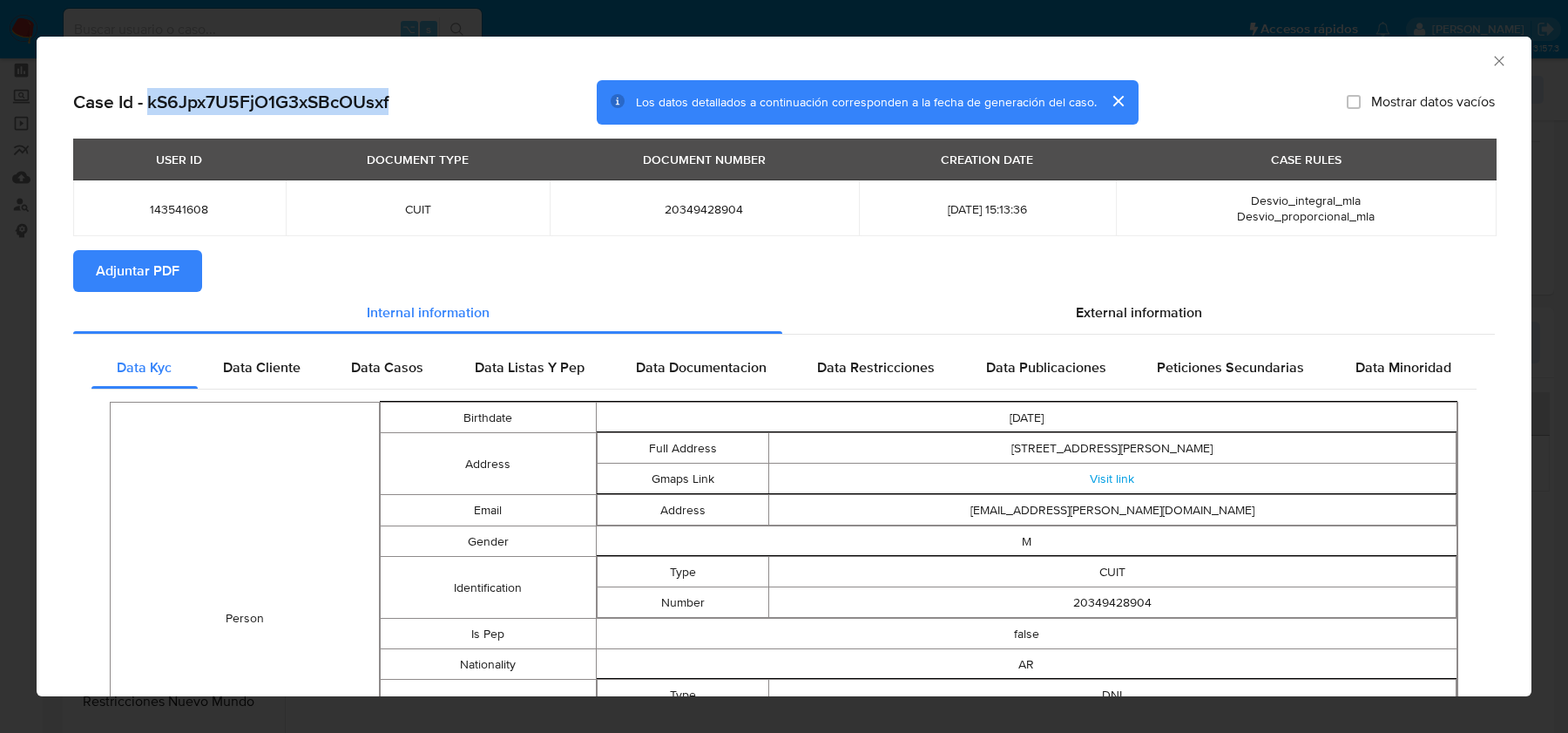
click at [141, 269] on span "Adjuntar PDF" at bounding box center [137, 270] width 83 height 38
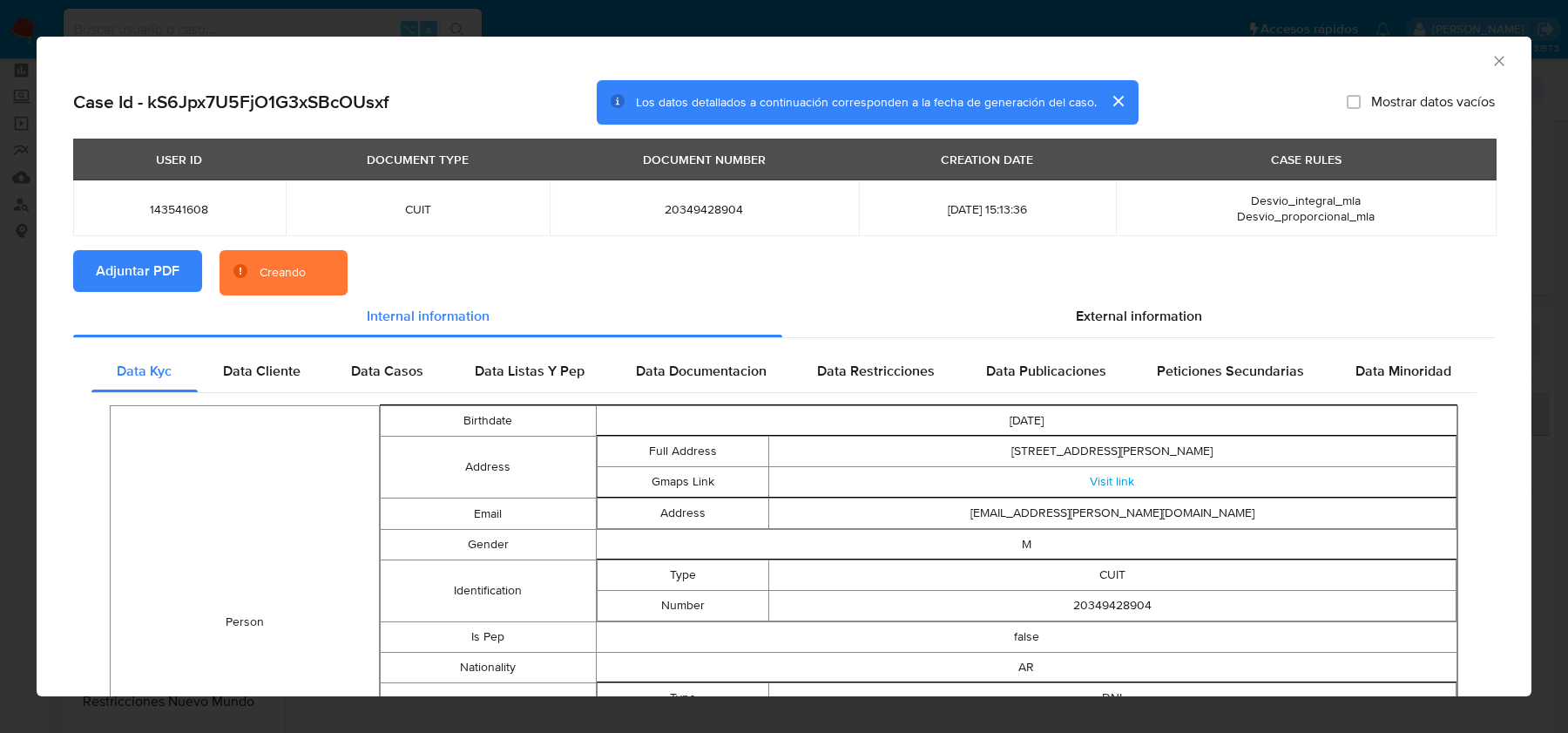
click at [1122, 296] on div "External information" at bounding box center [1139, 317] width 713 height 42
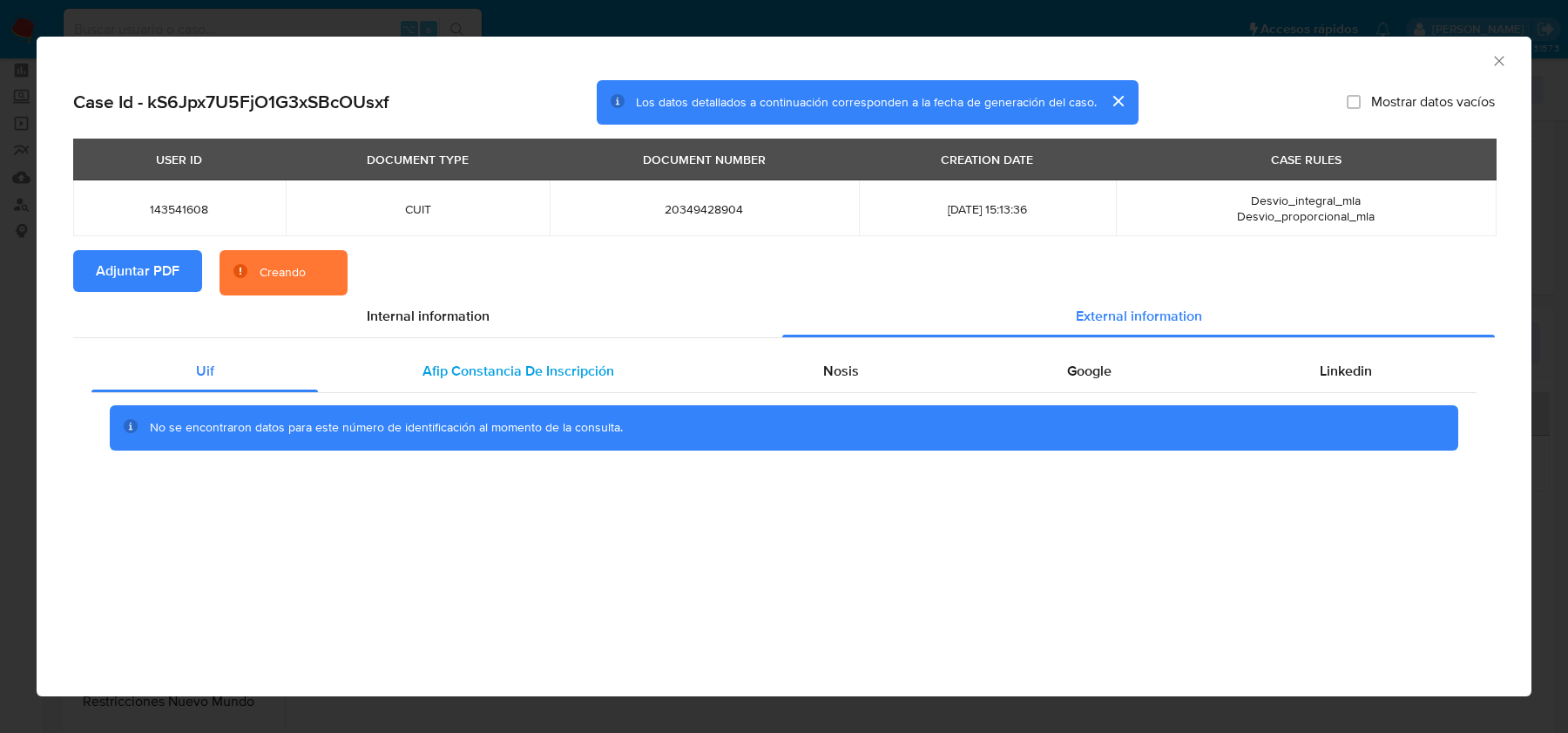
click at [451, 357] on div "Afip Constancia De Inscripción" at bounding box center [518, 371] width 400 height 42
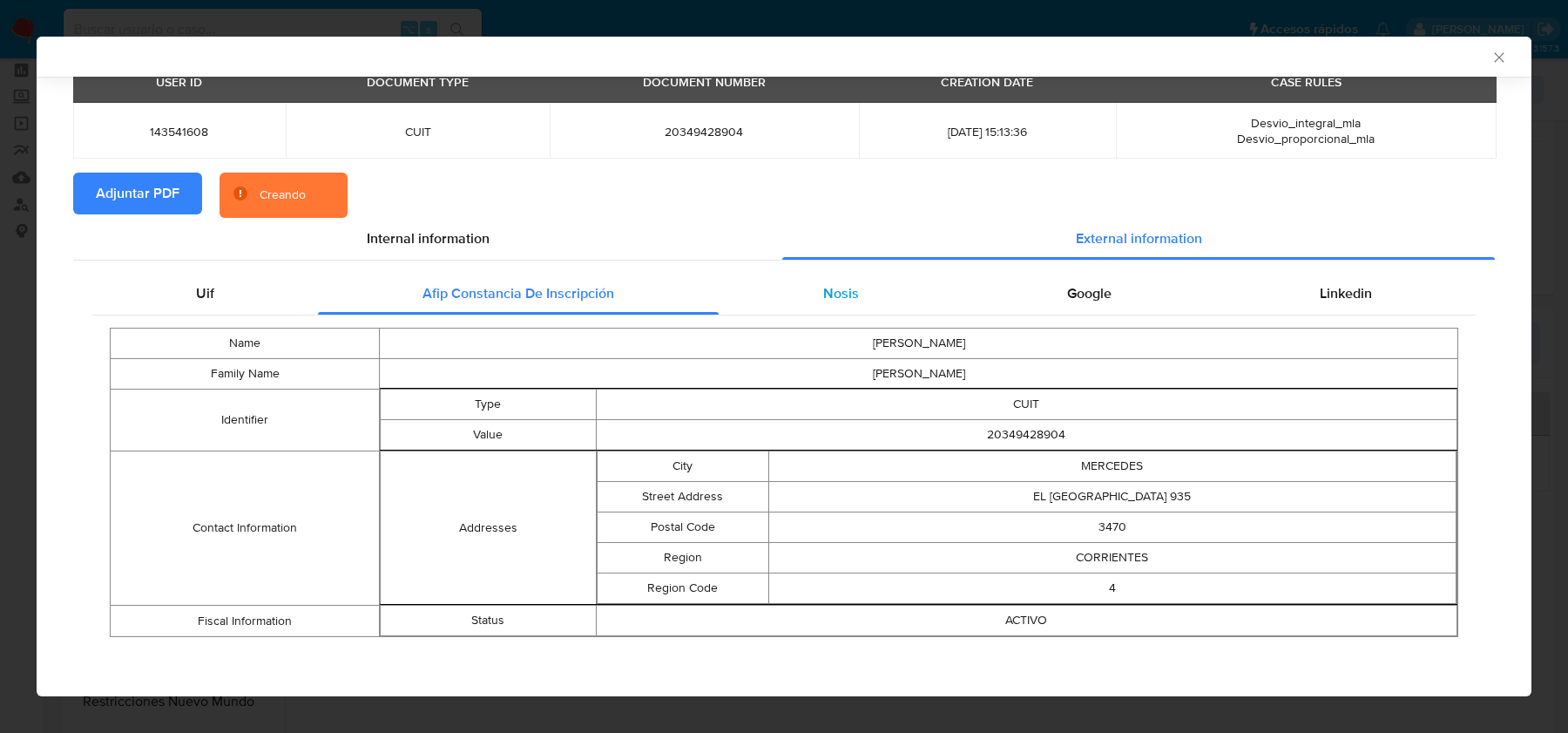
click at [812, 311] on div "Nosis" at bounding box center [840, 293] width 244 height 42
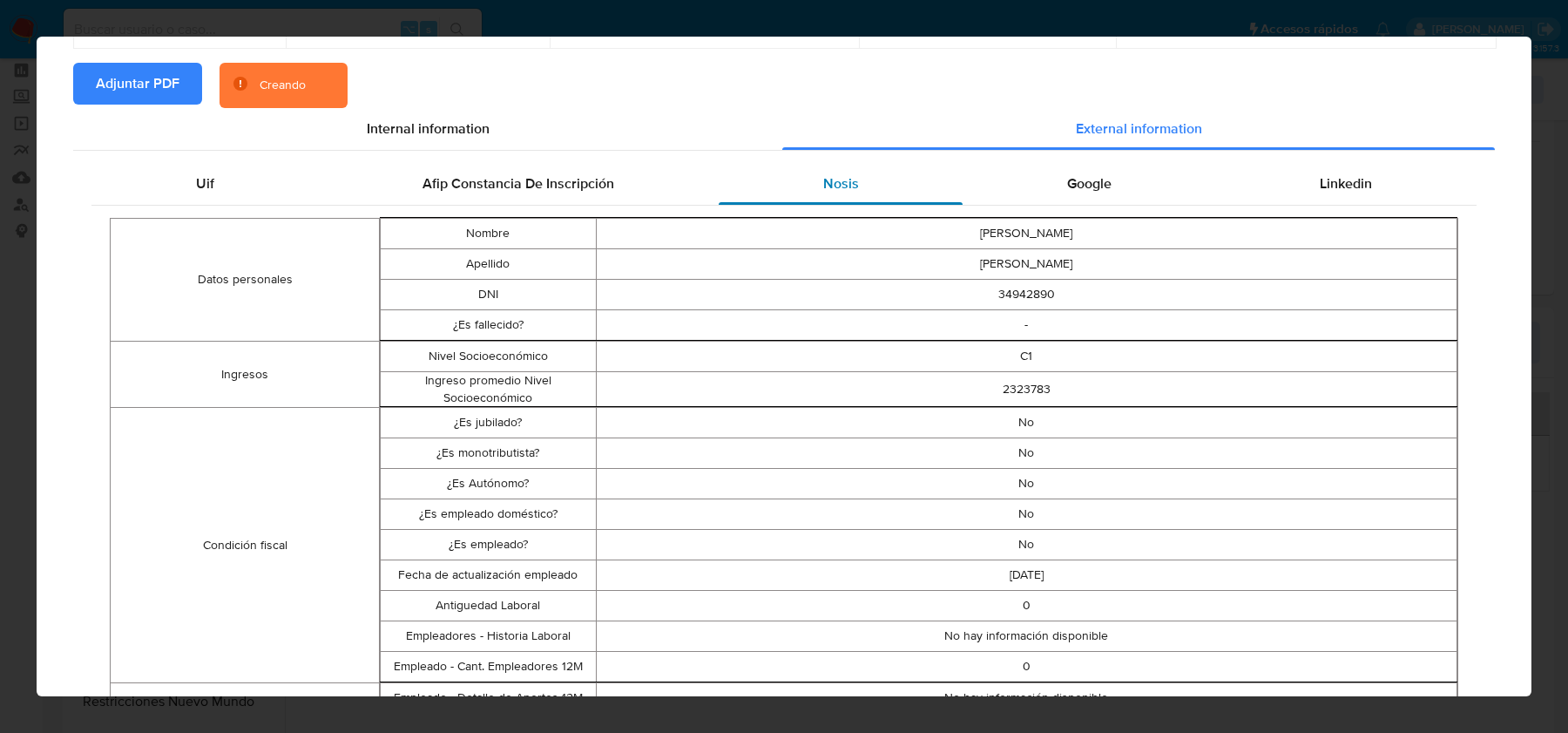
scroll to position [3, 0]
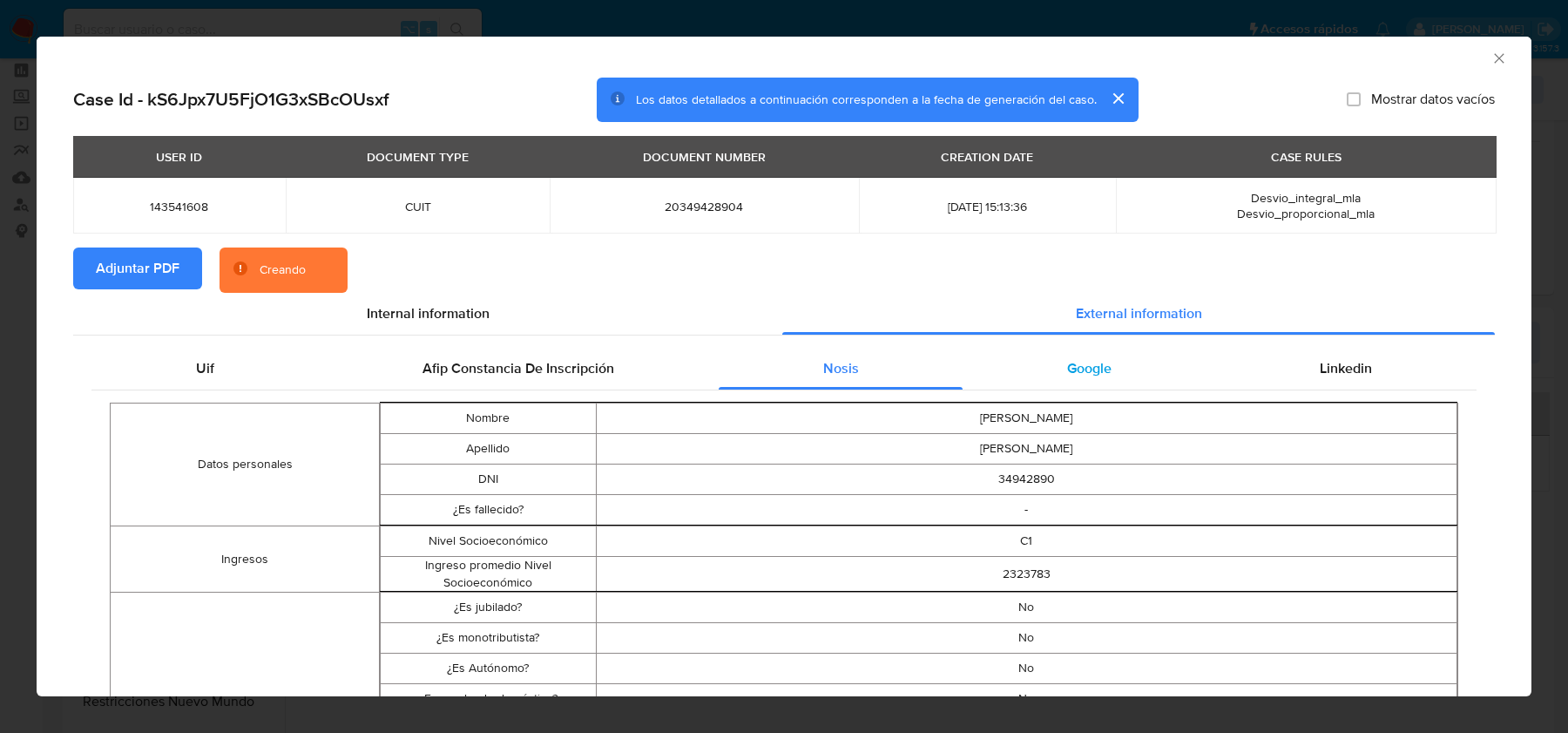
click at [1071, 382] on div "Google" at bounding box center [1089, 368] width 253 height 42
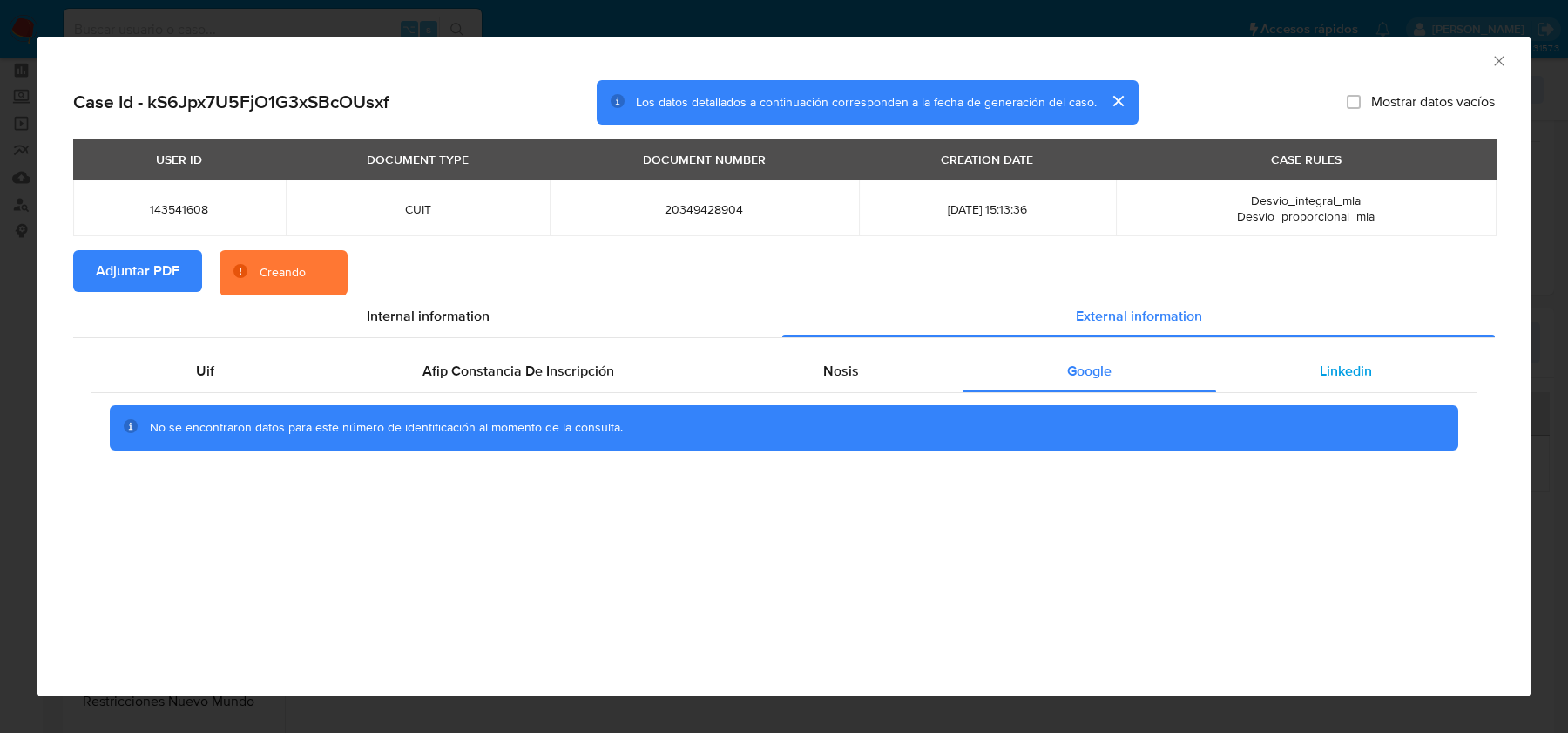
click at [1337, 357] on div "Linkedin" at bounding box center [1347, 371] width 261 height 42
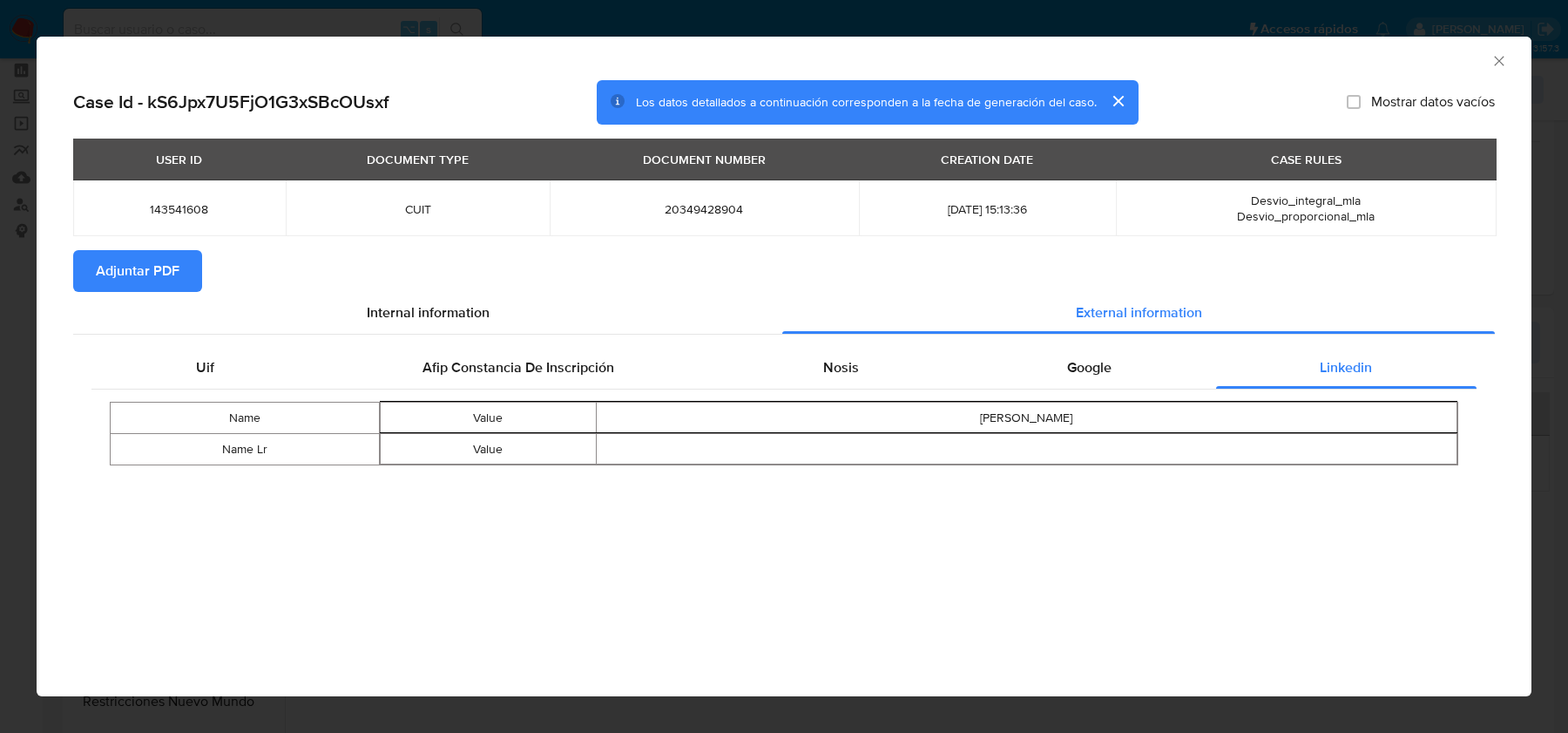
click at [1502, 56] on icon "Cerrar ventana" at bounding box center [1499, 61] width 18 height 18
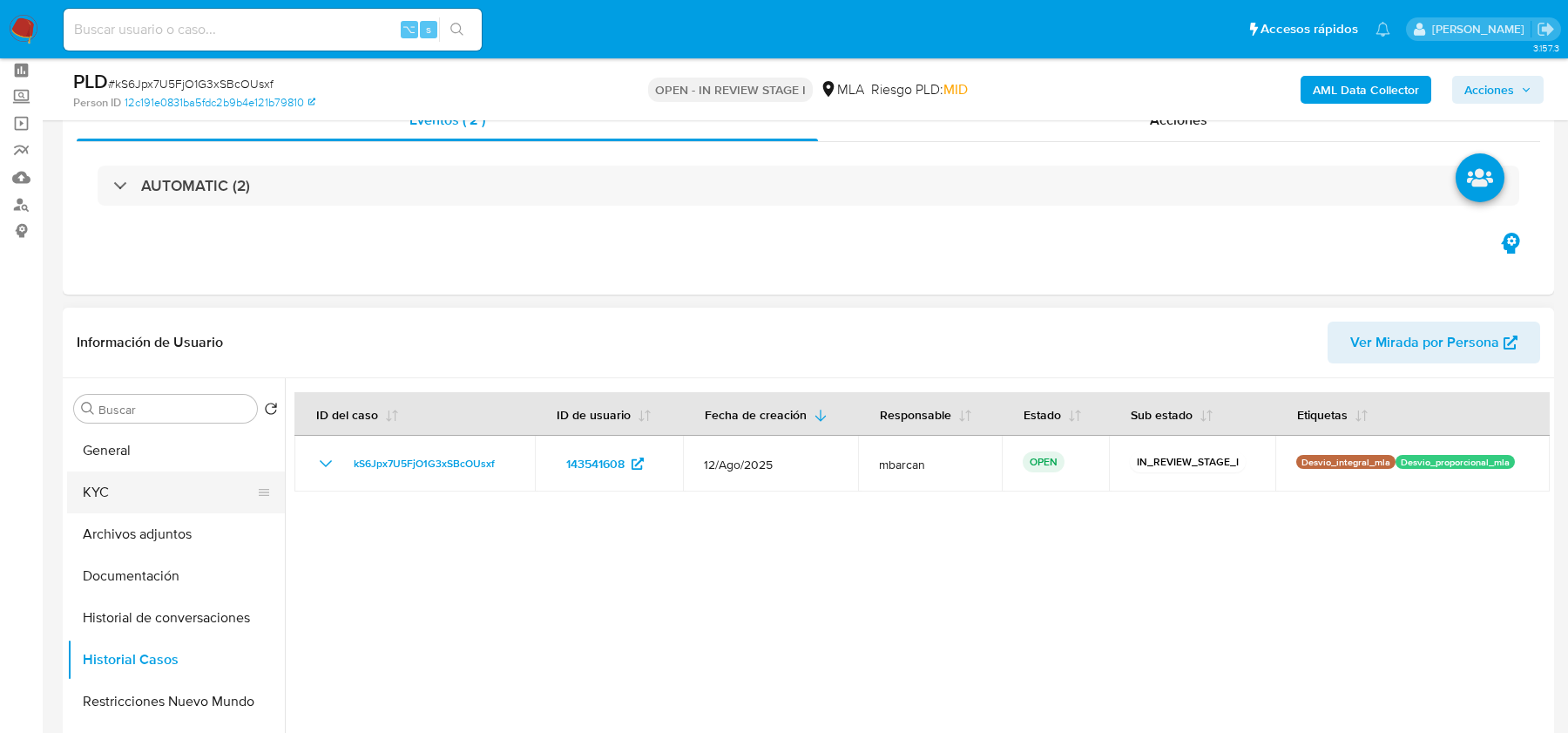
click at [122, 493] on button "KYC" at bounding box center [168, 492] width 204 height 42
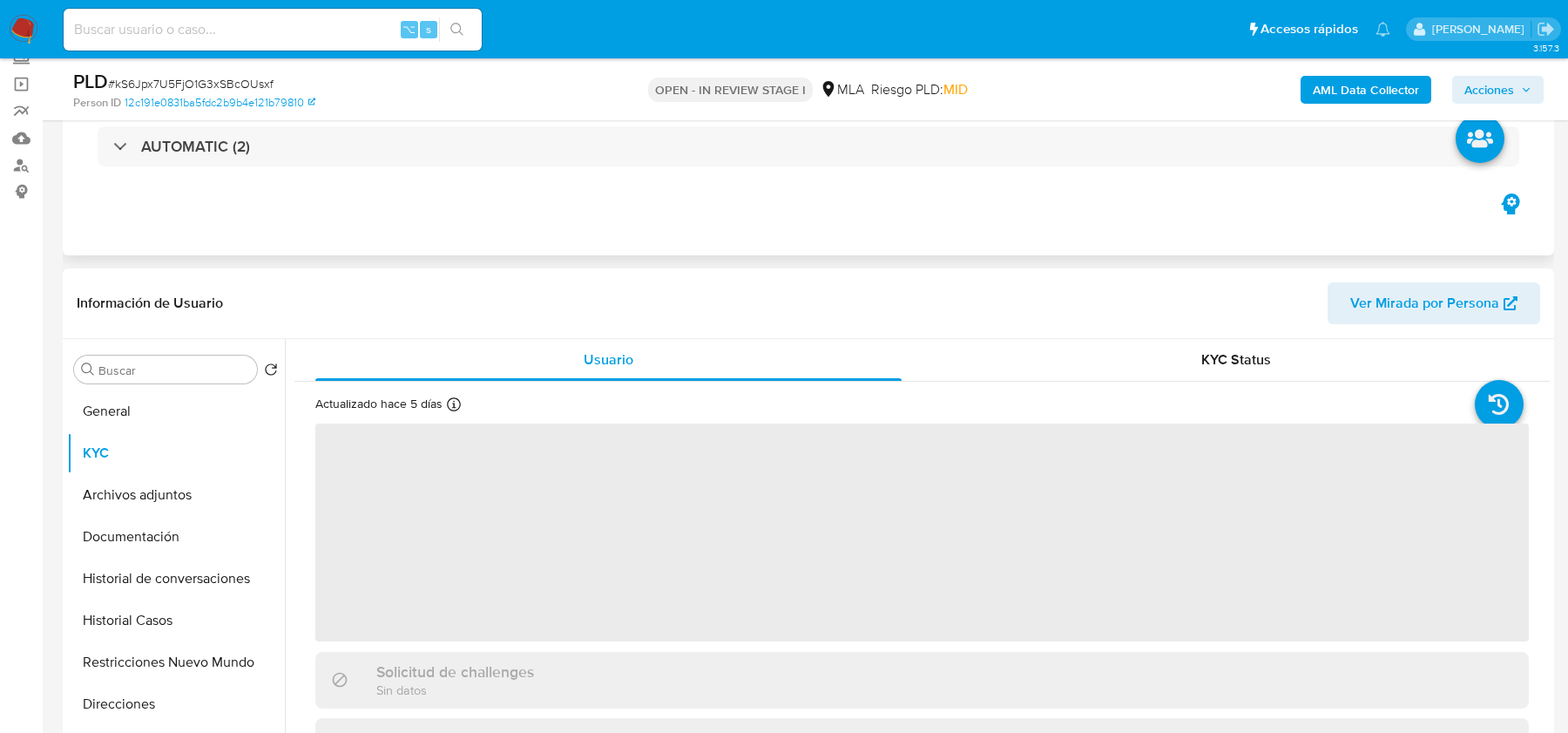
scroll to position [153, 0]
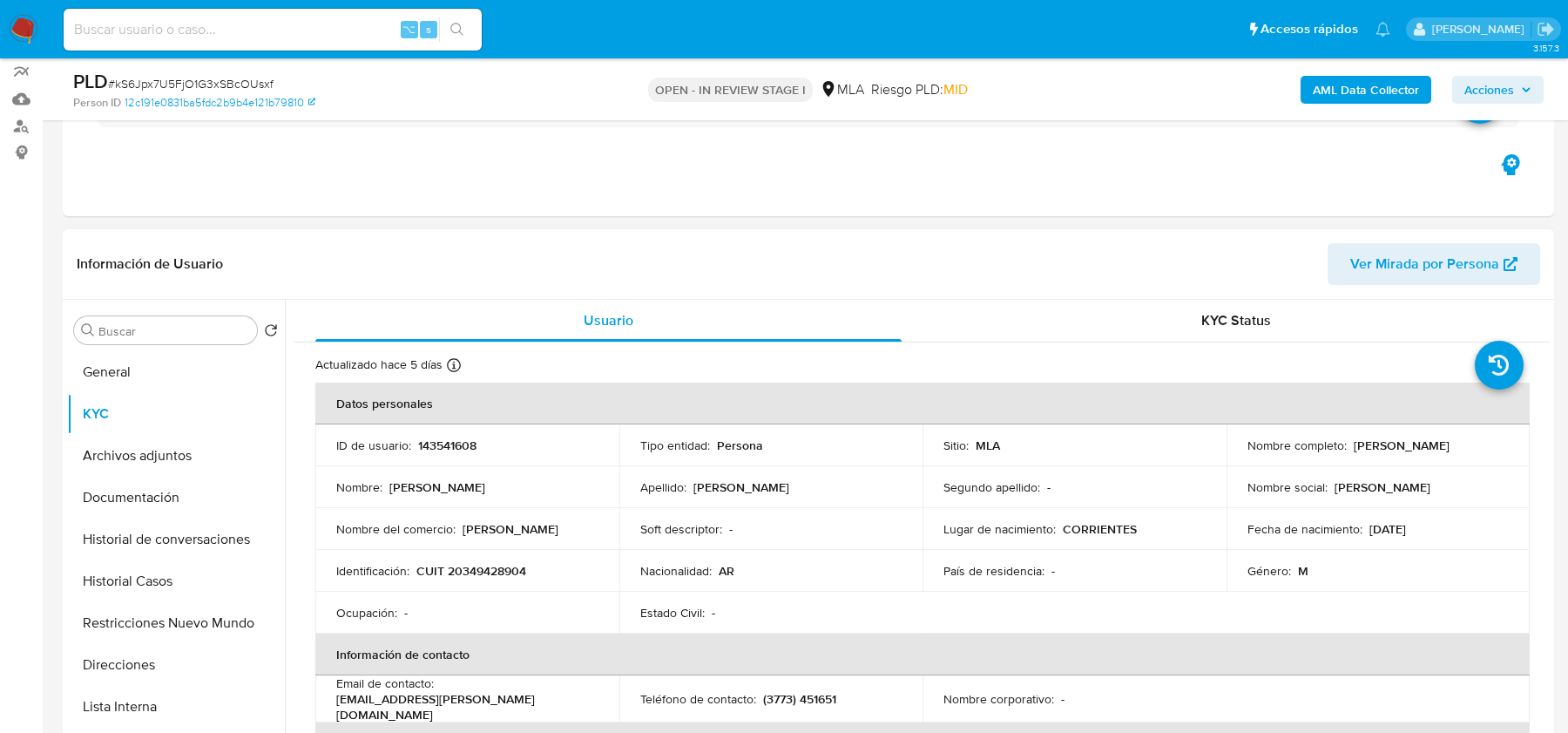
click at [472, 575] on p "CUIT 20349428904" at bounding box center [471, 571] width 110 height 16
copy p "20349428904"
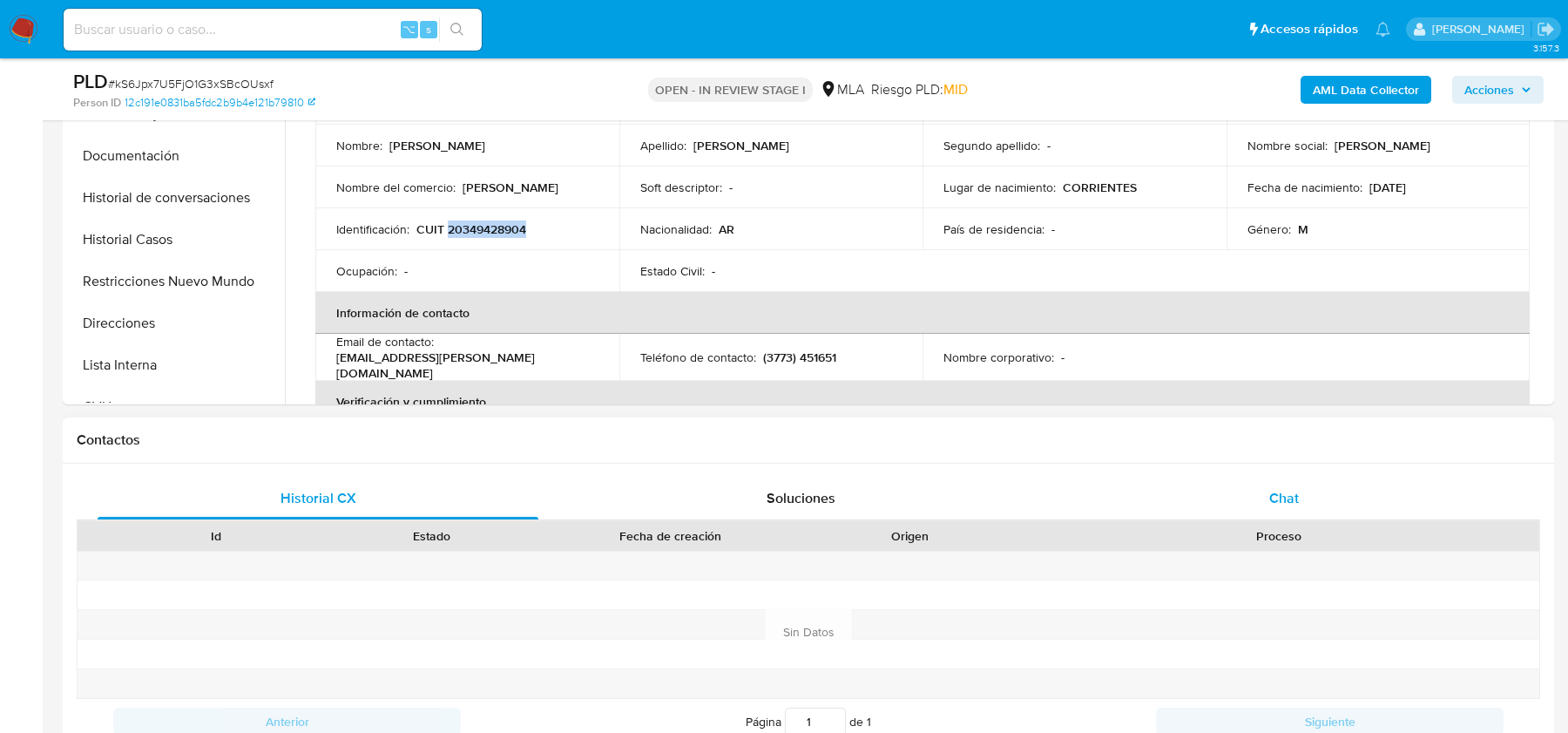
click at [1259, 507] on div "Chat" at bounding box center [1284, 498] width 441 height 42
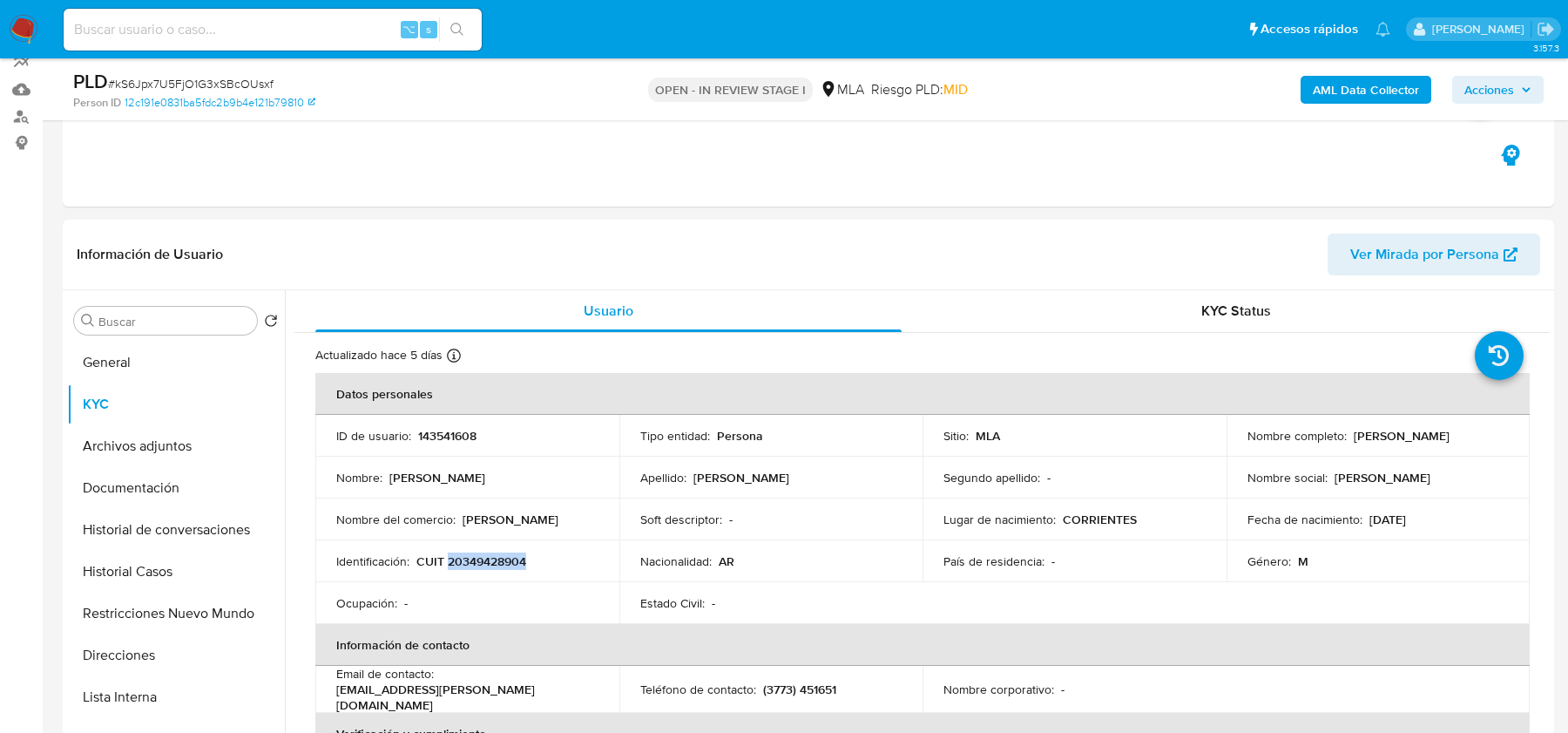
scroll to position [91, 0]
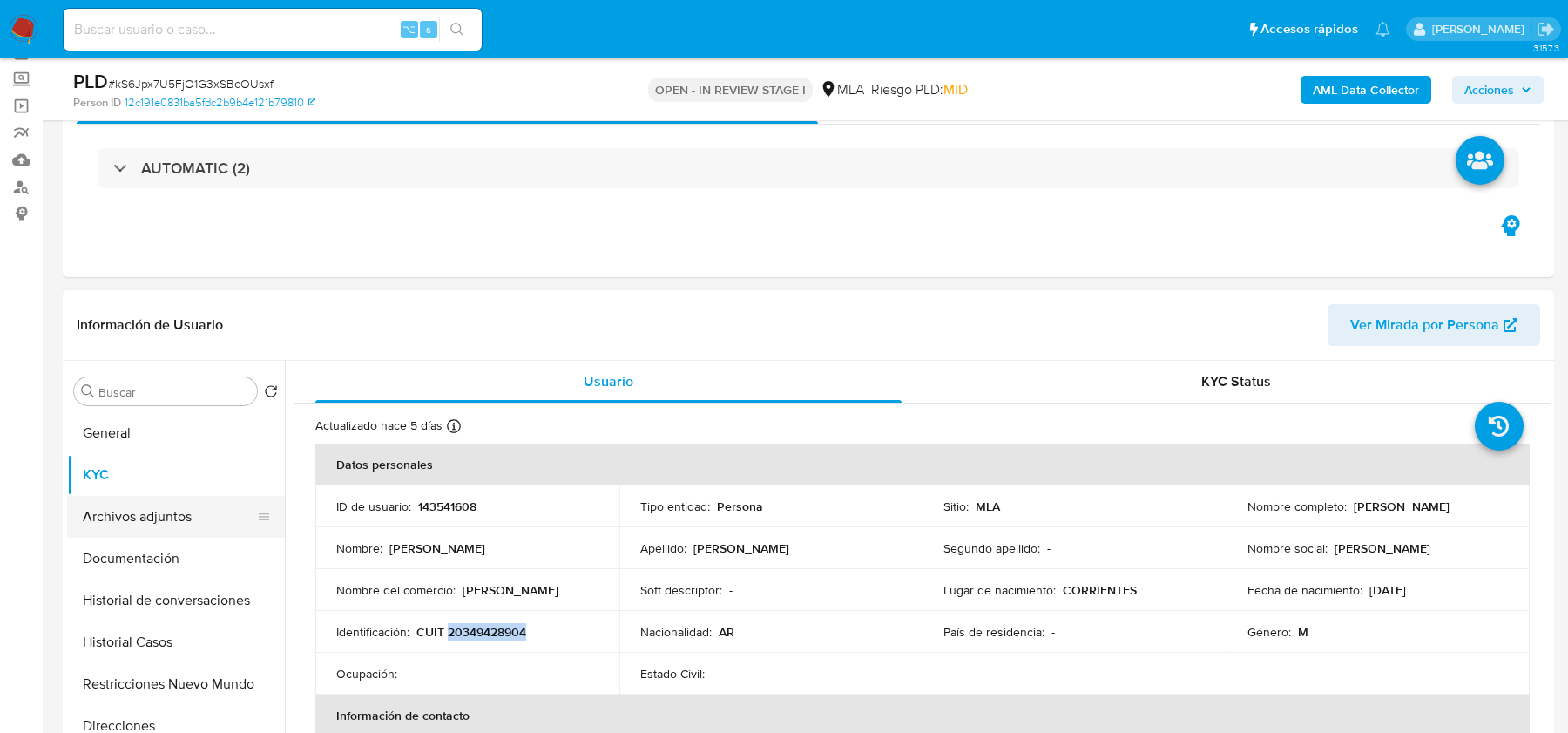
click at [180, 513] on button "Archivos adjuntos" at bounding box center [168, 516] width 204 height 42
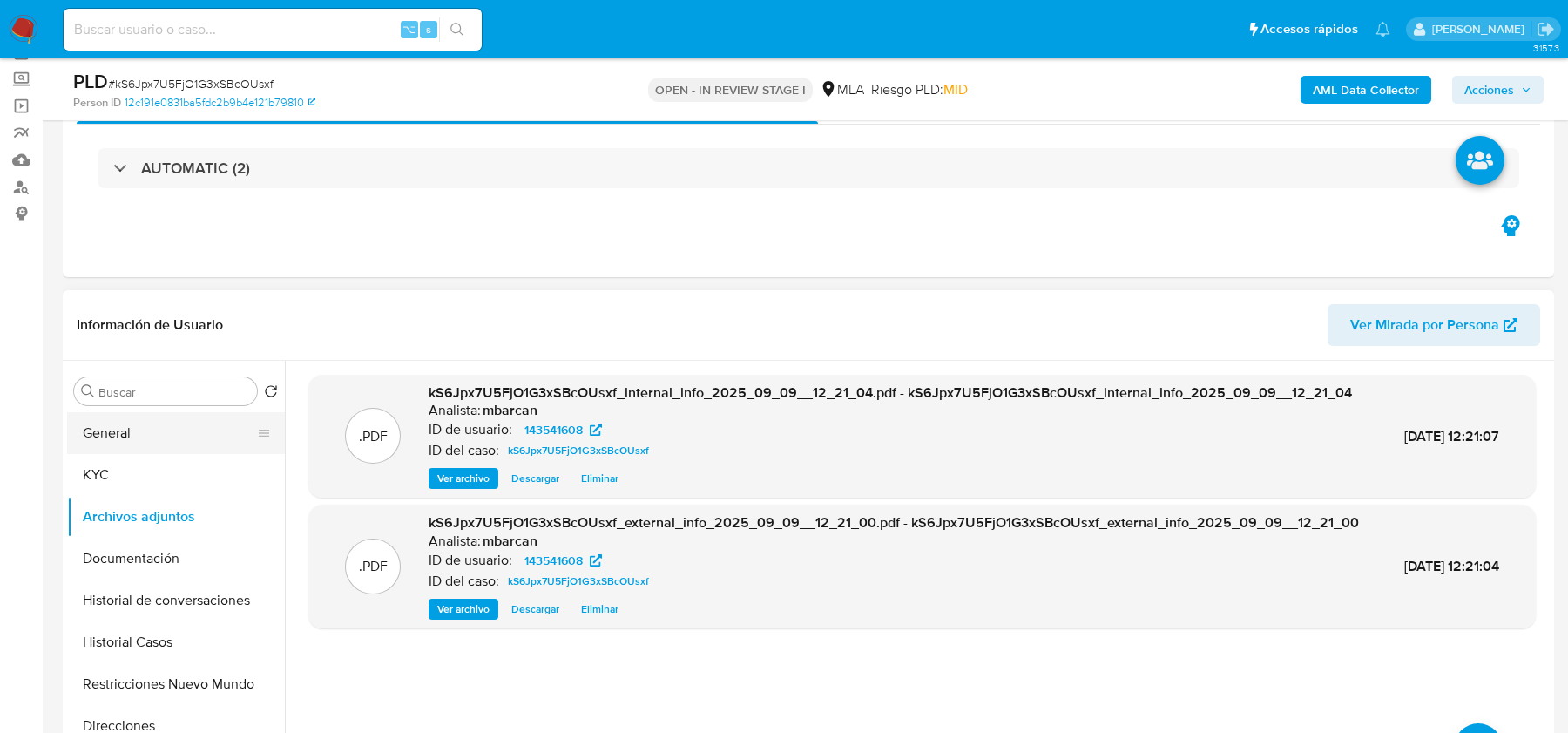
click at [151, 436] on button "General" at bounding box center [168, 433] width 204 height 42
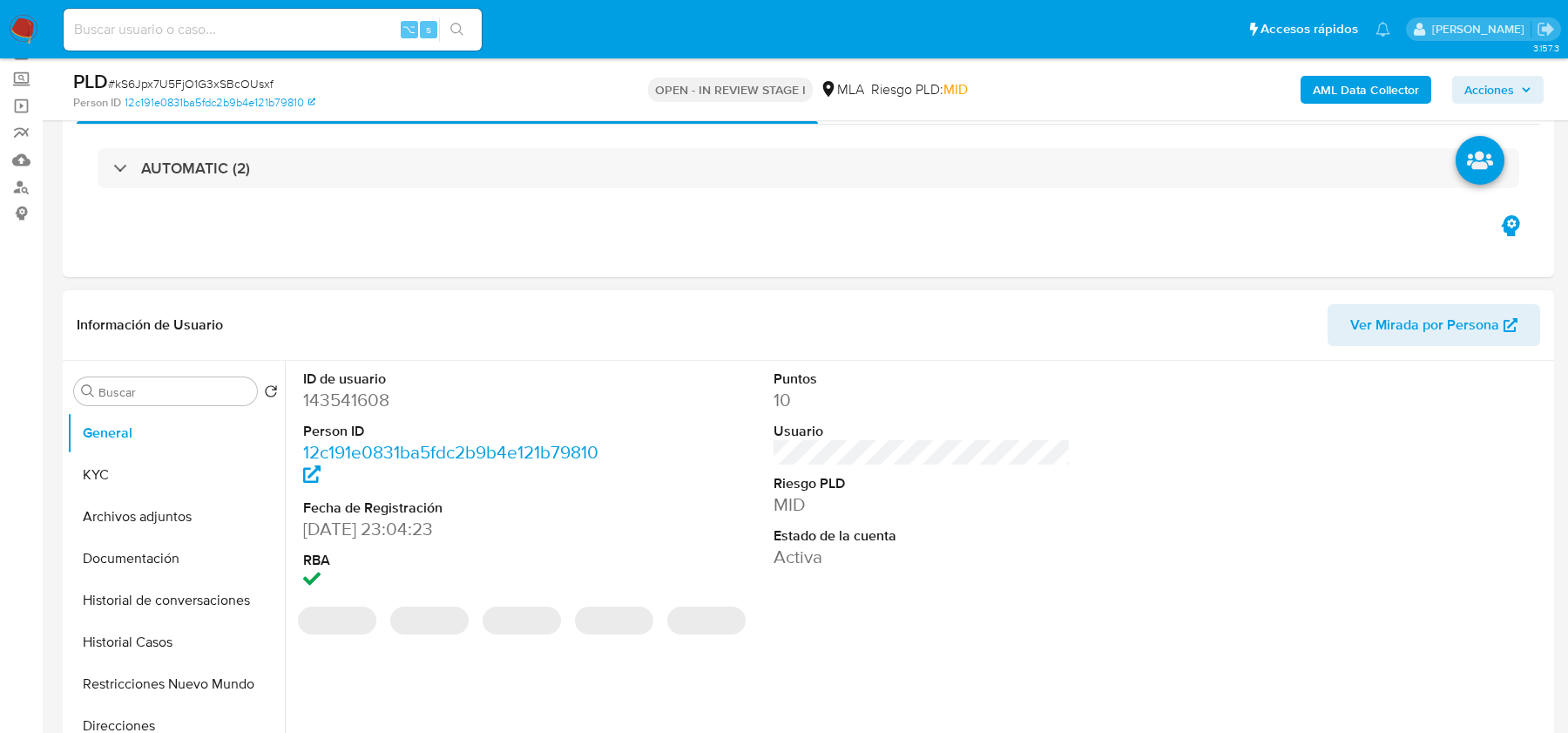
click at [362, 384] on dt "ID de usuario" at bounding box center [451, 379] width 296 height 20
click at [361, 397] on dd "143541608" at bounding box center [451, 400] width 296 height 24
copy dd "143541608"
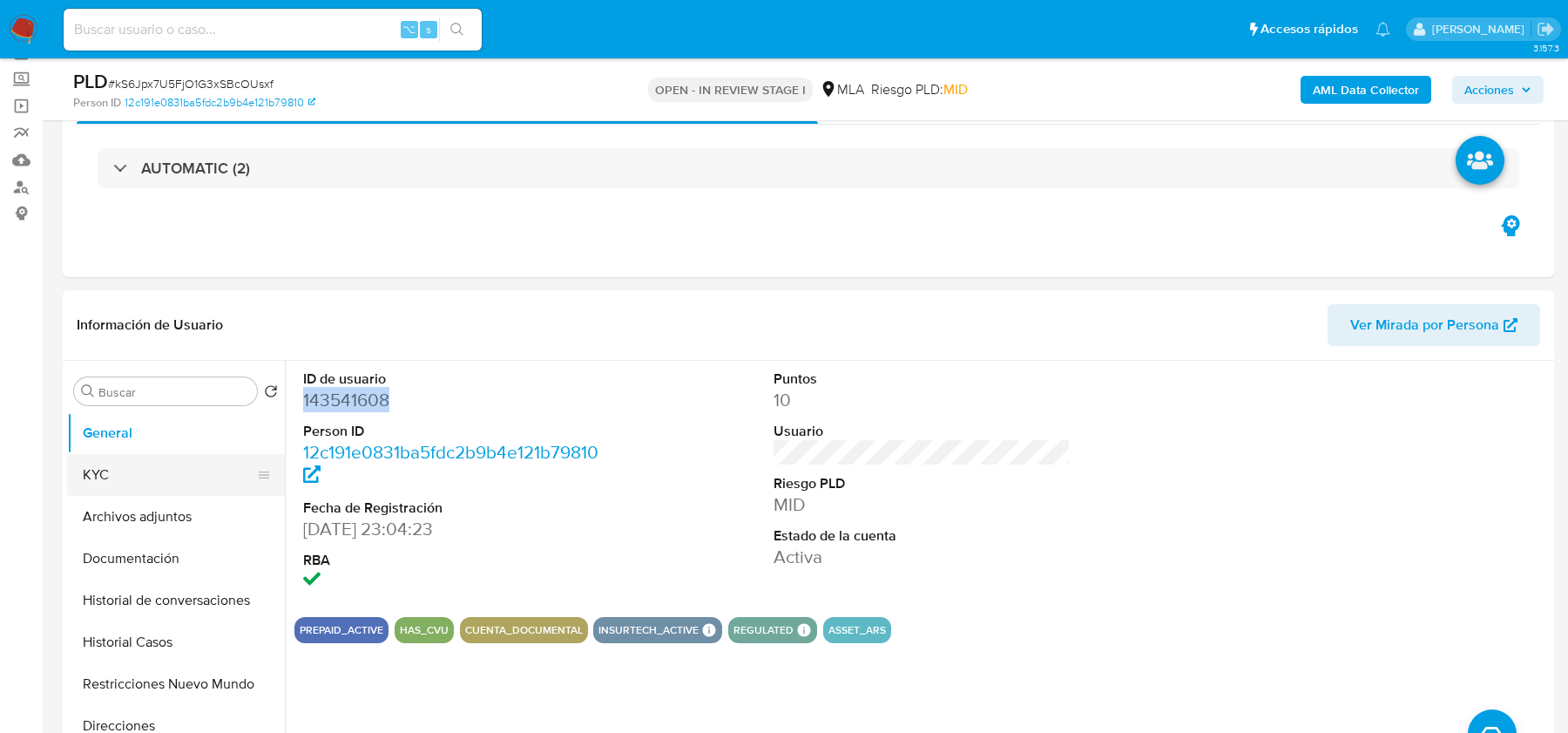
click at [128, 488] on button "KYC" at bounding box center [168, 474] width 204 height 42
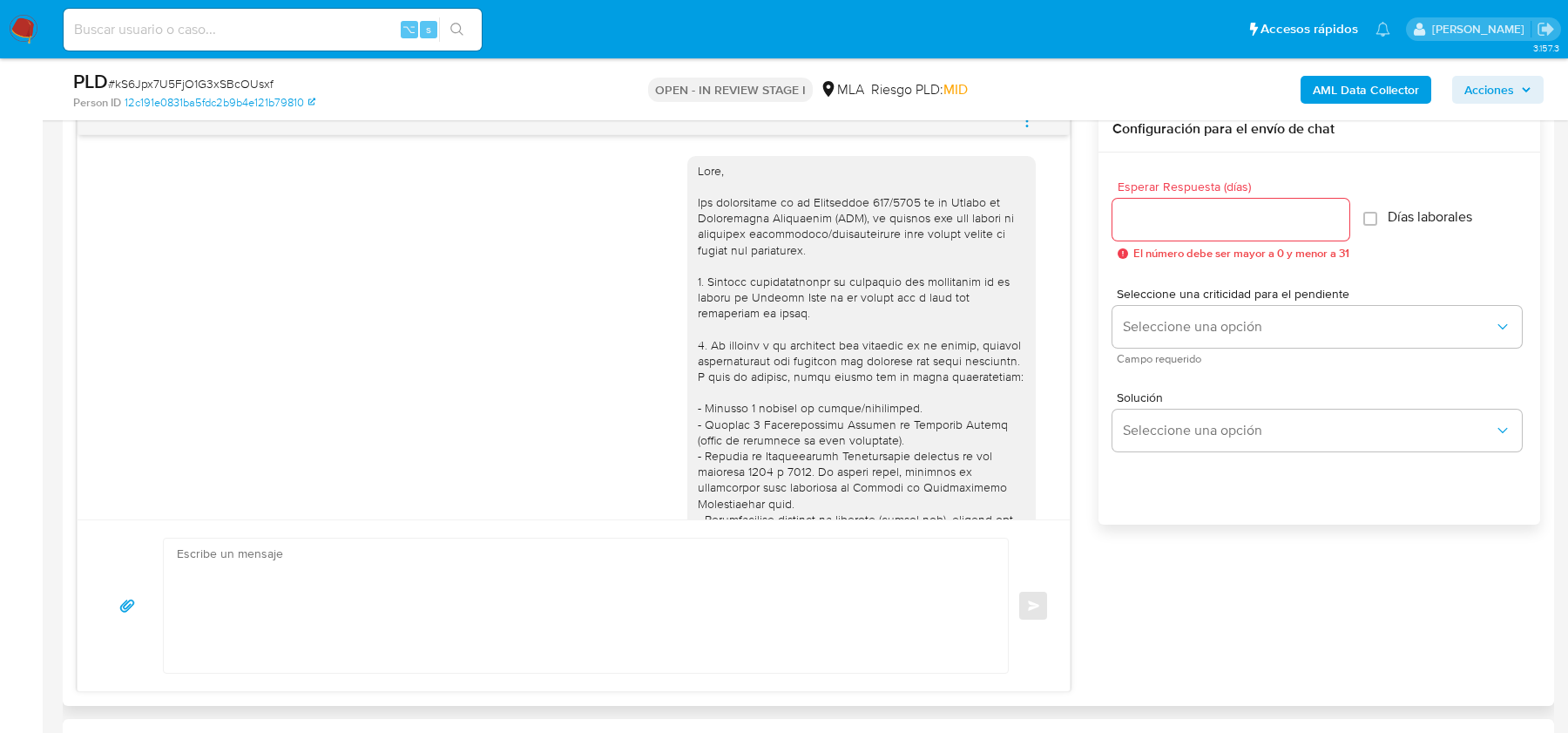
scroll to position [672, 0]
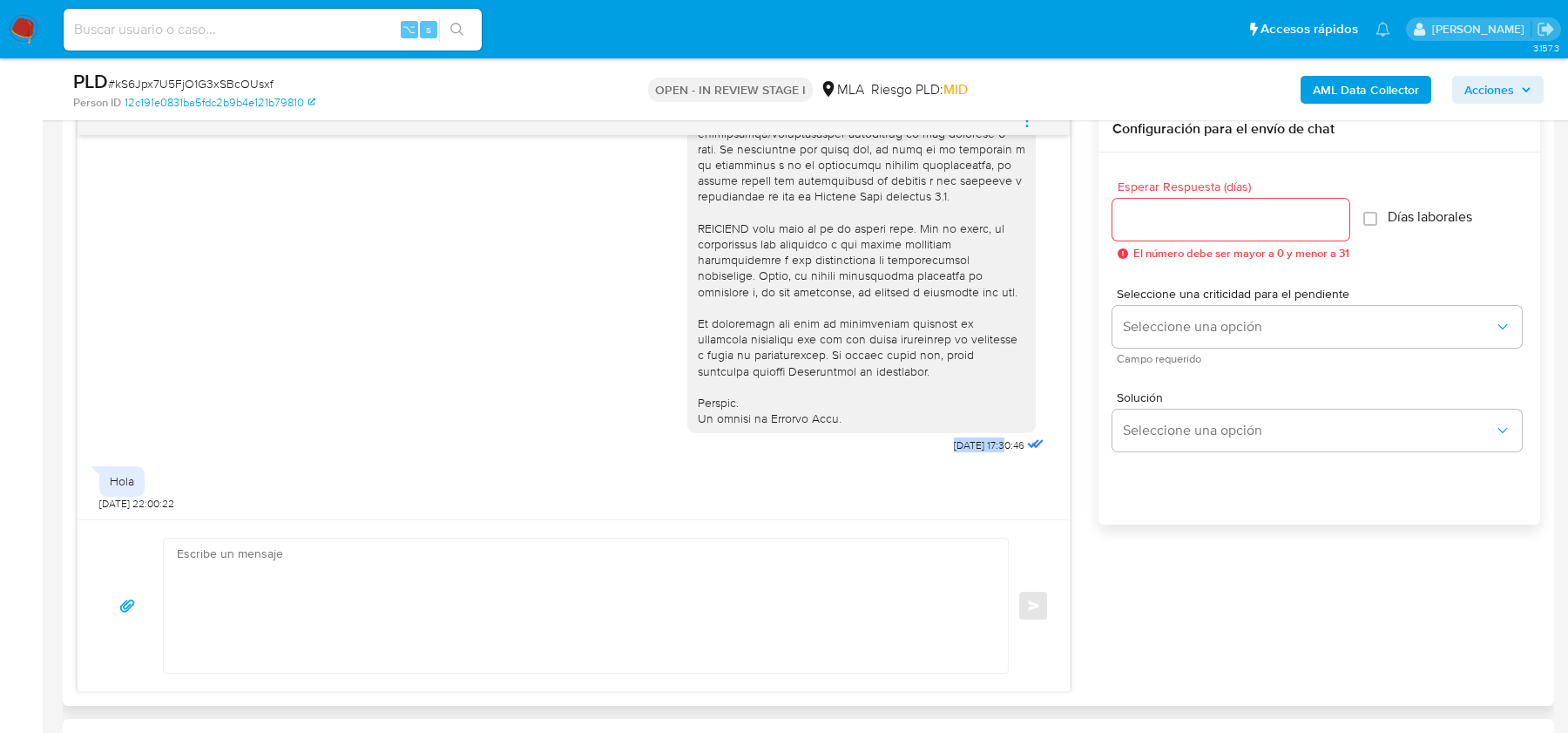
drag, startPoint x: 935, startPoint y: 441, endPoint x: 987, endPoint y: 440, distance: 52.0
copy span "18/08/2025"
click at [1122, 445] on button "Seleccione una opción" at bounding box center [1317, 430] width 409 height 42
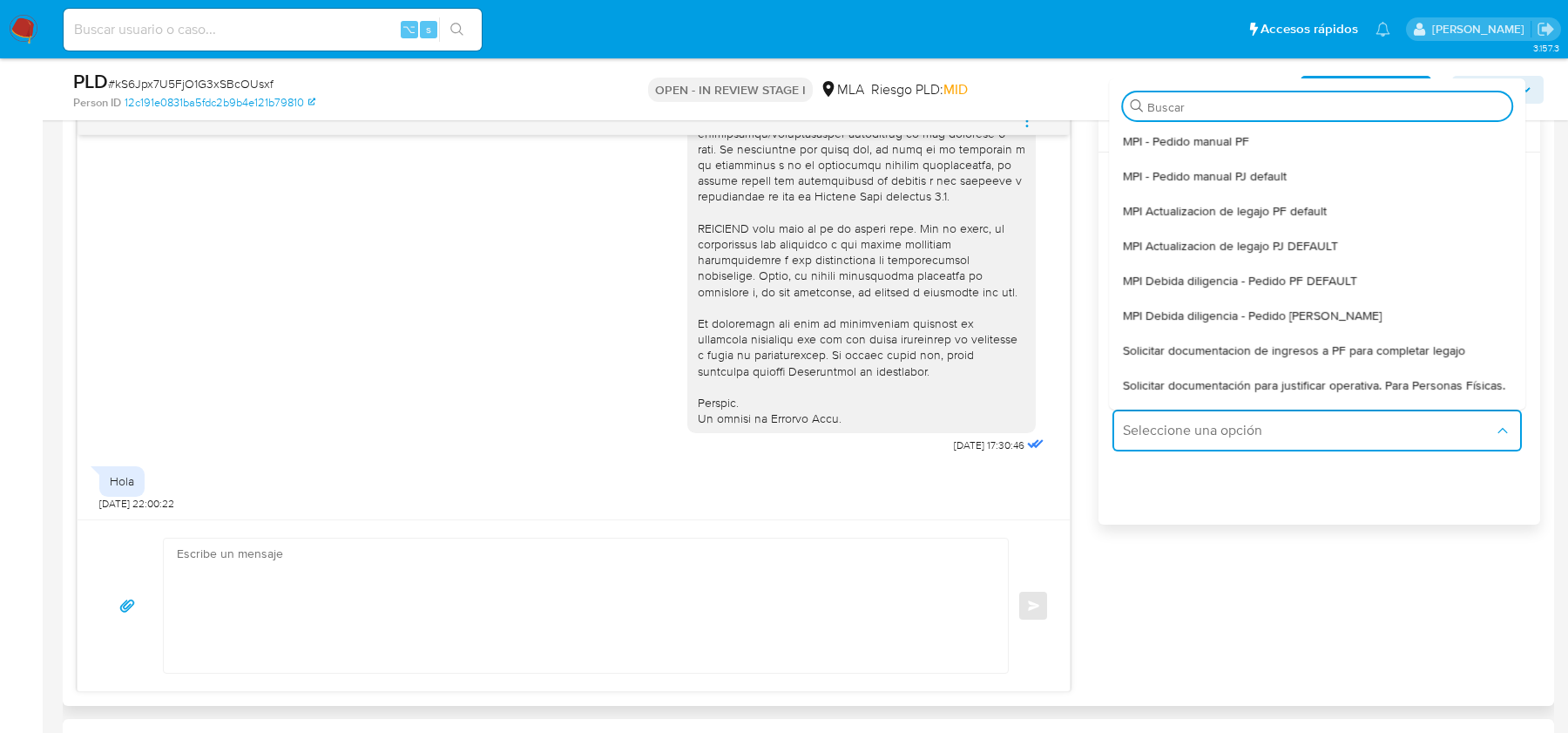
click at [1101, 535] on div "Esperar Respuesta (días) El número debe ser mayor a 0 y menor a 31 Días laboral…" at bounding box center [1319, 362] width 442 height 418
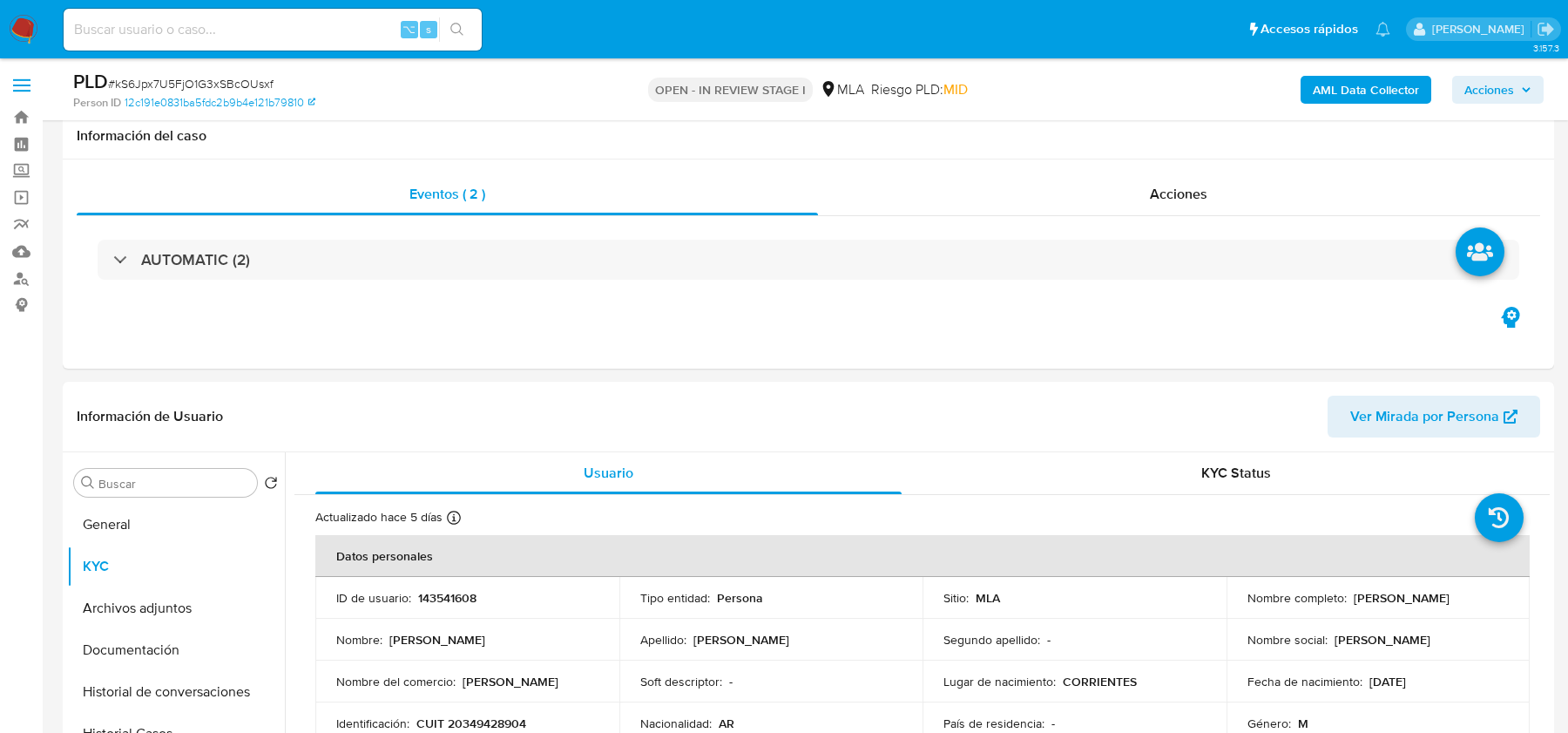
scroll to position [208, 0]
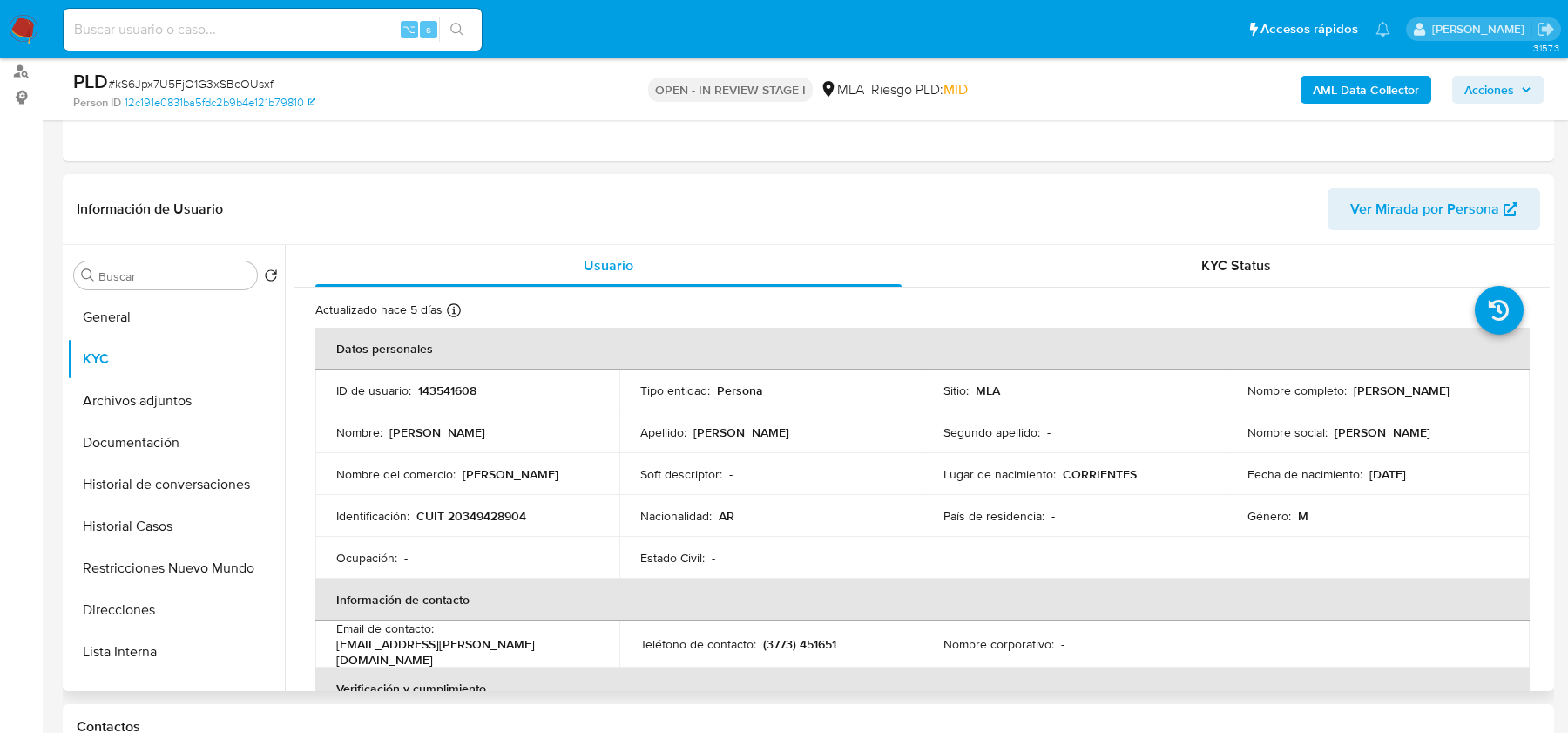
click at [494, 511] on p "CUIT 20349428904" at bounding box center [471, 516] width 110 height 16
copy p "20349428904"
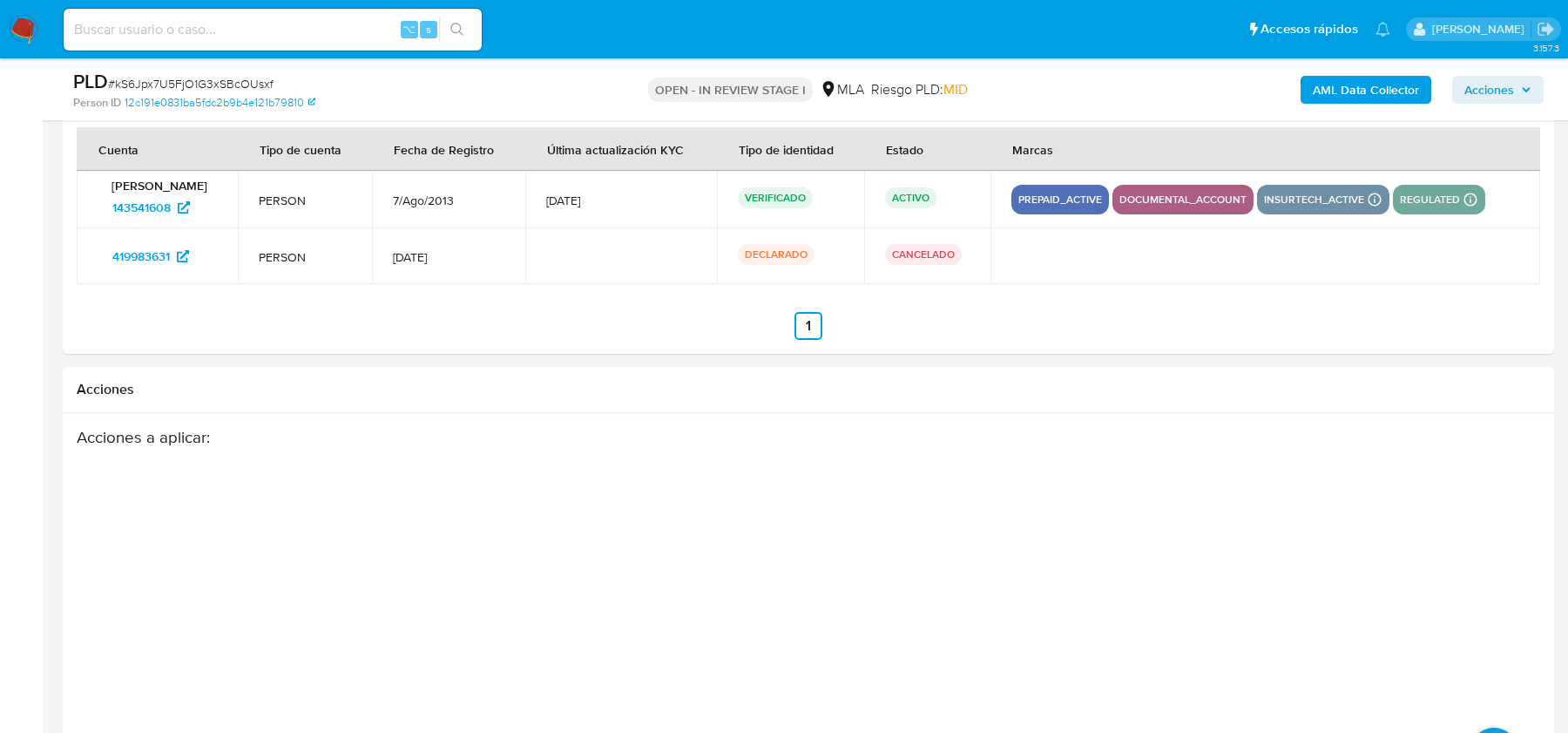
scroll to position [3112, 0]
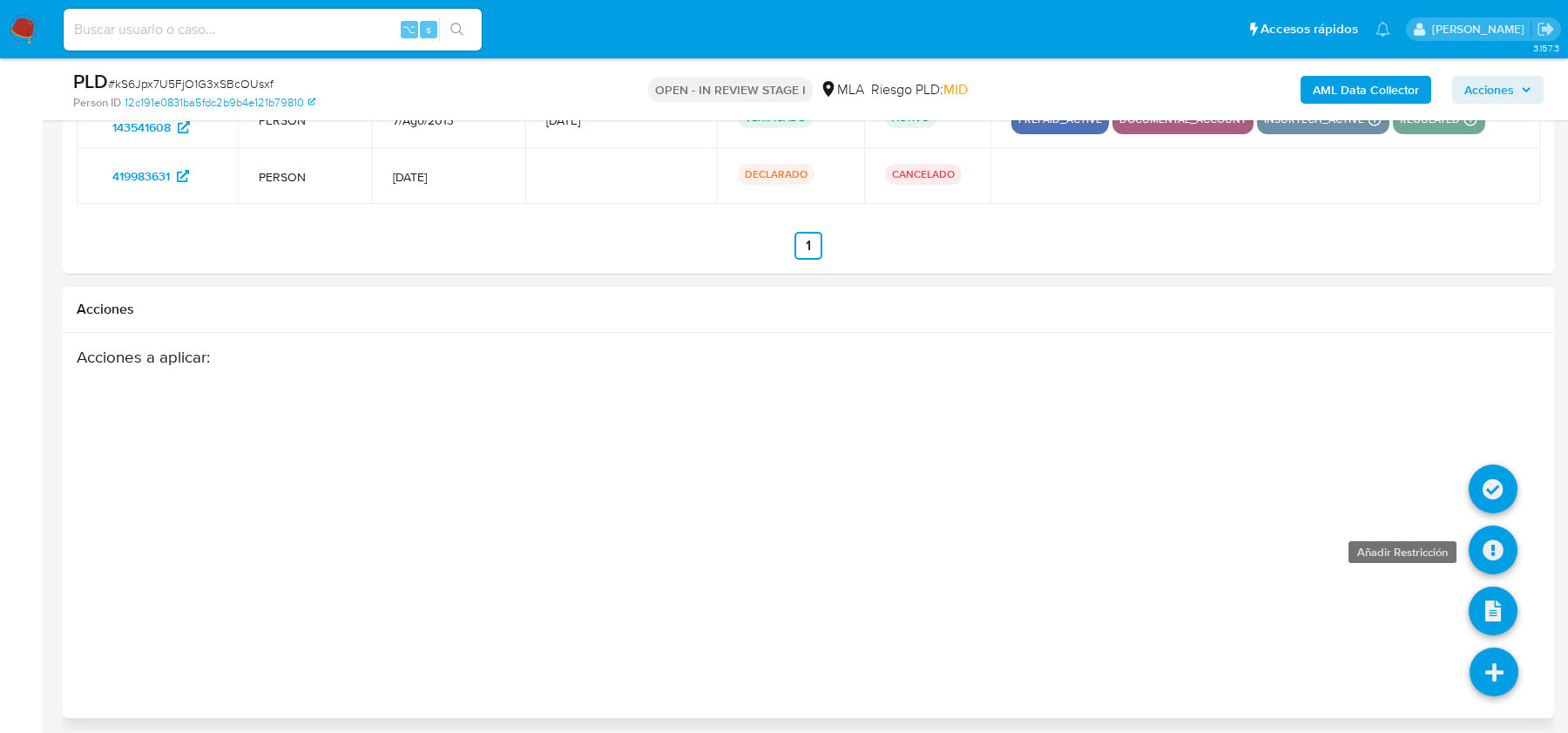
click at [1486, 530] on icon at bounding box center [1494, 550] width 49 height 49
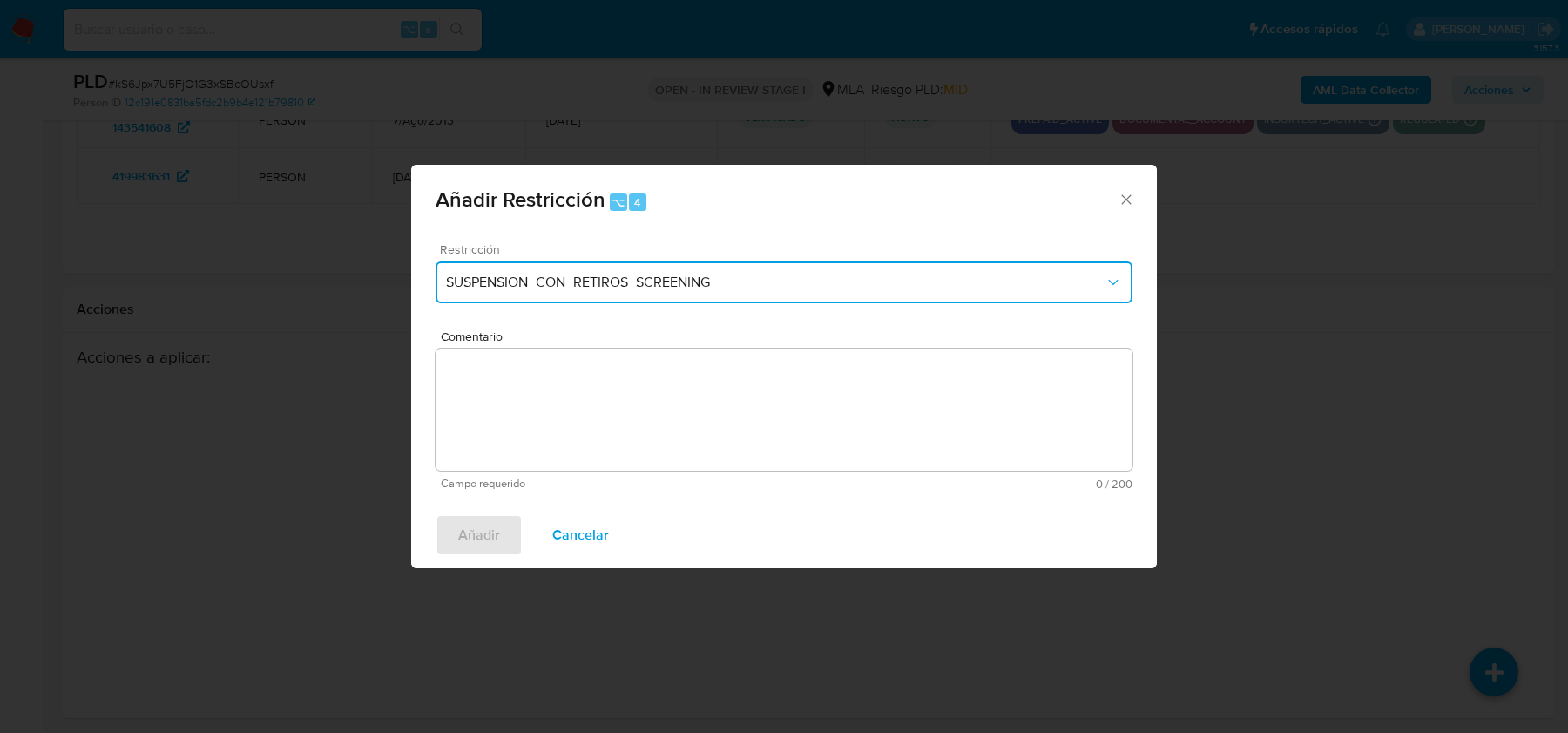
click at [624, 272] on button "SUSPENSION_CON_RETIROS_SCREENING" at bounding box center [784, 282] width 697 height 42
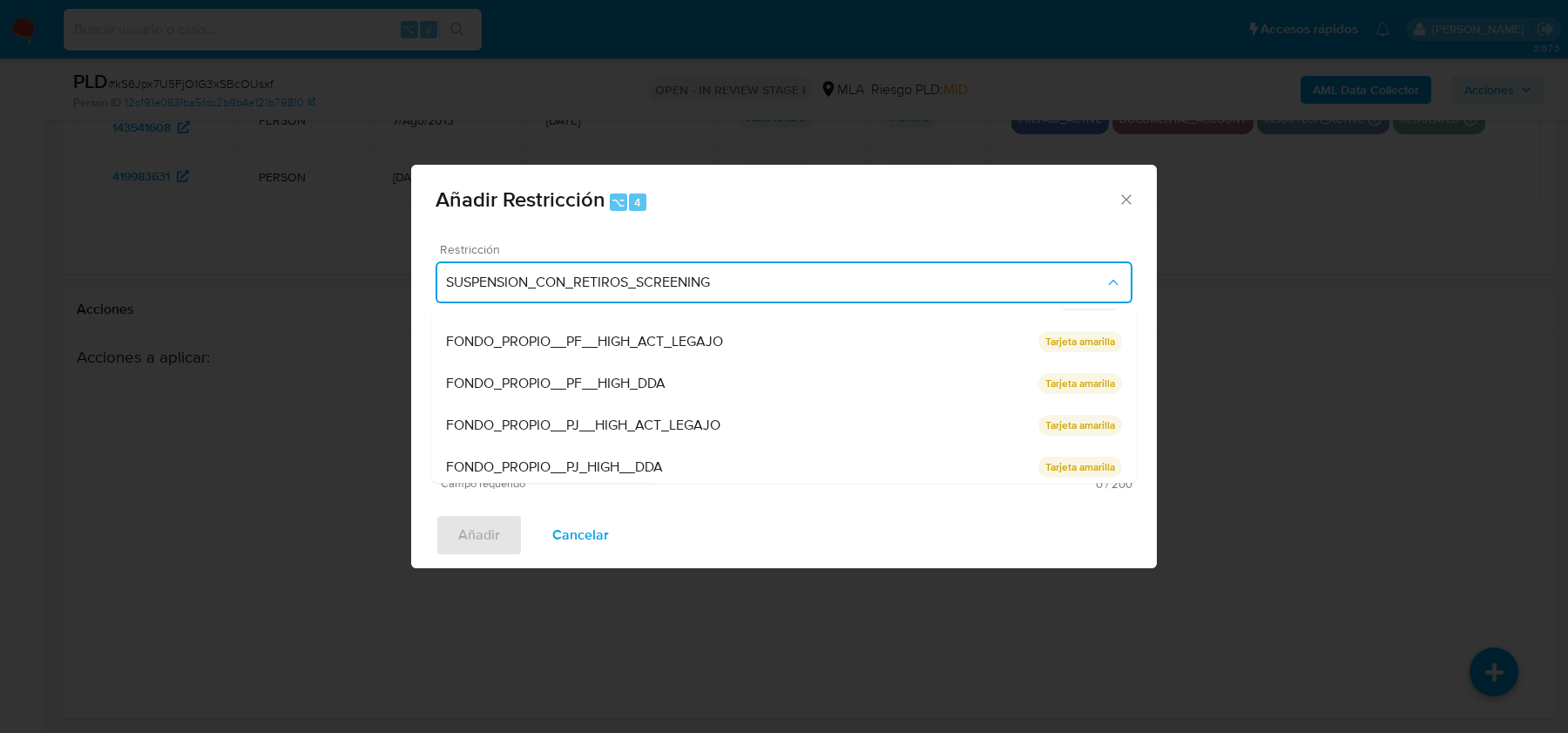
scroll to position [368, 0]
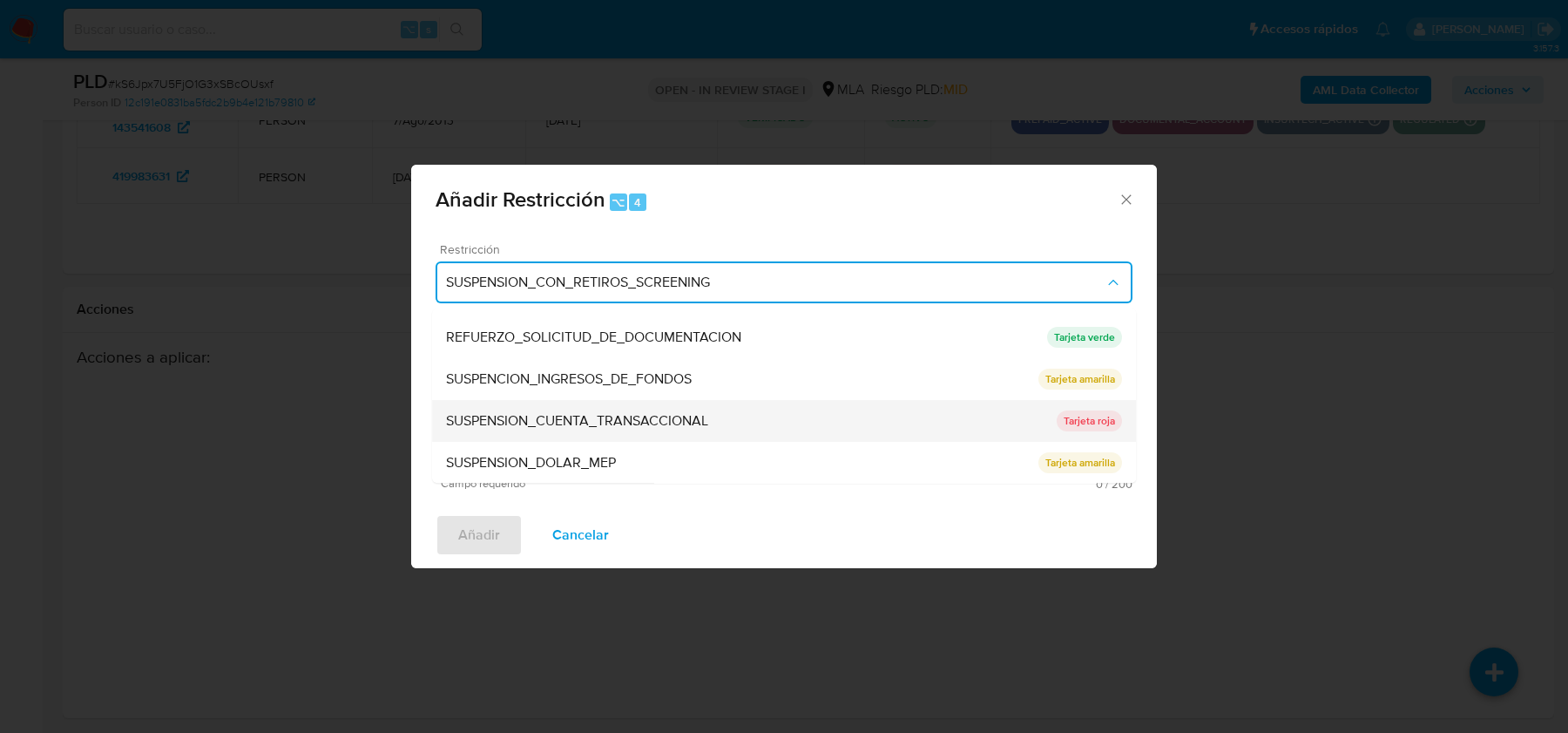
click at [594, 424] on span "SUSPENSION_CUENTA_TRANSACCIONAL" at bounding box center [577, 421] width 262 height 18
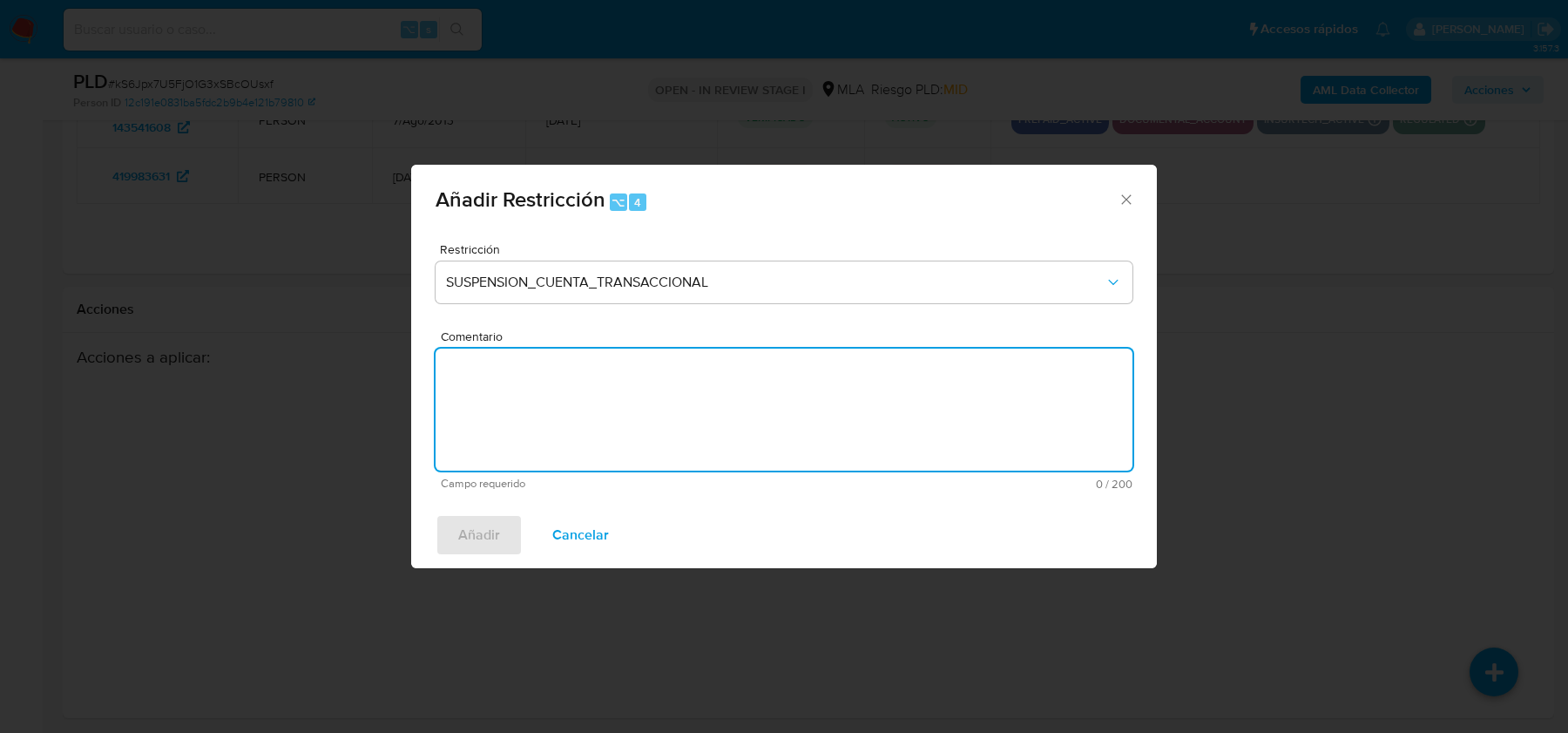
click at [591, 428] on textarea "Comentario" at bounding box center [784, 410] width 697 height 122
type textarea "AML"
click at [483, 533] on span "Añadir" at bounding box center [479, 535] width 42 height 38
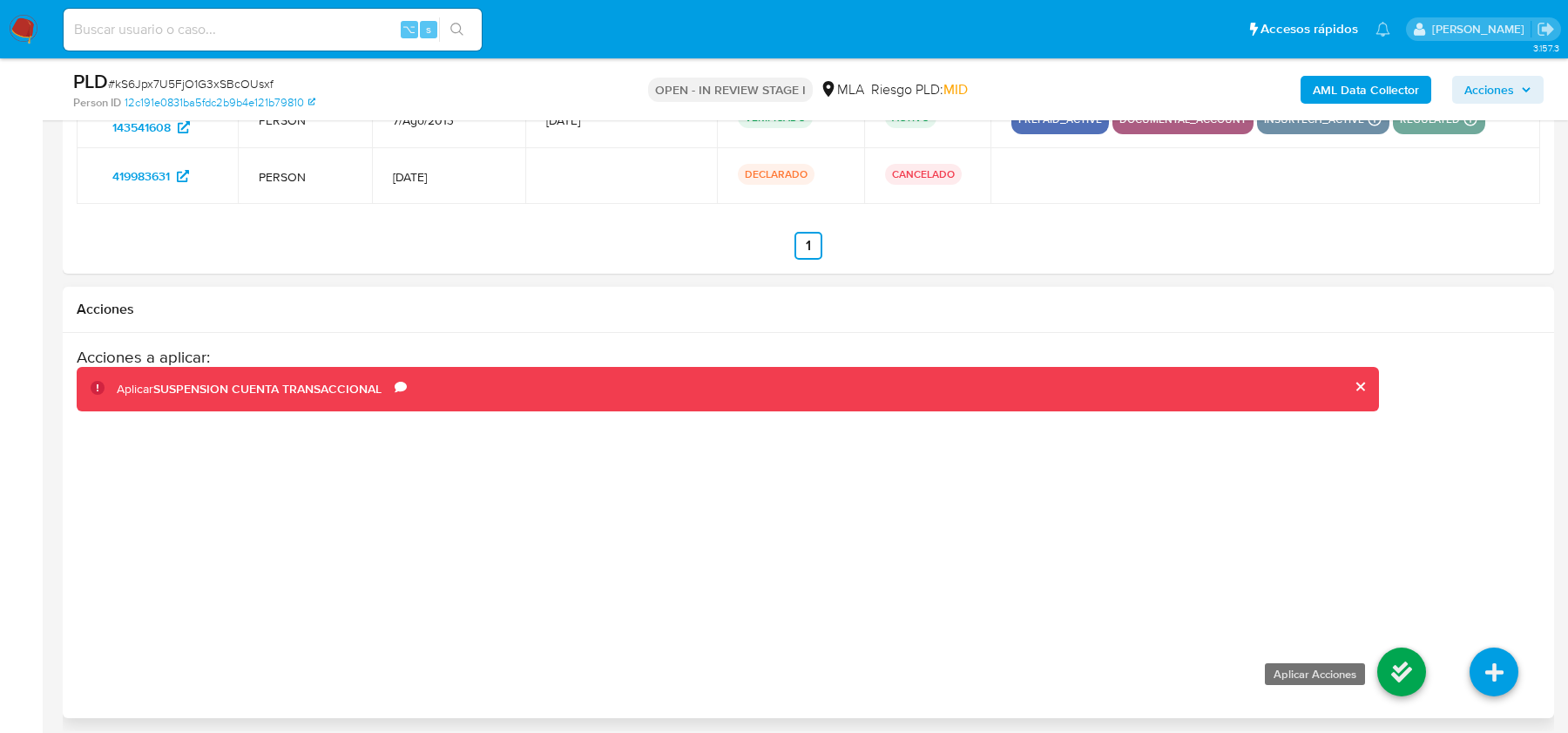
click at [1393, 675] on icon at bounding box center [1402, 672] width 49 height 49
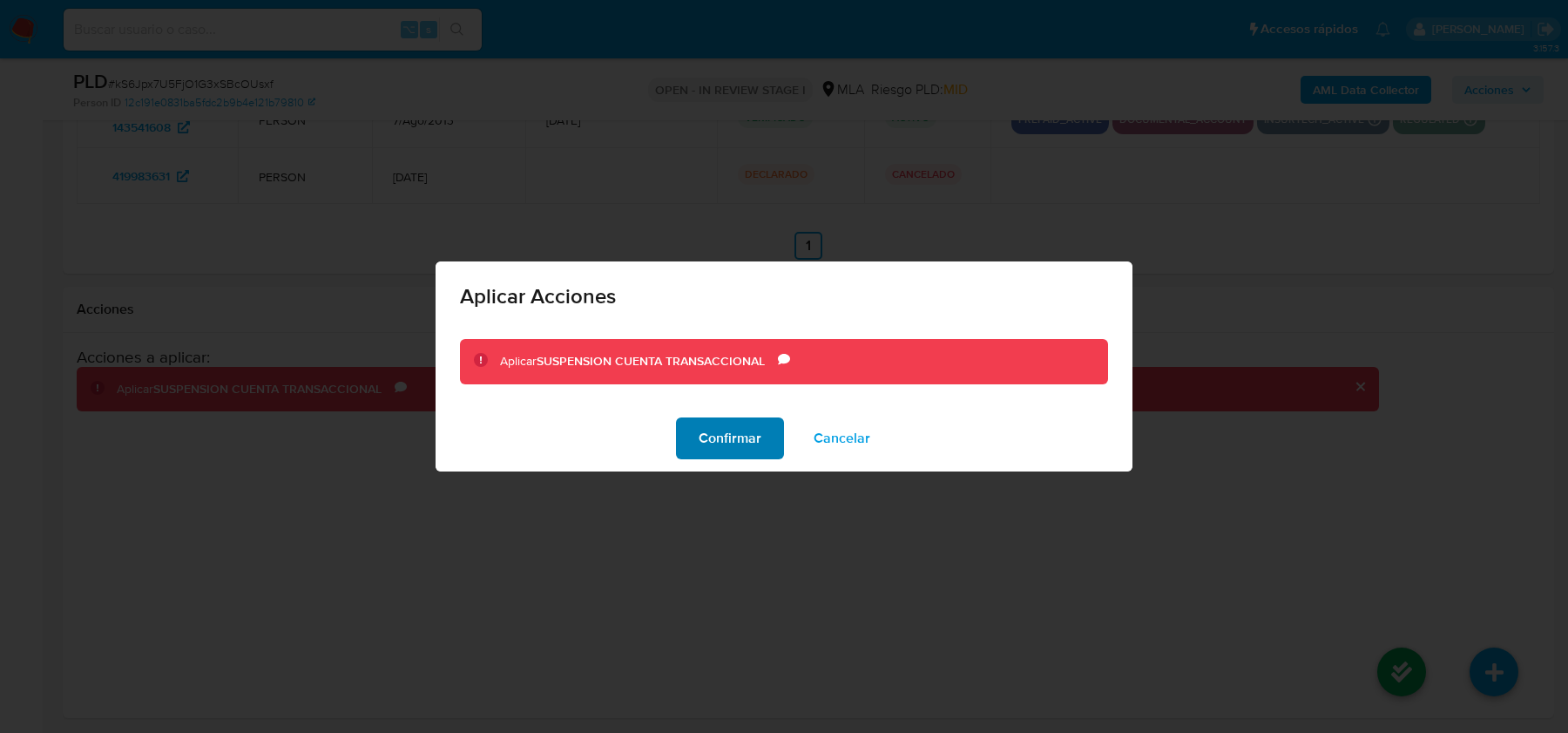
click at [723, 443] on span "Confirmar" at bounding box center [730, 438] width 63 height 38
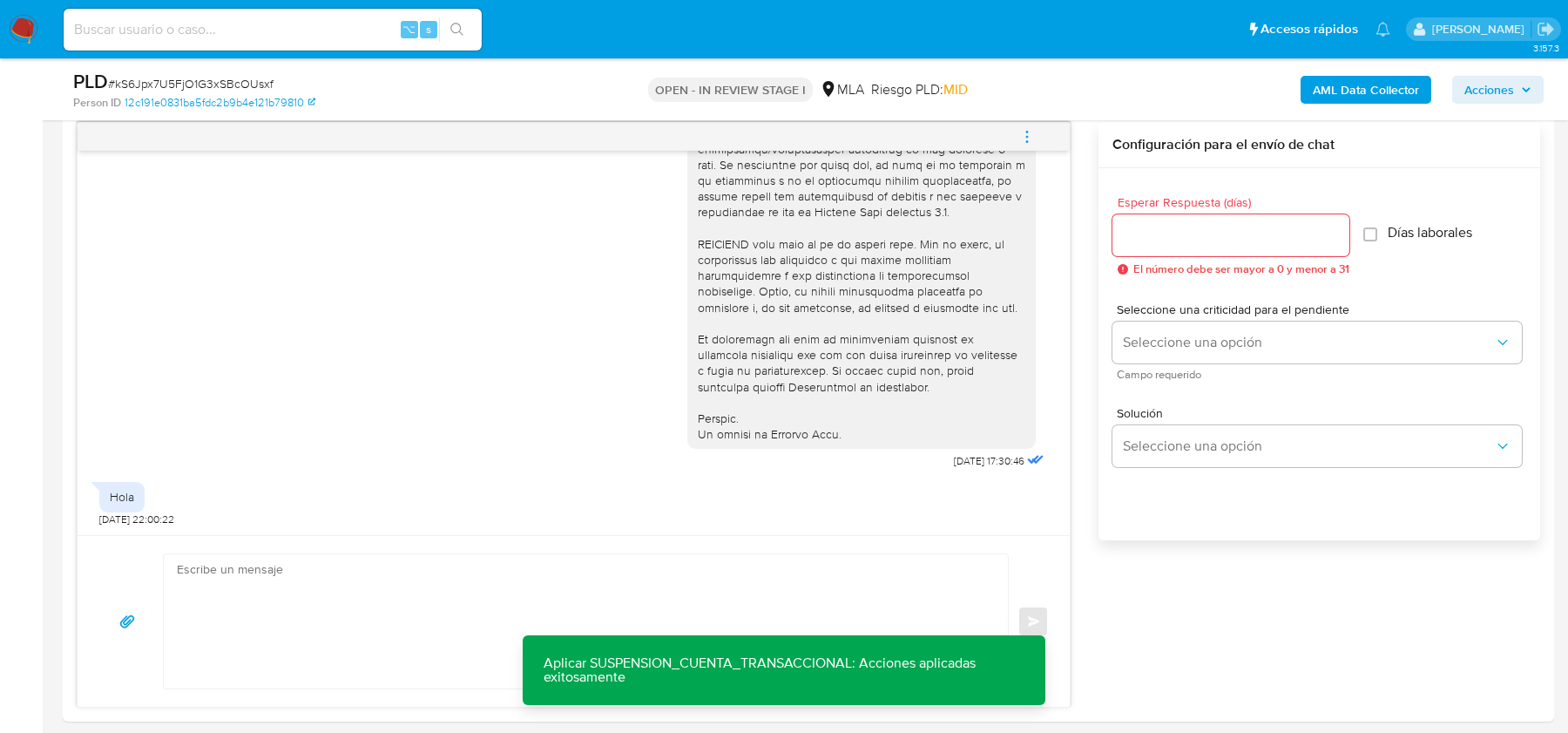
scroll to position [877, 0]
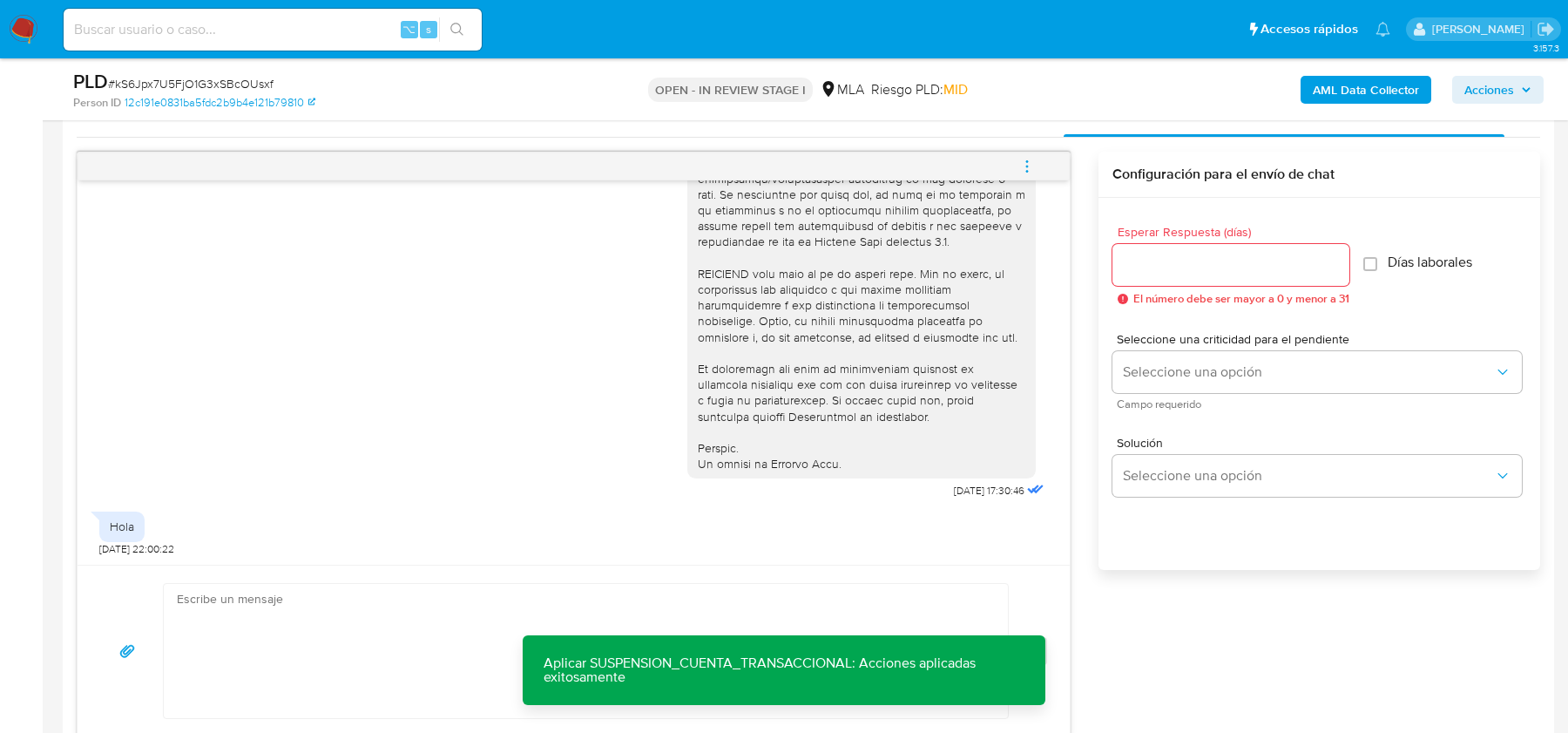
click at [251, 607] on textarea at bounding box center [582, 651] width 809 height 134
paste textarea "Hola XXX, Muchas gracias por tu respuesta. Analizamos tu caso y verificamos que…"
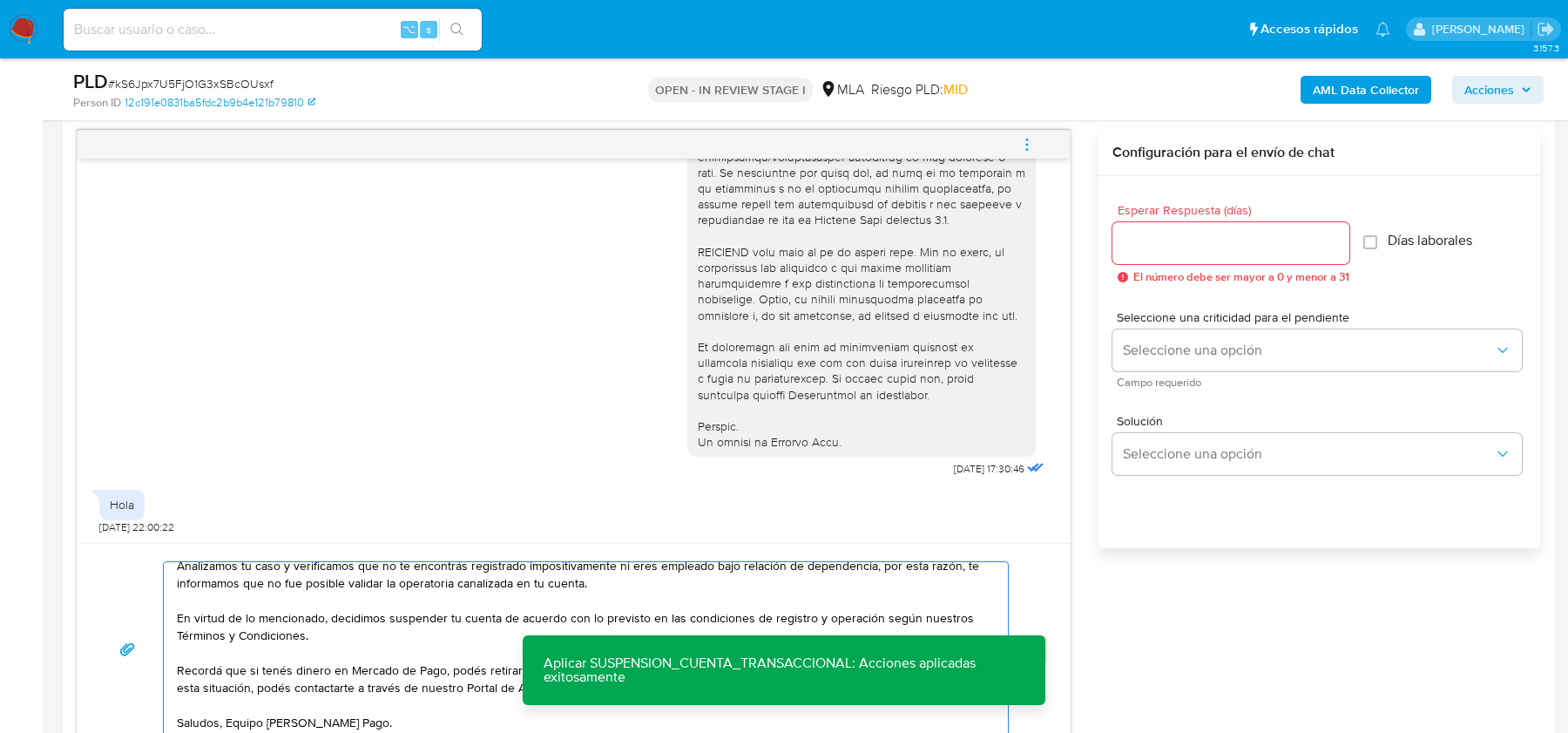
scroll to position [0, 0]
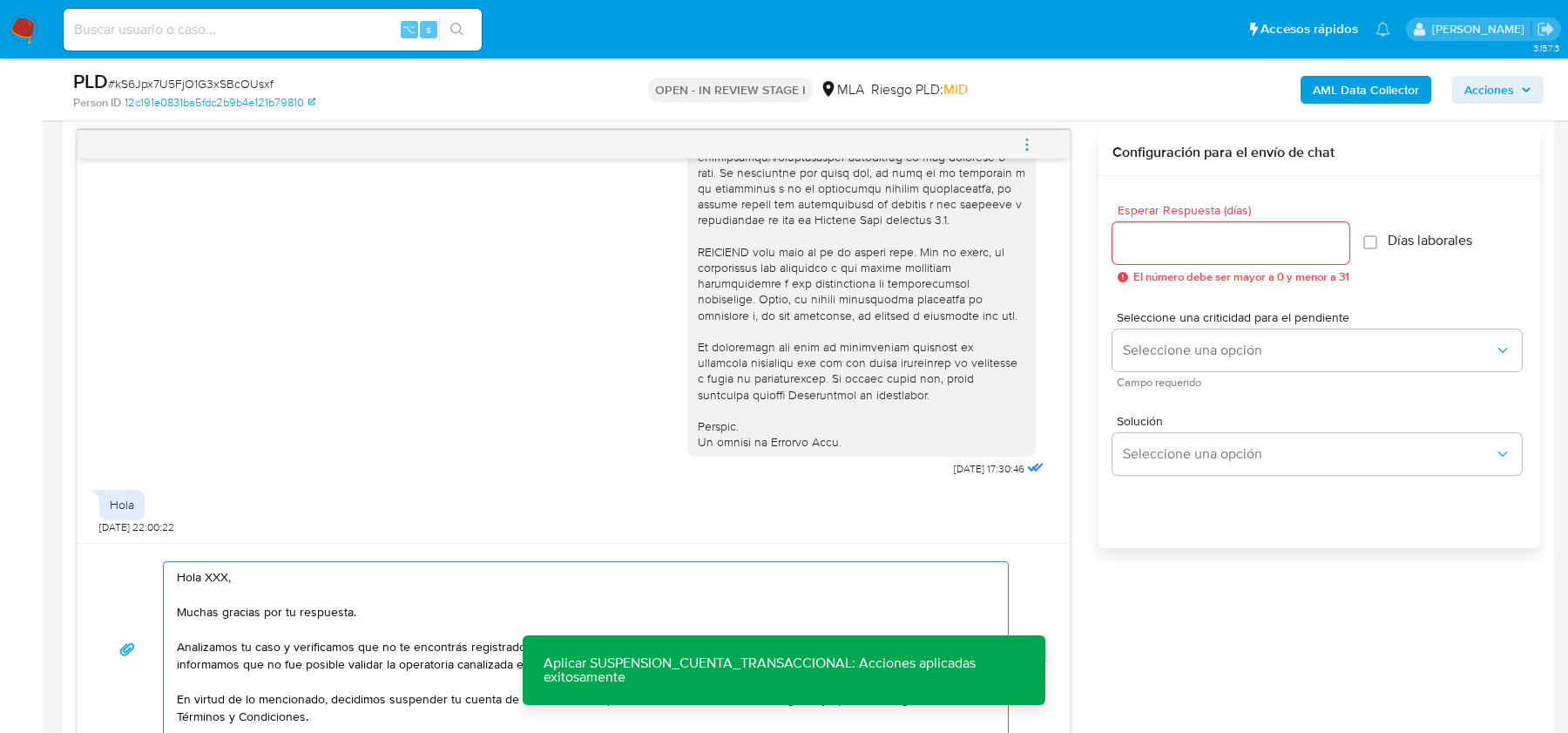
click at [220, 572] on textarea "Hola XXX, Muchas gracias por tu respuesta. Analizamos tu caso y verificamos que…" at bounding box center [582, 650] width 809 height 174
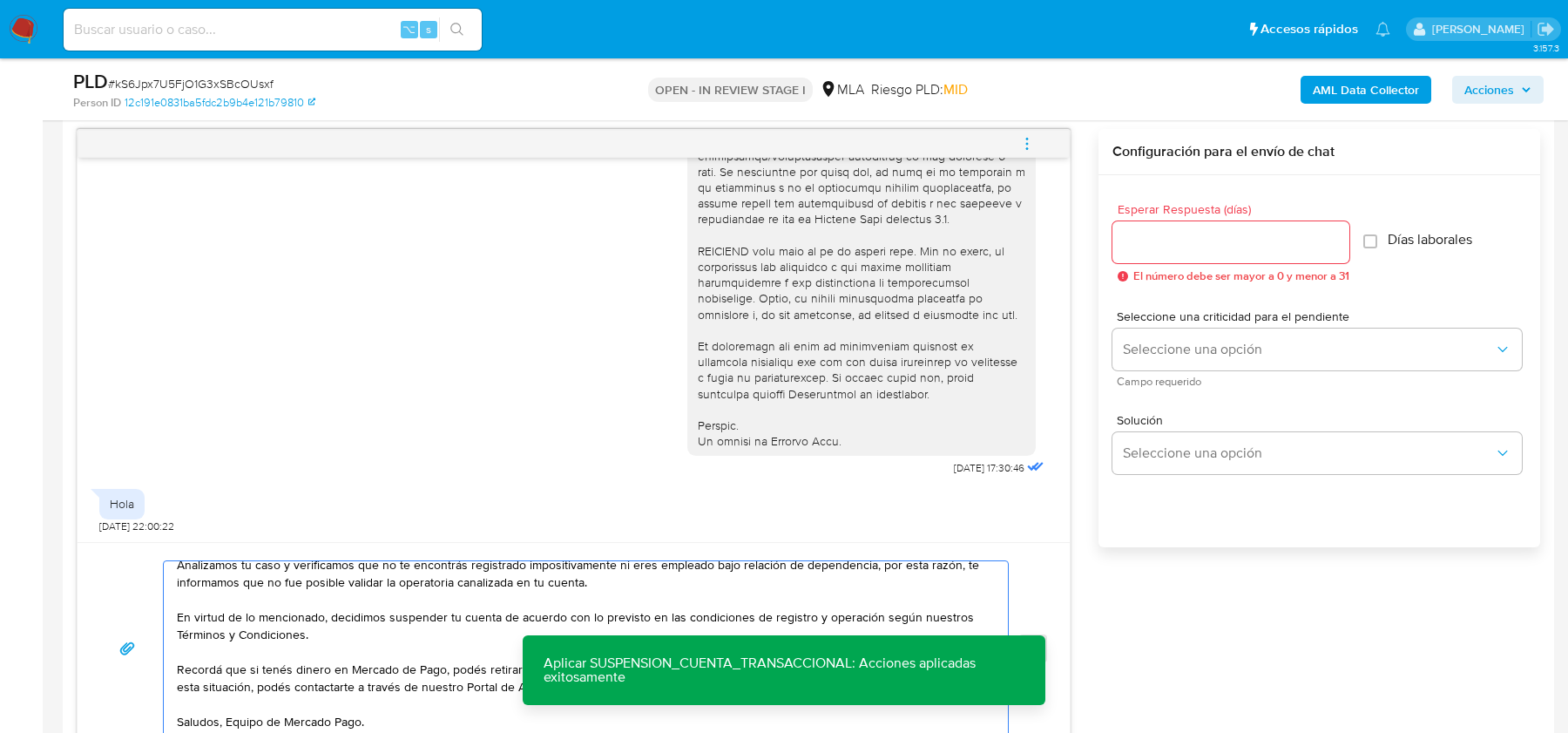
scroll to position [890, 0]
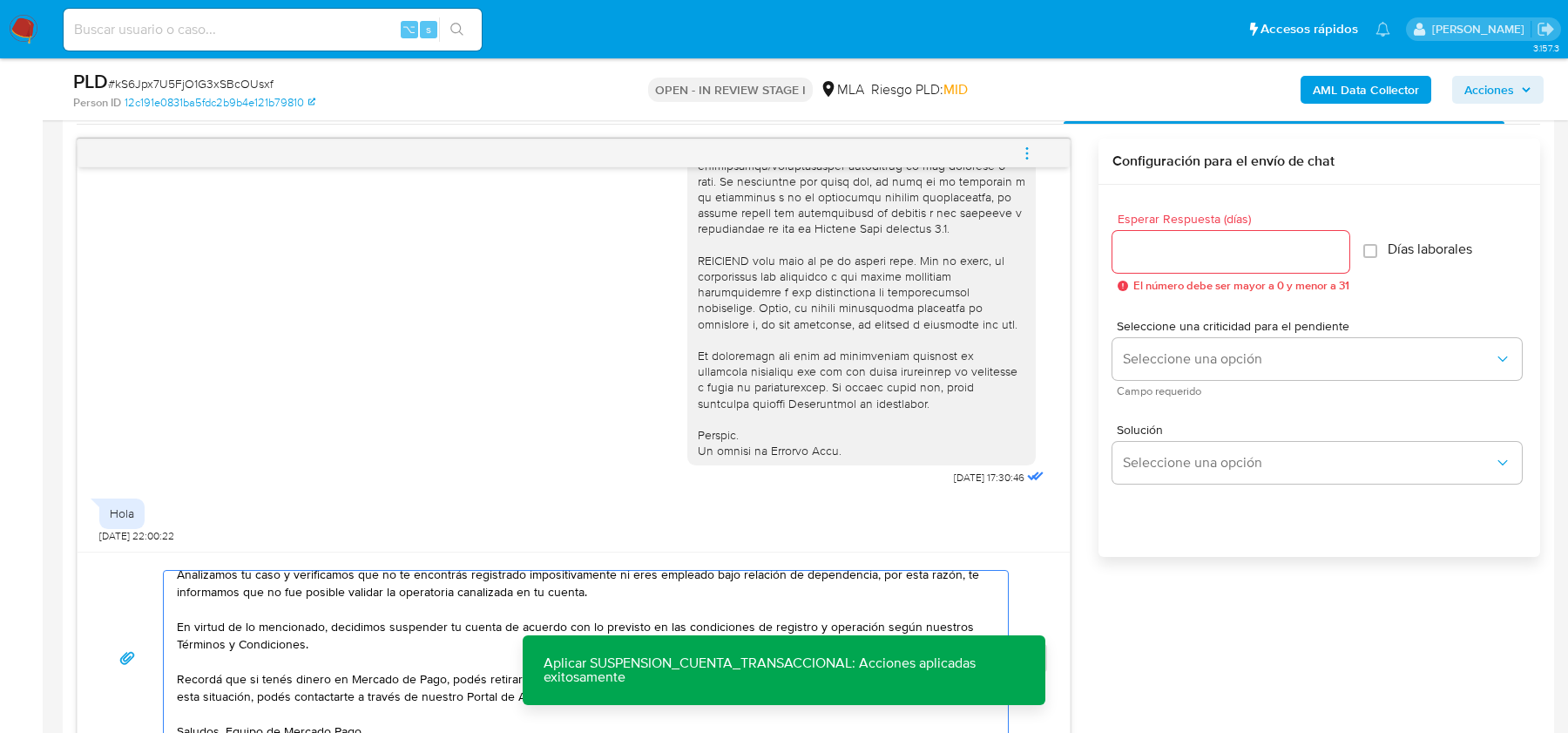
type textarea "Hola, Muchas gracias por tu respuesta. Analizamos tu caso y verificamos que no …"
click at [1173, 241] on input "Esperar Respuesta (días)" at bounding box center [1231, 252] width 237 height 23
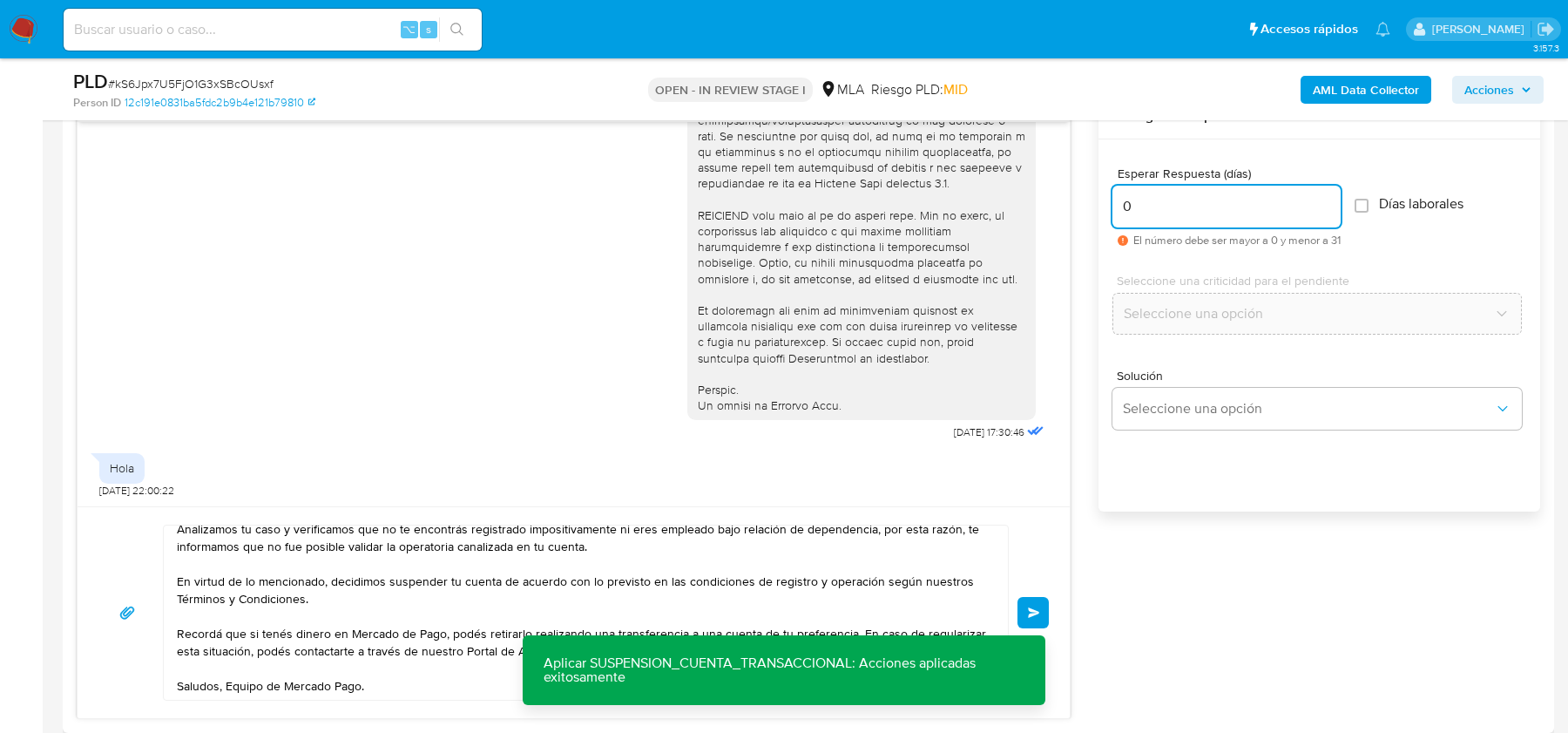
scroll to position [938, 0]
type input "0"
click at [1038, 605] on span "Enviar" at bounding box center [1034, 610] width 12 height 11
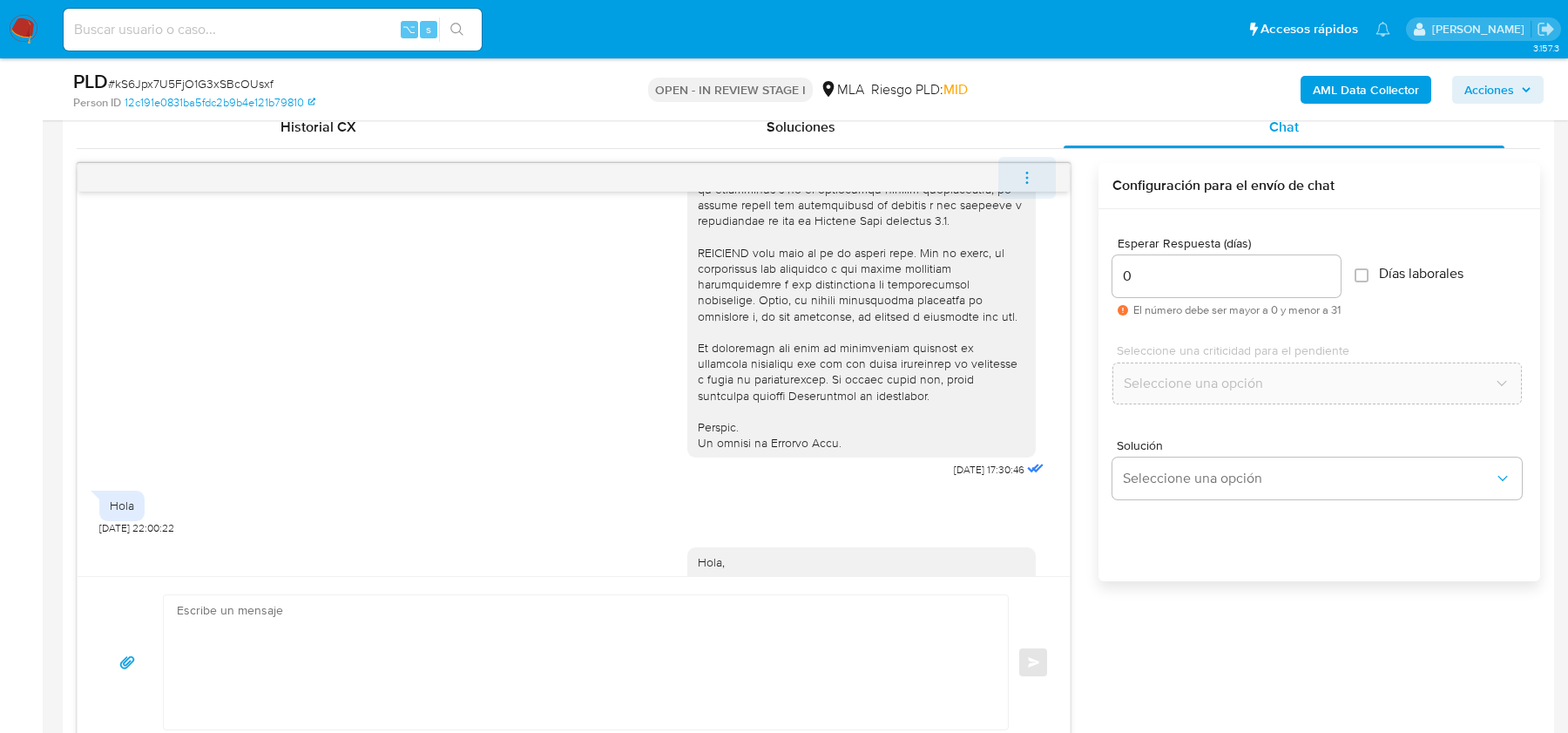
scroll to position [1024, 0]
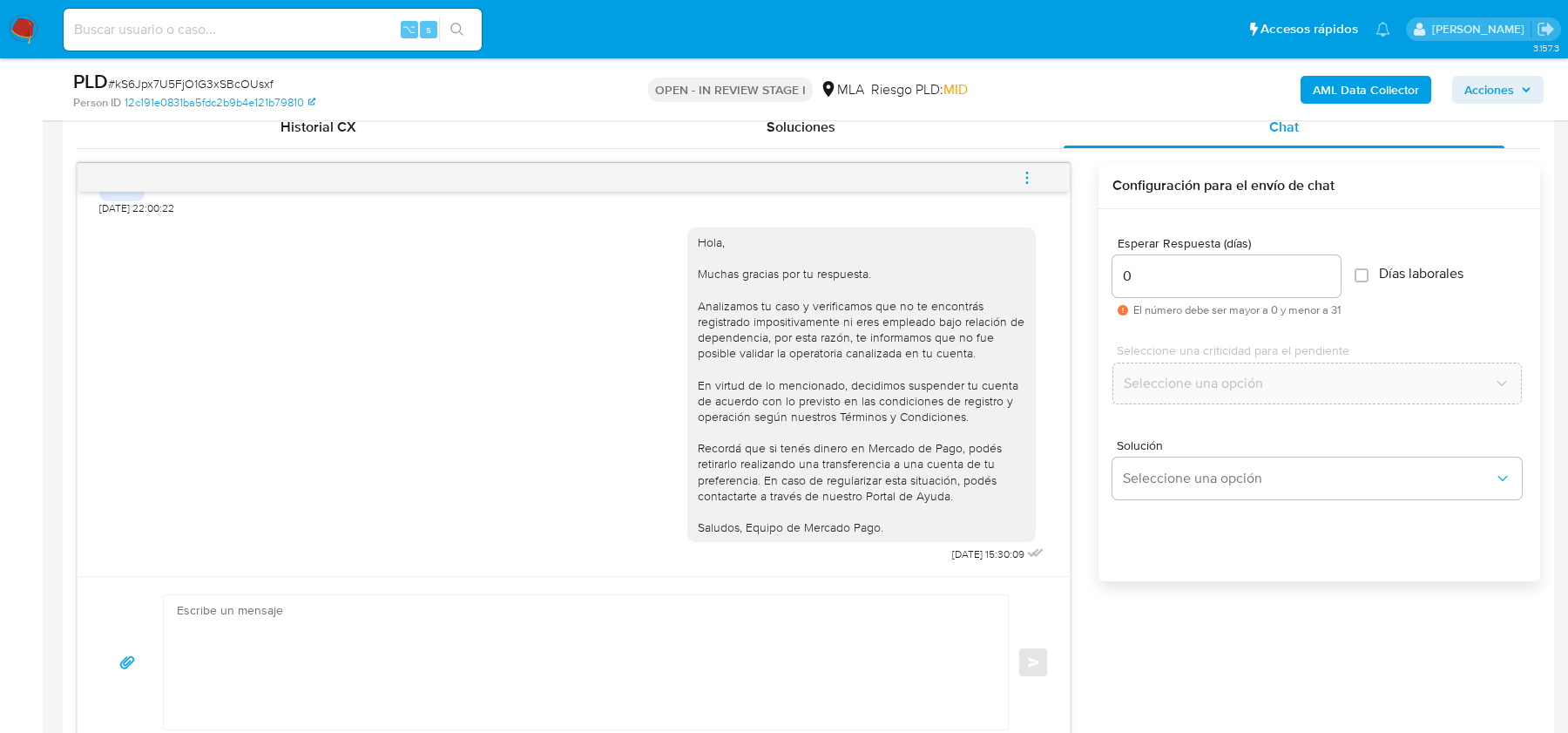
click at [1030, 175] on icon "menu-action" at bounding box center [1027, 177] width 16 height 16
click at [882, 141] on li "Cerrar conversación" at bounding box center [910, 142] width 178 height 31
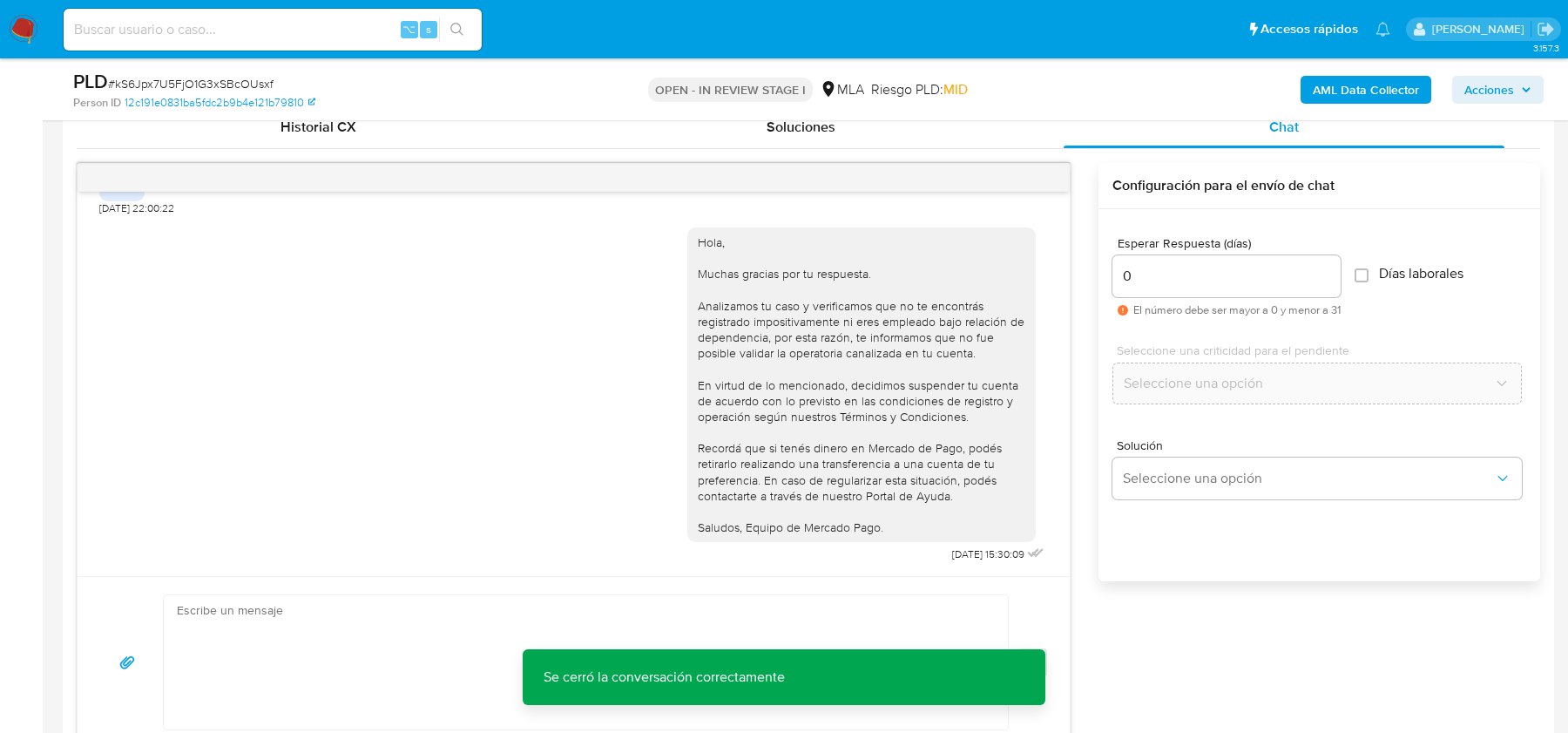
click at [264, 82] on span "# kS6Jpx7U5FjO1G3xSBcOUsxf" at bounding box center [190, 84] width 166 height 18
copy span "kS6Jpx7U5FjO1G3xSBcOUsxf"
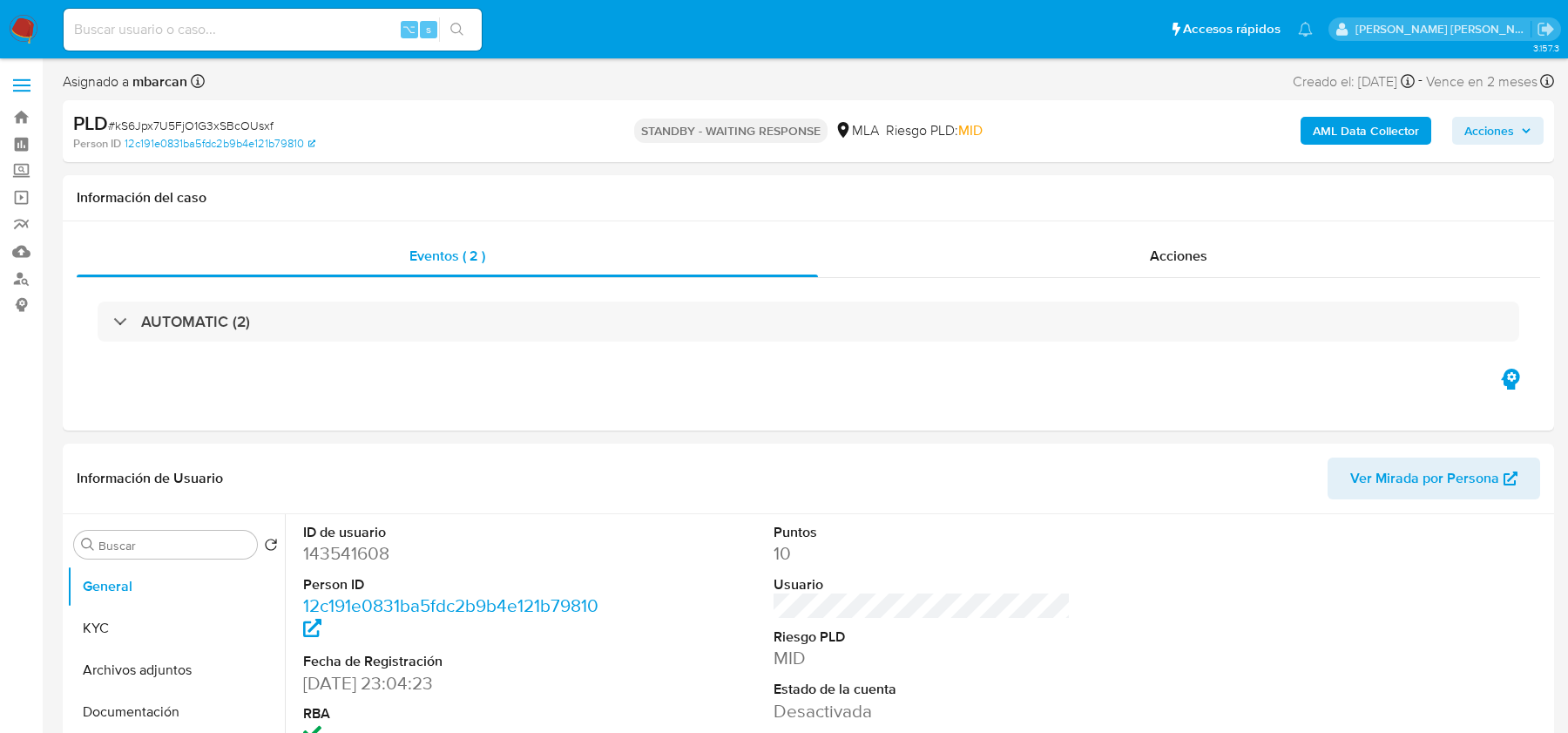
select select "10"
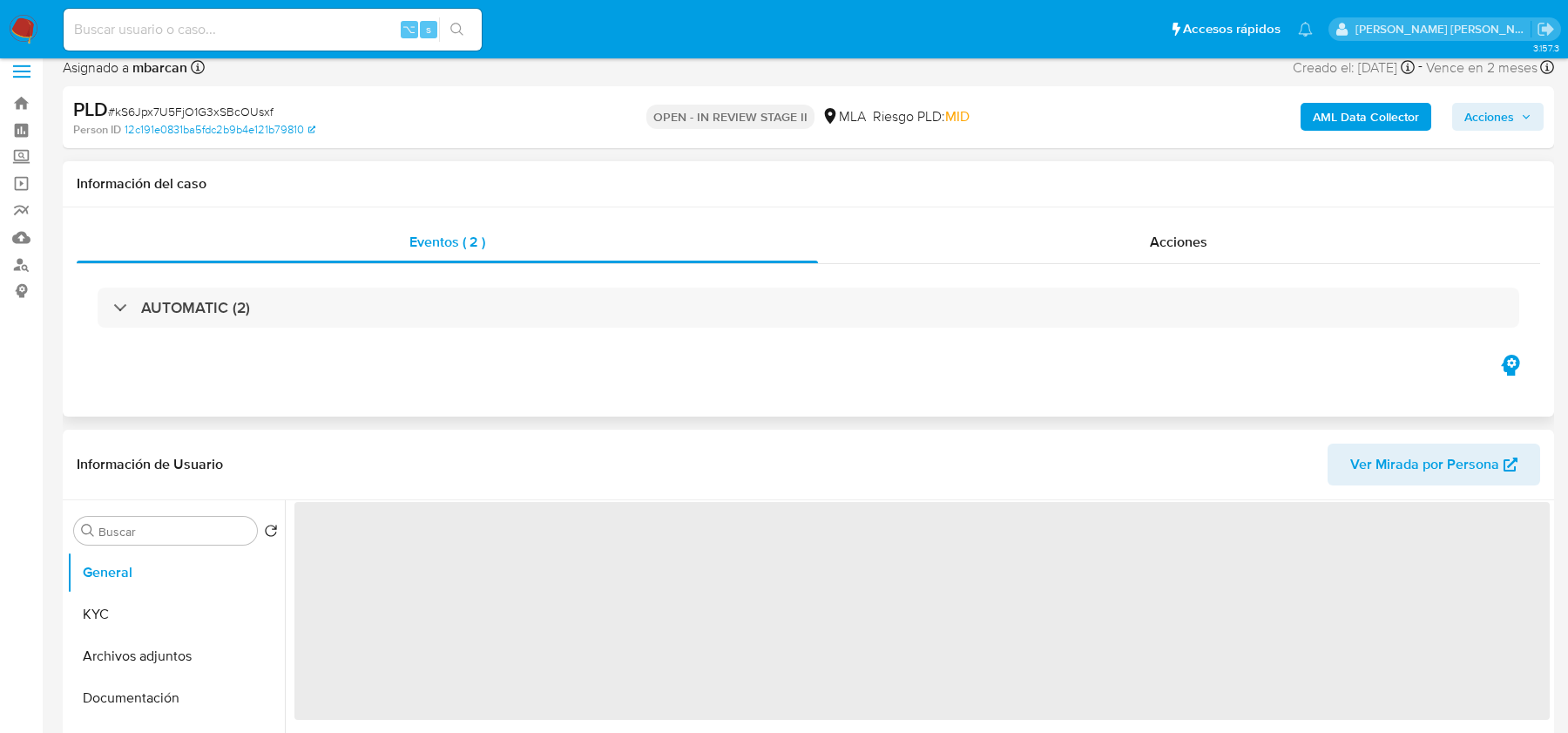
scroll to position [53, 0]
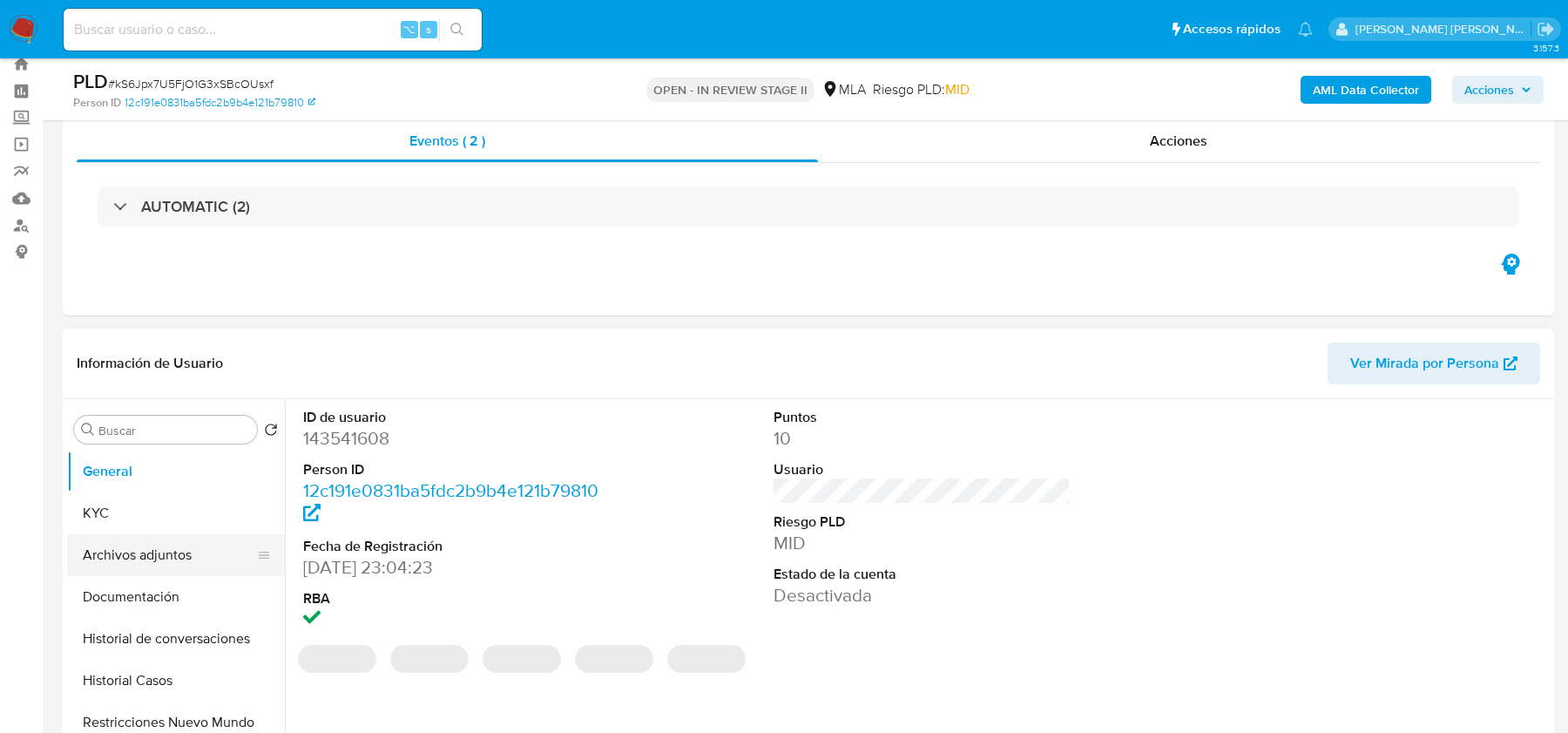
click at [152, 560] on button "Archivos adjuntos" at bounding box center [168, 555] width 204 height 42
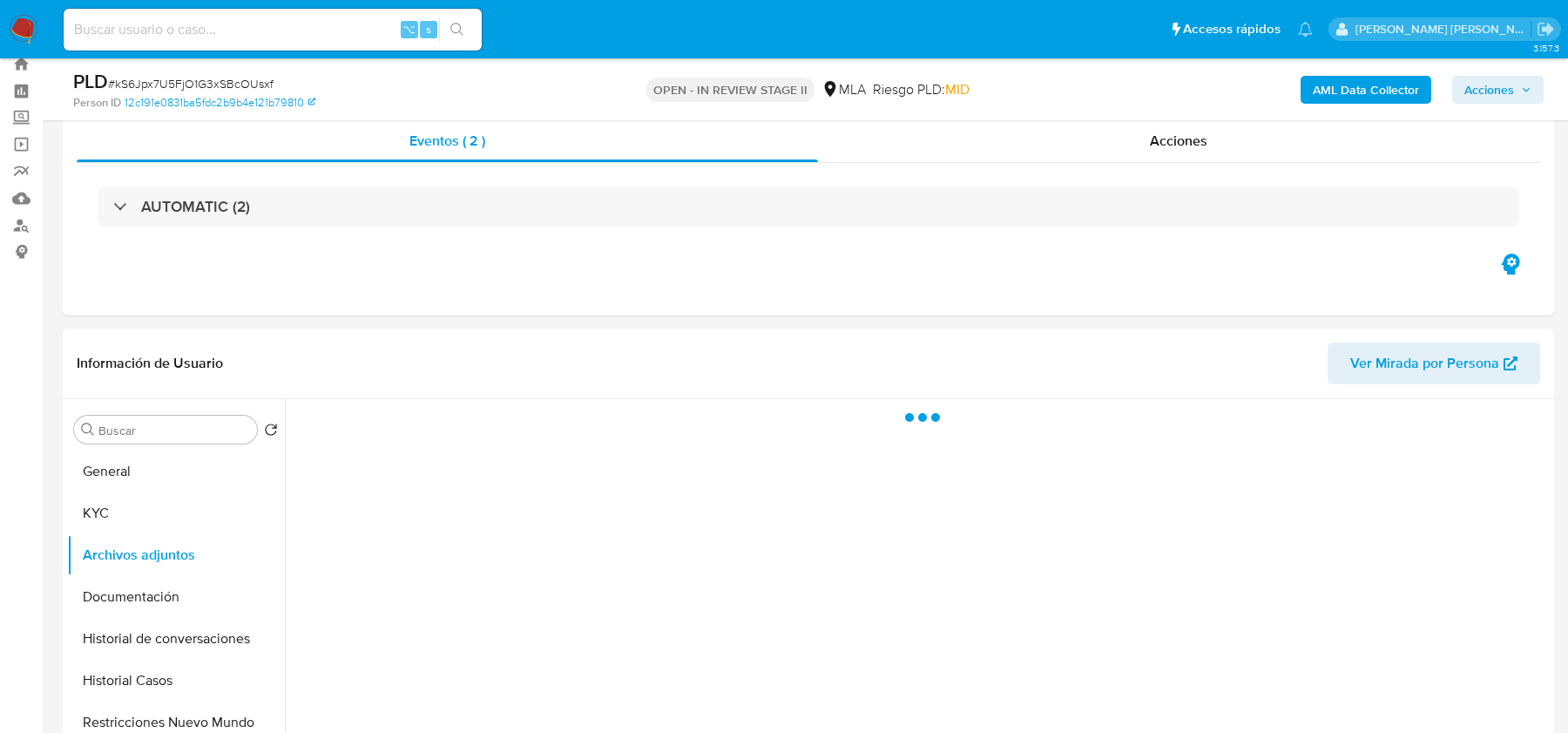
select select "10"
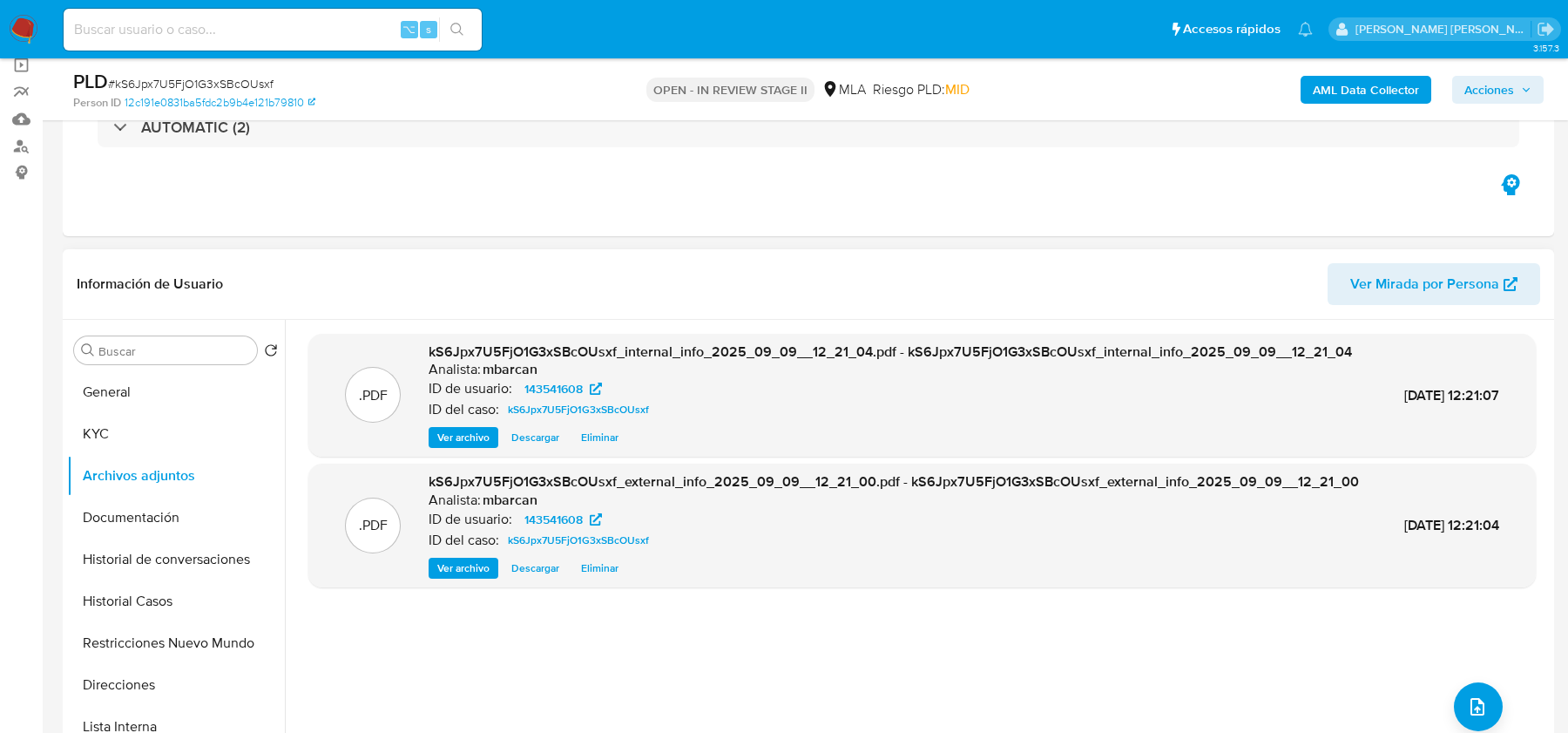
scroll to position [284, 0]
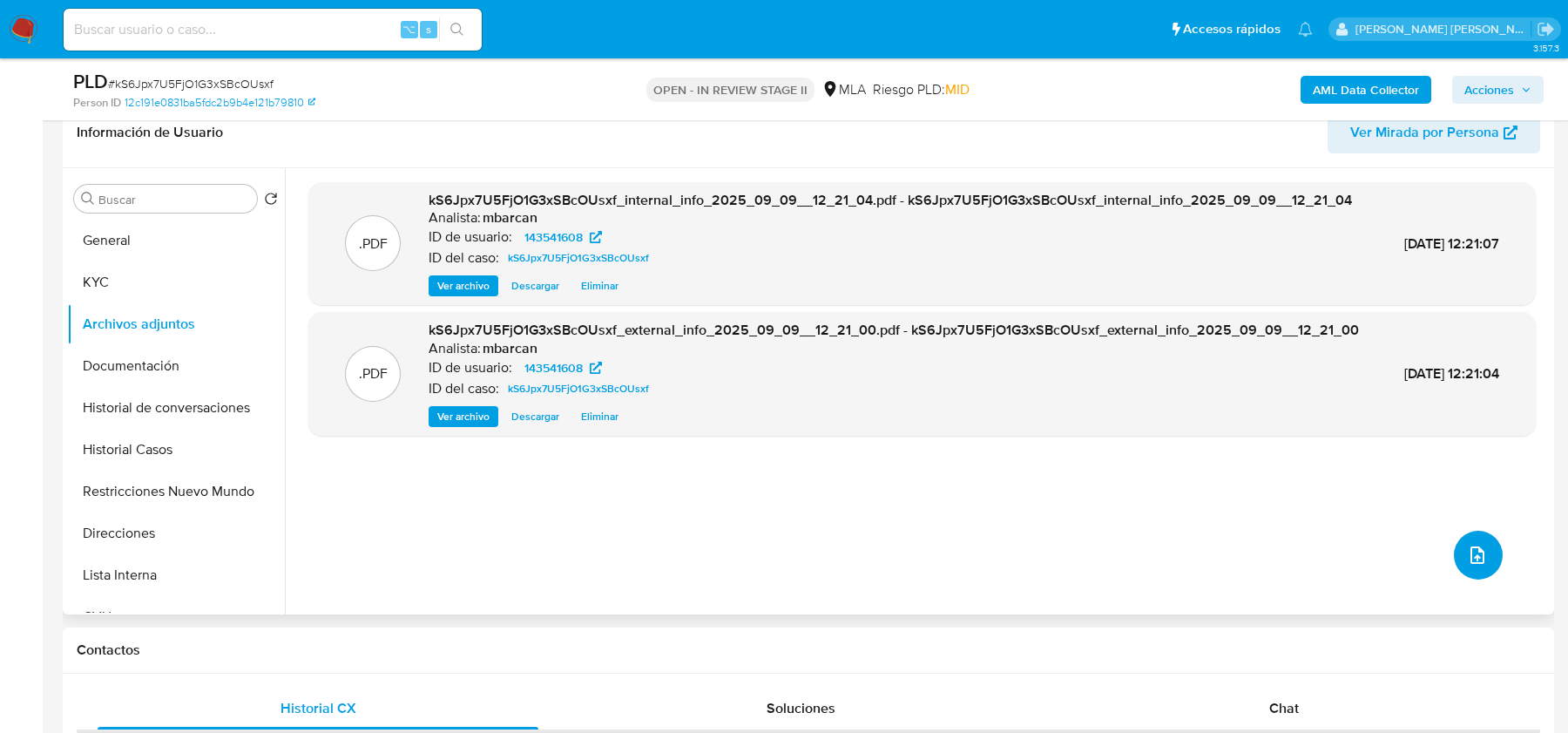
click at [1454, 545] on button "upload-file" at bounding box center [1479, 556] width 49 height 49
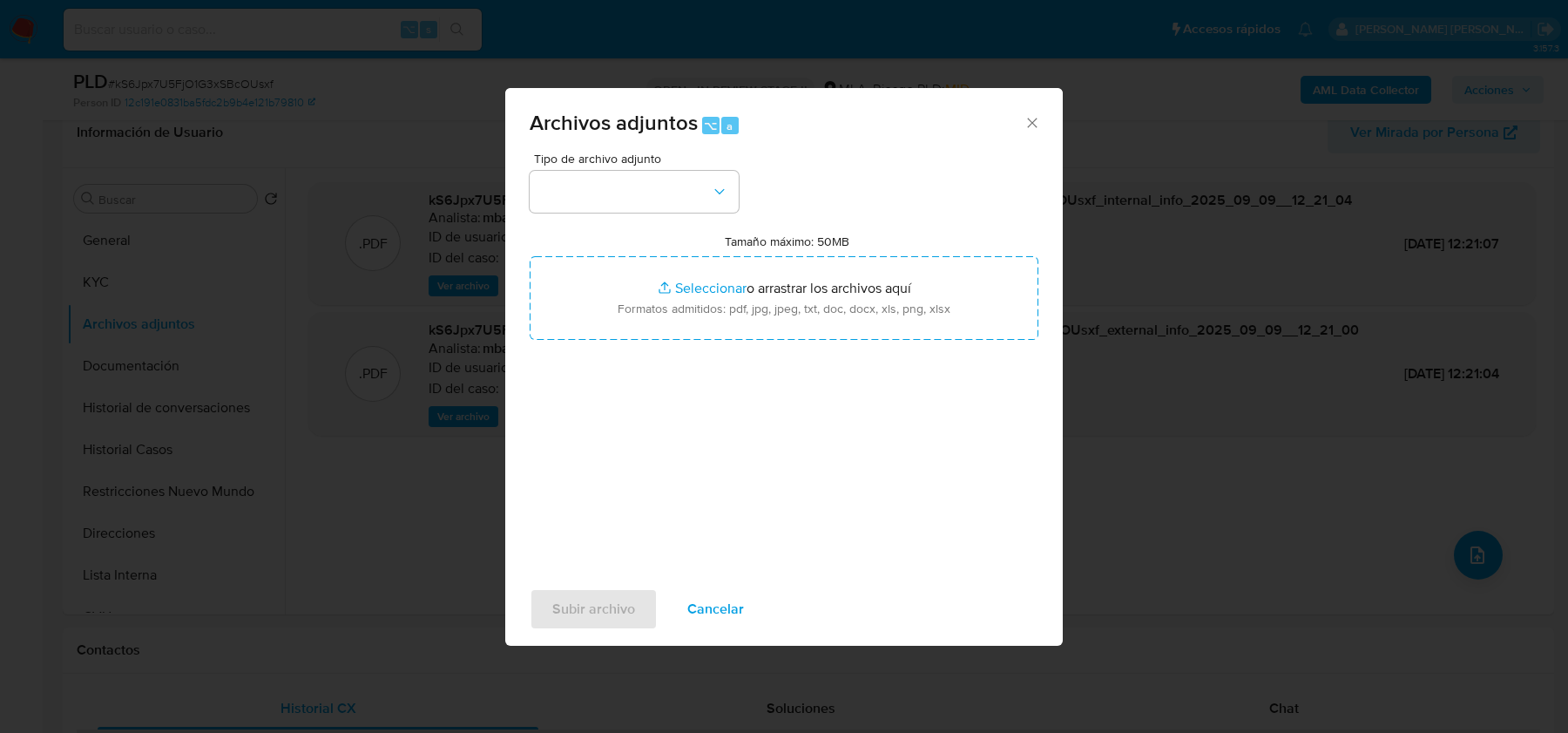
click at [606, 218] on div "Tipo de archivo adjunto Tamaño máximo: 50MB Seleccionar archivos Seleccionar o …" at bounding box center [784, 359] width 509 height 412
click at [610, 203] on button "button" at bounding box center [634, 191] width 209 height 42
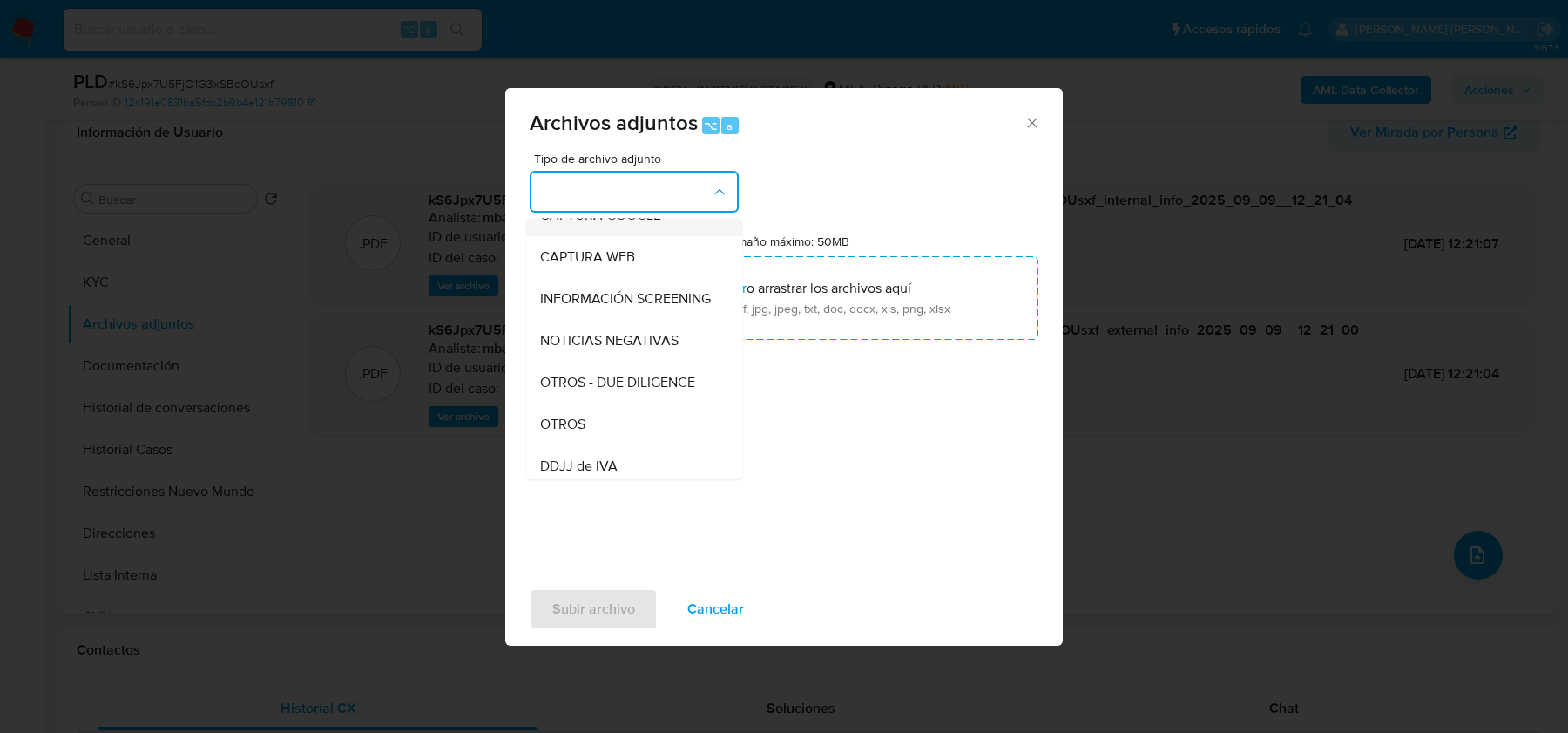
scroll to position [178, 0]
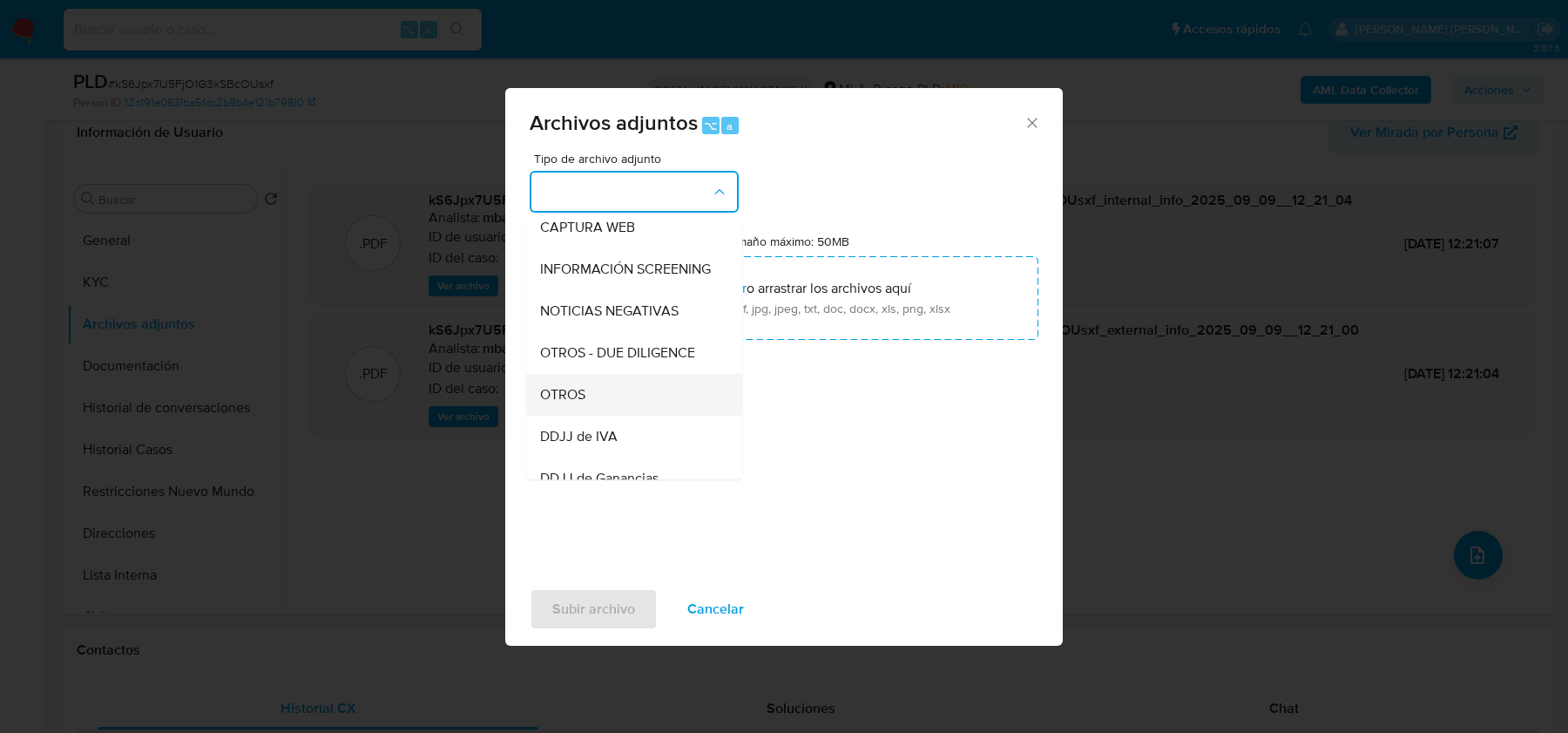
click at [586, 394] on div "OTROS" at bounding box center [629, 395] width 177 height 42
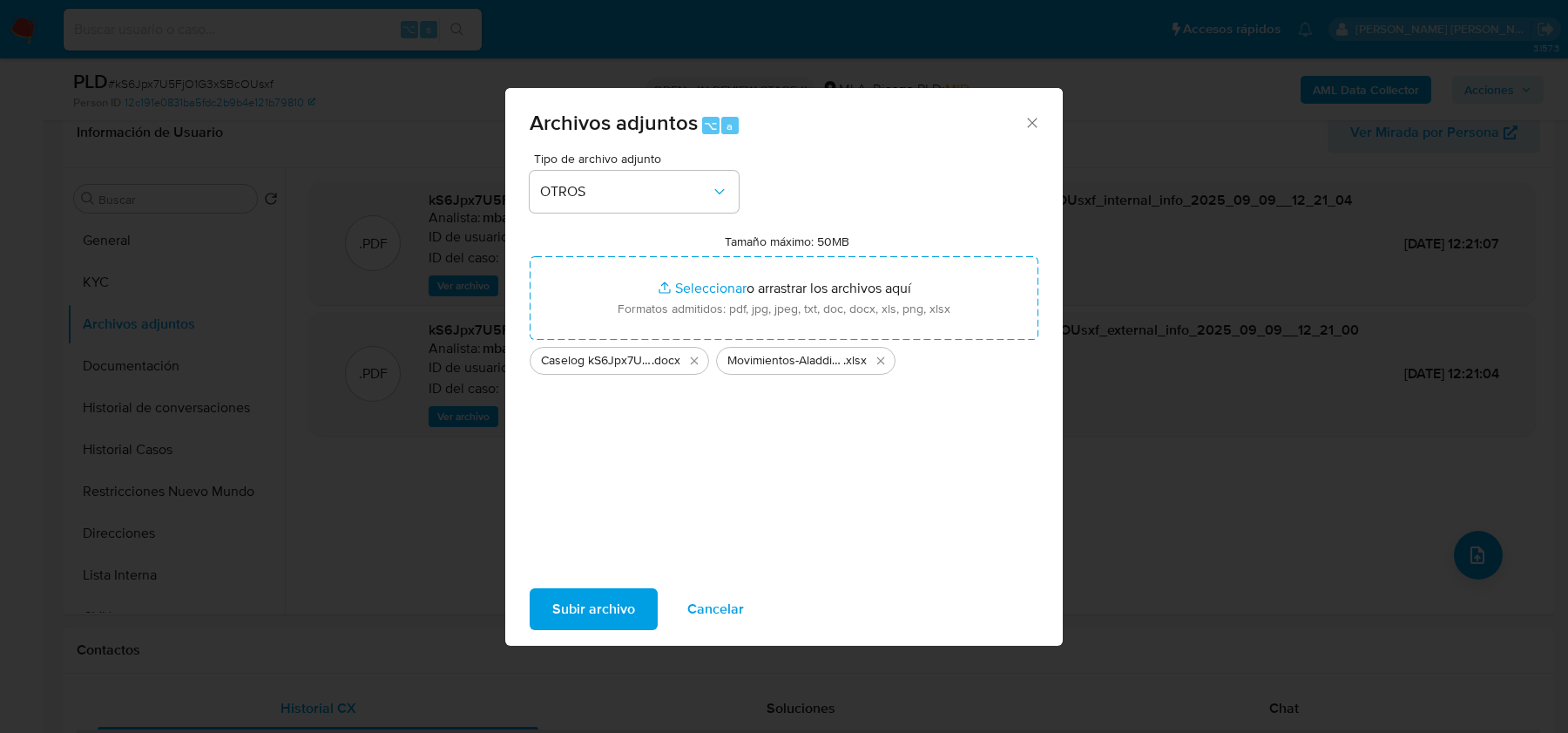
click at [570, 614] on span "Subir archivo" at bounding box center [594, 609] width 83 height 38
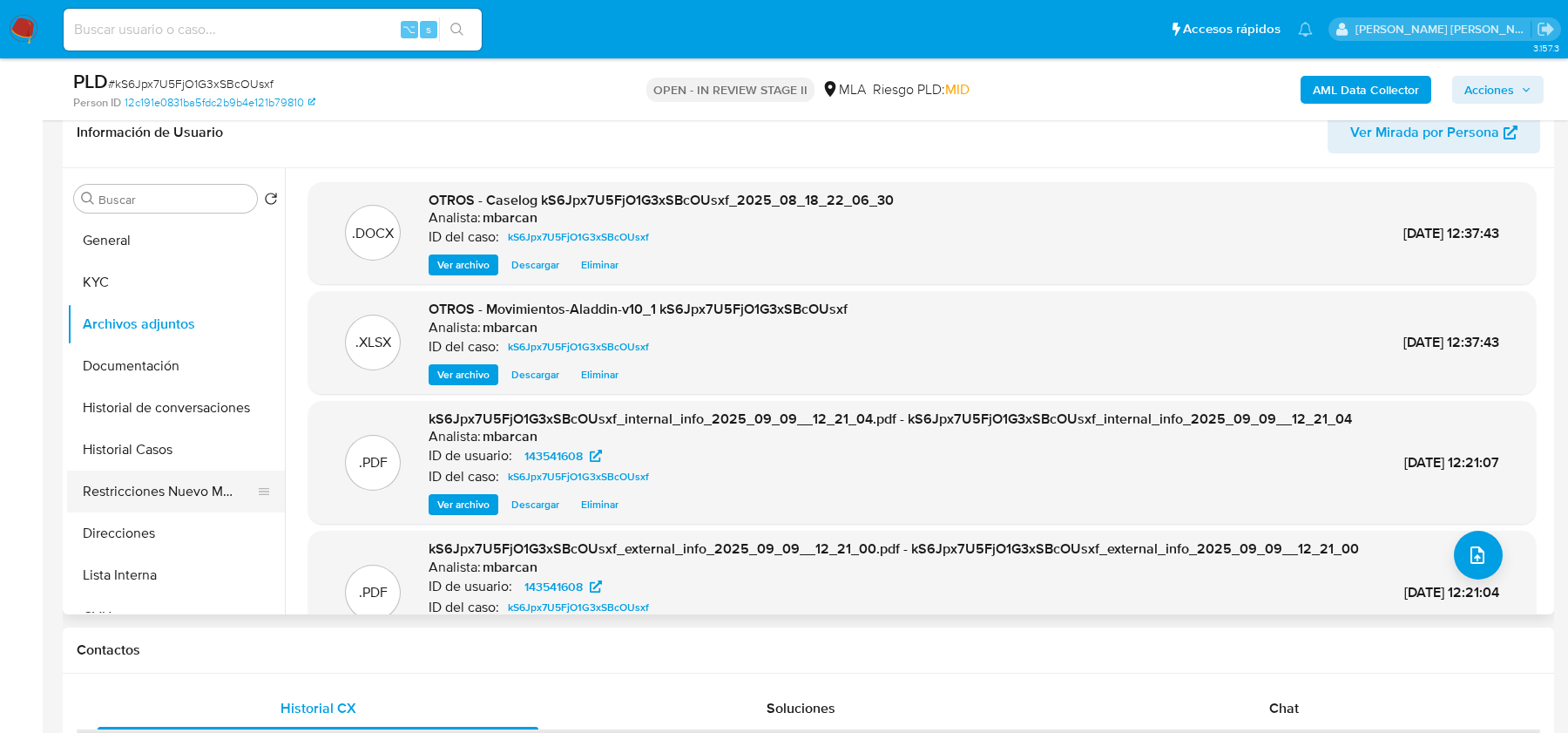
click at [163, 498] on button "Restricciones Nuevo Mundo" at bounding box center [168, 491] width 204 height 42
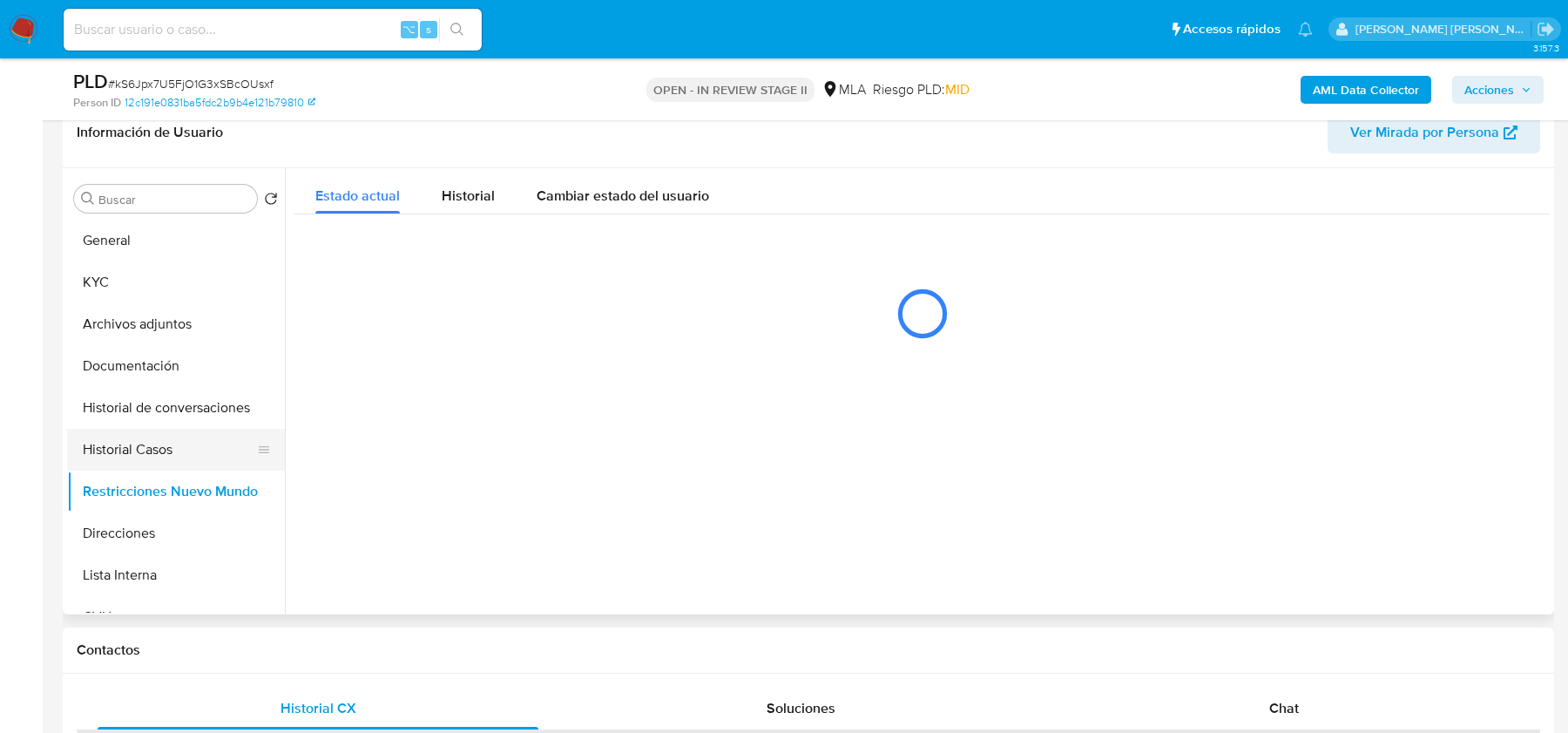
click at [135, 442] on button "Historial Casos" at bounding box center [168, 450] width 204 height 42
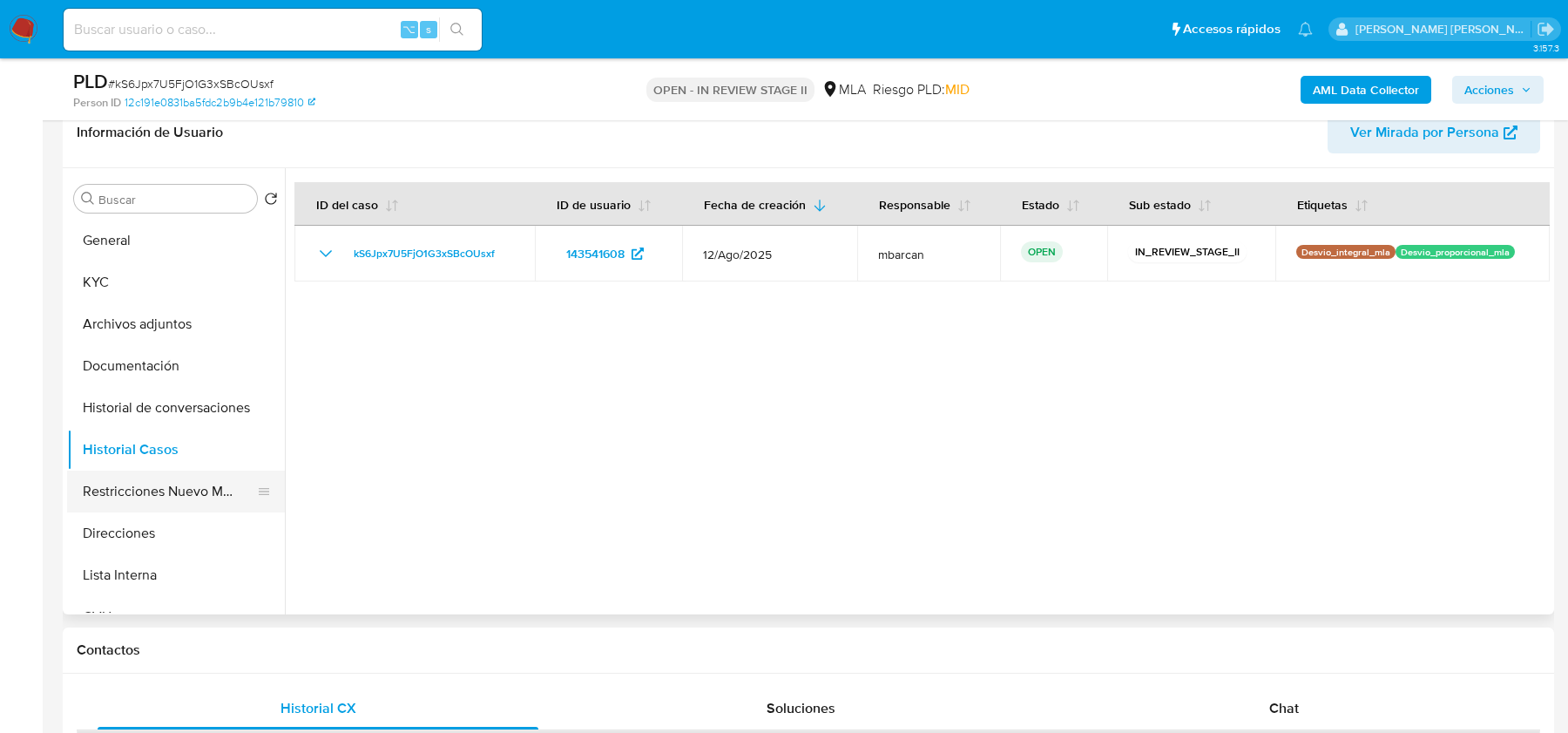
click at [163, 485] on button "Restricciones Nuevo Mundo" at bounding box center [168, 491] width 204 height 42
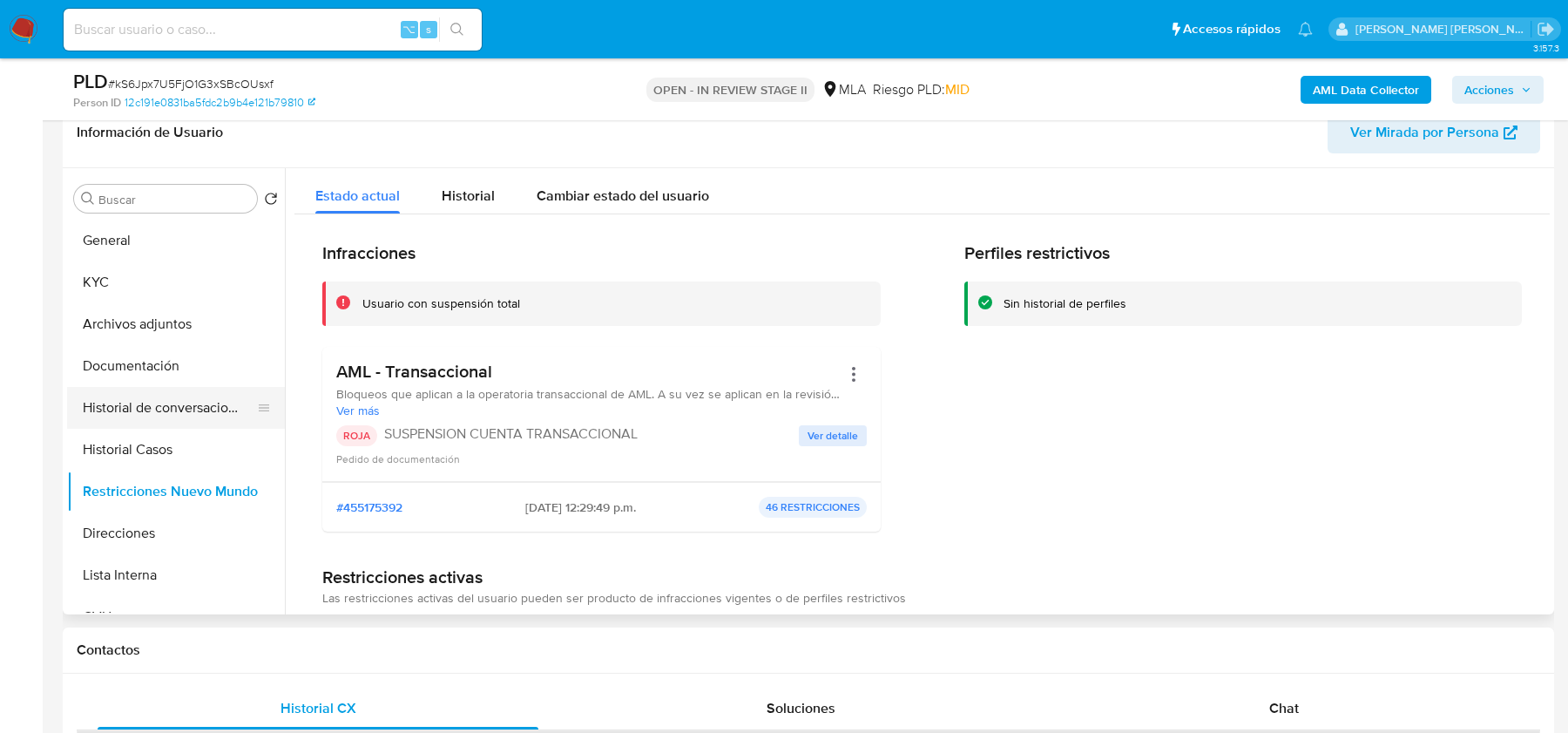
click at [154, 397] on button "Historial de conversaciones" at bounding box center [168, 408] width 204 height 42
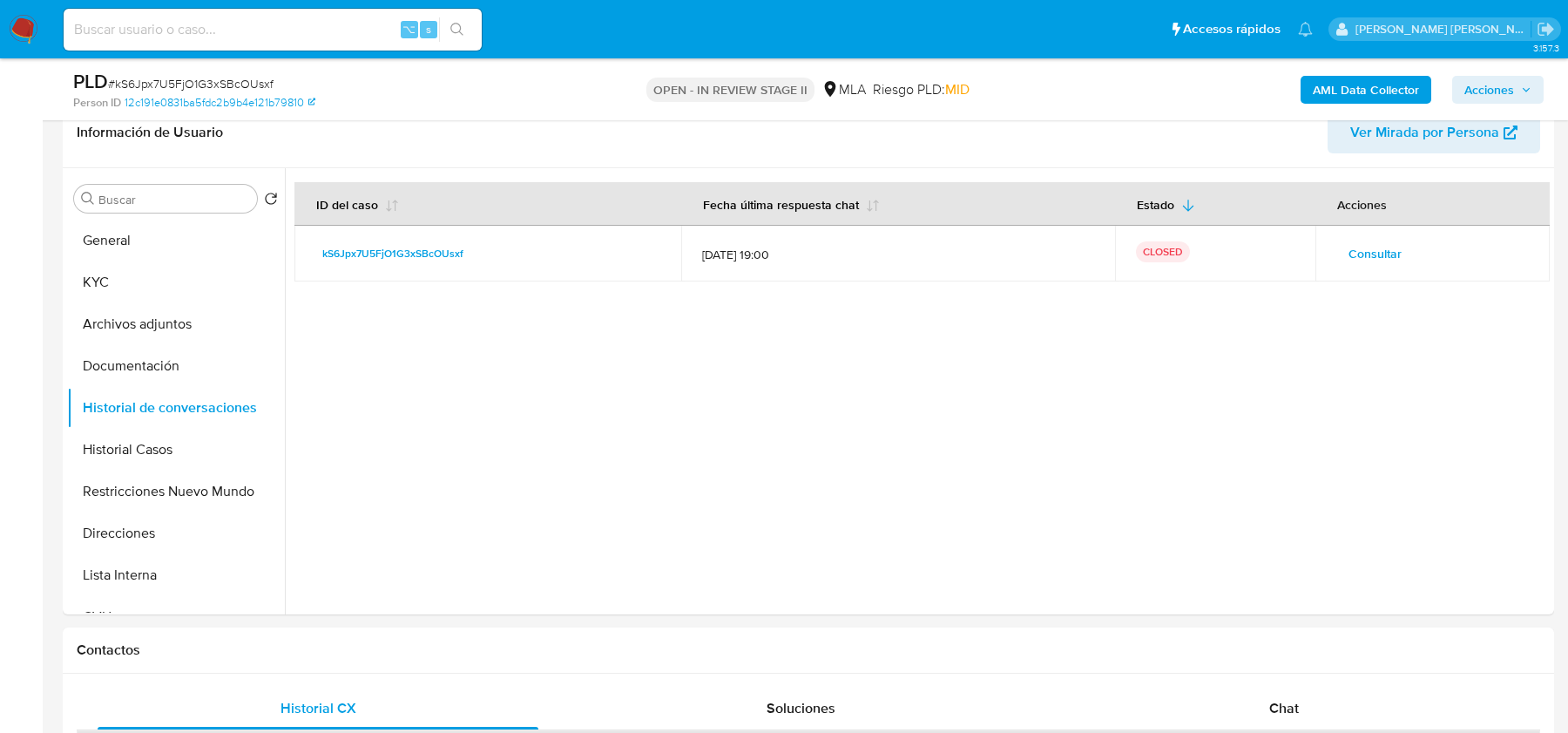
click at [1496, 91] on span "Acciones" at bounding box center [1489, 89] width 50 height 27
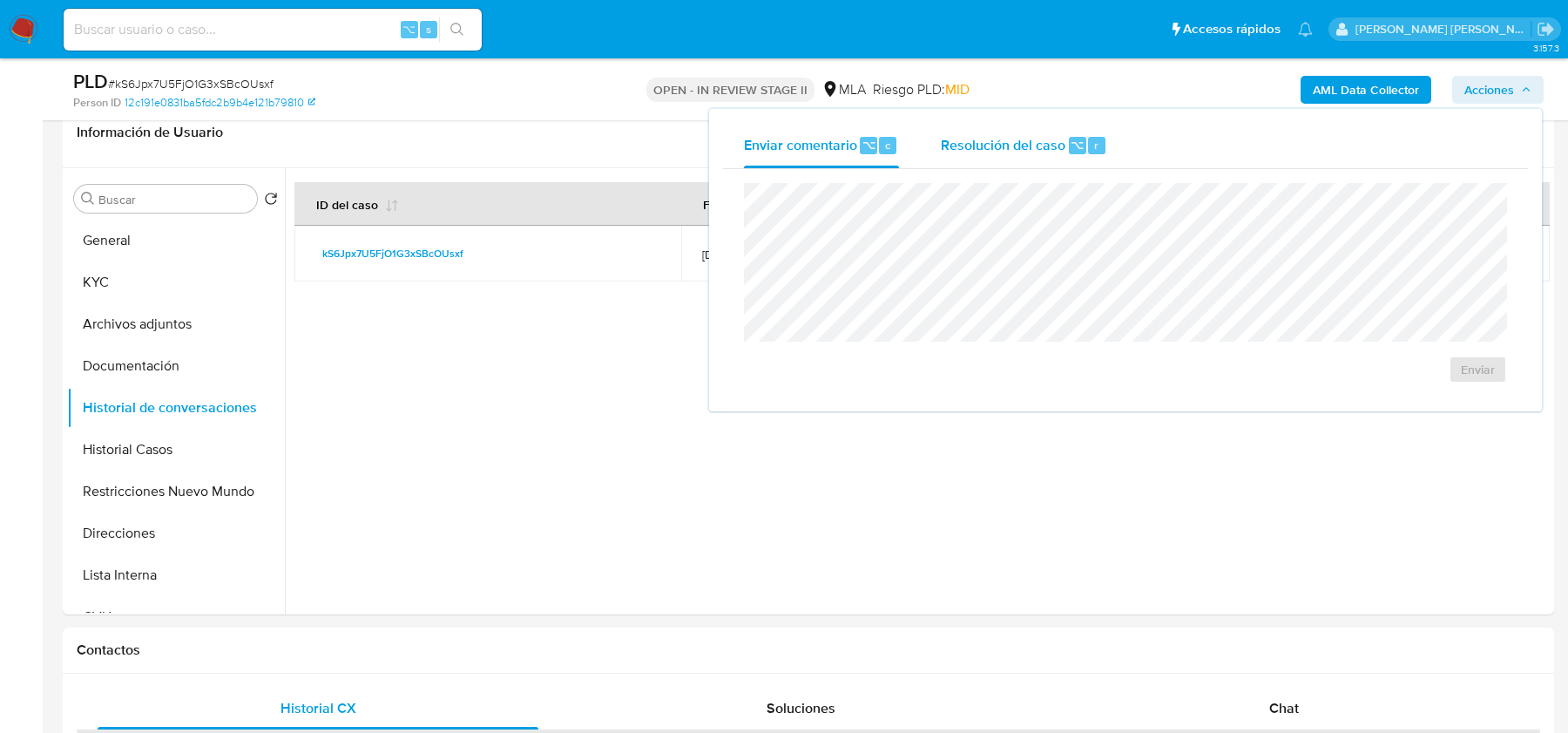
click at [976, 156] on div "Resolución del caso ⌥ r" at bounding box center [1024, 145] width 166 height 45
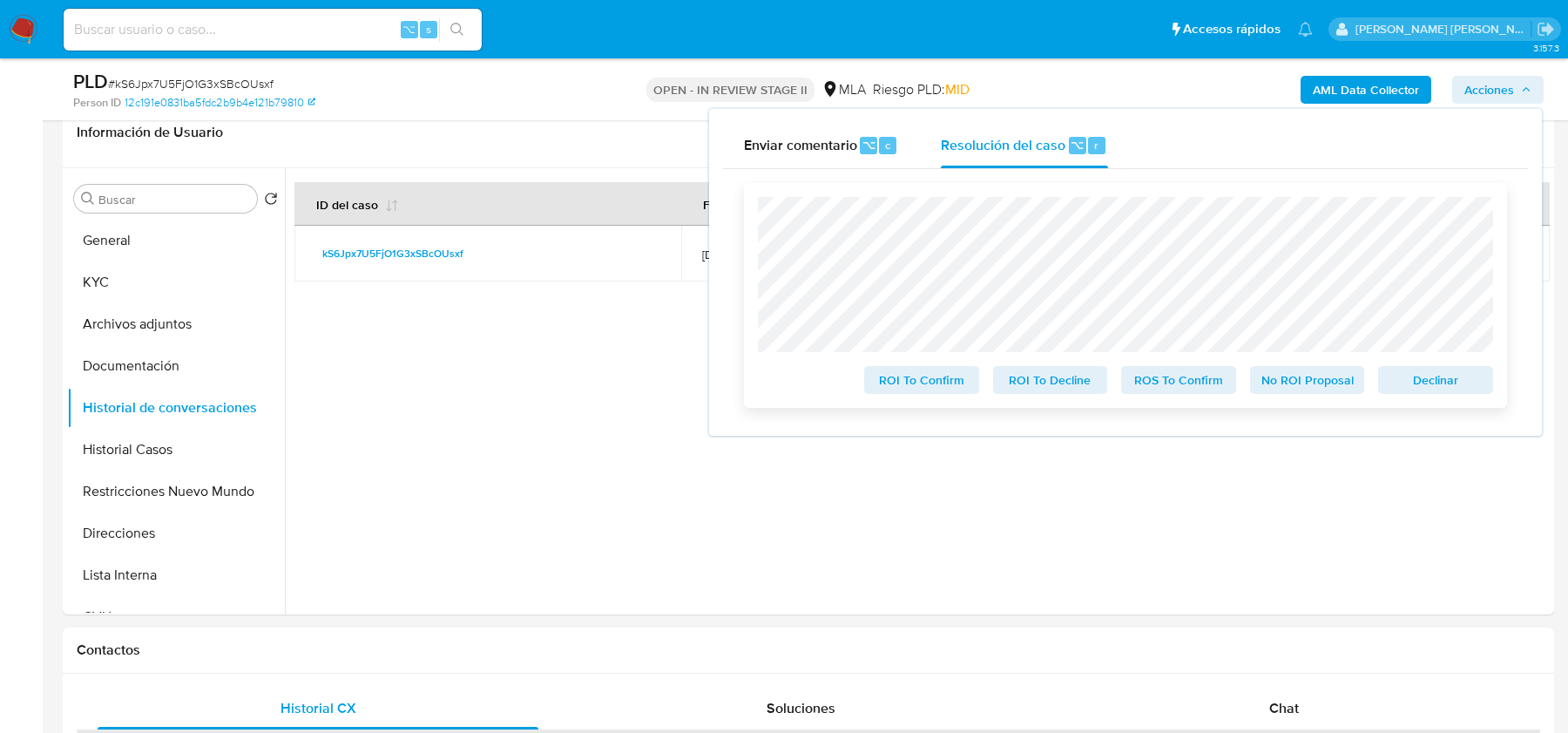
click at [1163, 372] on span "ROS To Confirm" at bounding box center [1178, 379] width 91 height 24
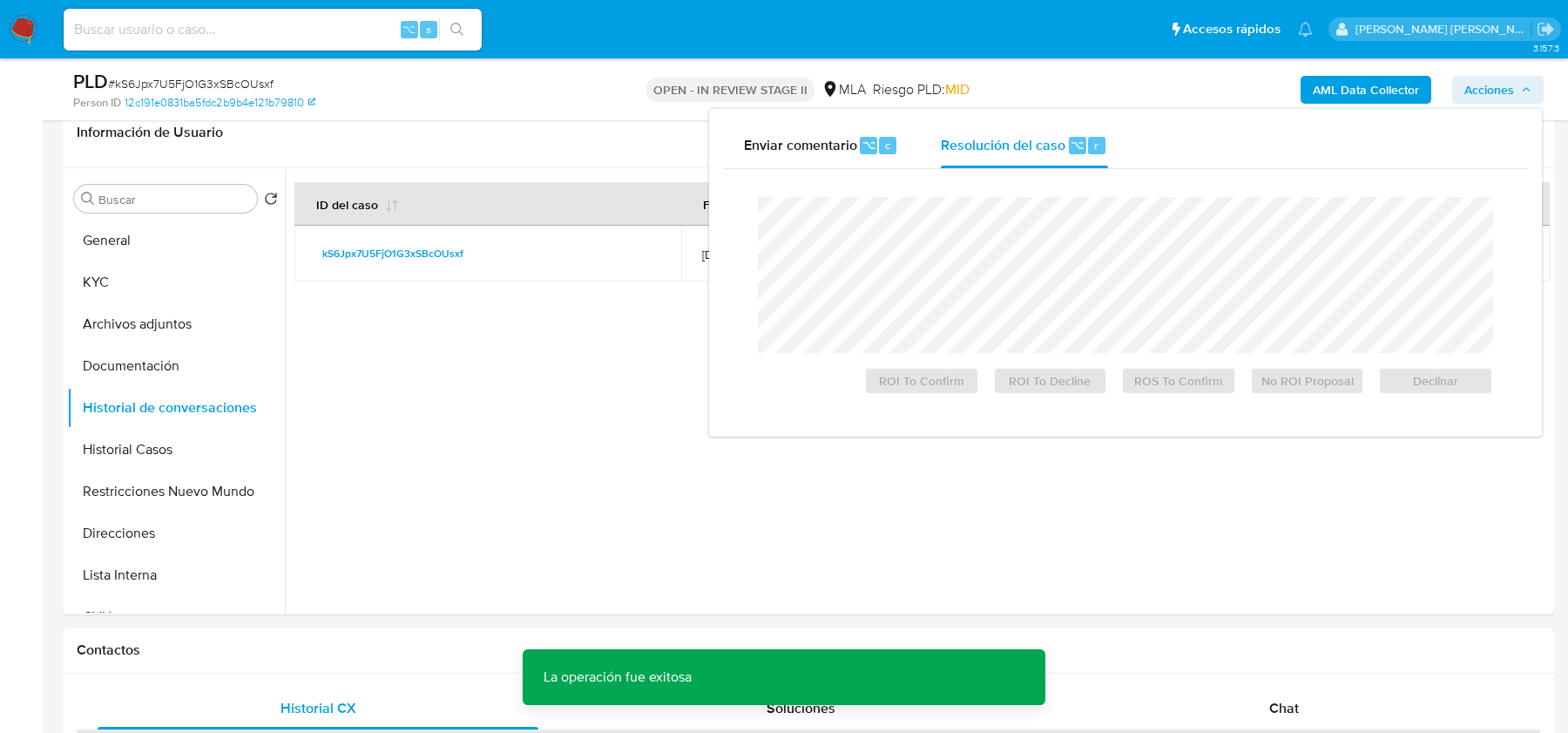
click at [230, 83] on span "# kS6Jpx7U5FjO1G3xSBcOUsxf" at bounding box center [190, 84] width 166 height 18
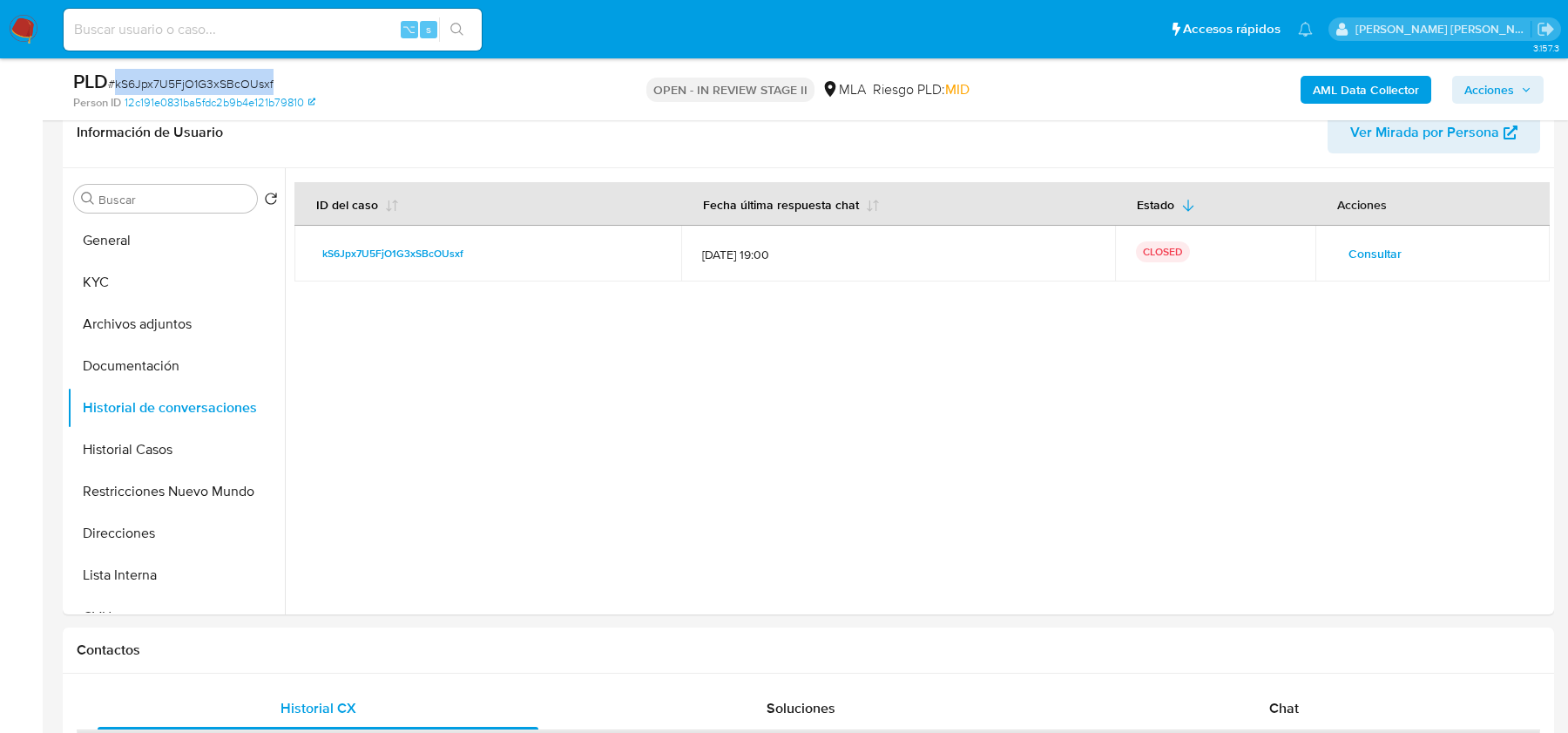
copy span "kS6Jpx7U5FjO1G3xSBcOUsxf"
